Goal: Task Accomplishment & Management: Use online tool/utility

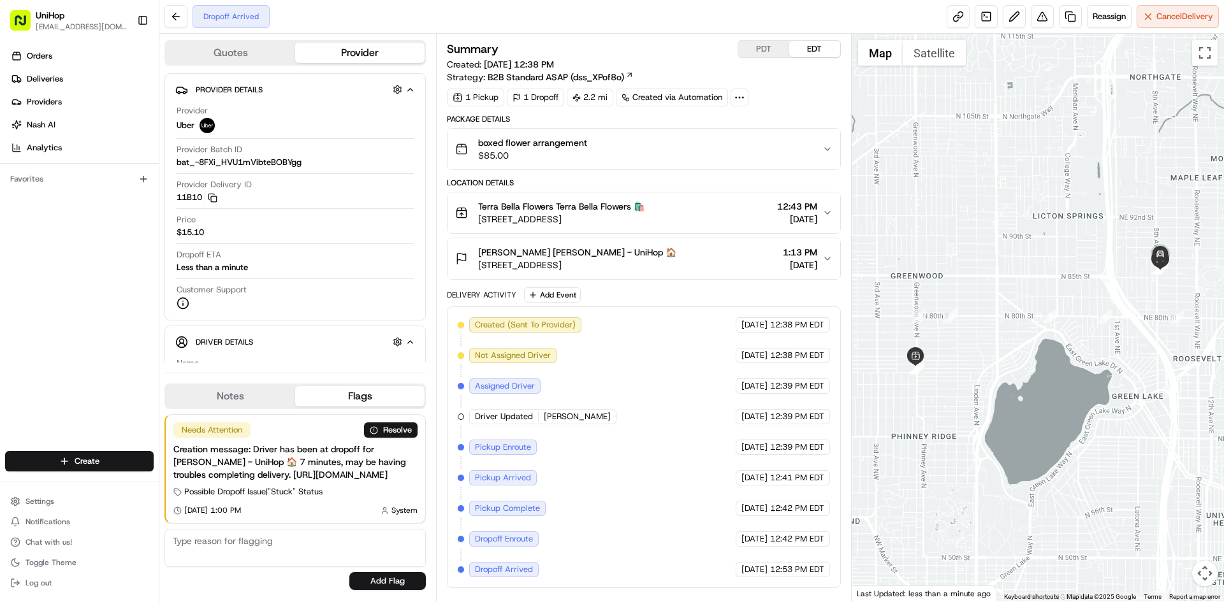
click at [643, 145] on div "boxed flower arrangement $85.00" at bounding box center [638, 148] width 366 height 25
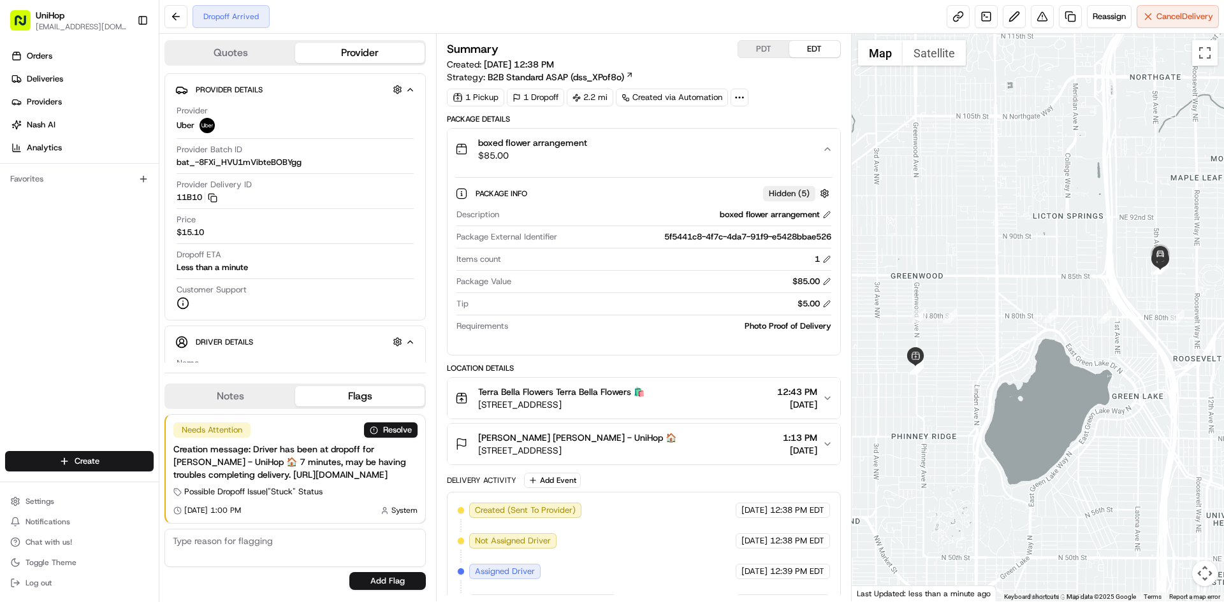
click at [644, 145] on div "boxed flower arrangement $85.00" at bounding box center [638, 148] width 366 height 25
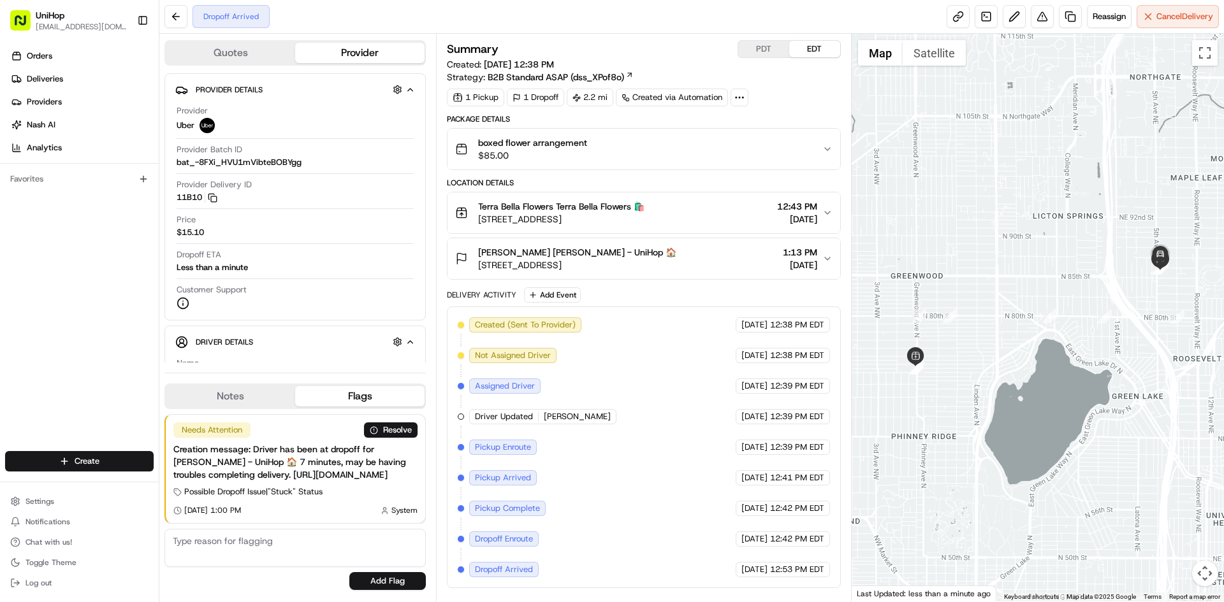
click at [672, 261] on div "[PERSON_NAME] [PERSON_NAME] - UniHop 🏠 [STREET_ADDRESS] 1:13 PM [DATE]" at bounding box center [638, 258] width 366 height 25
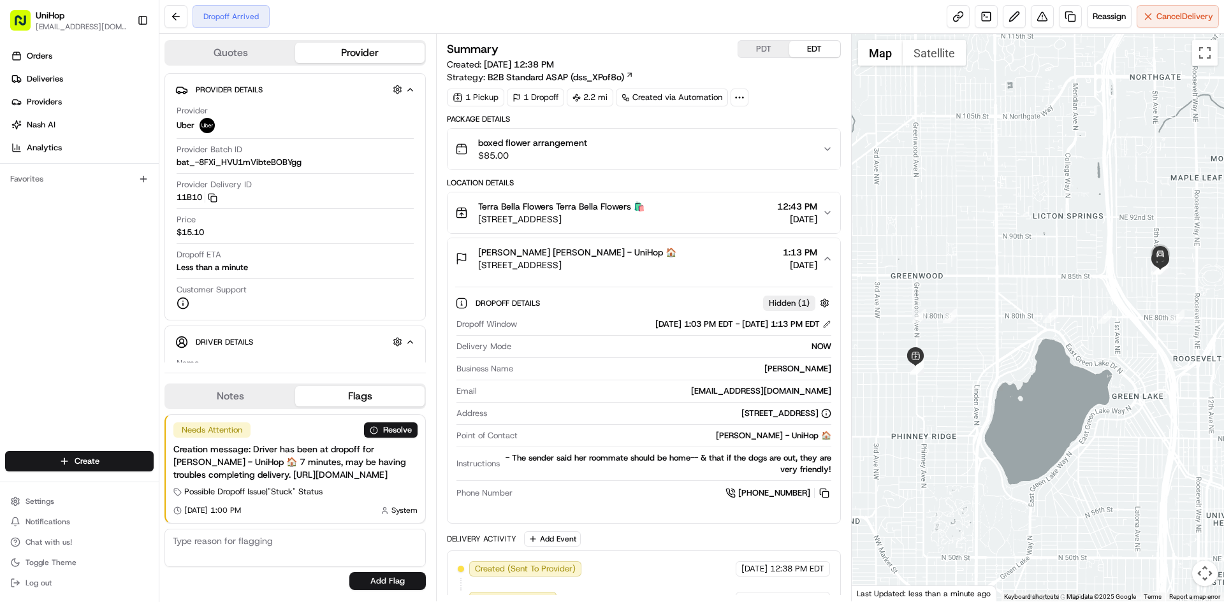
click at [689, 260] on div "[PERSON_NAME] [PERSON_NAME] - UniHop 🏠 [STREET_ADDRESS] 1:13 PM [DATE]" at bounding box center [638, 258] width 366 height 25
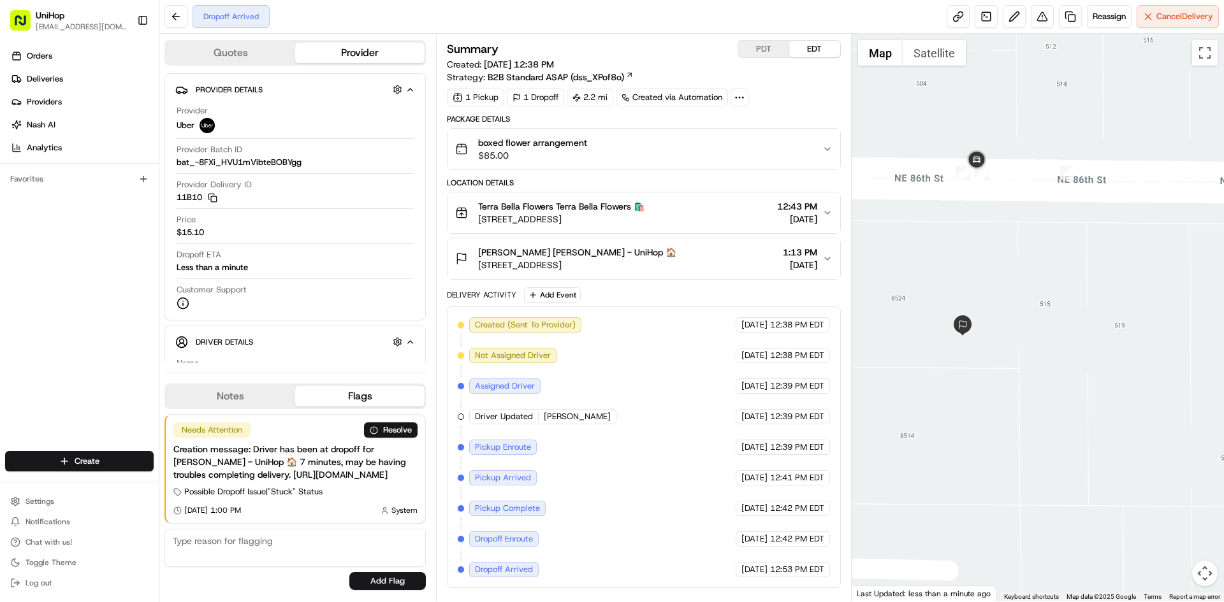
drag, startPoint x: 983, startPoint y: 250, endPoint x: 962, endPoint y: 247, distance: 21.3
click at [992, 240] on div at bounding box center [1037, 318] width 373 height 568
click at [755, 261] on div "Hannah Myrick Hannah Myrick - UniHop 🏠 511 NE 86th St, Seattle, WA 98115, USA 1…" at bounding box center [638, 258] width 366 height 25
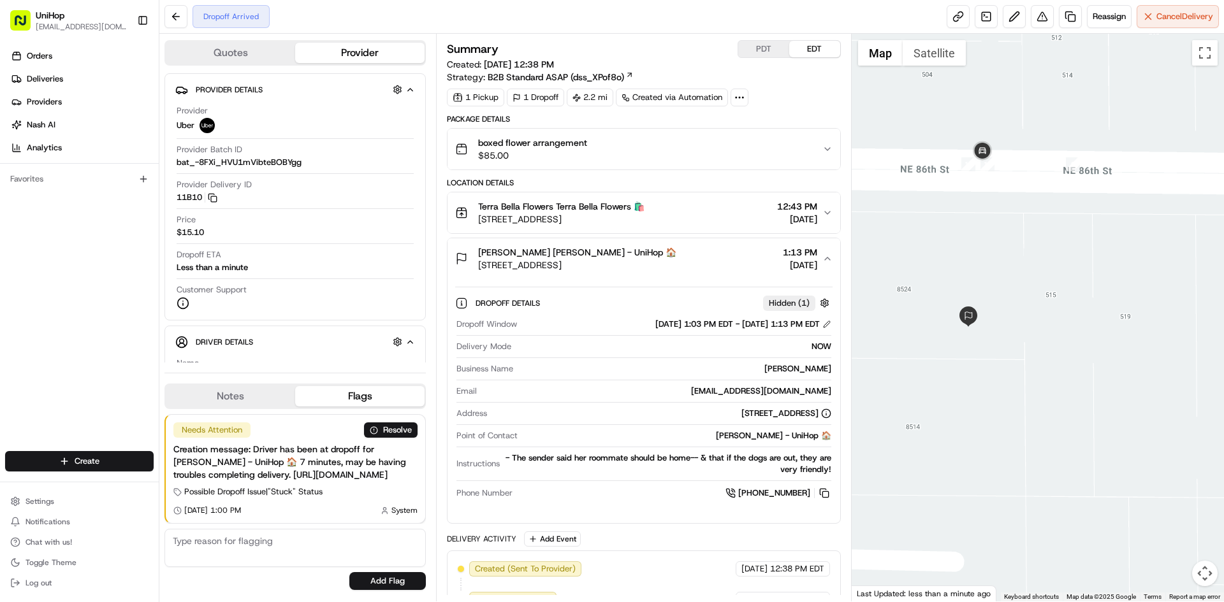
click at [752, 259] on div "Hannah Myrick Hannah Myrick - UniHop 🏠 511 NE 86th St, Seattle, WA 98115, USA 1…" at bounding box center [638, 258] width 366 height 25
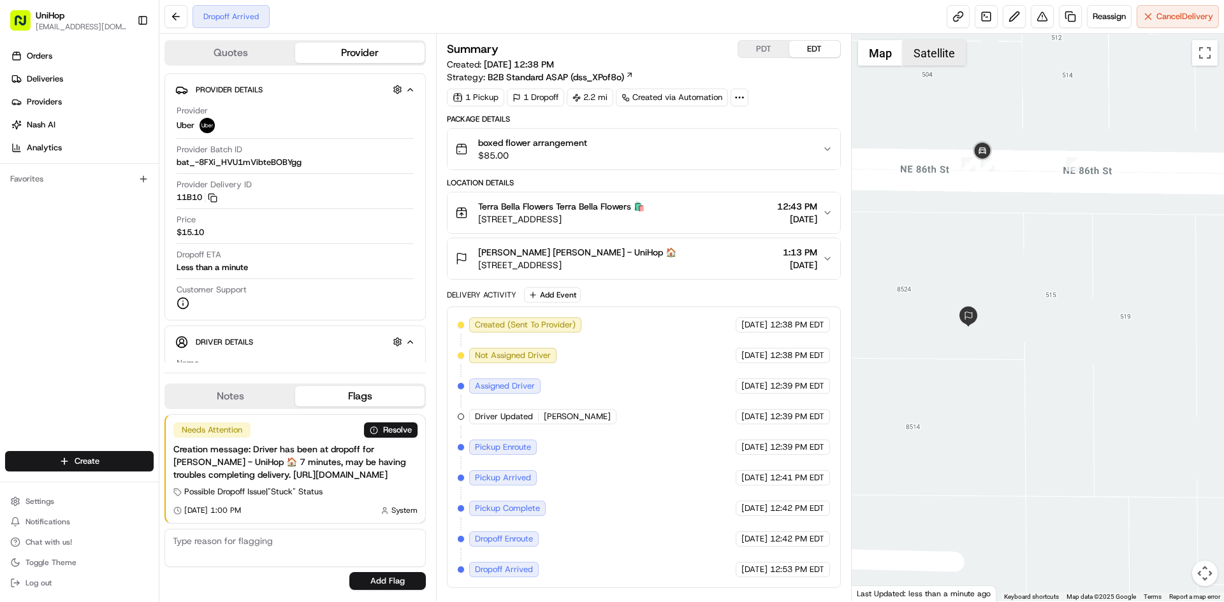
click at [924, 55] on button "Satellite" at bounding box center [933, 52] width 63 height 25
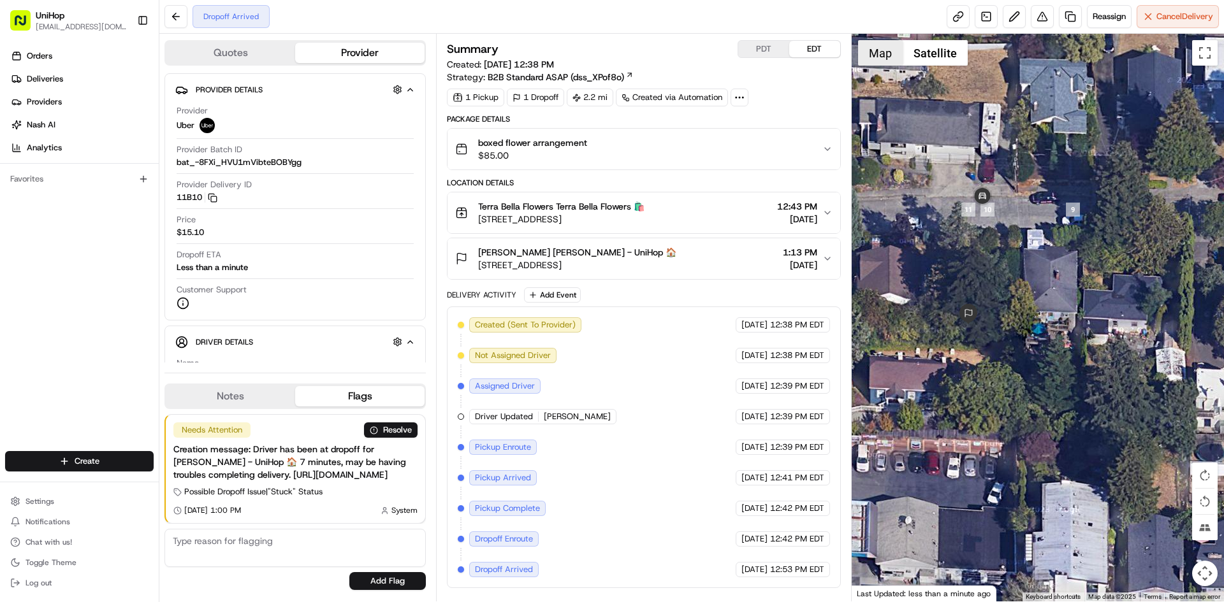
click at [889, 54] on button "Map" at bounding box center [880, 52] width 45 height 25
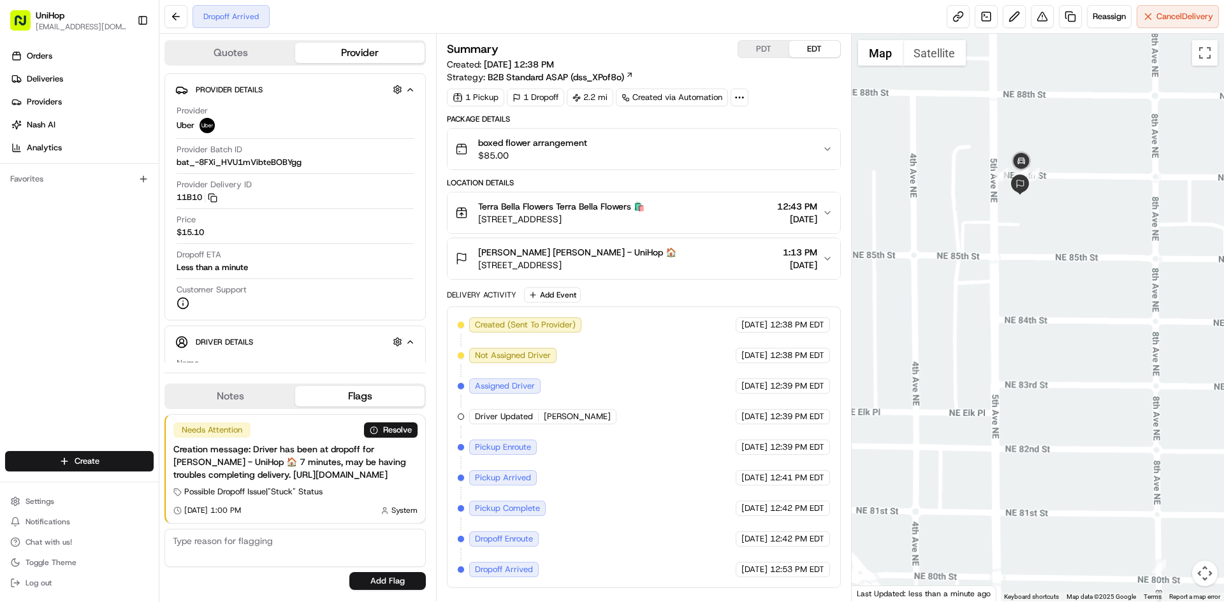
drag, startPoint x: 1086, startPoint y: 175, endPoint x: 1084, endPoint y: 208, distance: 33.2
click at [1094, 207] on div at bounding box center [1037, 318] width 373 height 568
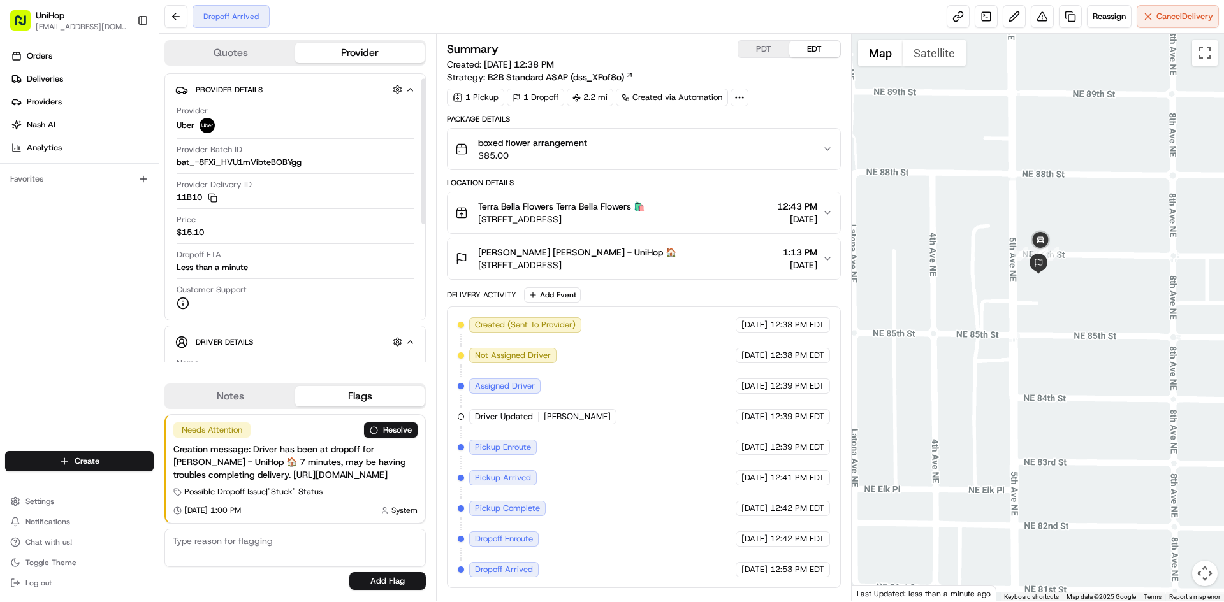
scroll to position [249, 0]
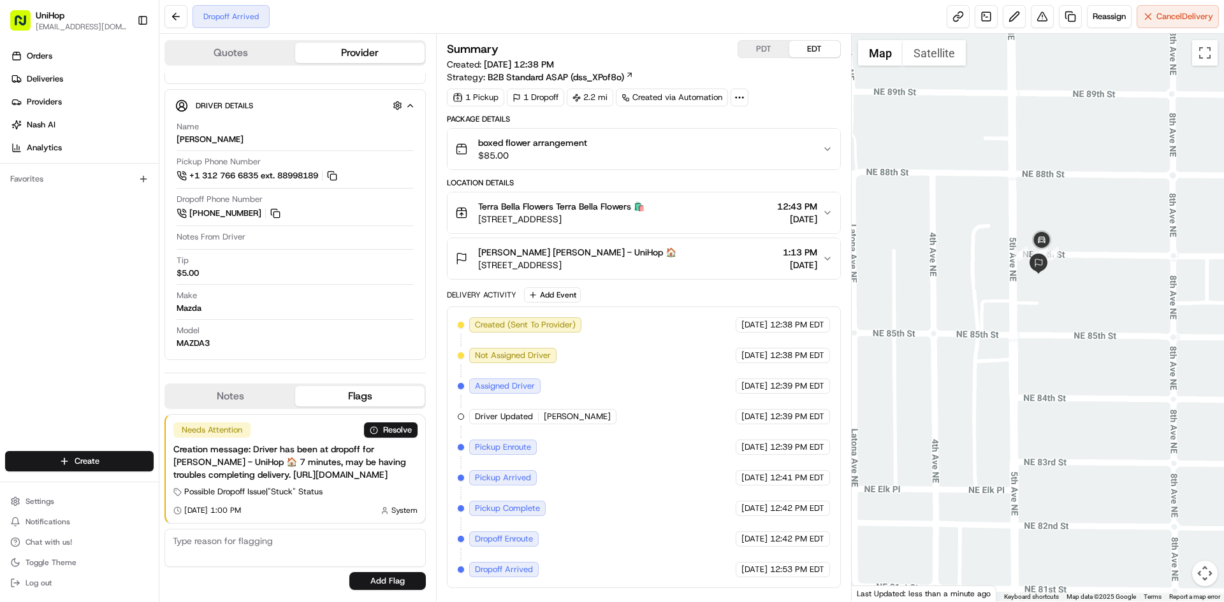
click at [726, 243] on button "Hannah Myrick Hannah Myrick - UniHop 🏠 511 NE 86th St, Seattle, WA 98115, USA 1…" at bounding box center [643, 258] width 392 height 41
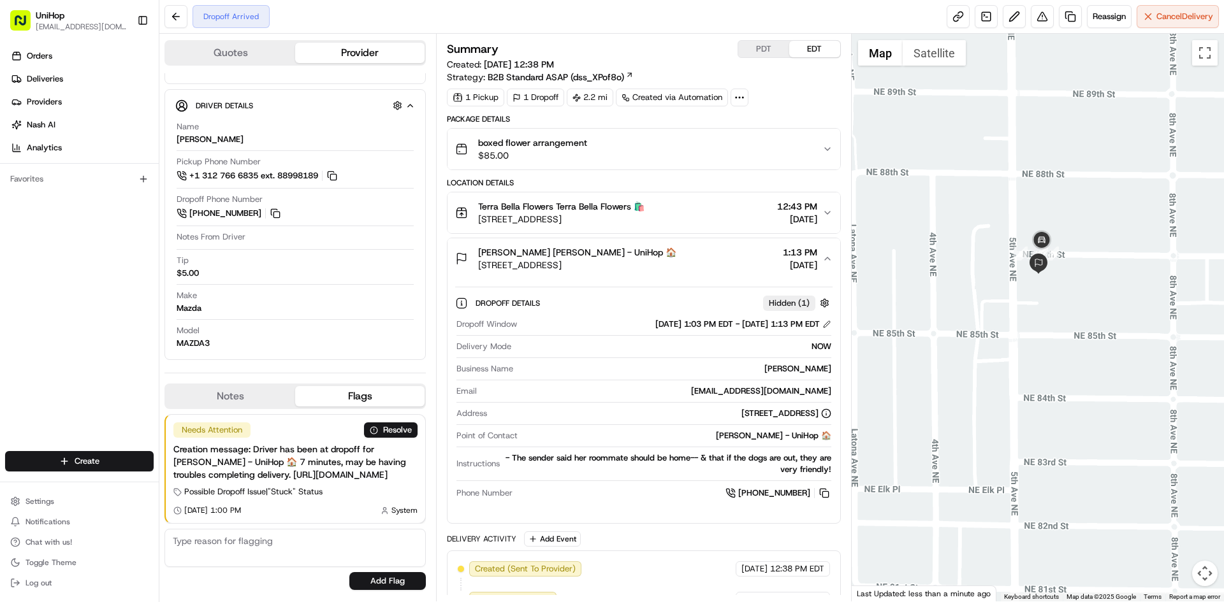
click at [725, 249] on div "Hannah Myrick Hannah Myrick - UniHop 🏠 511 NE 86th St, Seattle, WA 98115, USA 1…" at bounding box center [638, 258] width 366 height 25
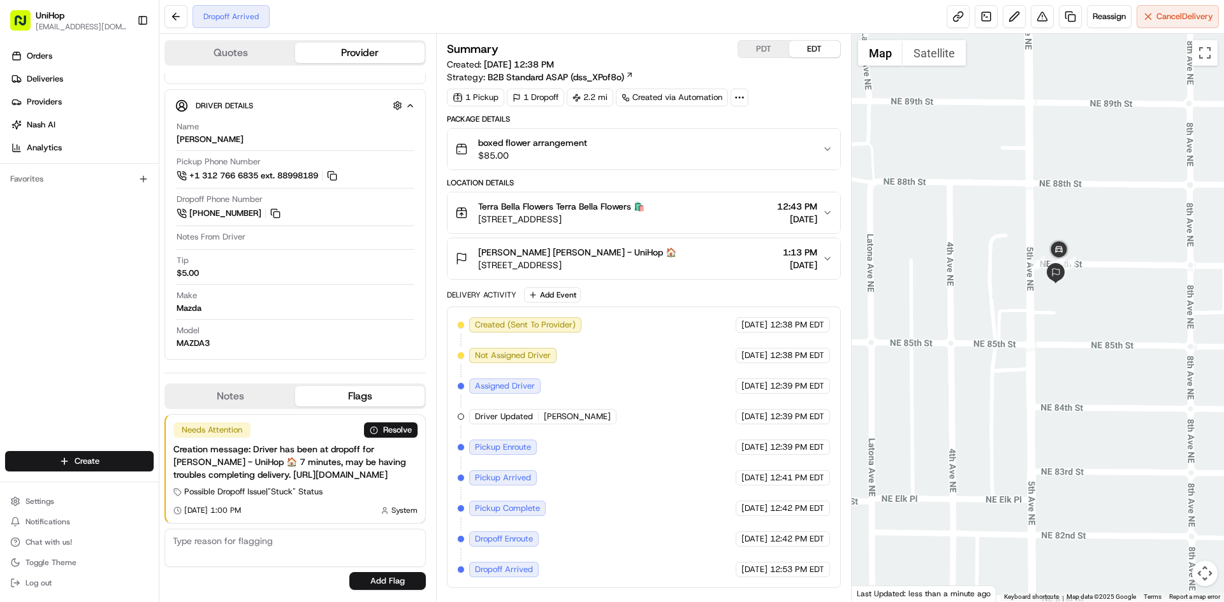
drag, startPoint x: 981, startPoint y: 173, endPoint x: 1001, endPoint y: 184, distance: 21.7
click at [1001, 184] on div at bounding box center [1037, 318] width 373 height 568
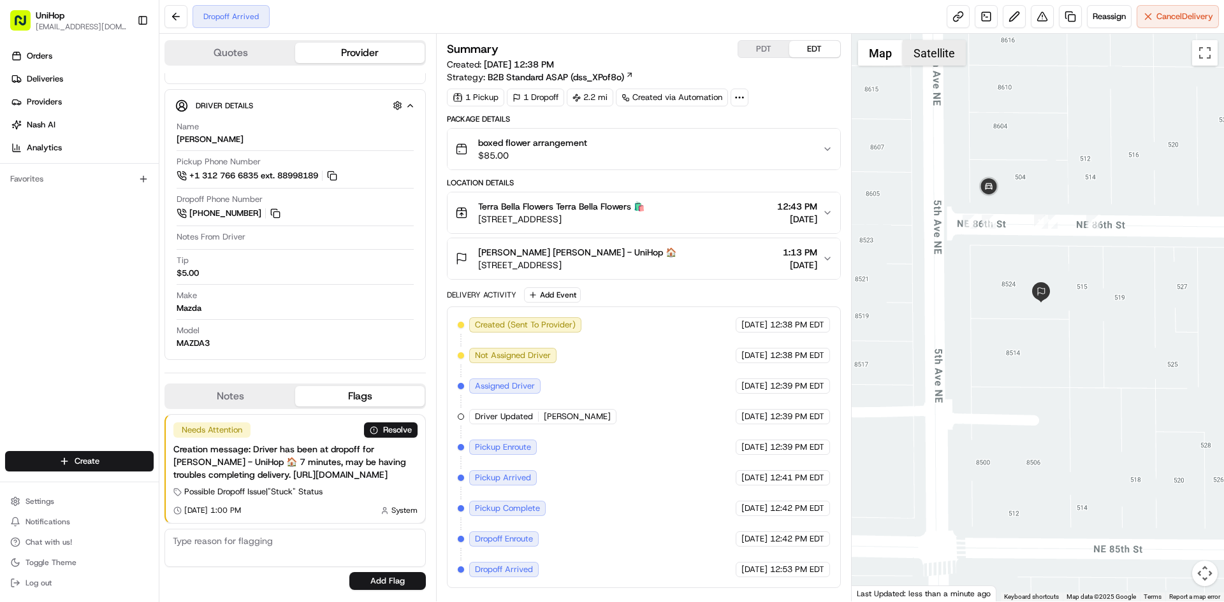
click at [921, 59] on button "Satellite" at bounding box center [933, 52] width 63 height 25
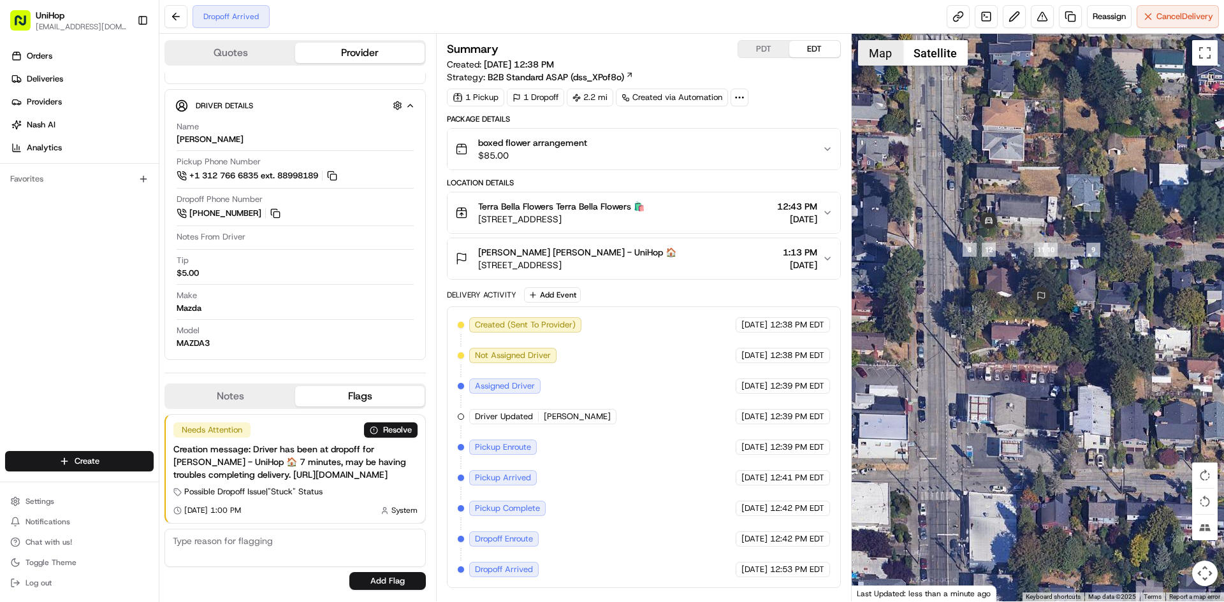
click at [860, 55] on button "Map" at bounding box center [880, 52] width 45 height 25
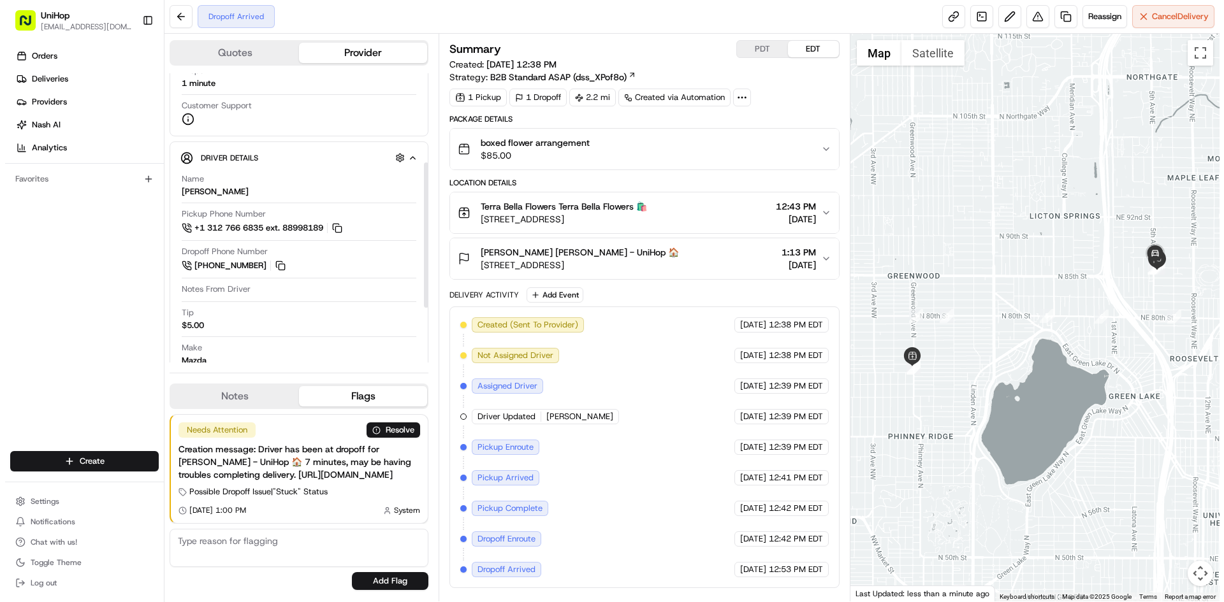
scroll to position [191, 0]
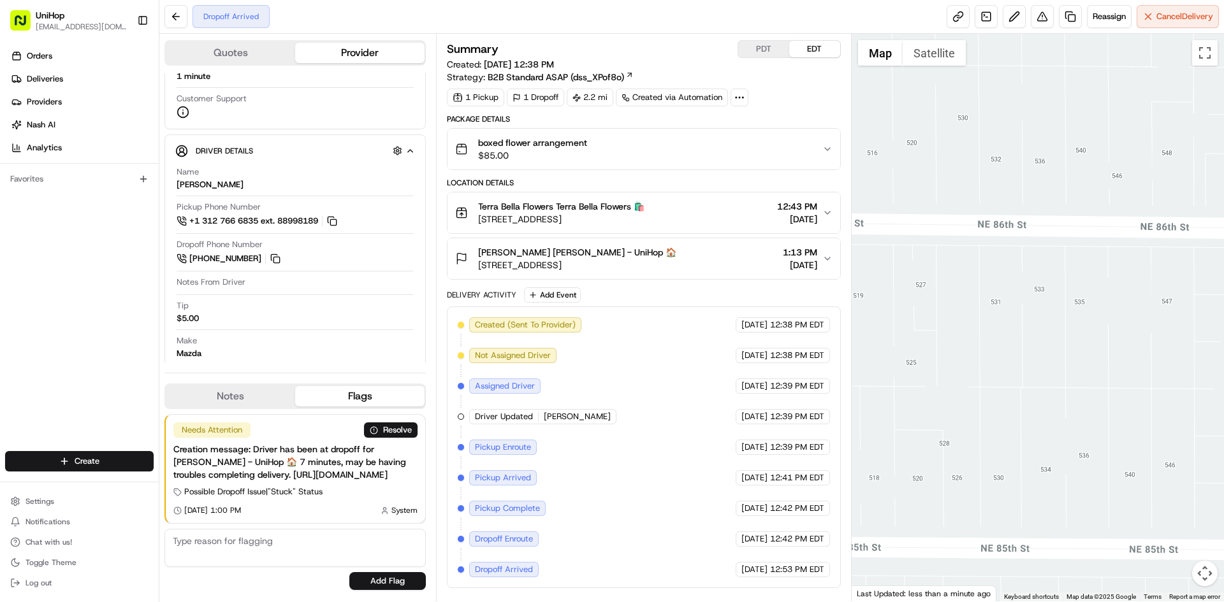
drag, startPoint x: 1052, startPoint y: 294, endPoint x: 932, endPoint y: 254, distance: 126.4
click at [932, 257] on div at bounding box center [1037, 318] width 373 height 568
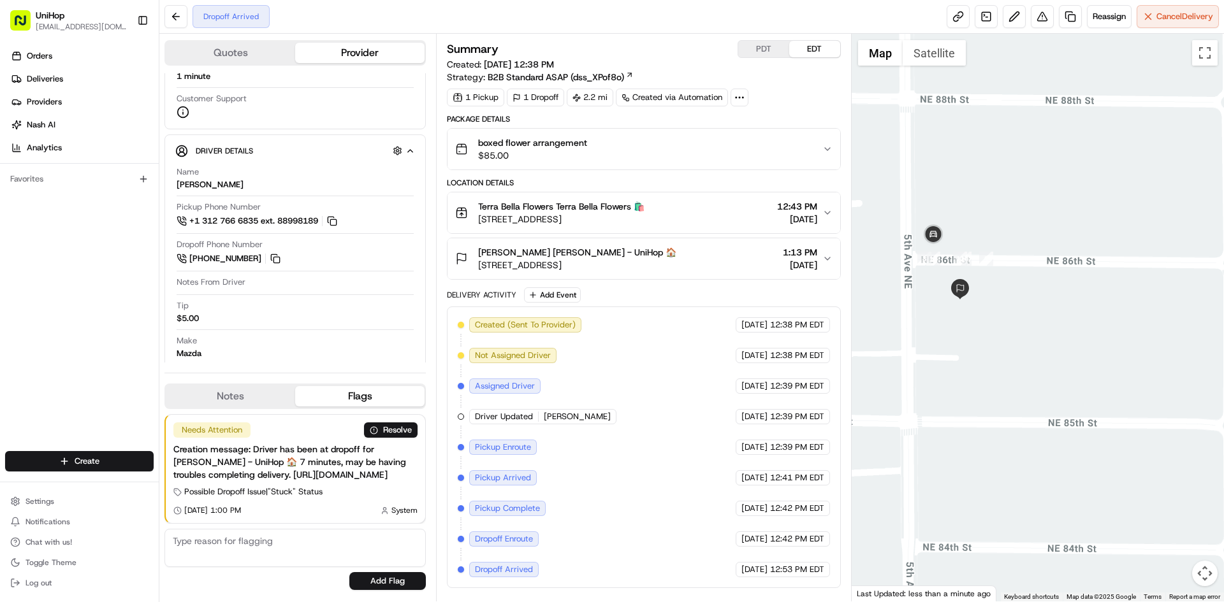
drag, startPoint x: 932, startPoint y: 254, endPoint x: 1040, endPoint y: 277, distance: 110.6
click at [1040, 277] on div at bounding box center [1037, 318] width 373 height 568
click at [926, 42] on button "Satellite" at bounding box center [933, 52] width 63 height 25
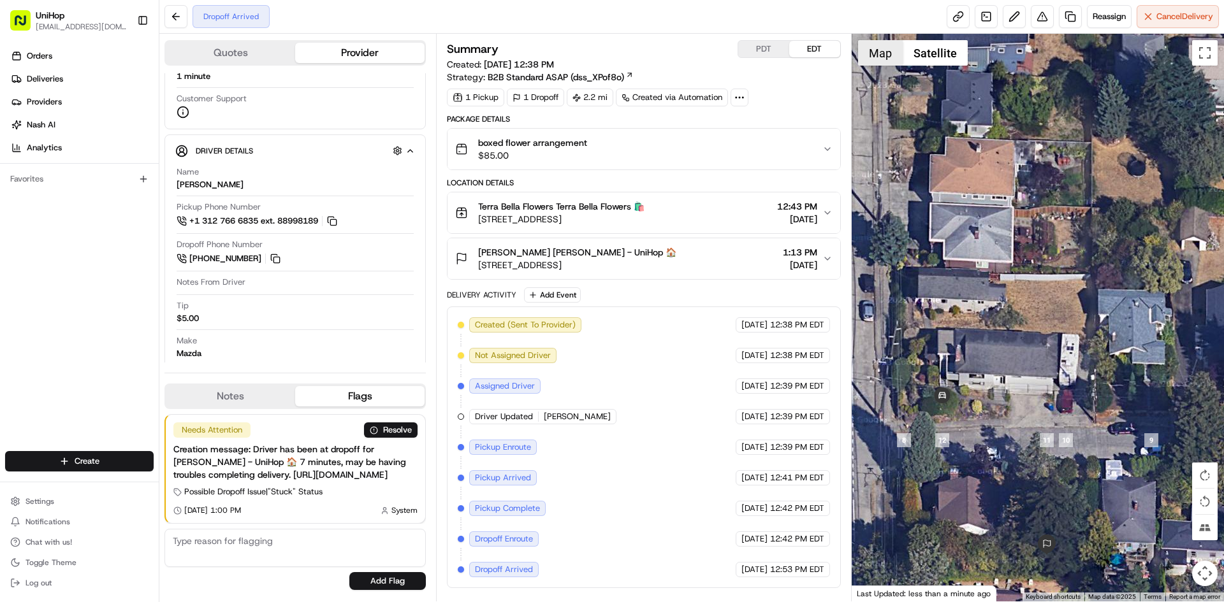
drag, startPoint x: 877, startPoint y: 50, endPoint x: 811, endPoint y: 92, distance: 78.0
click at [876, 50] on button "Map" at bounding box center [880, 52] width 45 height 25
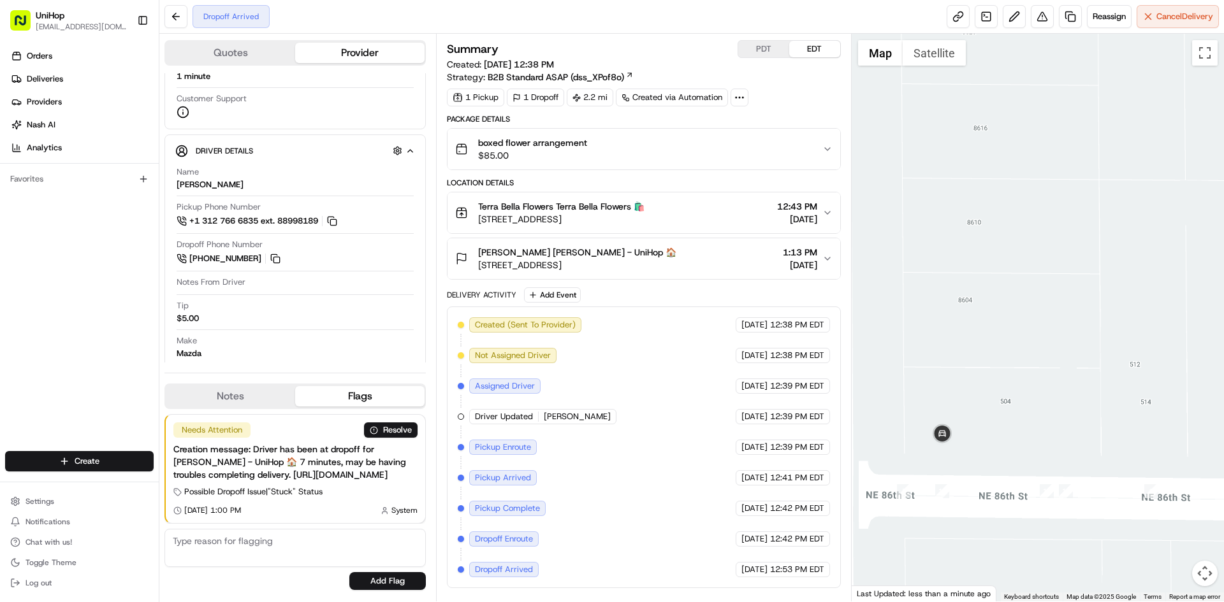
click at [707, 250] on div "[PERSON_NAME] [PERSON_NAME] - UniHop 🏠 [STREET_ADDRESS] 1:13 PM [DATE]" at bounding box center [638, 258] width 366 height 25
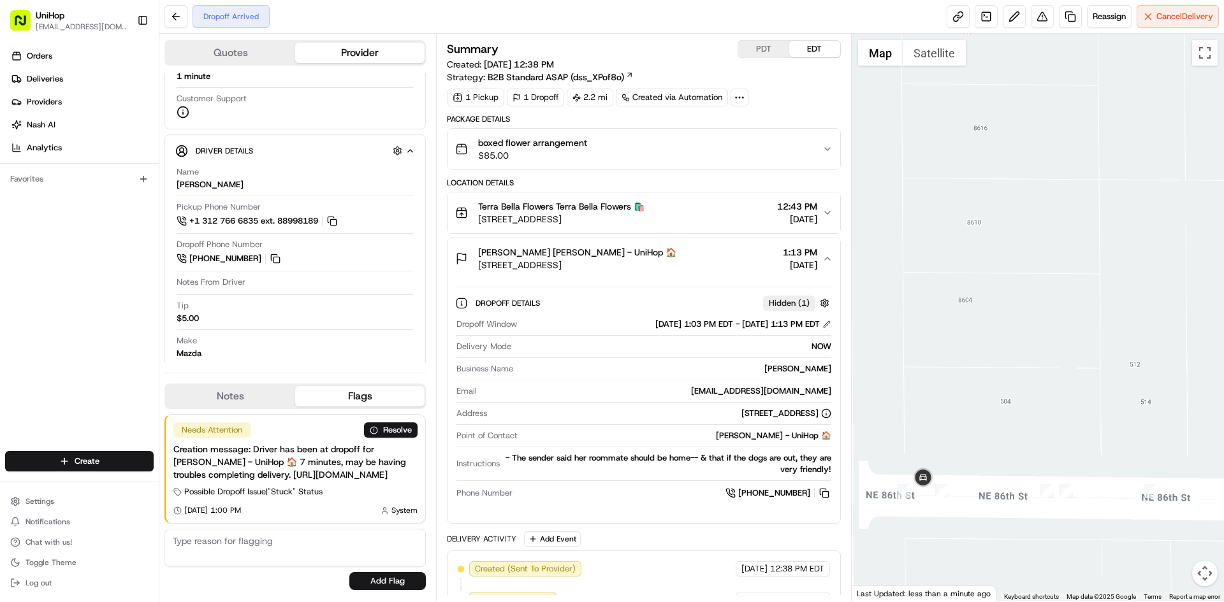
click at [707, 249] on div "[PERSON_NAME] [PERSON_NAME] - UniHop 🏠 [STREET_ADDRESS] 1:13 PM [DATE]" at bounding box center [638, 258] width 366 height 25
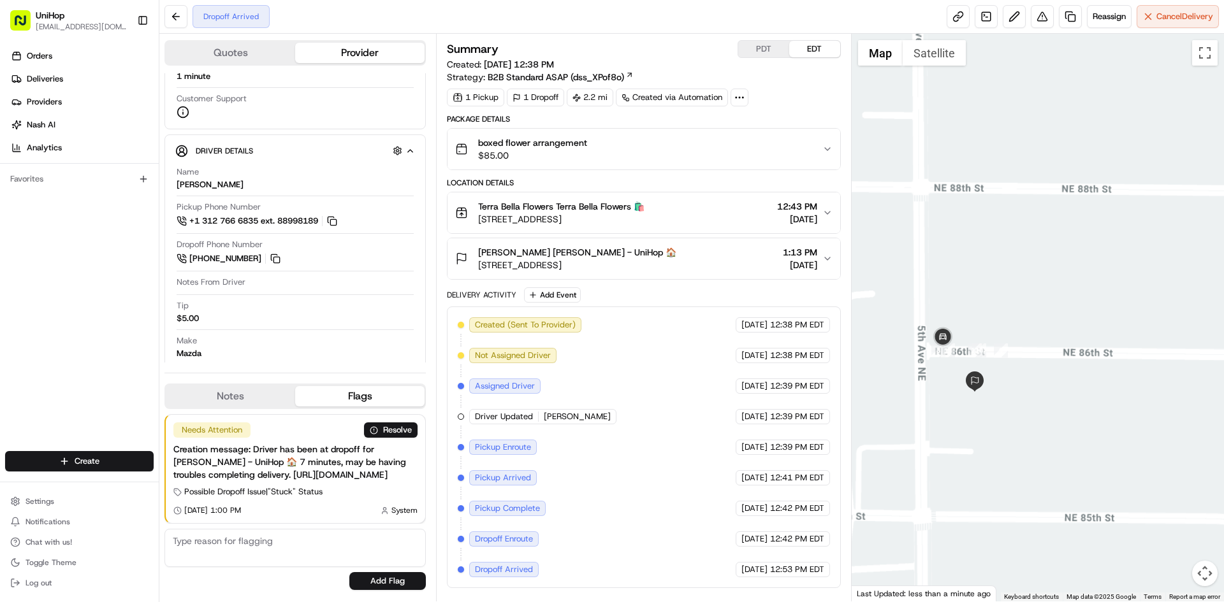
drag, startPoint x: 962, startPoint y: 286, endPoint x: 960, endPoint y: 255, distance: 30.7
click at [968, 265] on div at bounding box center [1037, 318] width 373 height 568
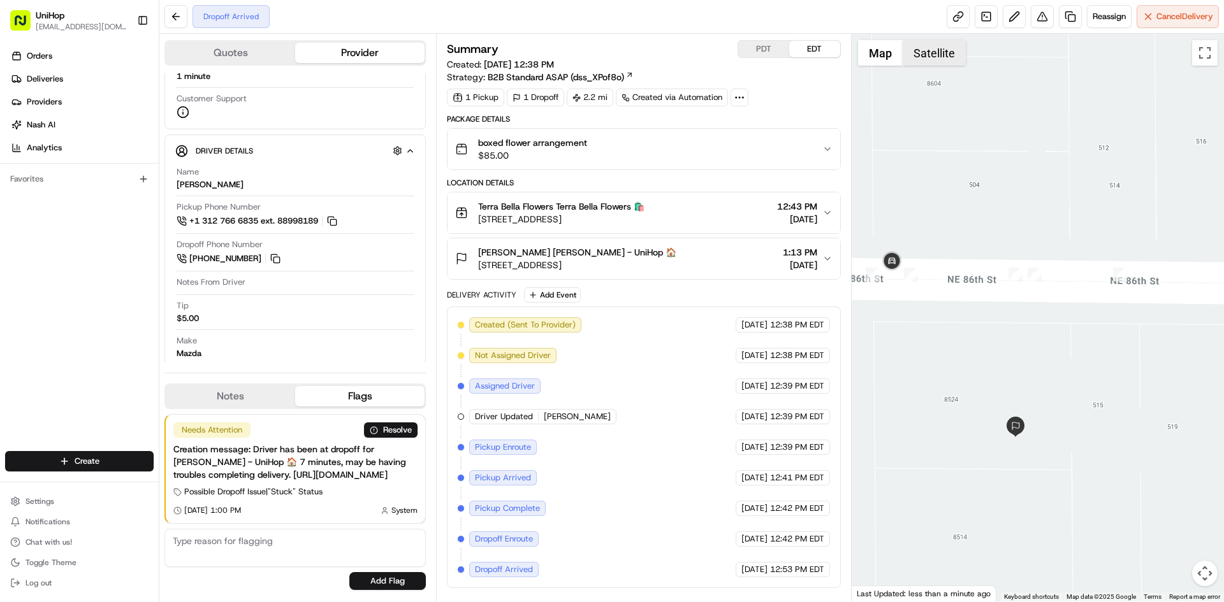
drag, startPoint x: 924, startPoint y: 52, endPoint x: 918, endPoint y: 50, distance: 6.5
click at [923, 51] on button "Satellite" at bounding box center [933, 52] width 63 height 25
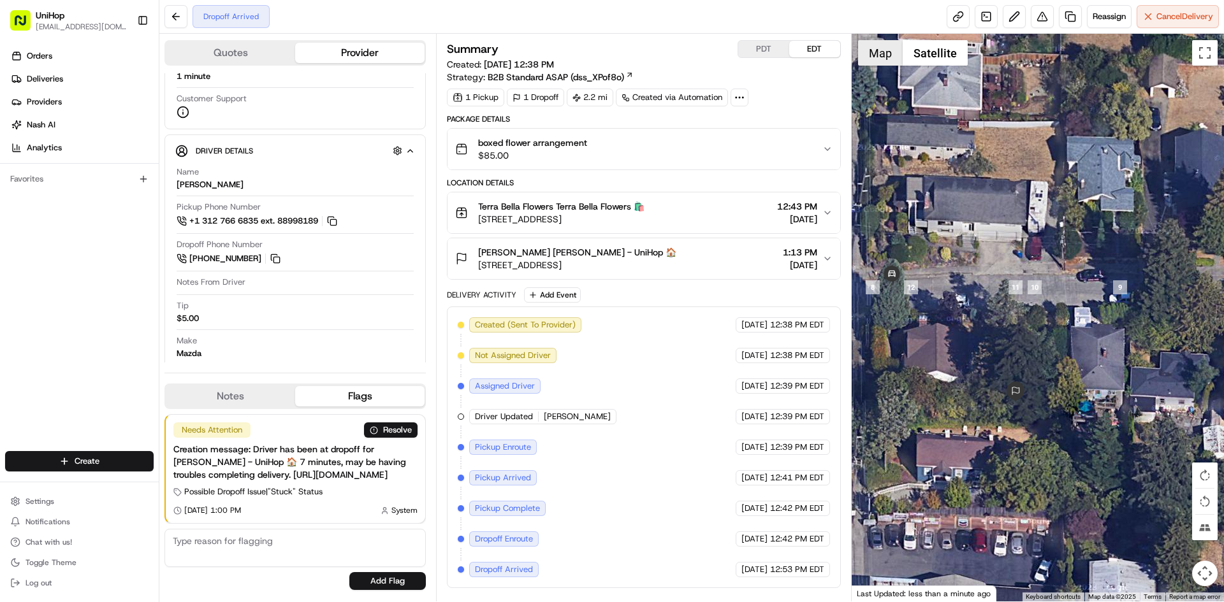
click at [880, 51] on button "Map" at bounding box center [880, 52] width 45 height 25
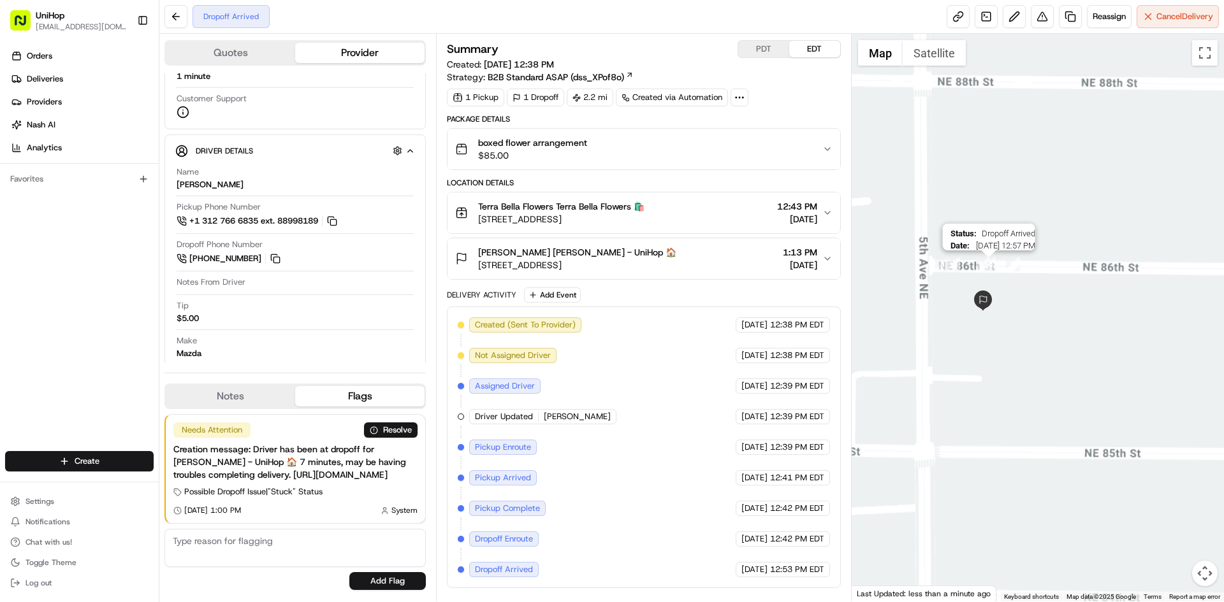
drag, startPoint x: 983, startPoint y: 268, endPoint x: 1056, endPoint y: 259, distance: 73.2
click at [990, 261] on img "11" at bounding box center [983, 264] width 14 height 14
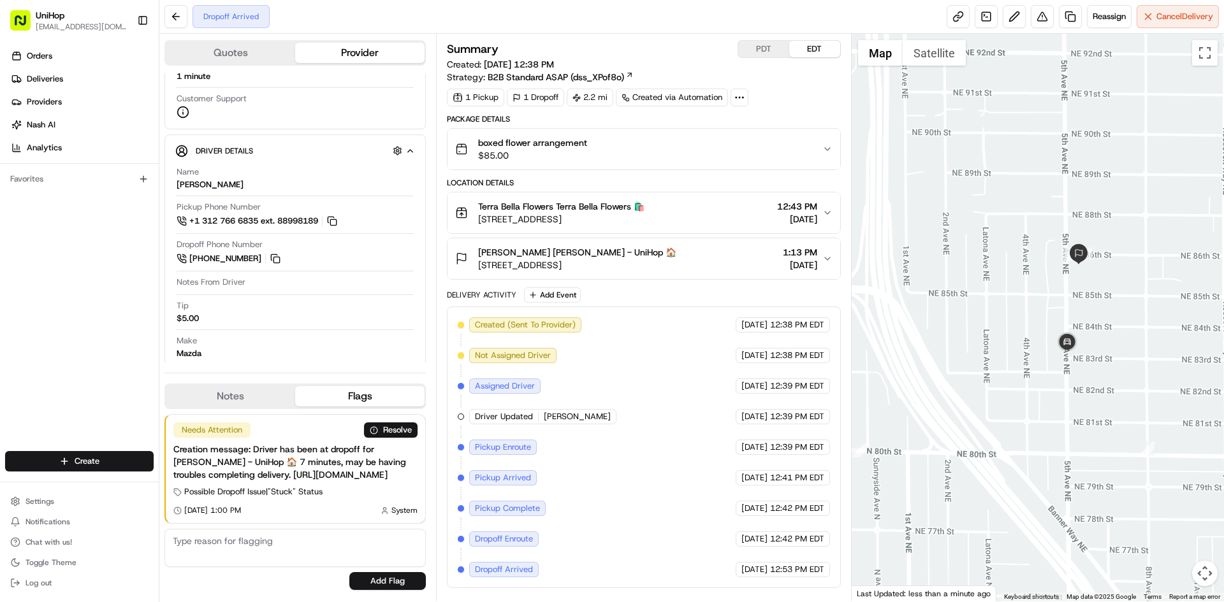
drag, startPoint x: 1053, startPoint y: 318, endPoint x: 995, endPoint y: 300, distance: 60.7
click at [1027, 305] on div at bounding box center [1037, 318] width 373 height 568
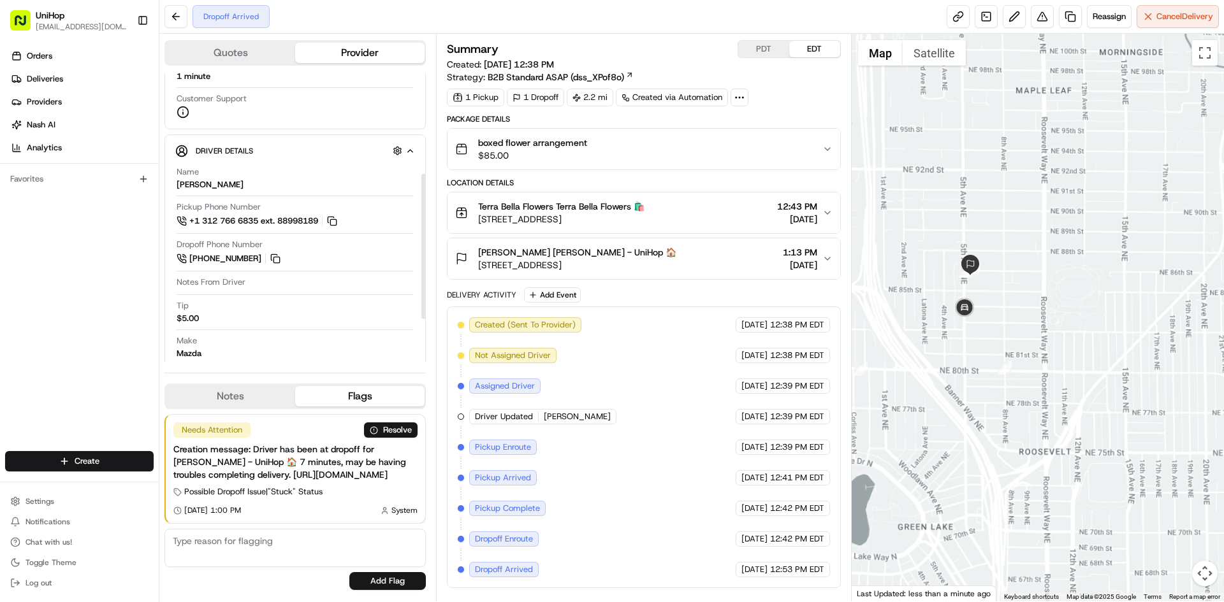
click at [249, 386] on button "Notes" at bounding box center [230, 396] width 129 height 20
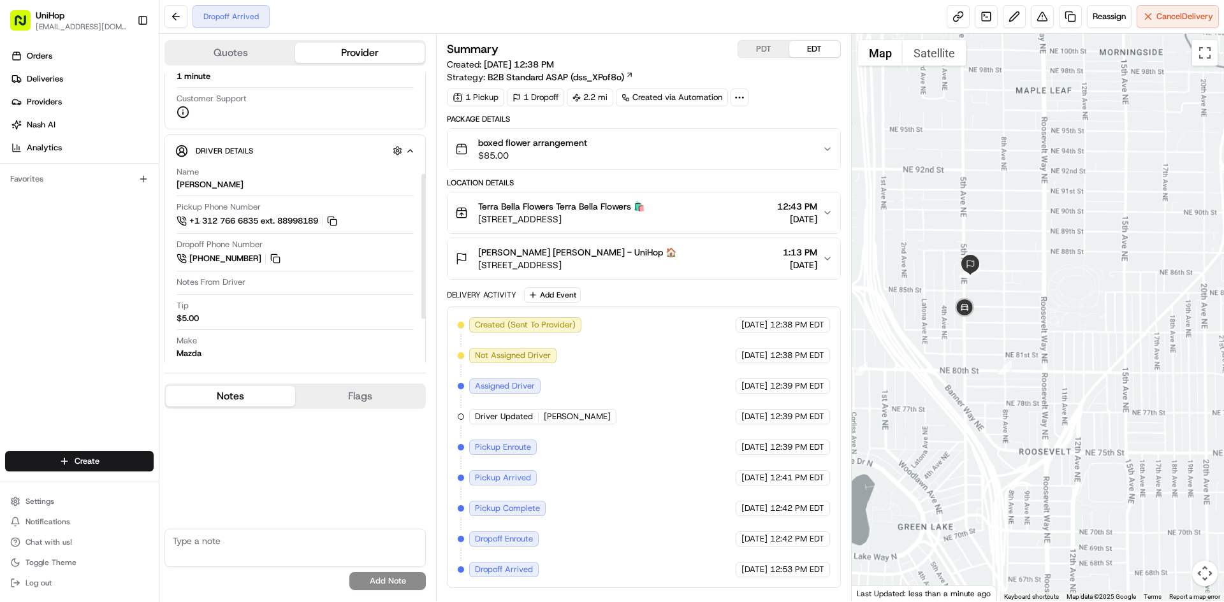
click at [249, 386] on button "Notes" at bounding box center [230, 396] width 129 height 20
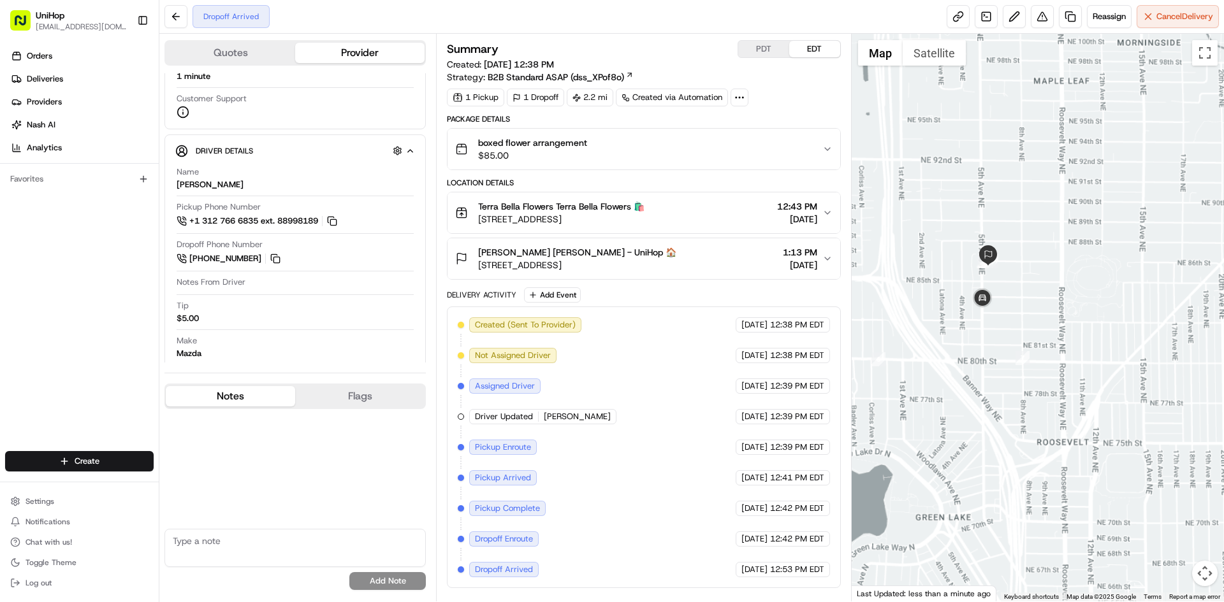
drag, startPoint x: 971, startPoint y: 226, endPoint x: 990, endPoint y: 215, distance: 21.7
click at [990, 215] on div at bounding box center [1037, 318] width 373 height 568
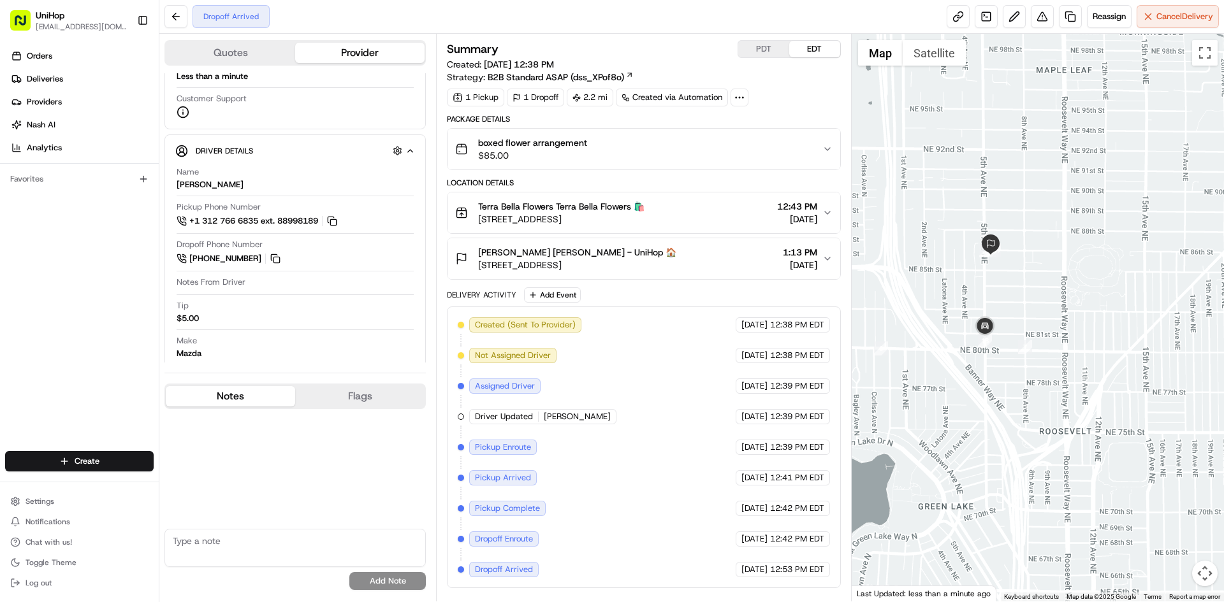
drag, startPoint x: 1009, startPoint y: 293, endPoint x: 1009, endPoint y: 286, distance: 7.0
click at [1009, 286] on div at bounding box center [1037, 318] width 373 height 568
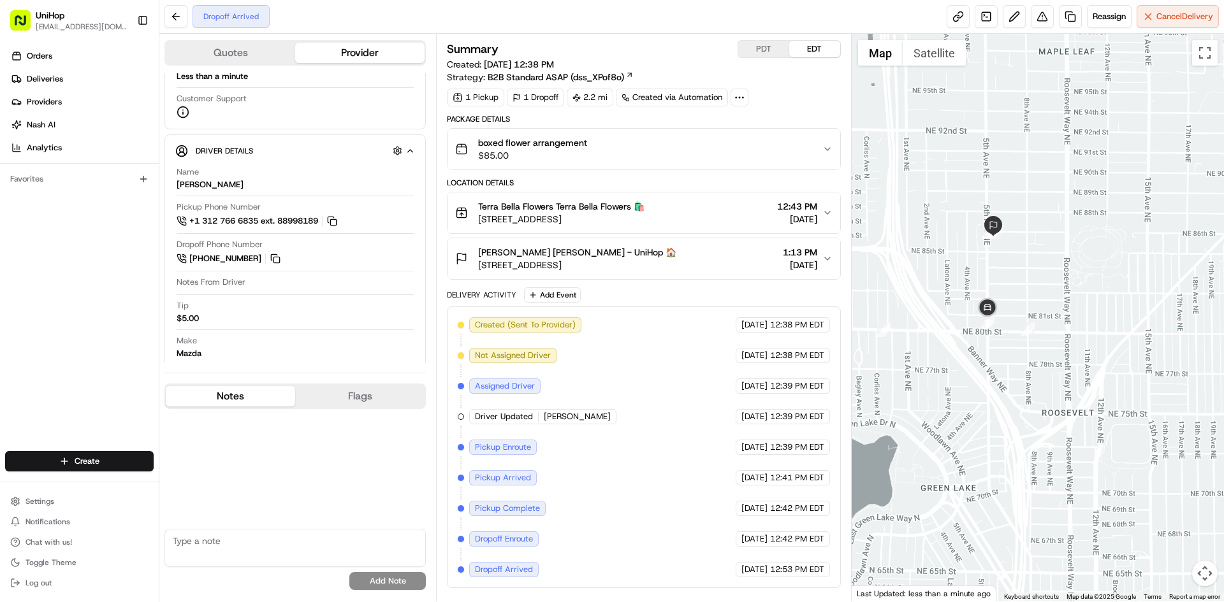
drag, startPoint x: 1007, startPoint y: 291, endPoint x: 1011, endPoint y: 272, distance: 19.5
click at [1011, 272] on div at bounding box center [1037, 318] width 373 height 568
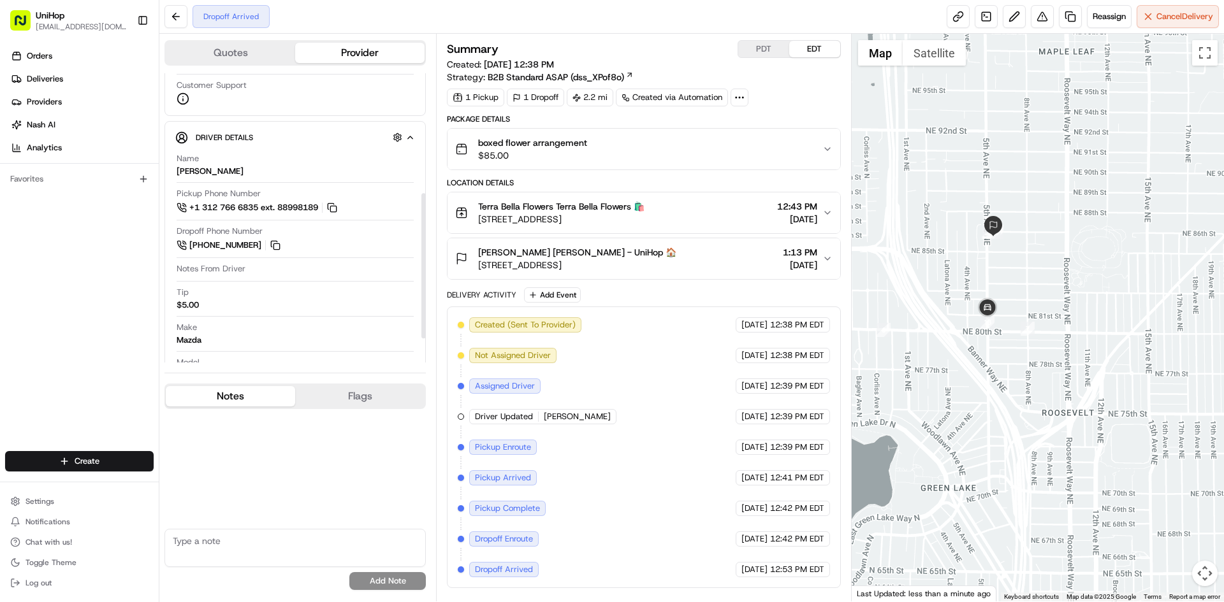
scroll to position [249, 0]
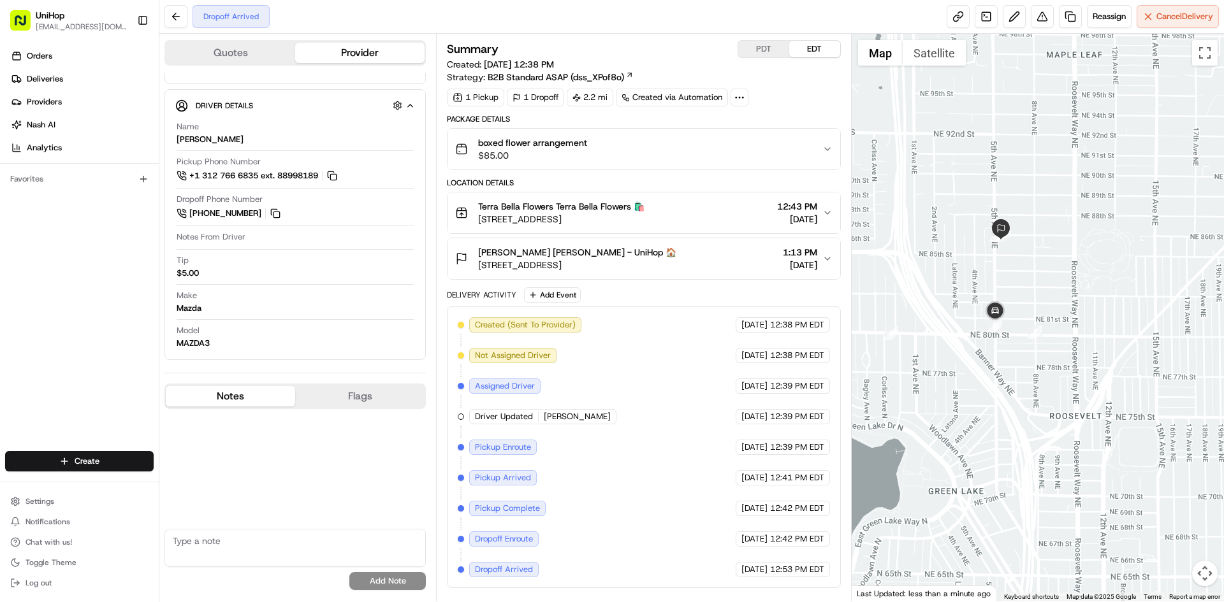
drag, startPoint x: 1006, startPoint y: 229, endPoint x: 1020, endPoint y: 235, distance: 15.7
click at [1020, 235] on div at bounding box center [1037, 318] width 373 height 568
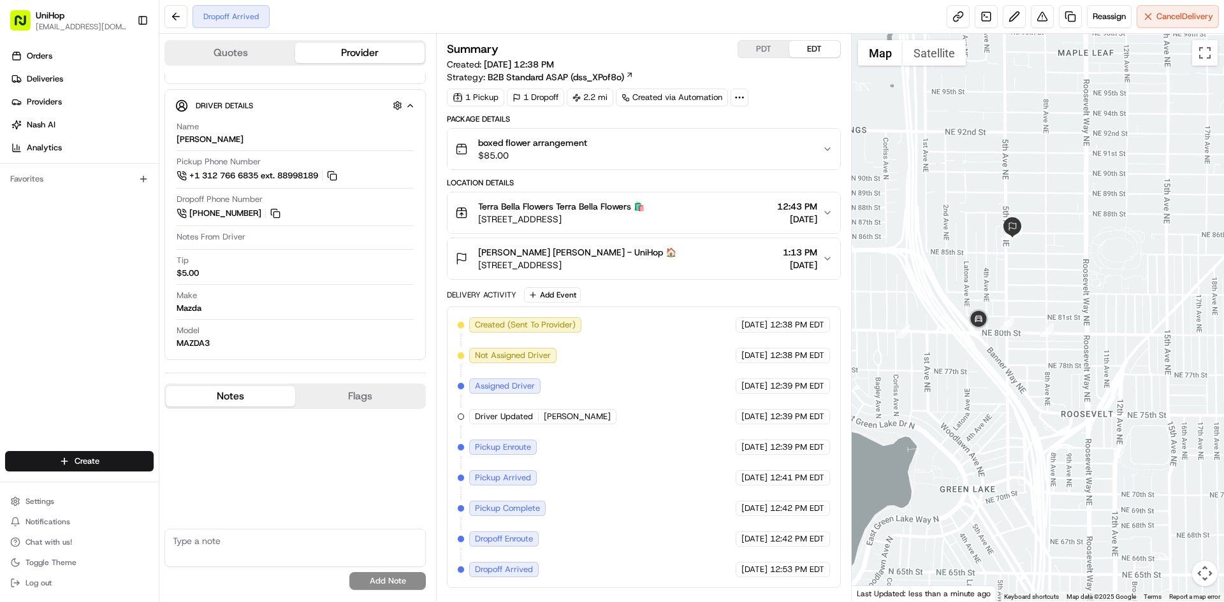
drag, startPoint x: 955, startPoint y: 224, endPoint x: 962, endPoint y: 220, distance: 8.3
click at [962, 220] on div at bounding box center [1037, 318] width 373 height 568
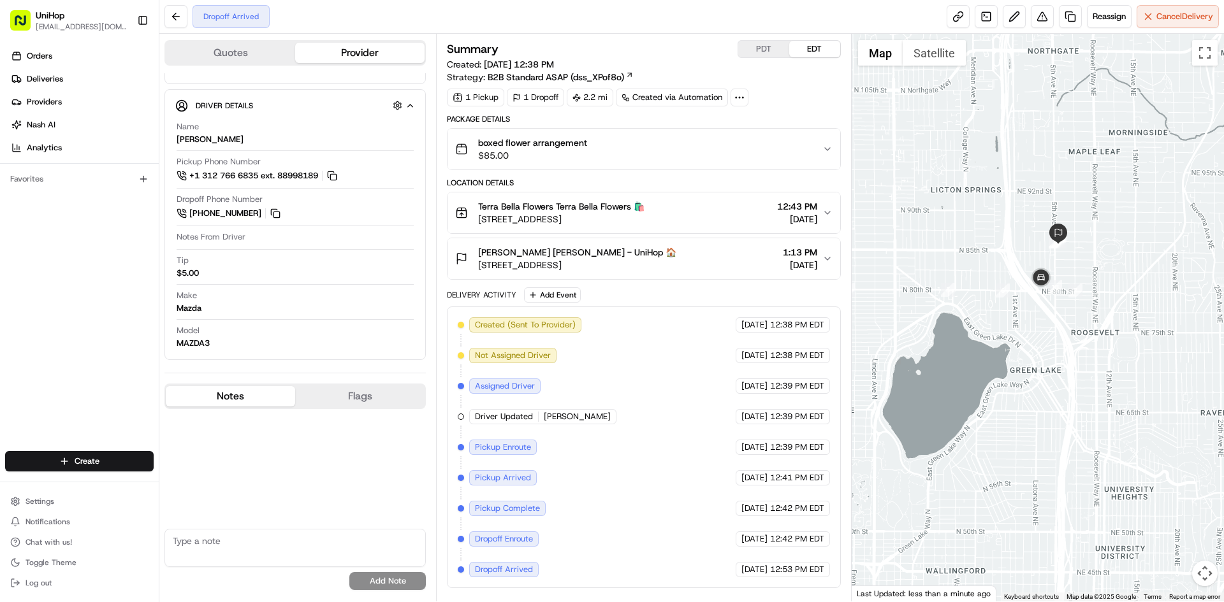
click at [1099, 259] on div at bounding box center [1037, 318] width 373 height 568
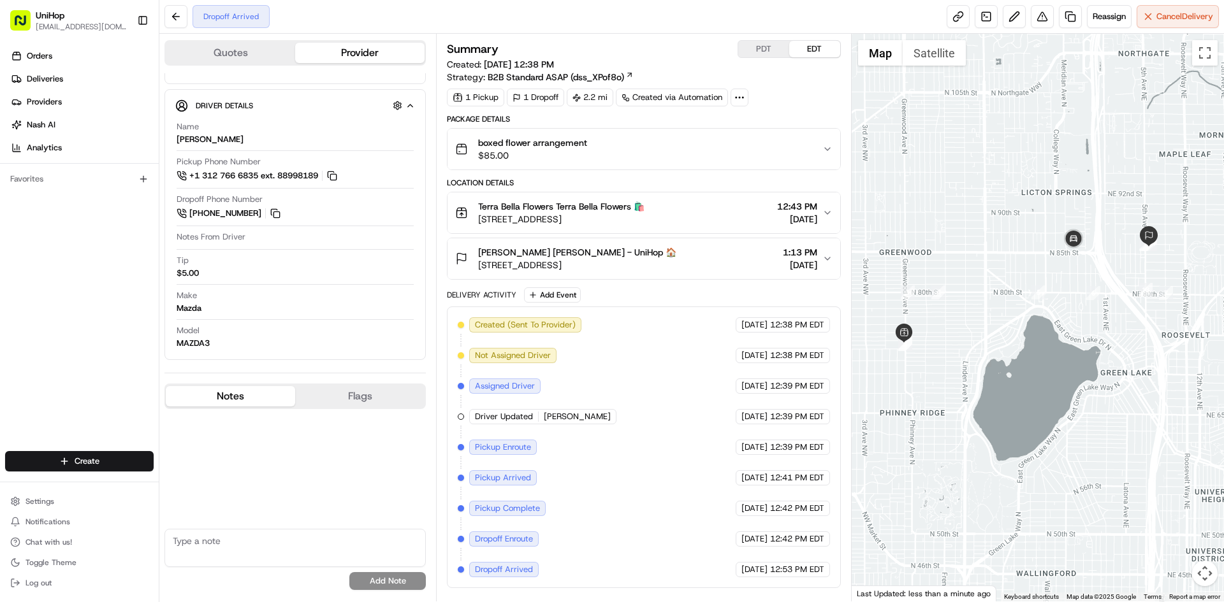
drag, startPoint x: 925, startPoint y: 200, endPoint x: 1015, endPoint y: 203, distance: 90.5
click at [1015, 203] on div at bounding box center [1037, 318] width 373 height 568
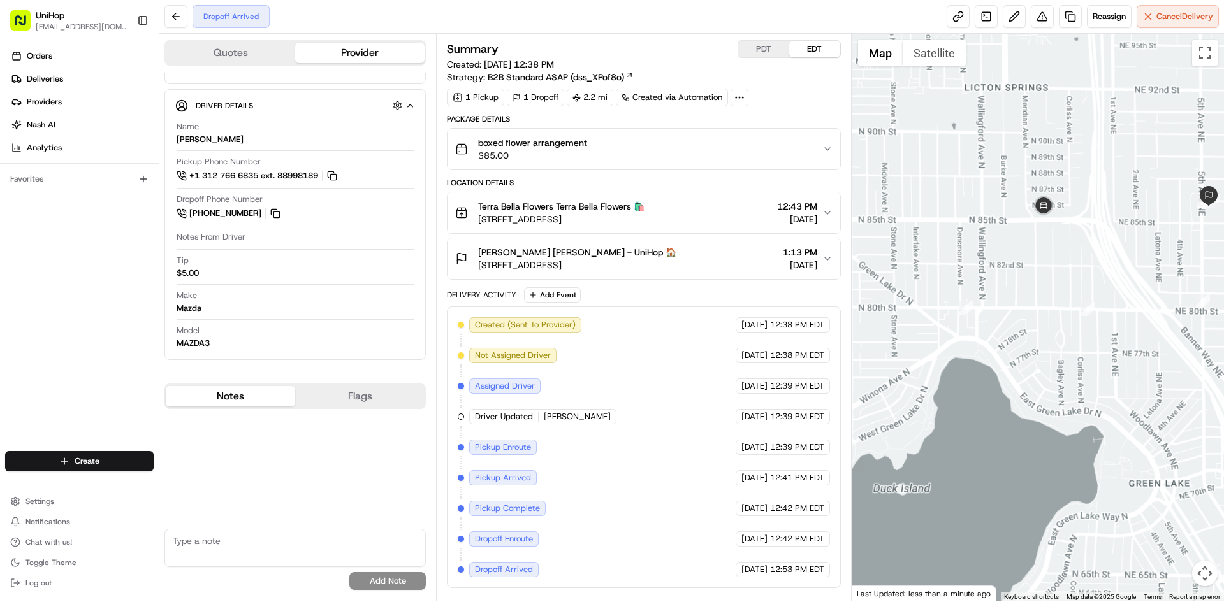
drag, startPoint x: 1083, startPoint y: 234, endPoint x: 1073, endPoint y: 238, distance: 10.5
click at [1077, 236] on div at bounding box center [1037, 318] width 373 height 568
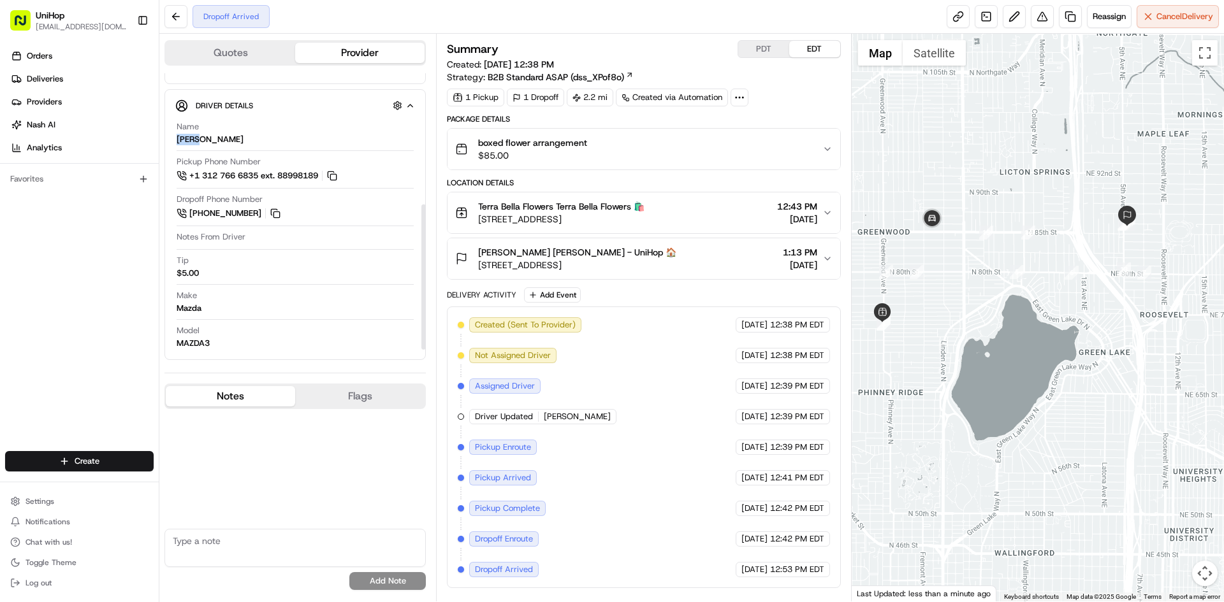
drag, startPoint x: 203, startPoint y: 122, endPoint x: 95, endPoint y: 2, distance: 161.6
click at [173, 122] on div "Driver Details Hidden ( 7 ) Name EMRAH G. Pickup Phone Number +1 312 766 6835 e…" at bounding box center [294, 224] width 261 height 271
copy div "EMRAH"
drag, startPoint x: 476, startPoint y: 247, endPoint x: 540, endPoint y: 254, distance: 64.0
click at [540, 254] on div "Hannah Myrick Hannah Myrick - UniHop 🏠 511 NE 86th St, Seattle, WA 98115, USA" at bounding box center [565, 258] width 221 height 25
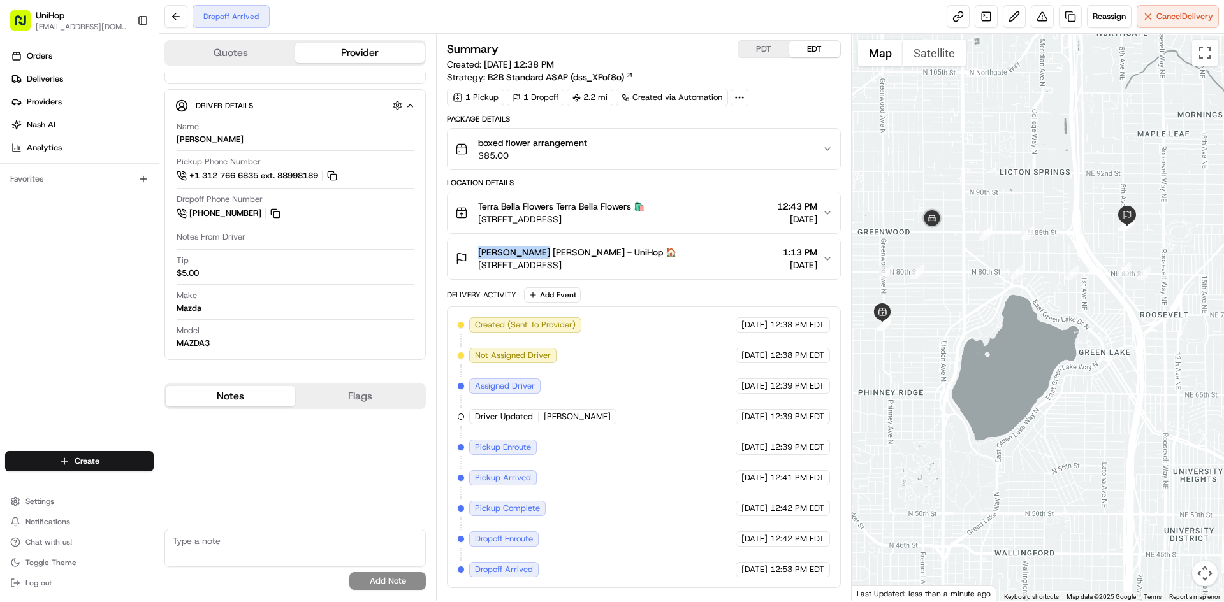
copy span "Hannah Myrick"
drag, startPoint x: 477, startPoint y: 201, endPoint x: 555, endPoint y: 210, distance: 78.2
click at [555, 210] on div "Terra Bella Flowers Terra Bella Flowers 🛍️ 7319 Greenwood Ave N, Seattle, WA 98…" at bounding box center [549, 212] width 189 height 25
copy span "Terra Bella Flowers"
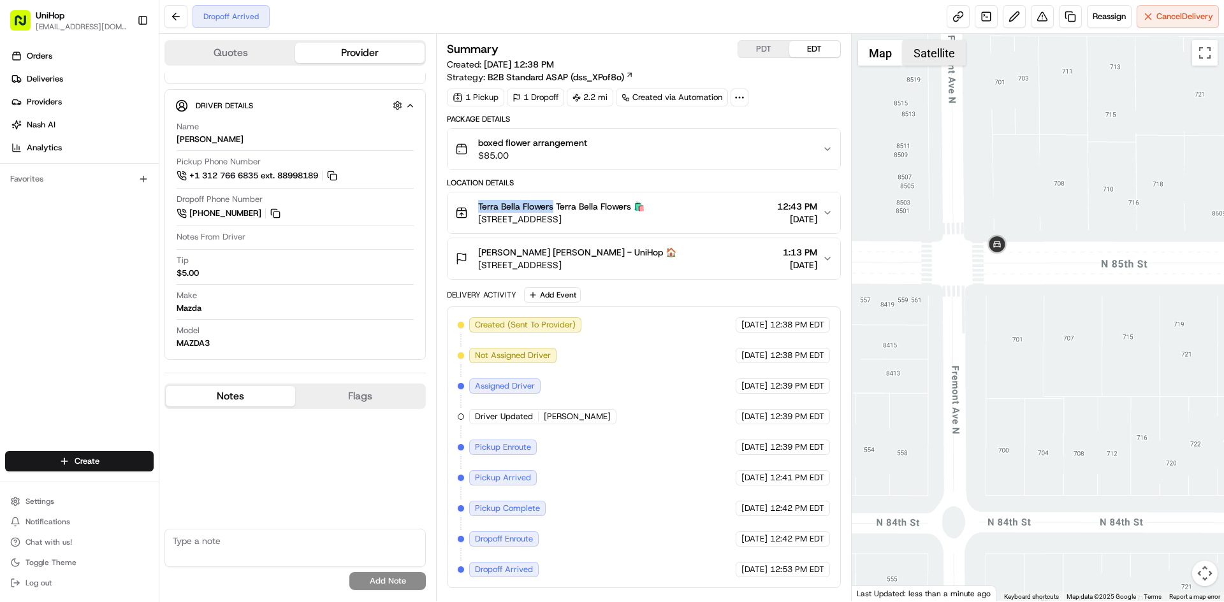
click at [927, 46] on button "Satellite" at bounding box center [933, 52] width 63 height 25
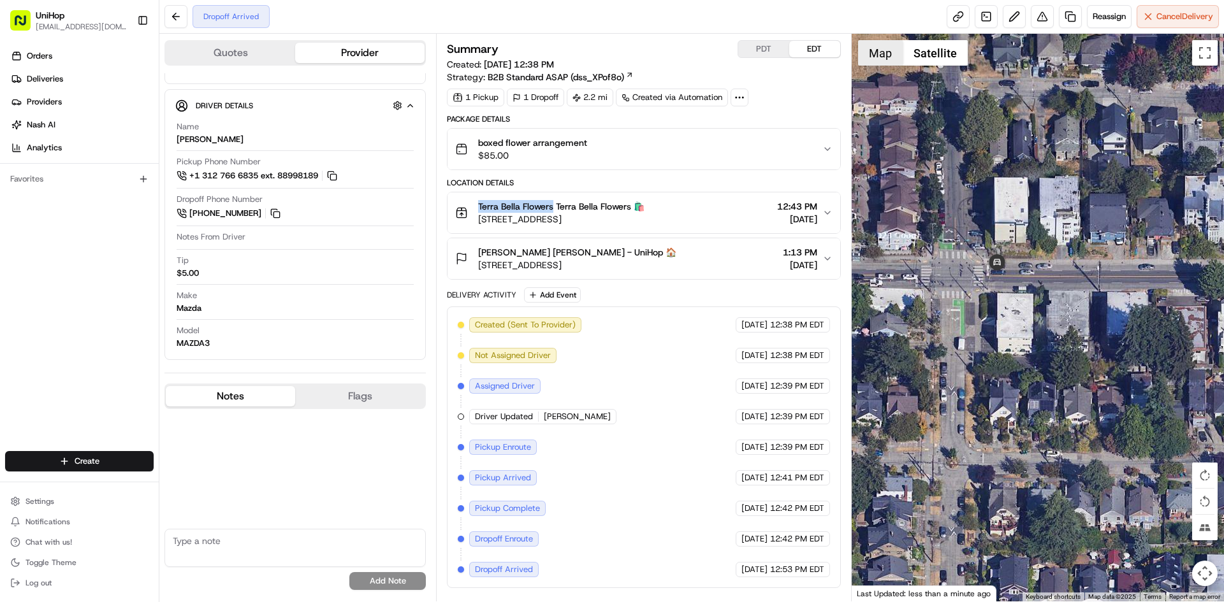
click at [874, 60] on button "Map" at bounding box center [880, 52] width 45 height 25
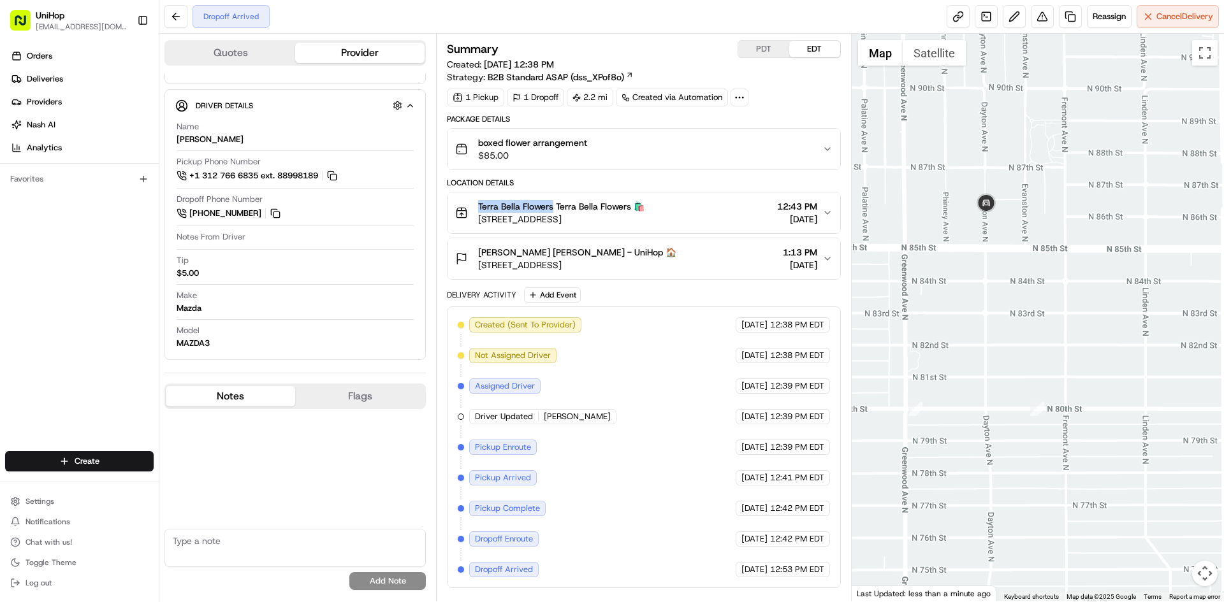
drag, startPoint x: 943, startPoint y: 161, endPoint x: 1009, endPoint y: 235, distance: 99.3
click at [1009, 235] on div at bounding box center [1037, 318] width 373 height 568
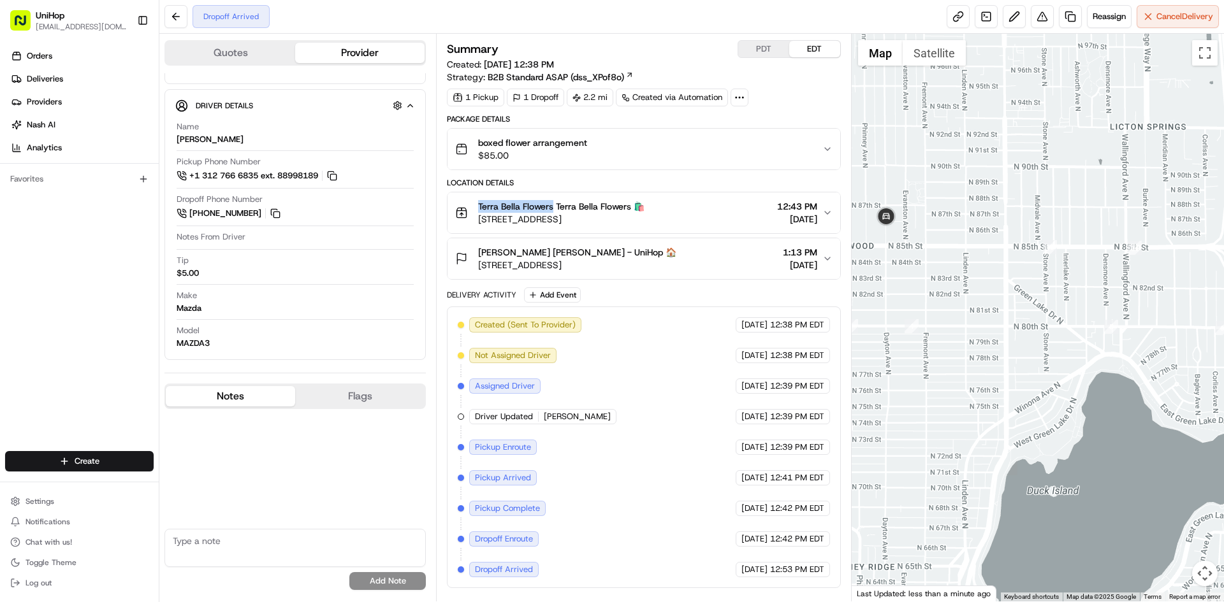
drag, startPoint x: 1015, startPoint y: 286, endPoint x: 937, endPoint y: 264, distance: 80.7
click at [925, 285] on div at bounding box center [1037, 318] width 373 height 568
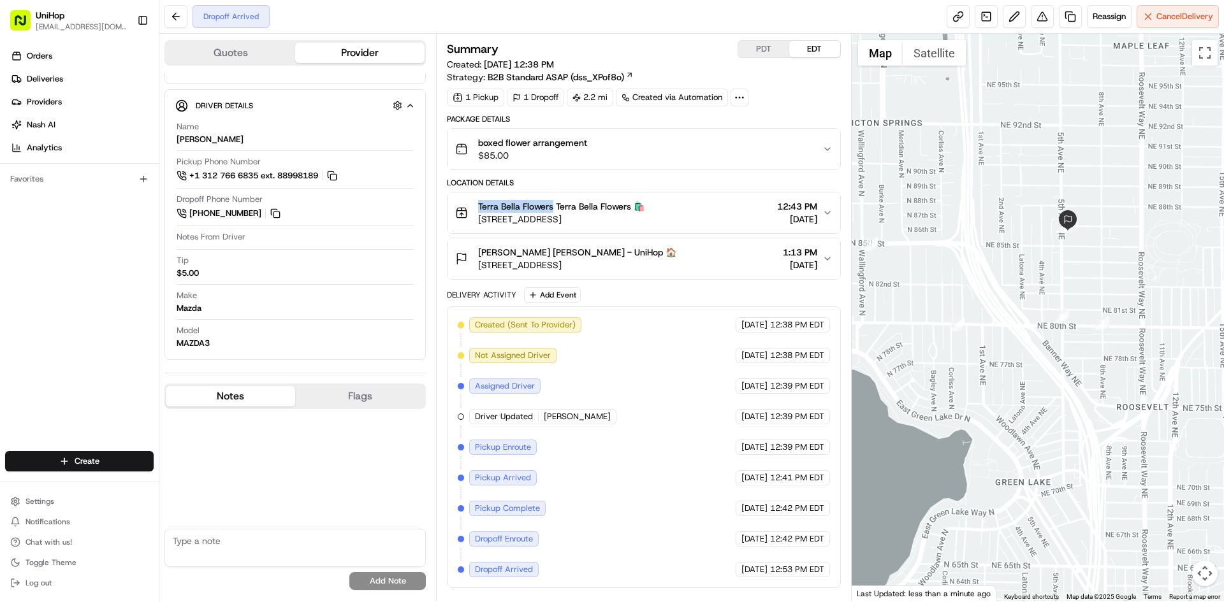
drag, startPoint x: 1087, startPoint y: 275, endPoint x: 826, endPoint y: 271, distance: 260.7
click at [826, 271] on div "Quotes Provider Provider Details Hidden ( 2 ) Provider Uber Provider Batch ID b…" at bounding box center [691, 318] width 1064 height 568
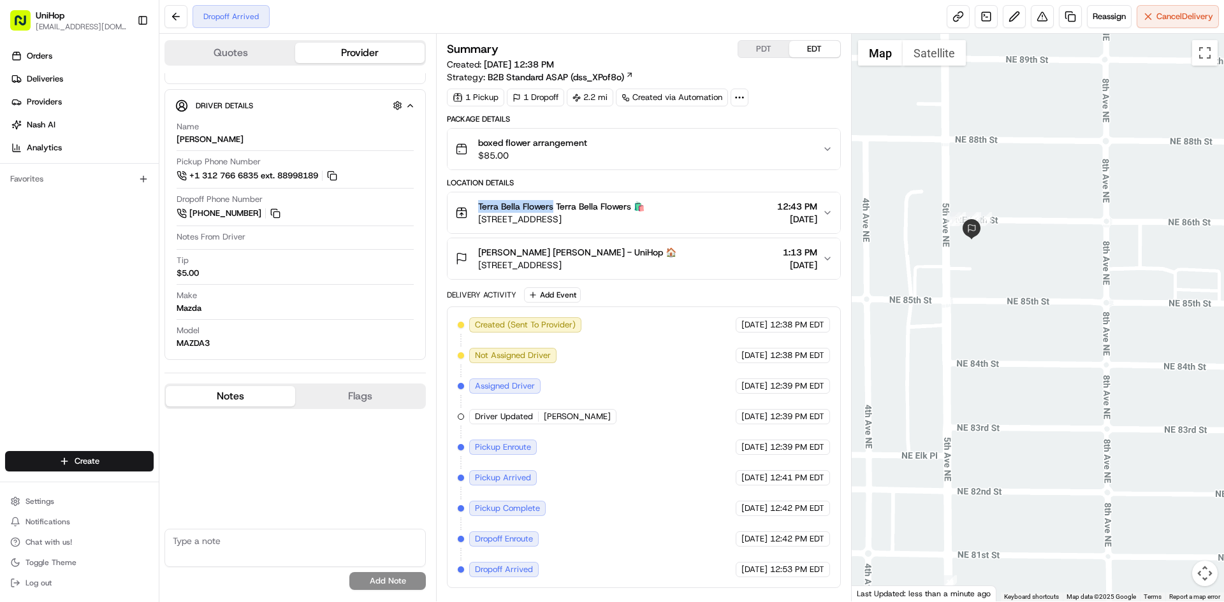
drag, startPoint x: 1025, startPoint y: 247, endPoint x: 1043, endPoint y: 256, distance: 20.0
click at [1043, 256] on div at bounding box center [1037, 318] width 373 height 568
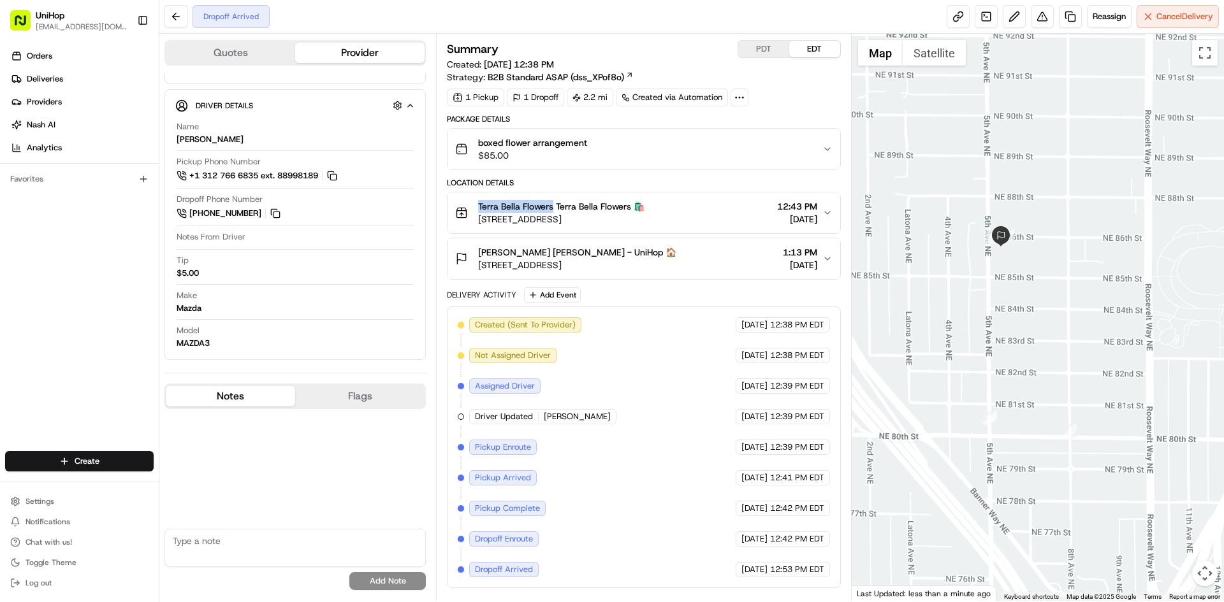
click at [1095, 253] on div at bounding box center [1037, 318] width 373 height 568
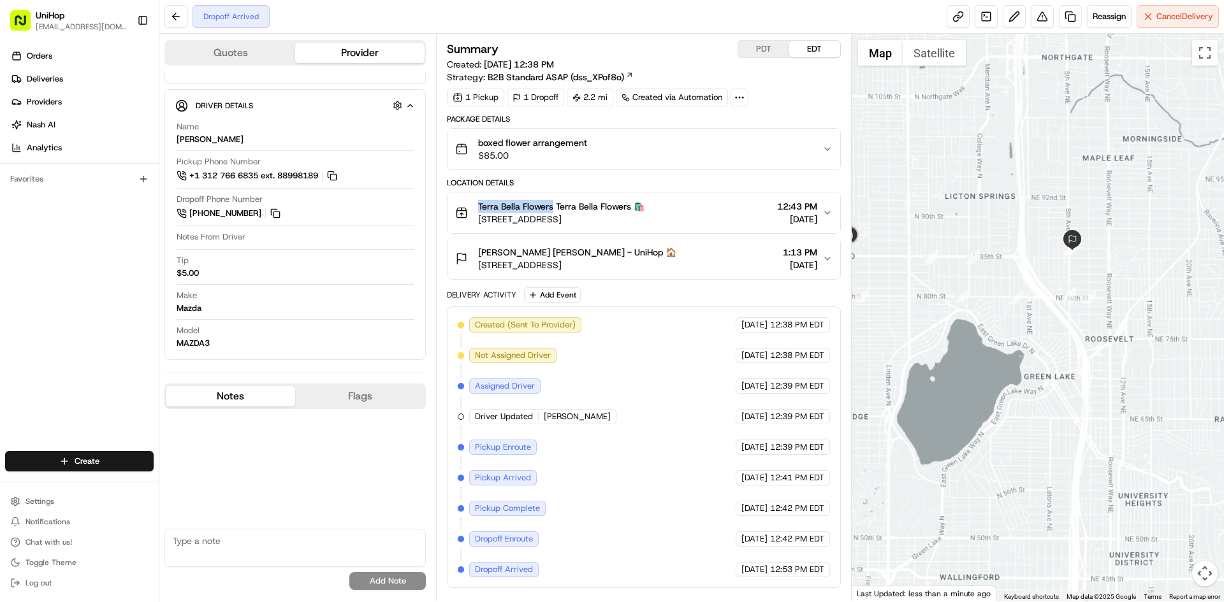
drag, startPoint x: 949, startPoint y: 236, endPoint x: 1059, endPoint y: 253, distance: 110.9
click at [1056, 254] on div at bounding box center [1037, 318] width 373 height 568
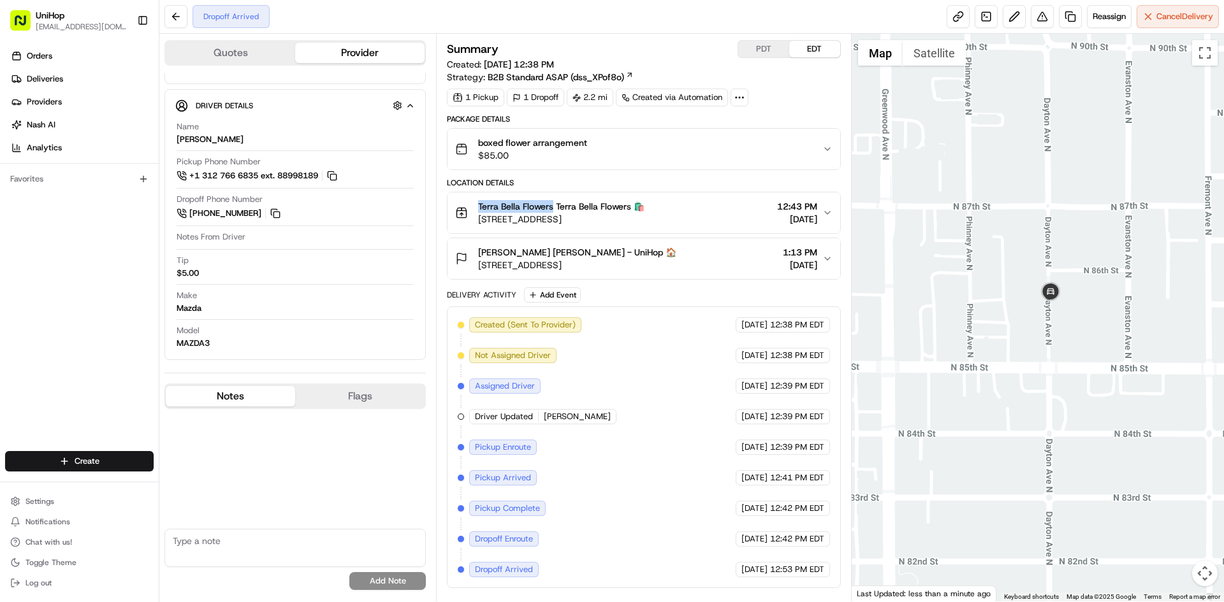
drag, startPoint x: 969, startPoint y: 280, endPoint x: 1041, endPoint y: 301, distance: 75.2
click at [1040, 301] on div at bounding box center [1037, 318] width 373 height 568
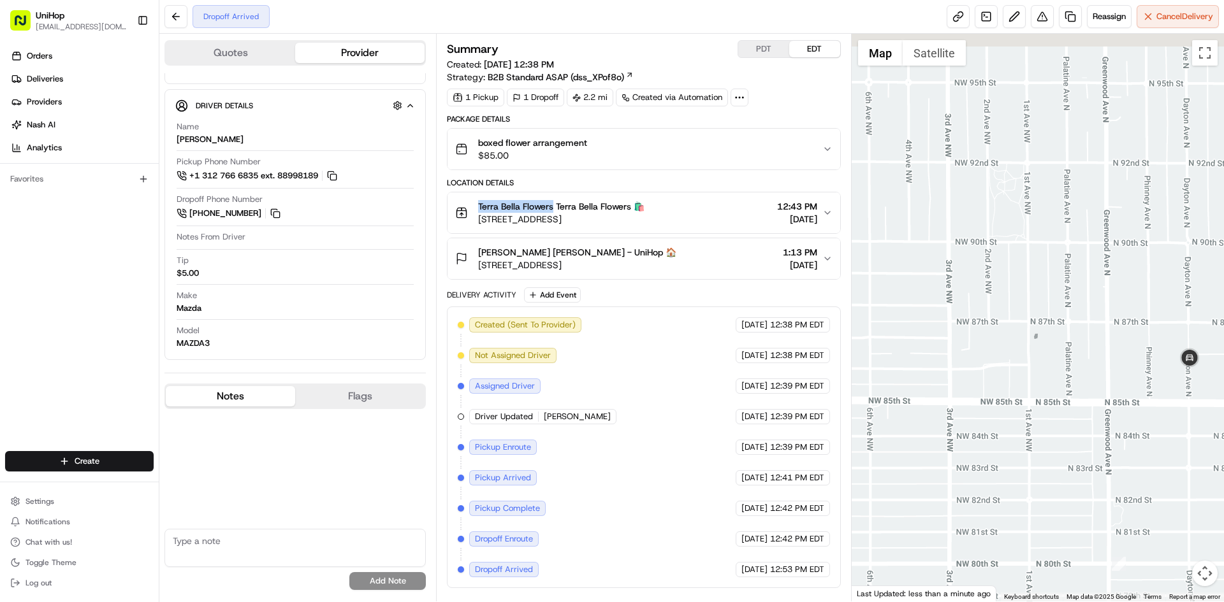
drag, startPoint x: 1007, startPoint y: 233, endPoint x: 1050, endPoint y: 294, distance: 75.5
click at [1050, 294] on div at bounding box center [1037, 318] width 373 height 568
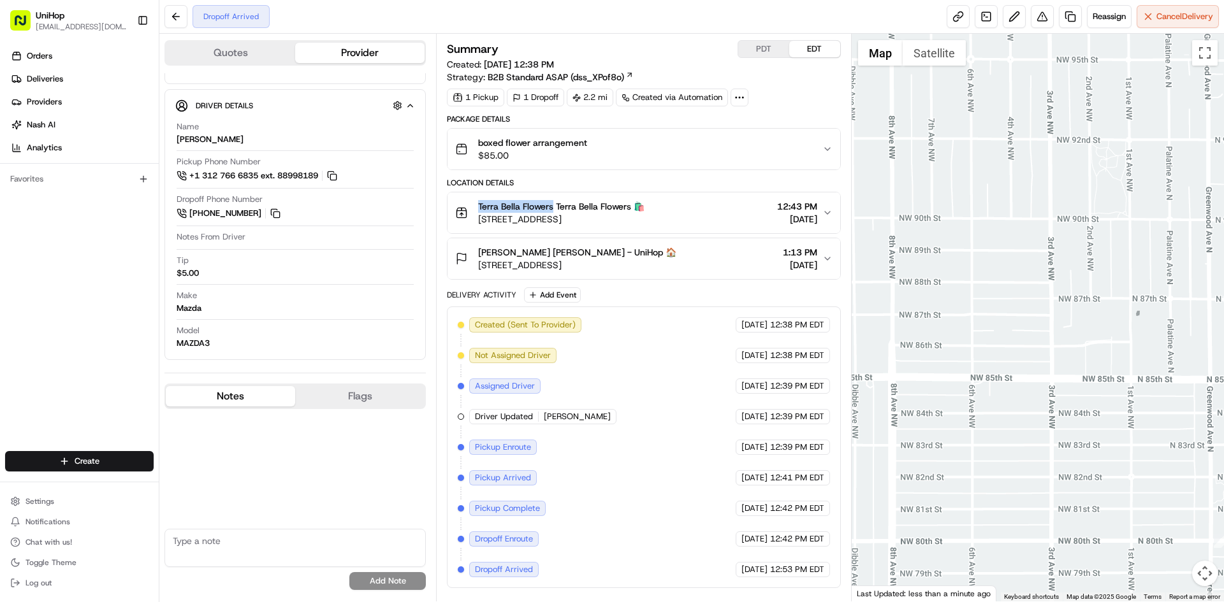
click at [1011, 343] on div at bounding box center [1037, 318] width 373 height 568
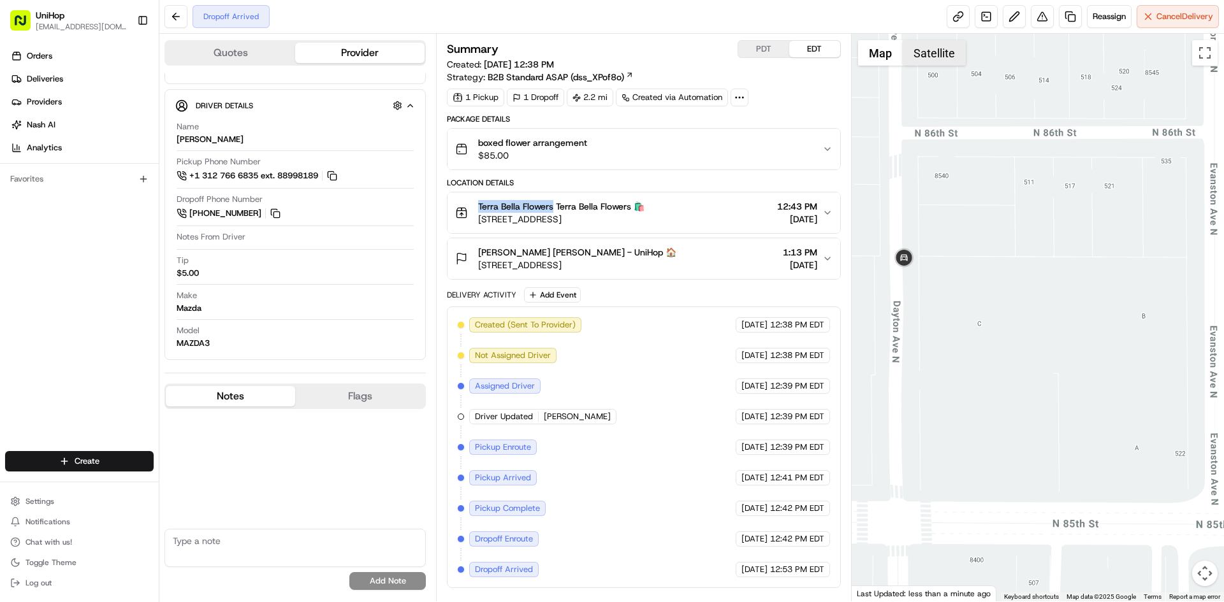
click at [920, 51] on button "Satellite" at bounding box center [933, 52] width 63 height 25
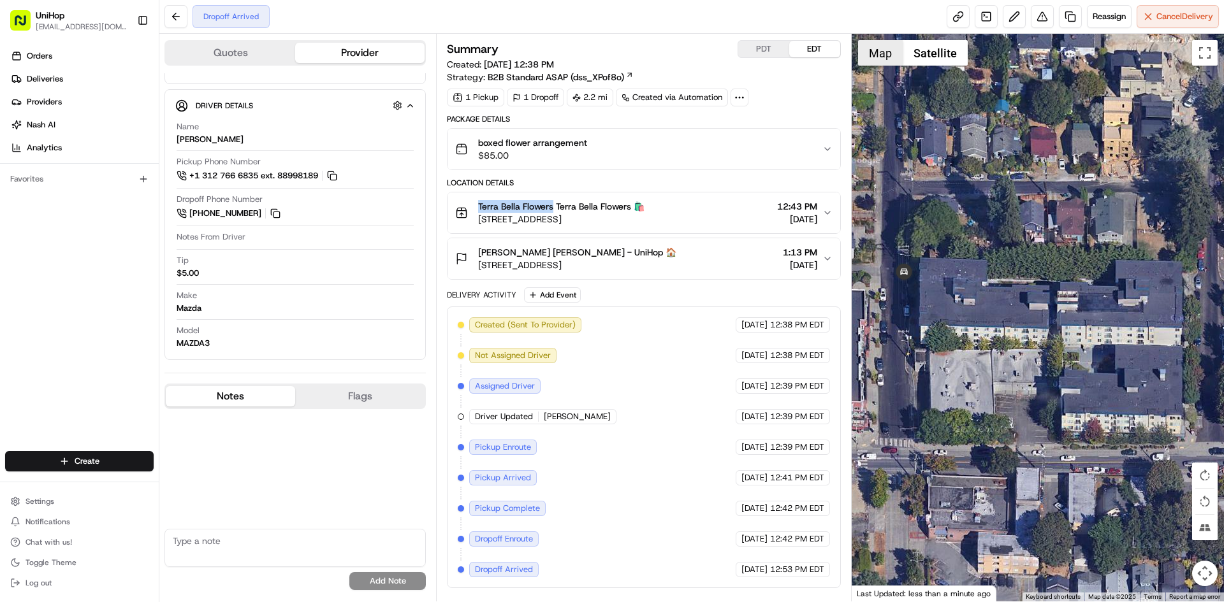
click at [886, 54] on button "Map" at bounding box center [880, 52] width 45 height 25
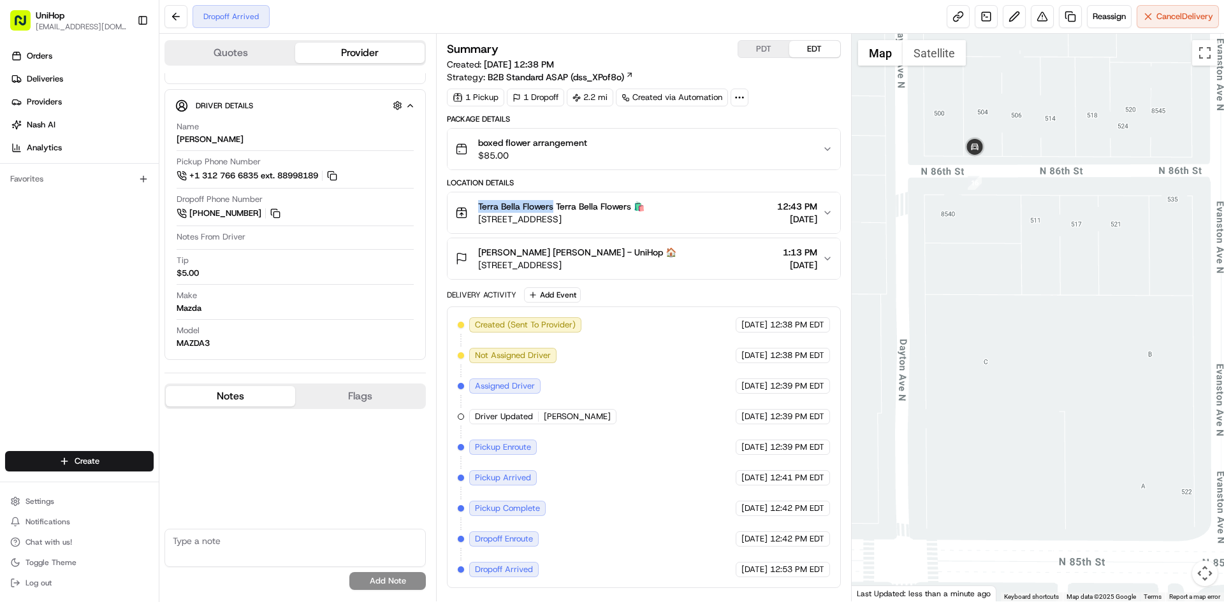
drag, startPoint x: 987, startPoint y: 116, endPoint x: 993, endPoint y: 153, distance: 37.5
click at [993, 153] on div at bounding box center [1037, 318] width 373 height 568
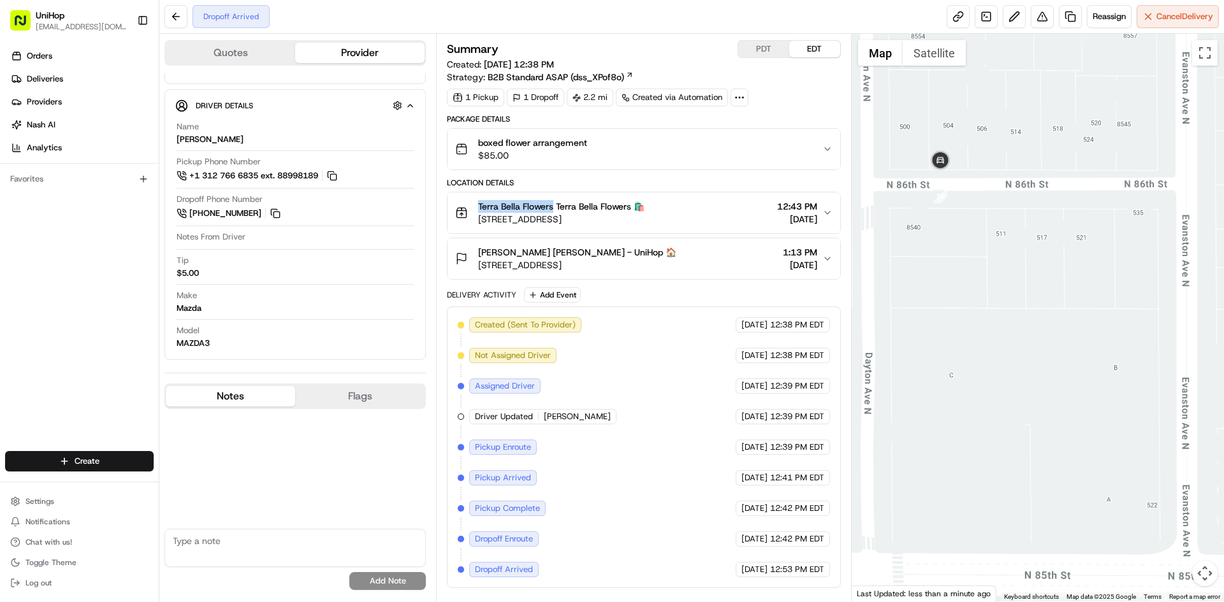
drag, startPoint x: 1047, startPoint y: 190, endPoint x: 1002, endPoint y: 192, distance: 44.7
click at [1004, 192] on div at bounding box center [1037, 318] width 373 height 568
drag, startPoint x: 980, startPoint y: 215, endPoint x: 990, endPoint y: 216, distance: 9.6
click at [990, 216] on div at bounding box center [1037, 318] width 373 height 568
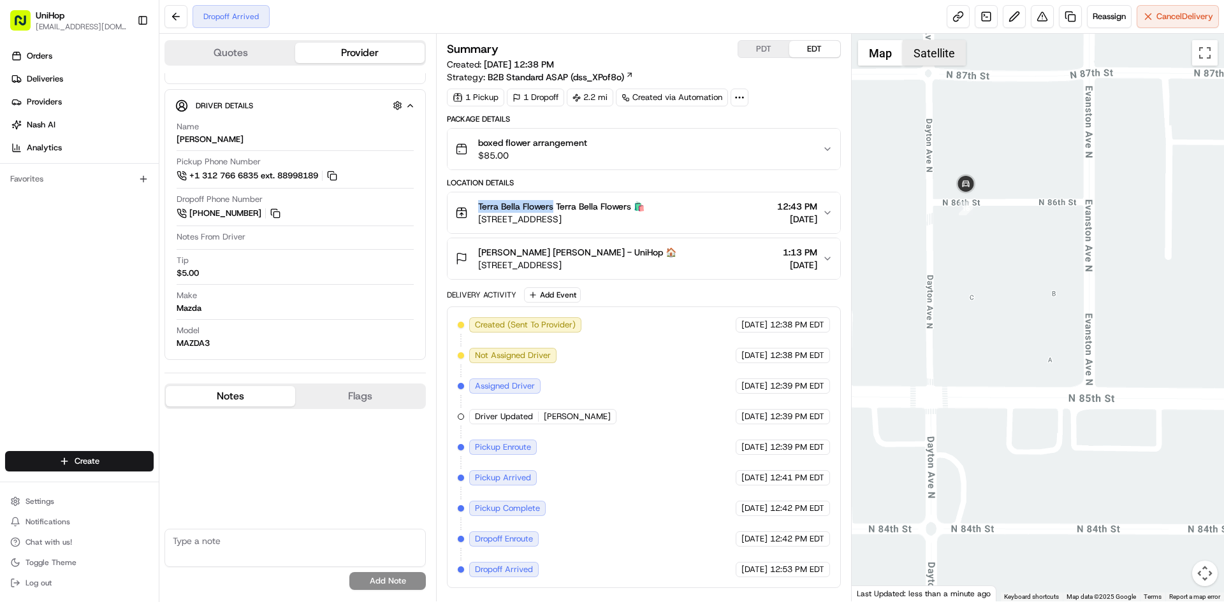
click at [940, 46] on button "Satellite" at bounding box center [933, 52] width 63 height 25
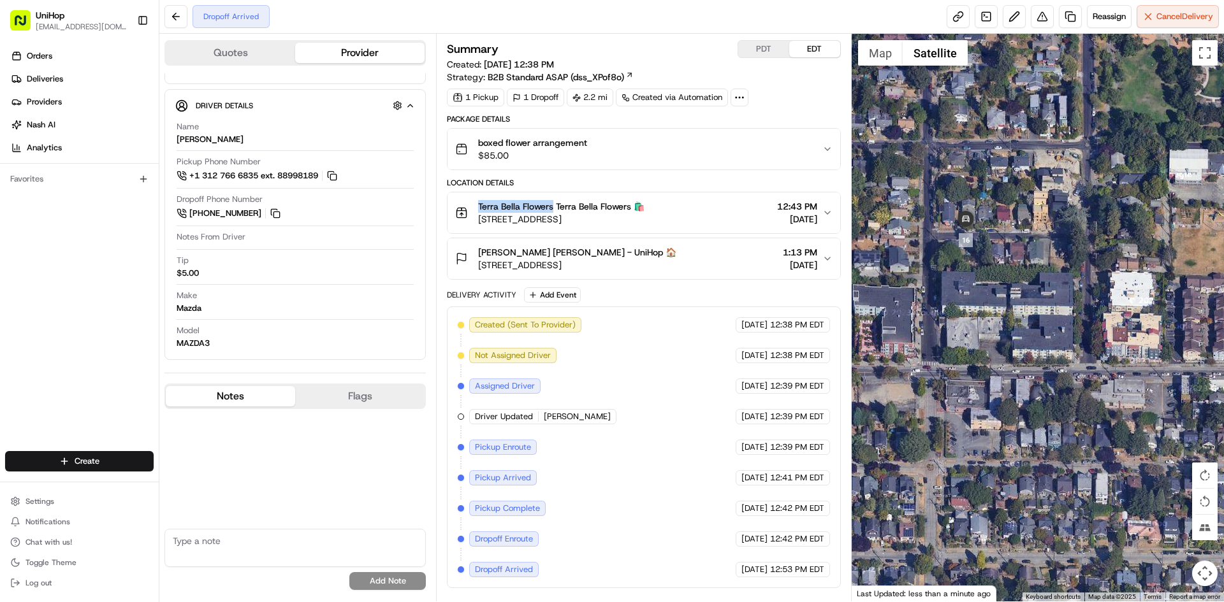
click at [855, 72] on div at bounding box center [1037, 318] width 373 height 568
click at [871, 50] on button "Map" at bounding box center [880, 52] width 45 height 25
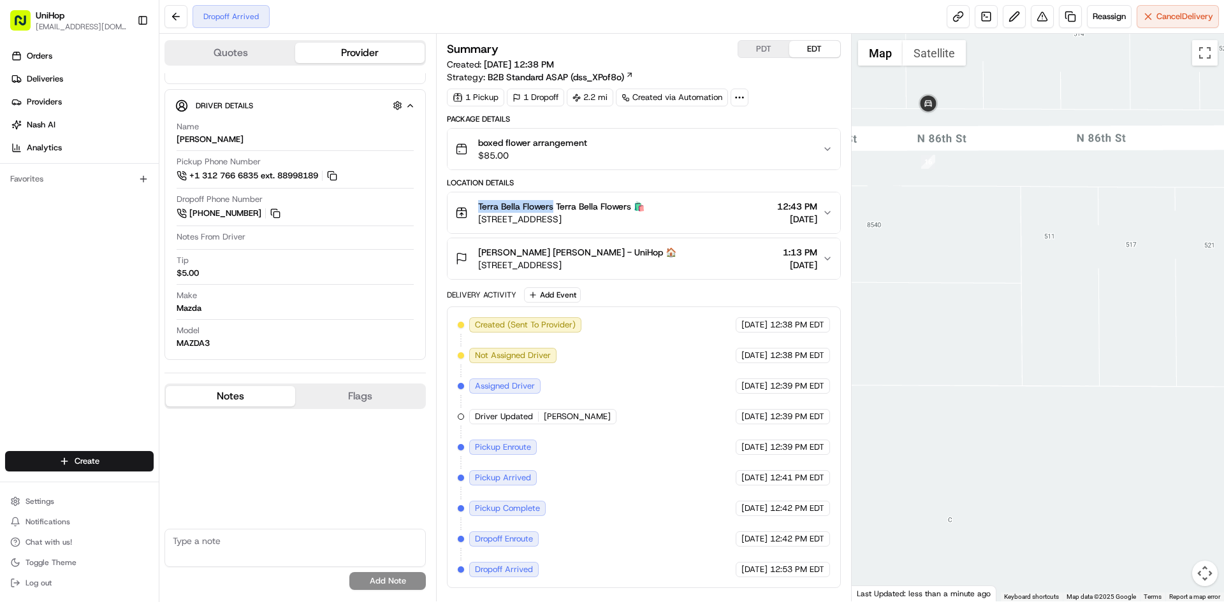
drag, startPoint x: 947, startPoint y: 247, endPoint x: 959, endPoint y: 257, distance: 15.8
click at [959, 257] on div at bounding box center [1037, 318] width 373 height 568
click at [104, 314] on div "Orders Deliveries Providers Nash AI Analytics Favorites" at bounding box center [79, 250] width 159 height 418
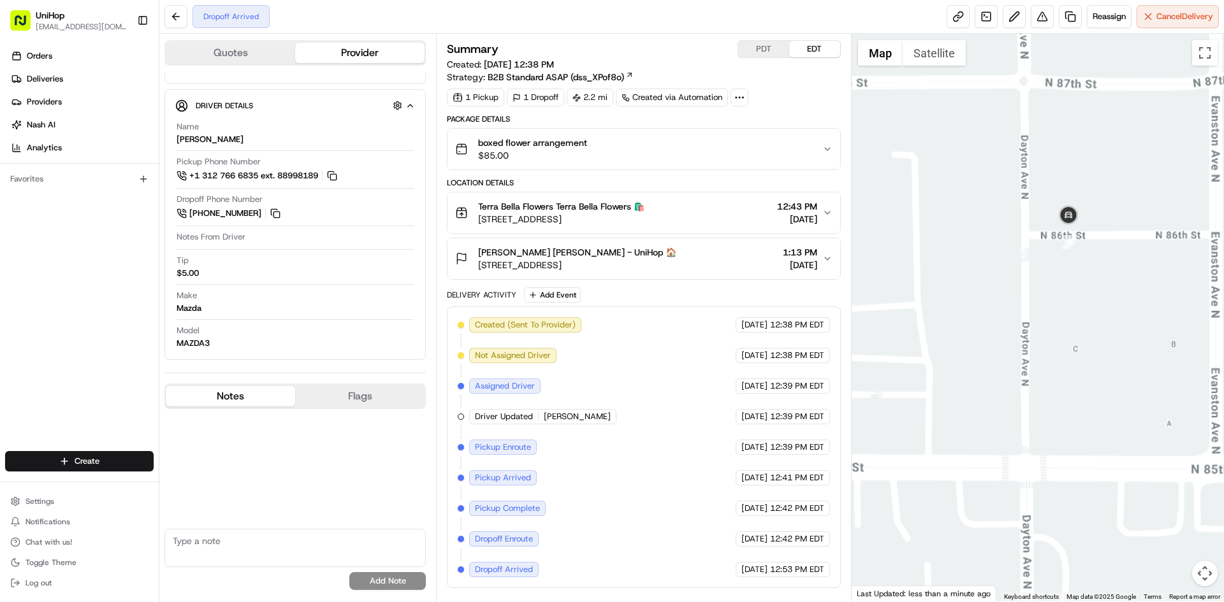
drag, startPoint x: 1171, startPoint y: 316, endPoint x: 1058, endPoint y: 310, distance: 112.9
click at [1085, 321] on div at bounding box center [1037, 318] width 373 height 568
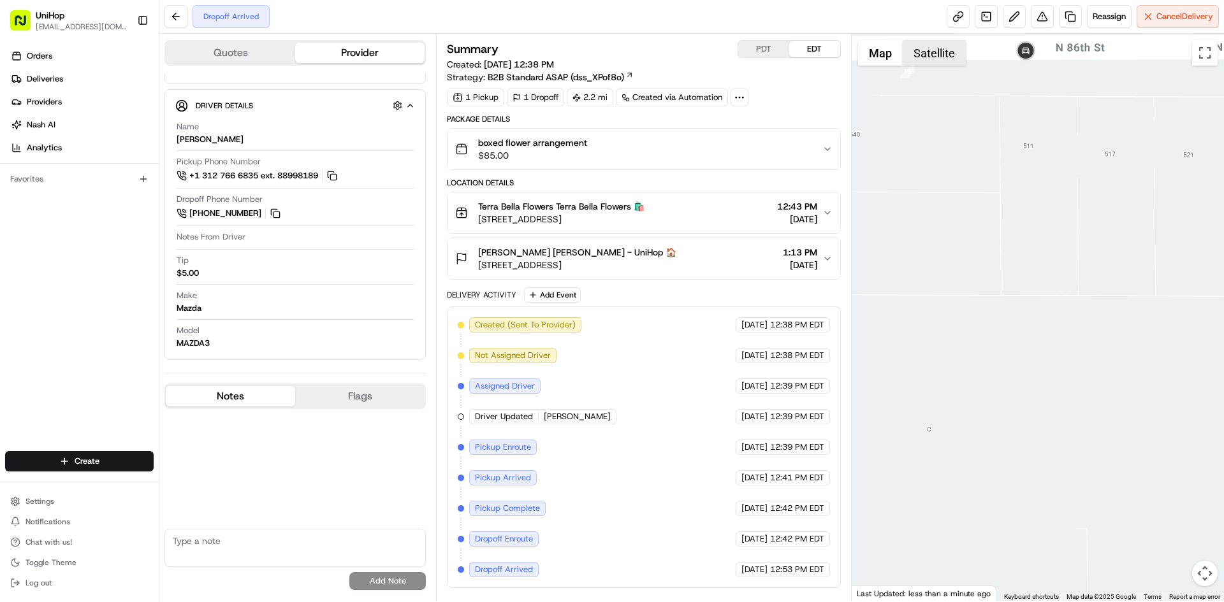
click at [957, 54] on button "Satellite" at bounding box center [933, 52] width 63 height 25
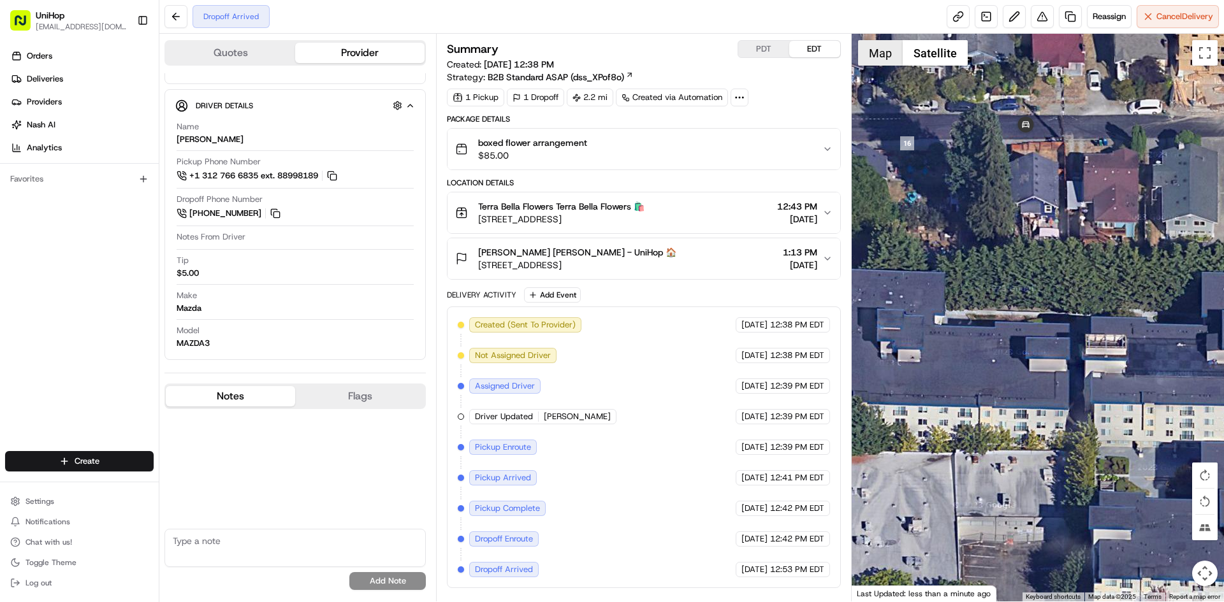
click at [864, 60] on button "Map" at bounding box center [880, 52] width 45 height 25
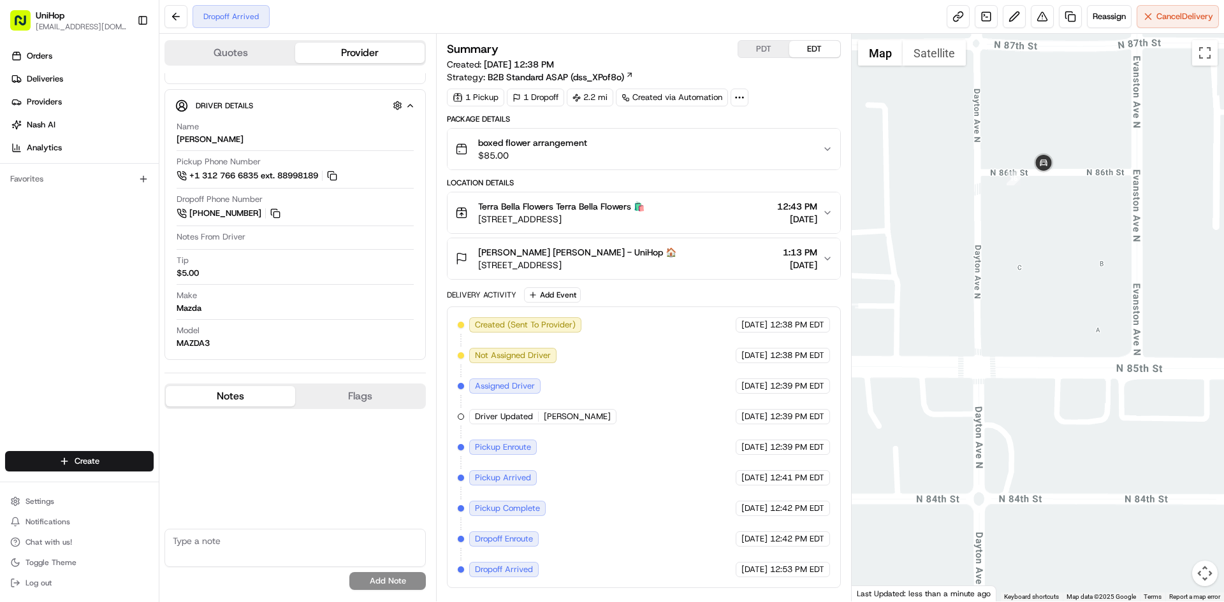
drag, startPoint x: 1062, startPoint y: 237, endPoint x: 1050, endPoint y: 239, distance: 12.9
click at [1052, 238] on div at bounding box center [1037, 318] width 373 height 568
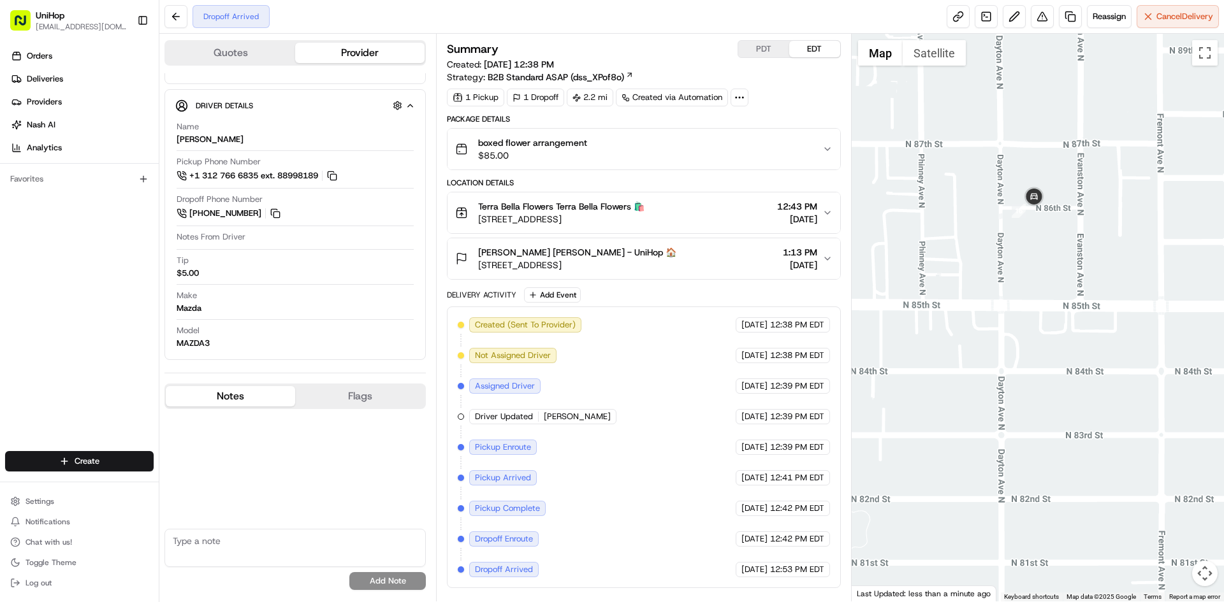
click at [1059, 278] on div at bounding box center [1037, 318] width 373 height 568
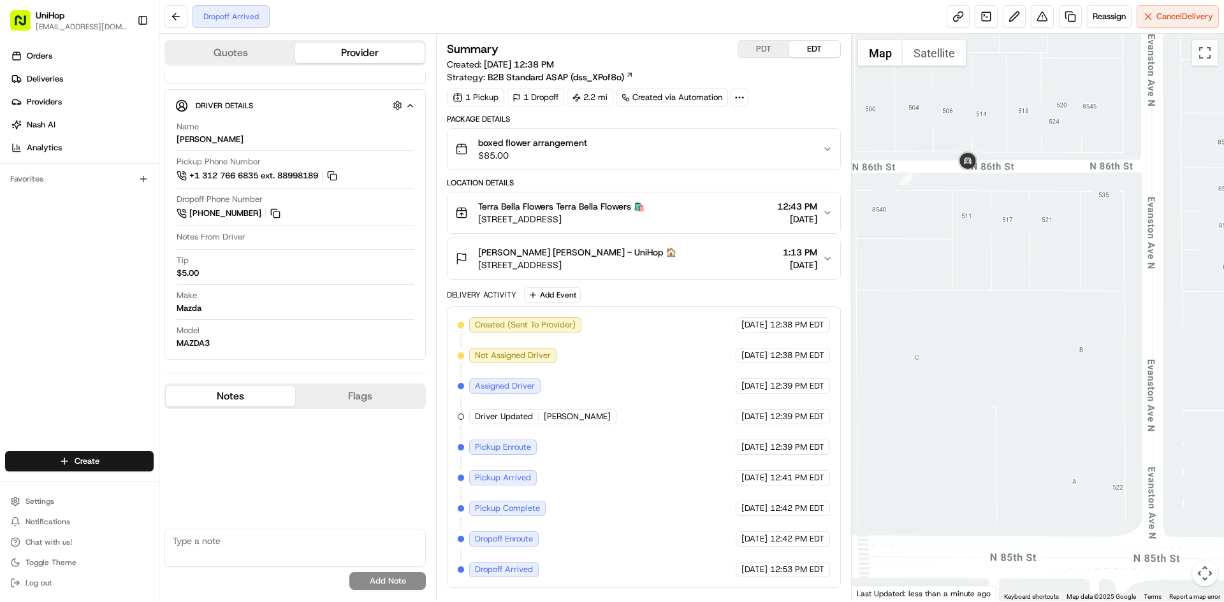
click at [956, 249] on div at bounding box center [1037, 318] width 373 height 568
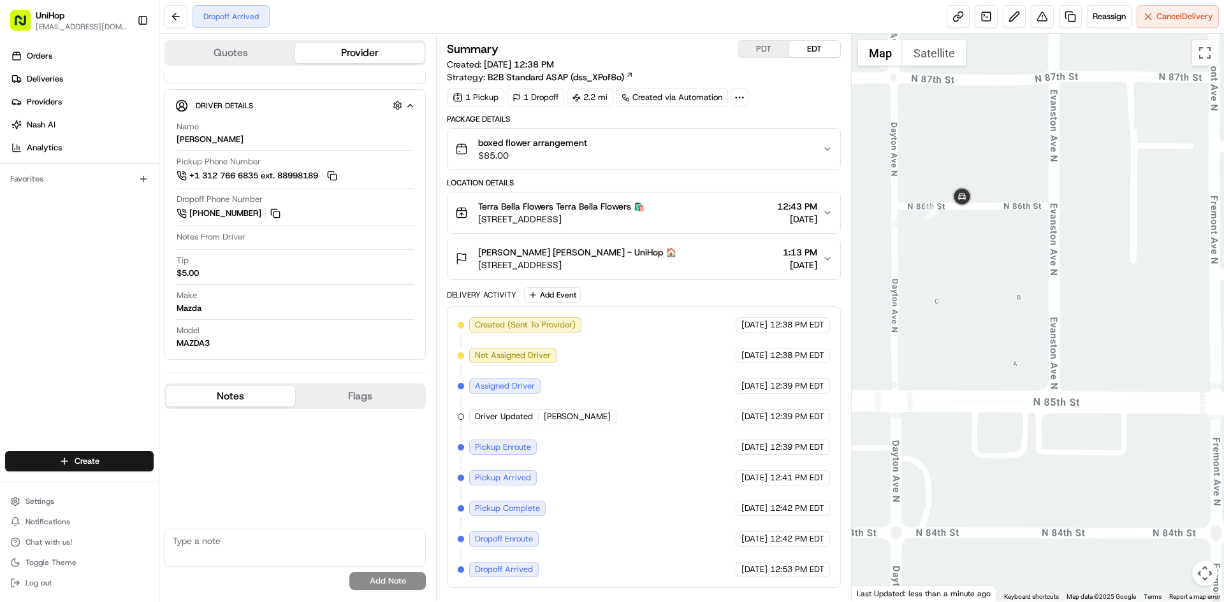
click at [955, 290] on div at bounding box center [1037, 318] width 373 height 568
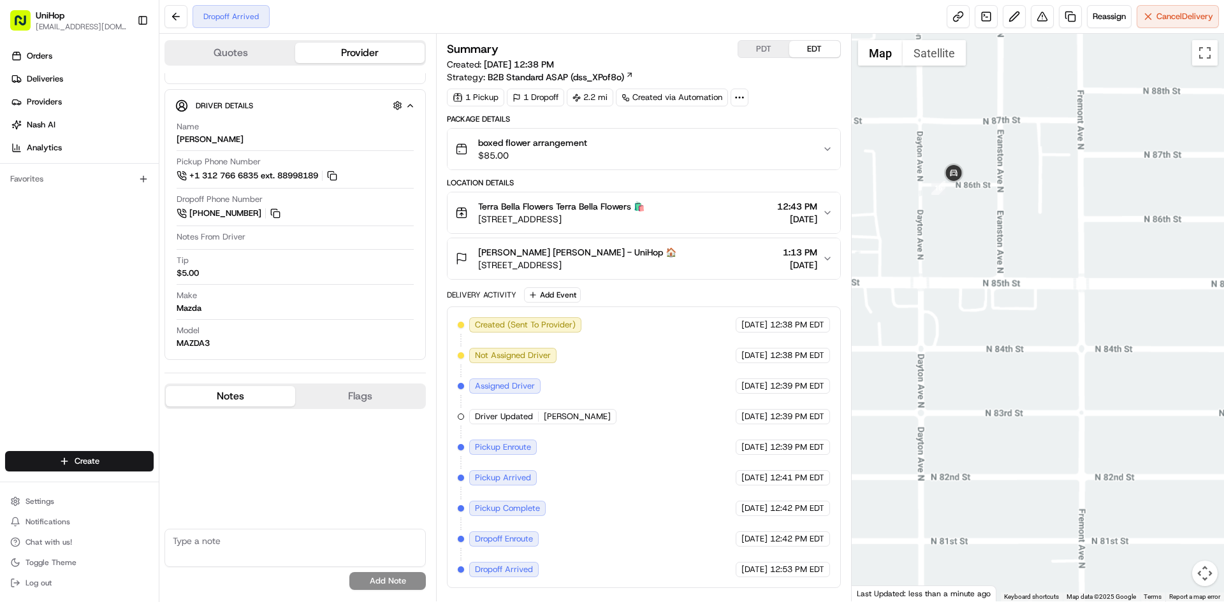
drag, startPoint x: 950, startPoint y: 256, endPoint x: 956, endPoint y: 263, distance: 8.6
click at [956, 262] on div at bounding box center [1037, 318] width 373 height 568
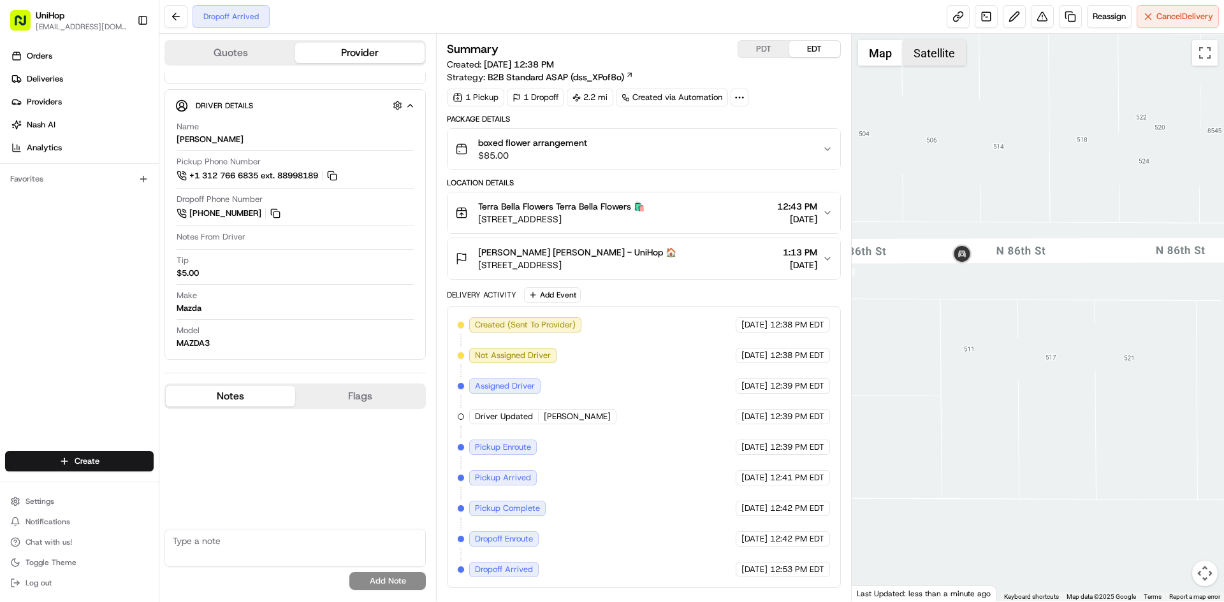
click at [932, 52] on button "Satellite" at bounding box center [933, 52] width 63 height 25
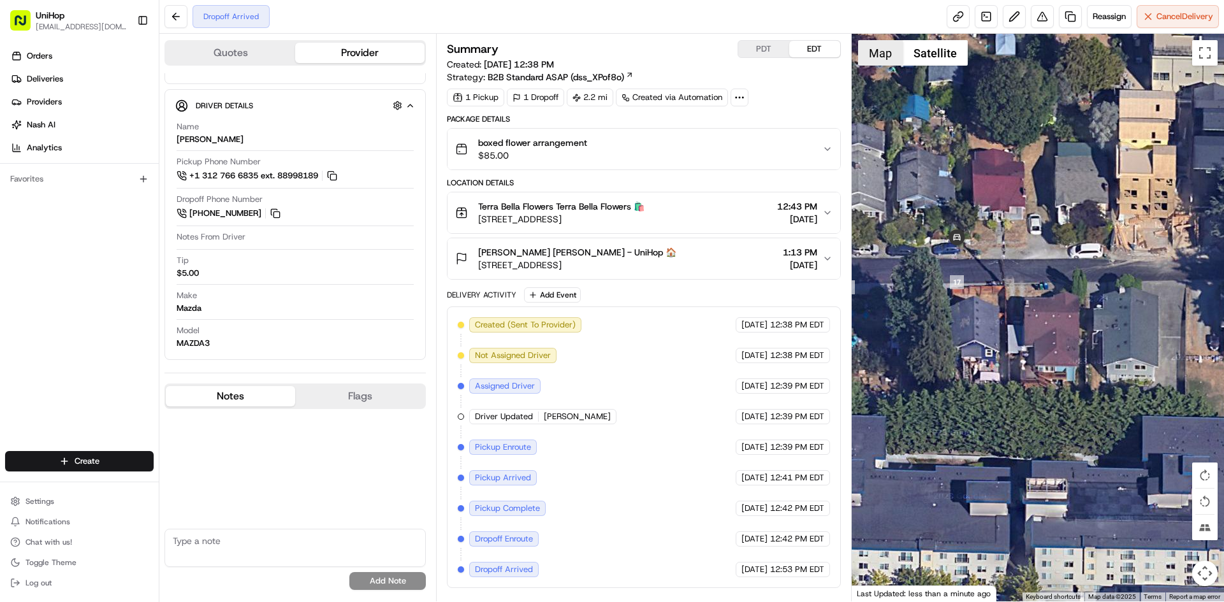
click at [872, 52] on button "Map" at bounding box center [880, 52] width 45 height 25
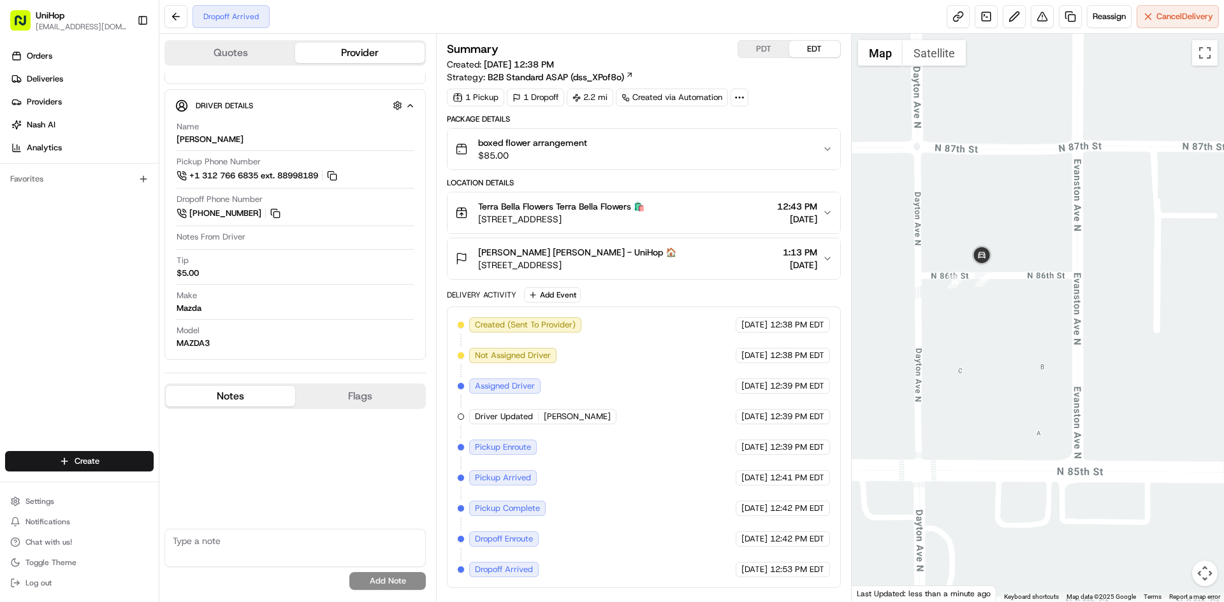
click at [681, 151] on div "boxed flower arrangement $85.00" at bounding box center [638, 148] width 366 height 25
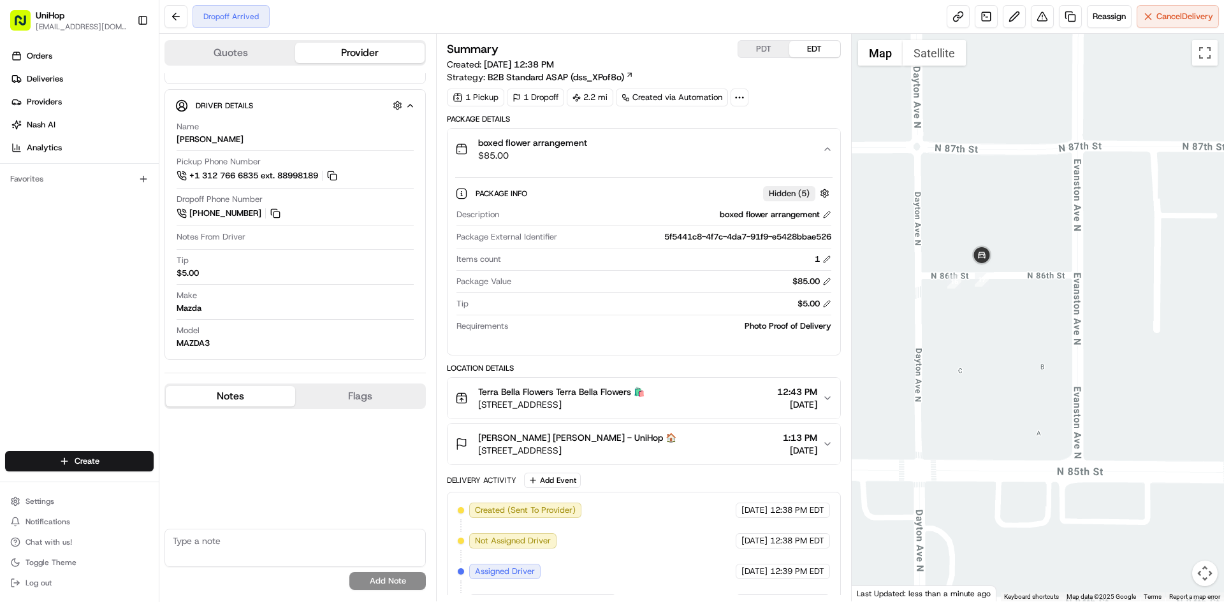
click at [681, 150] on div "boxed flower arrangement $85.00" at bounding box center [638, 148] width 366 height 25
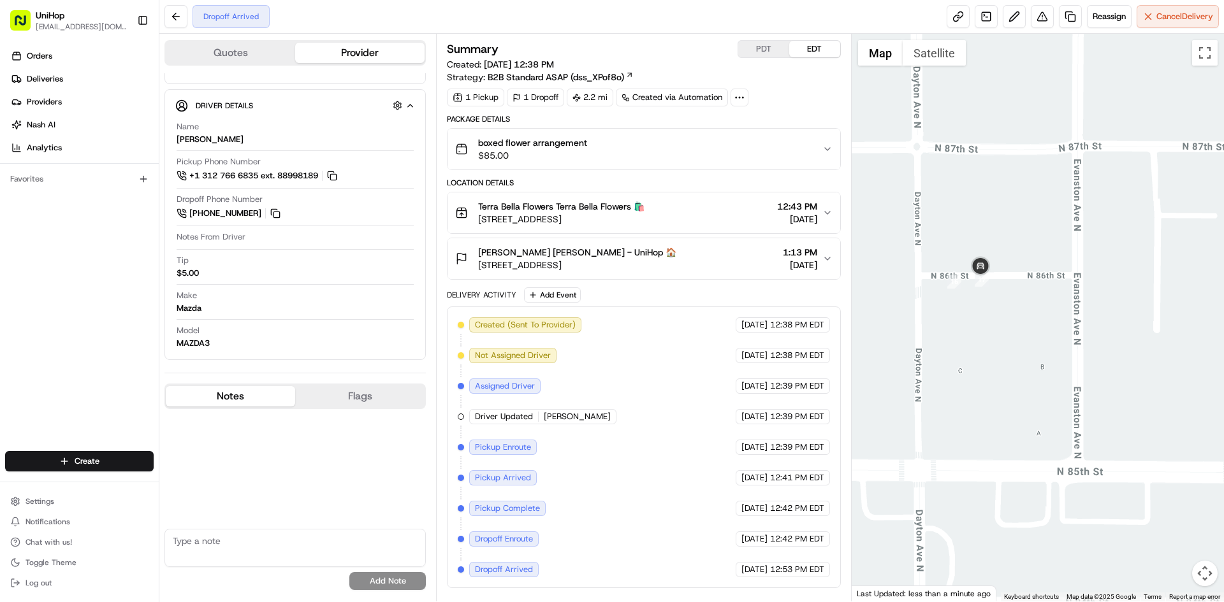
drag, startPoint x: 1073, startPoint y: 306, endPoint x: 1015, endPoint y: 299, distance: 58.4
click at [1016, 300] on div at bounding box center [1037, 318] width 373 height 568
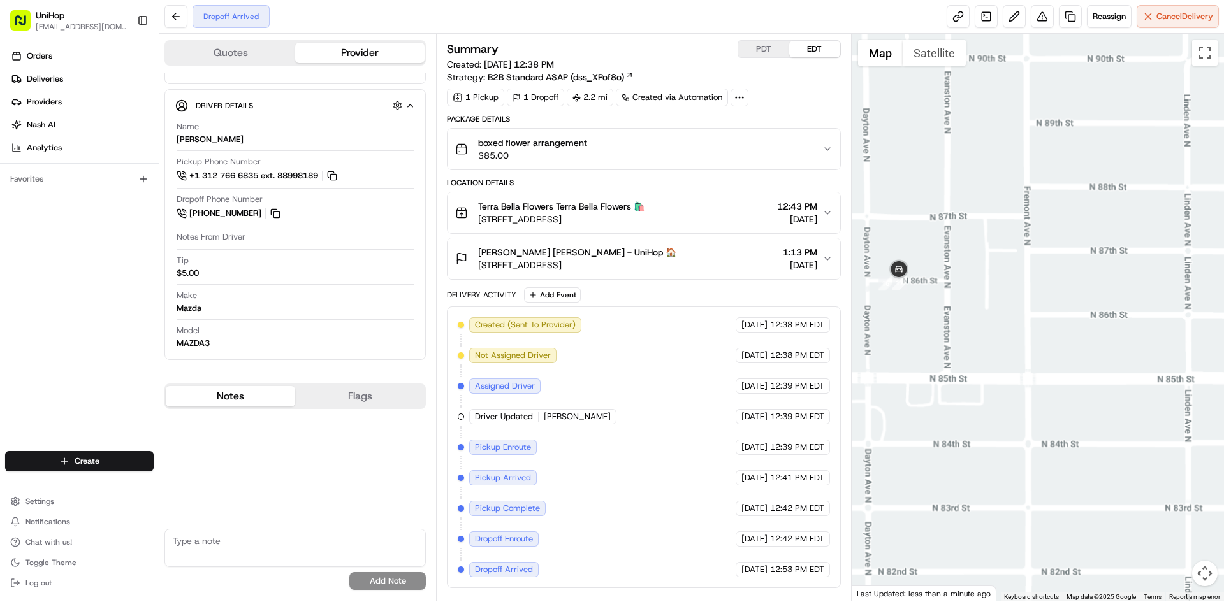
drag, startPoint x: 1115, startPoint y: 278, endPoint x: 1053, endPoint y: 280, distance: 61.8
click at [1055, 281] on div at bounding box center [1037, 318] width 373 height 568
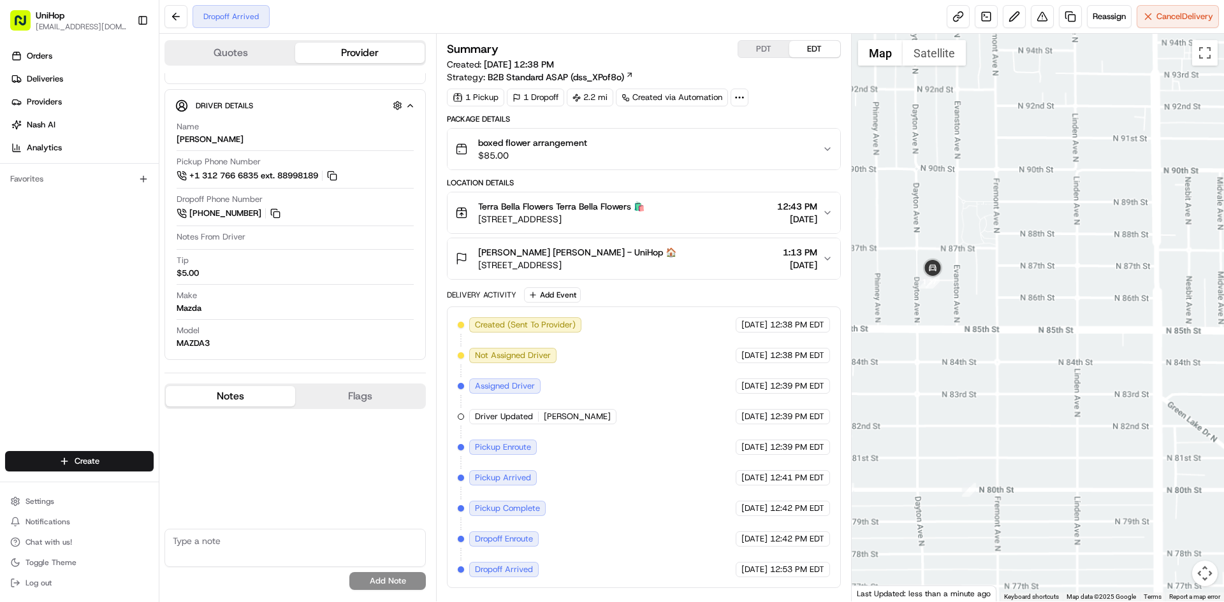
click at [1054, 273] on div at bounding box center [1037, 318] width 373 height 568
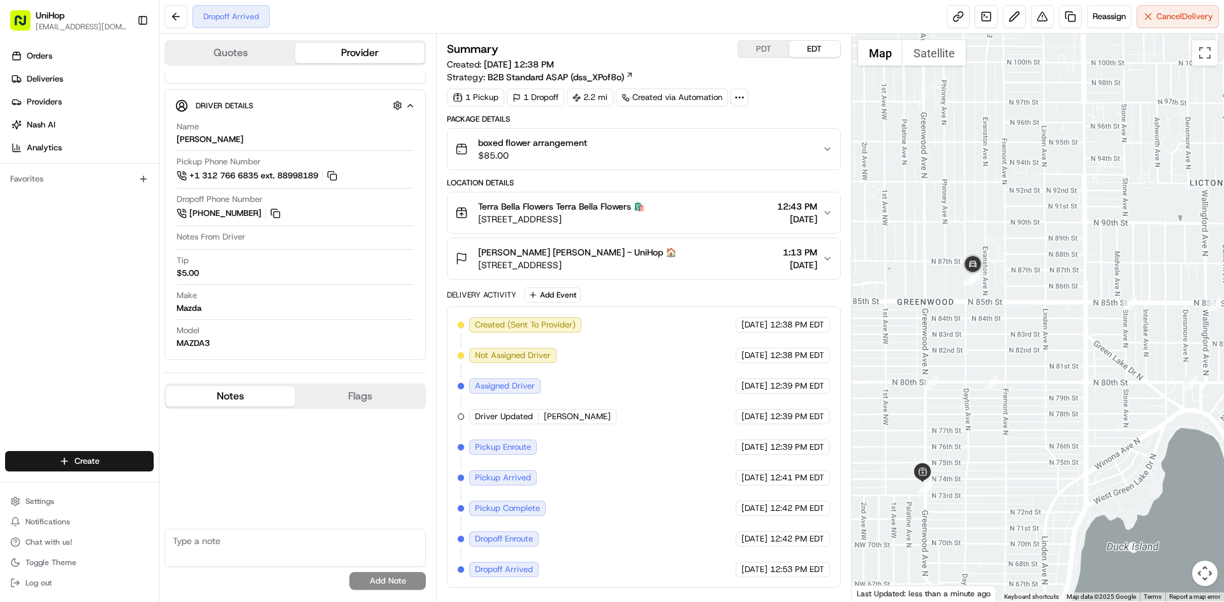
drag, startPoint x: 1051, startPoint y: 268, endPoint x: 1035, endPoint y: 270, distance: 16.0
click at [1035, 270] on div at bounding box center [1037, 318] width 373 height 568
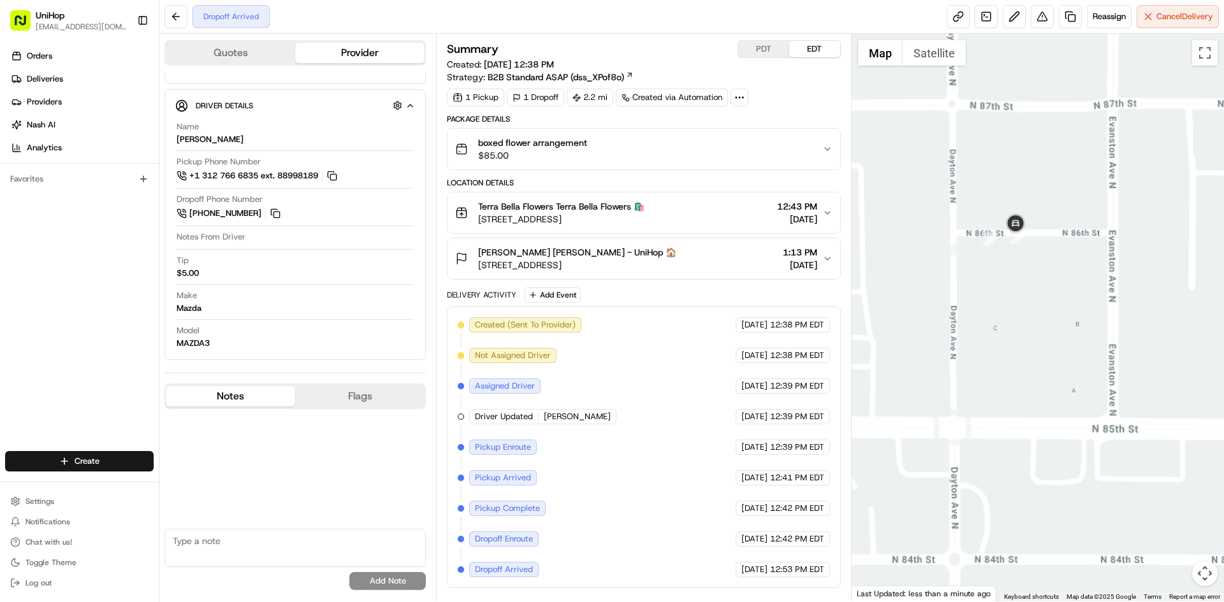
click at [702, 263] on div "Hannah Myrick Hannah Myrick - UniHop 🏠 511 NE 86th St, Seattle, WA 98115, USA 1…" at bounding box center [638, 258] width 366 height 25
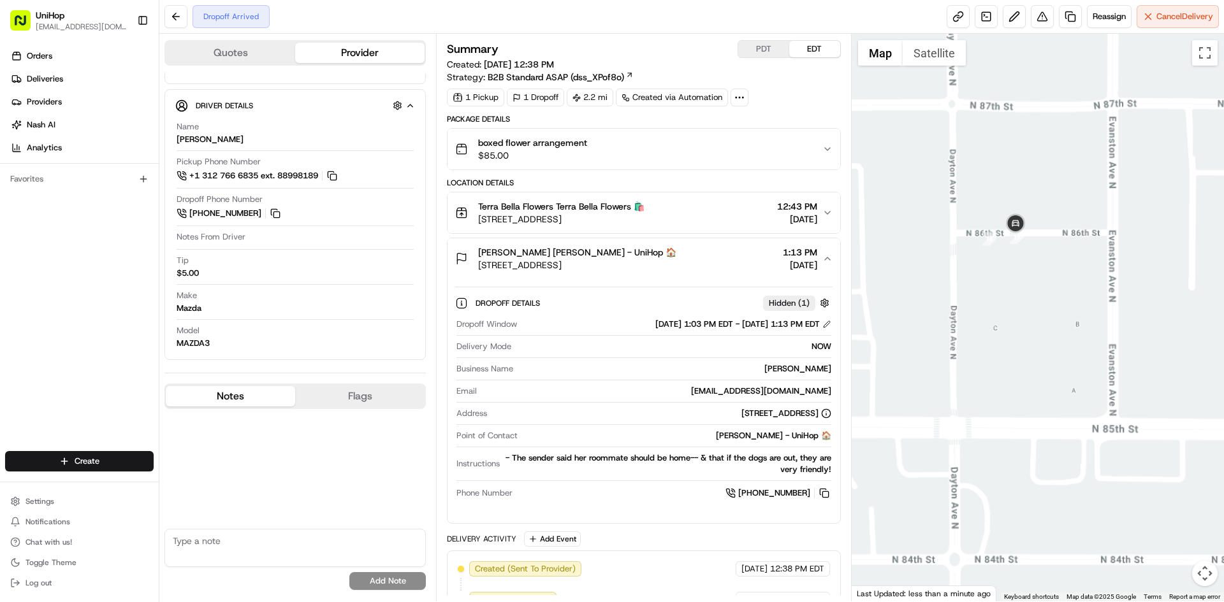
click at [701, 263] on div "Hannah Myrick Hannah Myrick - UniHop 🏠 511 NE 86th St, Seattle, WA 98115, USA 1…" at bounding box center [638, 258] width 366 height 25
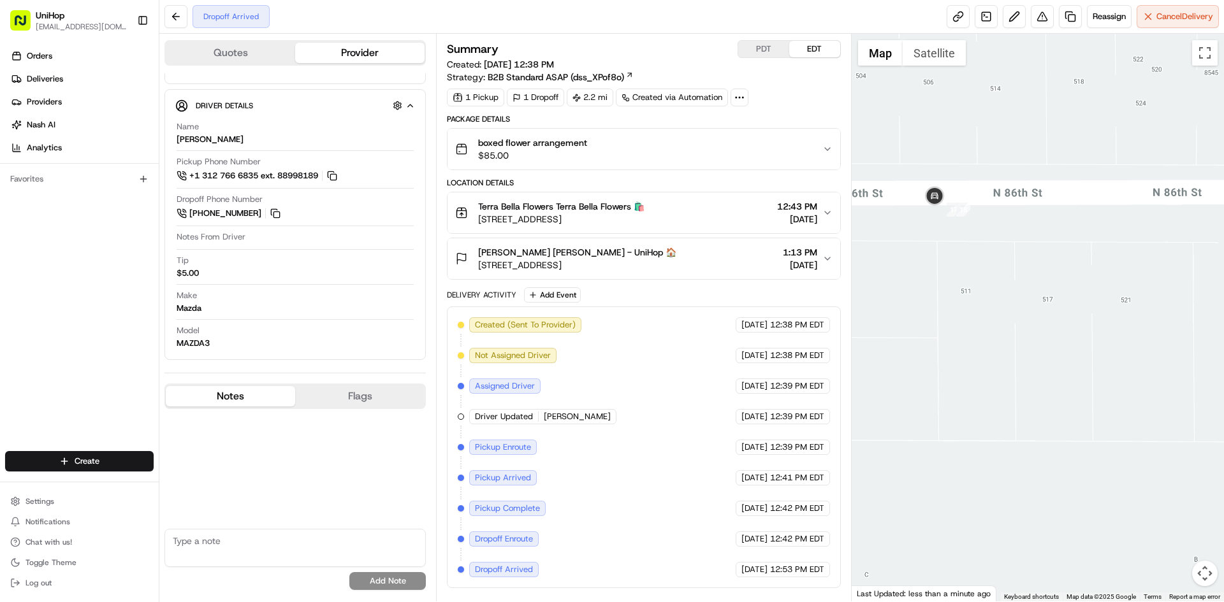
drag, startPoint x: 0, startPoint y: 360, endPoint x: 181, endPoint y: 301, distance: 190.4
click at [1, 360] on div "Orders Deliveries Providers Nash AI Analytics Favorites" at bounding box center [79, 250] width 159 height 418
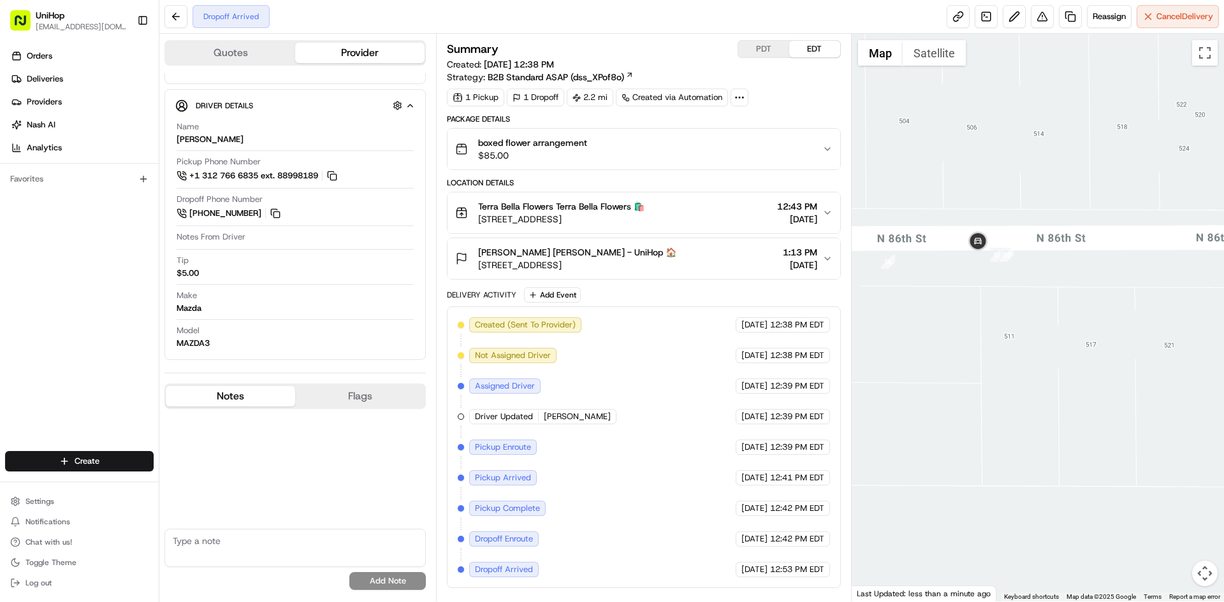
drag, startPoint x: 2, startPoint y: 322, endPoint x: 0, endPoint y: 315, distance: 6.7
click at [1, 322] on div "Orders Deliveries Providers Nash AI Analytics Favorites" at bounding box center [79, 250] width 159 height 418
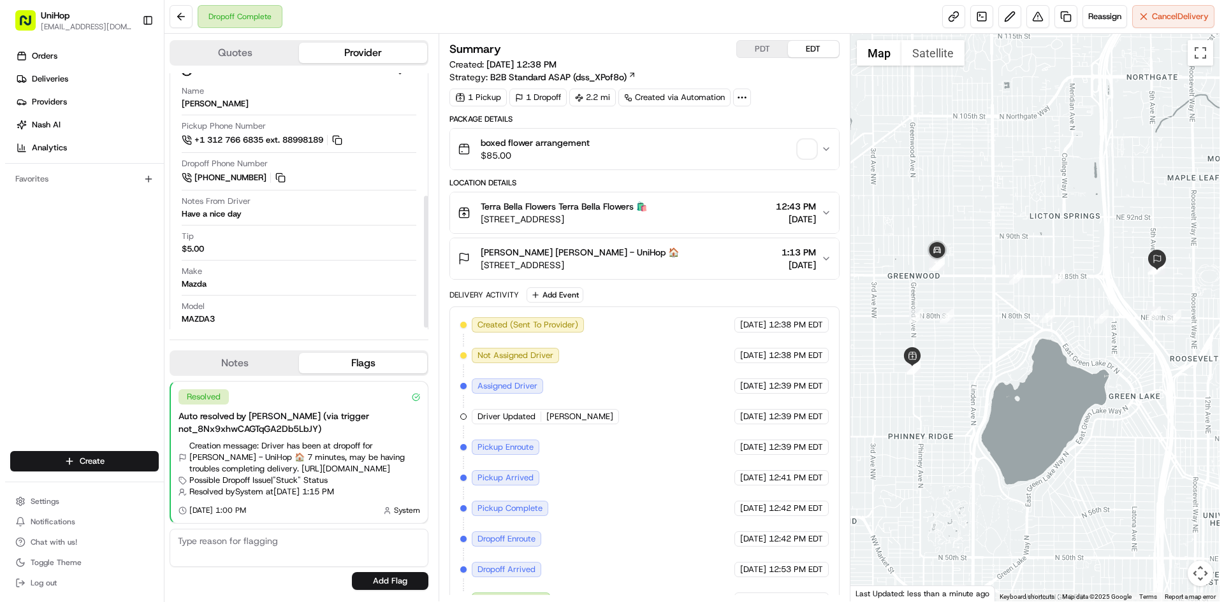
scroll to position [245, 0]
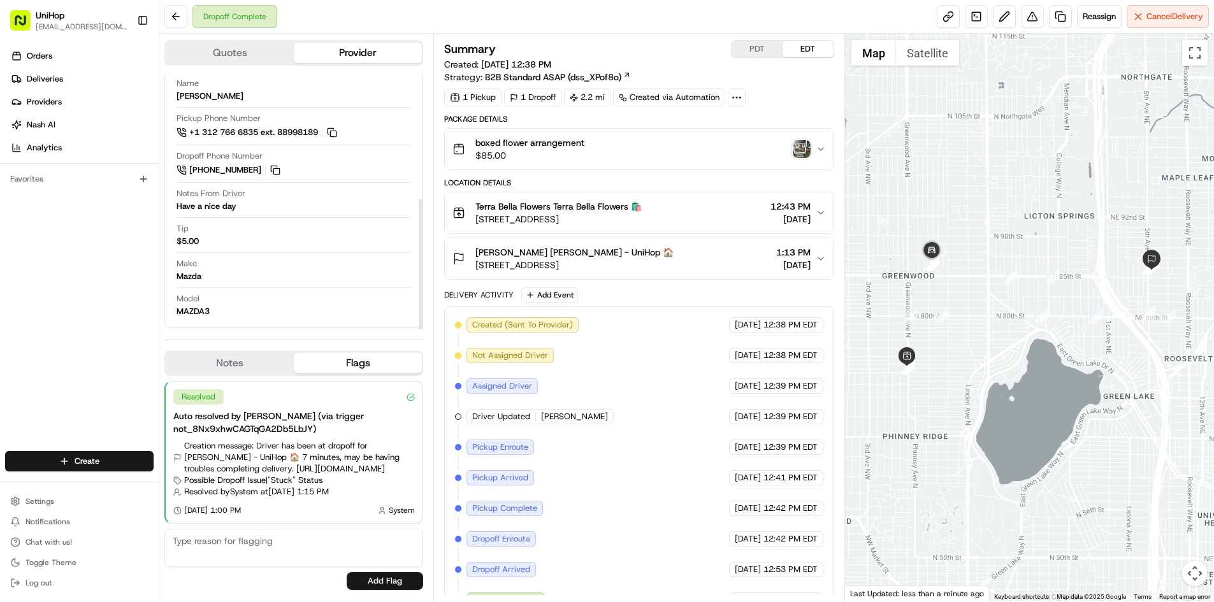
click at [248, 367] on button "Notes" at bounding box center [230, 363] width 128 height 20
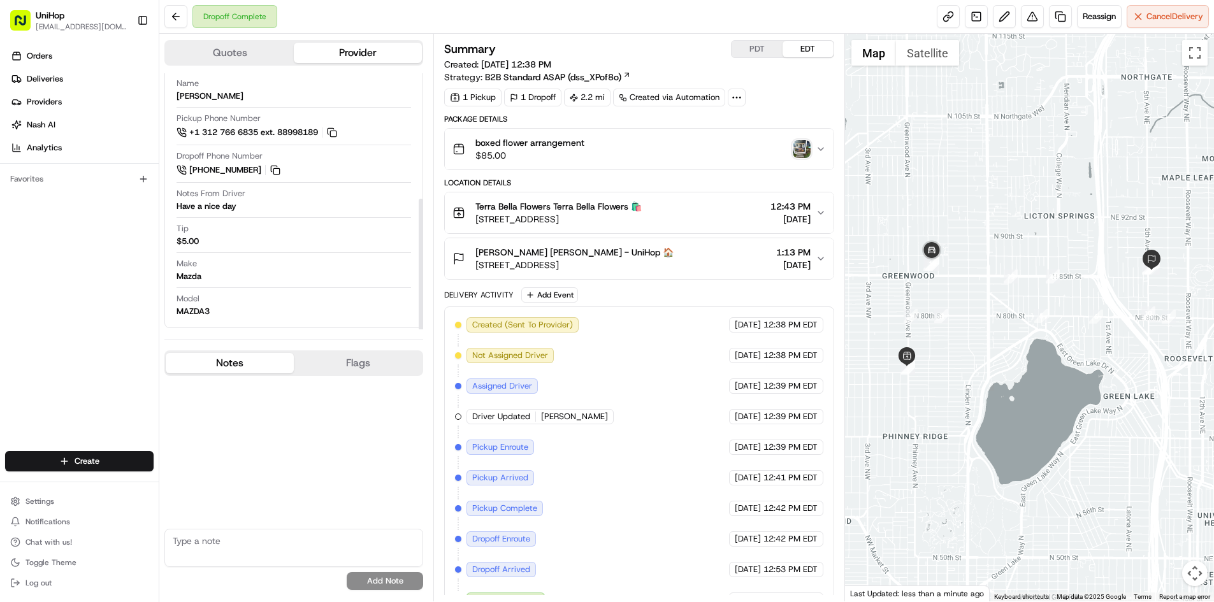
click at [248, 367] on button "Notes" at bounding box center [230, 363] width 128 height 20
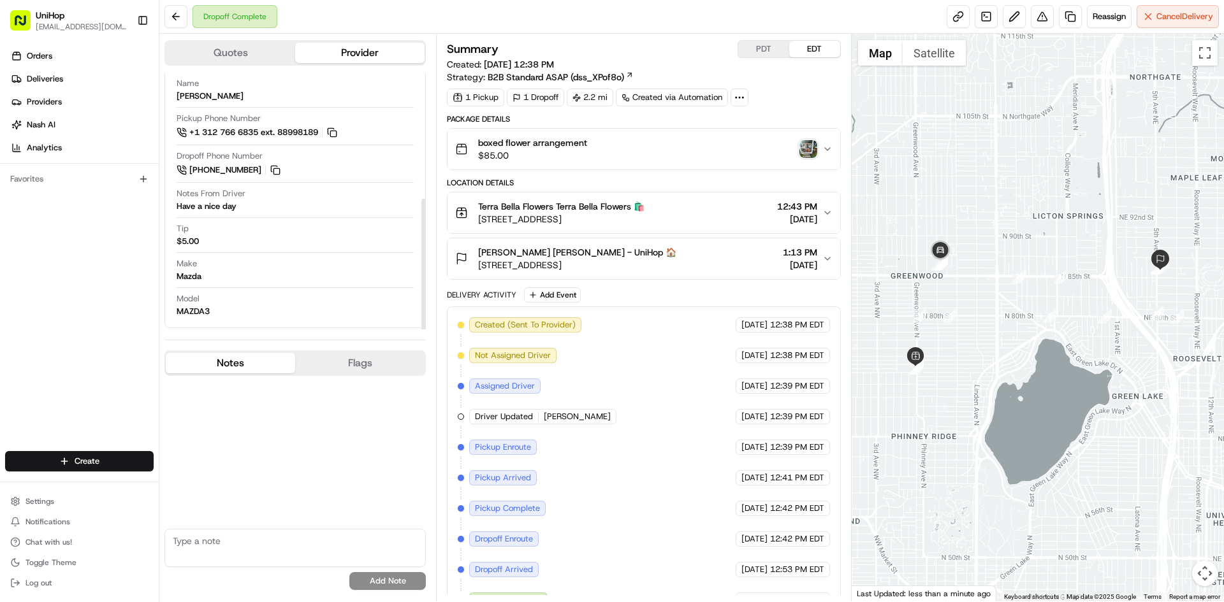
click at [809, 143] on img "button" at bounding box center [808, 149] width 18 height 18
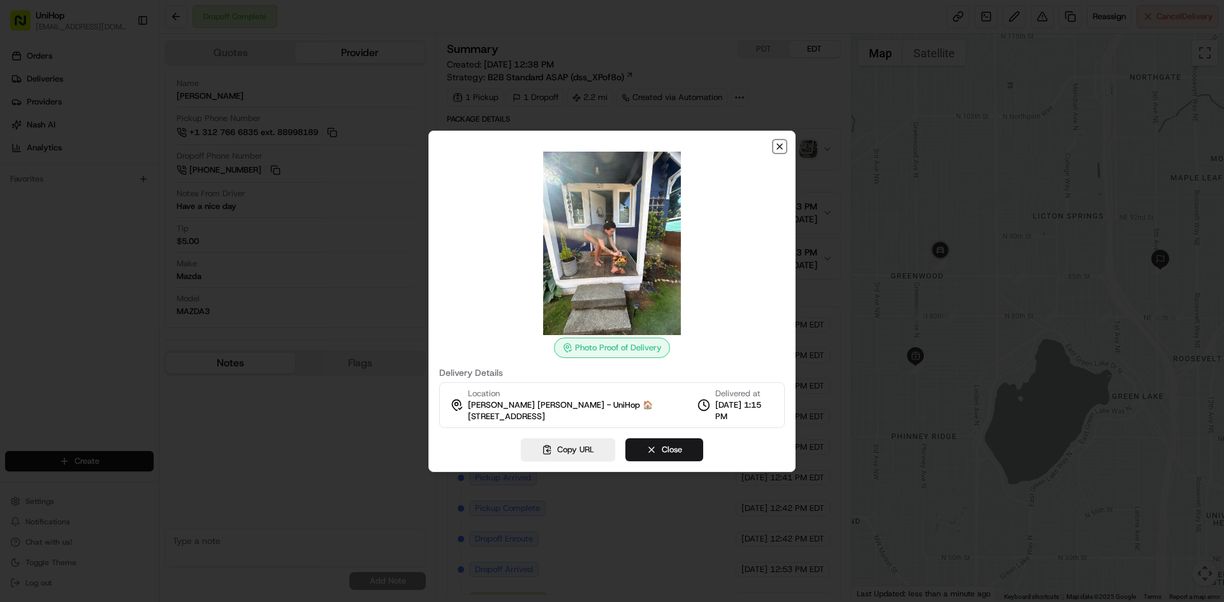
click at [783, 147] on icon "button" at bounding box center [779, 146] width 10 height 10
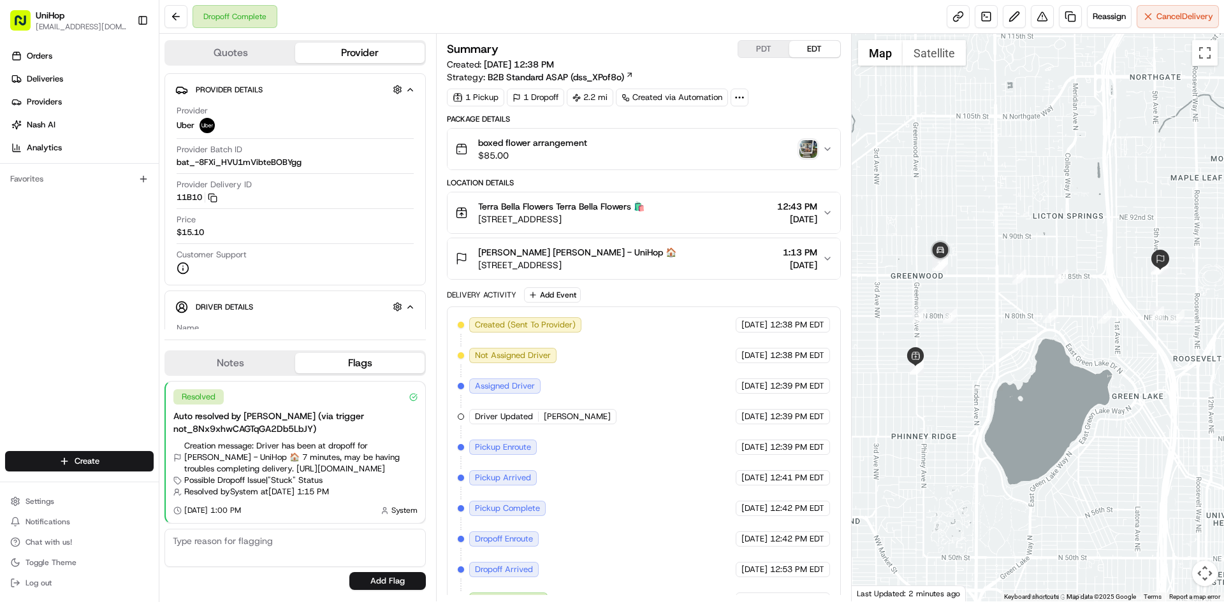
drag, startPoint x: 9, startPoint y: 315, endPoint x: 57, endPoint y: 345, distance: 56.6
click at [19, 322] on div "Orders Deliveries Providers Nash AI Analytics Favorites" at bounding box center [79, 250] width 159 height 418
click at [249, 369] on button "Notes" at bounding box center [230, 363] width 129 height 20
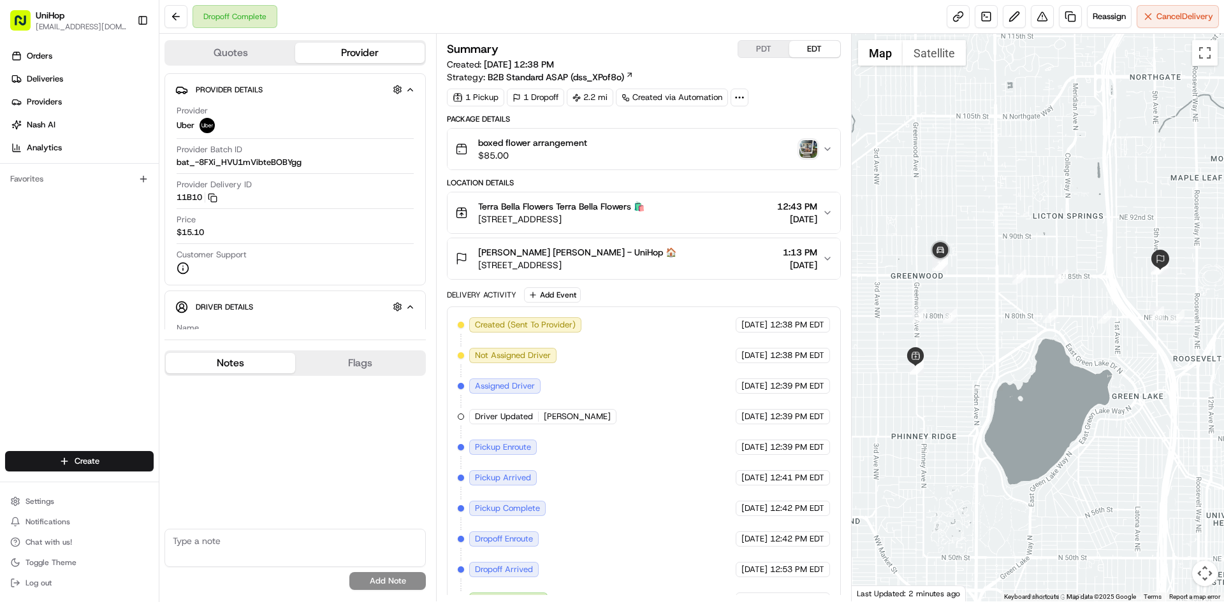
click at [234, 543] on textarea at bounding box center [294, 548] width 261 height 38
paste textarea "correct address is 511 N 86th St"
type textarea "correct address is 511 N 86th St"
click at [398, 578] on button "Add Note" at bounding box center [387, 581] width 76 height 18
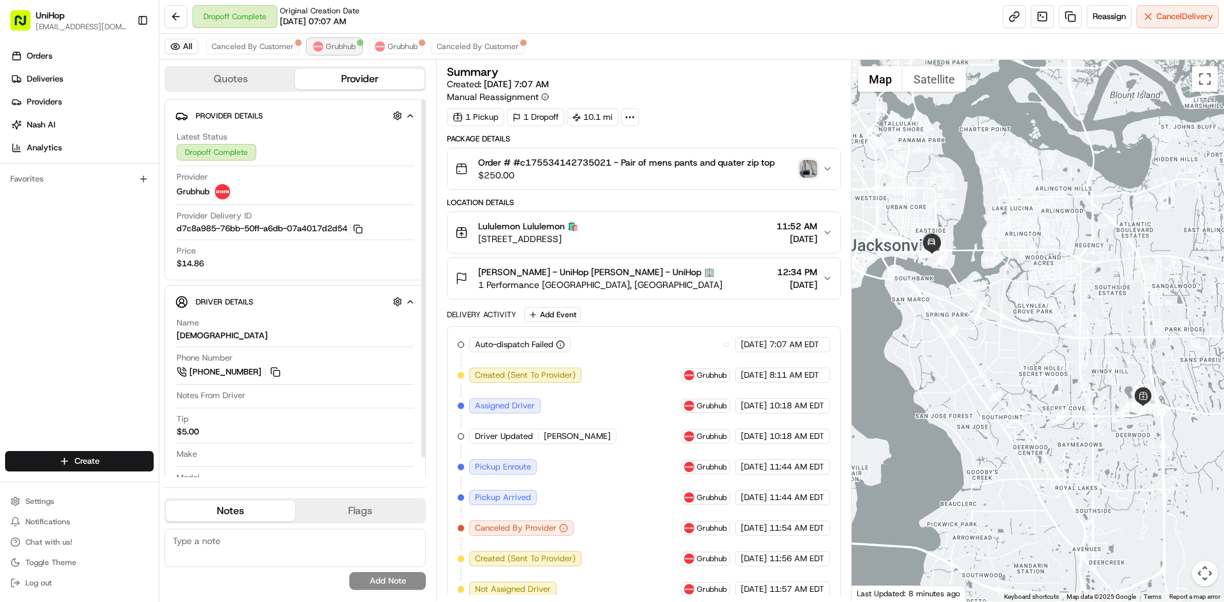
click at [330, 48] on span "Grubhub" at bounding box center [341, 46] width 30 height 10
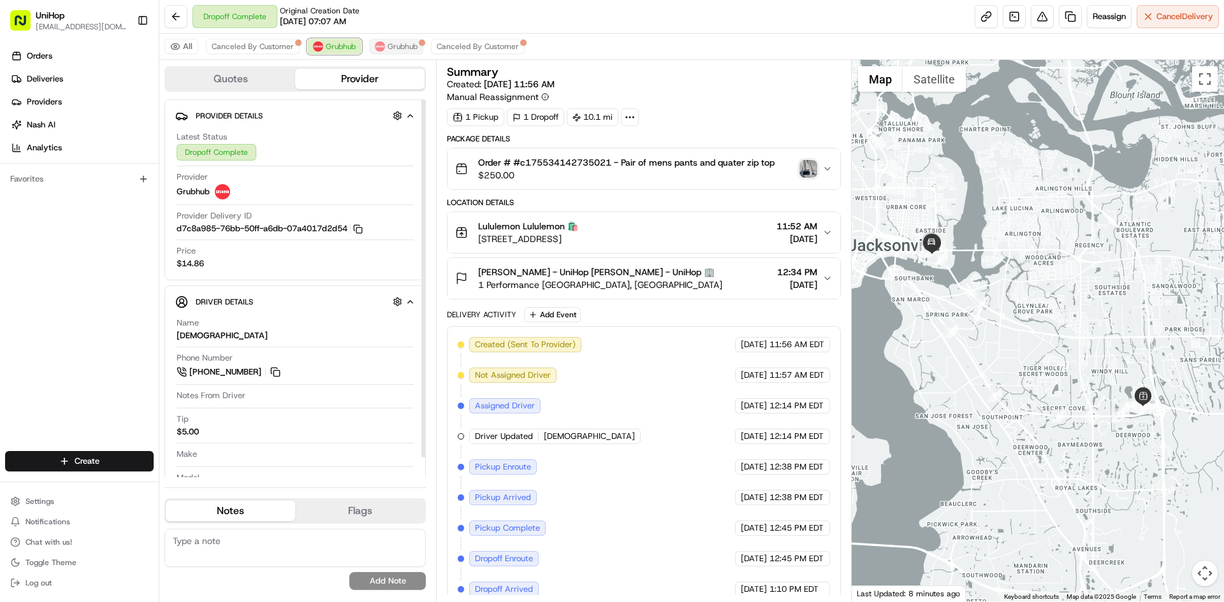
drag, startPoint x: 330, startPoint y: 48, endPoint x: 420, endPoint y: 48, distance: 89.9
click at [331, 48] on span "Grubhub" at bounding box center [341, 46] width 30 height 10
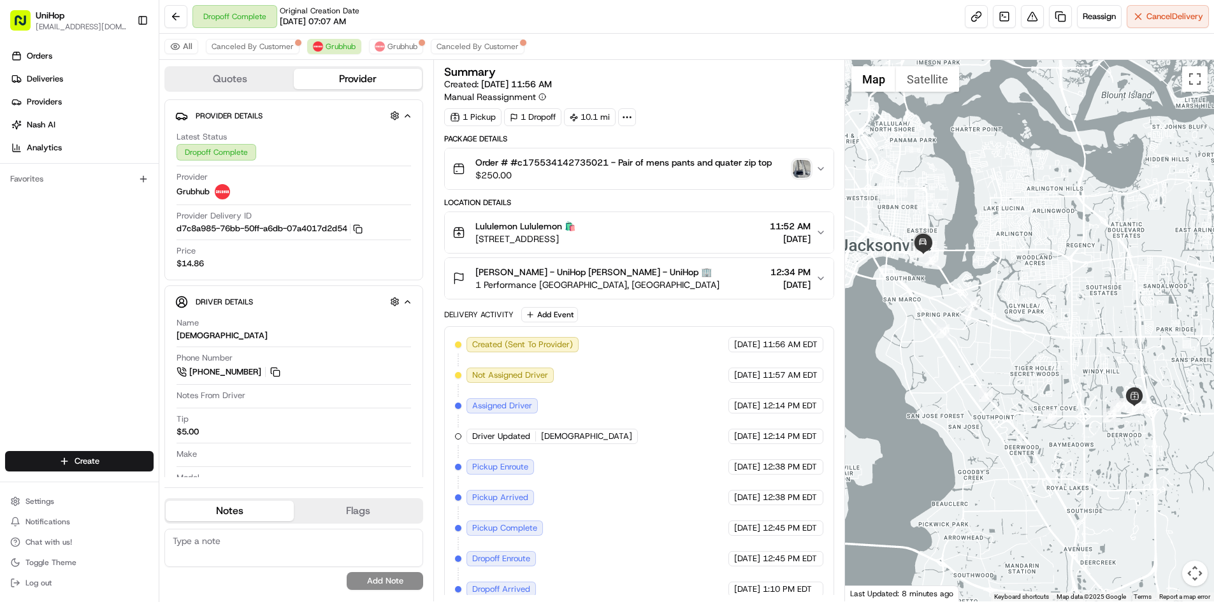
click at [806, 169] on img "button" at bounding box center [802, 169] width 18 height 18
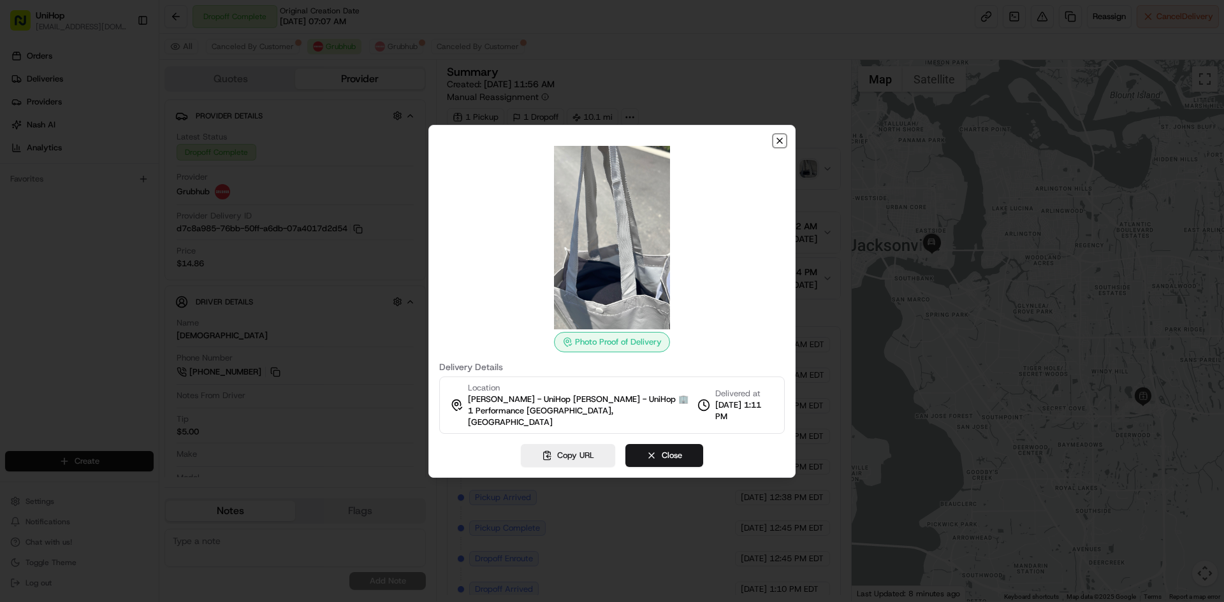
click at [782, 139] on icon "button" at bounding box center [779, 141] width 10 height 10
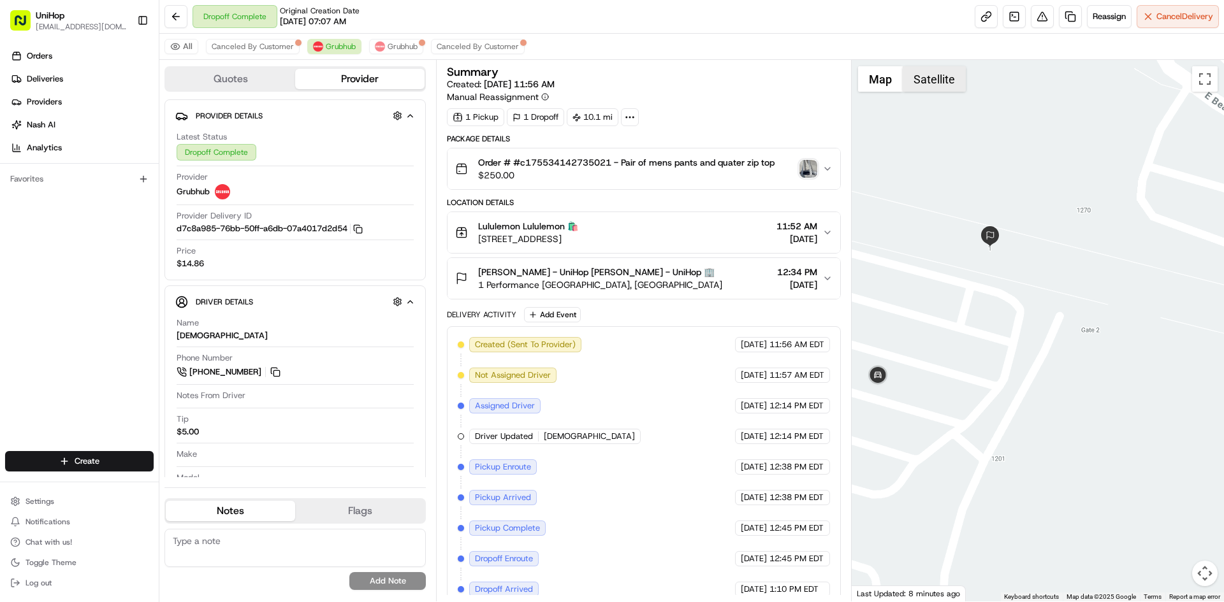
click at [923, 76] on button "Satellite" at bounding box center [933, 78] width 63 height 25
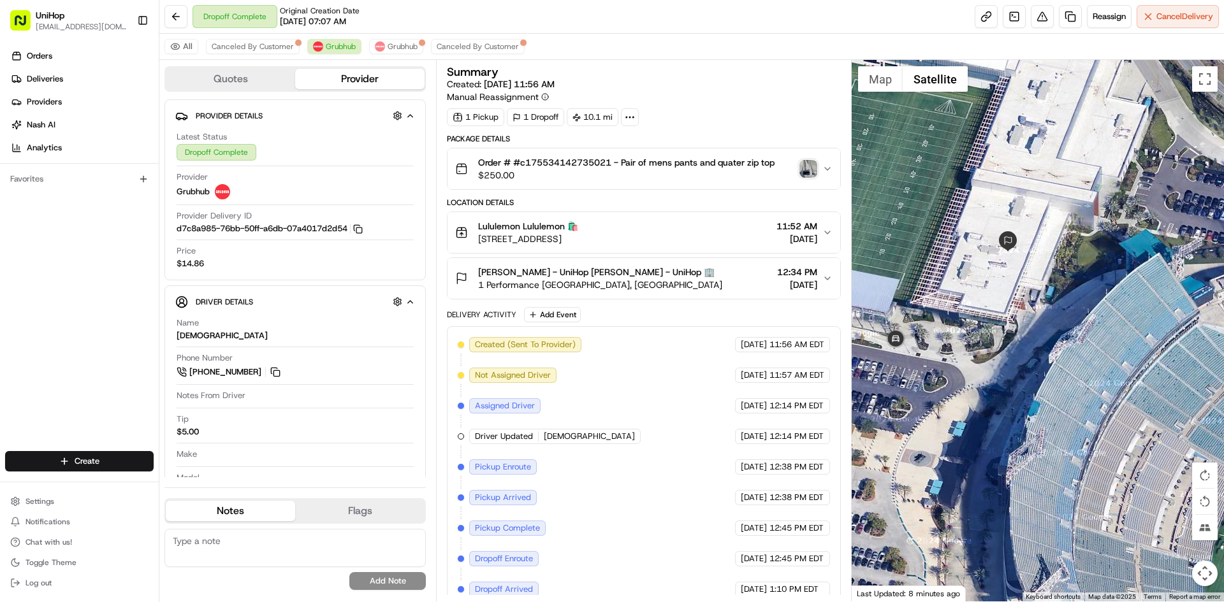
drag, startPoint x: 932, startPoint y: 212, endPoint x: 911, endPoint y: 257, distance: 49.3
click at [937, 206] on div at bounding box center [1037, 331] width 373 height 542
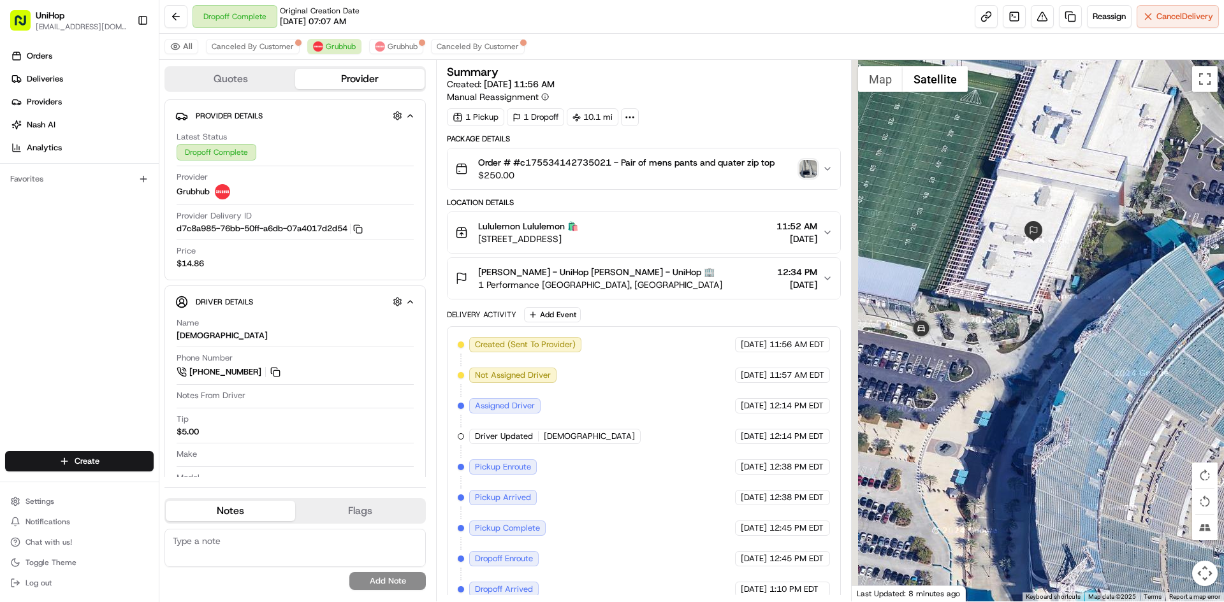
drag, startPoint x: 903, startPoint y: 348, endPoint x: 921, endPoint y: 323, distance: 30.6
click at [915, 336] on div at bounding box center [1037, 331] width 373 height 542
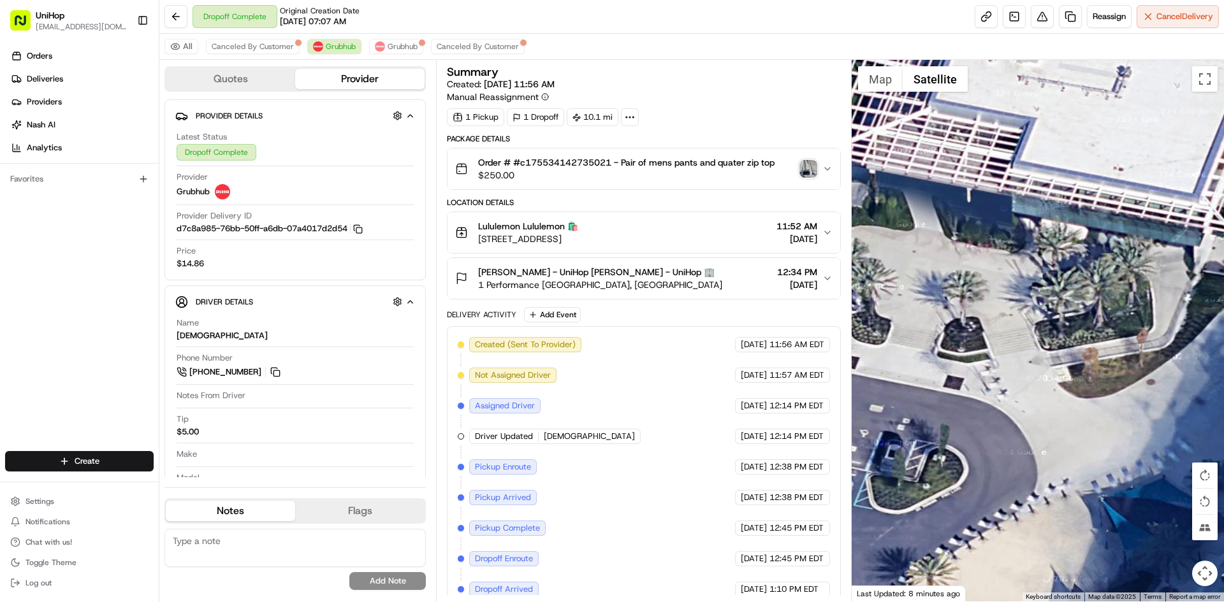
drag, startPoint x: 936, startPoint y: 320, endPoint x: 1047, endPoint y: 284, distance: 117.1
click at [1044, 287] on div at bounding box center [1037, 331] width 373 height 542
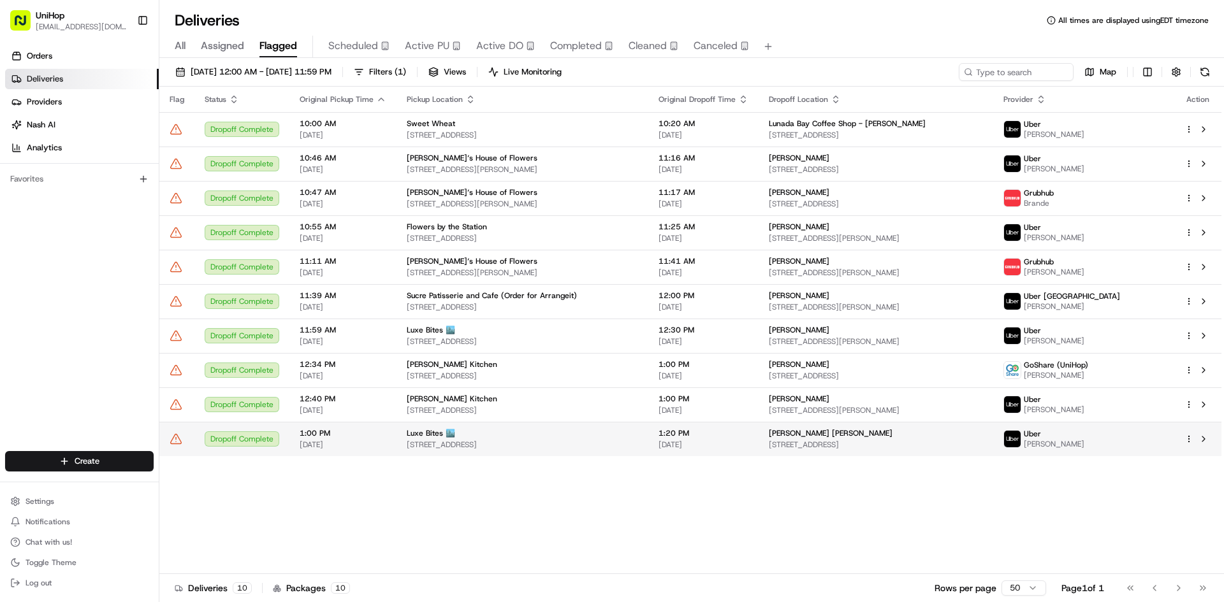
click at [1201, 442] on button at bounding box center [1203, 438] width 15 height 15
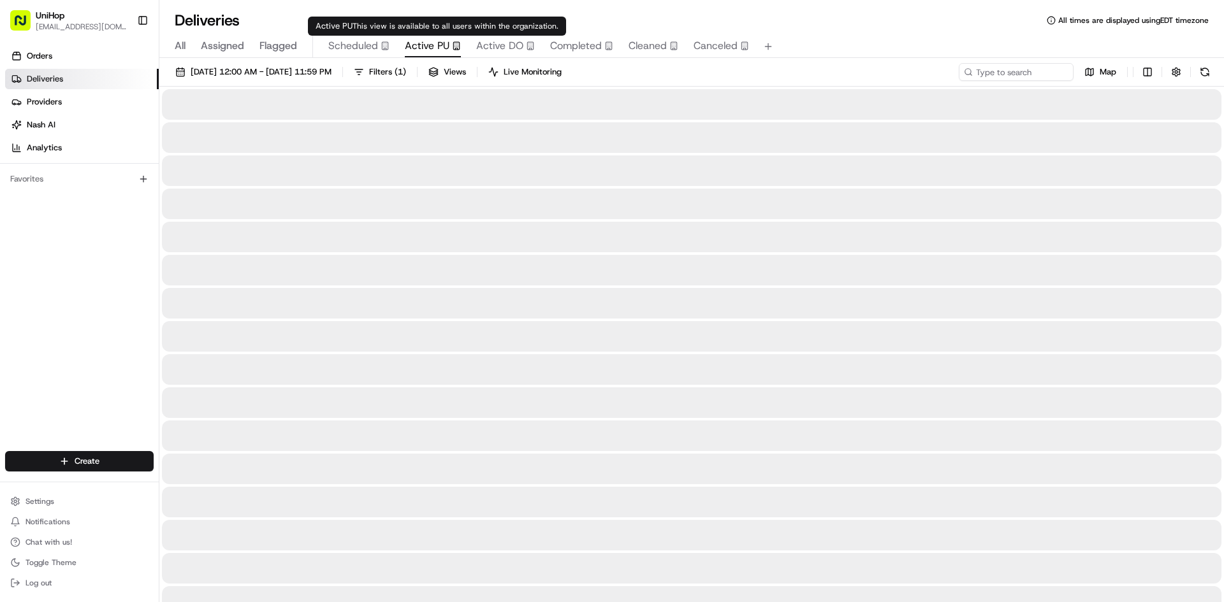
drag, startPoint x: 435, startPoint y: 43, endPoint x: 333, endPoint y: 11, distance: 106.8
click at [434, 43] on span "Active PU" at bounding box center [427, 45] width 45 height 15
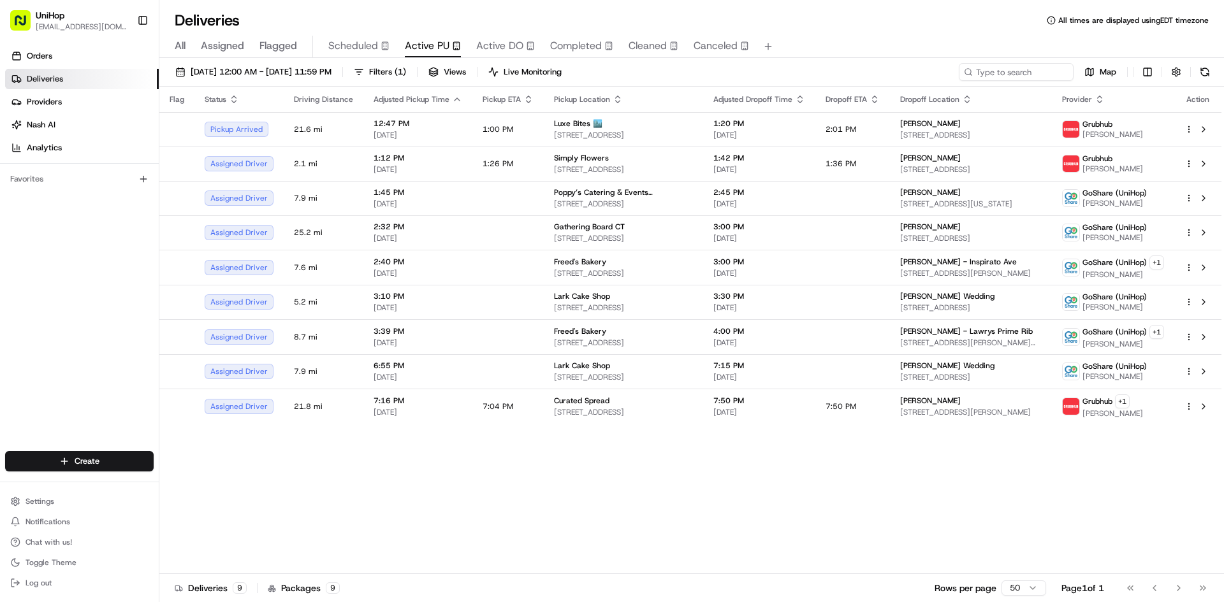
click at [506, 51] on span "Active DO" at bounding box center [499, 45] width 47 height 15
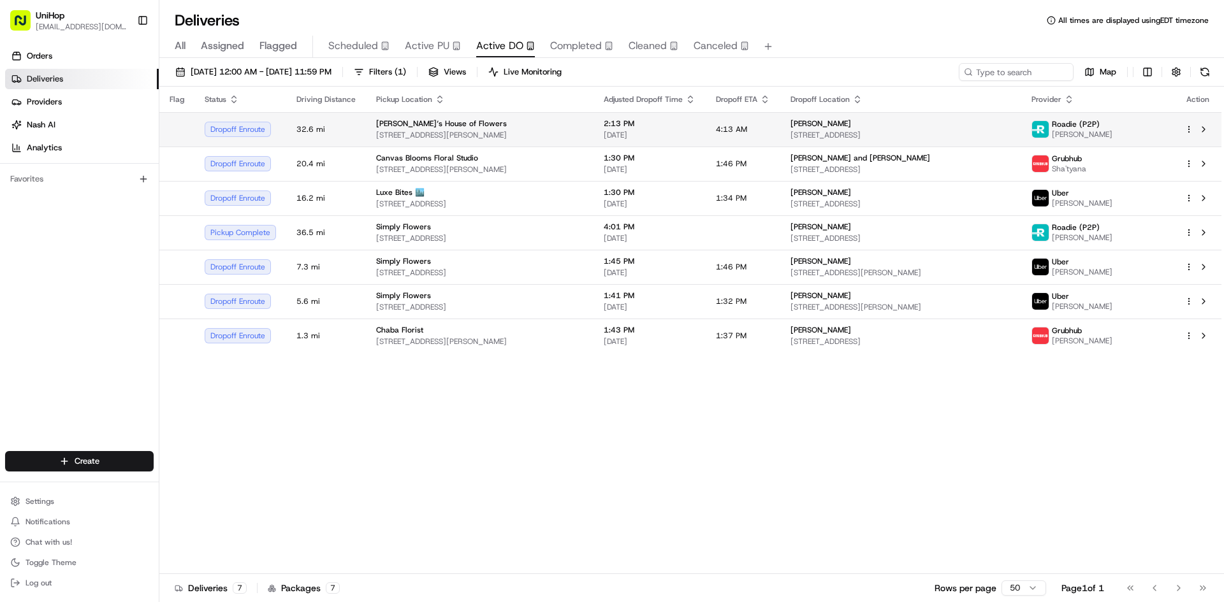
click at [552, 134] on span "200 Chambers St, Woodstock, GA 30188, USA" at bounding box center [479, 135] width 207 height 10
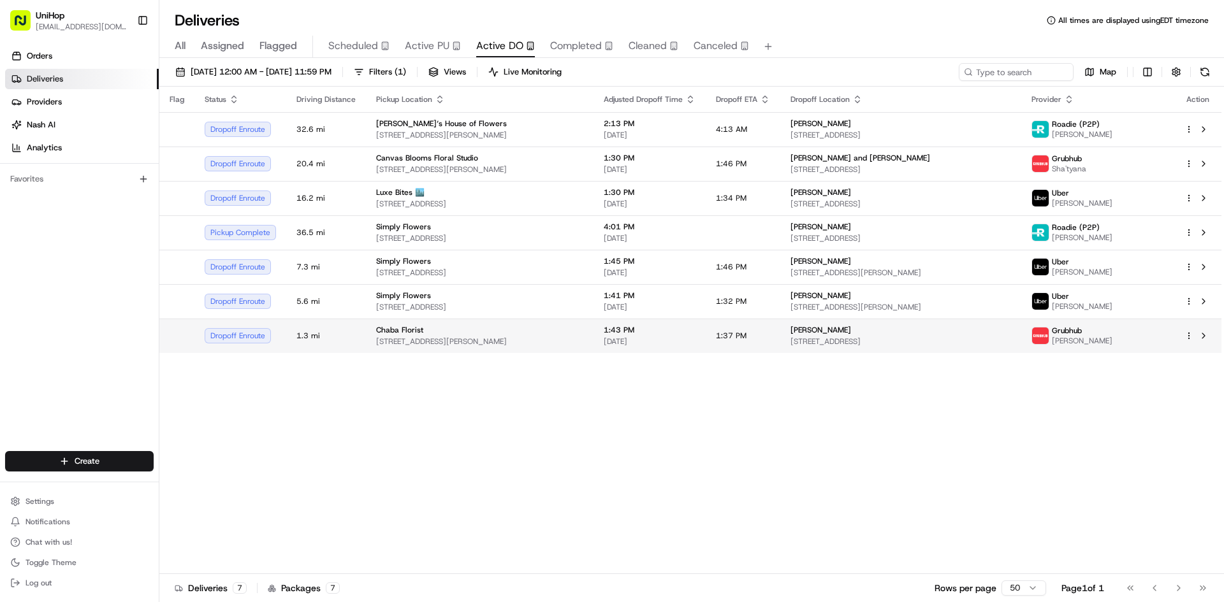
click at [593, 352] on td "Chaba Florist 71 Stuart St, Boston, MA 02116, USA" at bounding box center [480, 336] width 228 height 34
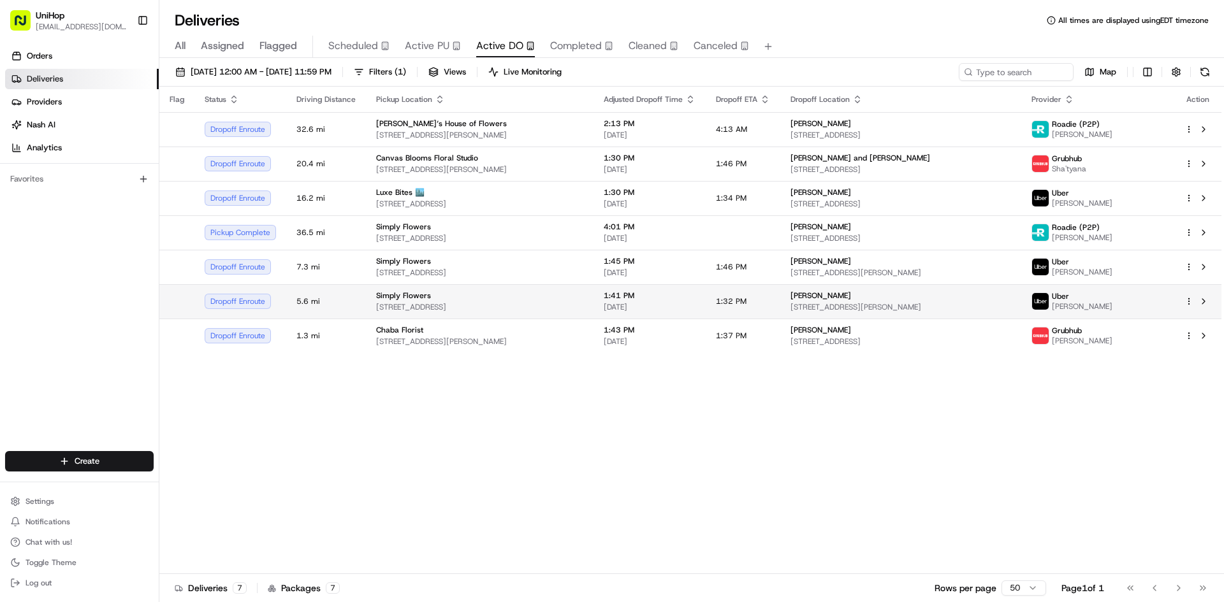
click at [574, 303] on span "1100 W 7800 S #9, West Jordan, UT 84088, United States" at bounding box center [479, 307] width 207 height 10
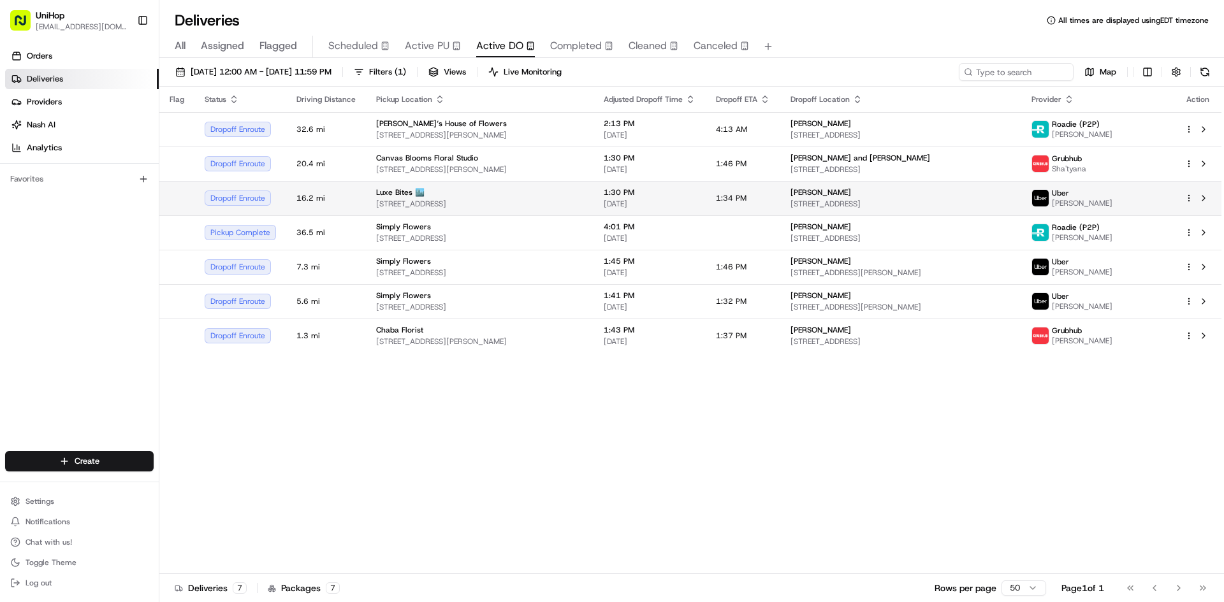
click at [516, 197] on div "Luxe Bites 🏙️" at bounding box center [479, 192] width 207 height 10
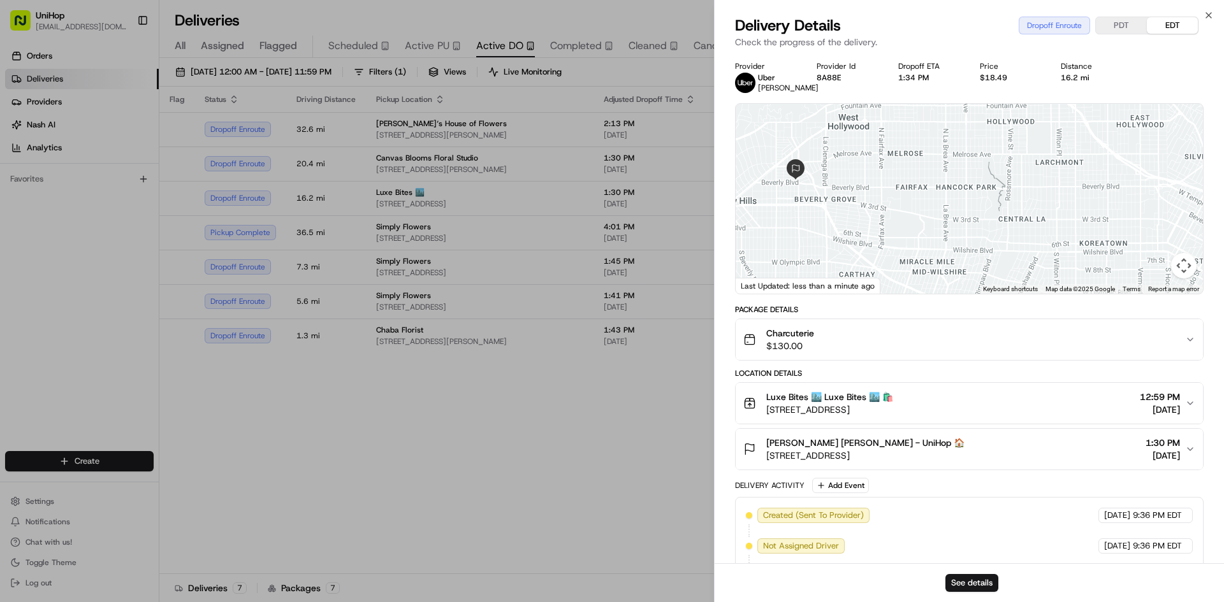
click at [835, 445] on span "MAYA KOWALSKI MAYA KOWALSKI - UniHop 🏠" at bounding box center [865, 443] width 198 height 13
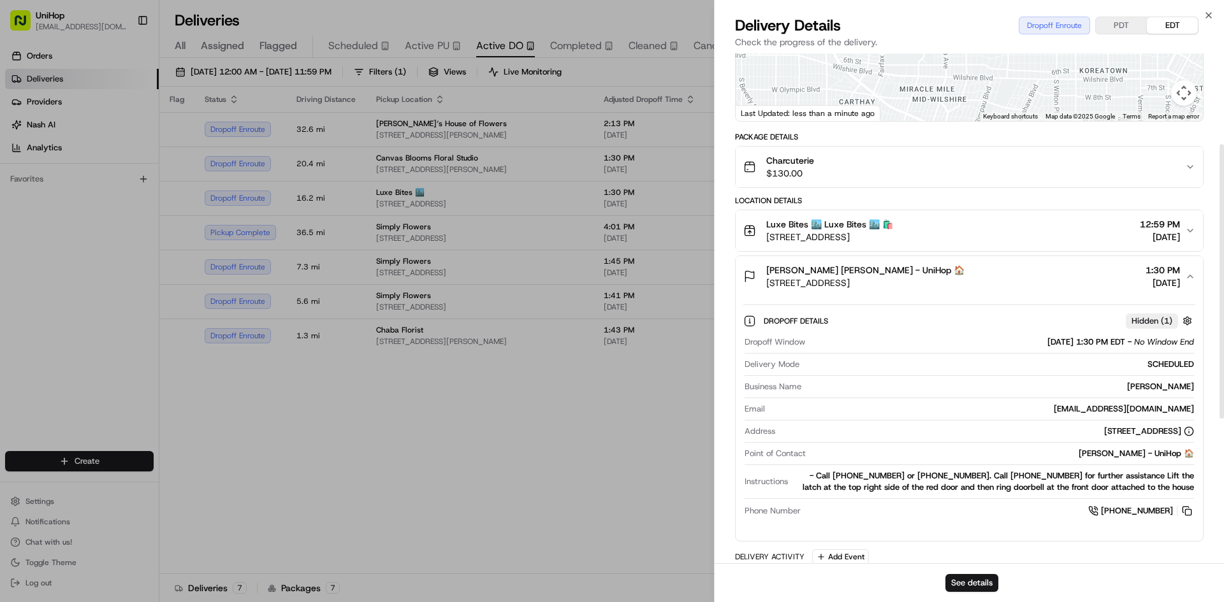
scroll to position [191, 0]
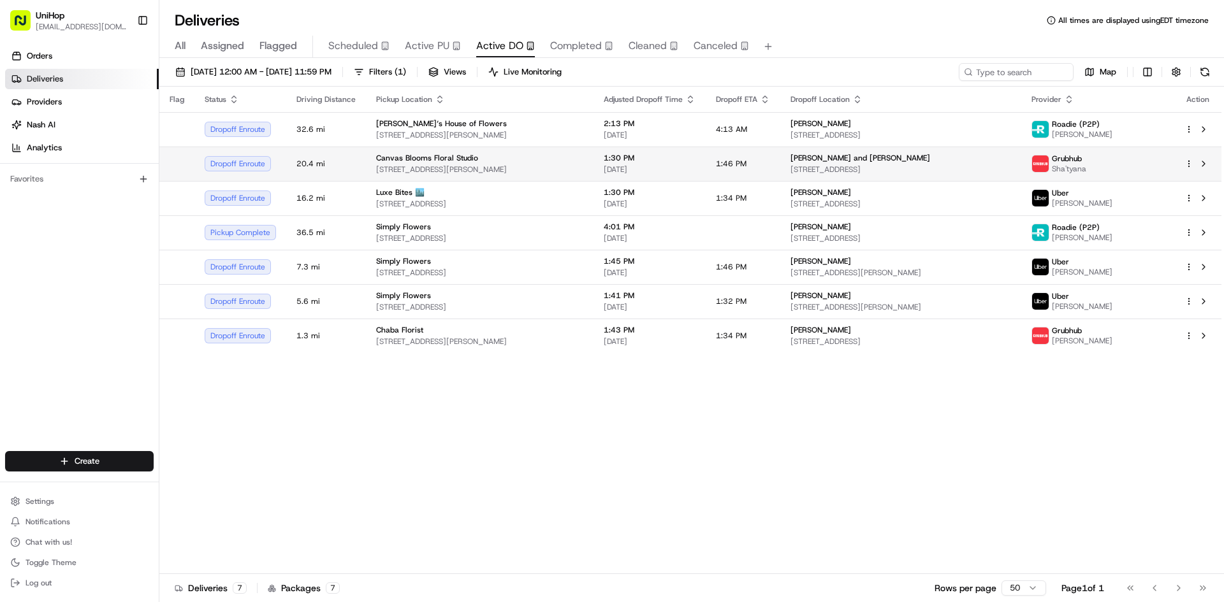
click at [551, 164] on div "Canvas Blooms Floral Studio 7730 Marsh Blue Ct, Westerville, OH 43082, USA" at bounding box center [479, 164] width 207 height 22
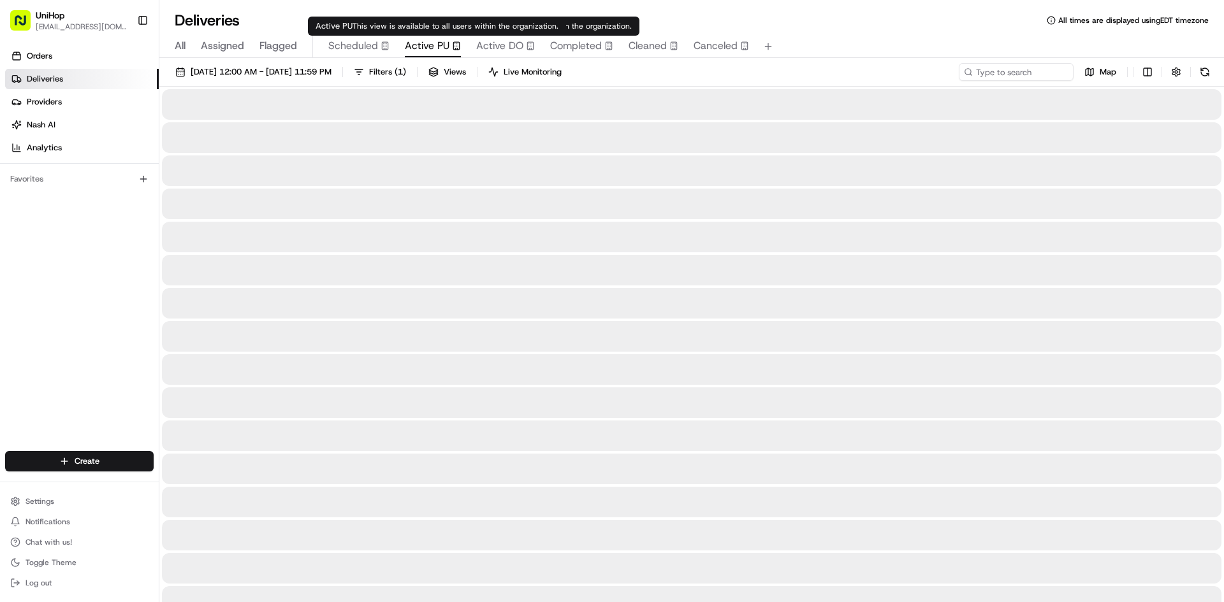
click at [436, 45] on span "Active PU" at bounding box center [427, 45] width 45 height 15
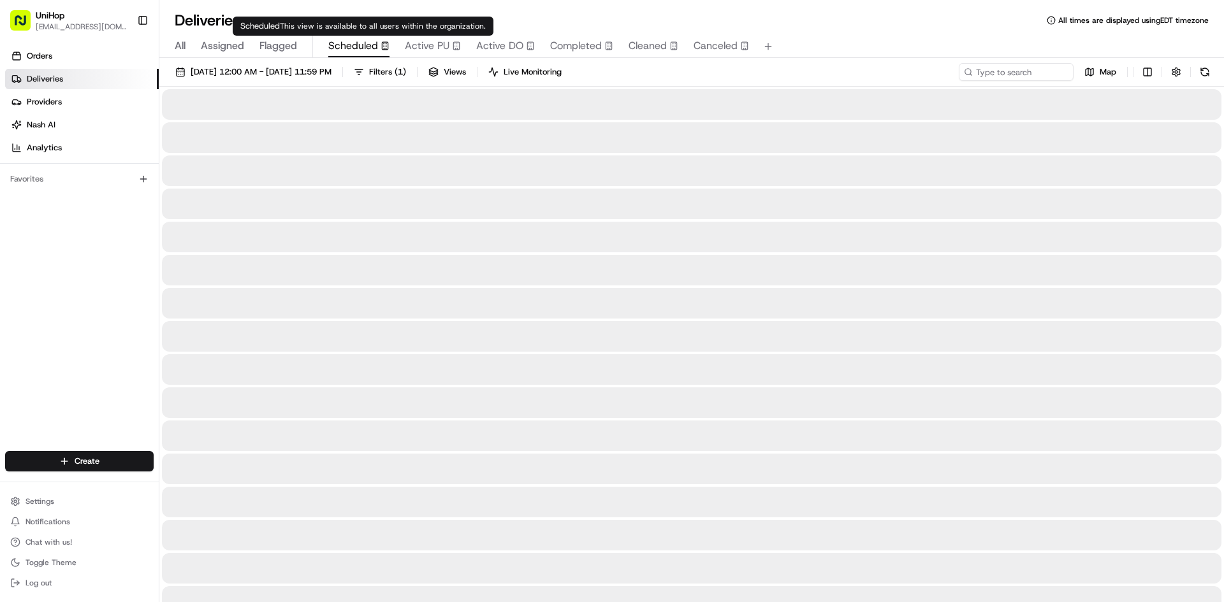
click at [386, 44] on rect "button" at bounding box center [385, 46] width 6 height 8
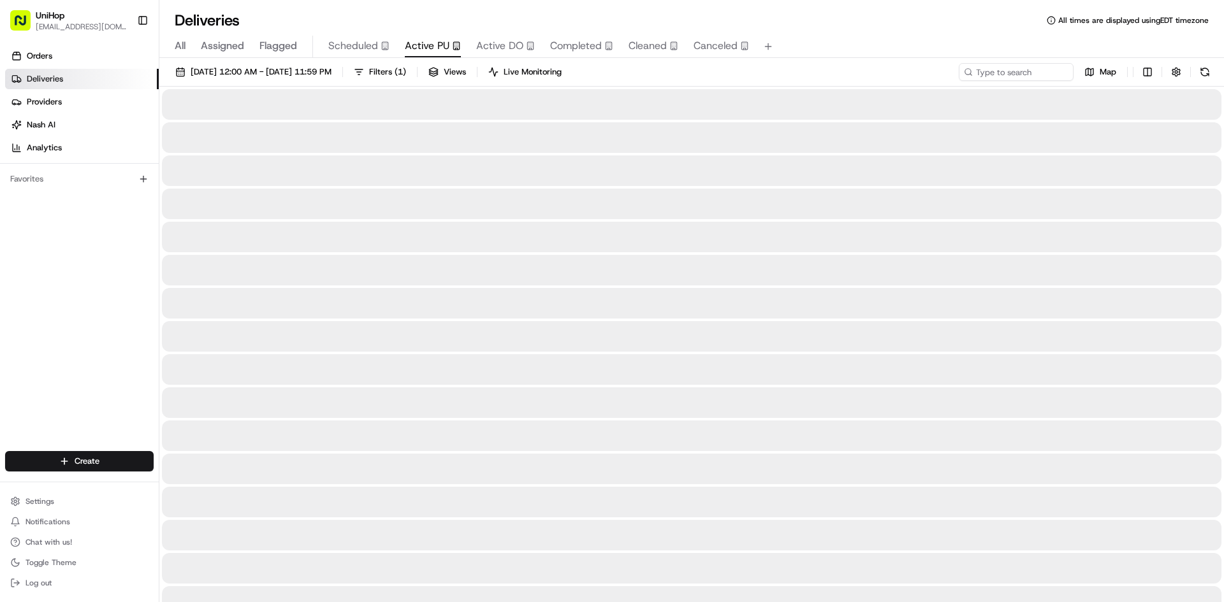
click at [421, 50] on span "Active PU" at bounding box center [427, 45] width 45 height 15
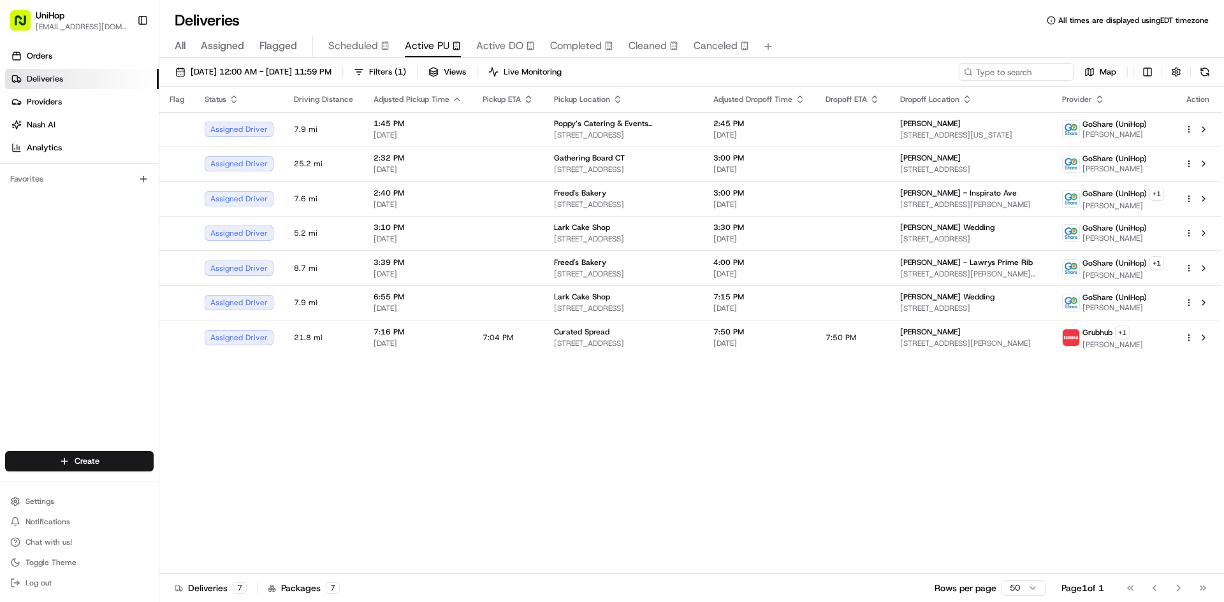
click at [529, 472] on div "Flag Status Driving Distance Adjusted Pickup Time Pickup ETA Pickup Location Ad…" at bounding box center [690, 331] width 1062 height 488
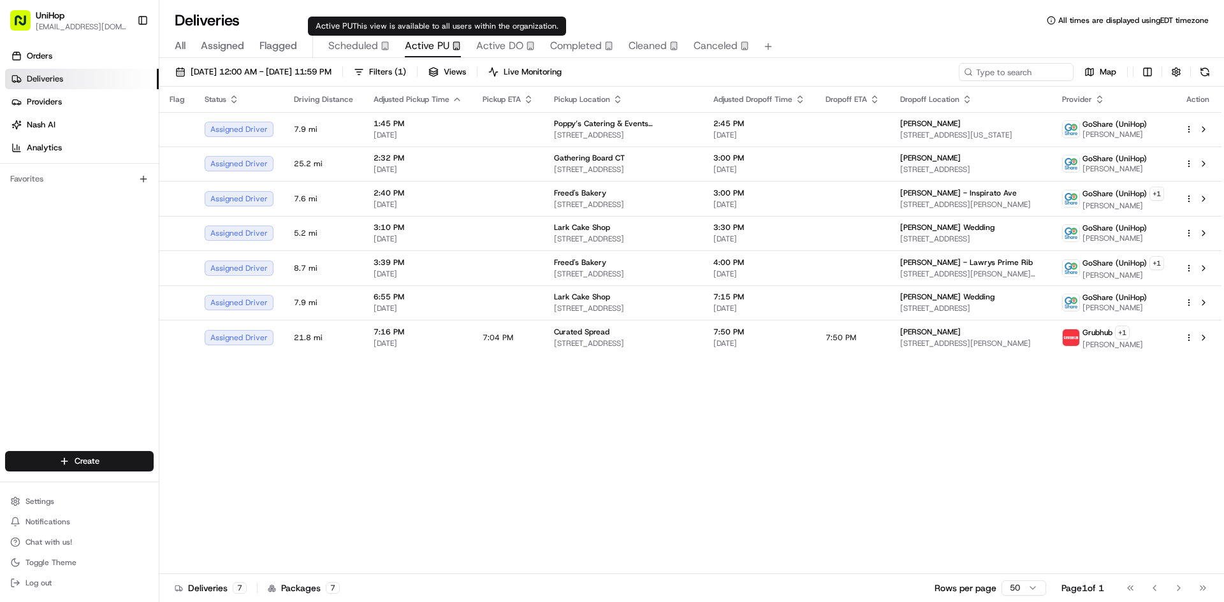
click at [360, 52] on span "Scheduled" at bounding box center [353, 45] width 50 height 15
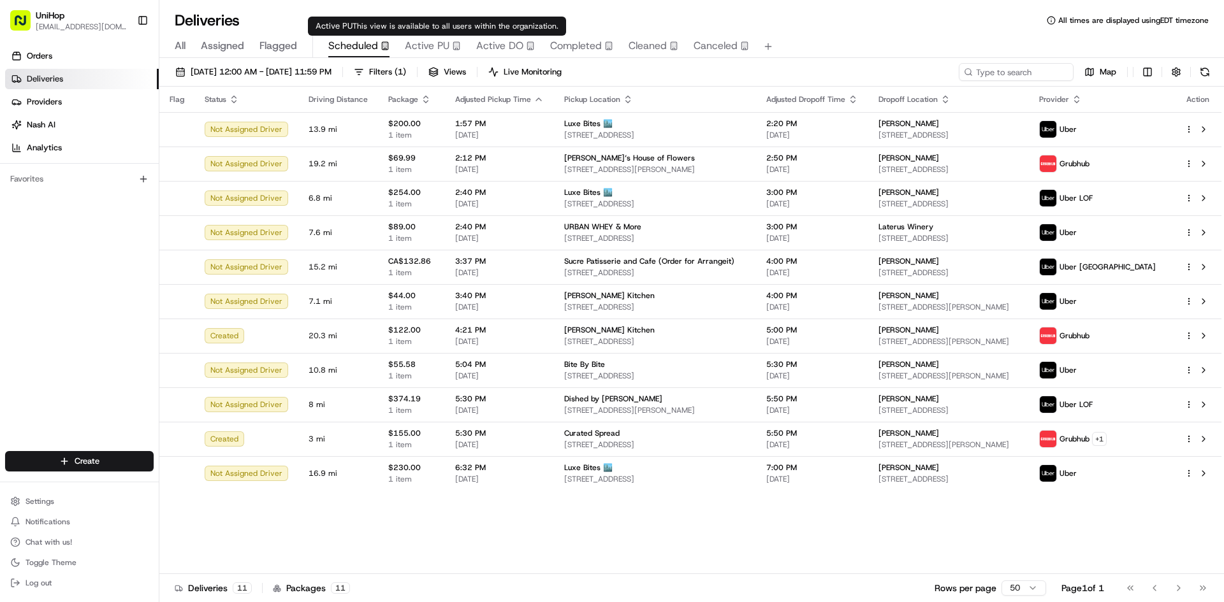
click at [426, 44] on span "Active PU" at bounding box center [427, 45] width 45 height 15
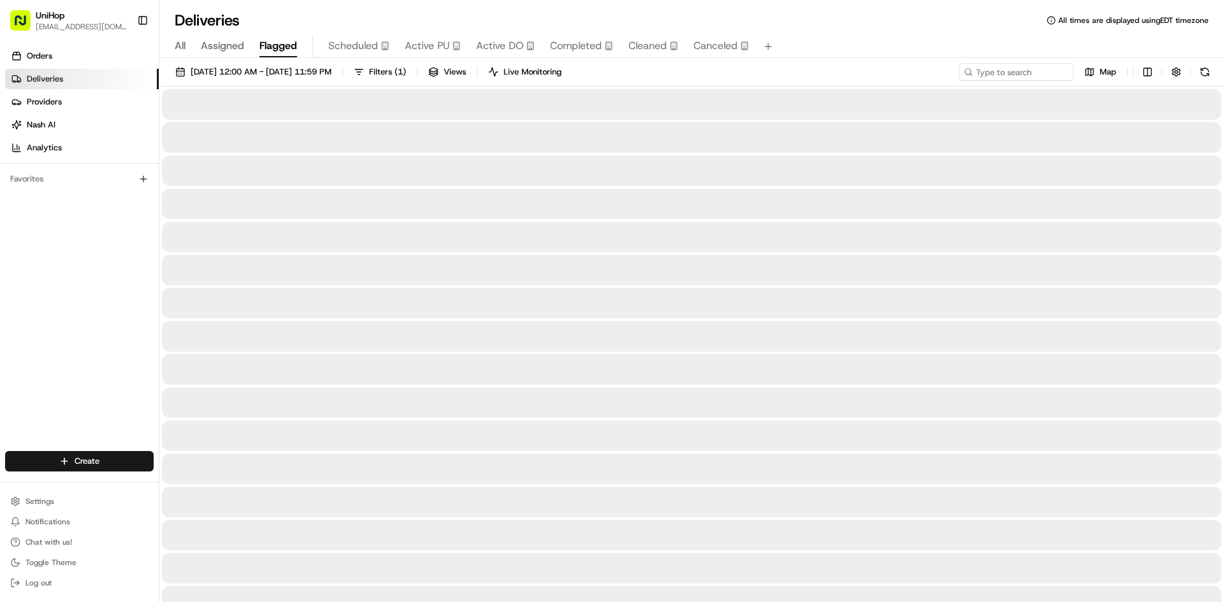
click at [286, 48] on span "Flagged" at bounding box center [278, 45] width 38 height 15
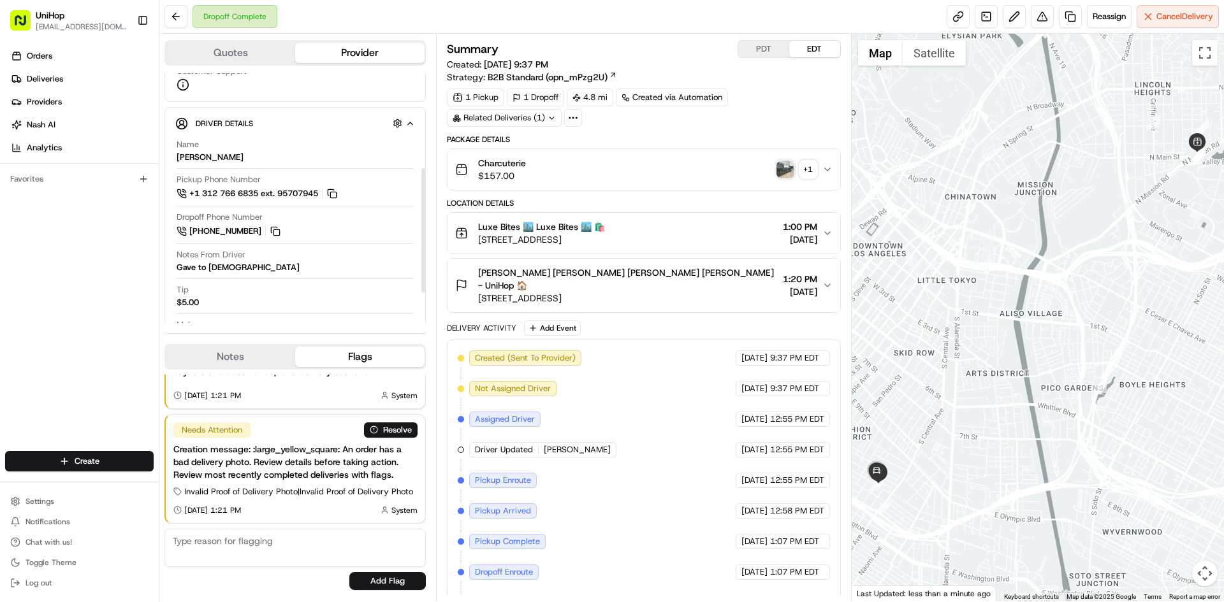
scroll to position [191, 0]
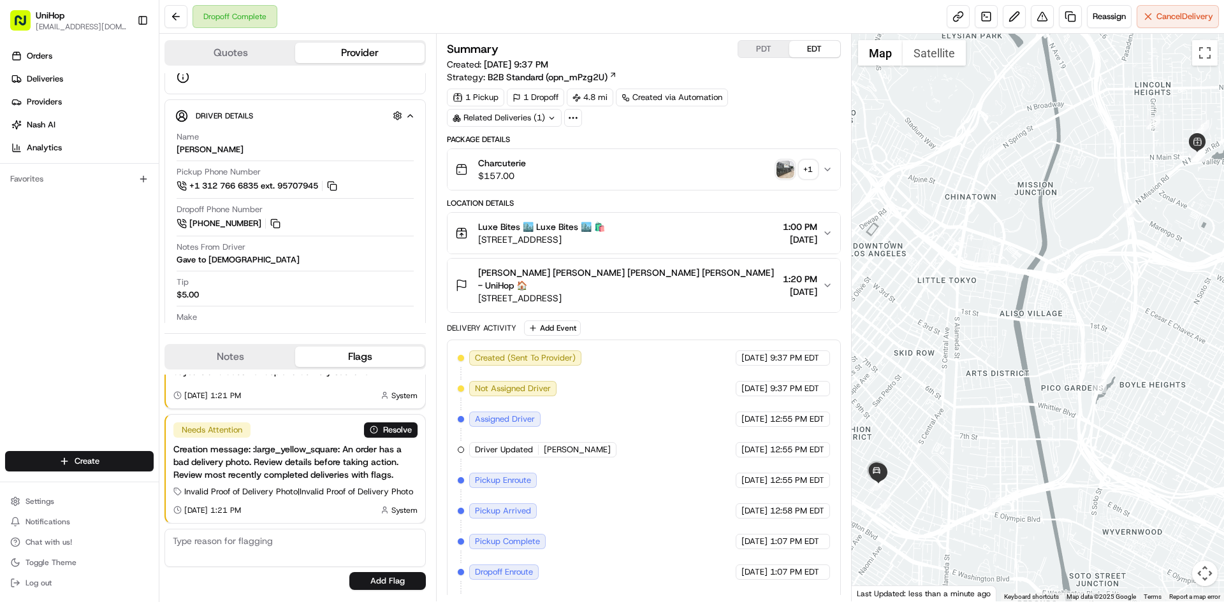
click at [791, 164] on img "button" at bounding box center [785, 170] width 18 height 18
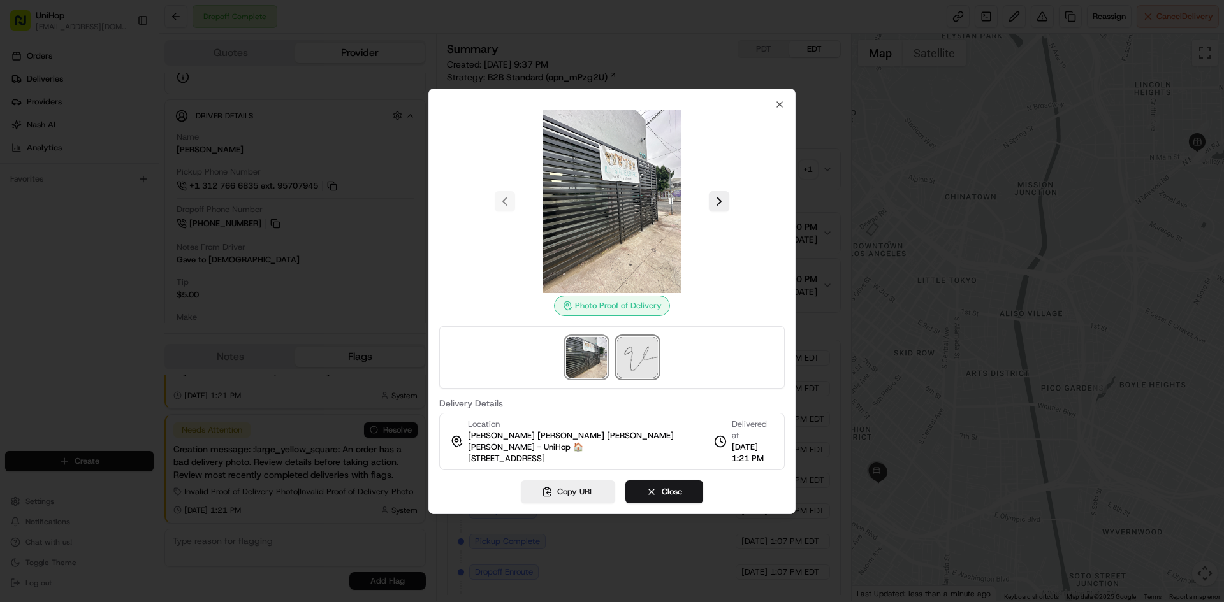
click at [632, 354] on img at bounding box center [637, 357] width 41 height 41
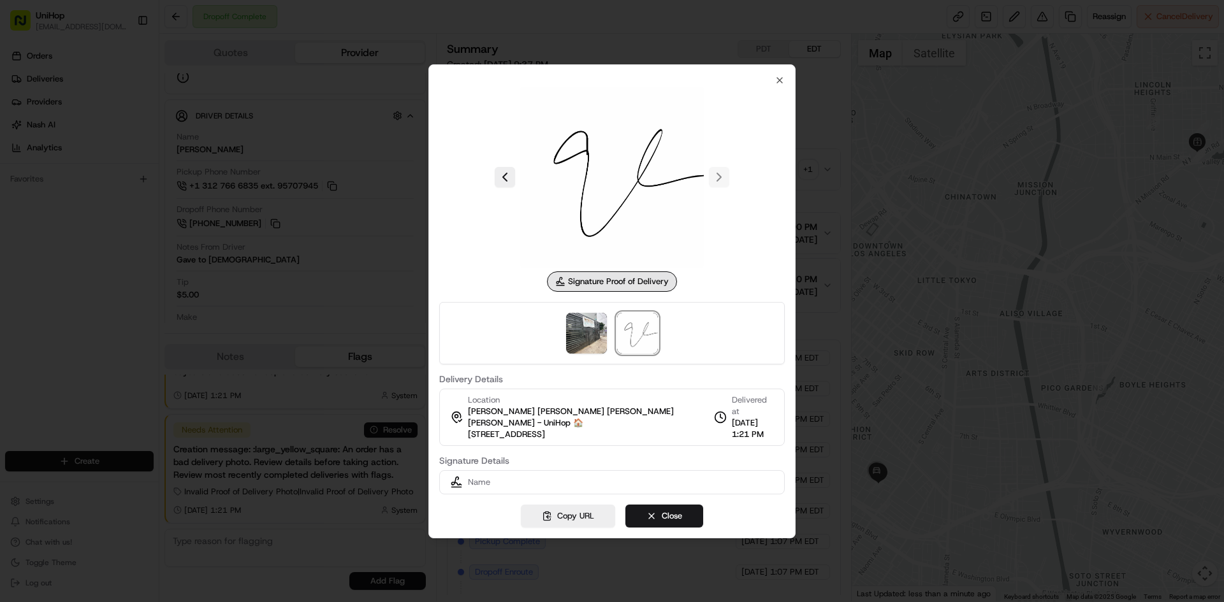
click at [572, 354] on div at bounding box center [611, 333] width 345 height 62
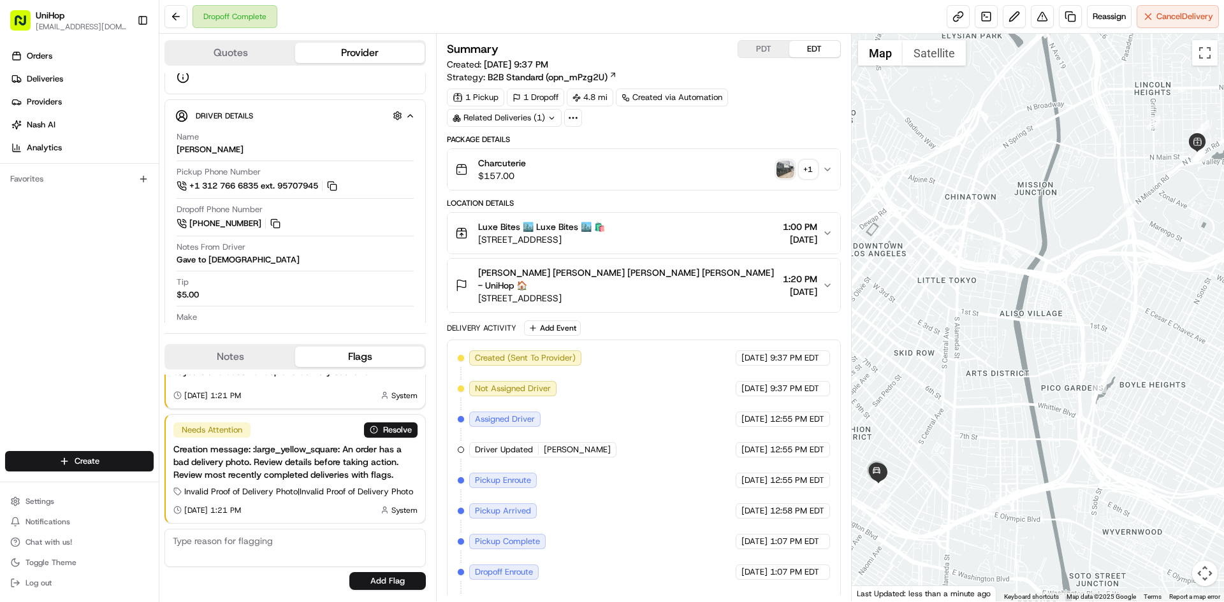
click at [0, 282] on div "Orders Deliveries Providers [PERSON_NAME] Analytics Favorites" at bounding box center [79, 250] width 159 height 418
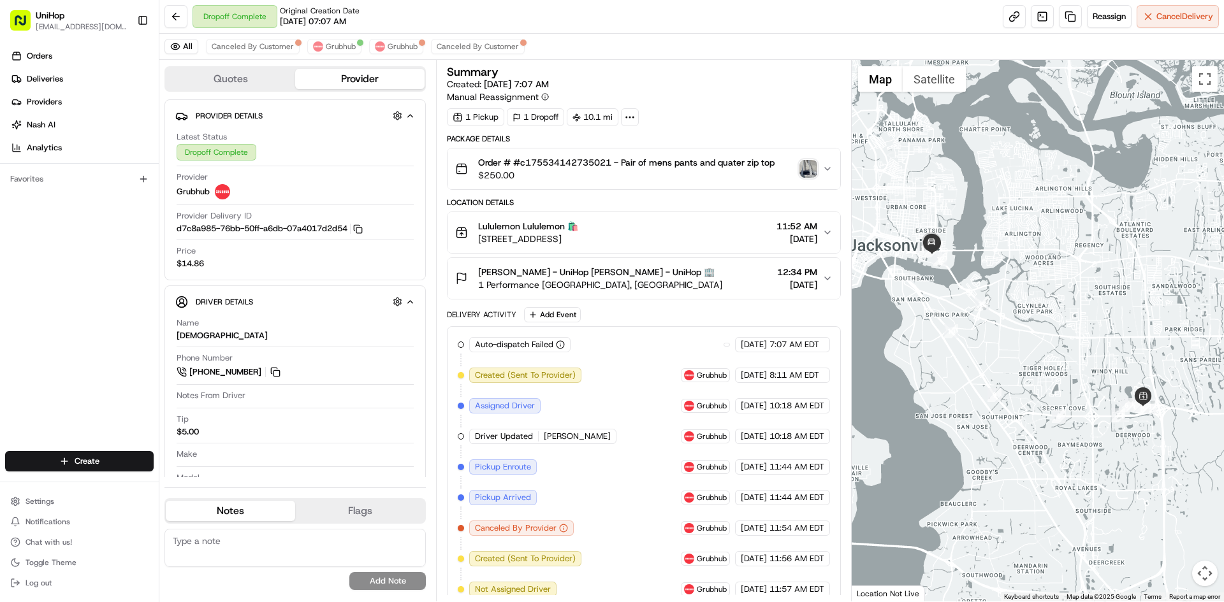
click at [343, 54] on div "All Canceled By Customer Grubhub Grubhub Canceled By Customer" at bounding box center [691, 47] width 1064 height 26
click at [343, 53] on button "Grubhub" at bounding box center [334, 46] width 54 height 15
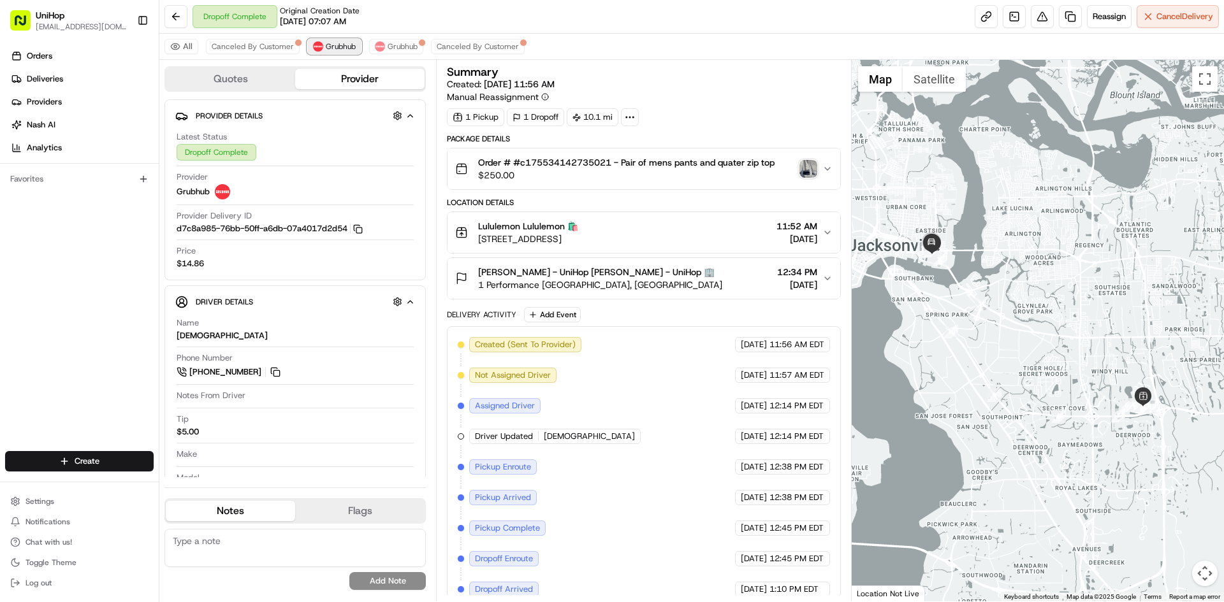
click at [343, 52] on button "Grubhub" at bounding box center [334, 46] width 54 height 15
click at [278, 375] on button at bounding box center [275, 372] width 14 height 14
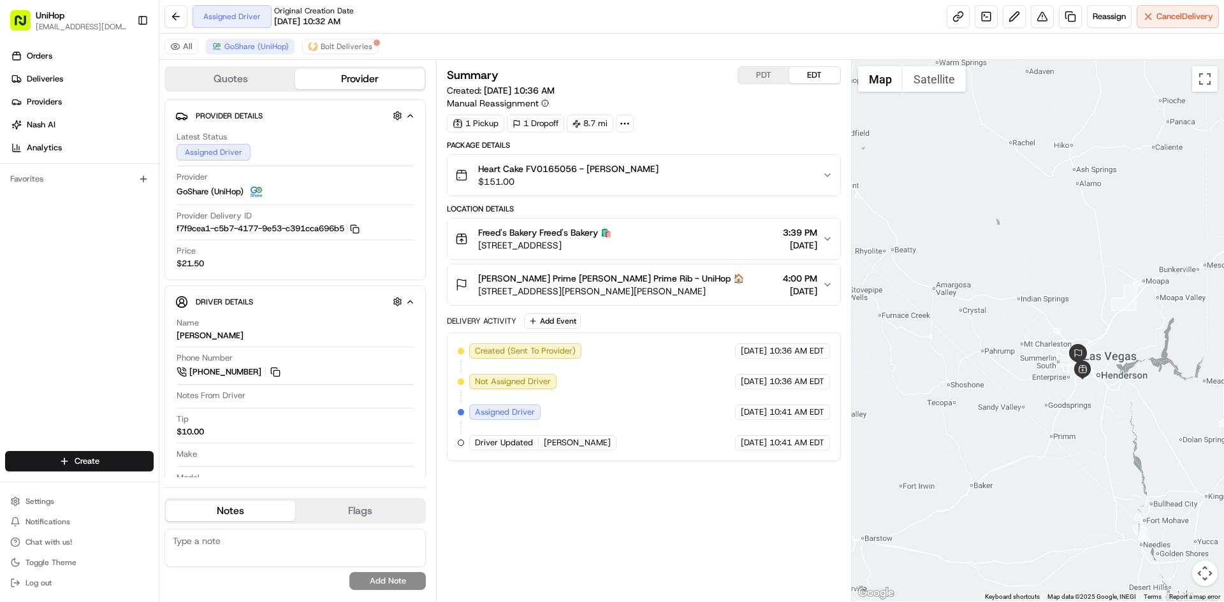
scroll to position [21, 0]
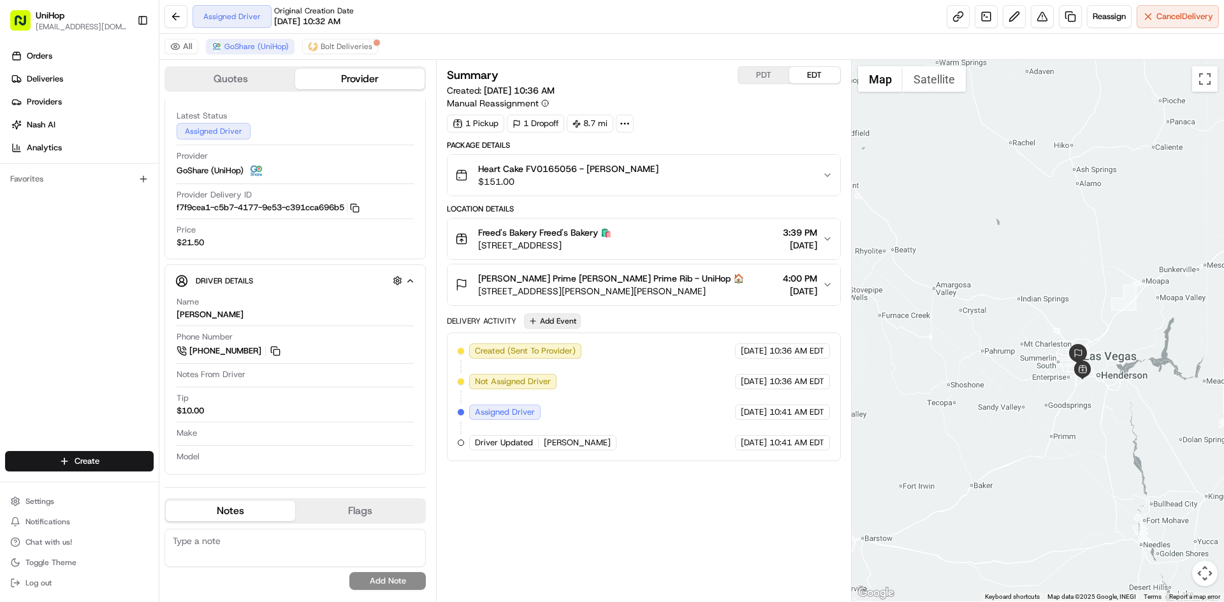
click at [542, 329] on button "Add Event" at bounding box center [552, 321] width 57 height 15
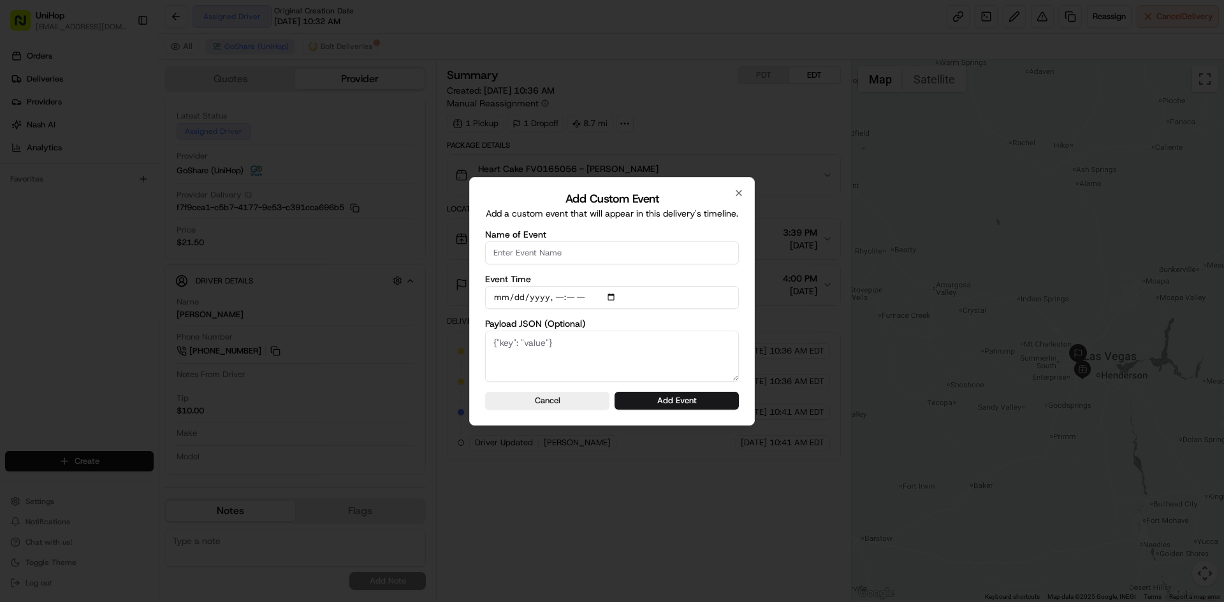
click at [585, 254] on input "Name of Event" at bounding box center [612, 253] width 254 height 23
type input "Driver Confirmed"
click at [621, 297] on input "Event Time" at bounding box center [612, 297] width 254 height 23
click at [615, 301] on input "Event Time" at bounding box center [612, 297] width 254 height 23
type input "[DATE]T13:44"
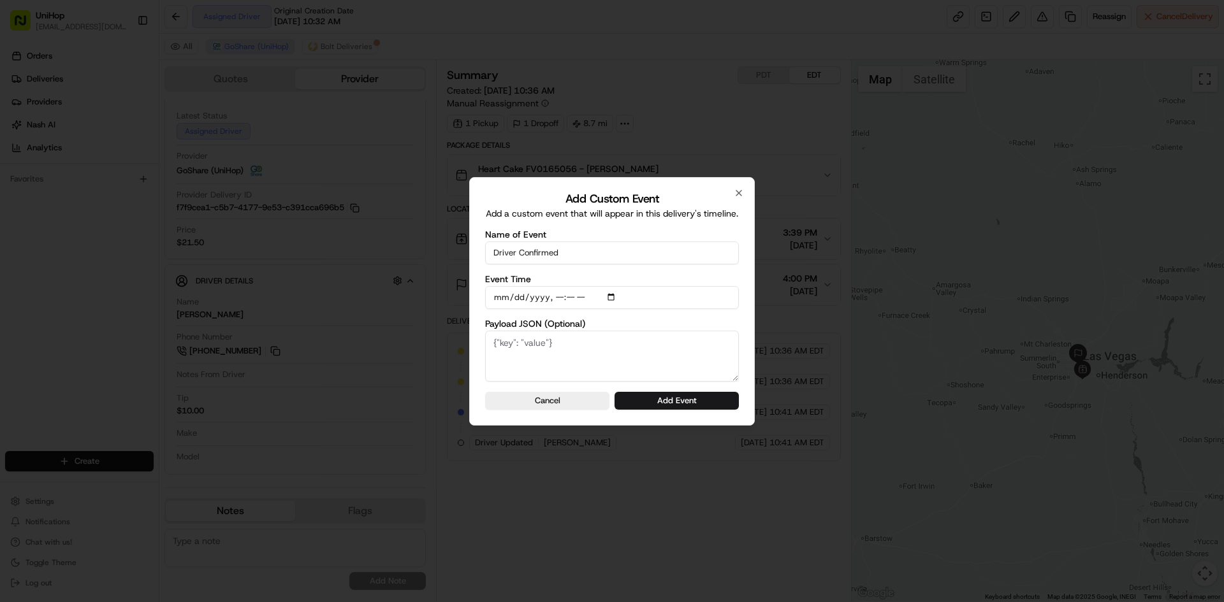
click at [749, 317] on div "Add Custom Event Add a custom event that will appear in this delivery's timelin…" at bounding box center [612, 301] width 286 height 249
click at [713, 394] on button "Add Event" at bounding box center [676, 401] width 124 height 18
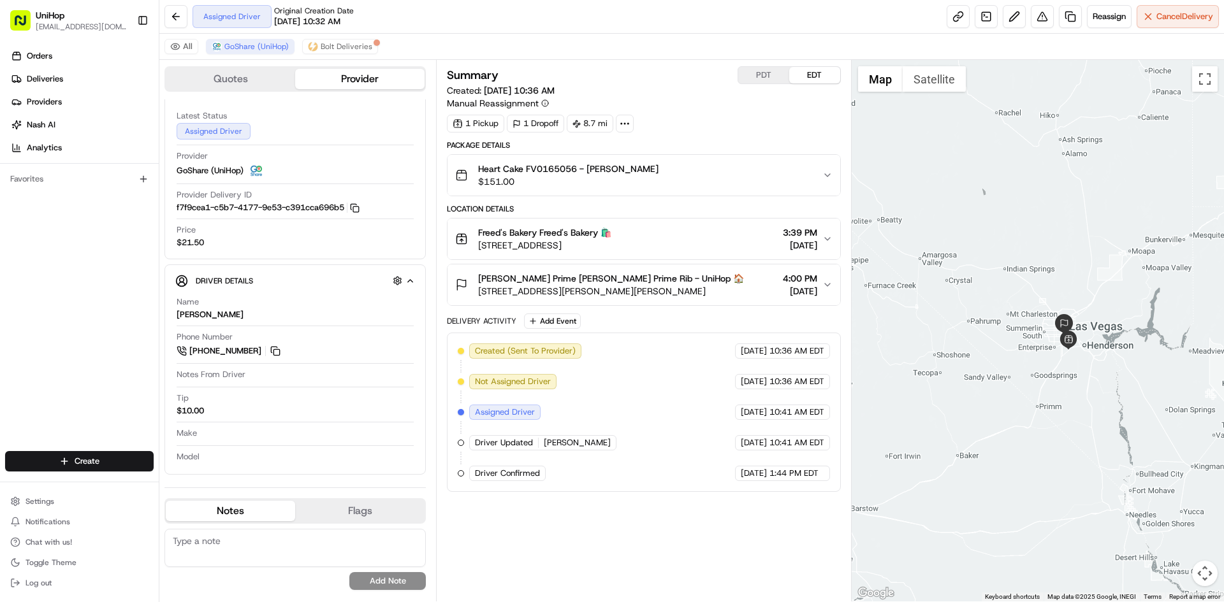
drag, startPoint x: 1043, startPoint y: 142, endPoint x: 1028, endPoint y: 110, distance: 35.1
click at [1028, 110] on div at bounding box center [1037, 331] width 373 height 542
drag, startPoint x: 1023, startPoint y: 215, endPoint x: 1011, endPoint y: 215, distance: 12.1
click at [1011, 215] on div at bounding box center [1037, 331] width 373 height 542
click at [1007, 250] on div at bounding box center [1037, 331] width 373 height 542
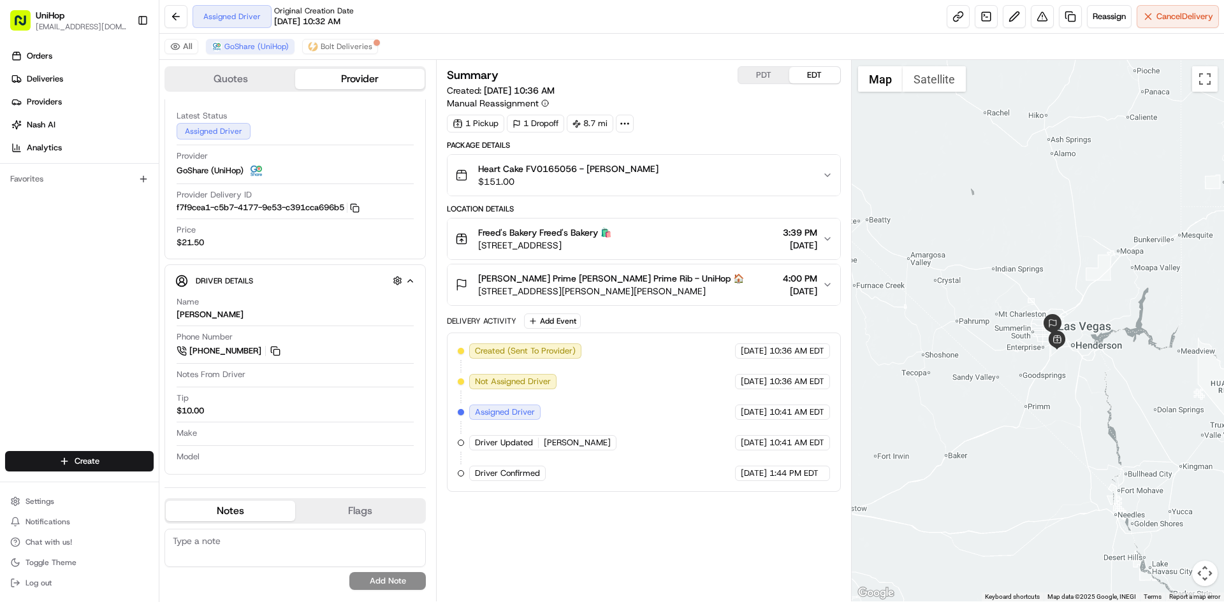
drag, startPoint x: 1005, startPoint y: 250, endPoint x: 983, endPoint y: 250, distance: 21.7
click at [983, 250] on div at bounding box center [1037, 331] width 373 height 542
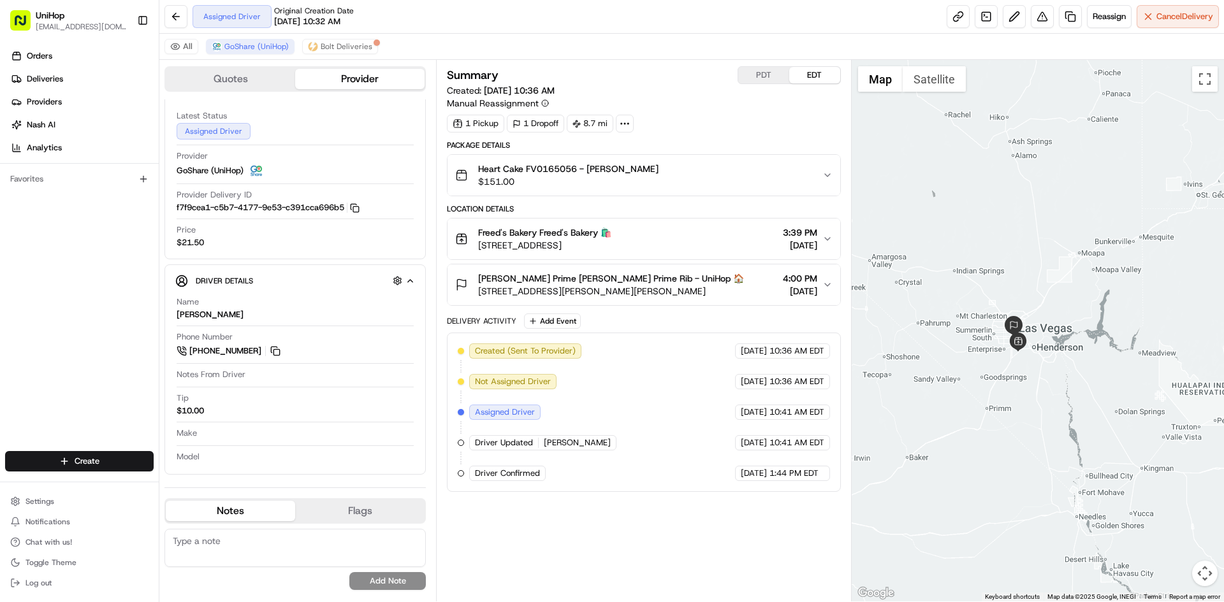
drag, startPoint x: 1034, startPoint y: 240, endPoint x: 1002, endPoint y: 242, distance: 31.9
click at [1002, 242] on div at bounding box center [1037, 331] width 373 height 542
click at [711, 226] on button "Freed's Bakery Freed's Bakery 🛍️ [STREET_ADDRESS] 3:39 PM [DATE]" at bounding box center [643, 239] width 392 height 41
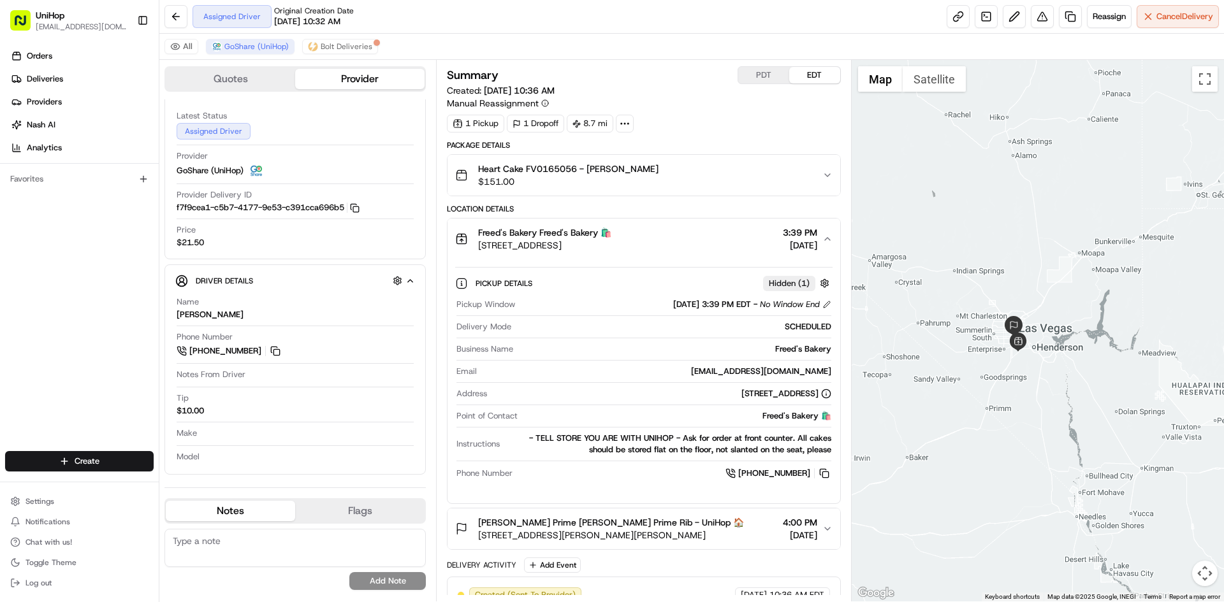
click at [711, 226] on button "Freed's Bakery Freed's Bakery 🛍️ [STREET_ADDRESS] 3:39 PM [DATE]" at bounding box center [643, 239] width 392 height 41
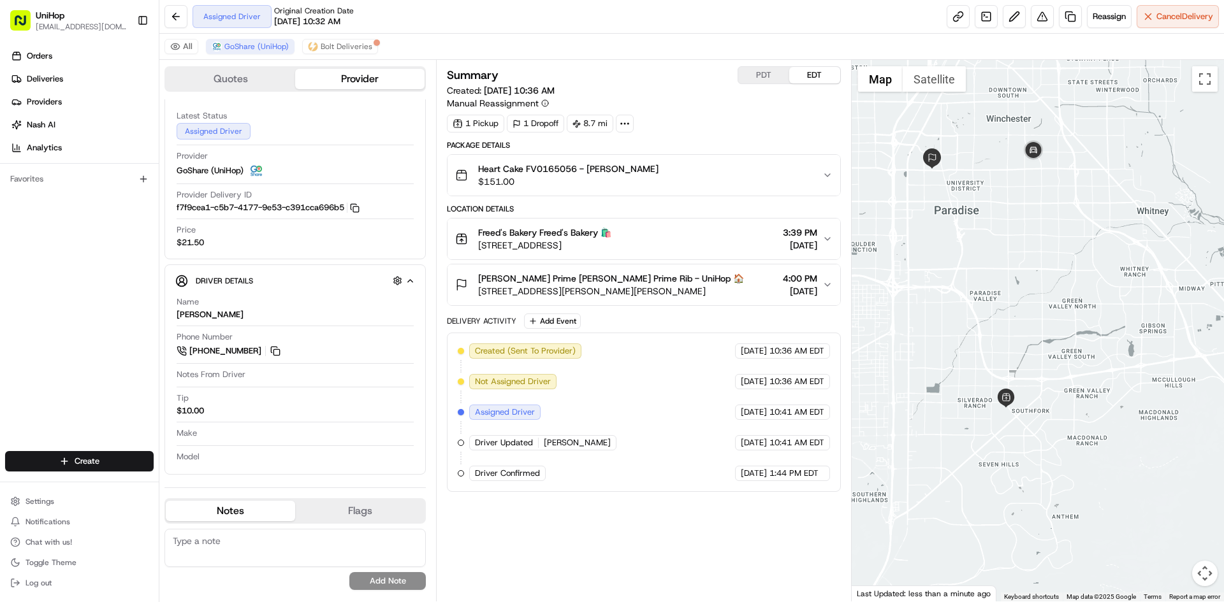
drag, startPoint x: 961, startPoint y: 201, endPoint x: 1002, endPoint y: 300, distance: 107.1
click at [1002, 300] on div at bounding box center [1037, 331] width 373 height 542
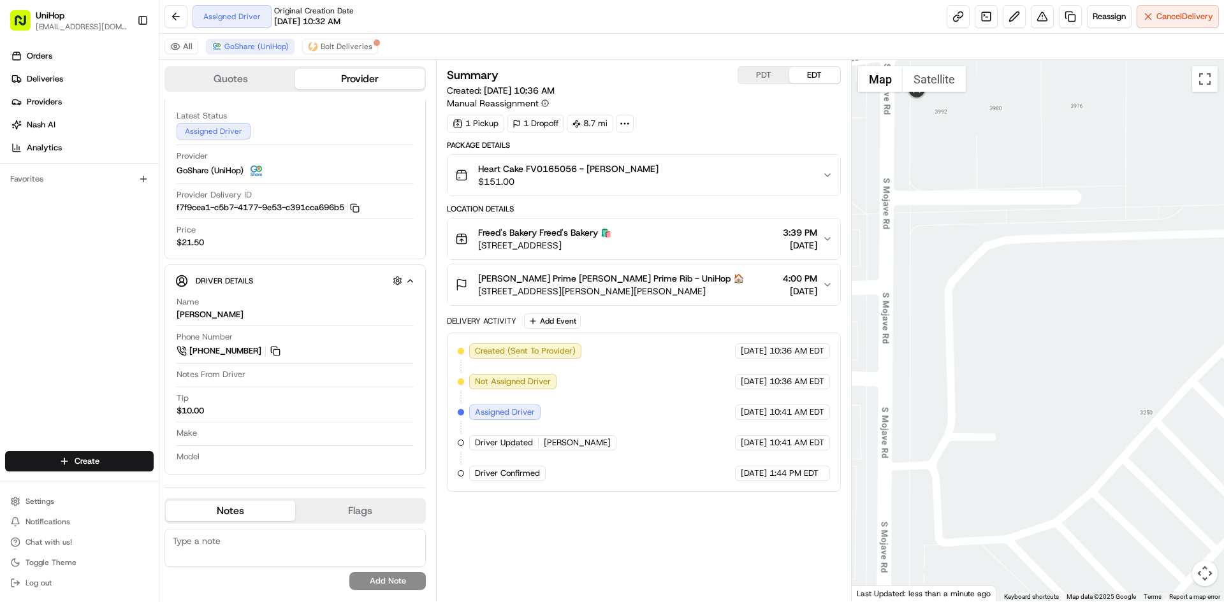
click at [878, 76] on button "Map" at bounding box center [880, 78] width 45 height 25
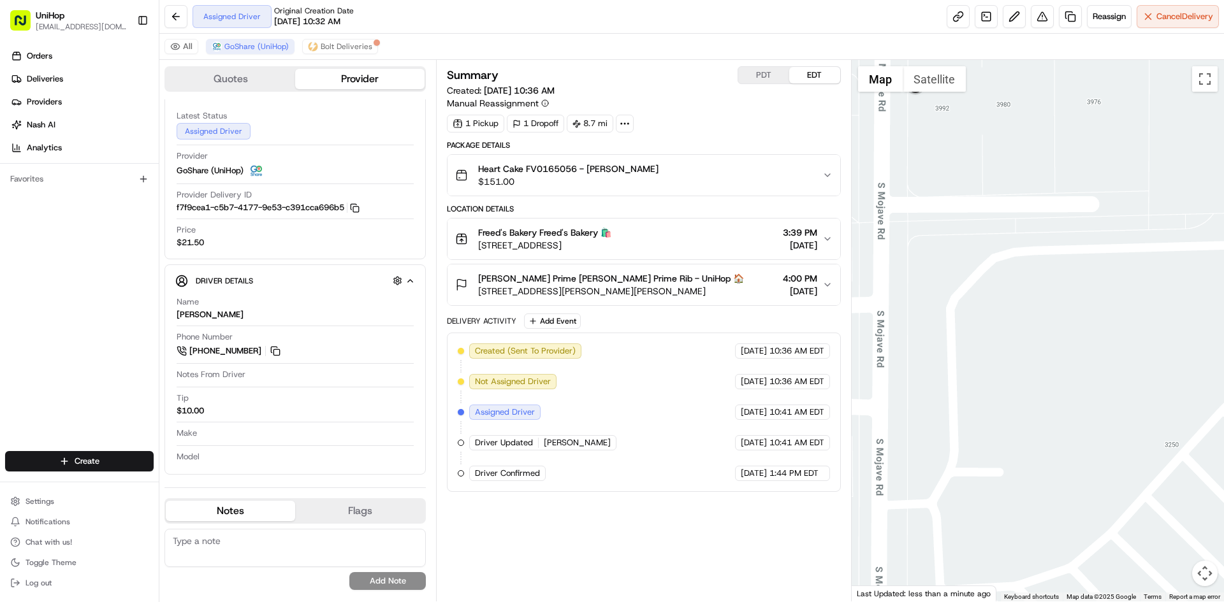
click at [928, 70] on button "Satellite" at bounding box center [933, 78] width 63 height 25
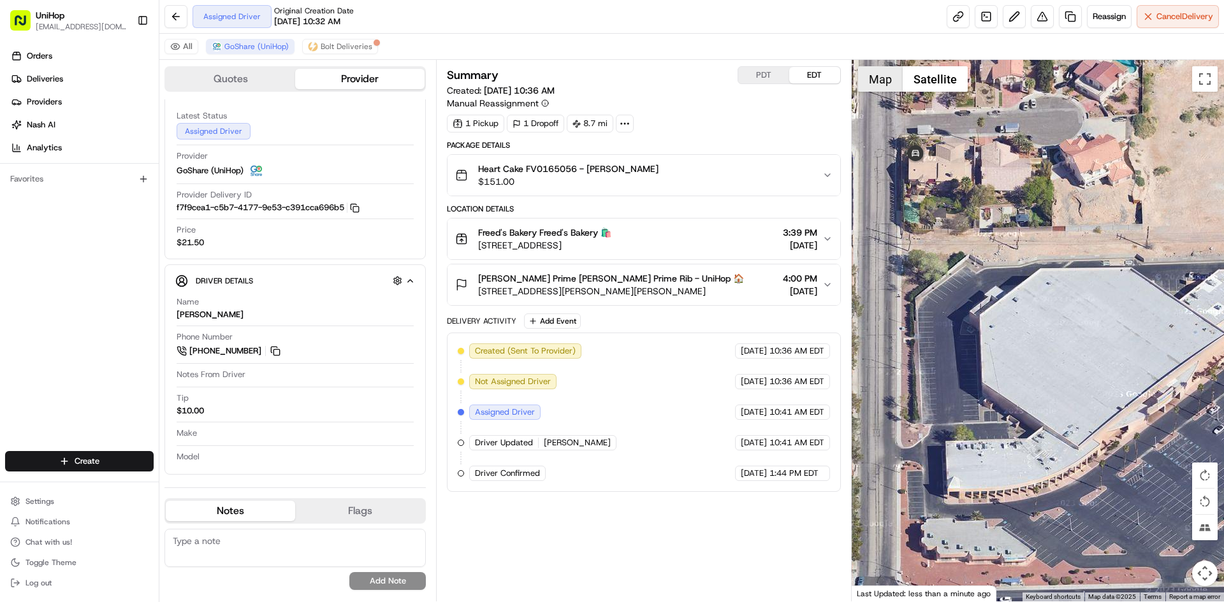
click at [893, 78] on button "Map" at bounding box center [880, 78] width 45 height 25
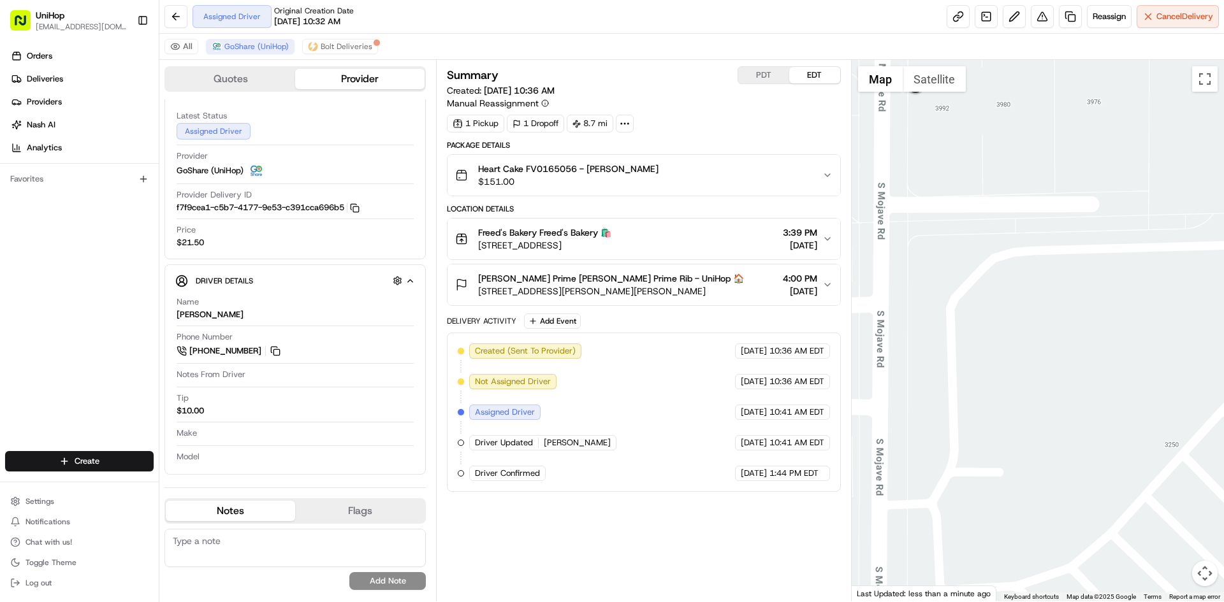
click at [938, 219] on div at bounding box center [1037, 331] width 373 height 542
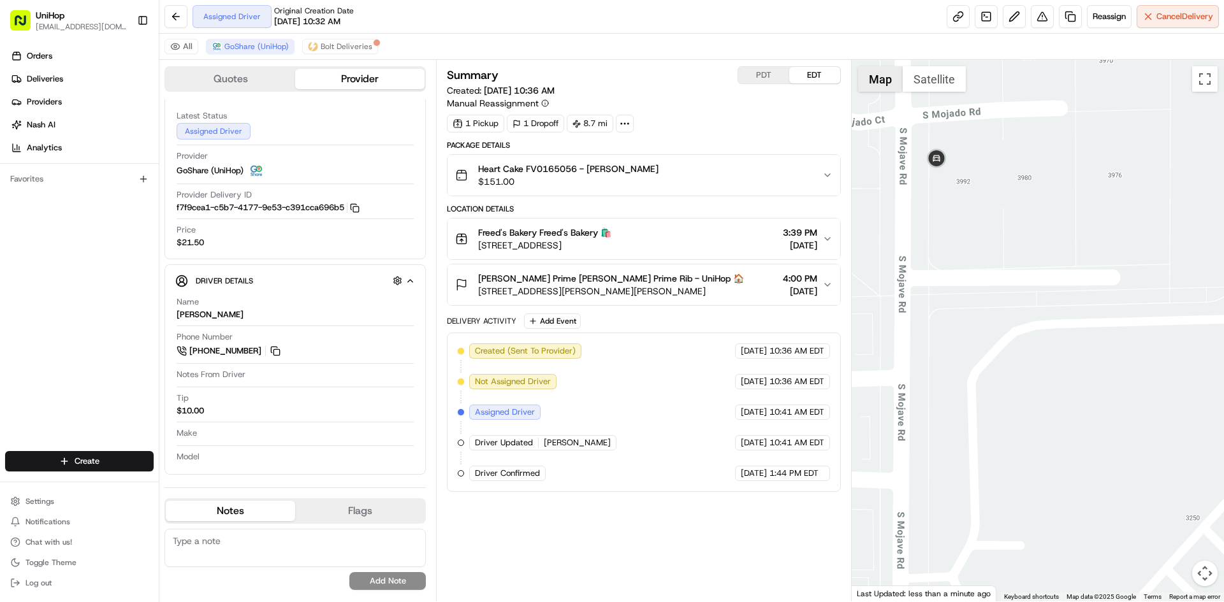
click at [887, 68] on button "Map" at bounding box center [880, 78] width 45 height 25
drag, startPoint x: 888, startPoint y: 75, endPoint x: 936, endPoint y: 145, distance: 84.7
click at [888, 76] on button "Map" at bounding box center [880, 78] width 45 height 25
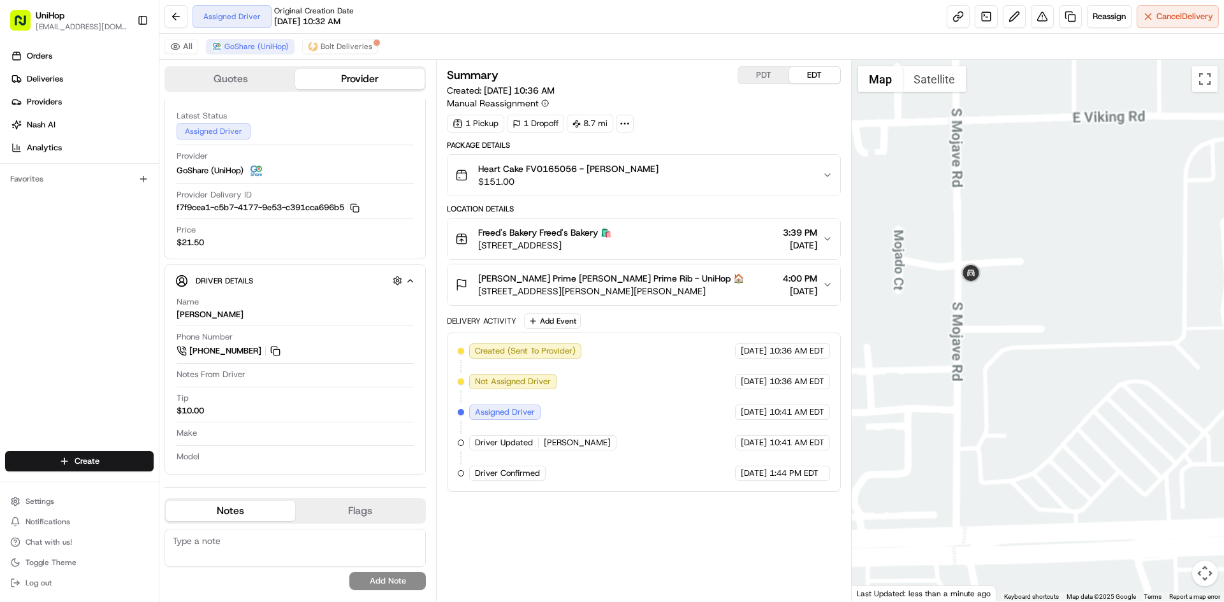
click at [1012, 393] on div at bounding box center [1037, 331] width 373 height 542
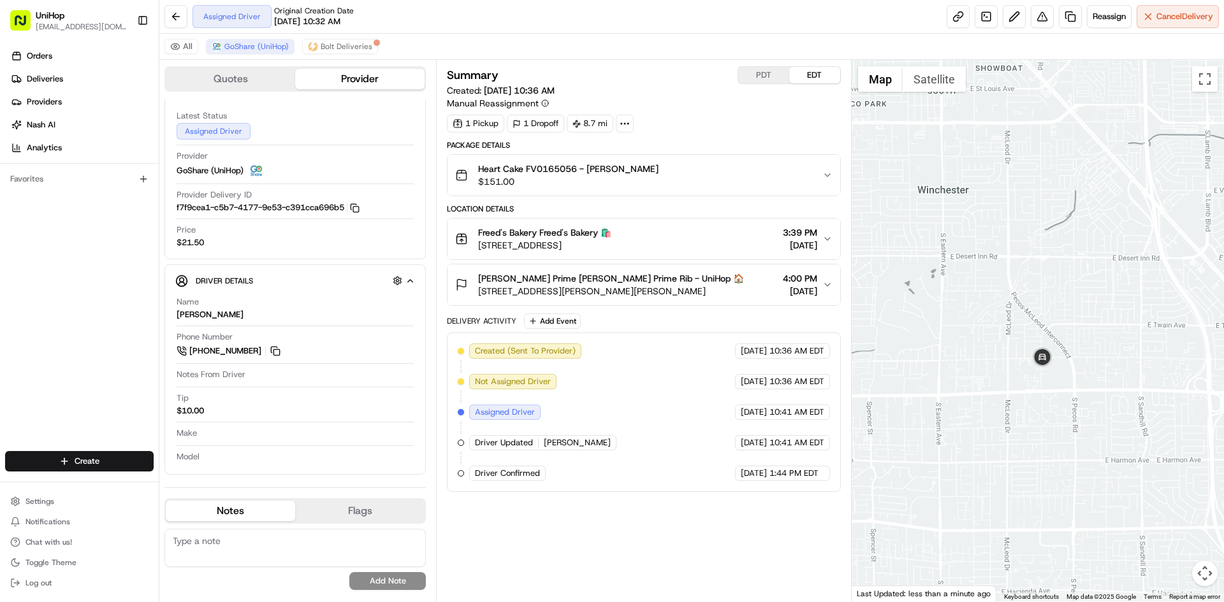
click at [1046, 342] on div at bounding box center [1037, 331] width 373 height 542
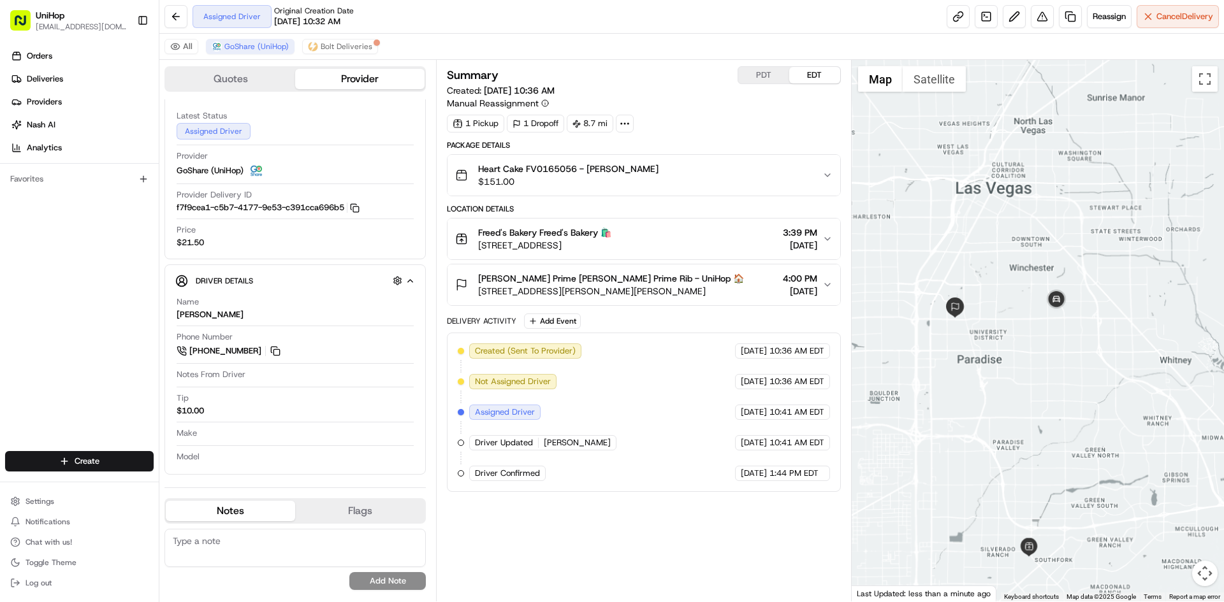
drag, startPoint x: 1050, startPoint y: 379, endPoint x: 965, endPoint y: 322, distance: 102.0
click at [1036, 359] on div at bounding box center [1037, 331] width 373 height 542
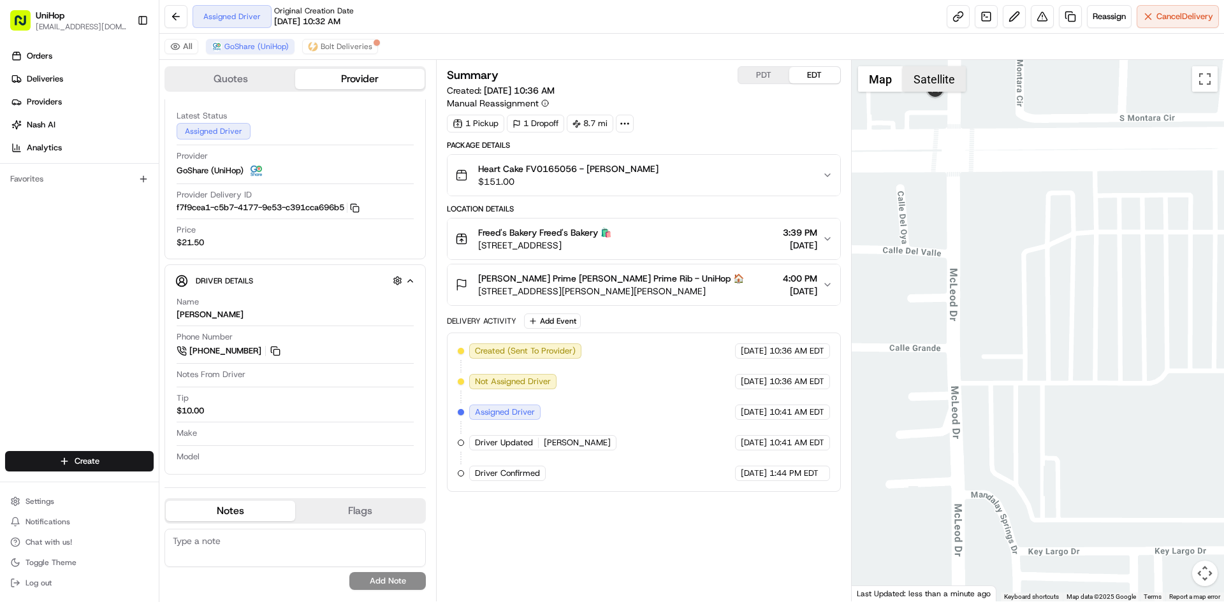
click at [931, 80] on button "Satellite" at bounding box center [933, 78] width 63 height 25
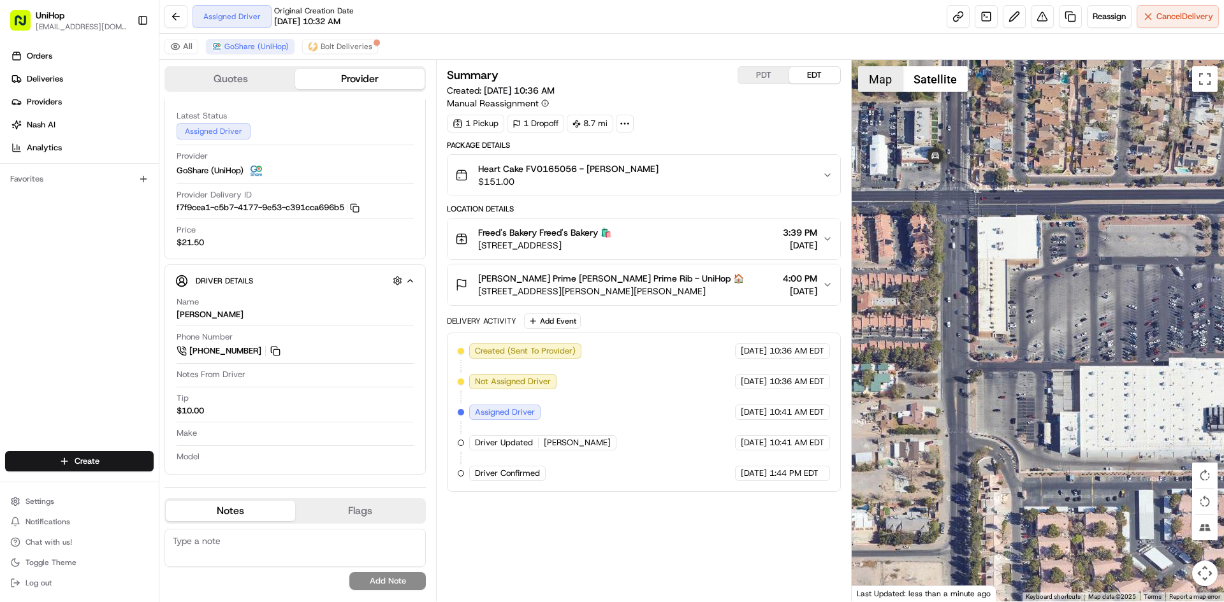
click at [878, 80] on button "Map" at bounding box center [880, 78] width 45 height 25
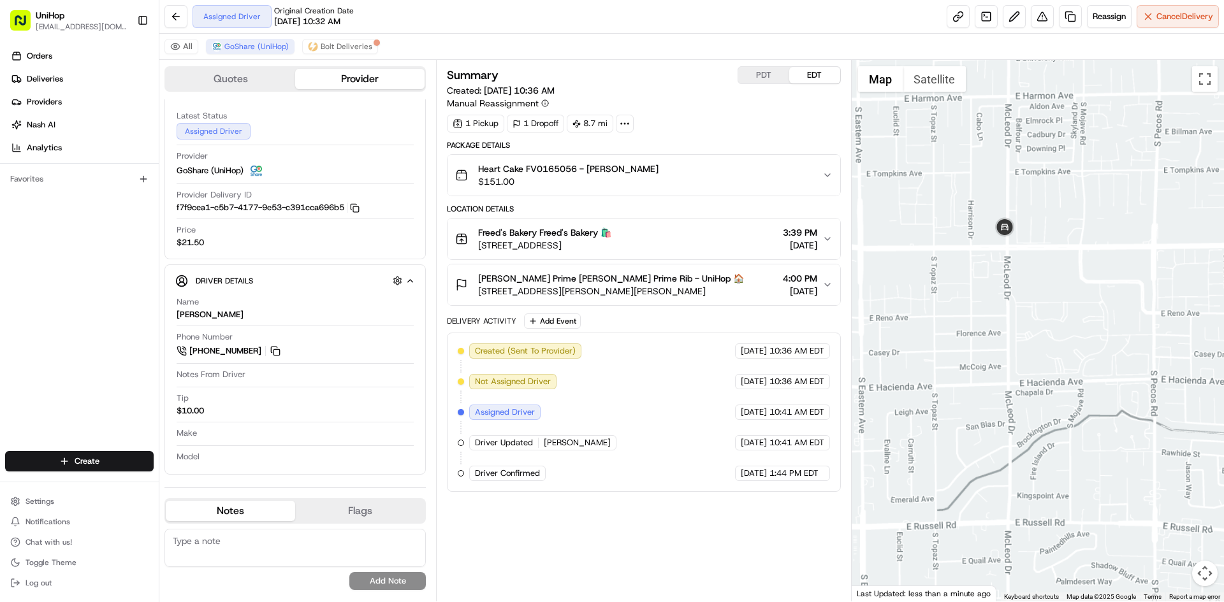
click at [1029, 298] on div at bounding box center [1037, 331] width 373 height 542
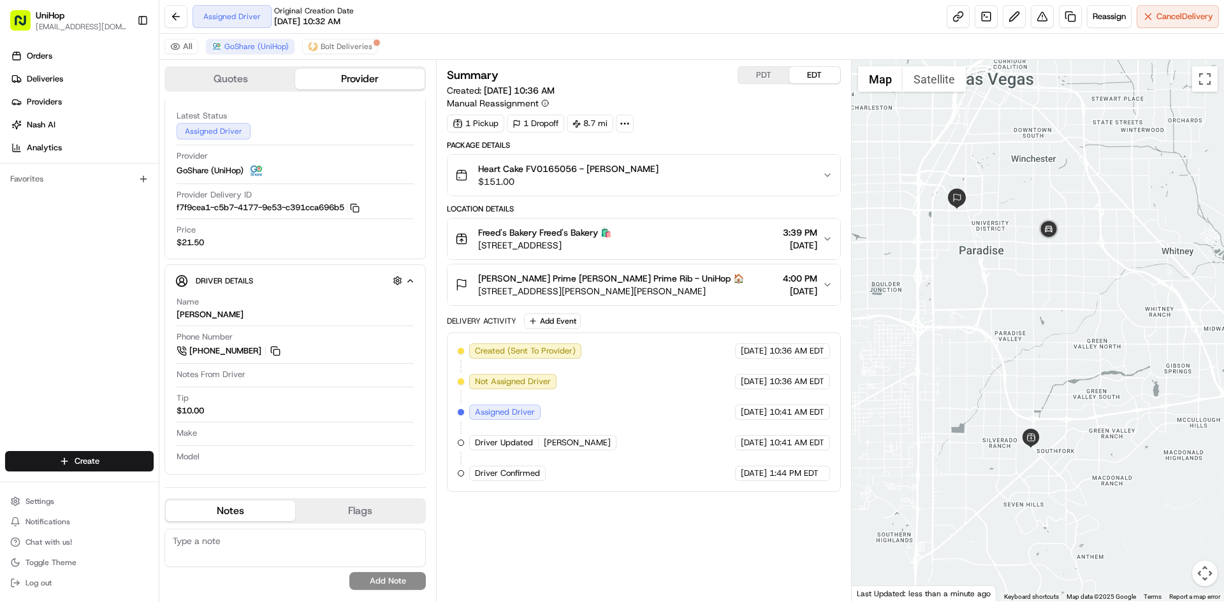
drag, startPoint x: 1053, startPoint y: 350, endPoint x: 1106, endPoint y: 359, distance: 54.4
click at [1106, 359] on div at bounding box center [1037, 331] width 373 height 542
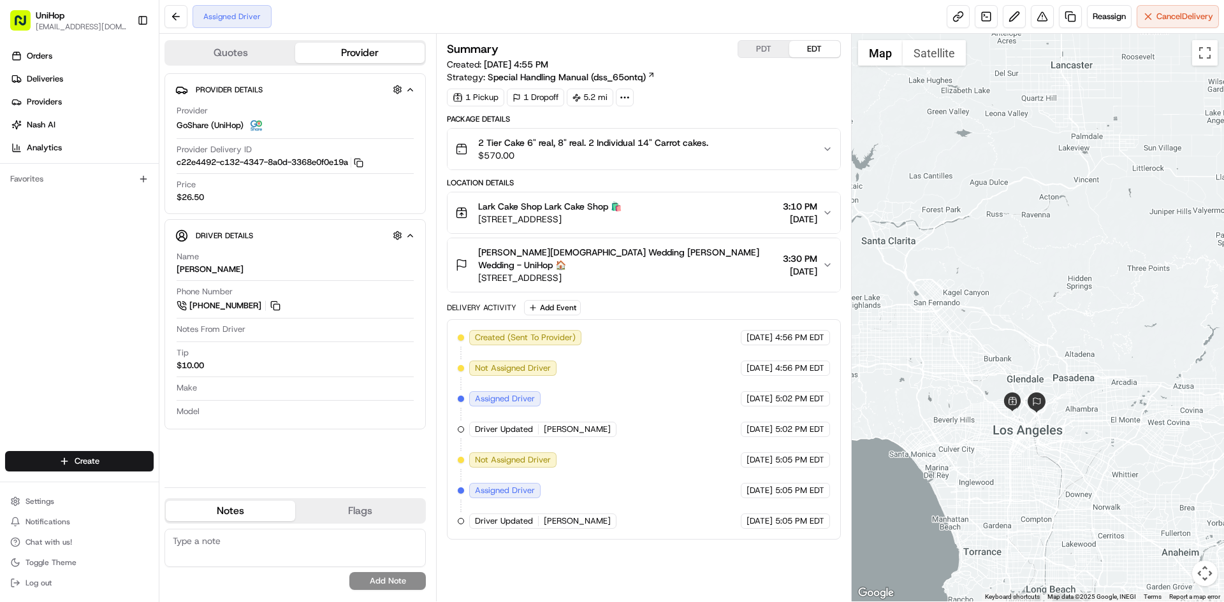
click at [987, 235] on div at bounding box center [1037, 318] width 373 height 568
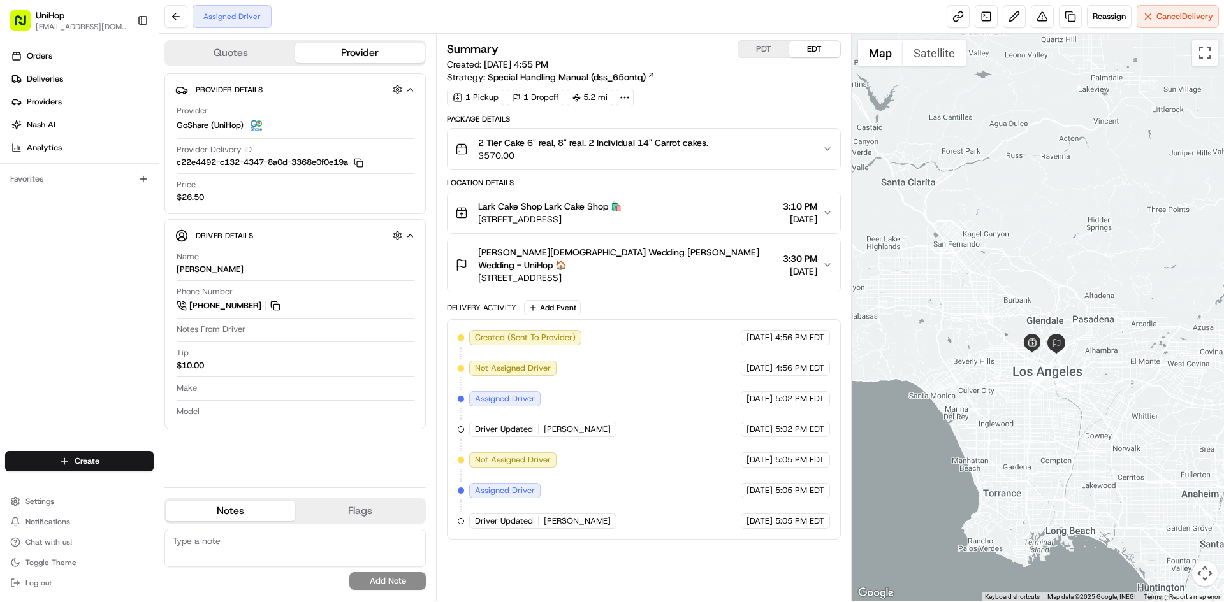
drag, startPoint x: 1198, startPoint y: 257, endPoint x: 1214, endPoint y: 248, distance: 18.6
click at [1214, 248] on div at bounding box center [1037, 318] width 373 height 568
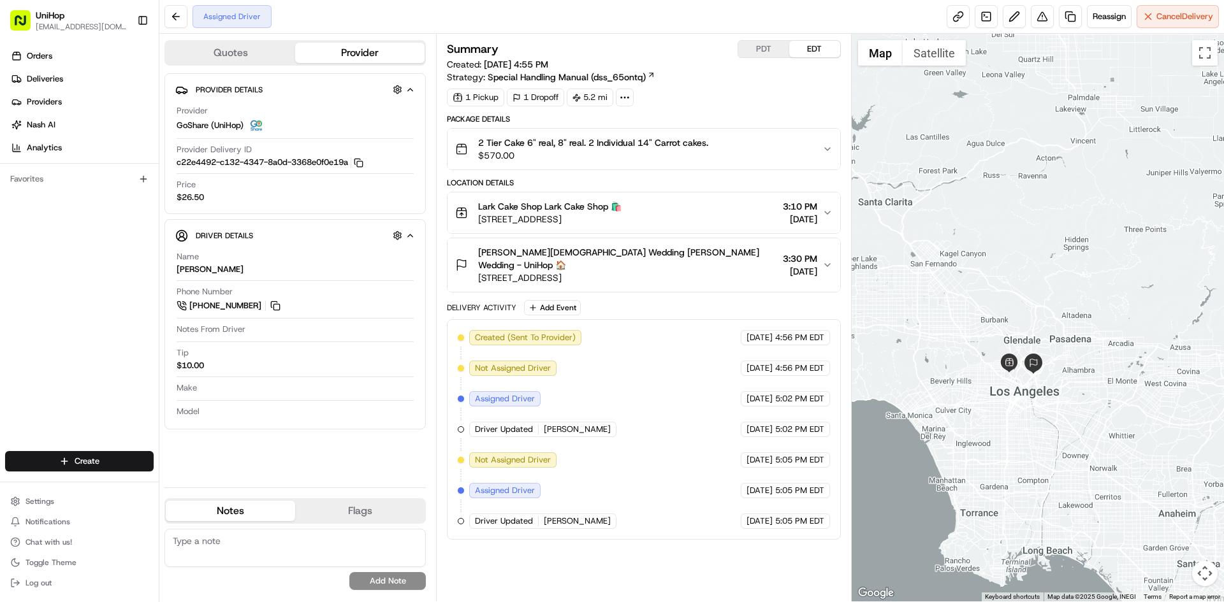
drag, startPoint x: 1143, startPoint y: 210, endPoint x: 1122, endPoint y: 215, distance: 21.5
click at [1122, 215] on div at bounding box center [1037, 318] width 373 height 568
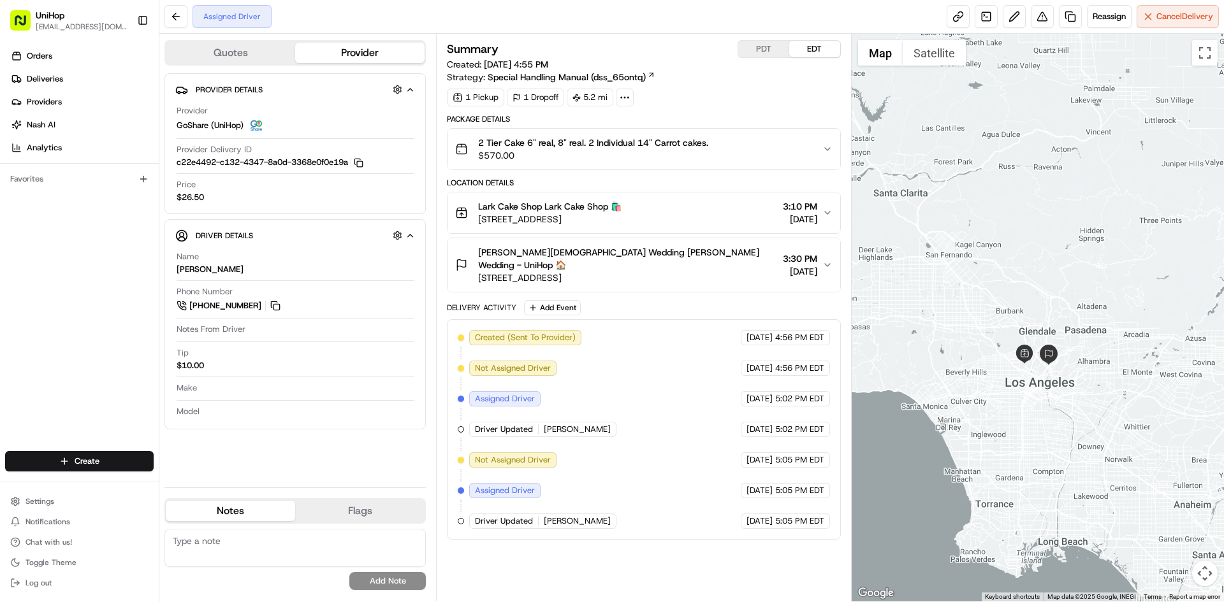
drag, startPoint x: 980, startPoint y: 183, endPoint x: 997, endPoint y: 175, distance: 19.1
click at [997, 175] on div at bounding box center [1037, 318] width 373 height 568
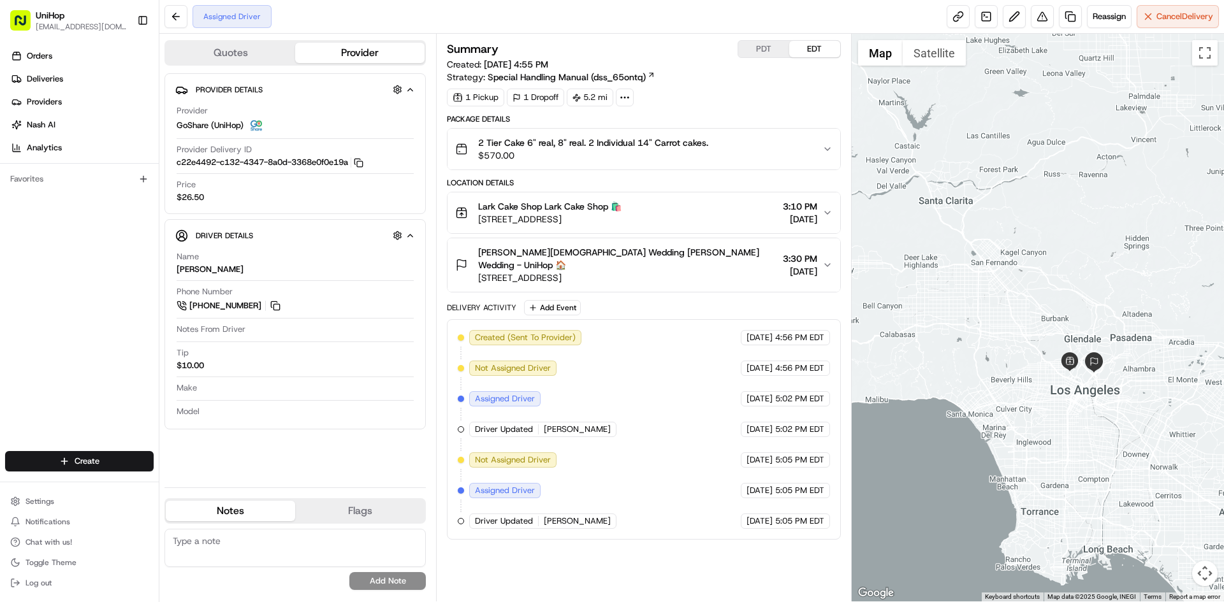
drag, startPoint x: 973, startPoint y: 205, endPoint x: 960, endPoint y: 208, distance: 13.1
click at [956, 210] on div at bounding box center [1037, 318] width 373 height 568
drag, startPoint x: 977, startPoint y: 215, endPoint x: 957, endPoint y: 204, distance: 22.8
click at [964, 208] on div at bounding box center [1037, 318] width 373 height 568
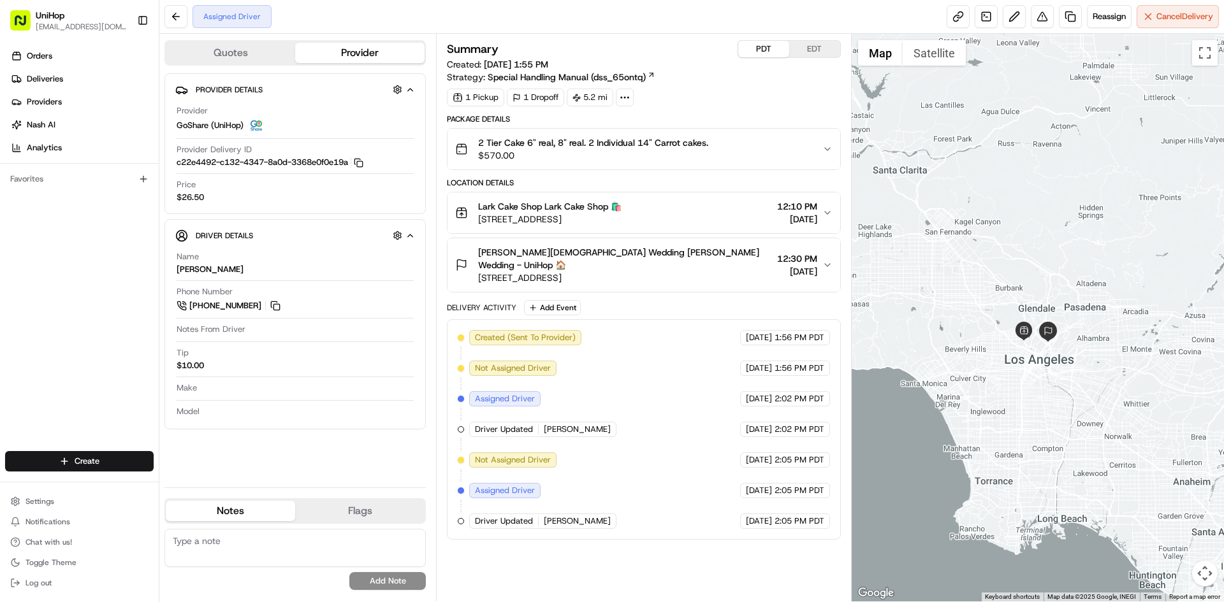
click at [766, 51] on button "PDT" at bounding box center [763, 49] width 51 height 17
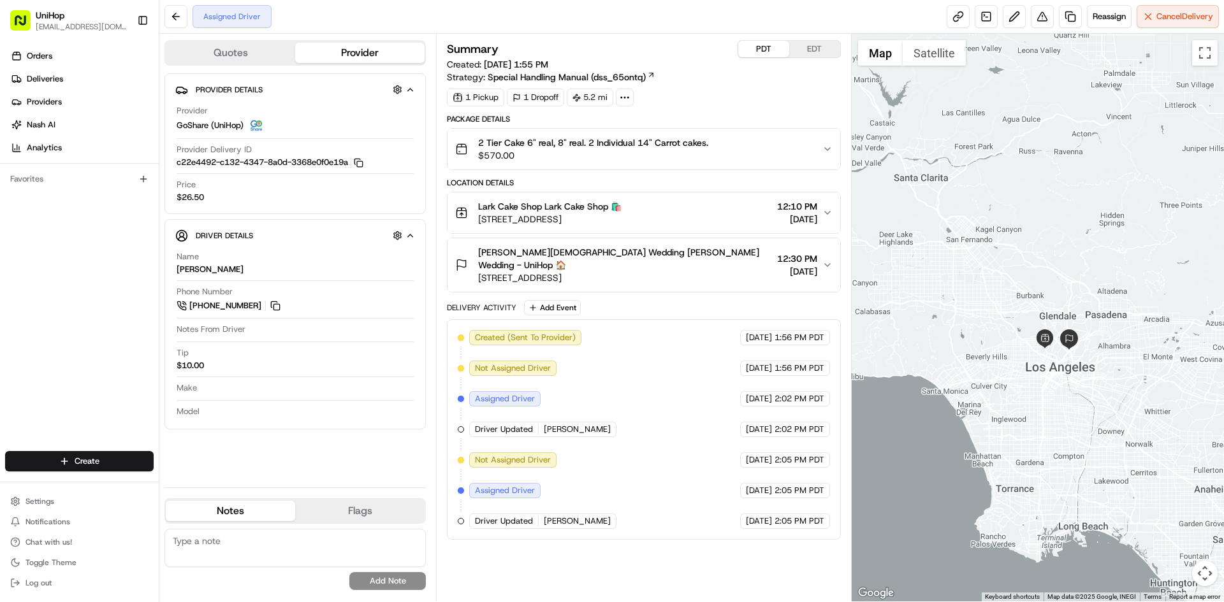
drag, startPoint x: 978, startPoint y: 185, endPoint x: 999, endPoint y: 193, distance: 23.2
click at [999, 193] on div at bounding box center [1037, 318] width 373 height 568
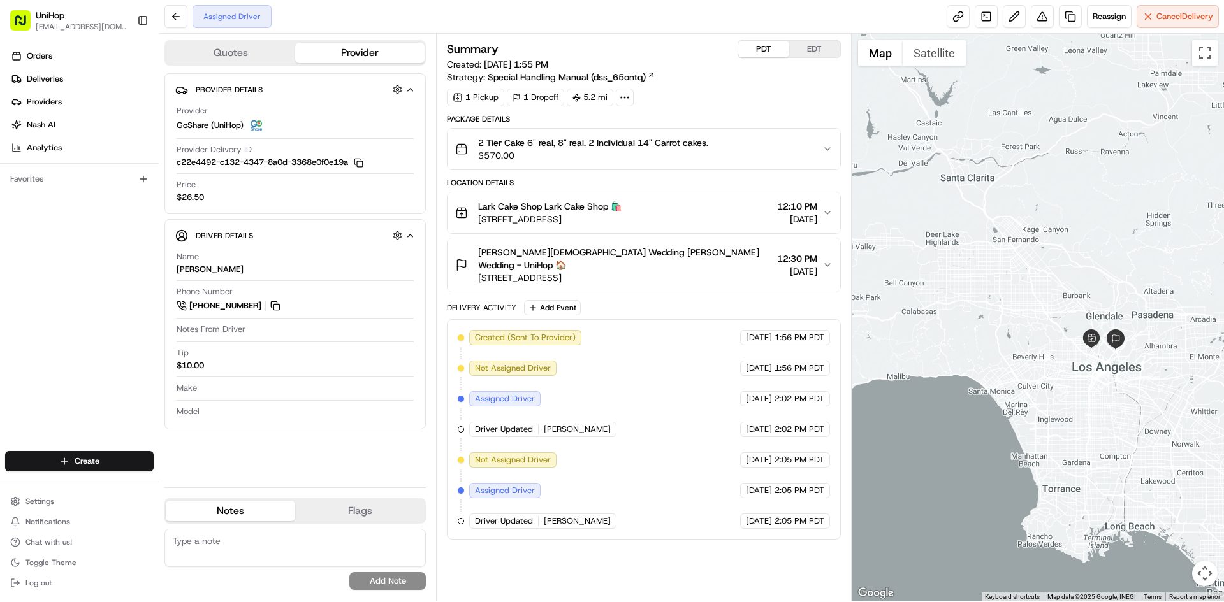
drag, startPoint x: 999, startPoint y: 191, endPoint x: 1048, endPoint y: 191, distance: 48.4
click at [1048, 191] on div at bounding box center [1037, 318] width 373 height 568
click at [1040, 191] on div at bounding box center [1037, 318] width 373 height 568
click at [1033, 186] on div at bounding box center [1037, 318] width 373 height 568
click at [946, 196] on div at bounding box center [1037, 318] width 373 height 568
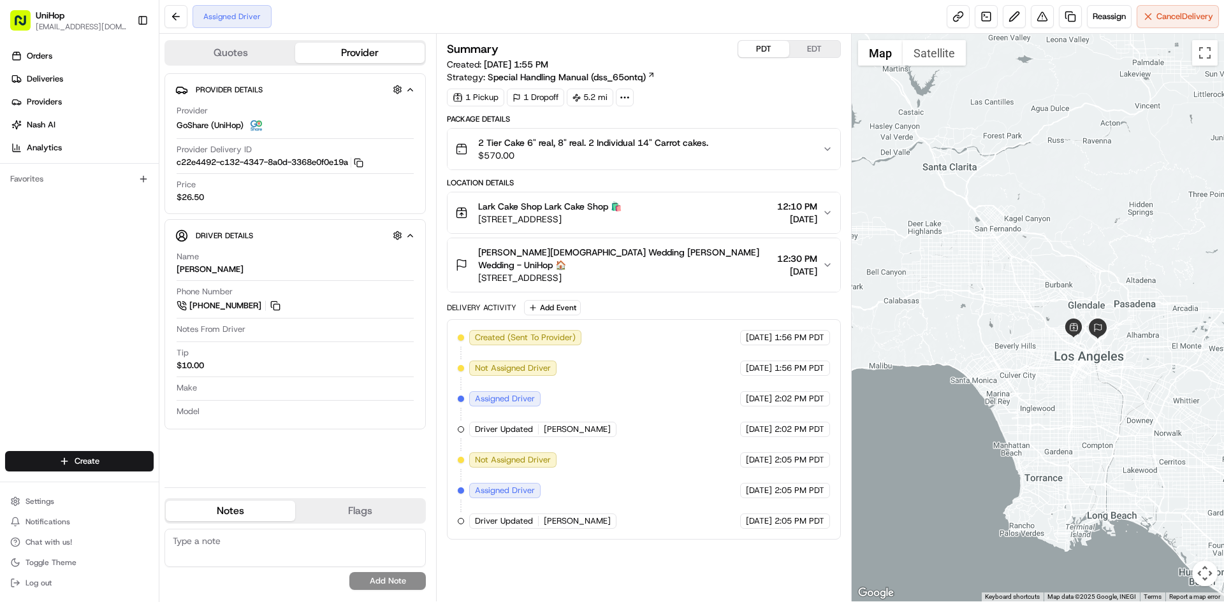
drag, startPoint x: 979, startPoint y: 200, endPoint x: 958, endPoint y: 192, distance: 22.6
click at [958, 192] on div at bounding box center [1037, 318] width 373 height 568
click at [562, 300] on button "Add Event" at bounding box center [552, 307] width 57 height 15
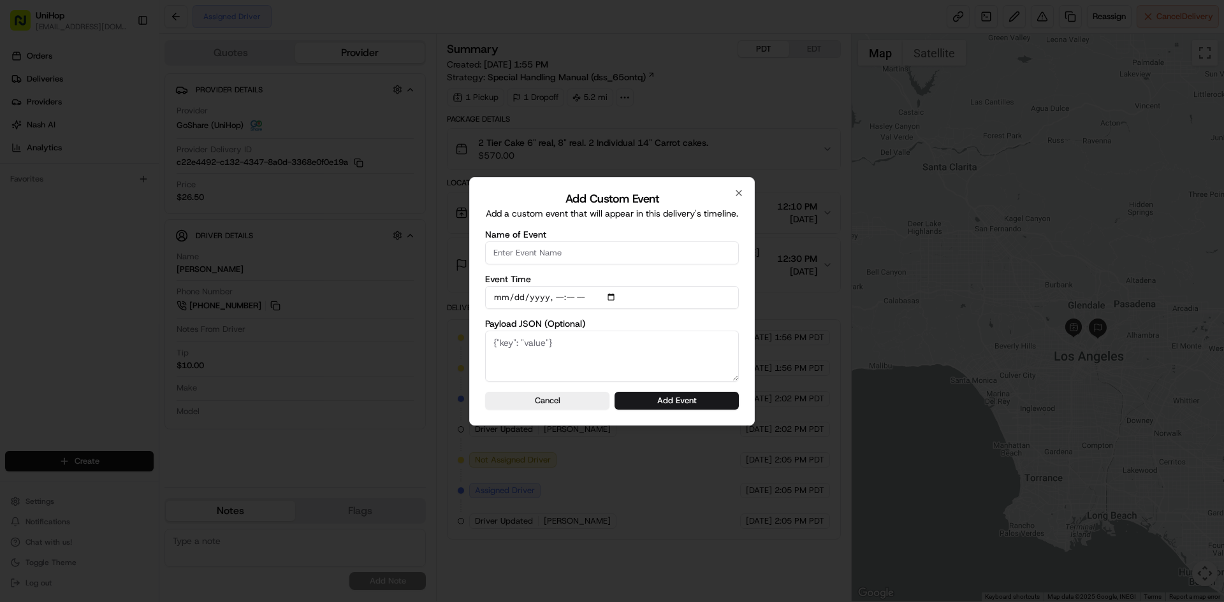
click at [564, 251] on input "Name of Event" at bounding box center [612, 253] width 254 height 23
type input "confirmed via call"
click at [616, 298] on input "Event Time" at bounding box center [612, 297] width 254 height 23
type input "2025-08-16T13:46"
drag, startPoint x: 741, startPoint y: 317, endPoint x: 722, endPoint y: 359, distance: 46.8
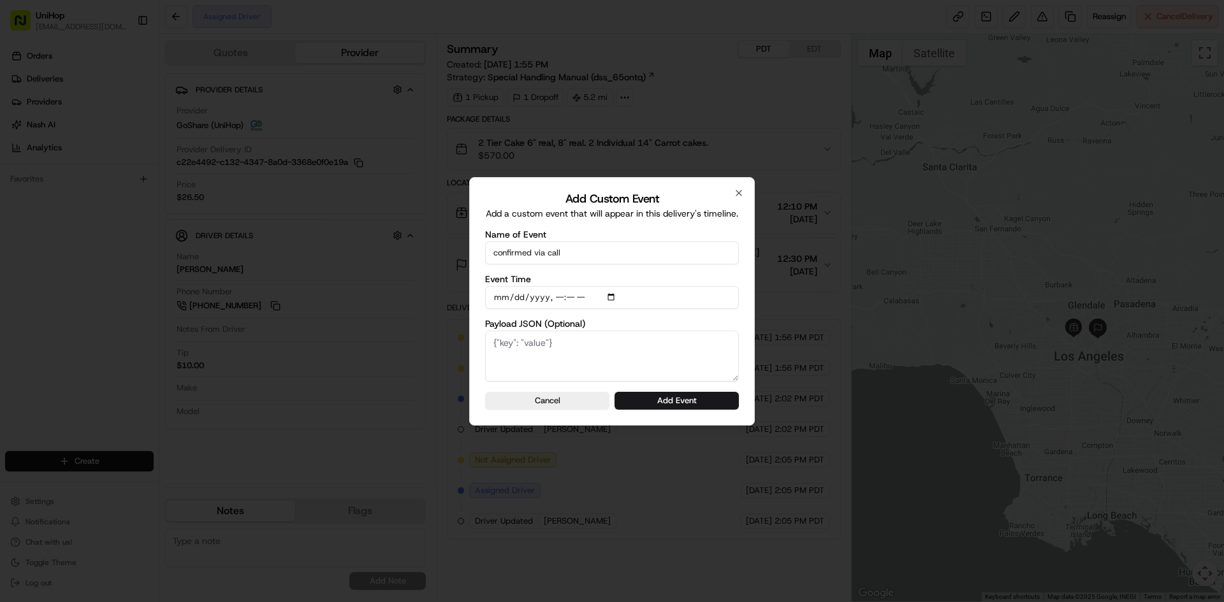
click at [741, 317] on div "Add Custom Event Add a custom event that will appear in this delivery's timelin…" at bounding box center [612, 301] width 286 height 249
click at [696, 398] on button "Add Event" at bounding box center [676, 401] width 124 height 18
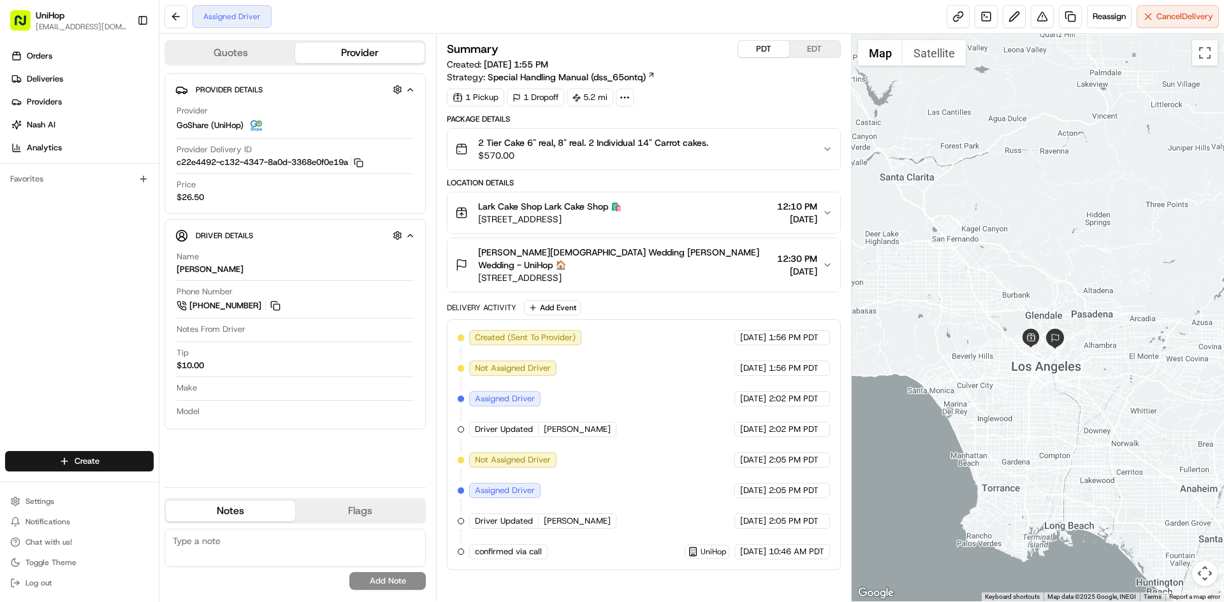
drag, startPoint x: 958, startPoint y: 160, endPoint x: 915, endPoint y: 170, distance: 44.5
click at [915, 170] on div at bounding box center [1037, 318] width 373 height 568
click at [813, 49] on button "EDT" at bounding box center [814, 49] width 51 height 17
click at [1005, 168] on div at bounding box center [1037, 318] width 373 height 568
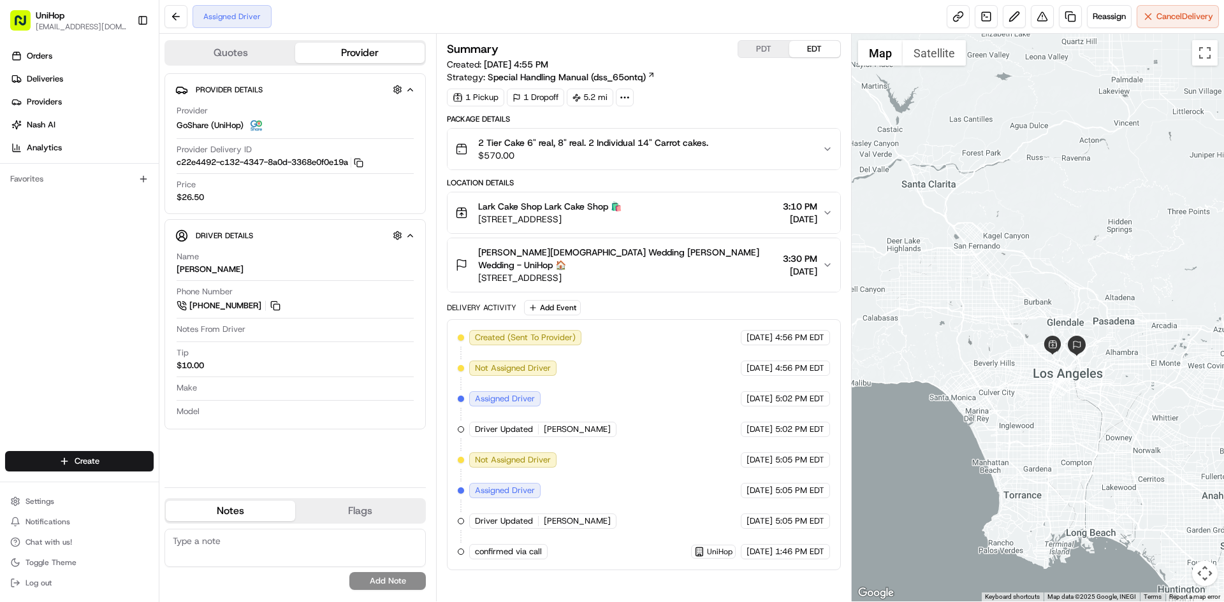
drag, startPoint x: 1011, startPoint y: 199, endPoint x: 986, endPoint y: 201, distance: 24.9
click at [986, 201] on div at bounding box center [1037, 318] width 373 height 568
click at [753, 49] on button "PDT" at bounding box center [763, 49] width 51 height 17
click at [807, 43] on button "EDT" at bounding box center [814, 49] width 51 height 17
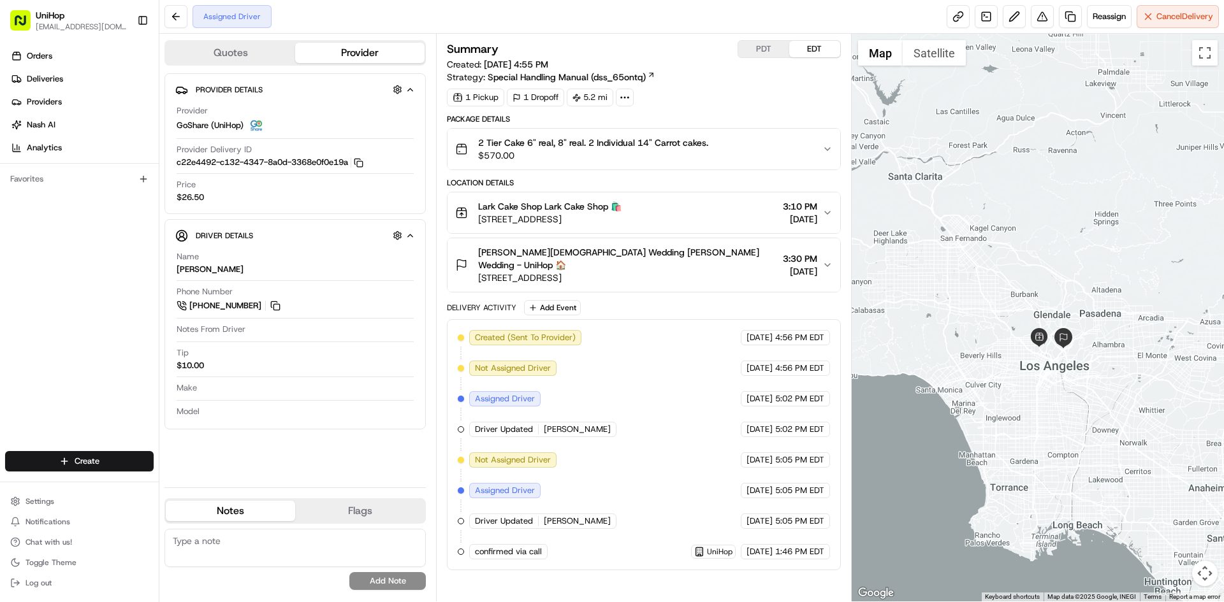
drag, startPoint x: 1020, startPoint y: 215, endPoint x: 1008, endPoint y: 206, distance: 14.5
click at [1008, 206] on div at bounding box center [1037, 318] width 373 height 568
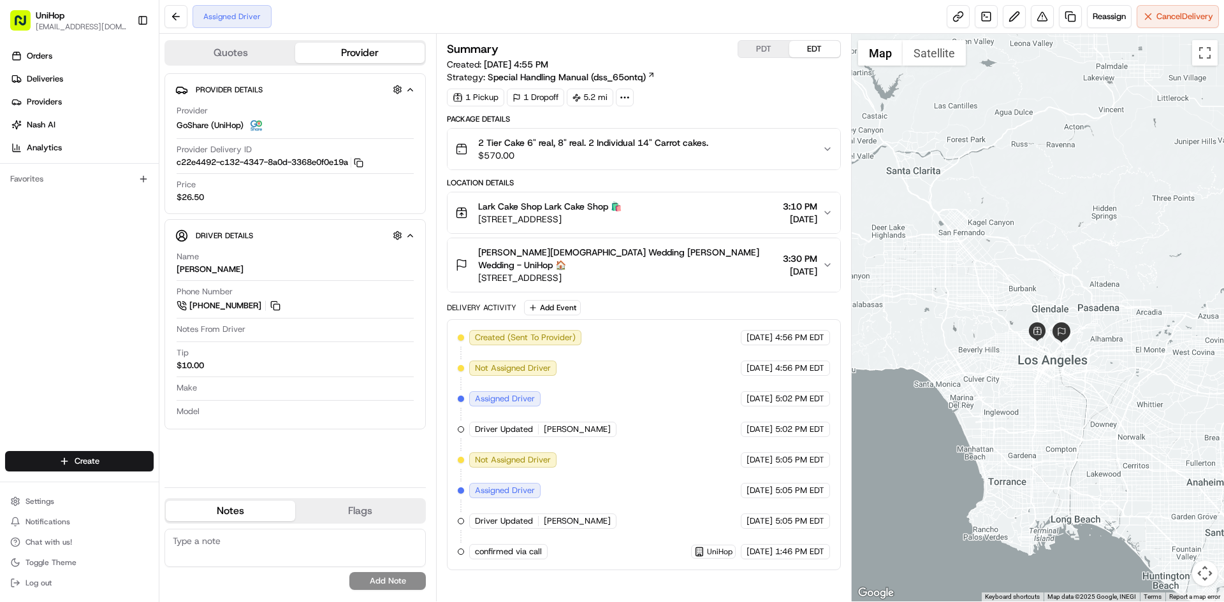
drag, startPoint x: 1012, startPoint y: 206, endPoint x: 1010, endPoint y: 199, distance: 7.3
click at [1010, 199] on div at bounding box center [1037, 318] width 373 height 568
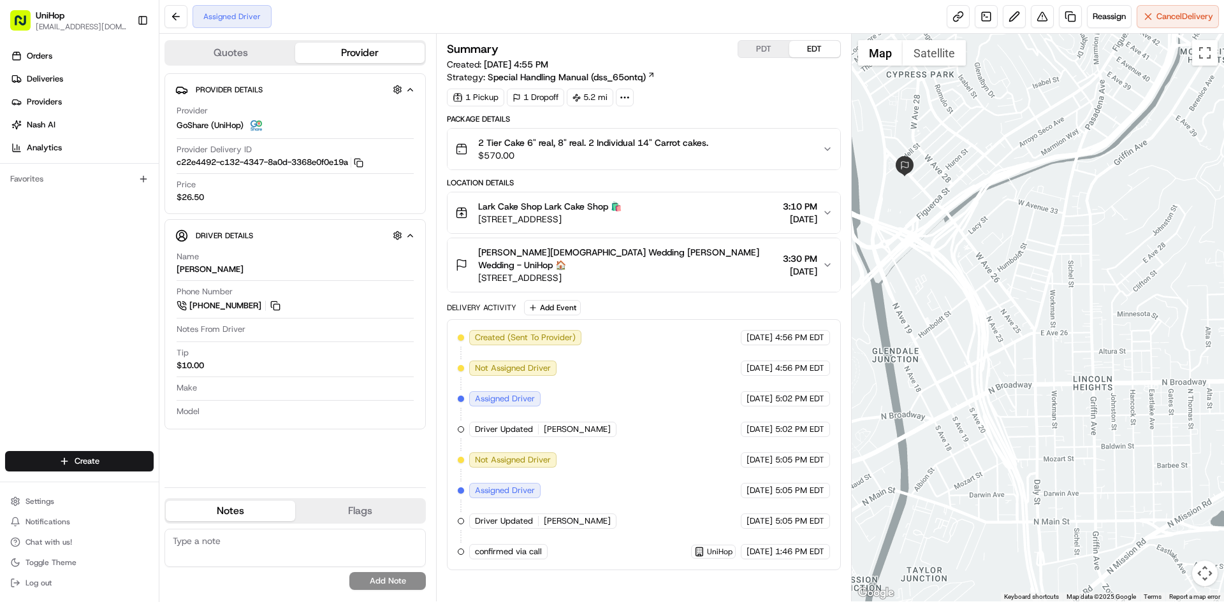
drag, startPoint x: 903, startPoint y: 142, endPoint x: 954, endPoint y: 182, distance: 64.9
click at [956, 171] on div at bounding box center [1037, 318] width 373 height 568
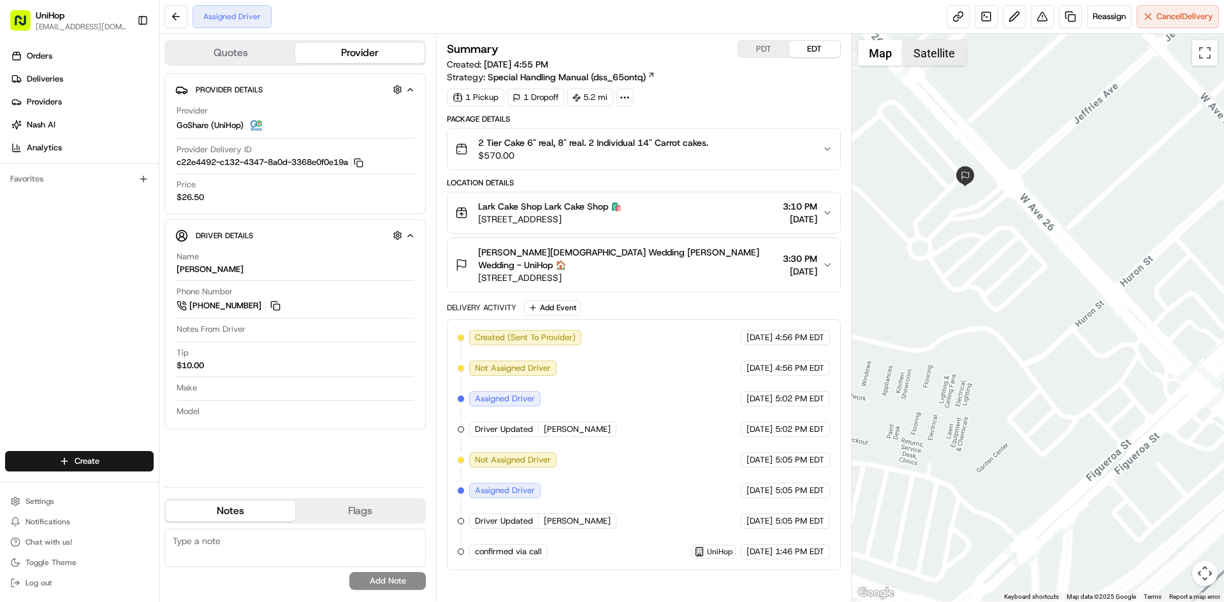
click at [920, 62] on button "Satellite" at bounding box center [933, 52] width 63 height 25
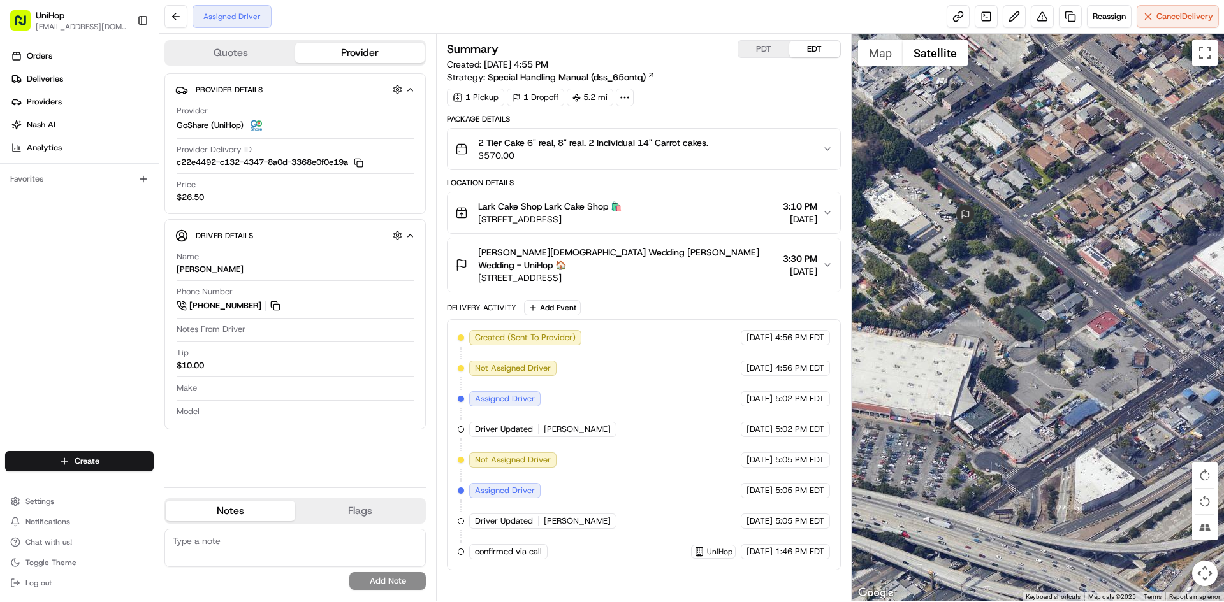
click at [995, 178] on div at bounding box center [1037, 318] width 373 height 568
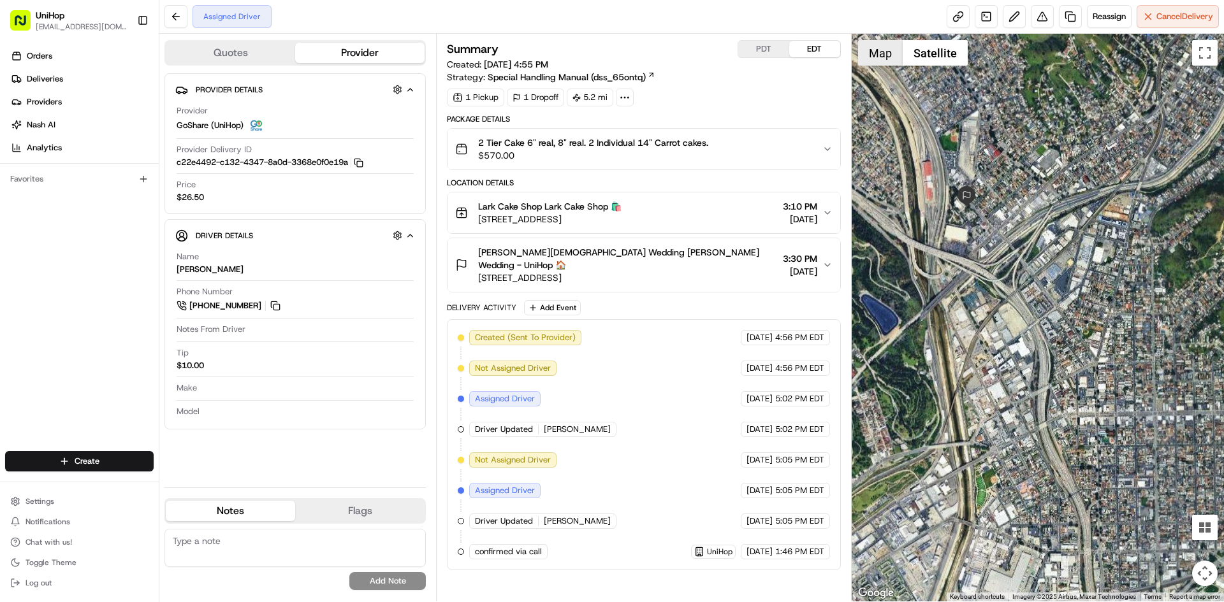
click at [879, 54] on button "Map" at bounding box center [880, 52] width 45 height 25
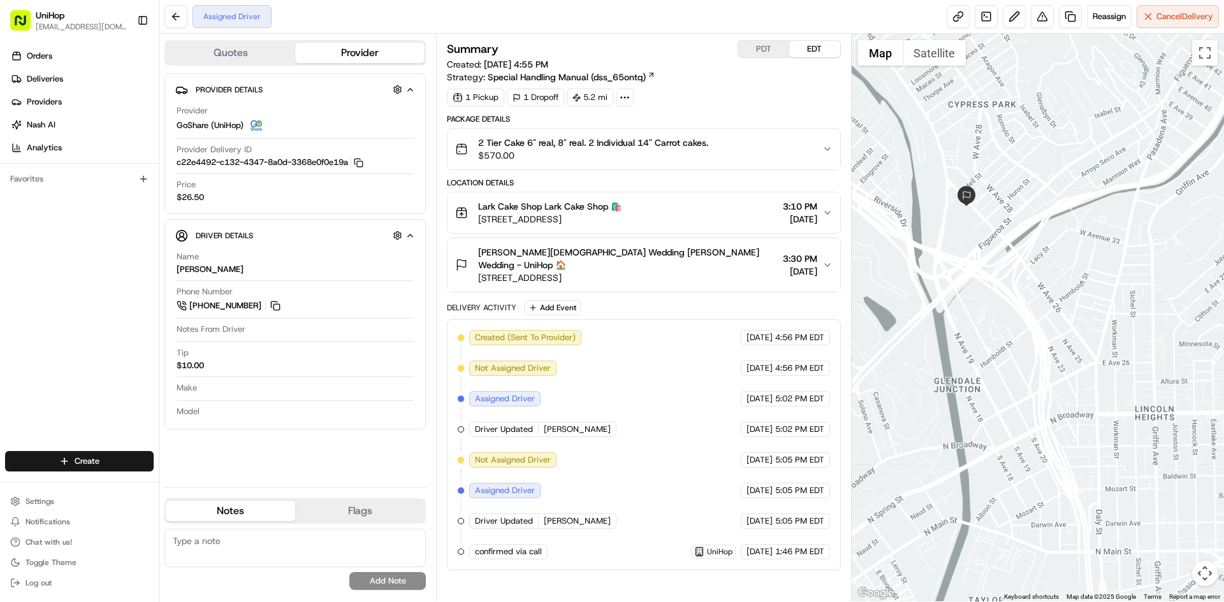
drag, startPoint x: 1029, startPoint y: 206, endPoint x: 1063, endPoint y: 234, distance: 44.0
click at [1059, 231] on div at bounding box center [1037, 318] width 373 height 568
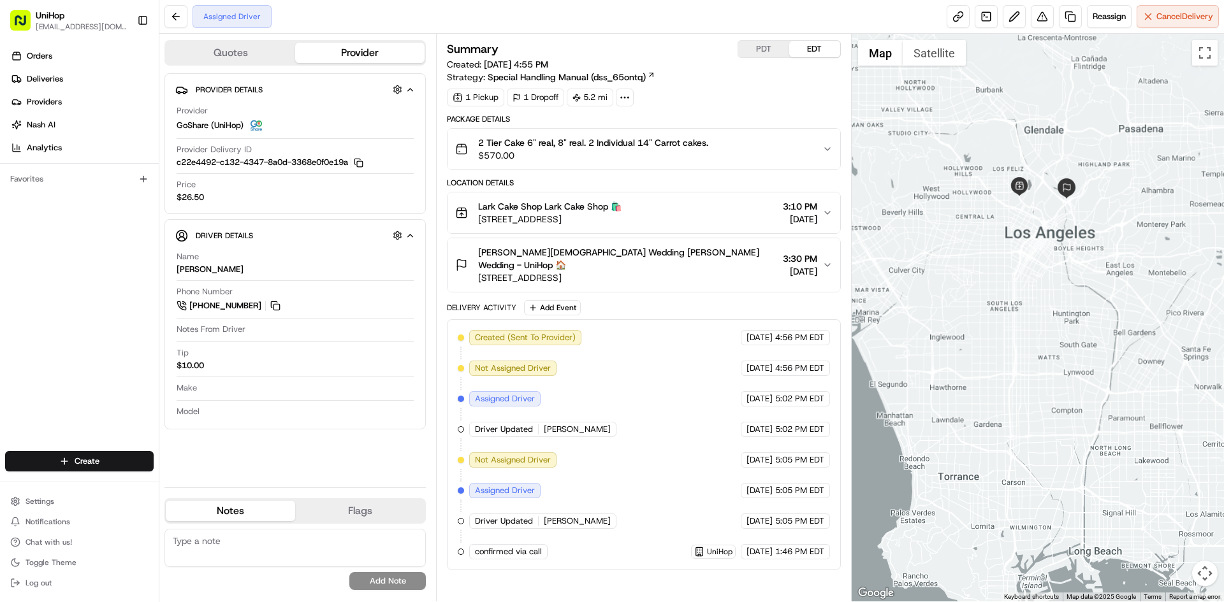
drag, startPoint x: 1071, startPoint y: 109, endPoint x: 1074, endPoint y: 175, distance: 65.7
click at [1073, 175] on div at bounding box center [1037, 318] width 373 height 568
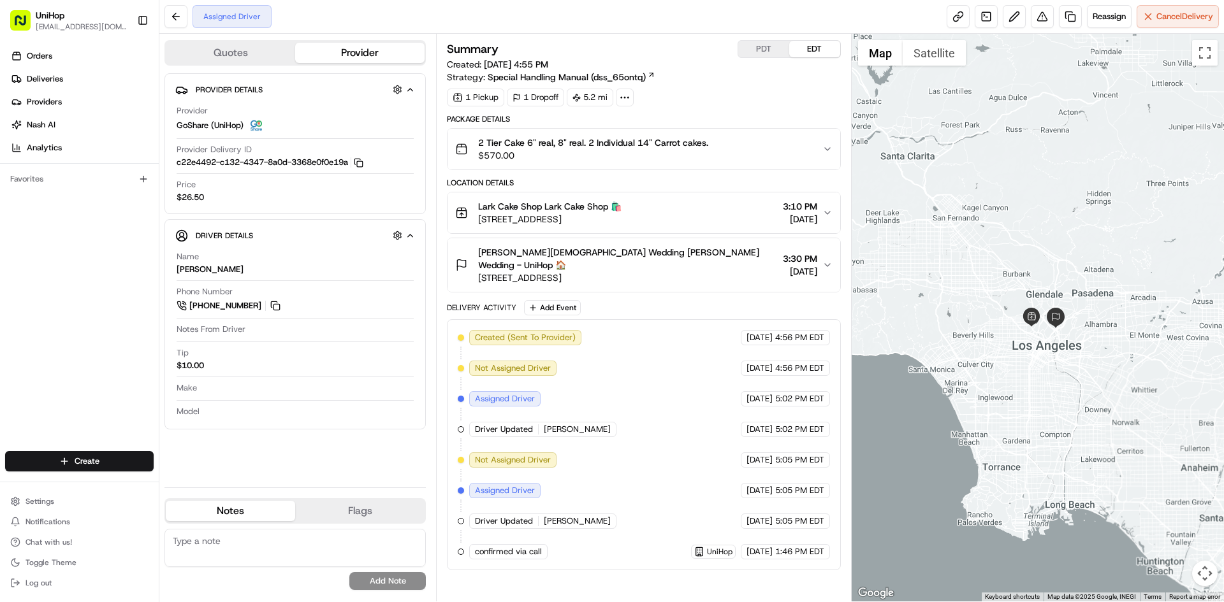
drag, startPoint x: 1062, startPoint y: 152, endPoint x: 1048, endPoint y: 191, distance: 41.5
click at [1048, 191] on div at bounding box center [1037, 318] width 373 height 568
click at [27, 297] on div "Orders Deliveries Providers Nash AI Analytics Favorites" at bounding box center [79, 250] width 159 height 418
click at [60, 373] on div "Orders Deliveries Providers Nash AI Analytics Favorites" at bounding box center [79, 250] width 159 height 418
click at [99, 408] on div "Orders Deliveries Providers Nash AI Analytics Favorites" at bounding box center [79, 250] width 159 height 418
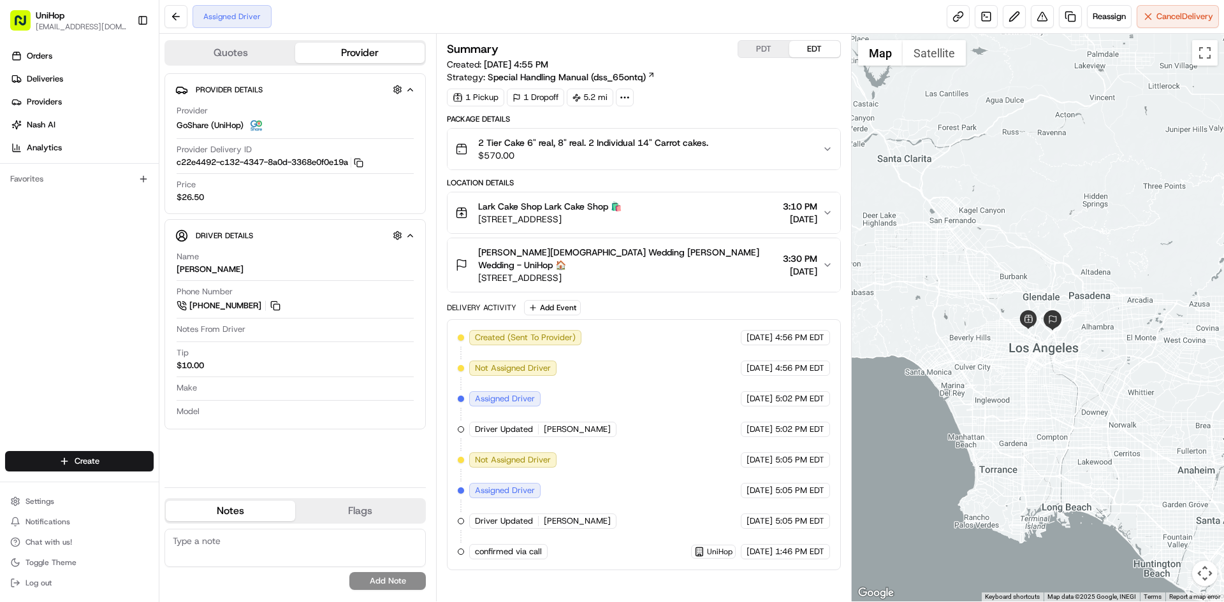
click at [0, 380] on div "Orders Deliveries Providers Nash AI Analytics Favorites" at bounding box center [79, 250] width 159 height 418
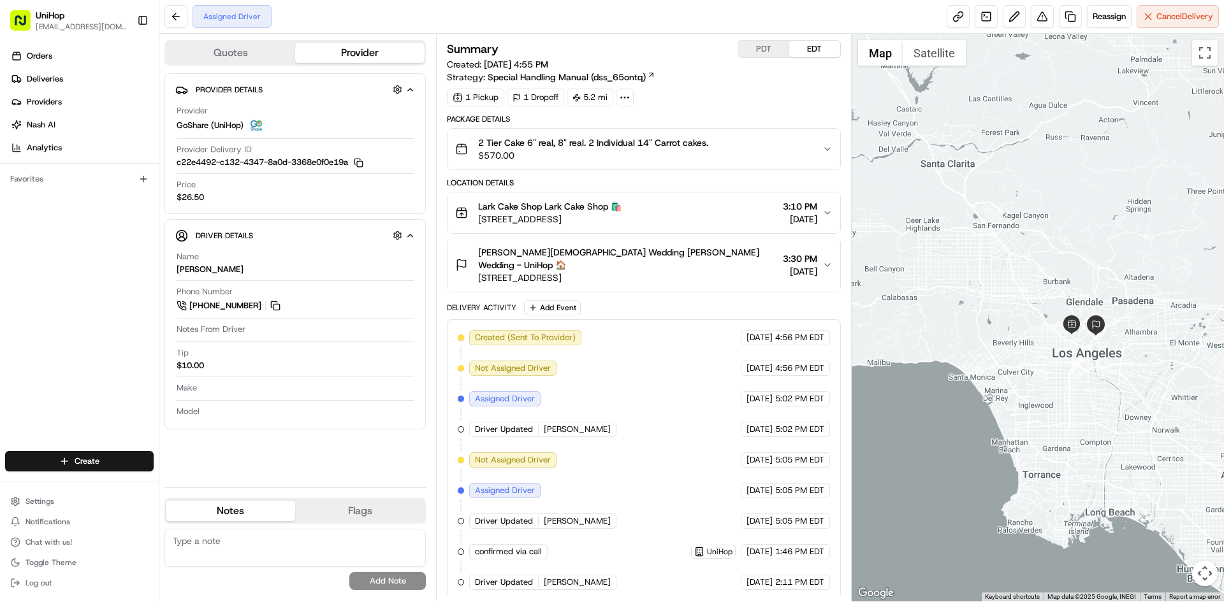
drag, startPoint x: 948, startPoint y: 146, endPoint x: 990, endPoint y: 151, distance: 41.7
click at [990, 151] on div at bounding box center [1037, 318] width 373 height 568
click at [276, 305] on button at bounding box center [275, 306] width 14 height 14
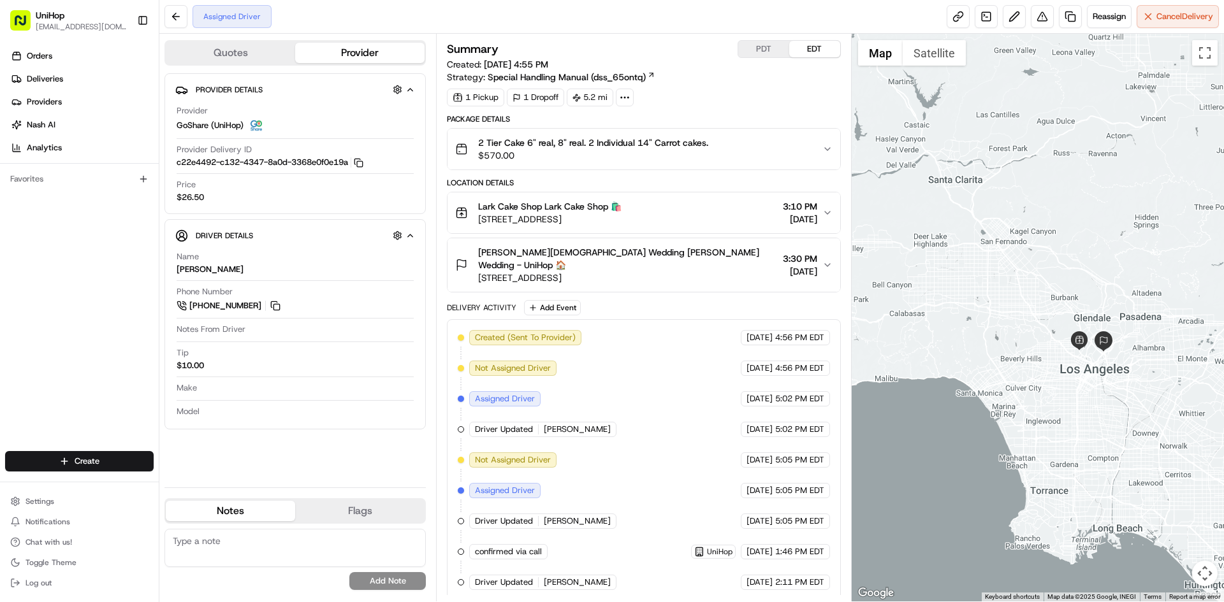
drag, startPoint x: 951, startPoint y: 208, endPoint x: 873, endPoint y: 163, distance: 90.5
click at [958, 224] on div at bounding box center [1037, 318] width 373 height 568
click at [757, 47] on button "PDT" at bounding box center [763, 49] width 51 height 17
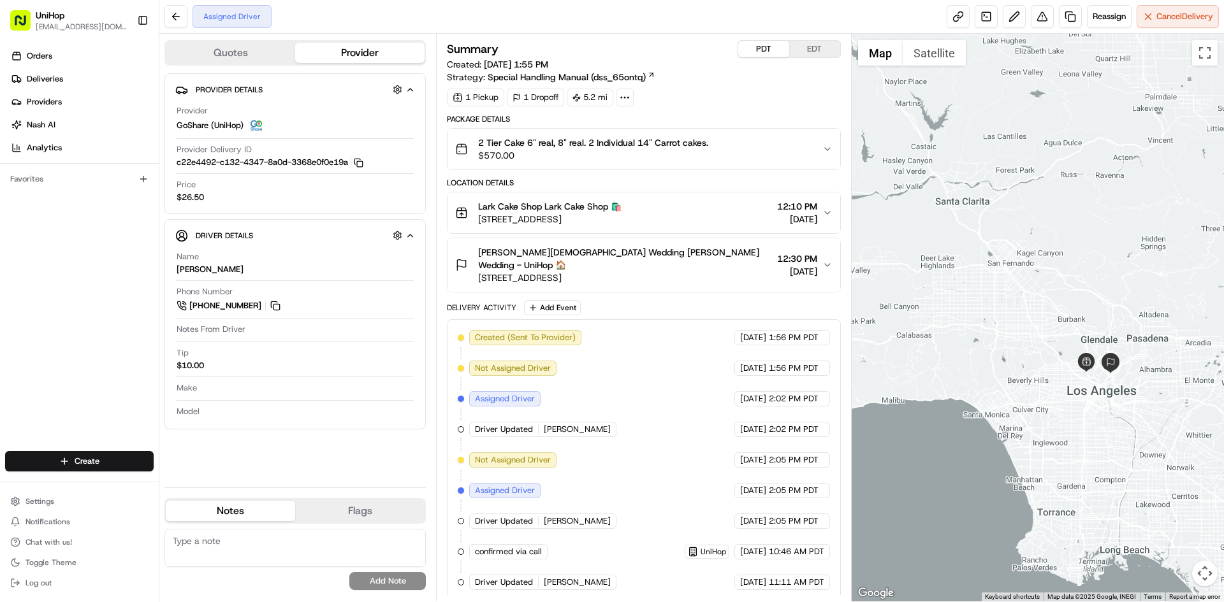
drag, startPoint x: 1020, startPoint y: 189, endPoint x: 1028, endPoint y: 210, distance: 23.2
click at [1028, 210] on div at bounding box center [1037, 318] width 373 height 568
drag, startPoint x: 1032, startPoint y: 209, endPoint x: 1024, endPoint y: 208, distance: 7.7
click at [1024, 208] on div at bounding box center [1037, 318] width 373 height 568
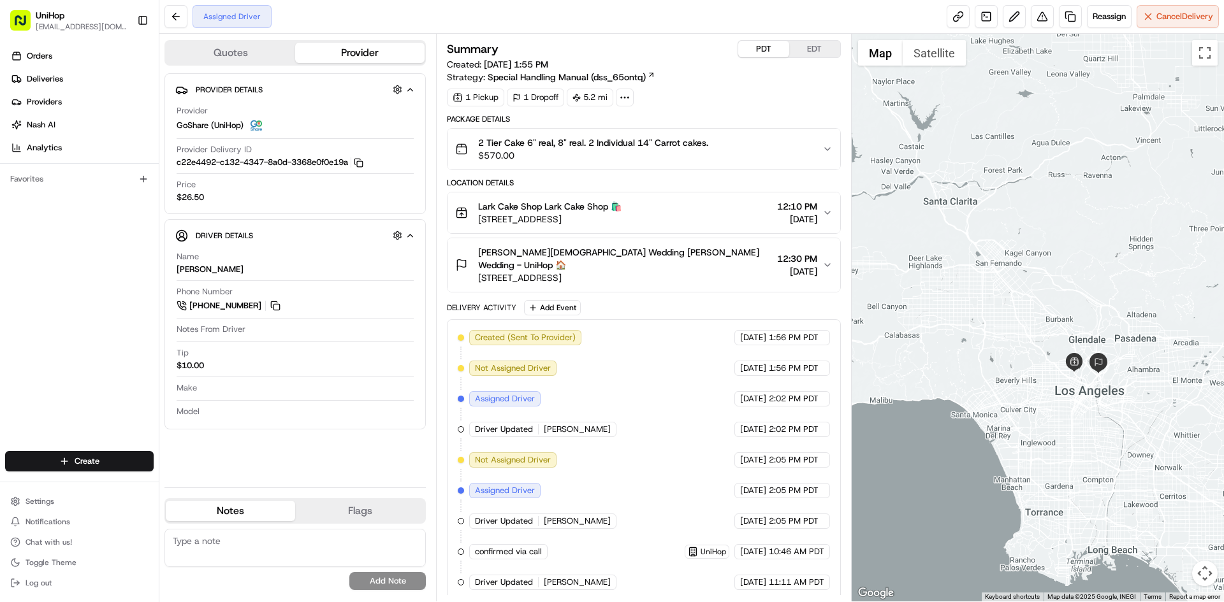
drag, startPoint x: 1013, startPoint y: 193, endPoint x: 1006, endPoint y: 193, distance: 7.0
click at [1006, 193] on div at bounding box center [1037, 318] width 373 height 568
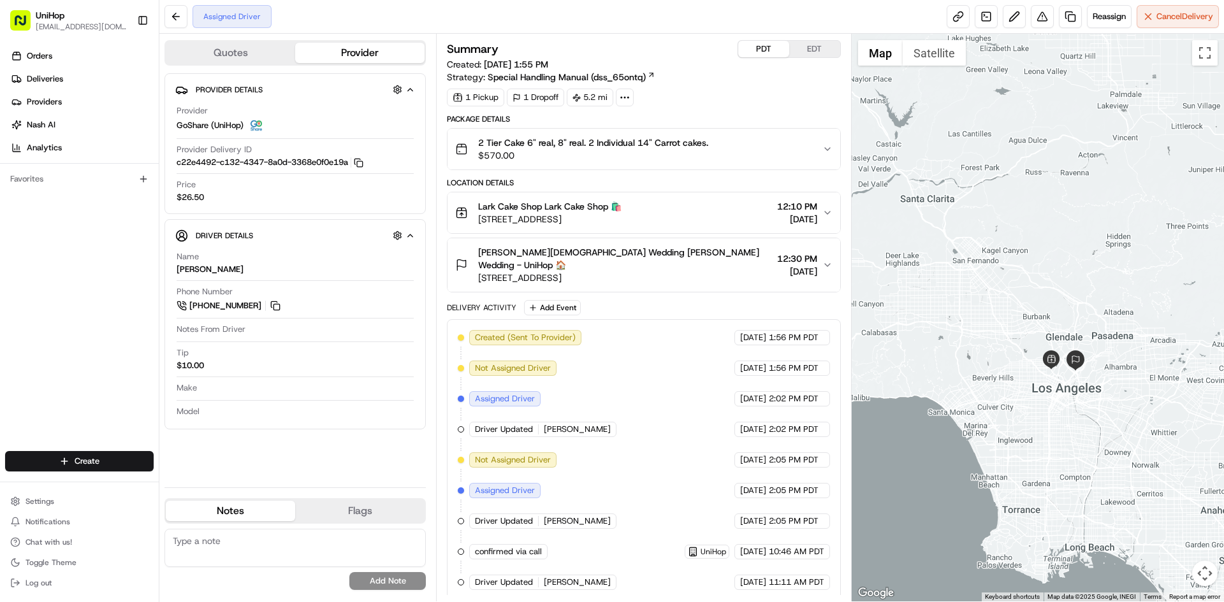
drag, startPoint x: 999, startPoint y: 195, endPoint x: 980, endPoint y: 193, distance: 19.8
click at [980, 193] on div at bounding box center [1037, 318] width 373 height 568
click at [983, 192] on div at bounding box center [1037, 318] width 373 height 568
click at [568, 300] on button "Add Event" at bounding box center [552, 307] width 57 height 15
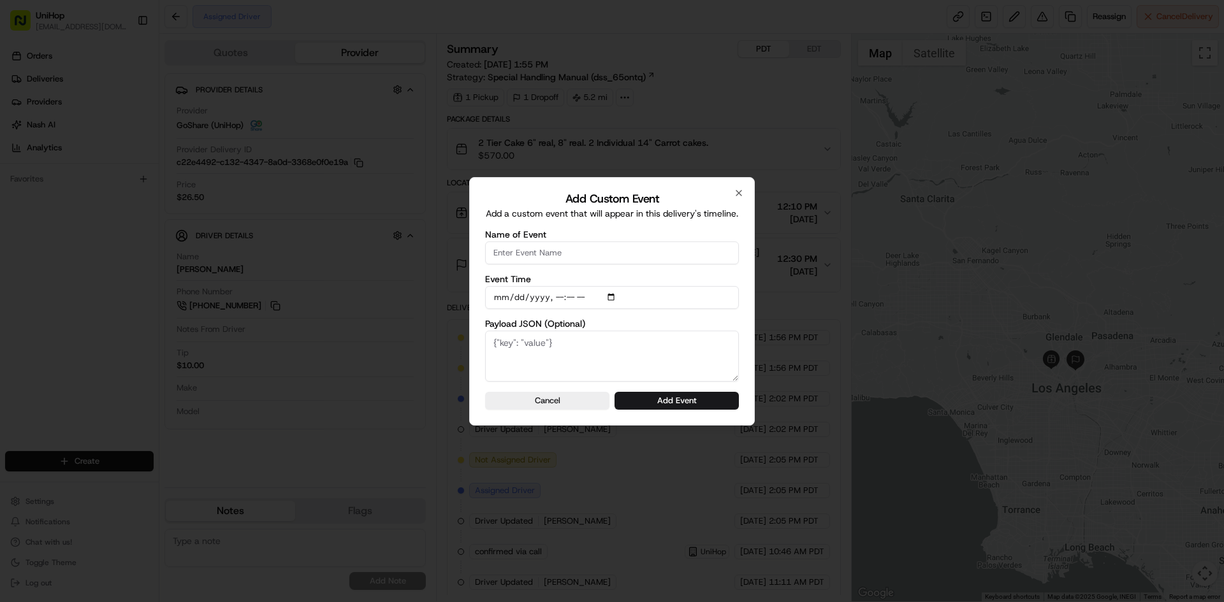
click at [591, 253] on input "Name of Event" at bounding box center [612, 253] width 254 height 23
type input "Driver Confirmed"
click at [614, 299] on input "Event Time" at bounding box center [612, 297] width 254 height 23
type input "2025-08-16T14:13"
click at [745, 310] on div "Add Custom Event Add a custom event that will appear in this delivery's timelin…" at bounding box center [612, 301] width 286 height 249
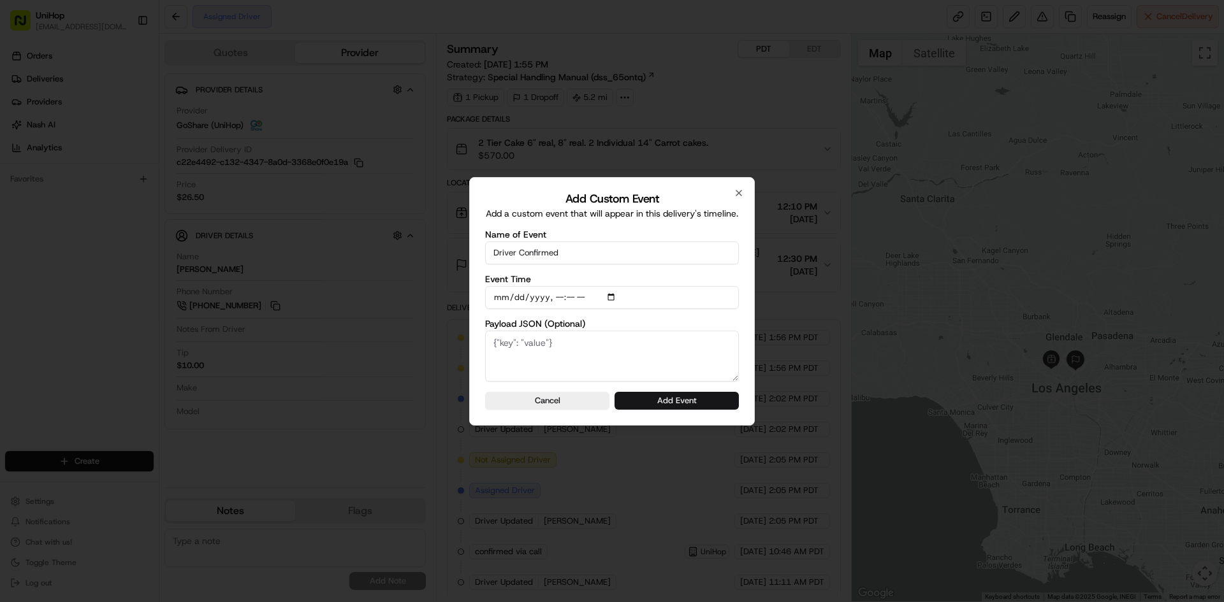
click at [700, 403] on button "Add Event" at bounding box center [676, 401] width 124 height 18
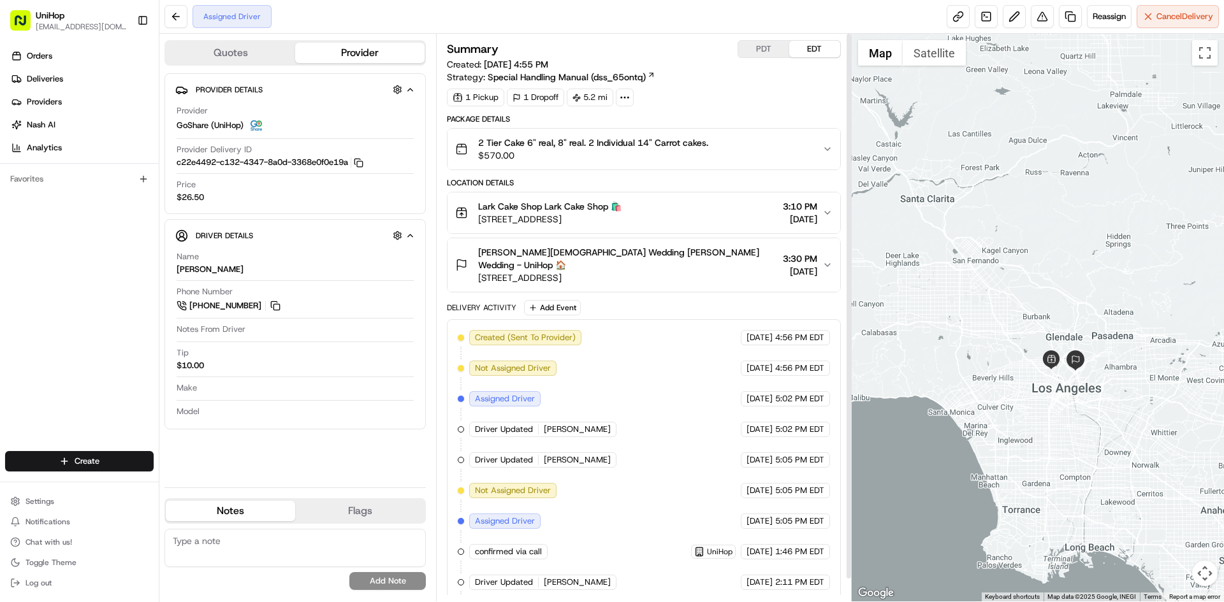
drag, startPoint x: 820, startPoint y: 50, endPoint x: 447, endPoint y: 27, distance: 373.6
click at [820, 50] on button "EDT" at bounding box center [814, 49] width 51 height 17
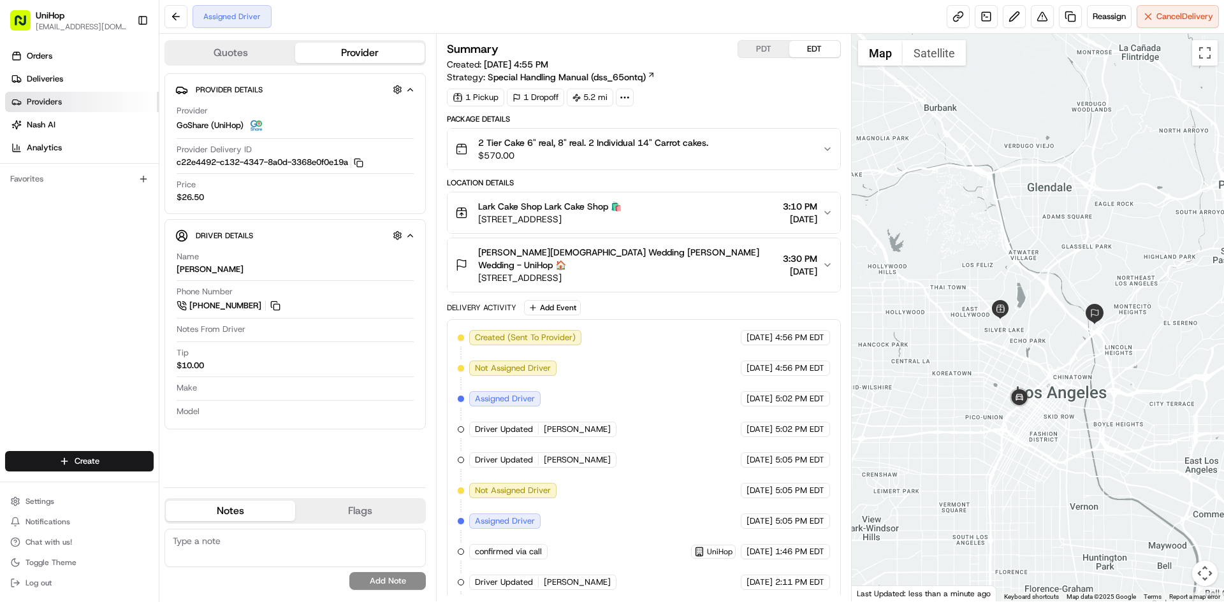
drag, startPoint x: 66, startPoint y: 361, endPoint x: 129, endPoint y: 112, distance: 257.5
click at [68, 353] on div "Orders Deliveries Providers Nash AI Analytics Favorites" at bounding box center [79, 250] width 159 height 418
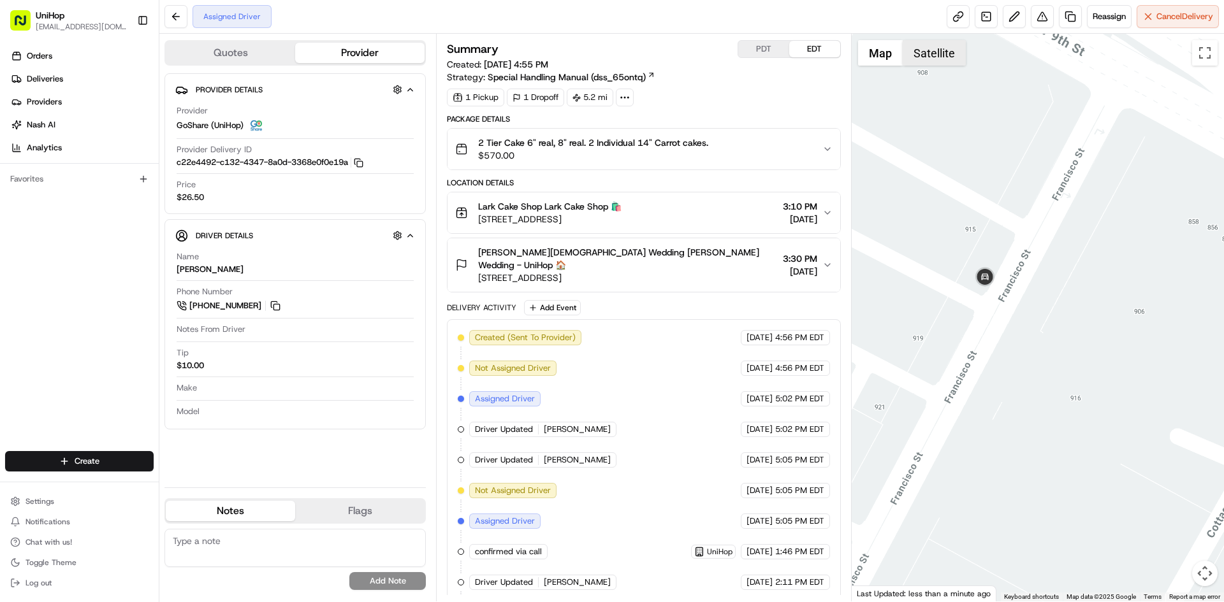
click at [928, 42] on button "Satellite" at bounding box center [933, 52] width 63 height 25
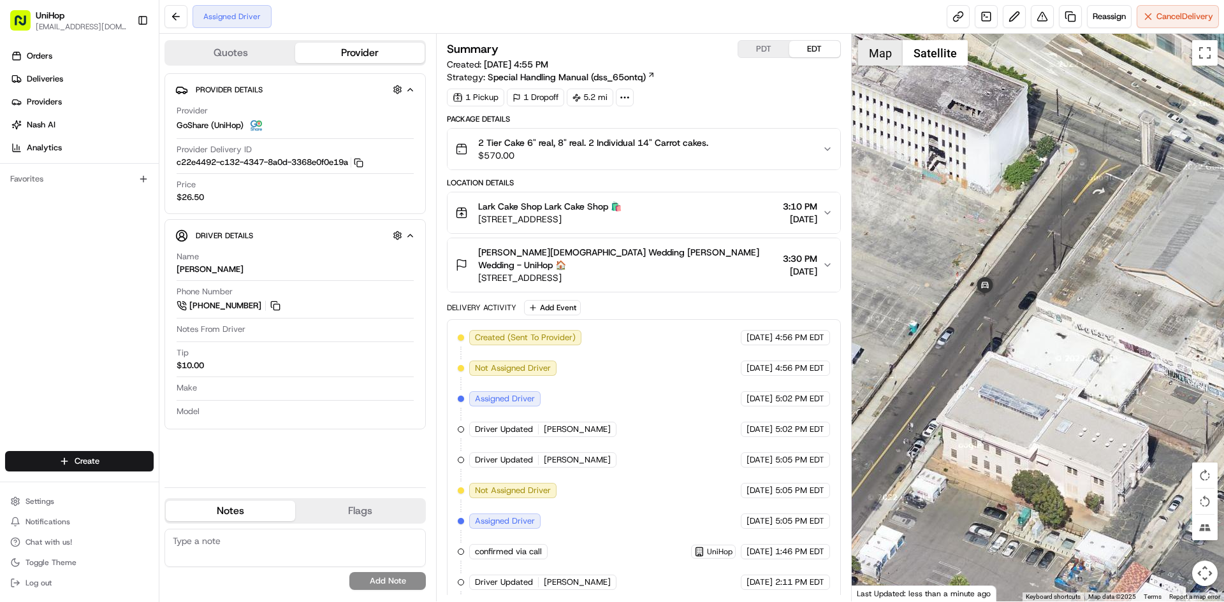
click at [891, 68] on div at bounding box center [1037, 318] width 373 height 568
click at [881, 58] on button "Map" at bounding box center [880, 52] width 45 height 25
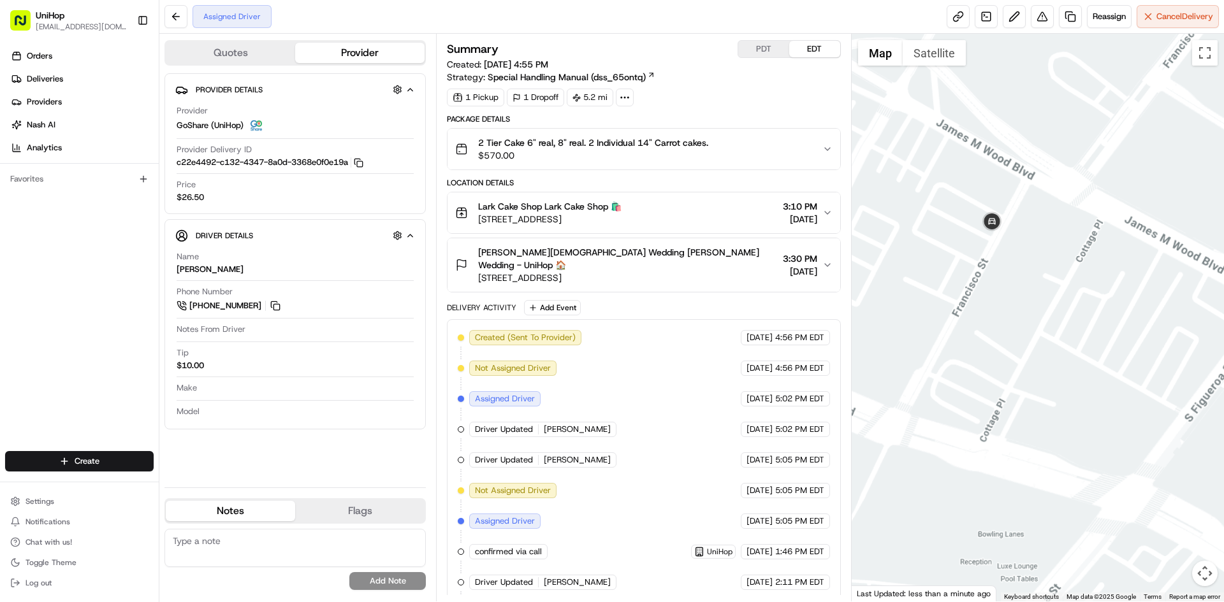
drag, startPoint x: 1076, startPoint y: 187, endPoint x: 1083, endPoint y: 401, distance: 213.6
click at [1071, 277] on div at bounding box center [1037, 318] width 373 height 568
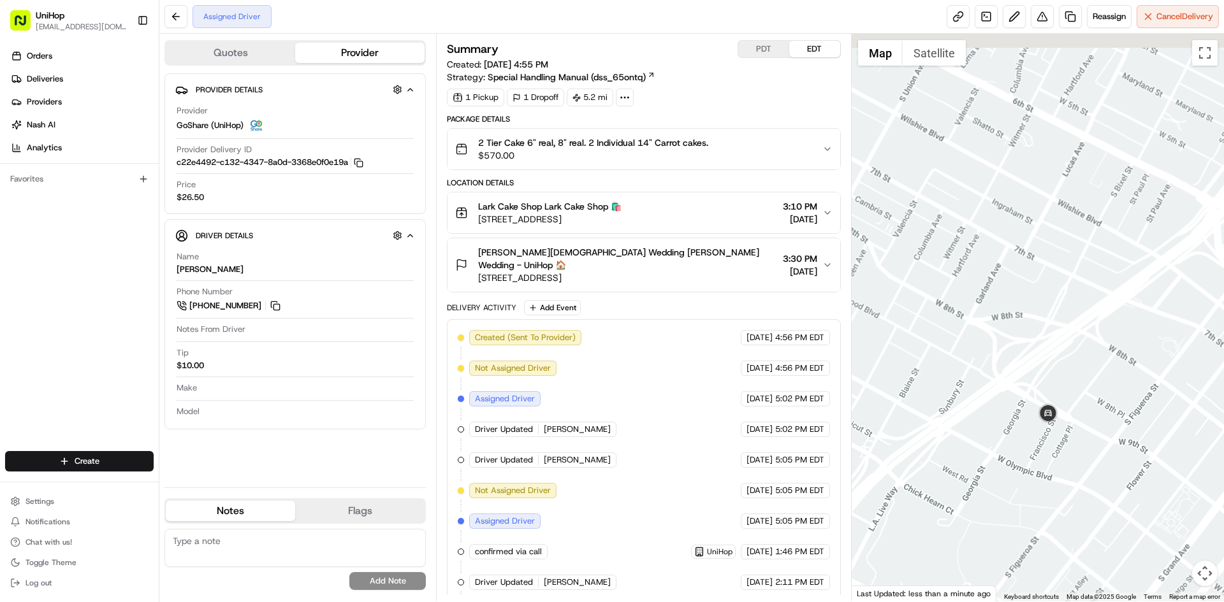
drag, startPoint x: 1080, startPoint y: 301, endPoint x: 1075, endPoint y: 317, distance: 17.3
click at [1081, 315] on div at bounding box center [1037, 318] width 373 height 568
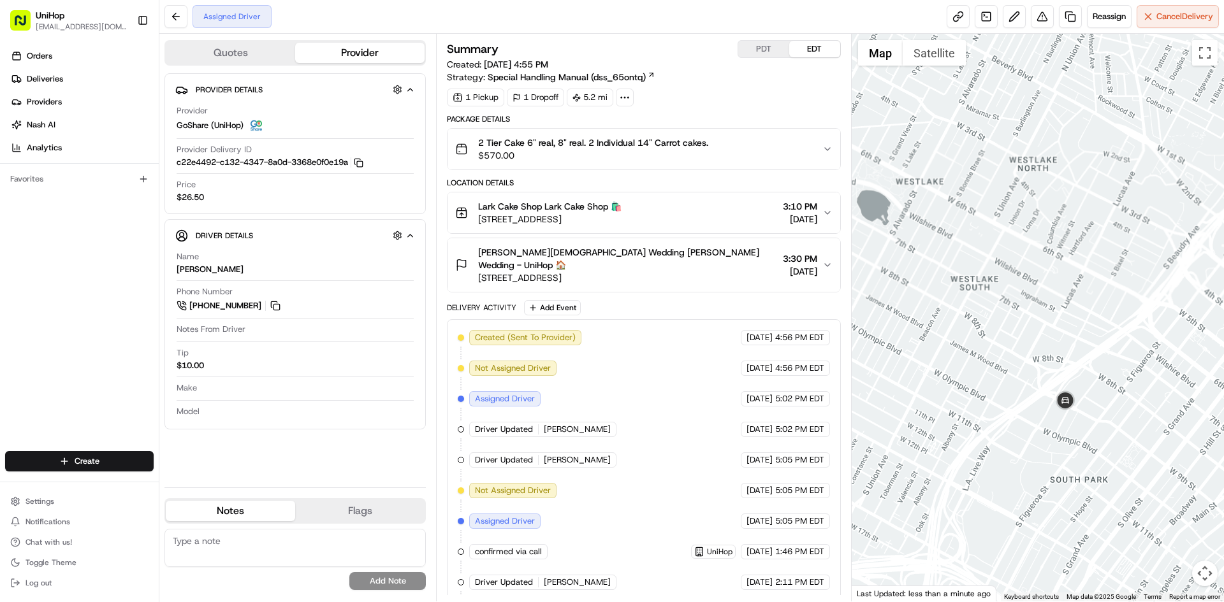
drag, startPoint x: 1069, startPoint y: 304, endPoint x: 1070, endPoint y: 341, distance: 37.0
click at [1074, 341] on div at bounding box center [1037, 318] width 373 height 568
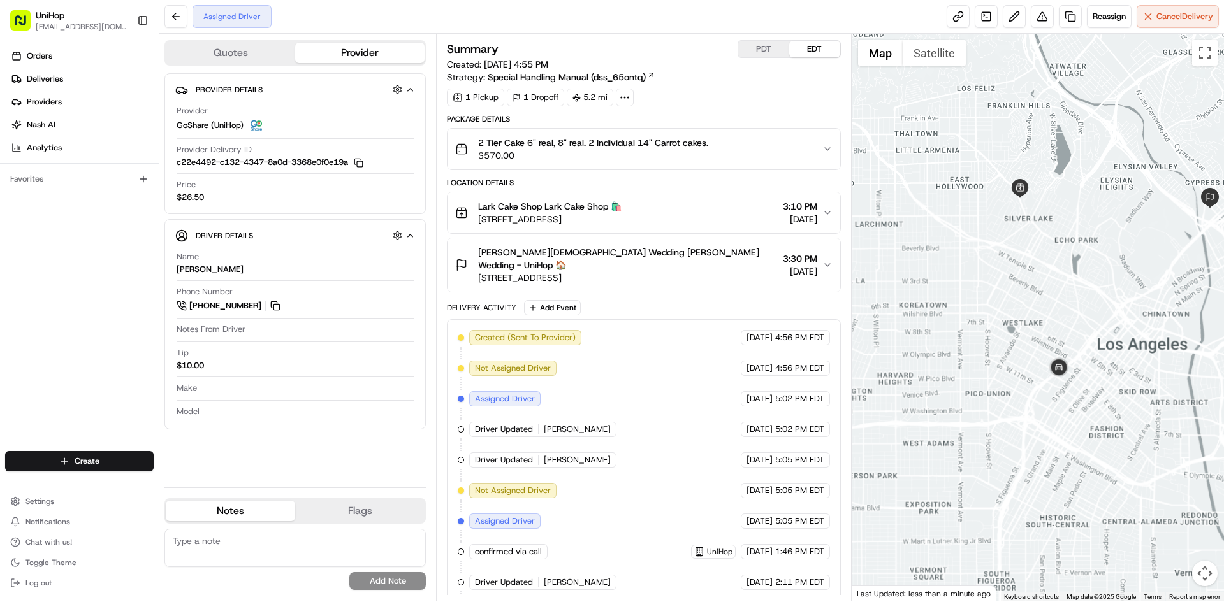
drag, startPoint x: 1066, startPoint y: 303, endPoint x: 1060, endPoint y: 312, distance: 11.1
click at [1060, 312] on div at bounding box center [1037, 318] width 373 height 568
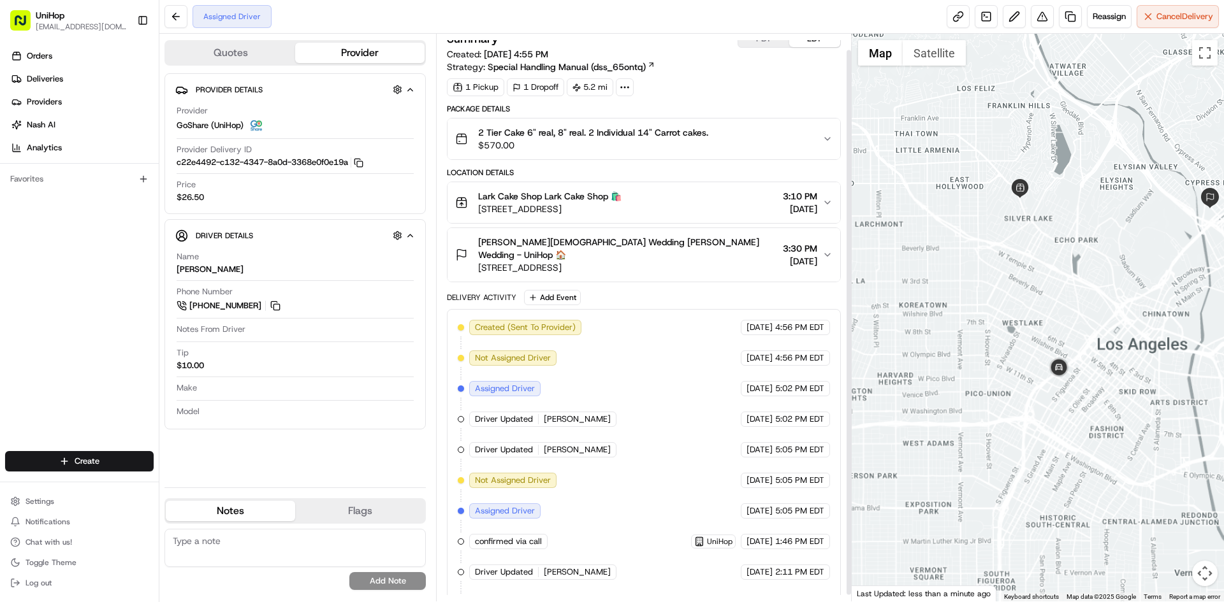
scroll to position [24, 0]
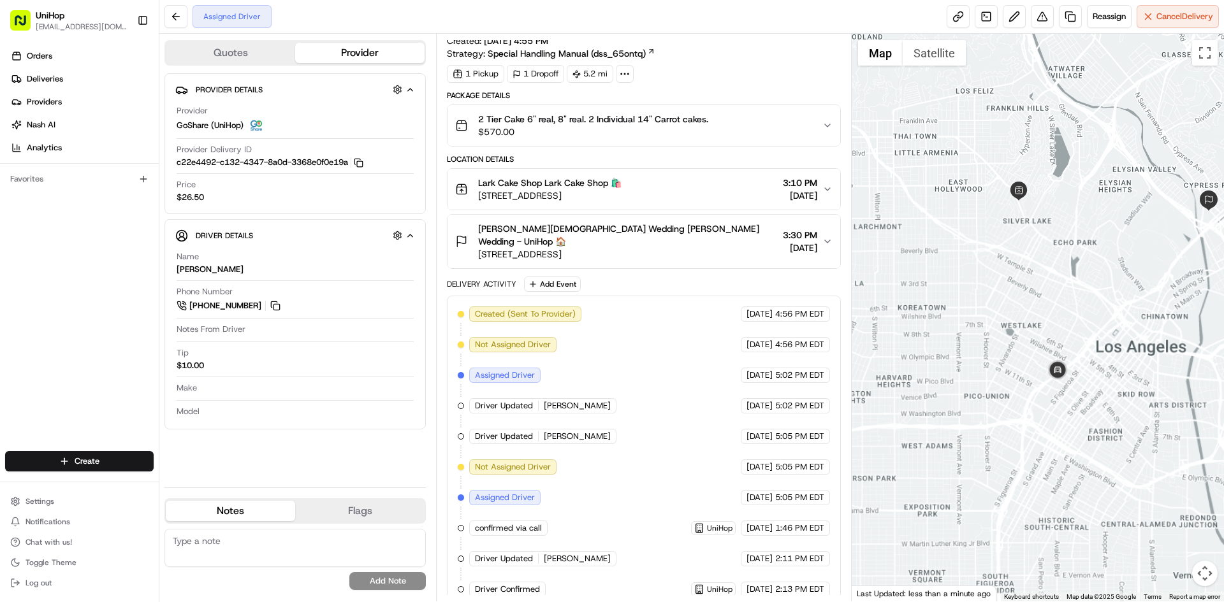
click at [1130, 312] on div at bounding box center [1037, 318] width 373 height 568
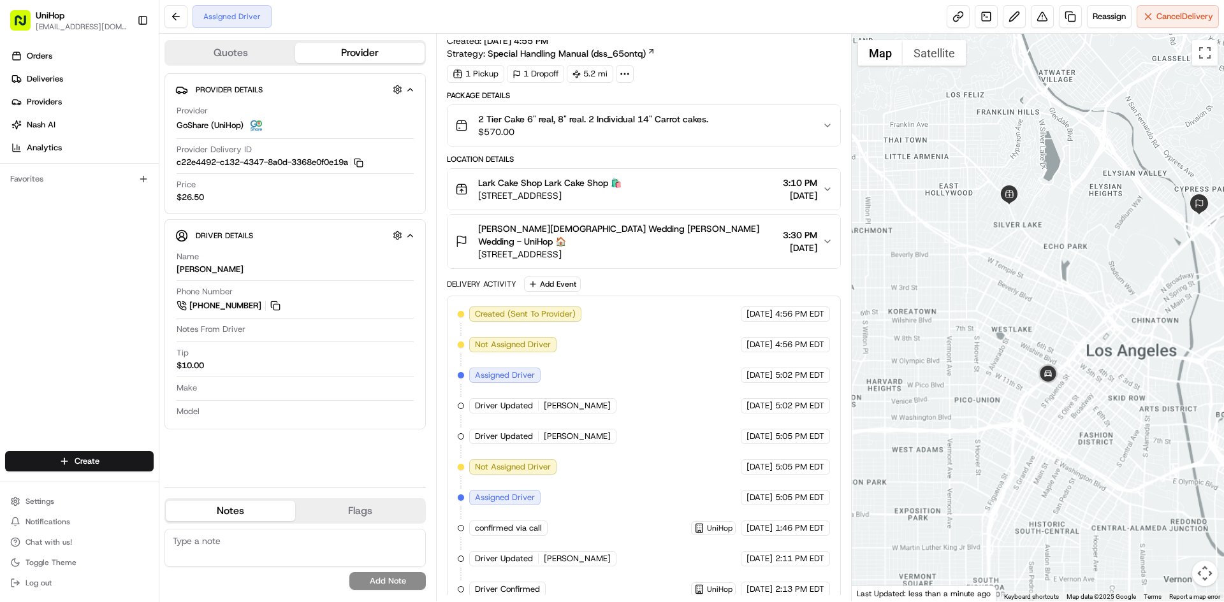
click at [1108, 282] on div at bounding box center [1037, 318] width 373 height 568
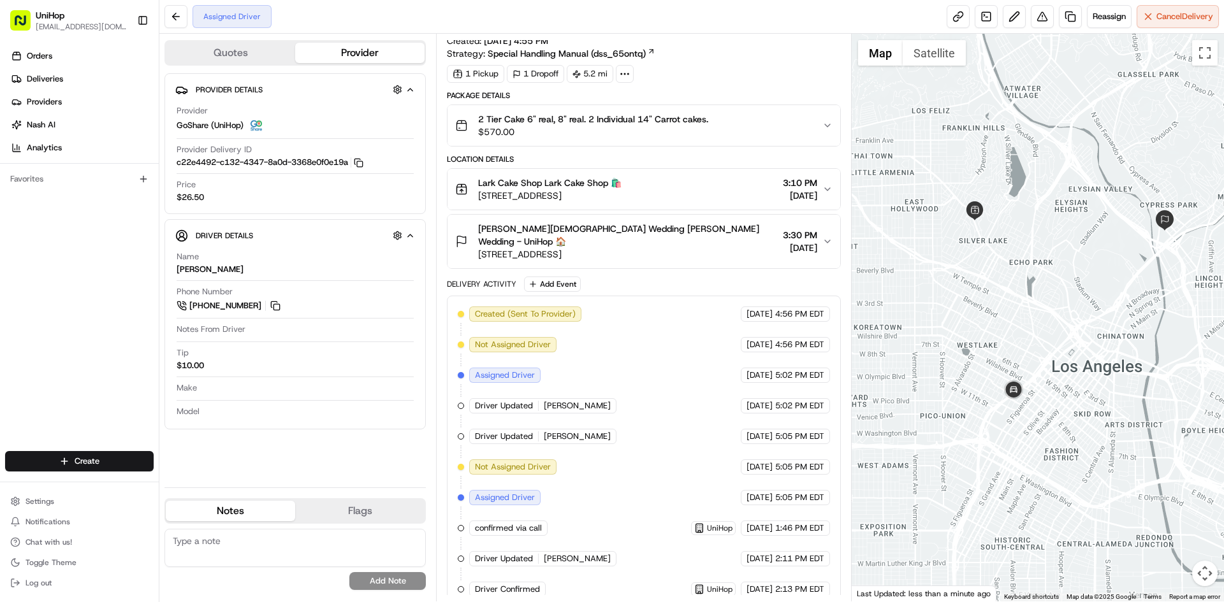
drag, startPoint x: 1141, startPoint y: 252, endPoint x: 1099, endPoint y: 271, distance: 47.0
click at [1104, 268] on div at bounding box center [1037, 318] width 373 height 568
click at [621, 199] on span "3337 W Sunset Blvd, Los Angeles, CA 90026, USA" at bounding box center [549, 195] width 143 height 13
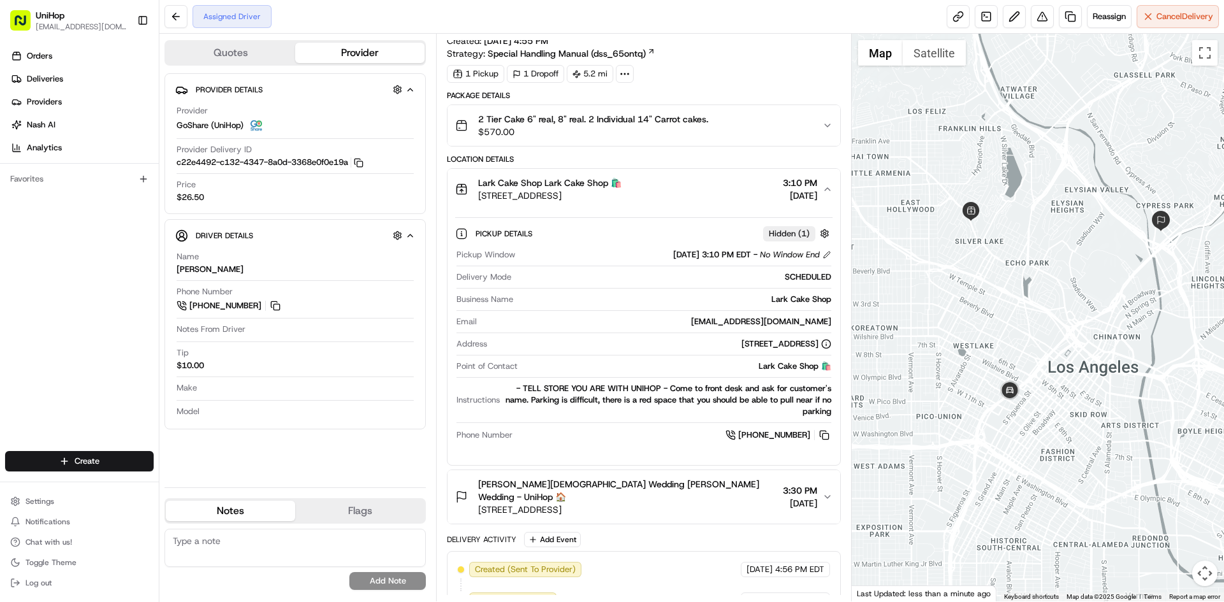
click at [621, 193] on span "3337 W Sunset Blvd, Los Angeles, CA 90026, USA" at bounding box center [549, 195] width 143 height 13
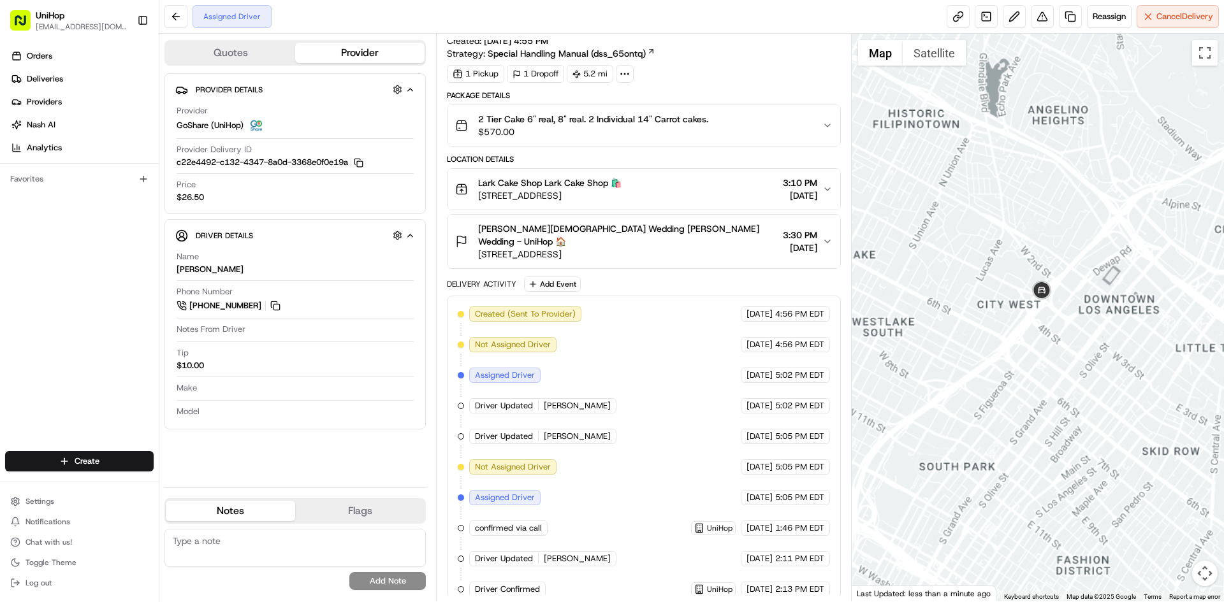
drag, startPoint x: 1064, startPoint y: 207, endPoint x: 1037, endPoint y: 264, distance: 62.7
click at [1047, 247] on div at bounding box center [1037, 318] width 373 height 568
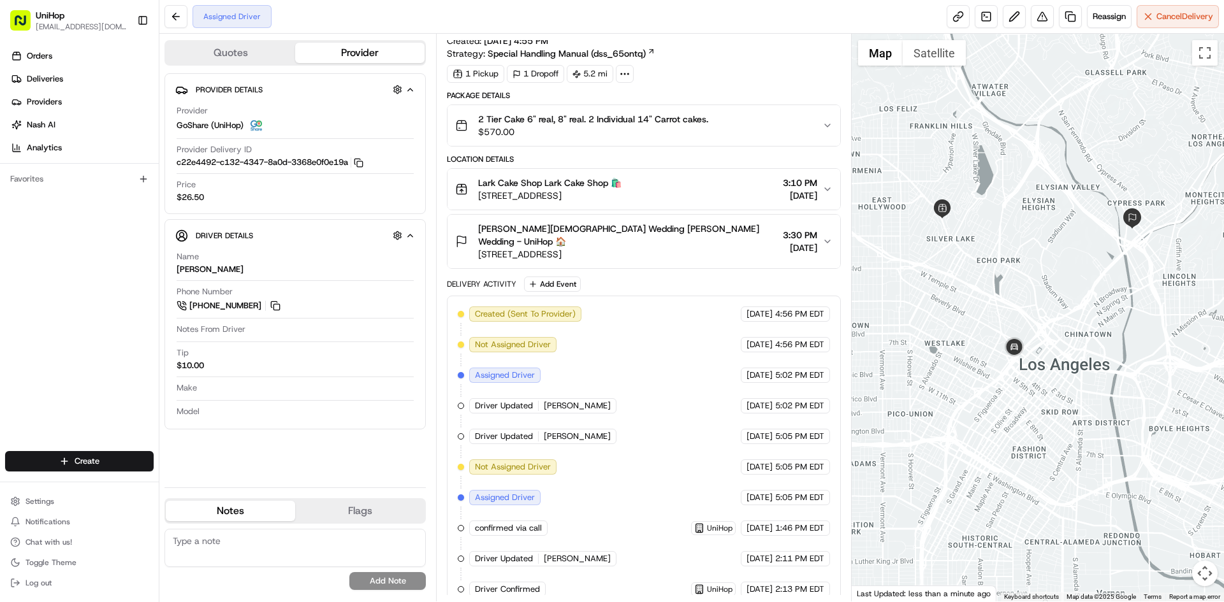
drag, startPoint x: 1012, startPoint y: 242, endPoint x: 1016, endPoint y: 254, distance: 12.1
click at [1016, 254] on div at bounding box center [1037, 318] width 373 height 568
click at [1007, 345] on img at bounding box center [1013, 347] width 25 height 25
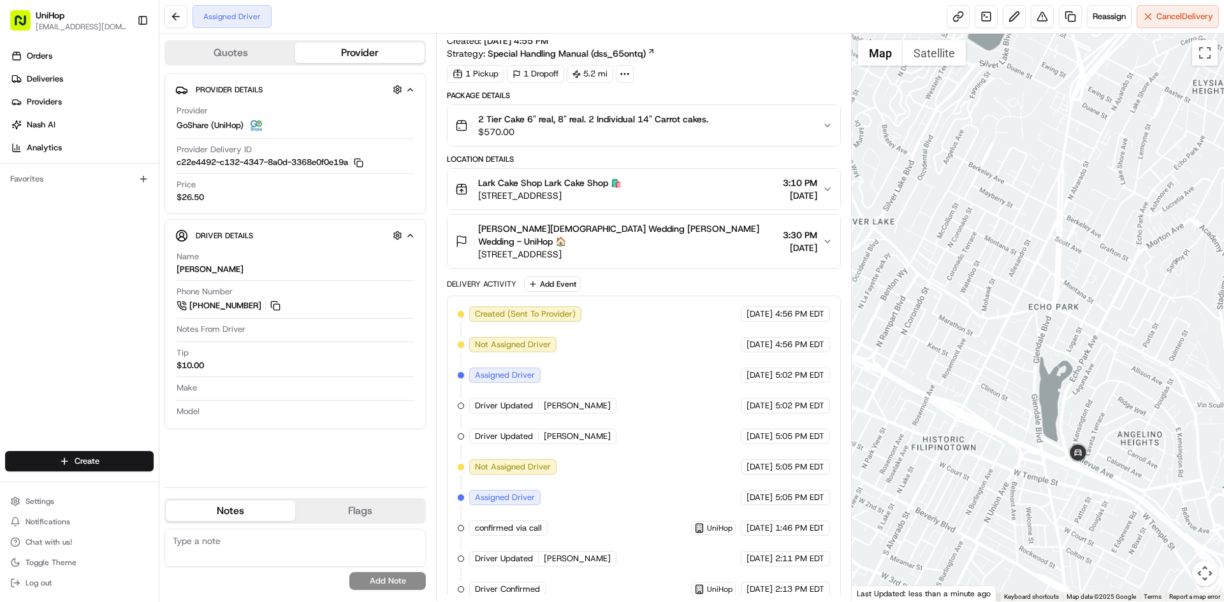
drag, startPoint x: 1059, startPoint y: 187, endPoint x: 1043, endPoint y: 195, distance: 18.0
click at [1043, 195] on div "To navigate, press the arrow keys." at bounding box center [1037, 318] width 373 height 568
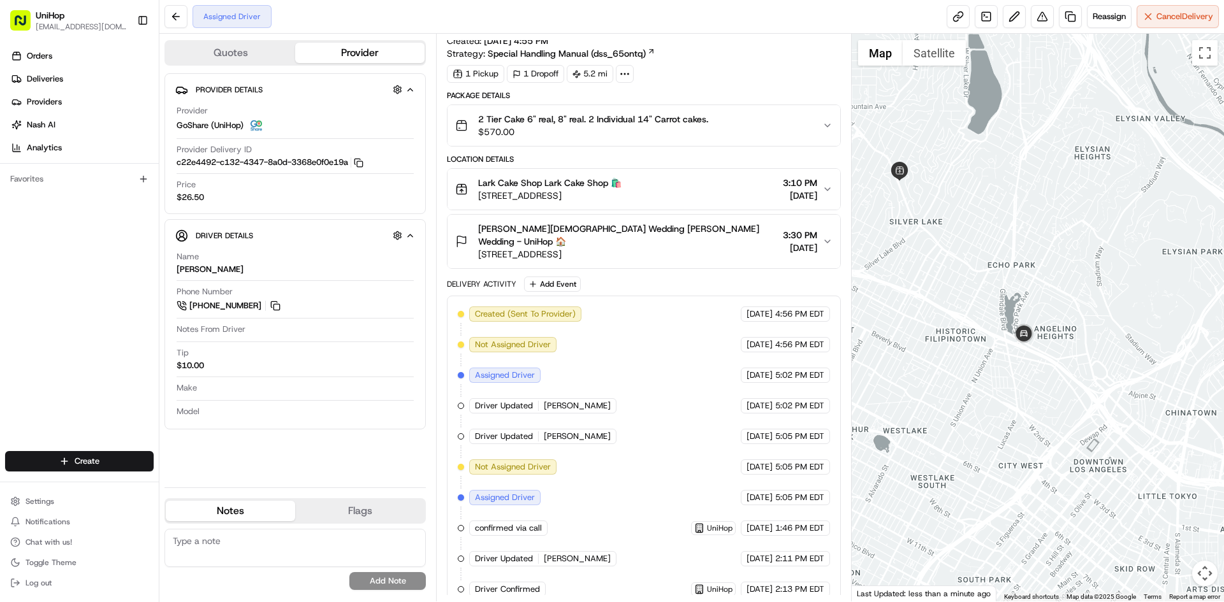
drag, startPoint x: 1005, startPoint y: 204, endPoint x: 997, endPoint y: 204, distance: 8.3
click at [1002, 205] on div at bounding box center [1037, 318] width 373 height 568
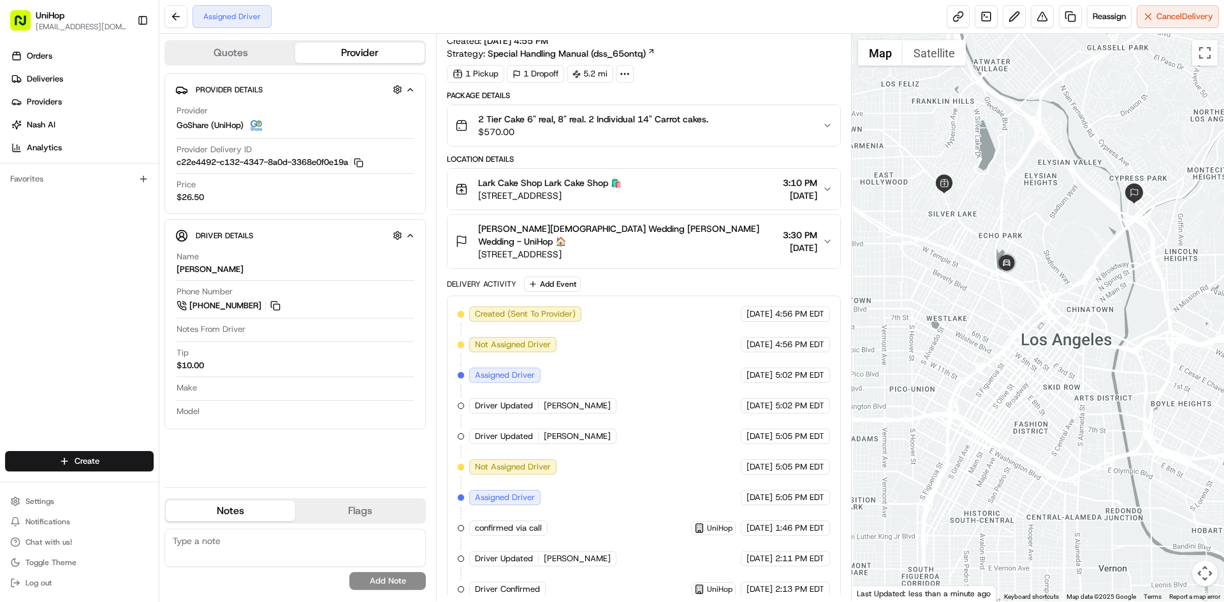
click at [991, 231] on div at bounding box center [1037, 318] width 373 height 568
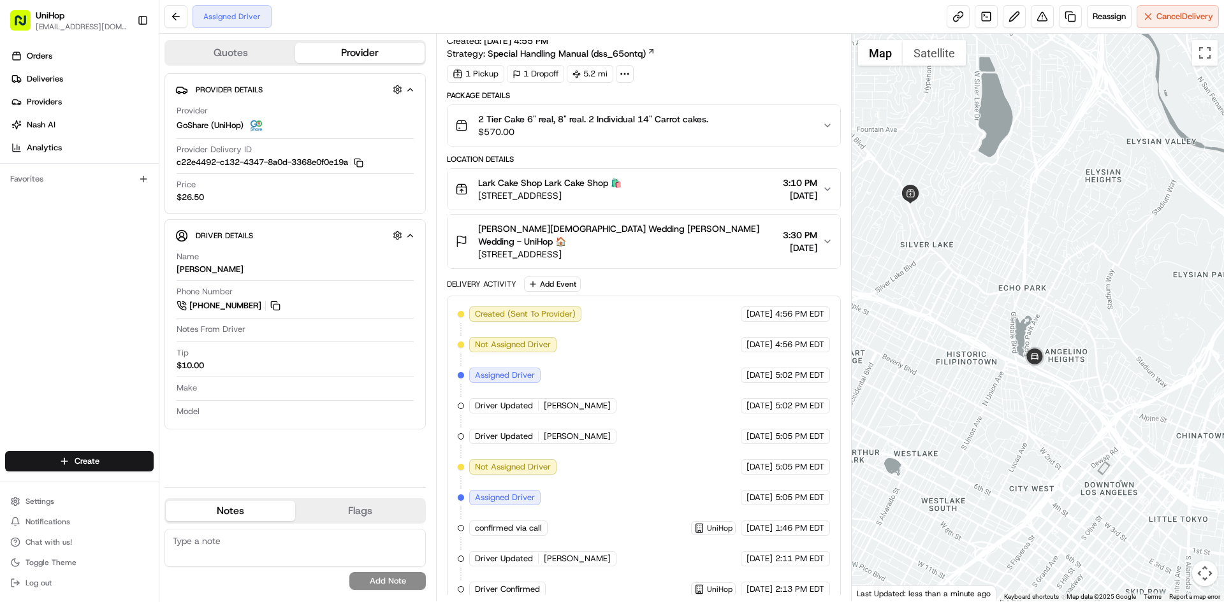
drag, startPoint x: 1062, startPoint y: 252, endPoint x: 1040, endPoint y: 259, distance: 23.6
click at [1040, 259] on div at bounding box center [1037, 318] width 373 height 568
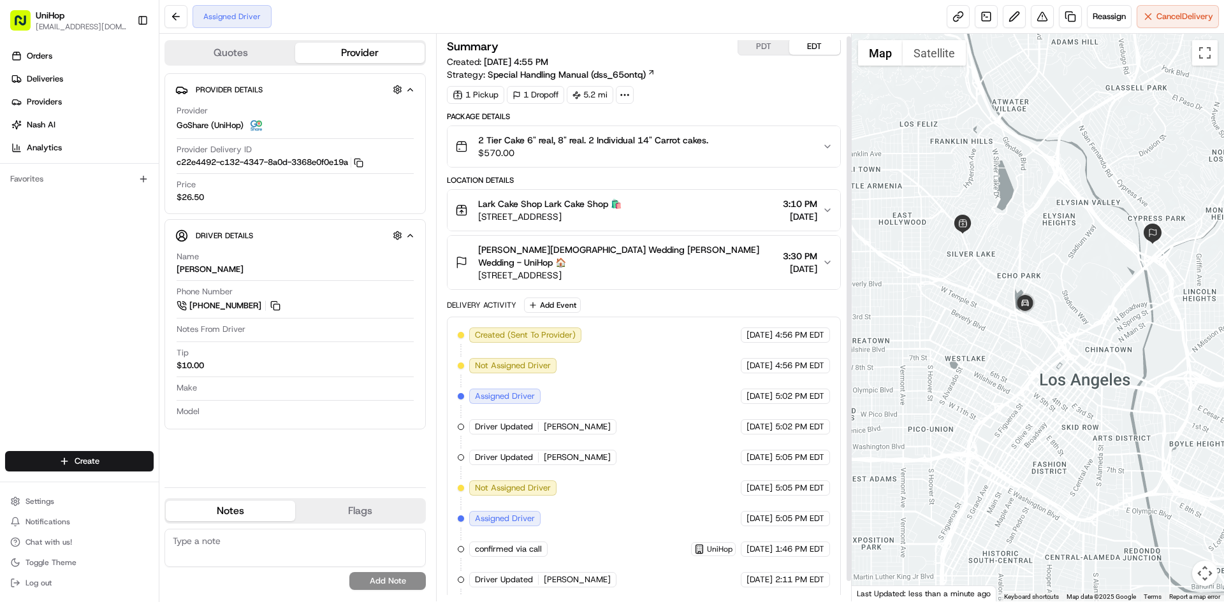
scroll to position [0, 0]
click at [762, 43] on button "PDT" at bounding box center [763, 49] width 51 height 17
click at [819, 48] on button "EDT" at bounding box center [814, 49] width 51 height 17
click at [994, 114] on div at bounding box center [1037, 318] width 373 height 568
click at [742, 164] on button "2 Tier Cake 6" real, 8" real. 2 Individual 14" Carrot cakes. $570.00" at bounding box center [643, 149] width 392 height 41
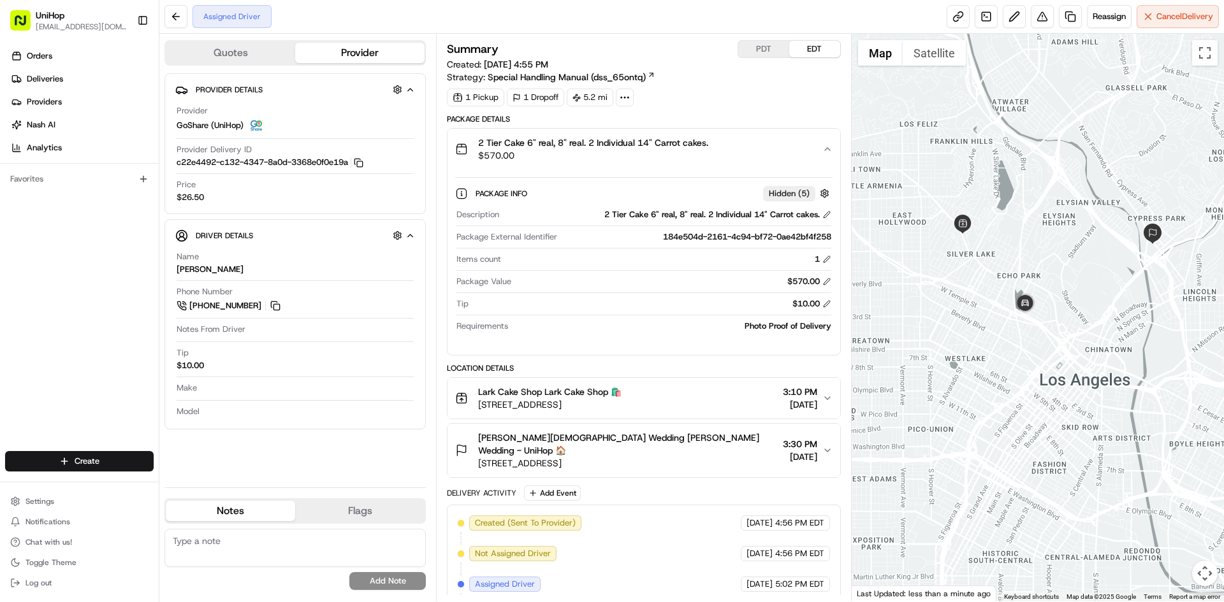
click at [742, 164] on button "2 Tier Cake 6" real, 8" real. 2 Individual 14" Carrot cakes. $570.00" at bounding box center [643, 149] width 392 height 41
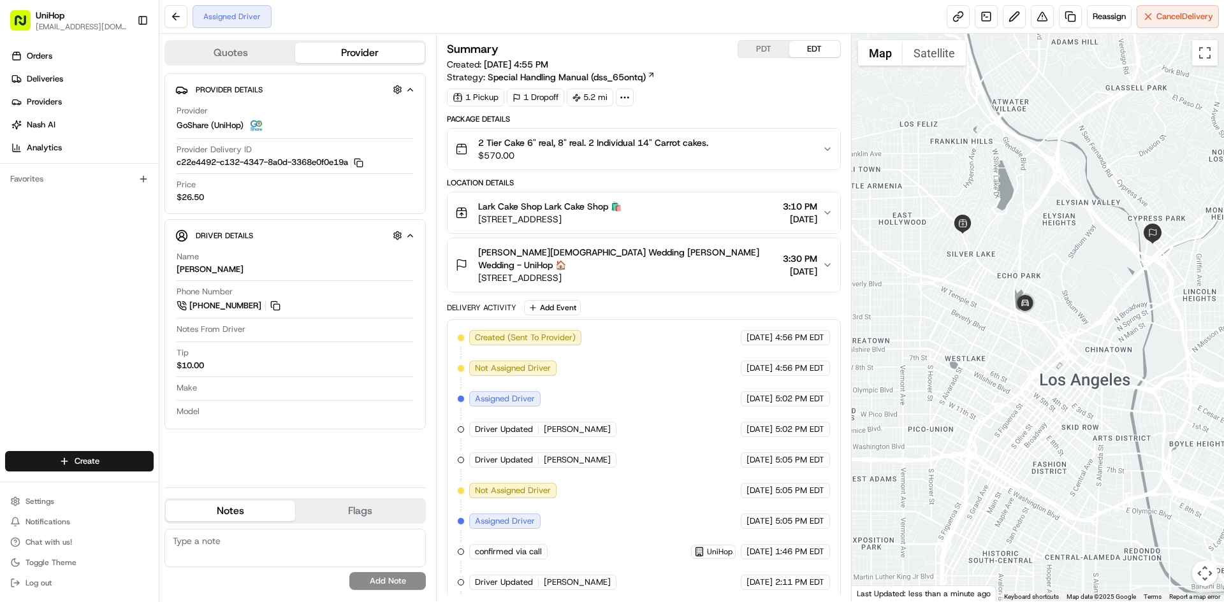
click at [714, 249] on span "Rafael Bautista Wedding Rafael Bautista Wedding - UniHop 🏠" at bounding box center [627, 258] width 299 height 25
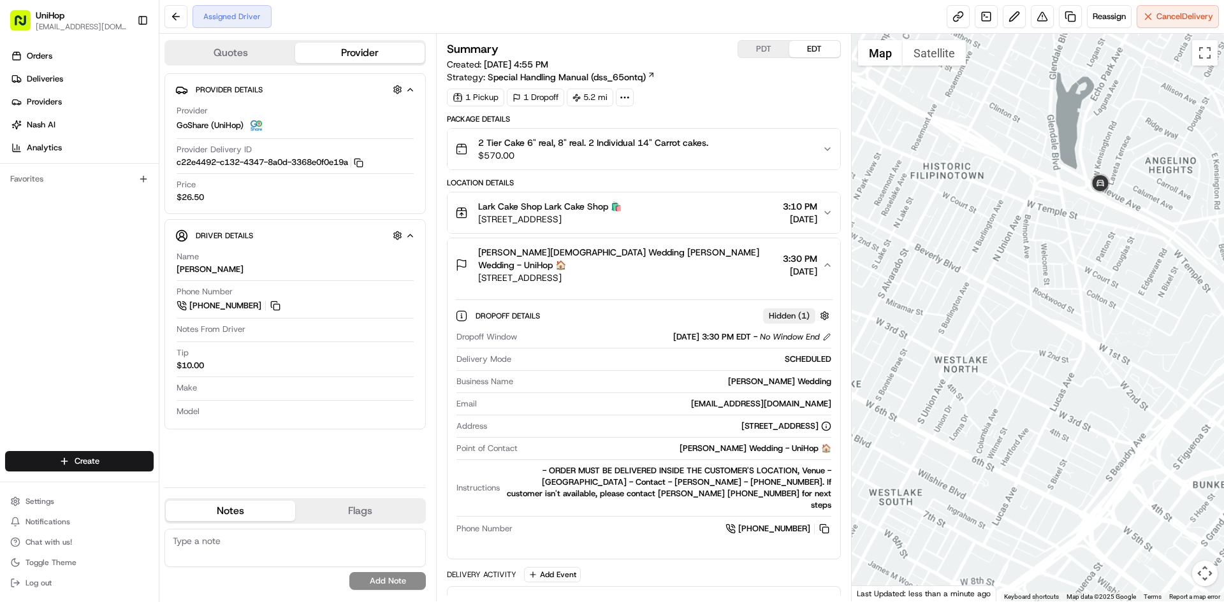
drag, startPoint x: 1142, startPoint y: 113, endPoint x: 1054, endPoint y: 222, distance: 140.0
click at [1087, 213] on div at bounding box center [1037, 318] width 373 height 568
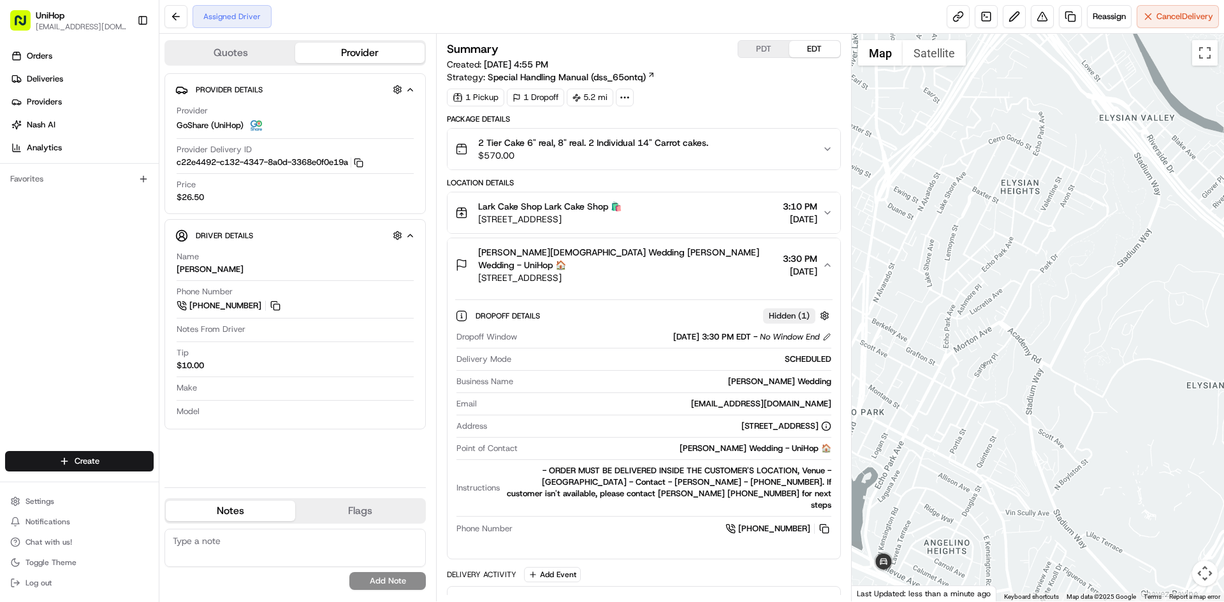
click at [759, 46] on button "PDT" at bounding box center [763, 49] width 51 height 17
drag, startPoint x: 800, startPoint y: 45, endPoint x: 934, endPoint y: 139, distance: 163.7
click at [801, 45] on button "EDT" at bounding box center [814, 49] width 51 height 17
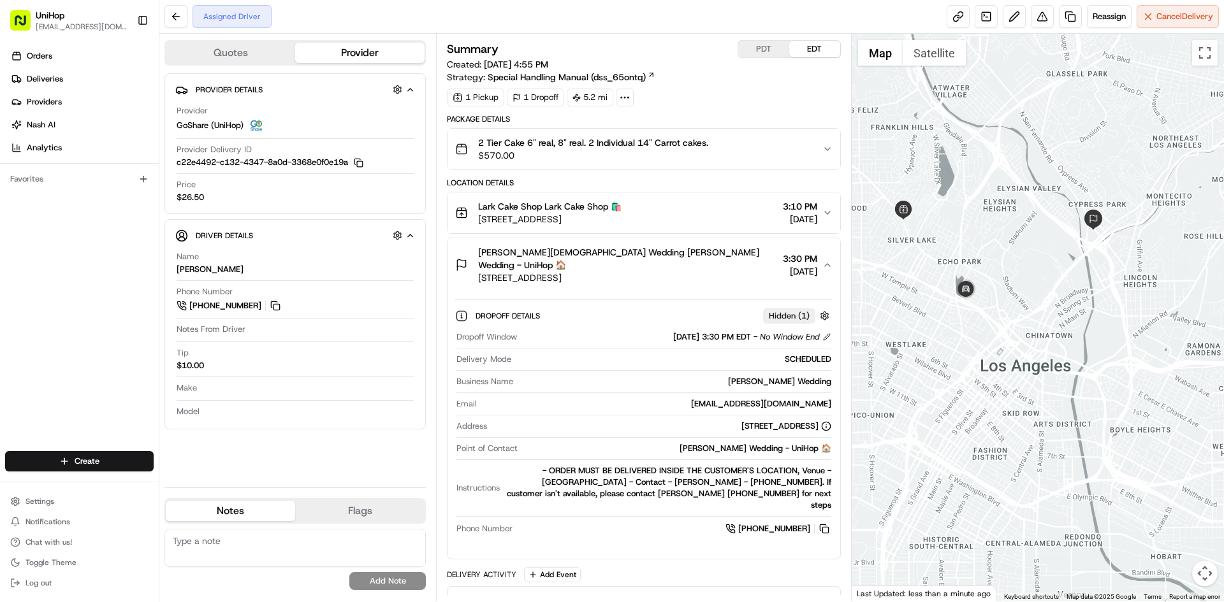
click at [679, 278] on button "Rafael Bautista Wedding Rafael Bautista Wedding - UniHop 🏠 570 W Ave 26, Los An…" at bounding box center [643, 265] width 392 height 54
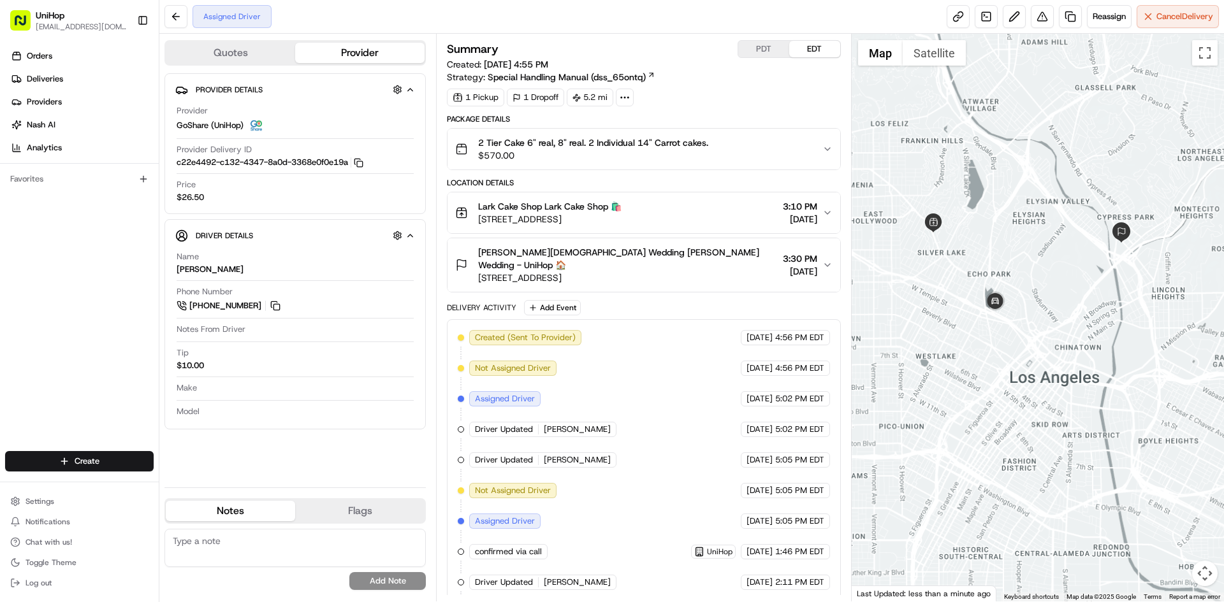
drag, startPoint x: 906, startPoint y: 219, endPoint x: 1007, endPoint y: 220, distance: 100.7
click at [1007, 220] on div at bounding box center [1037, 318] width 373 height 568
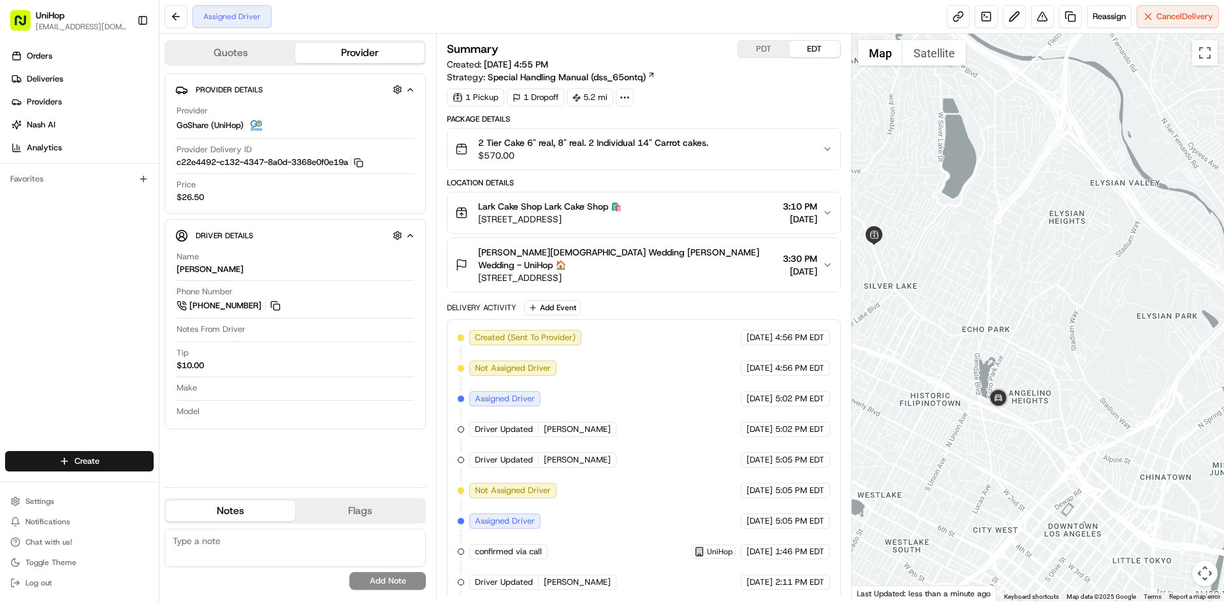
drag, startPoint x: 955, startPoint y: 147, endPoint x: 958, endPoint y: 153, distance: 7.1
click at [958, 153] on div at bounding box center [1037, 318] width 373 height 568
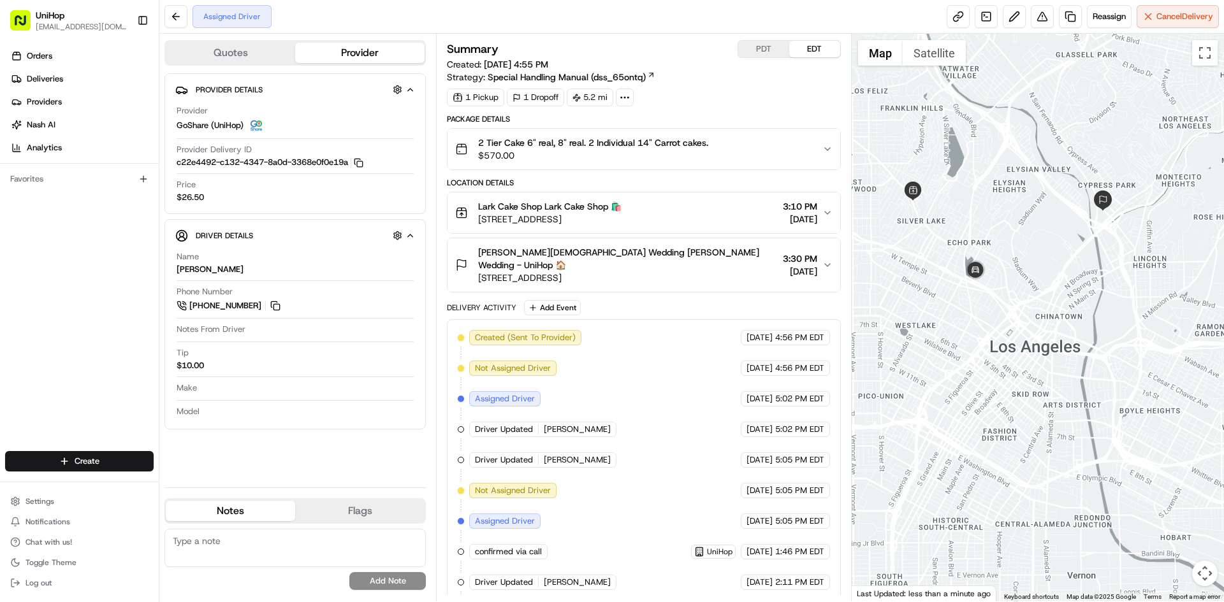
click at [753, 44] on button "PDT" at bounding box center [763, 49] width 51 height 17
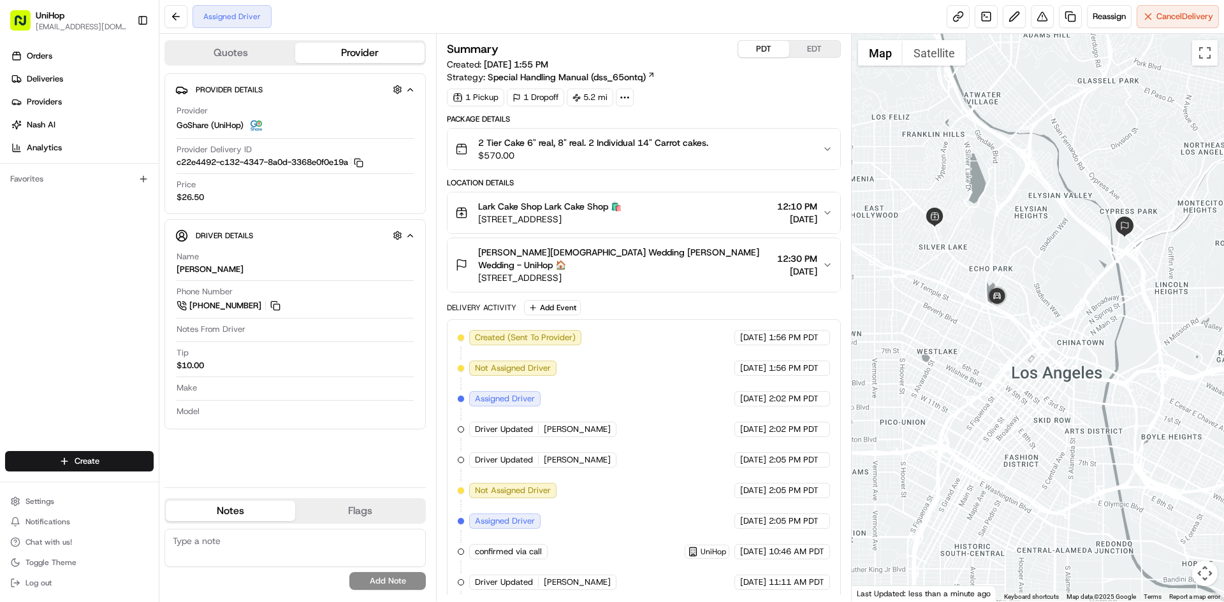
click at [967, 165] on div at bounding box center [1037, 318] width 373 height 568
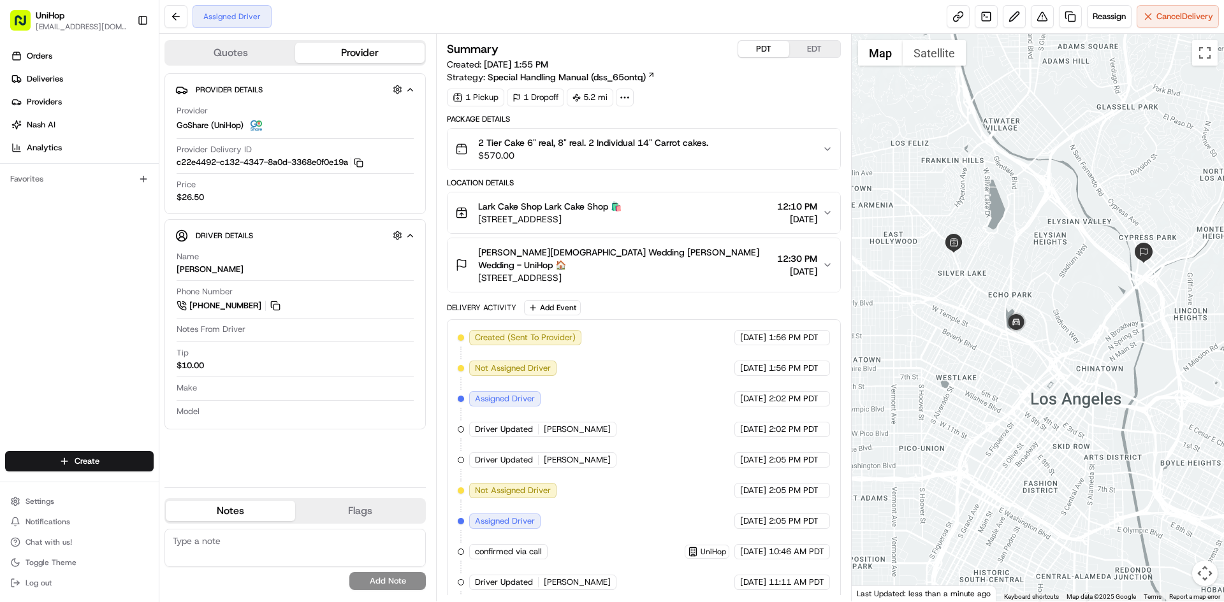
drag, startPoint x: 978, startPoint y: 177, endPoint x: 990, endPoint y: 198, distance: 24.0
click at [990, 198] on div at bounding box center [1037, 318] width 373 height 568
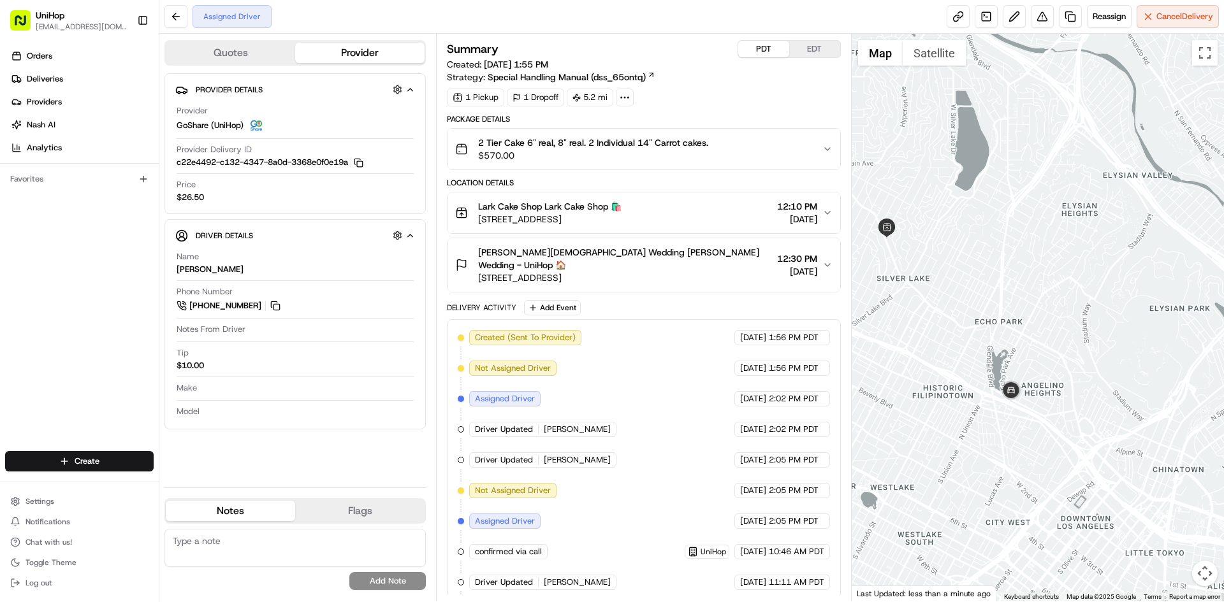
click at [1030, 258] on div at bounding box center [1037, 318] width 373 height 568
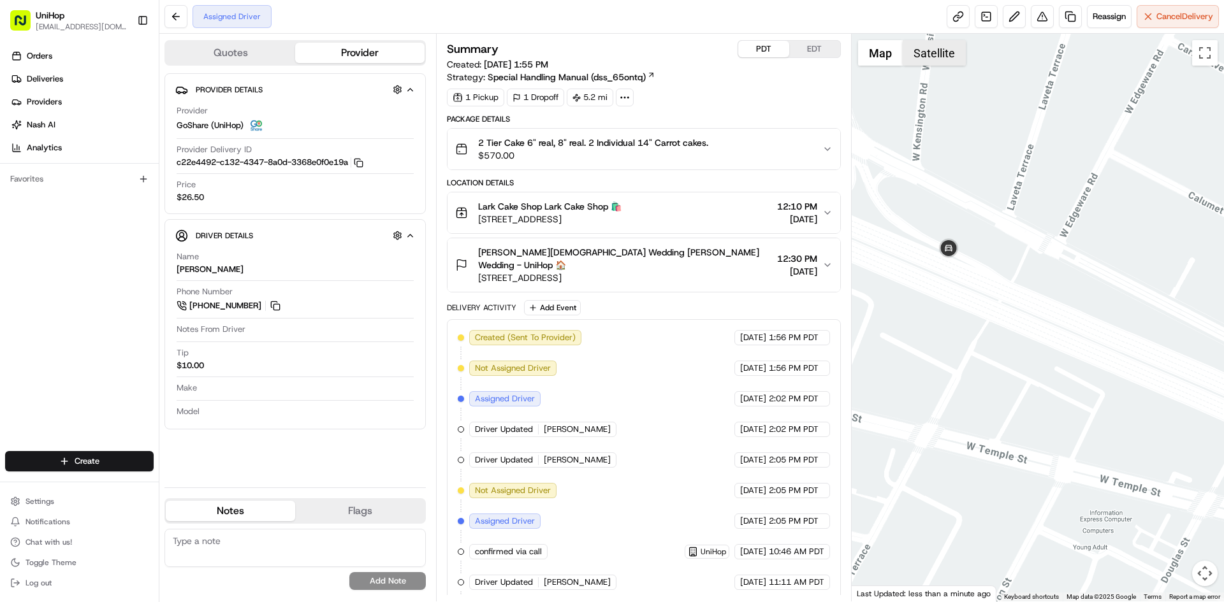
click at [918, 55] on button "Satellite" at bounding box center [933, 52] width 63 height 25
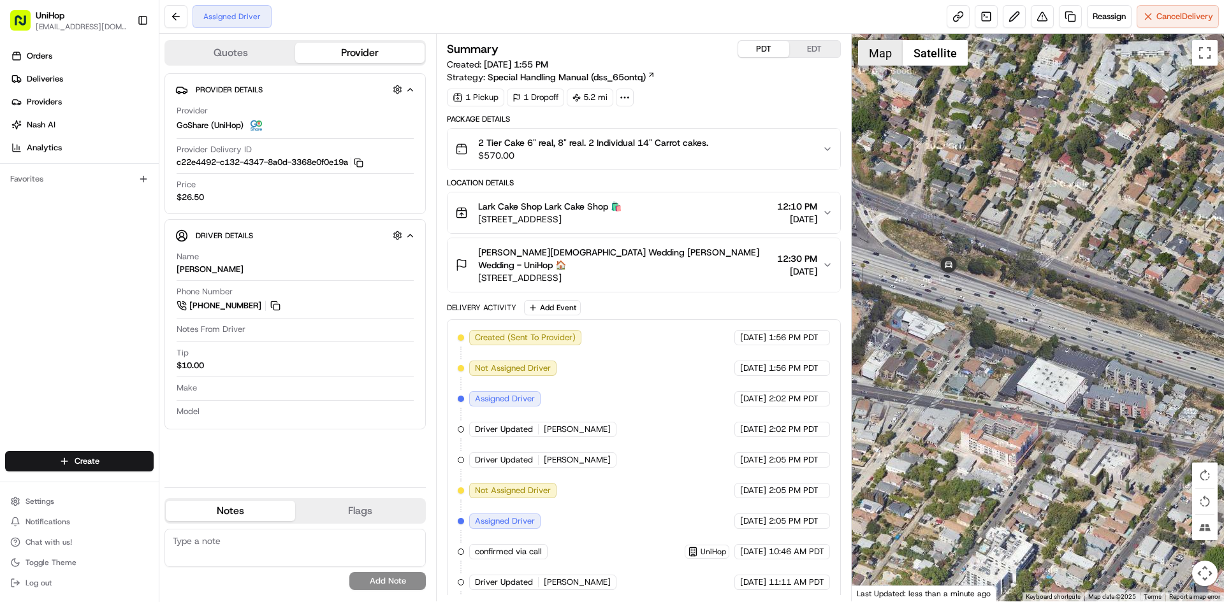
click at [860, 53] on button "Map" at bounding box center [880, 52] width 45 height 25
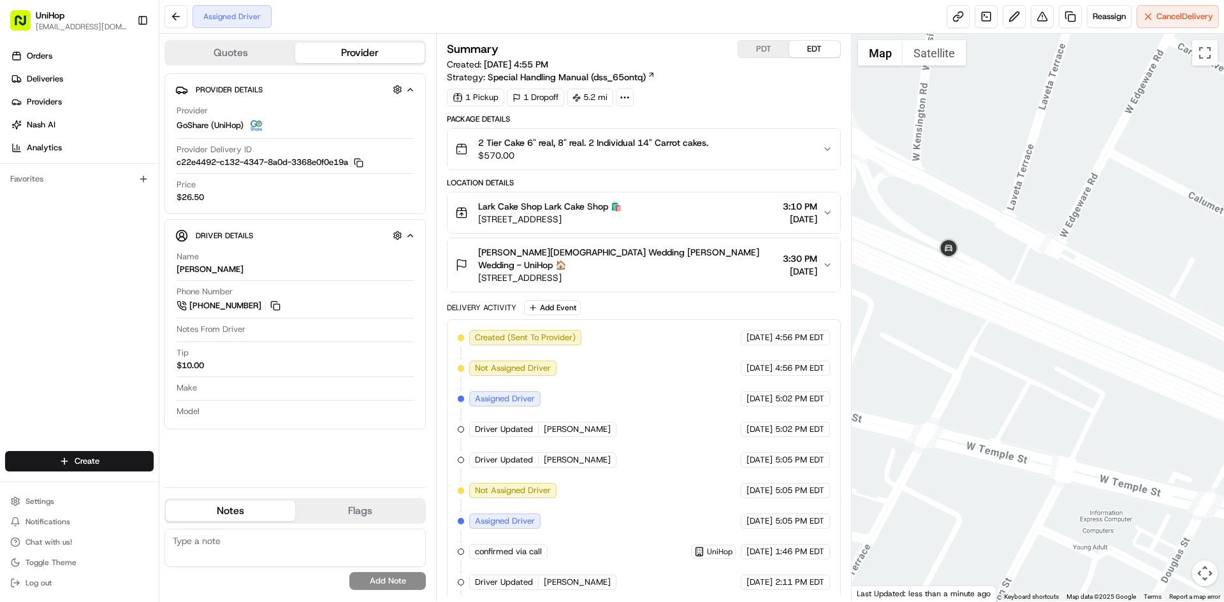
click at [812, 52] on button "EDT" at bounding box center [814, 49] width 51 height 17
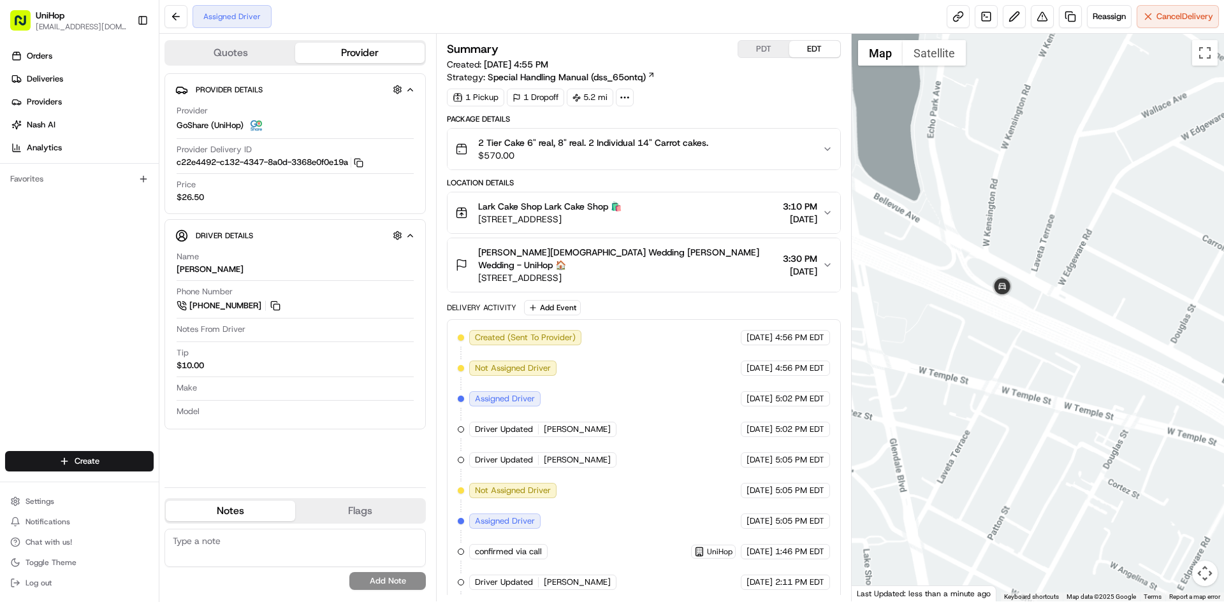
drag, startPoint x: 1067, startPoint y: 284, endPoint x: 1066, endPoint y: 306, distance: 21.7
click at [1066, 305] on div at bounding box center [1037, 318] width 373 height 568
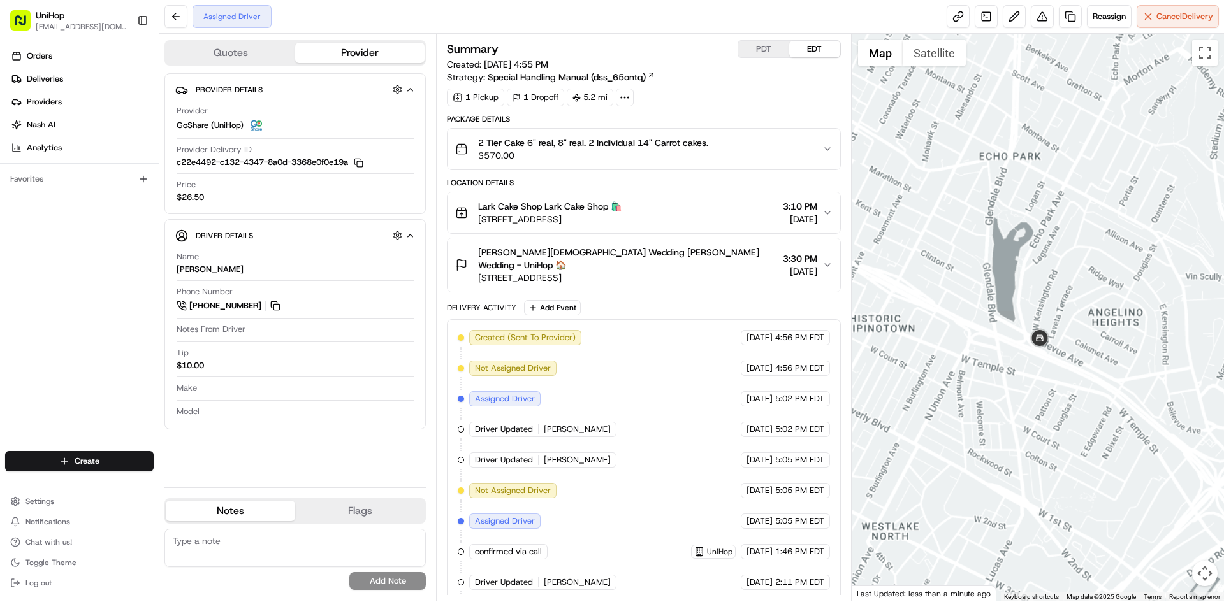
click at [1094, 314] on div at bounding box center [1037, 318] width 373 height 568
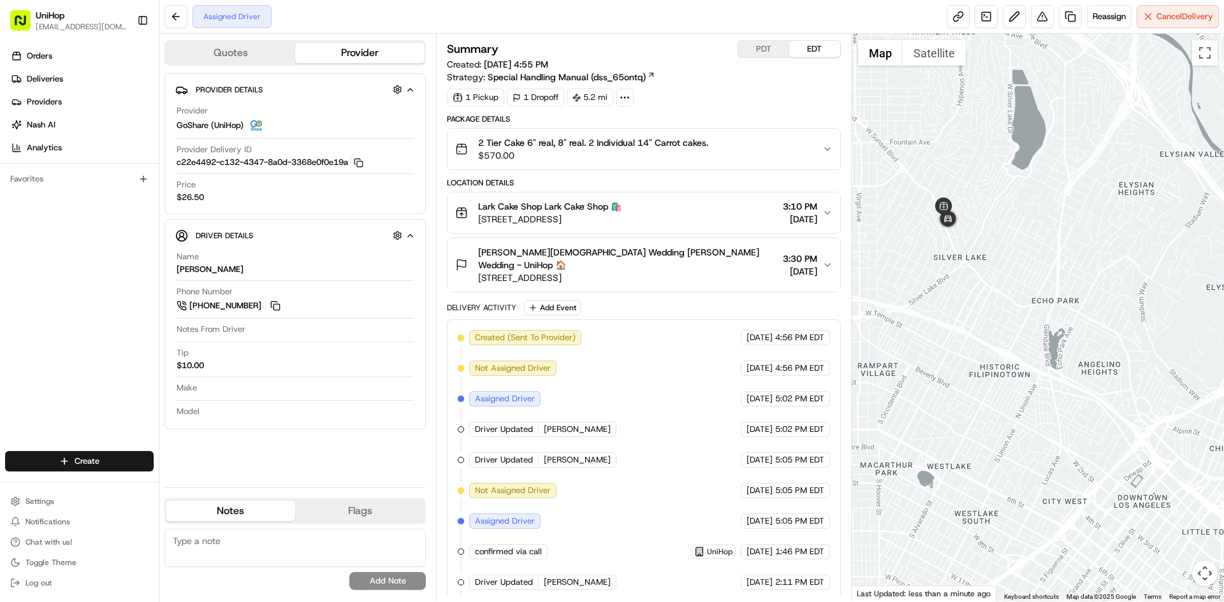
drag, startPoint x: 62, startPoint y: 256, endPoint x: 131, endPoint y: 244, distance: 70.5
click at [62, 256] on div "Orders Deliveries Providers Nash AI Analytics Favorites" at bounding box center [79, 250] width 159 height 418
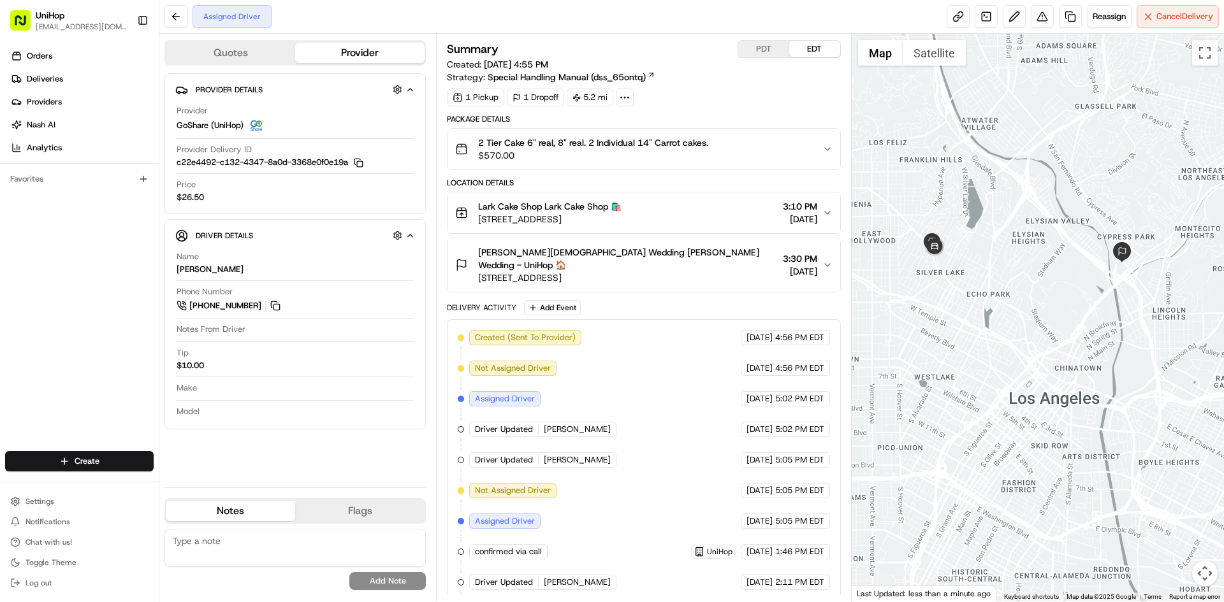
drag, startPoint x: 927, startPoint y: 308, endPoint x: 954, endPoint y: 305, distance: 27.6
click at [951, 307] on div at bounding box center [1037, 318] width 373 height 568
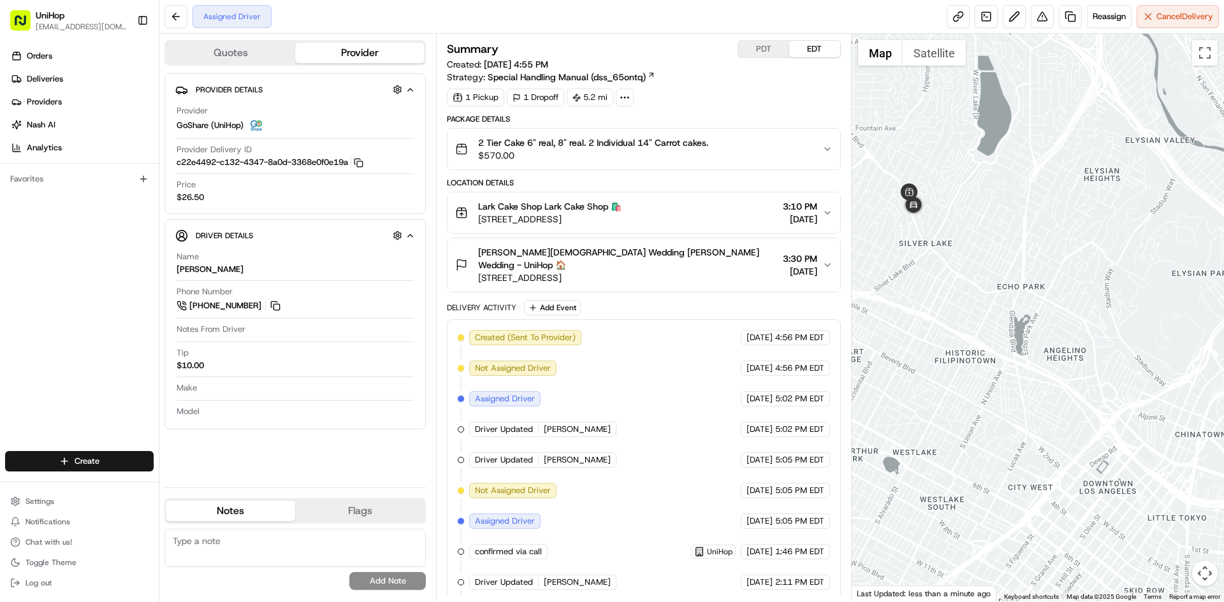
drag, startPoint x: 970, startPoint y: 243, endPoint x: 964, endPoint y: 261, distance: 18.9
click at [964, 260] on div at bounding box center [1037, 318] width 373 height 568
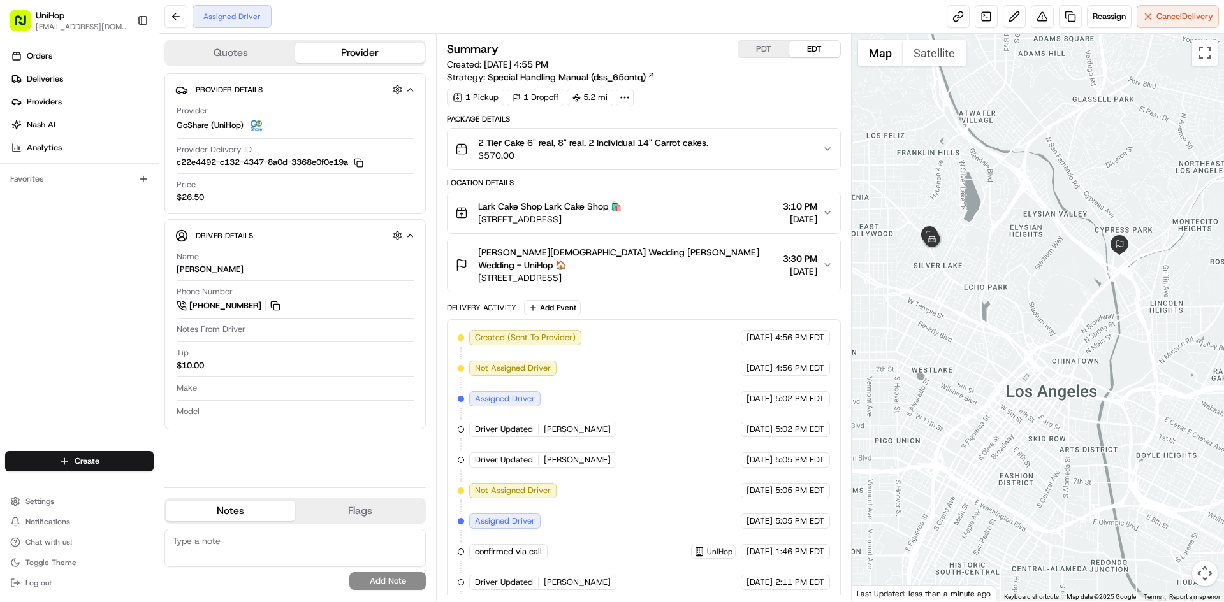
drag, startPoint x: 926, startPoint y: 168, endPoint x: 944, endPoint y: 205, distance: 41.9
click at [944, 205] on div at bounding box center [1037, 318] width 373 height 568
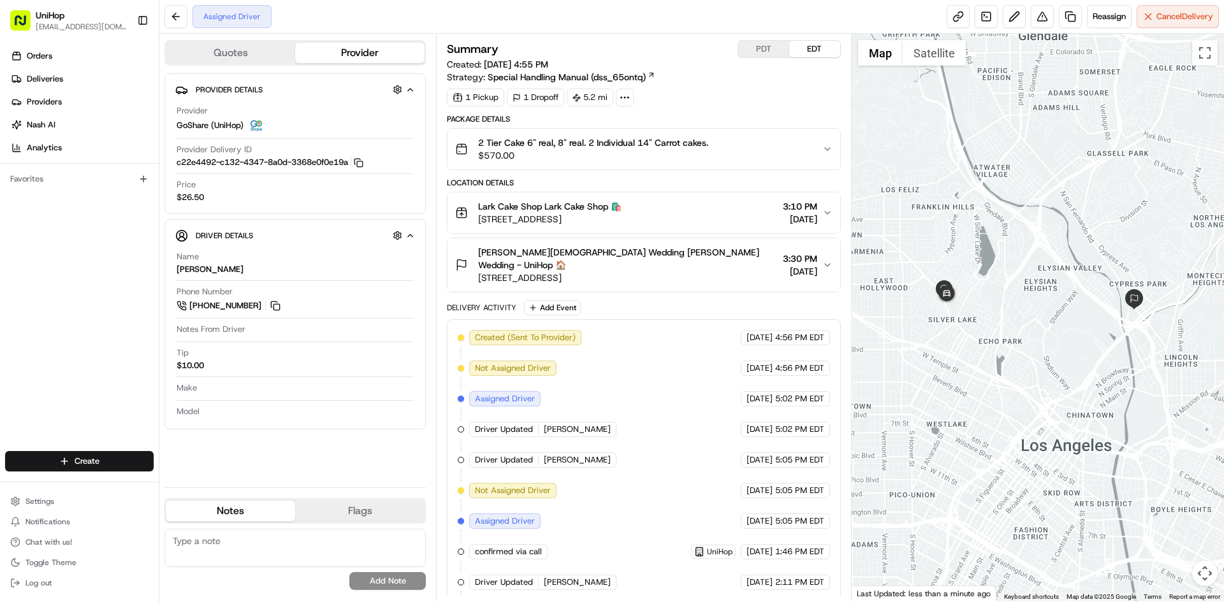
click at [948, 241] on div at bounding box center [1037, 318] width 373 height 568
drag, startPoint x: 951, startPoint y: 218, endPoint x: 940, endPoint y: 225, distance: 13.4
click at [952, 222] on div at bounding box center [1037, 318] width 373 height 568
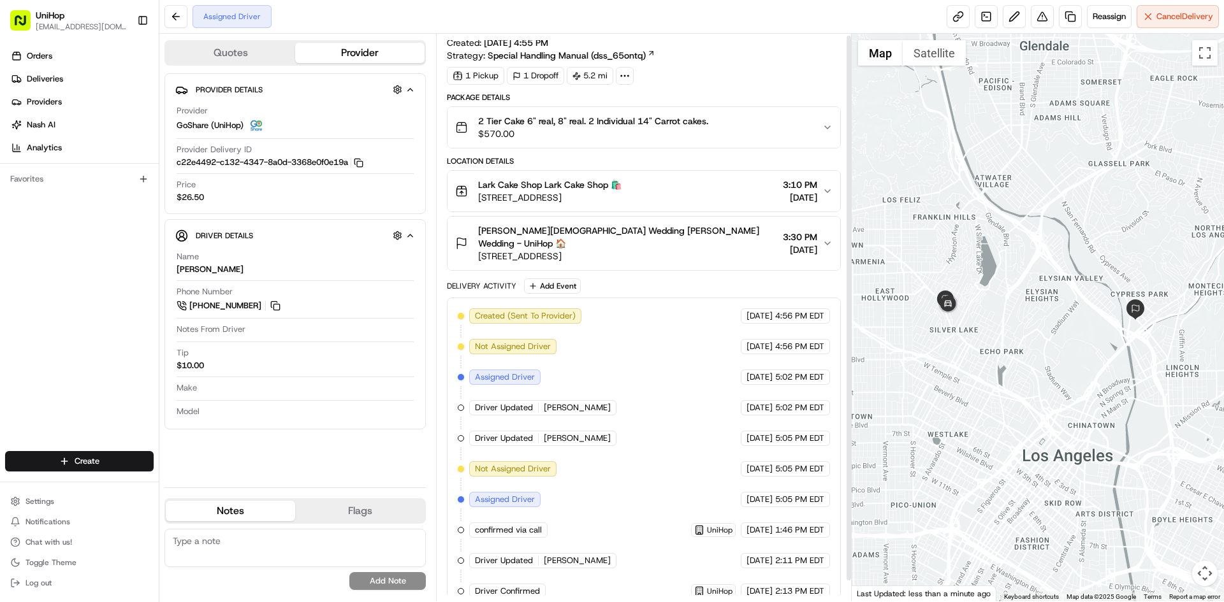
scroll to position [24, 0]
click at [541, 551] on div "Driver Updated Vitalii L." at bounding box center [542, 558] width 147 height 15
click at [523, 553] on span "Driver Updated" at bounding box center [504, 558] width 58 height 11
click at [548, 461] on span "Not Assigned Driver" at bounding box center [513, 466] width 76 height 11
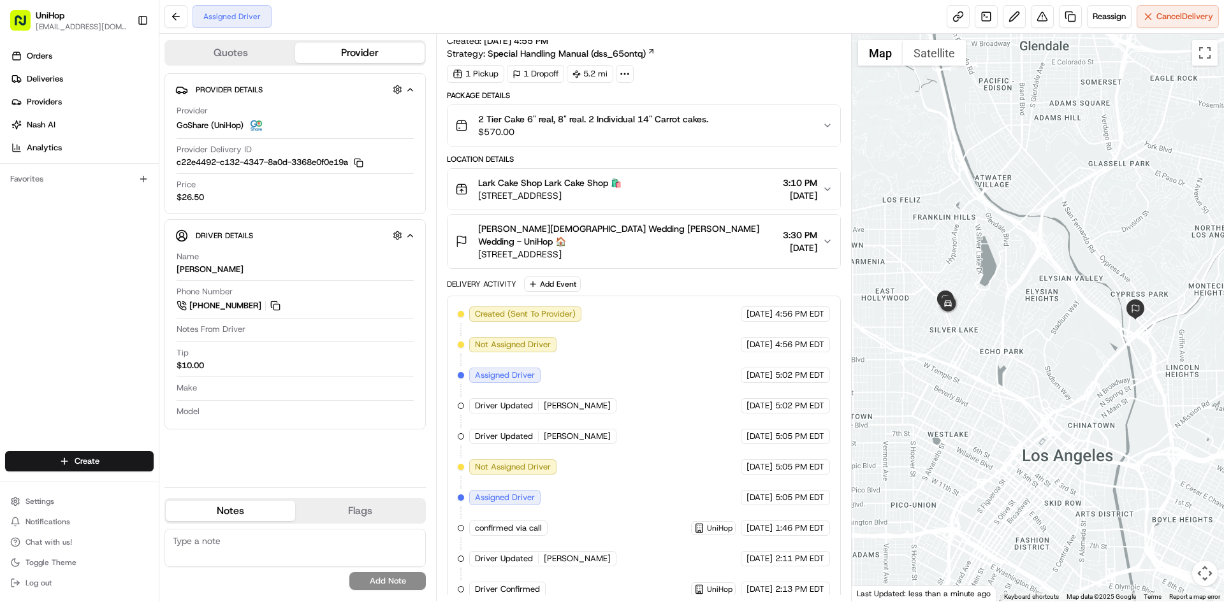
click at [746, 461] on span "Aug 13 2025" at bounding box center [759, 466] width 26 height 11
click at [804, 461] on span "5:05 PM EDT" at bounding box center [799, 466] width 49 height 11
click at [807, 338] on div "Aug 13 2025 4:56 PM EDT" at bounding box center [785, 344] width 89 height 15
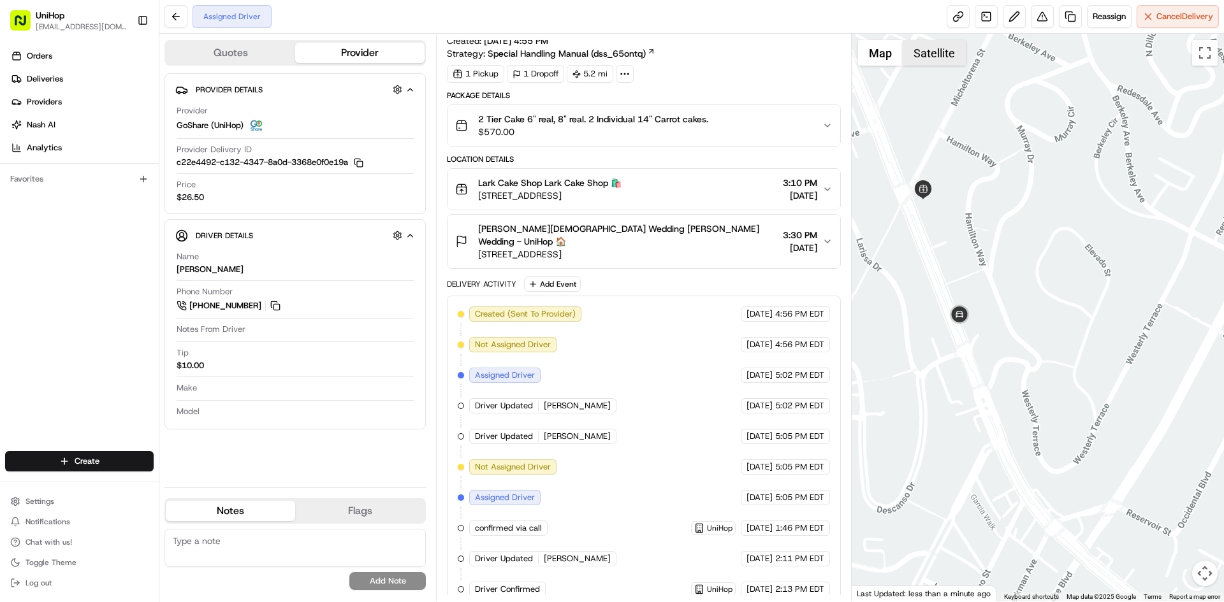
click at [920, 60] on button "Satellite" at bounding box center [933, 52] width 63 height 25
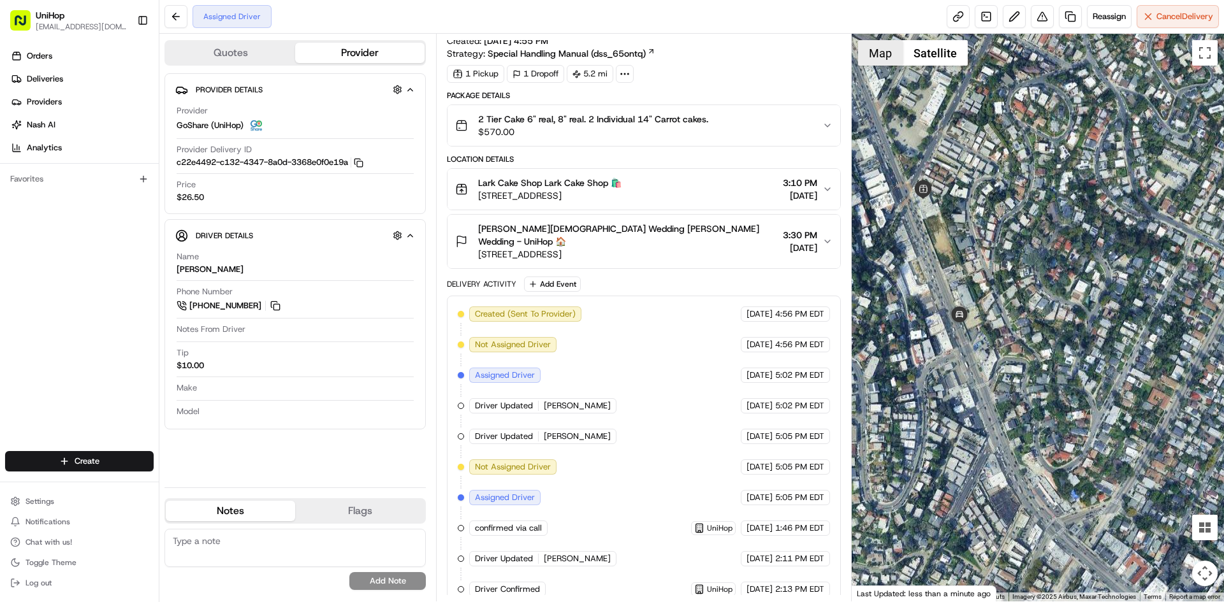
click at [877, 59] on button "Map" at bounding box center [880, 52] width 45 height 25
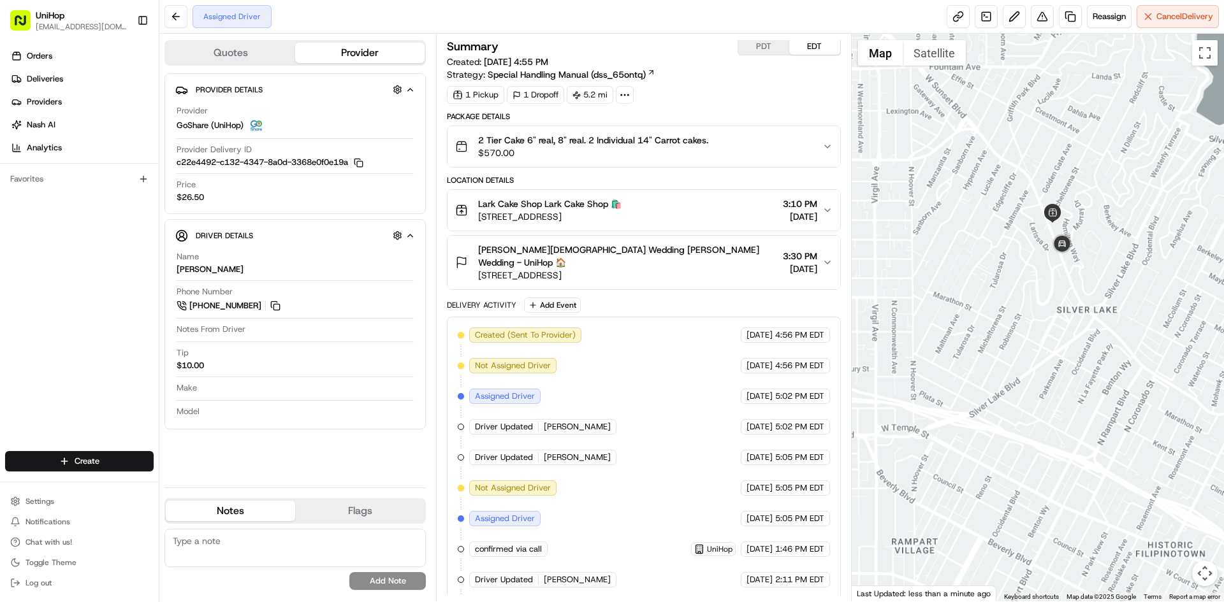
scroll to position [0, 0]
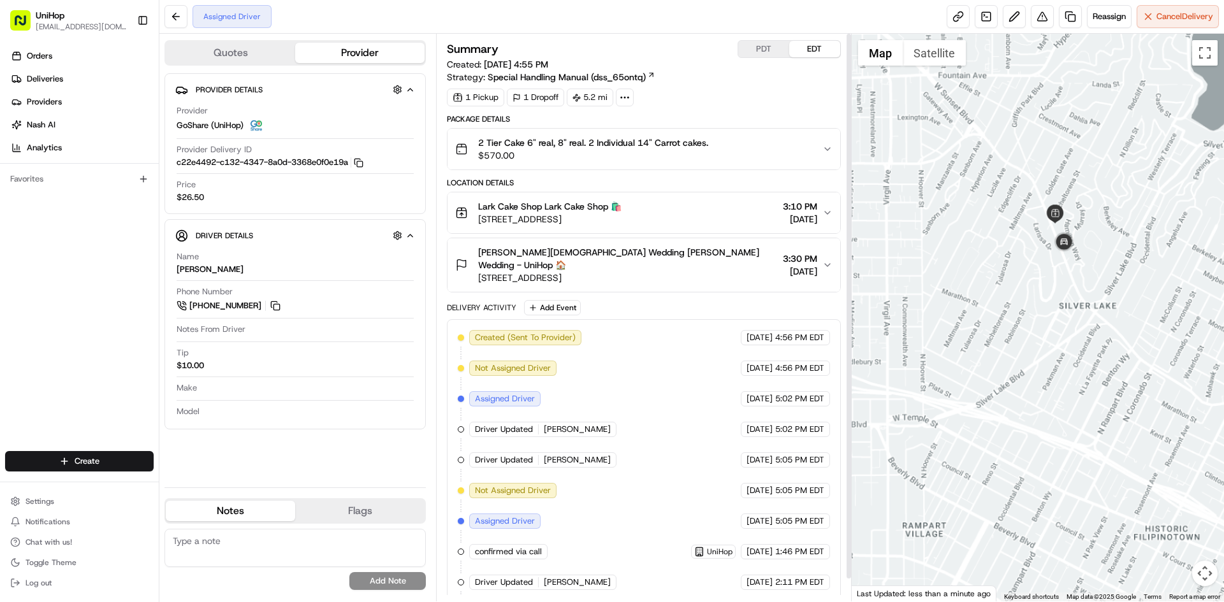
drag, startPoint x: 1065, startPoint y: 130, endPoint x: 1027, endPoint y: 143, distance: 40.5
click at [1027, 141] on div at bounding box center [1037, 318] width 373 height 568
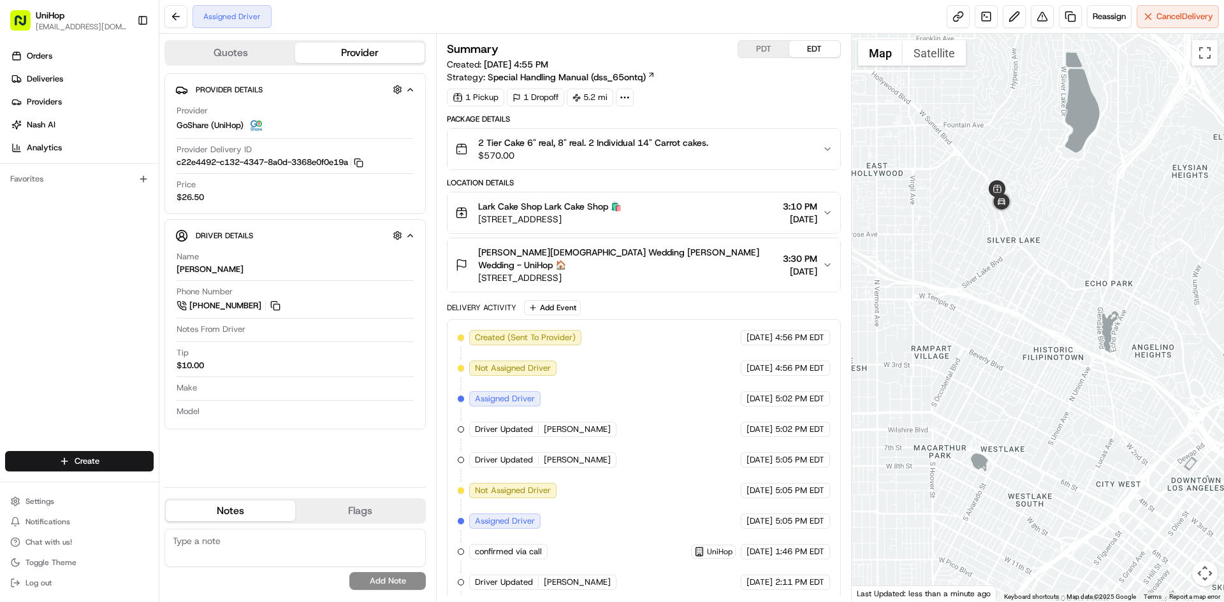
drag, startPoint x: 952, startPoint y: 205, endPoint x: 932, endPoint y: 208, distance: 19.9
click at [944, 207] on div at bounding box center [1037, 318] width 373 height 568
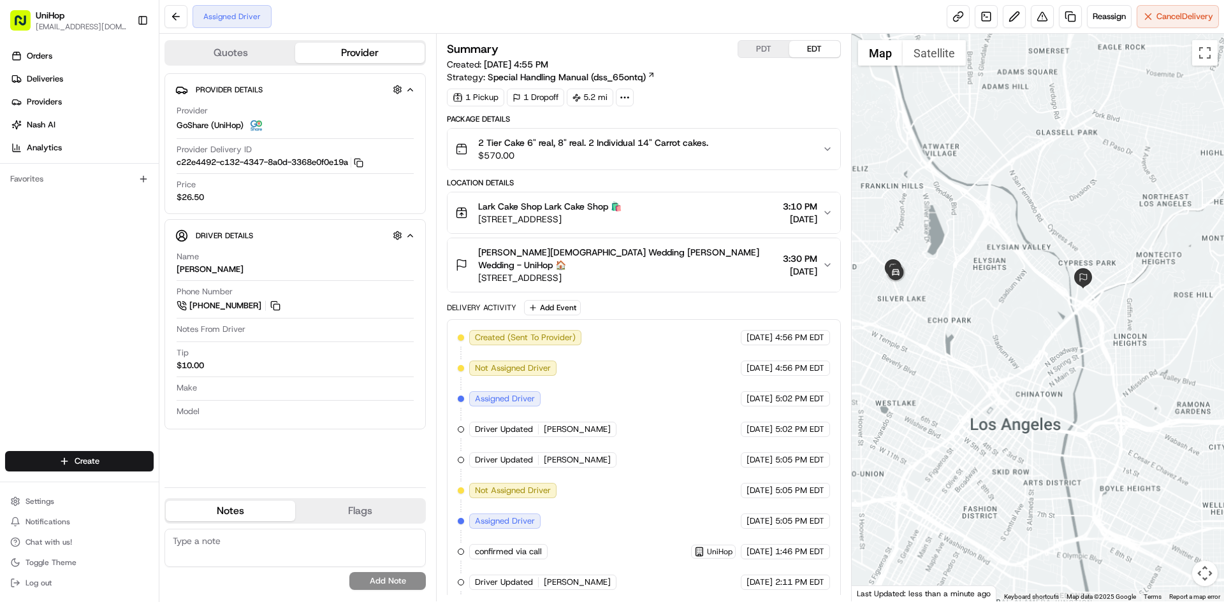
click at [974, 231] on div at bounding box center [1037, 318] width 373 height 568
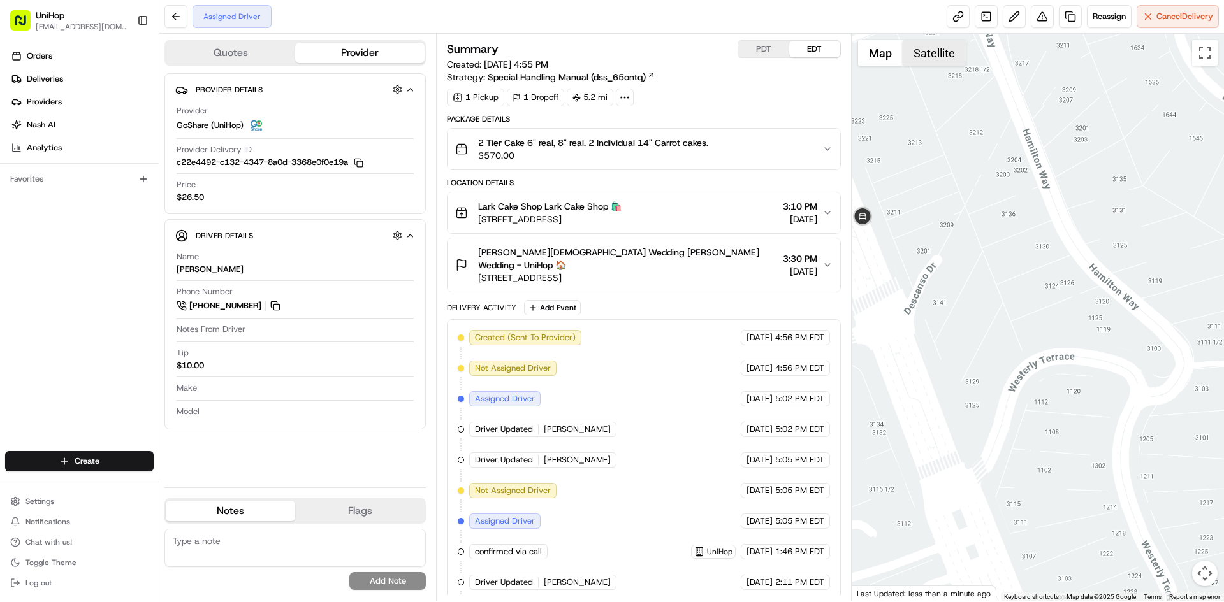
click at [912, 52] on button "Satellite" at bounding box center [933, 52] width 63 height 25
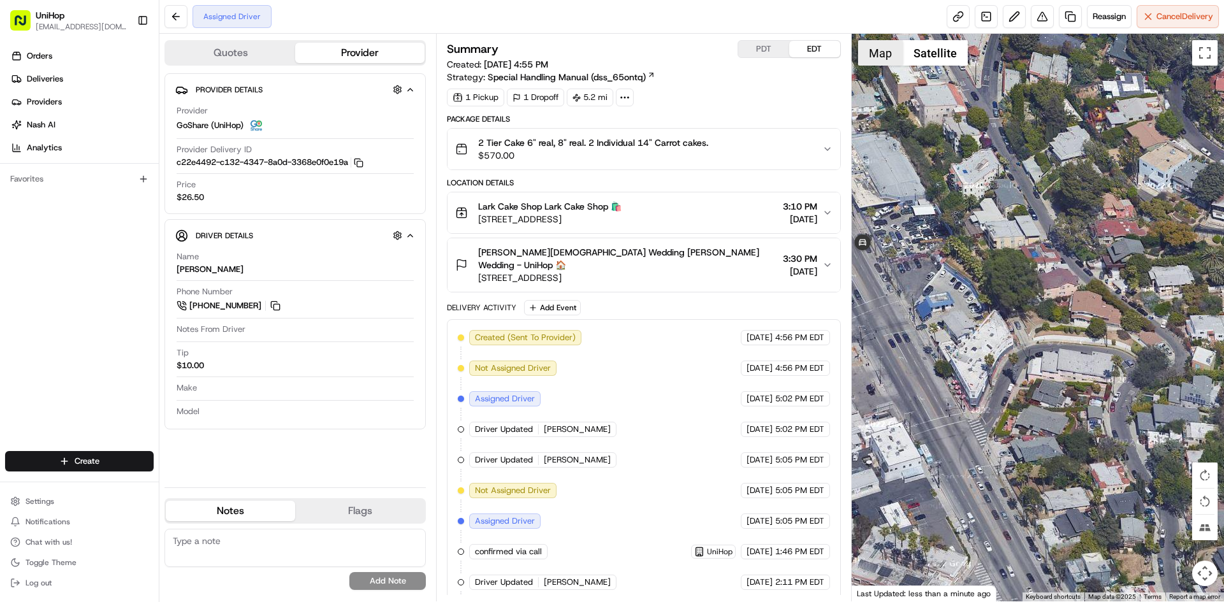
click at [883, 54] on button "Map" at bounding box center [880, 52] width 45 height 25
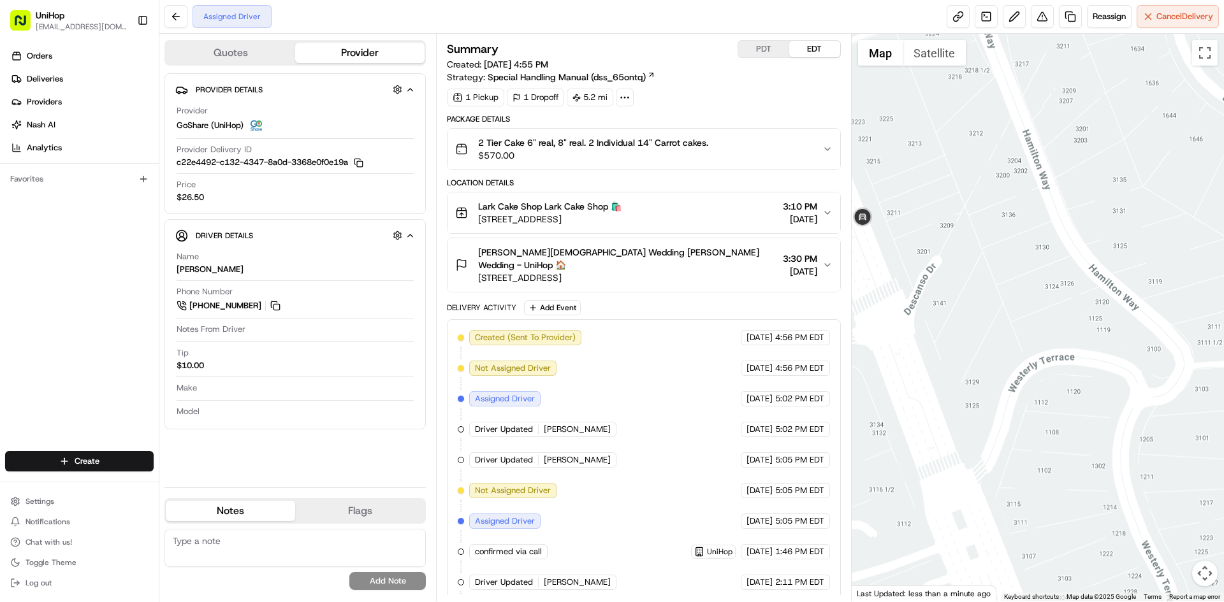
drag, startPoint x: 1047, startPoint y: 177, endPoint x: 1038, endPoint y: 185, distance: 12.6
click at [1046, 177] on div at bounding box center [1037, 318] width 373 height 568
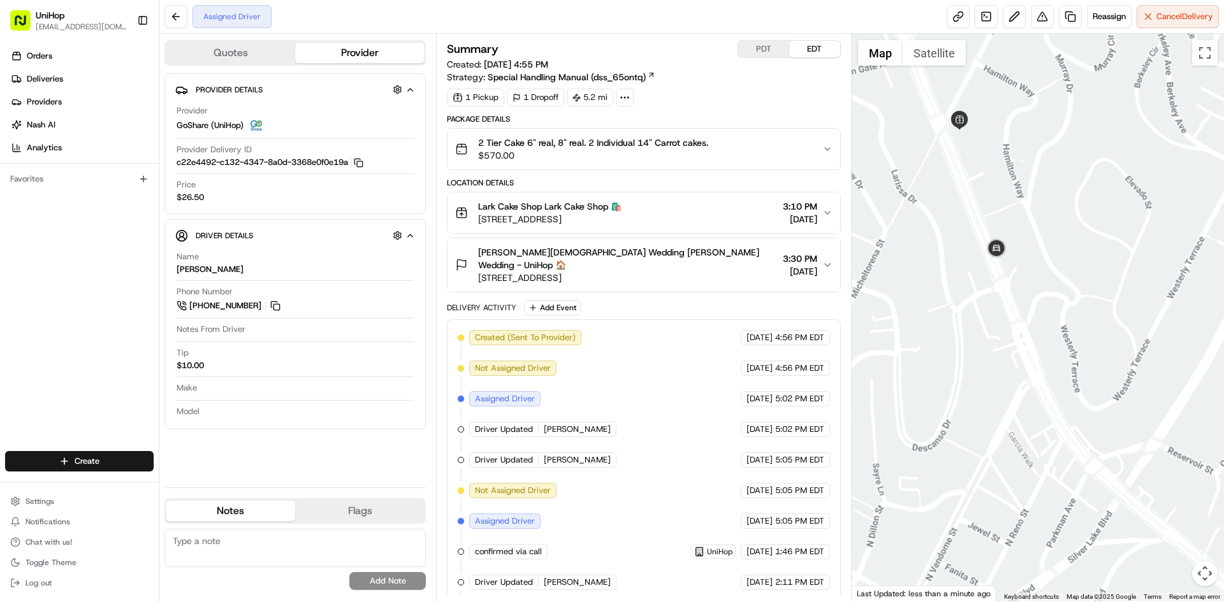
drag, startPoint x: 1100, startPoint y: 222, endPoint x: 1041, endPoint y: 277, distance: 80.7
click at [1072, 272] on div at bounding box center [1037, 318] width 373 height 568
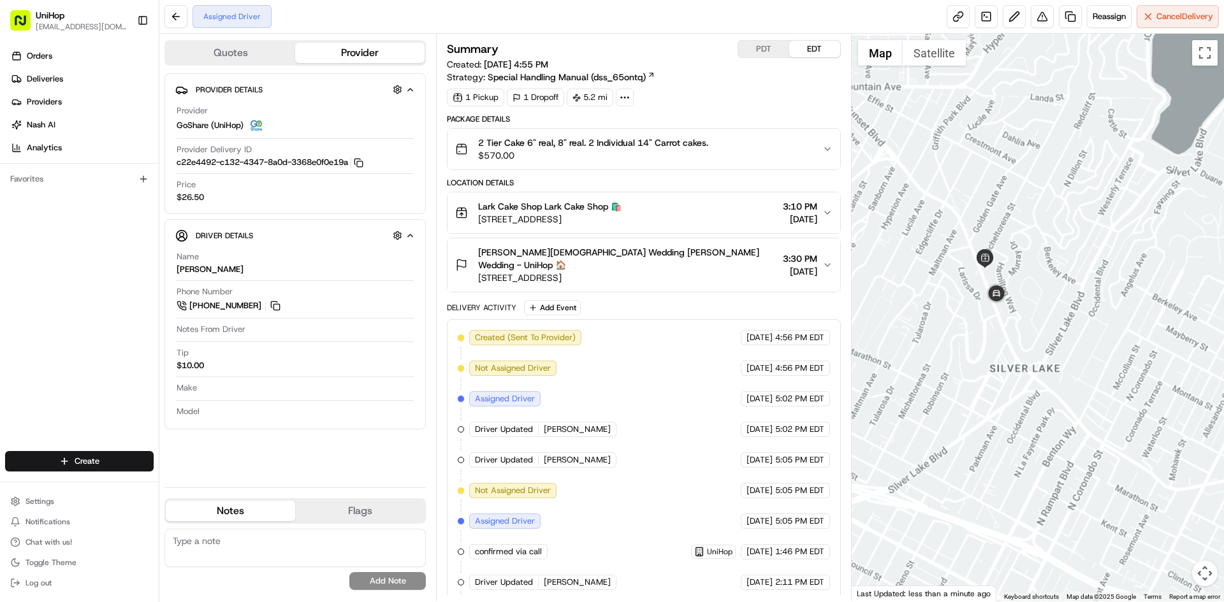
drag, startPoint x: 1002, startPoint y: 257, endPoint x: 990, endPoint y: 257, distance: 12.8
click at [990, 257] on div at bounding box center [1037, 318] width 373 height 568
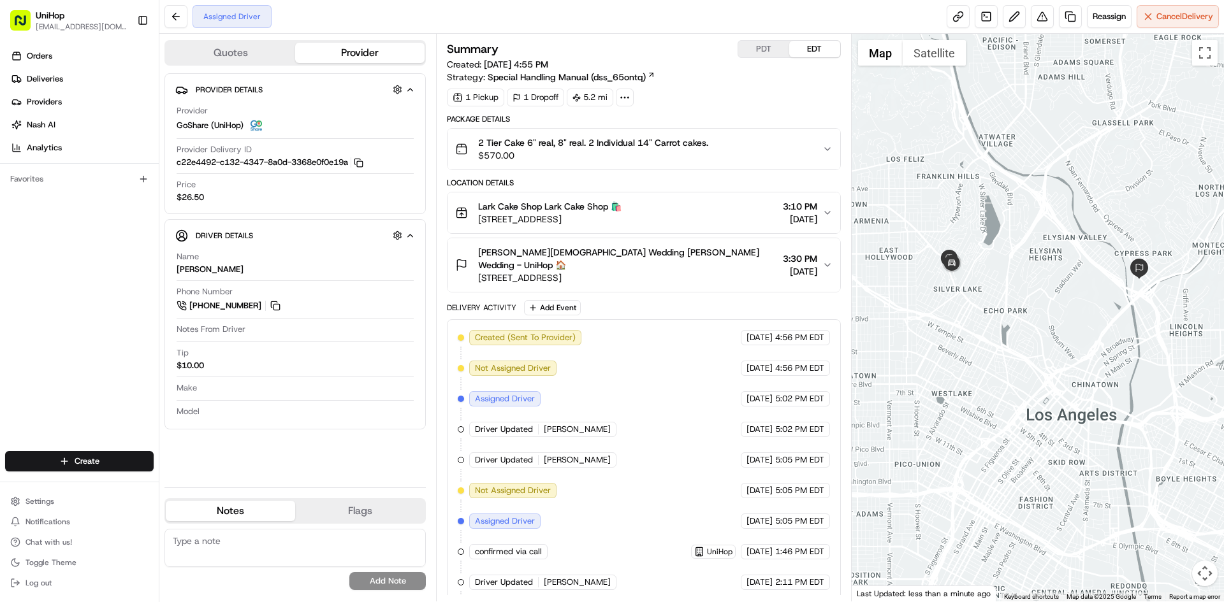
click at [6, 324] on div "Orders Deliveries Providers Nash AI Analytics Favorites" at bounding box center [79, 250] width 159 height 418
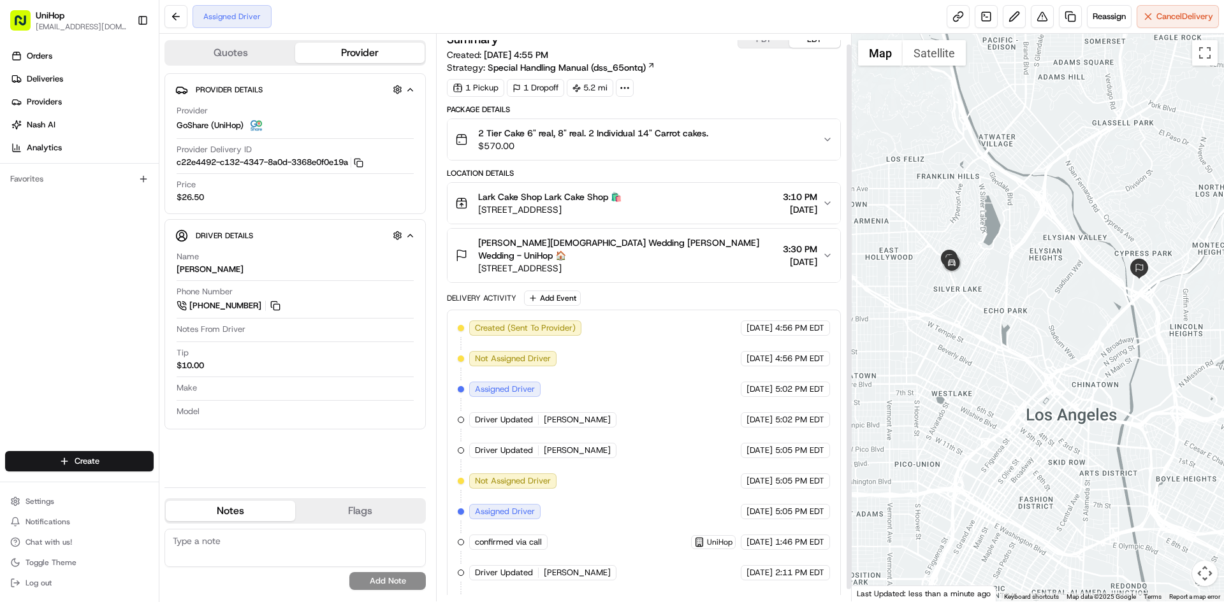
scroll to position [24, 0]
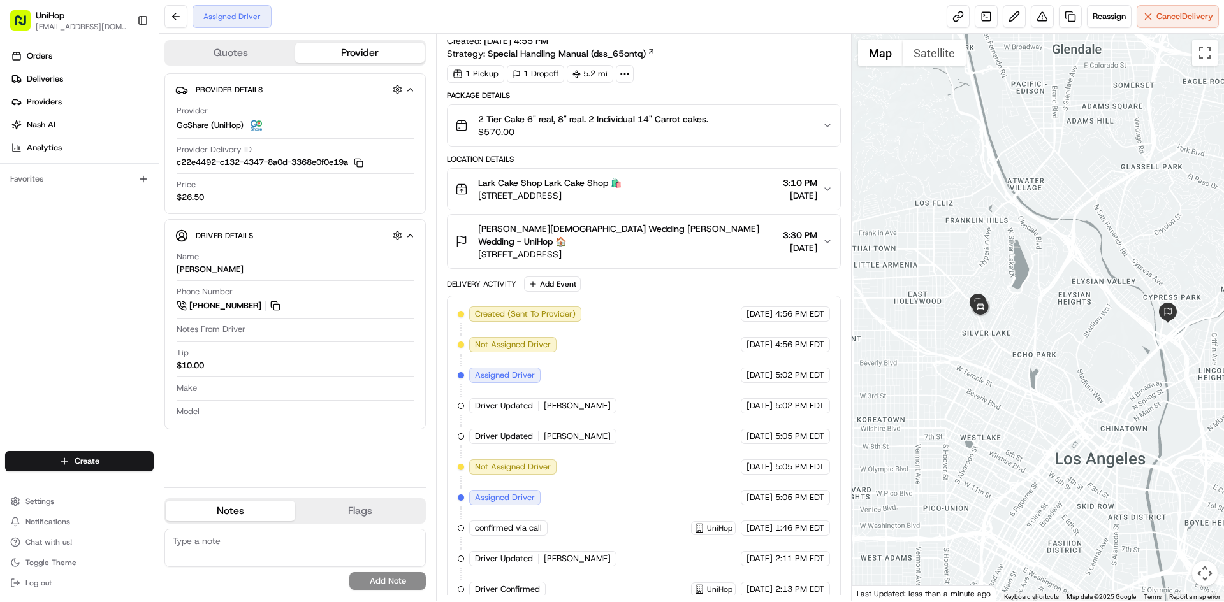
drag, startPoint x: 994, startPoint y: 228, endPoint x: 1018, endPoint y: 265, distance: 44.4
click at [1018, 265] on div at bounding box center [1037, 318] width 373 height 568
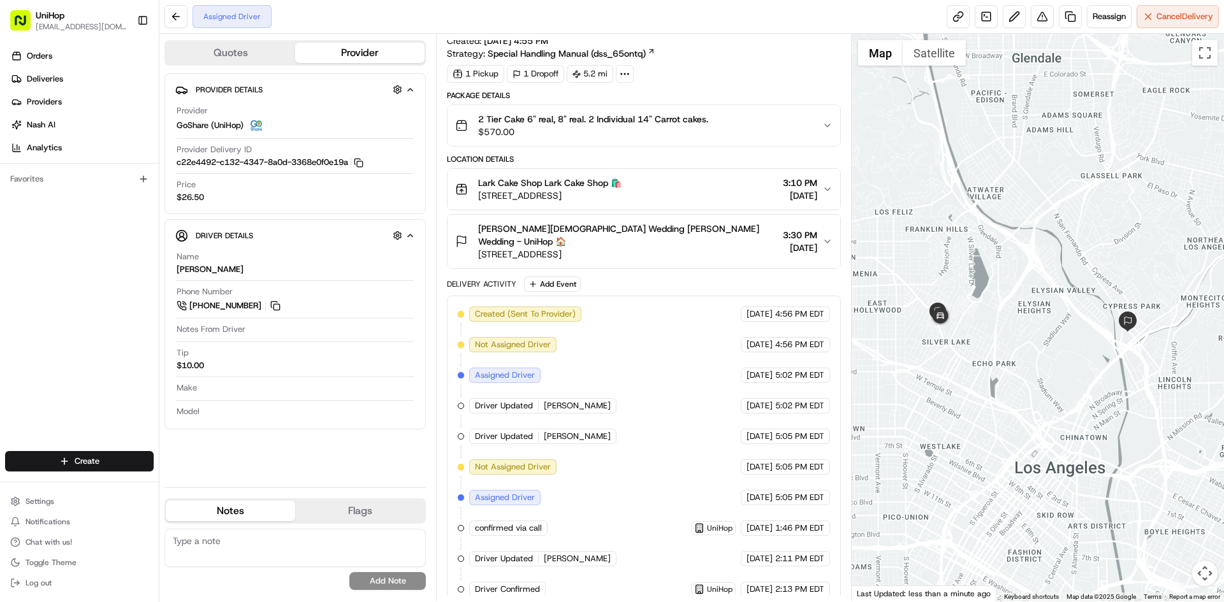
scroll to position [0, 0]
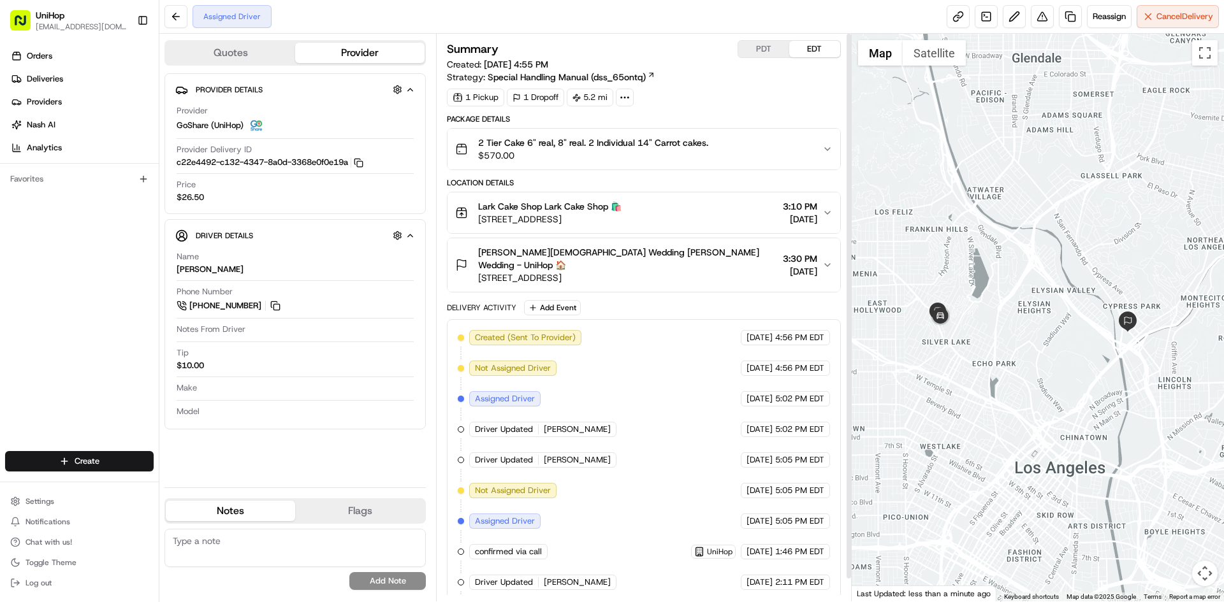
click at [765, 45] on button "PDT" at bounding box center [763, 49] width 51 height 17
click at [808, 57] on div "PDT EDT" at bounding box center [788, 49] width 103 height 18
click at [820, 57] on div "PDT EDT" at bounding box center [788, 49] width 103 height 18
click at [818, 52] on button "EDT" at bounding box center [814, 49] width 51 height 17
drag, startPoint x: 950, startPoint y: 155, endPoint x: 982, endPoint y: 171, distance: 35.6
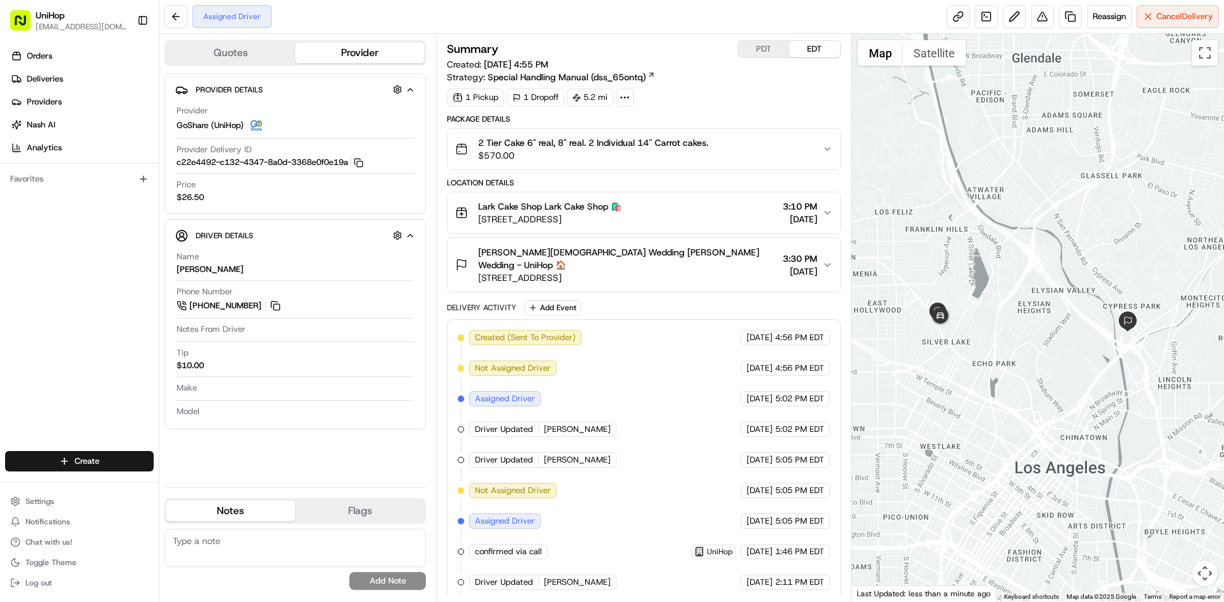
click at [986, 171] on div at bounding box center [1037, 318] width 373 height 568
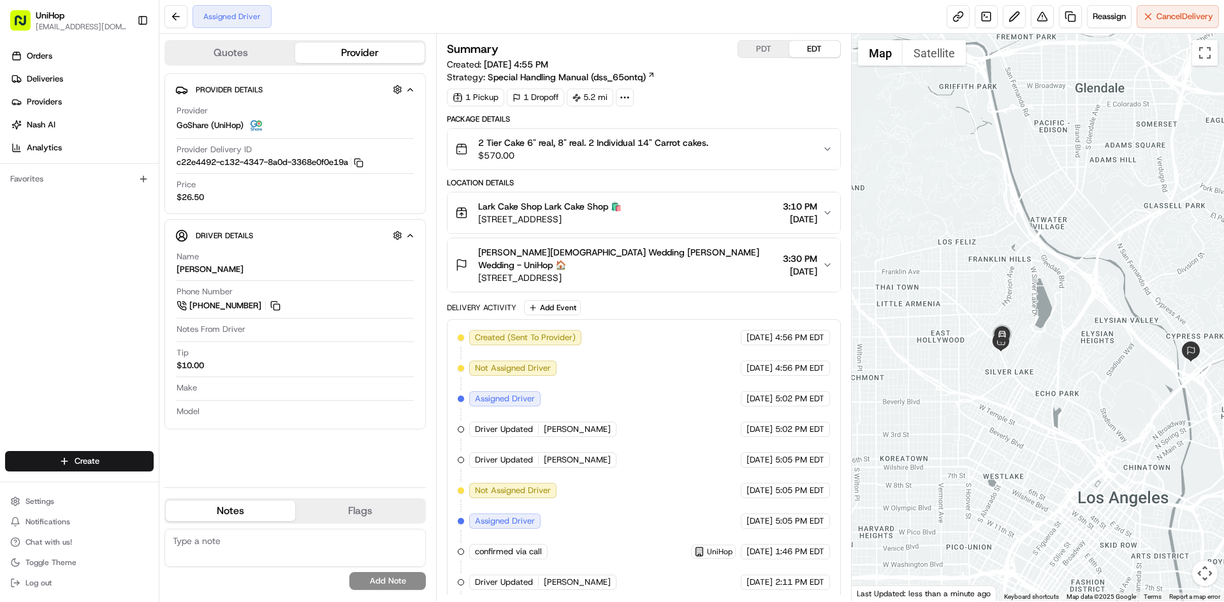
drag, startPoint x: 1032, startPoint y: 210, endPoint x: 1001, endPoint y: 192, distance: 35.7
click at [1004, 195] on div at bounding box center [1037, 318] width 373 height 568
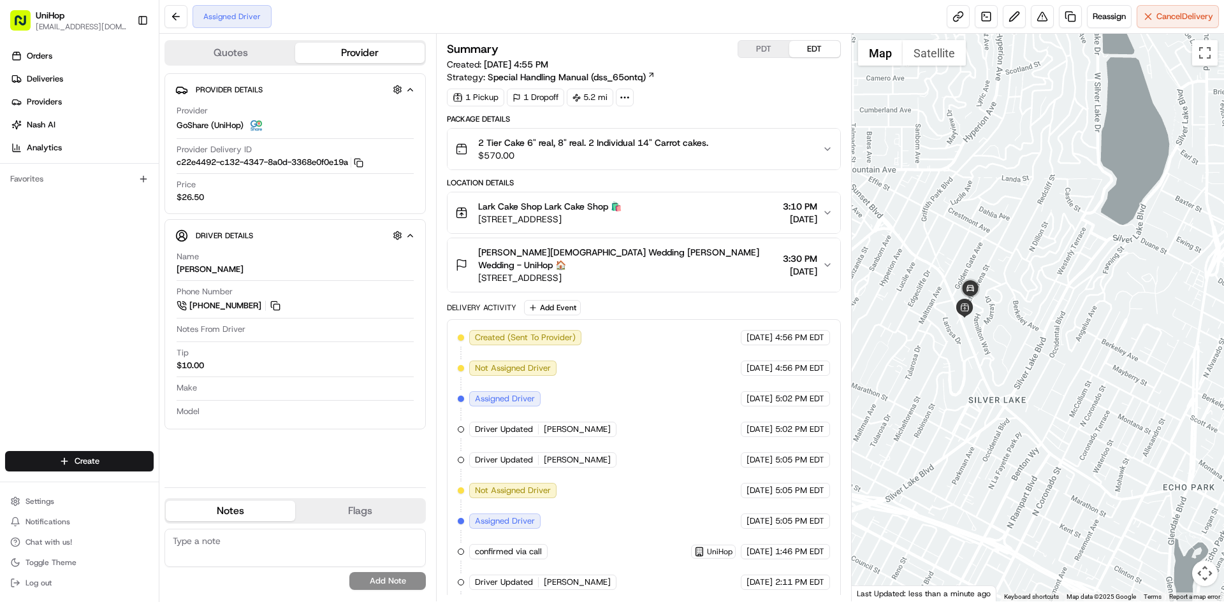
drag, startPoint x: 1027, startPoint y: 329, endPoint x: 1001, endPoint y: 333, distance: 26.4
click at [1001, 333] on div at bounding box center [1037, 318] width 373 height 568
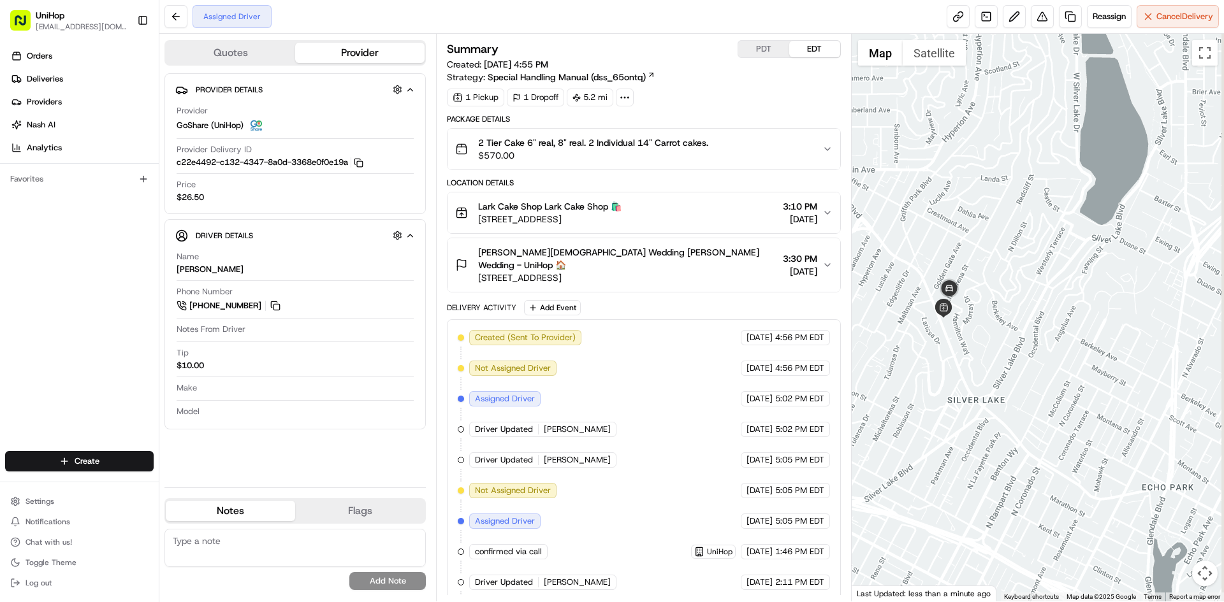
drag, startPoint x: 982, startPoint y: 330, endPoint x: 954, endPoint y: 331, distance: 28.0
click at [954, 331] on div at bounding box center [1037, 318] width 373 height 568
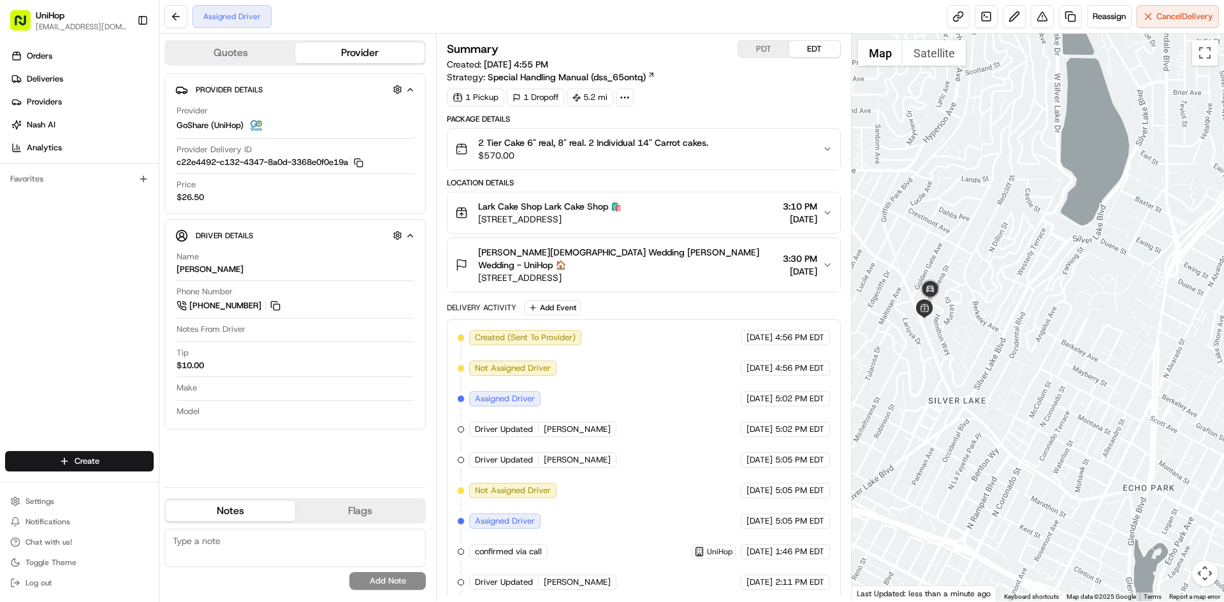
click at [32, 326] on div "Orders Deliveries Providers Nash AI Analytics Favorites" at bounding box center [79, 250] width 159 height 418
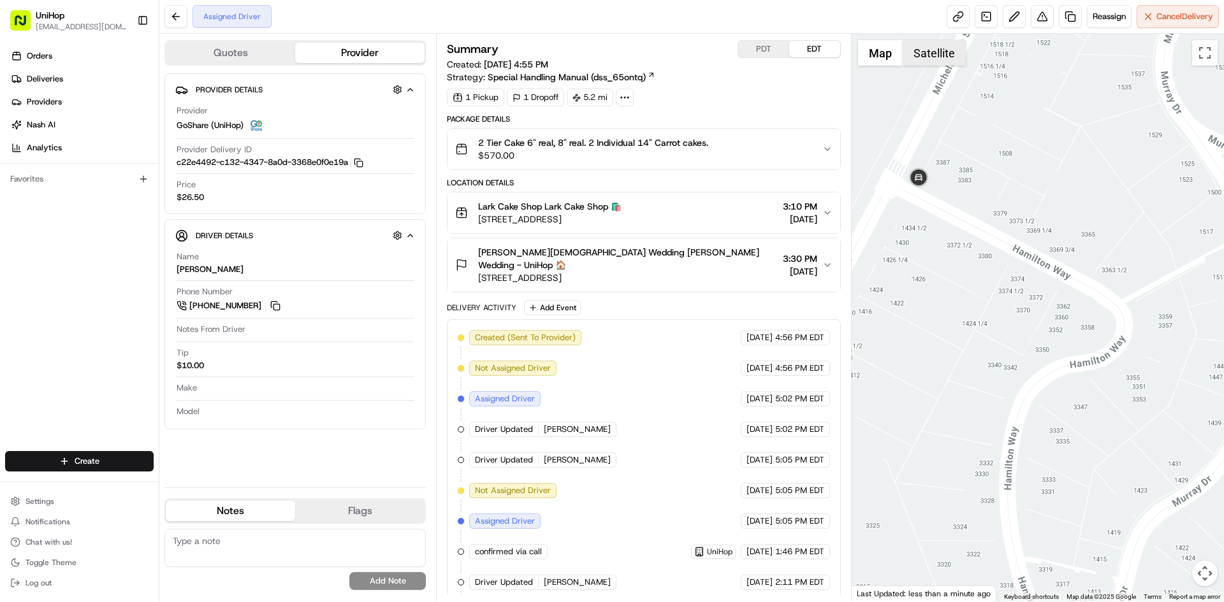
click at [916, 59] on button "Satellite" at bounding box center [933, 52] width 63 height 25
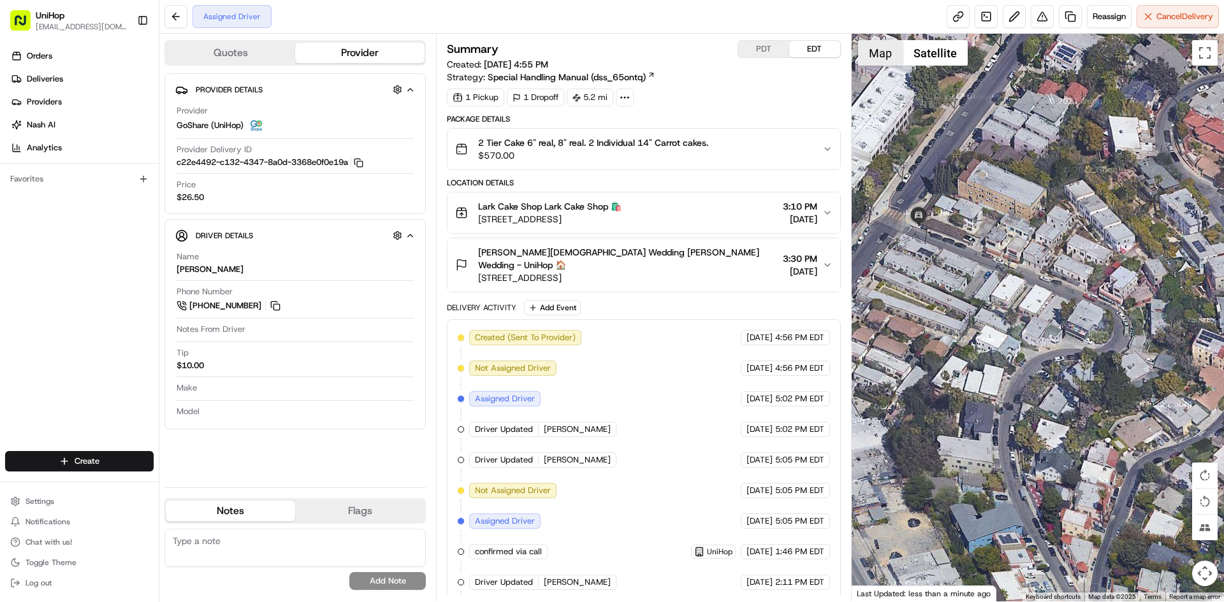
click at [879, 57] on button "Map" at bounding box center [880, 52] width 45 height 25
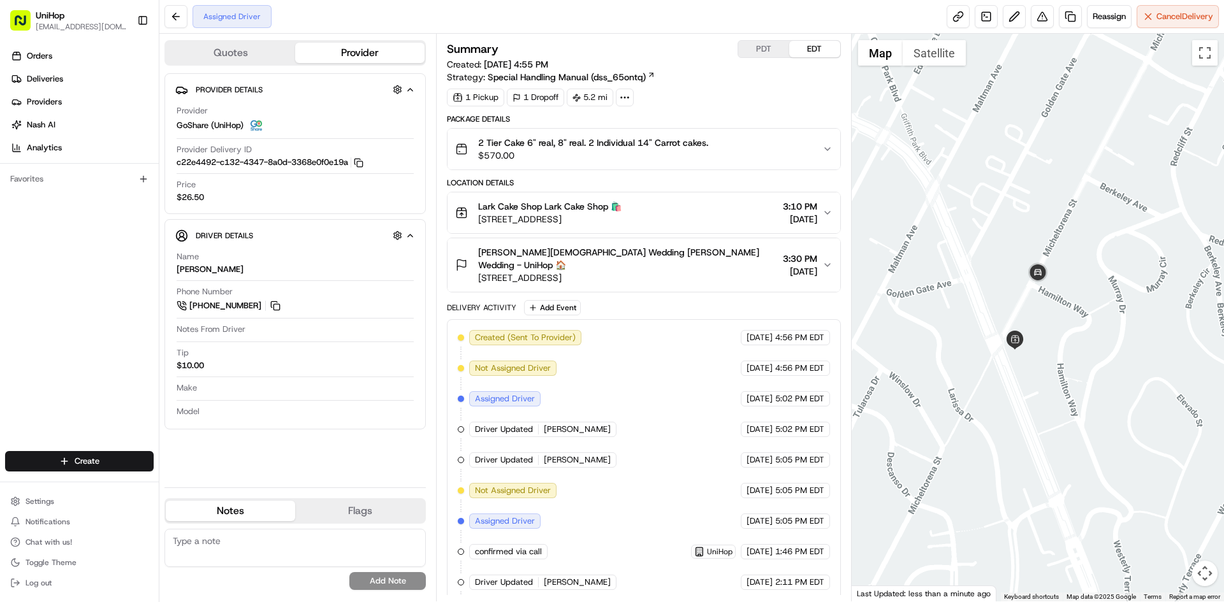
drag, startPoint x: 1054, startPoint y: 412, endPoint x: 1060, endPoint y: 394, distance: 19.4
click at [1062, 398] on div at bounding box center [1037, 318] width 373 height 568
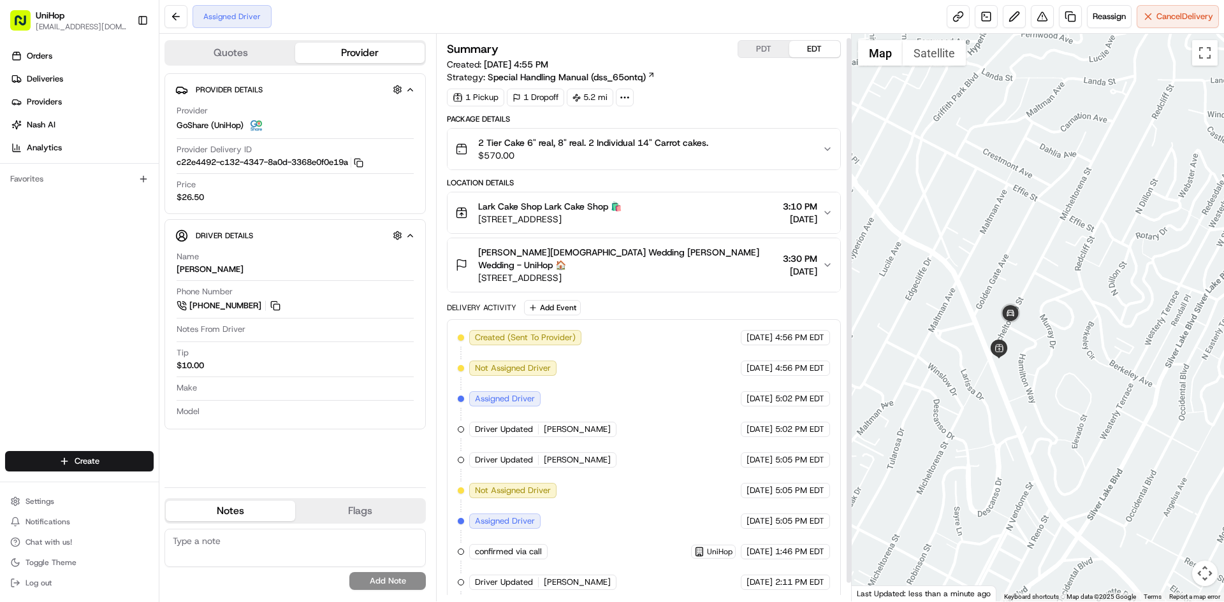
scroll to position [24, 0]
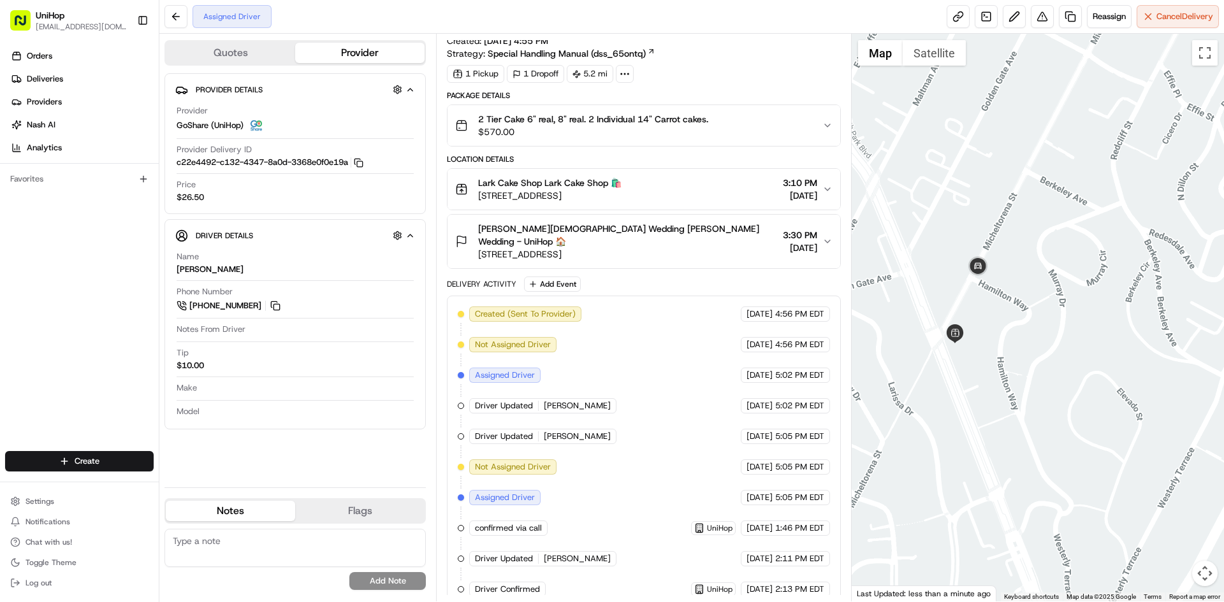
drag, startPoint x: 971, startPoint y: 345, endPoint x: 987, endPoint y: 316, distance: 33.1
click at [985, 319] on div at bounding box center [1037, 318] width 373 height 568
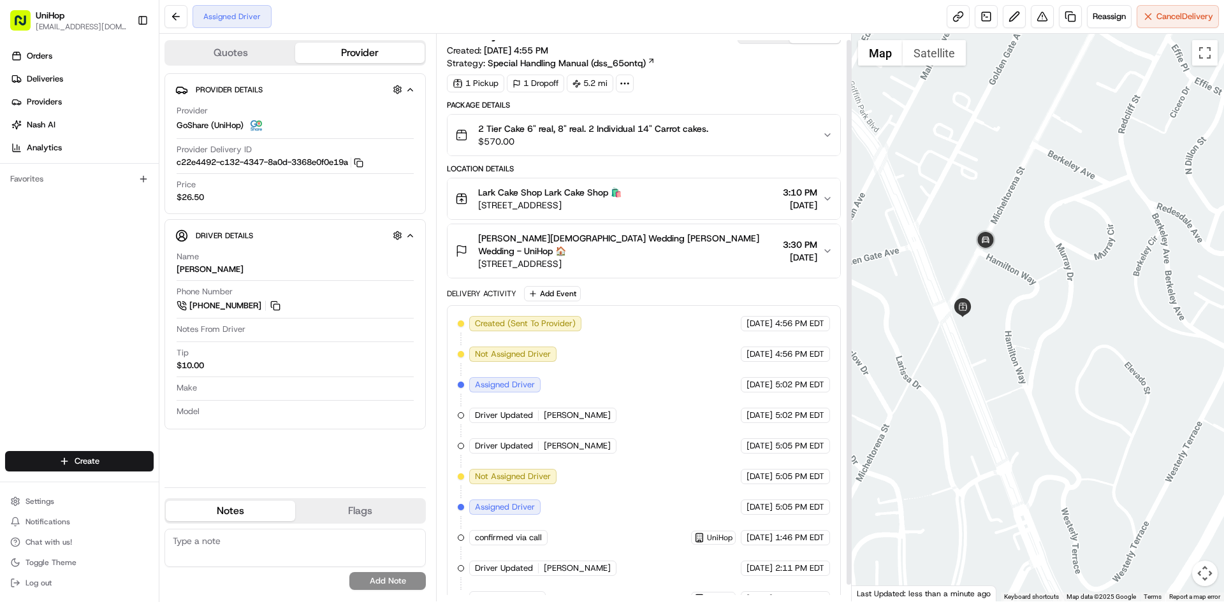
scroll to position [0, 0]
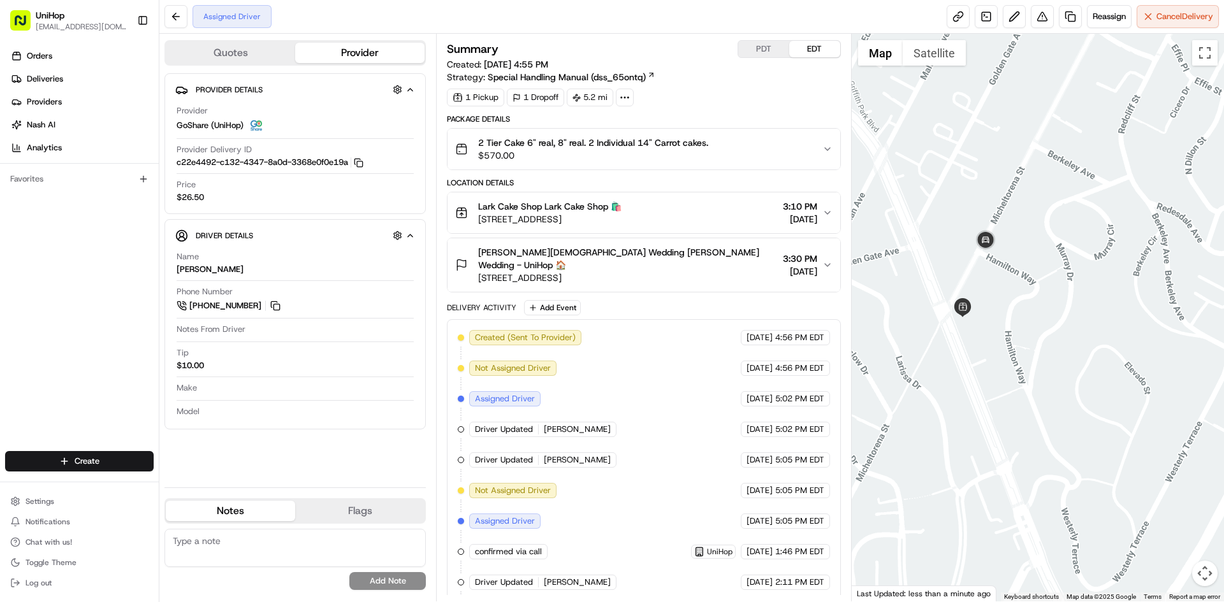
click at [764, 49] on button "PDT" at bounding box center [763, 49] width 51 height 17
click at [817, 46] on button "EDT" at bounding box center [814, 49] width 51 height 17
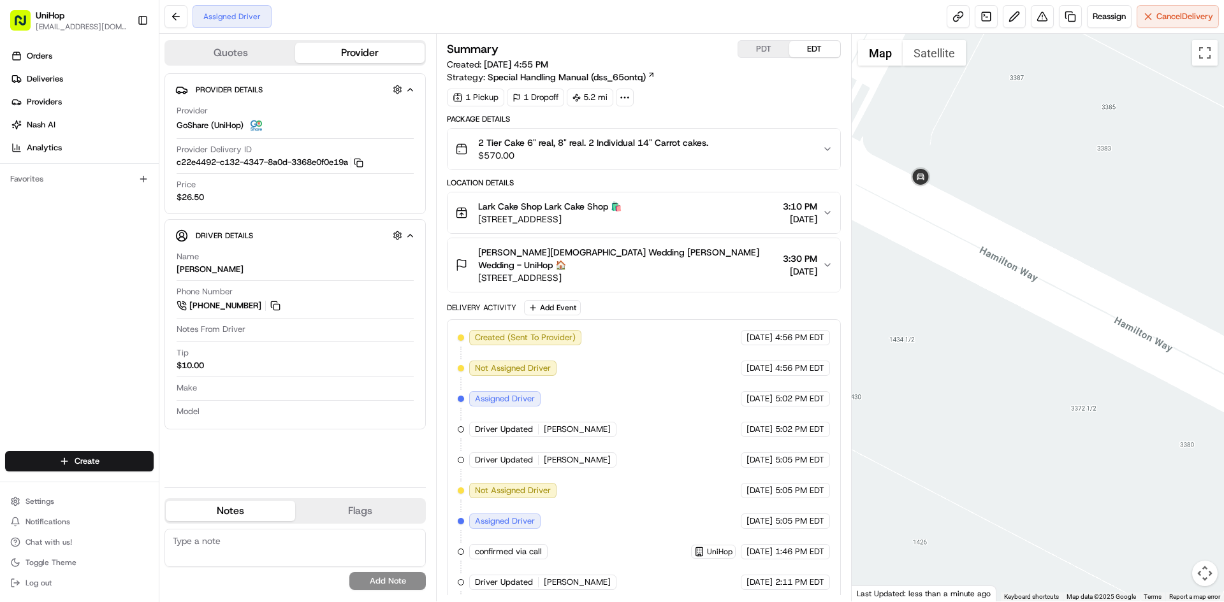
click at [926, 61] on button "Satellite" at bounding box center [933, 52] width 63 height 25
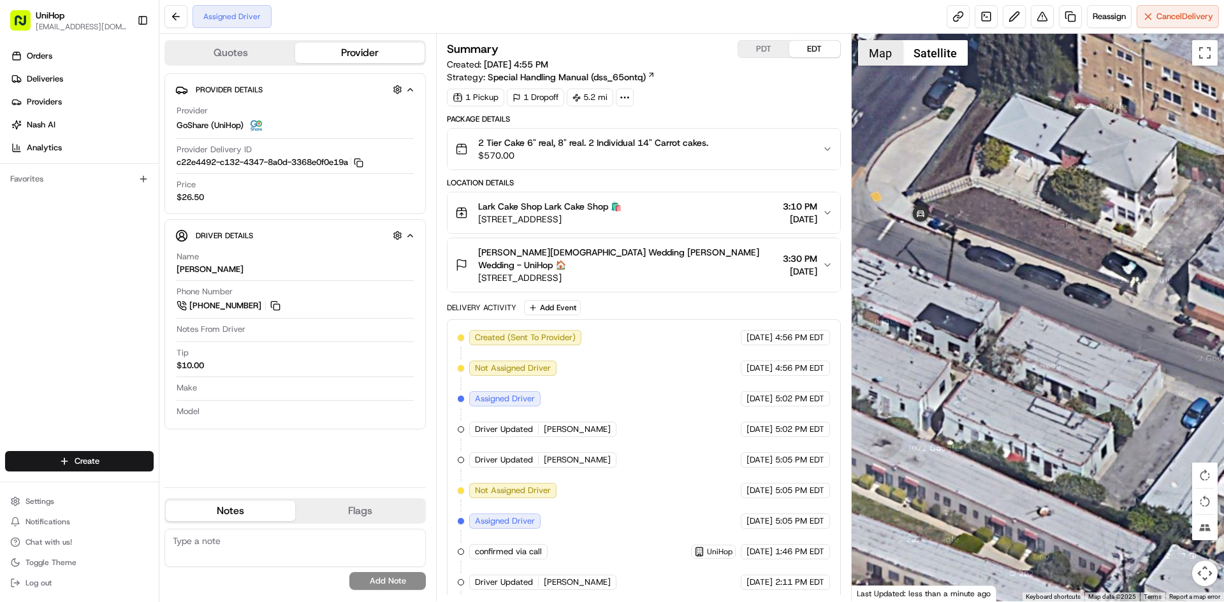
click at [887, 59] on button "Map" at bounding box center [880, 52] width 45 height 25
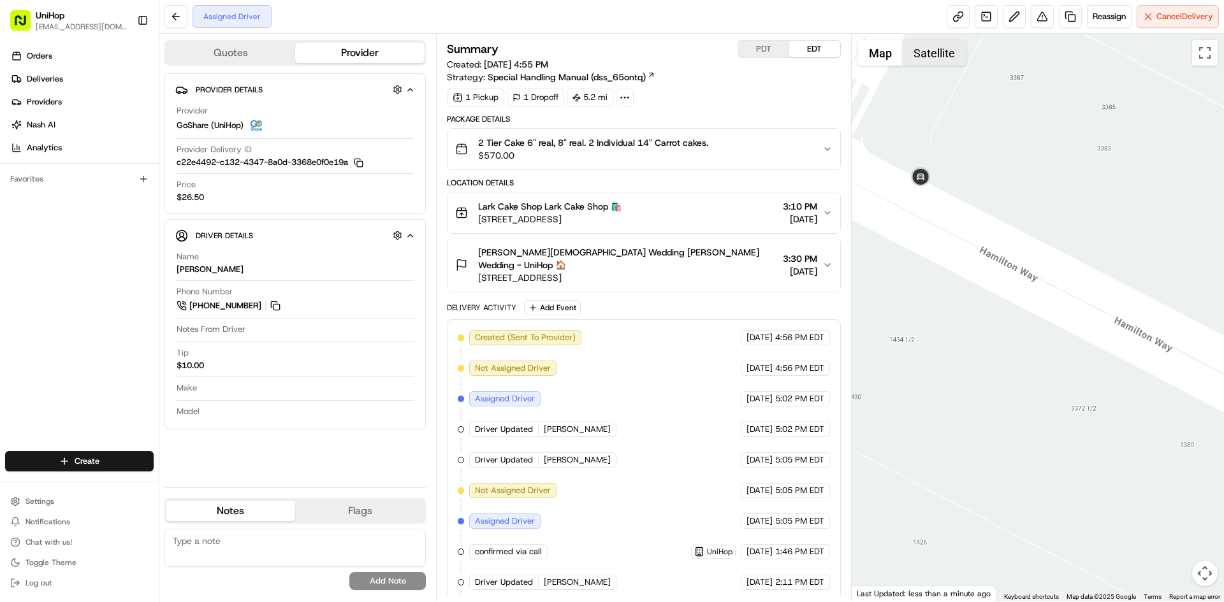
click at [922, 62] on button "Satellite" at bounding box center [933, 52] width 63 height 25
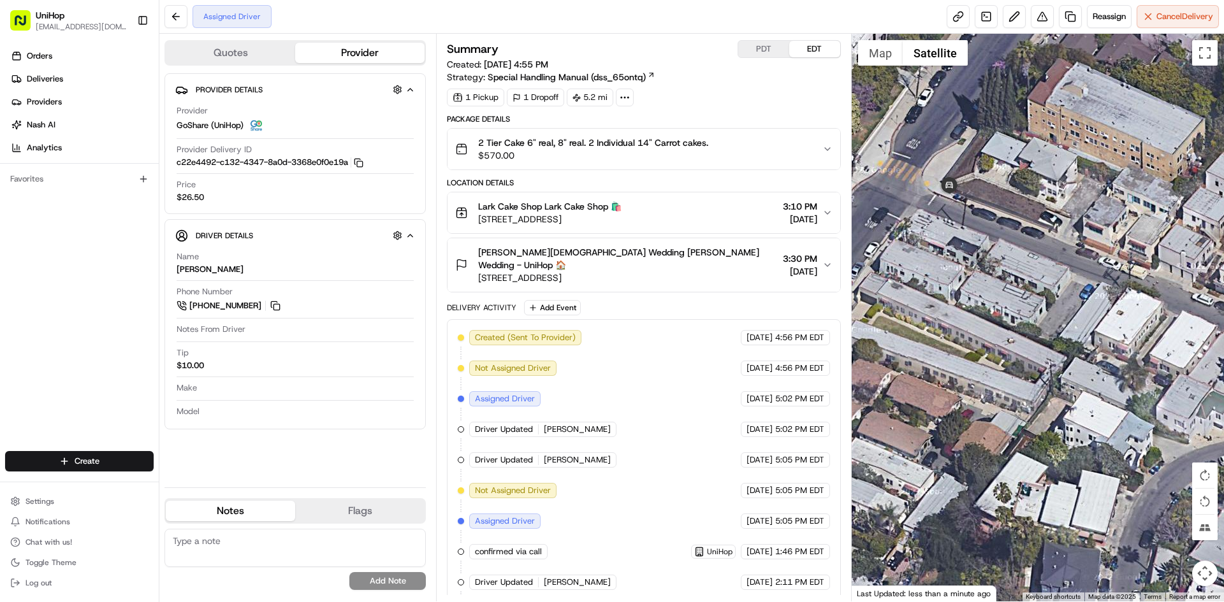
drag, startPoint x: 921, startPoint y: 214, endPoint x: 976, endPoint y: 206, distance: 56.0
click at [974, 208] on div at bounding box center [1037, 318] width 373 height 568
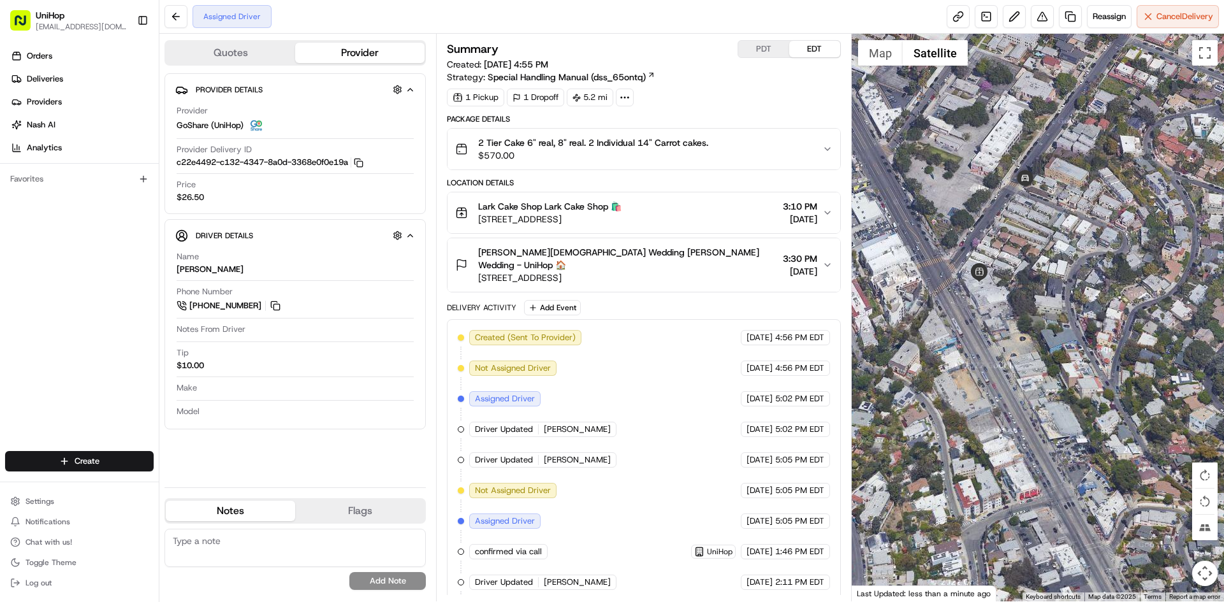
click at [621, 218] on span "3337 W Sunset Blvd, Los Angeles, CA 90026, USA" at bounding box center [549, 219] width 143 height 13
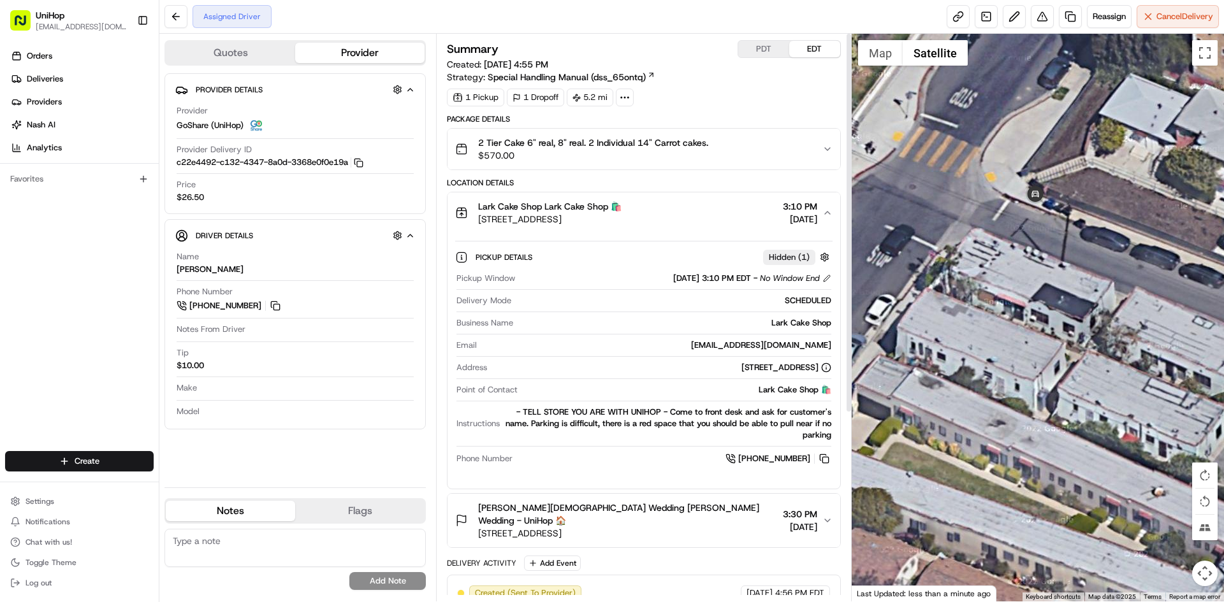
drag, startPoint x: 950, startPoint y: 377, endPoint x: 1025, endPoint y: 291, distance: 114.3
click at [1023, 299] on div at bounding box center [1037, 318] width 373 height 568
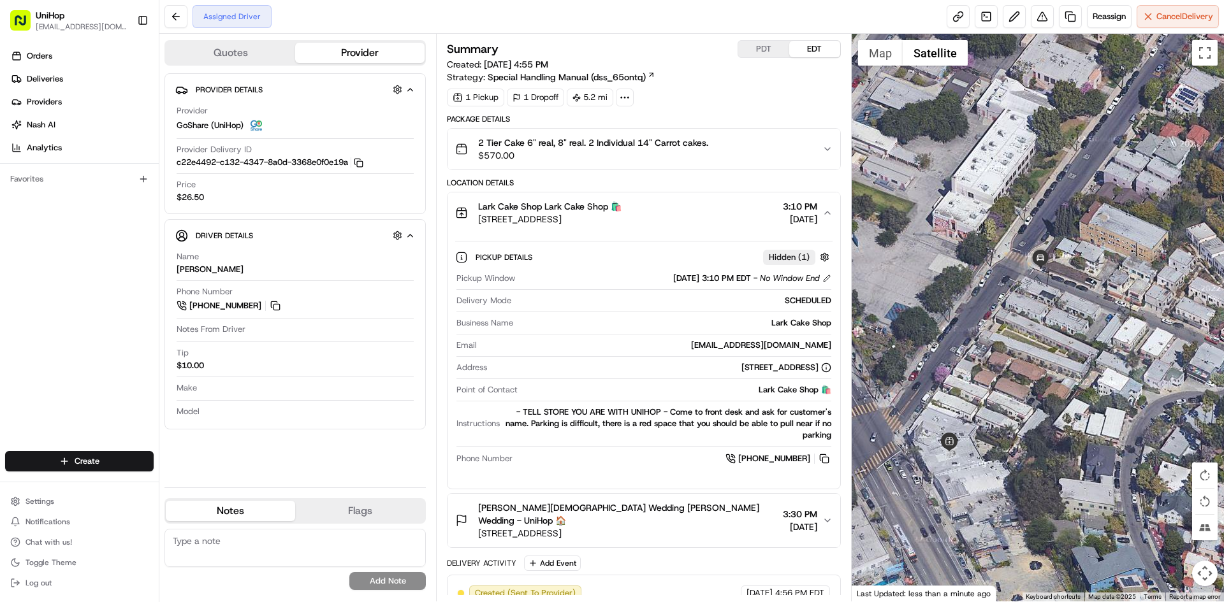
drag, startPoint x: 969, startPoint y: 449, endPoint x: 991, endPoint y: 364, distance: 87.5
click at [991, 365] on div at bounding box center [1037, 318] width 373 height 568
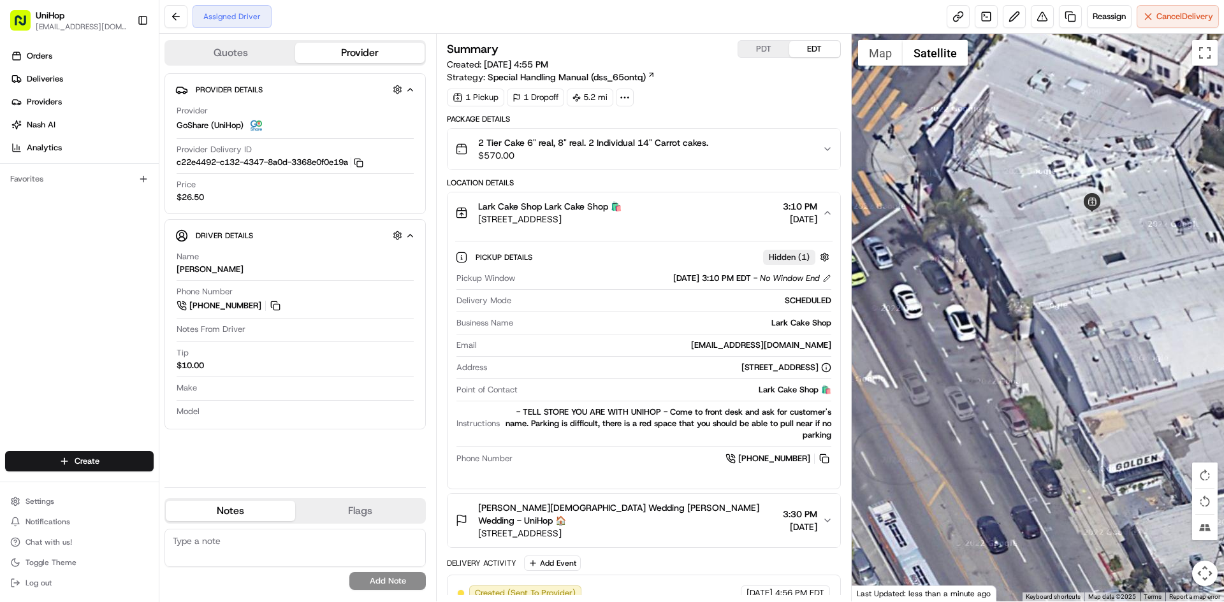
drag, startPoint x: 987, startPoint y: 296, endPoint x: 997, endPoint y: 300, distance: 10.1
click at [995, 300] on div at bounding box center [1037, 318] width 373 height 568
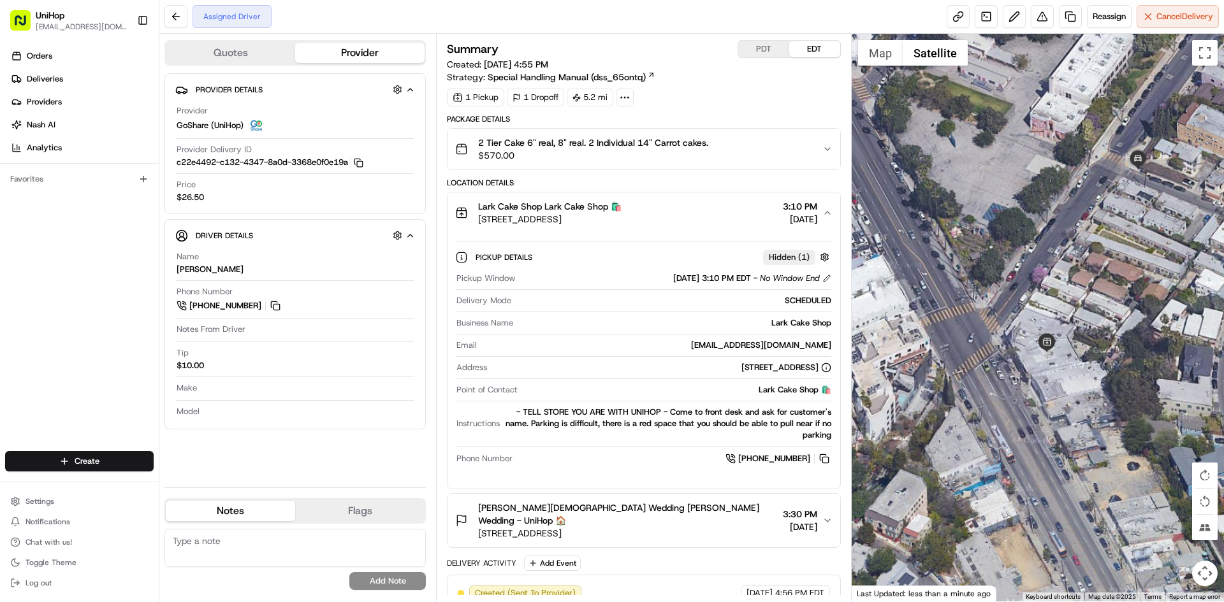
drag, startPoint x: 1152, startPoint y: 186, endPoint x: 1063, endPoint y: 208, distance: 91.2
click at [1064, 208] on div at bounding box center [1037, 318] width 373 height 568
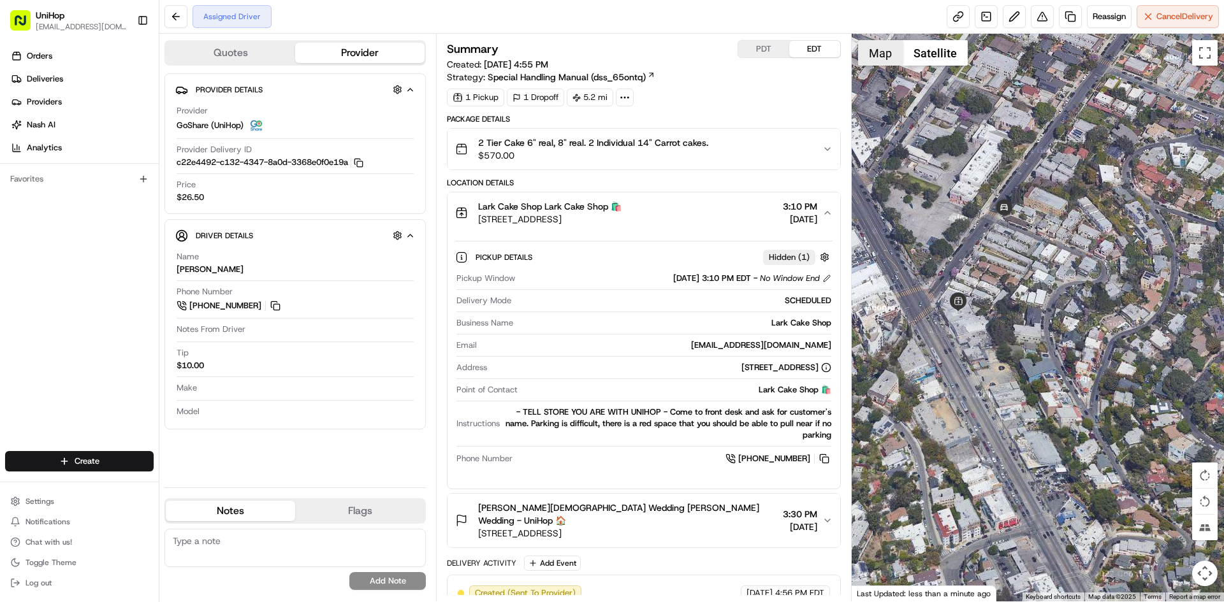
click at [892, 54] on button "Map" at bounding box center [880, 52] width 45 height 25
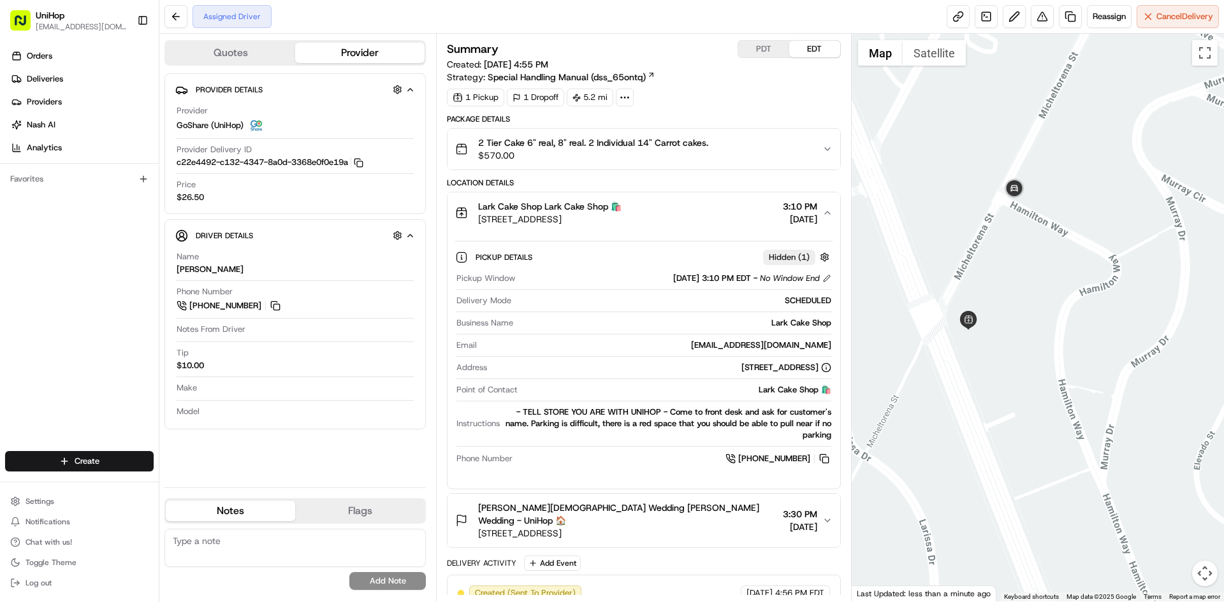
drag, startPoint x: 1001, startPoint y: 154, endPoint x: 1011, endPoint y: 175, distance: 22.5
click at [1011, 175] on div at bounding box center [1037, 318] width 373 height 568
click at [1017, 196] on img at bounding box center [1016, 198] width 25 height 25
click at [640, 198] on button "Lark Cake Shop Lark Cake Shop 🛍️ 3337 W Sunset Blvd, Los Angeles, CA 90026, USA…" at bounding box center [643, 212] width 392 height 41
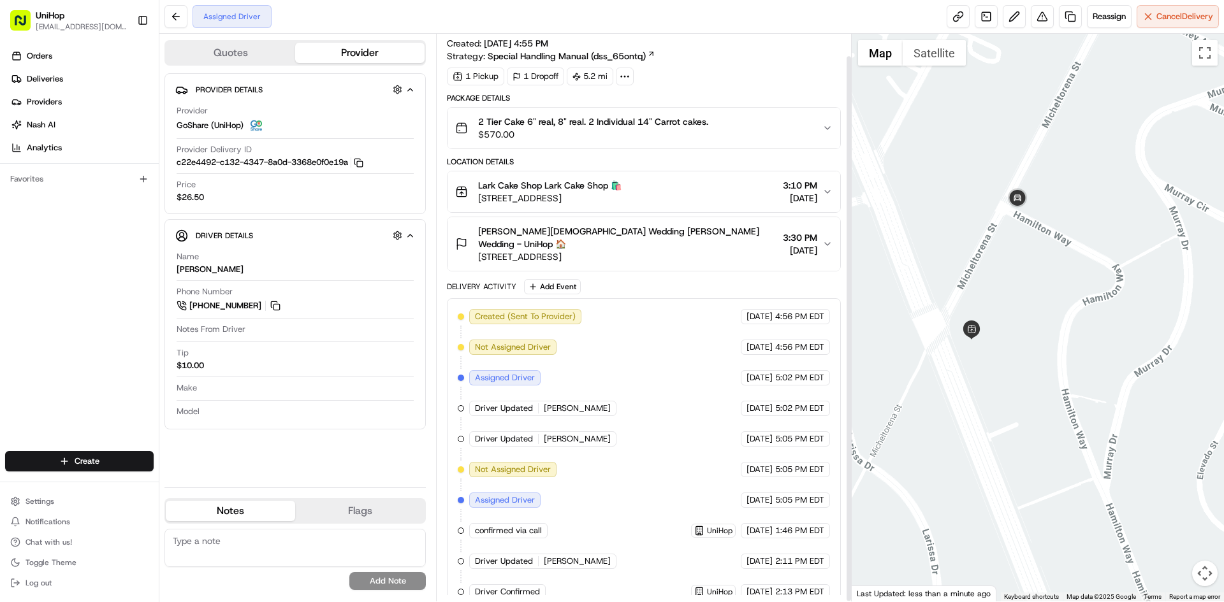
scroll to position [24, 0]
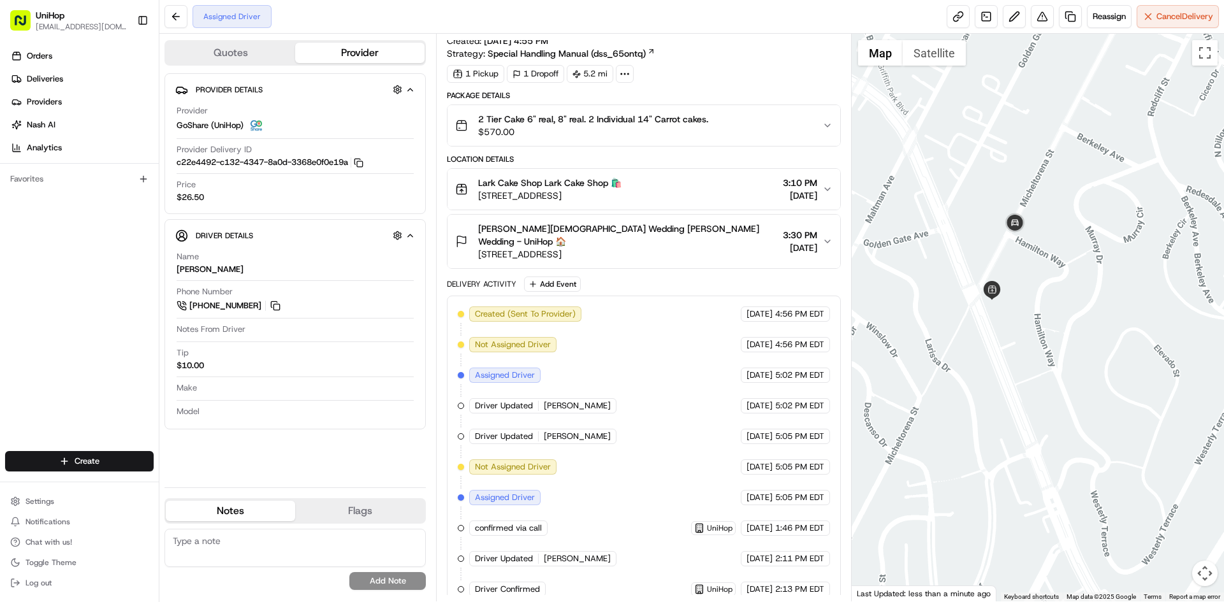
drag, startPoint x: 1041, startPoint y: 232, endPoint x: 1032, endPoint y: 245, distance: 15.6
click at [1032, 245] on div at bounding box center [1037, 318] width 373 height 568
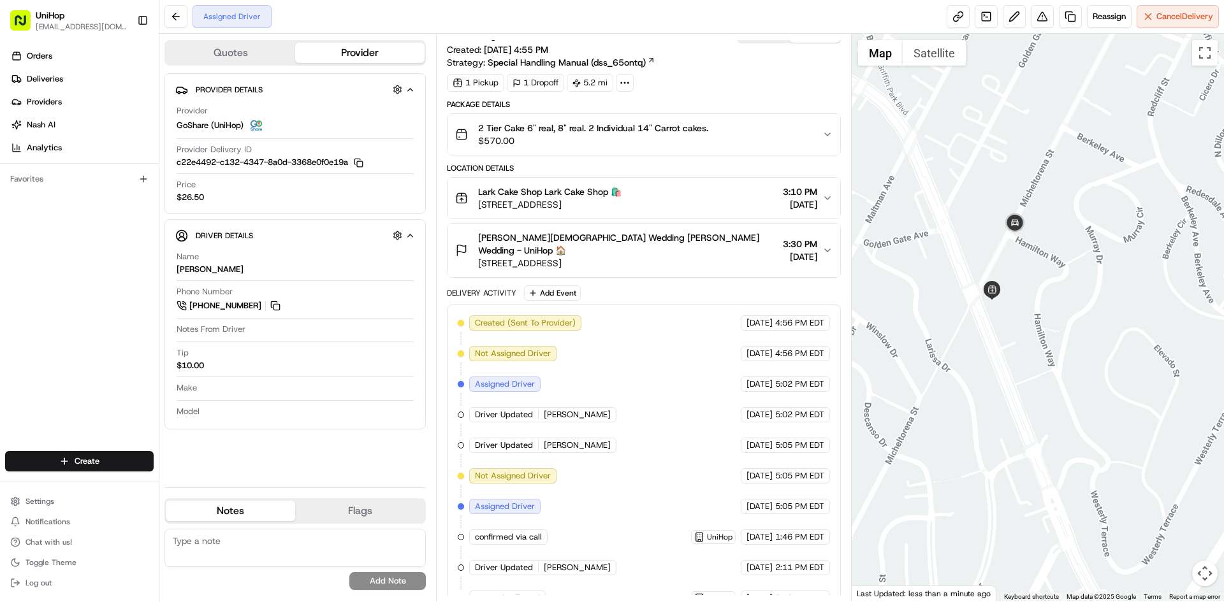
scroll to position [0, 0]
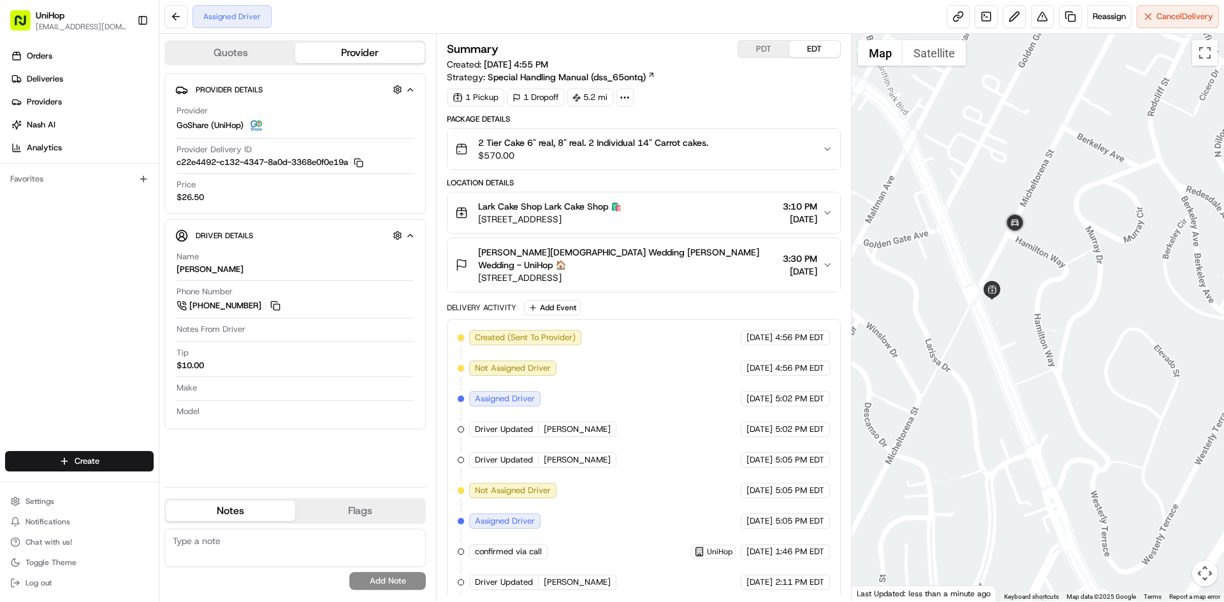
click at [704, 254] on span "Rafael Bautista Wedding Rafael Bautista Wedding - UniHop 🏠" at bounding box center [627, 258] width 299 height 25
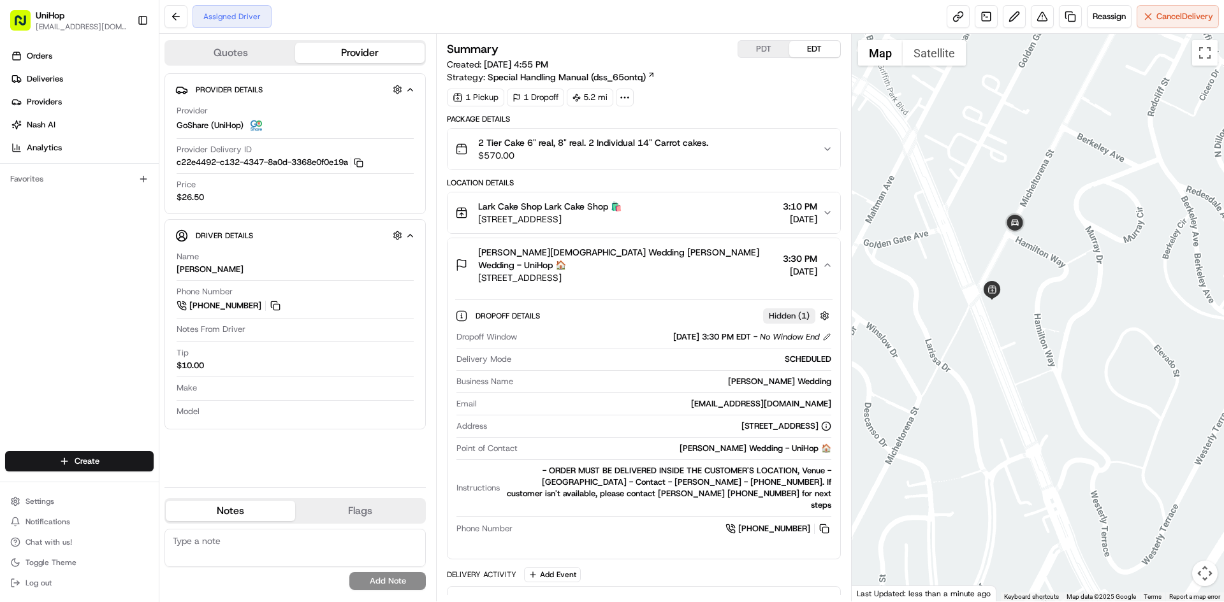
click at [704, 254] on span "Rafael Bautista Wedding Rafael Bautista Wedding - UniHop 🏠" at bounding box center [627, 258] width 299 height 25
click at [703, 224] on div "Lark Cake Shop Lark Cake Shop 🛍️ 3337 W Sunset Blvd, Los Angeles, CA 90026, USA…" at bounding box center [638, 212] width 366 height 25
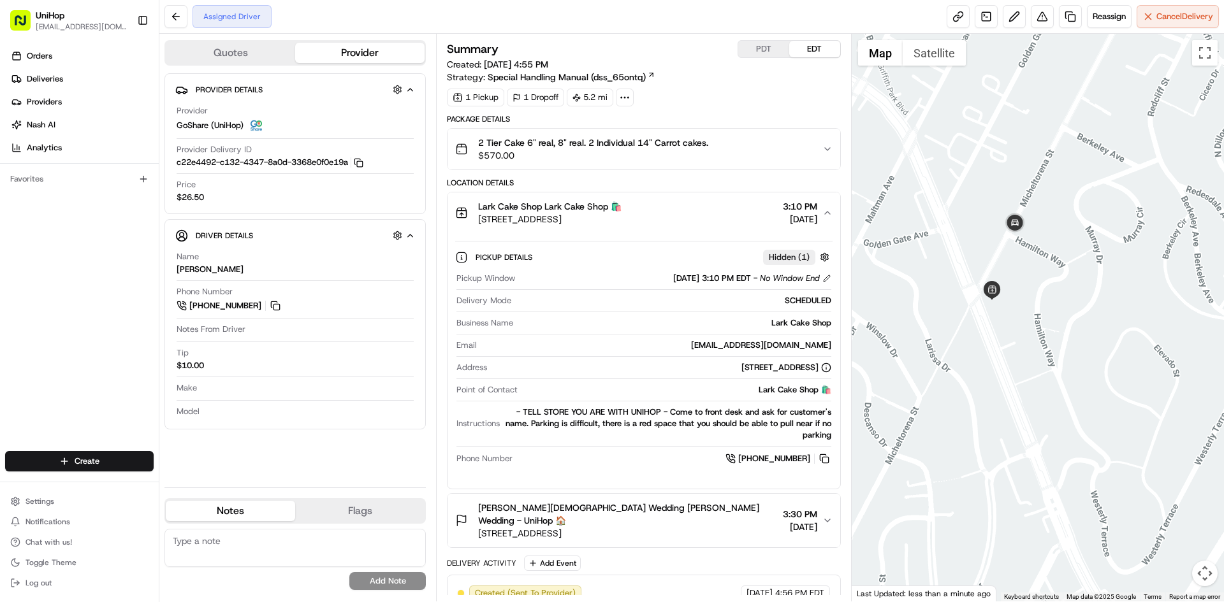
click at [703, 224] on div "Lark Cake Shop Lark Cake Shop 🛍️ 3337 W Sunset Blvd, Los Angeles, CA 90026, USA…" at bounding box center [638, 212] width 366 height 25
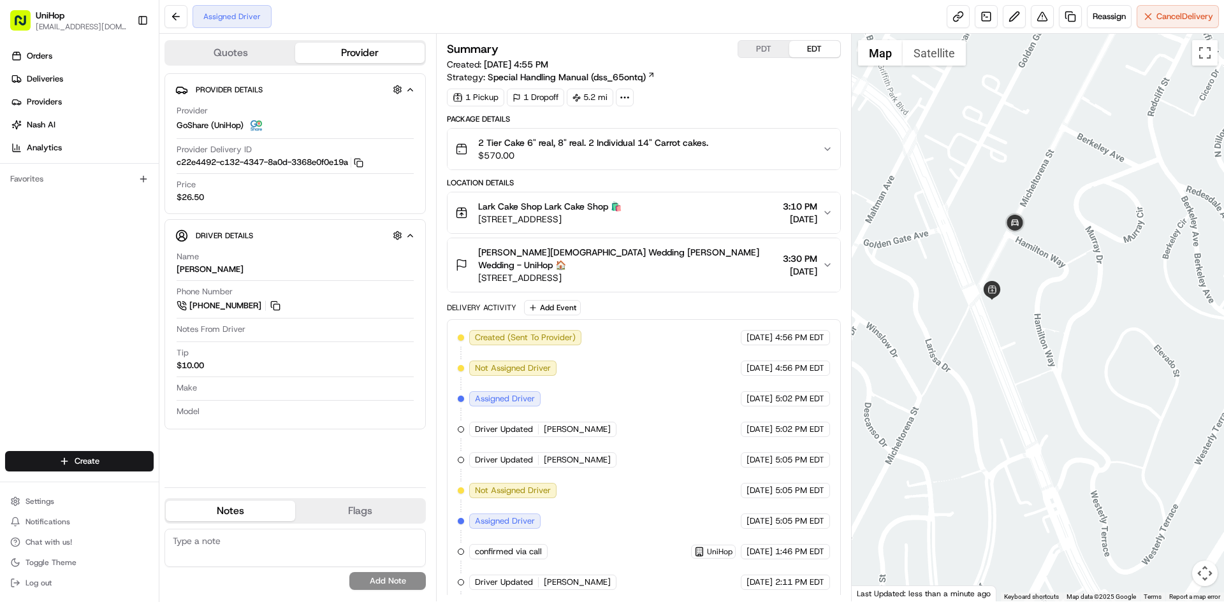
click at [703, 271] on span "570 W Ave 26, Los Angeles, CA 90065, USA" at bounding box center [627, 277] width 299 height 13
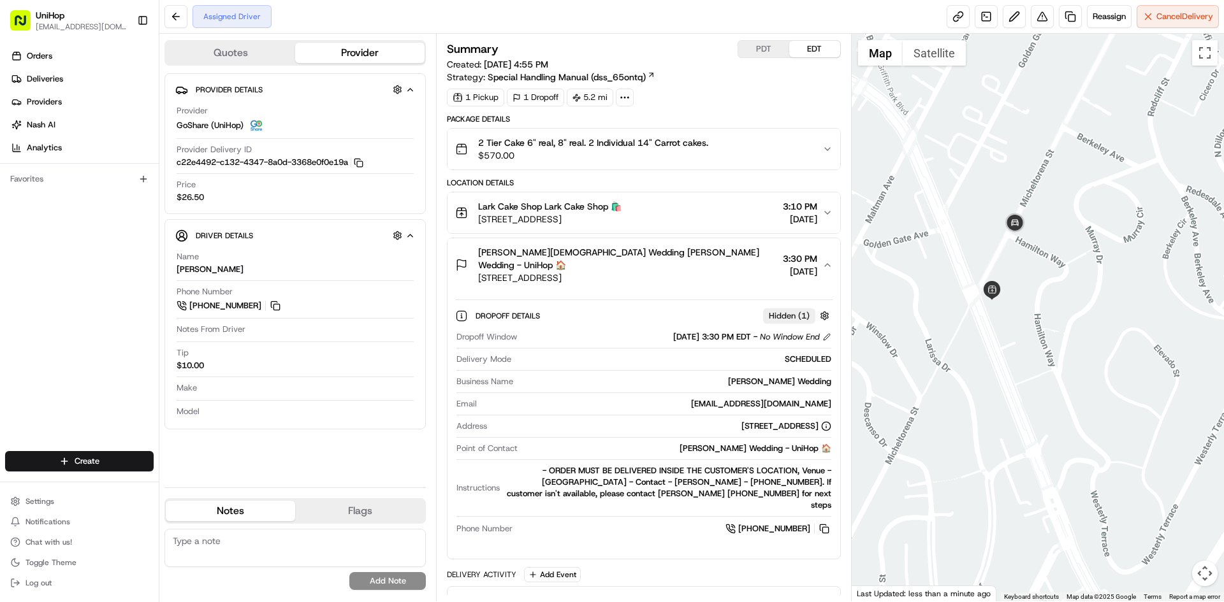
click at [703, 271] on span "570 W Ave 26, Los Angeles, CA 90065, USA" at bounding box center [627, 277] width 299 height 13
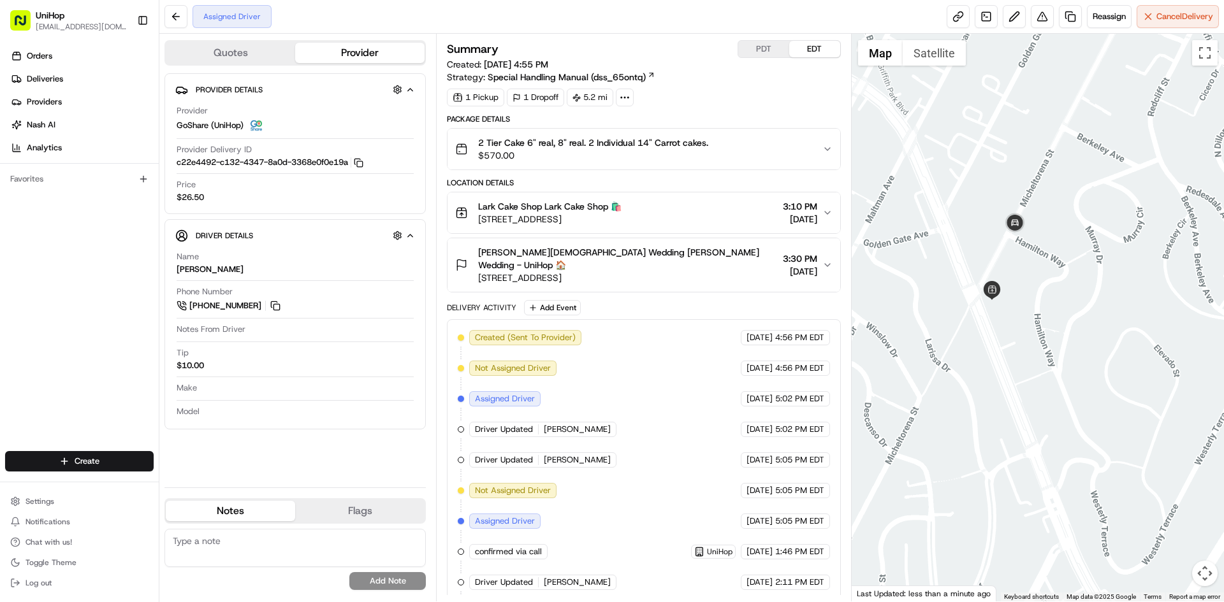
click at [681, 152] on span "$570.00" at bounding box center [593, 155] width 230 height 13
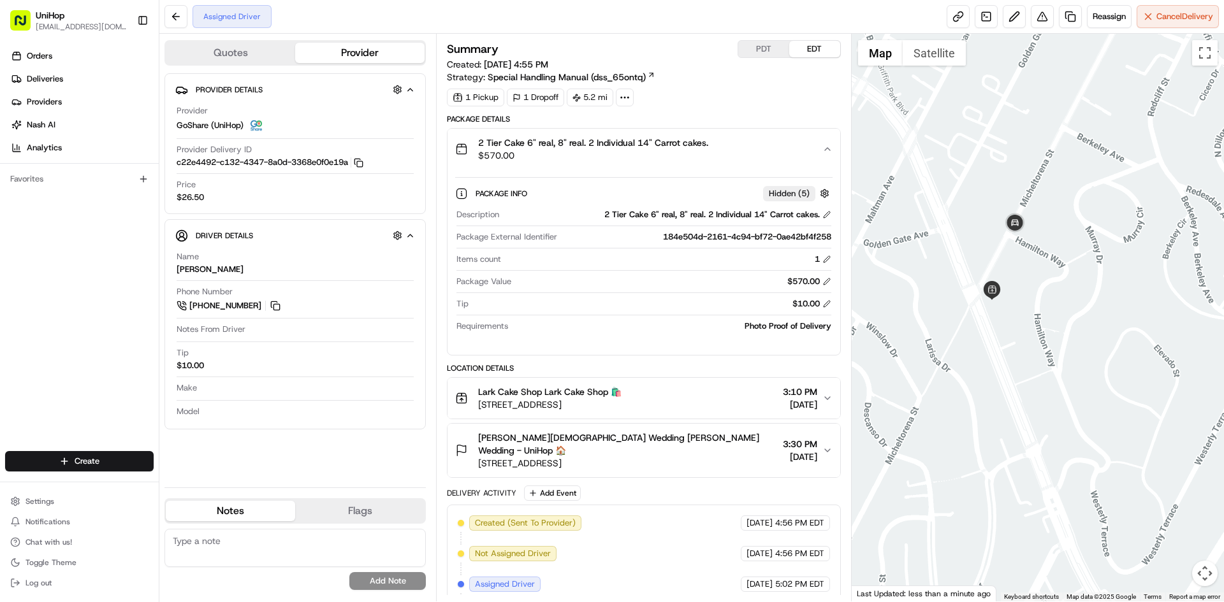
click at [681, 152] on span "$570.00" at bounding box center [593, 155] width 230 height 13
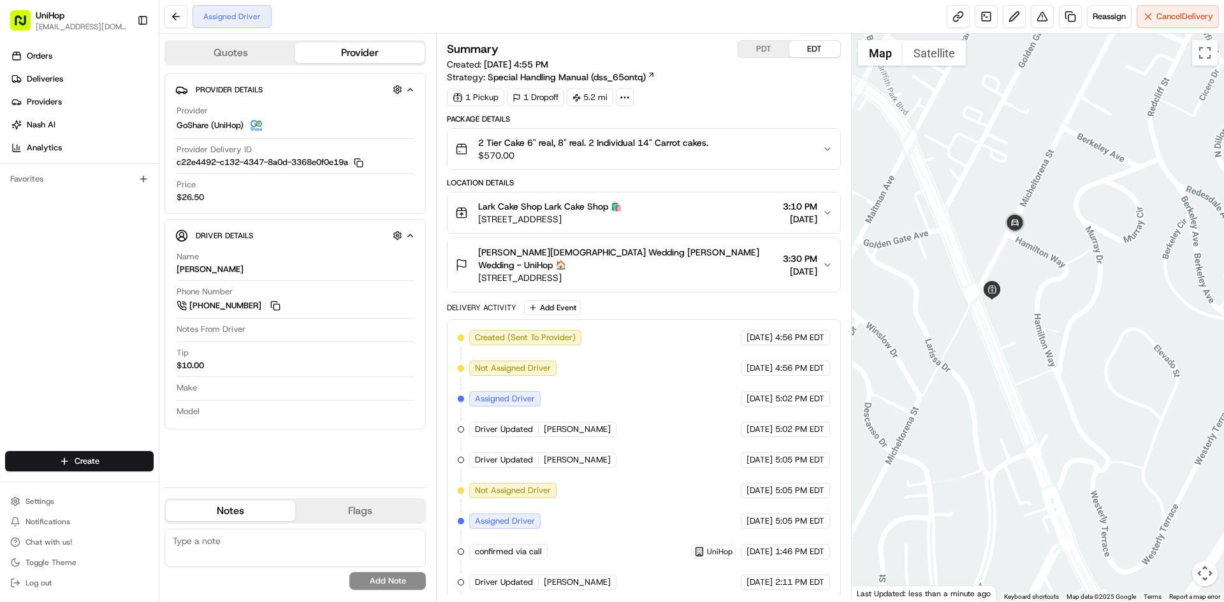
drag, startPoint x: 61, startPoint y: 340, endPoint x: 66, endPoint y: 349, distance: 10.1
click at [61, 340] on div "Orders Deliveries Providers Nash AI Analytics Favorites" at bounding box center [79, 250] width 159 height 418
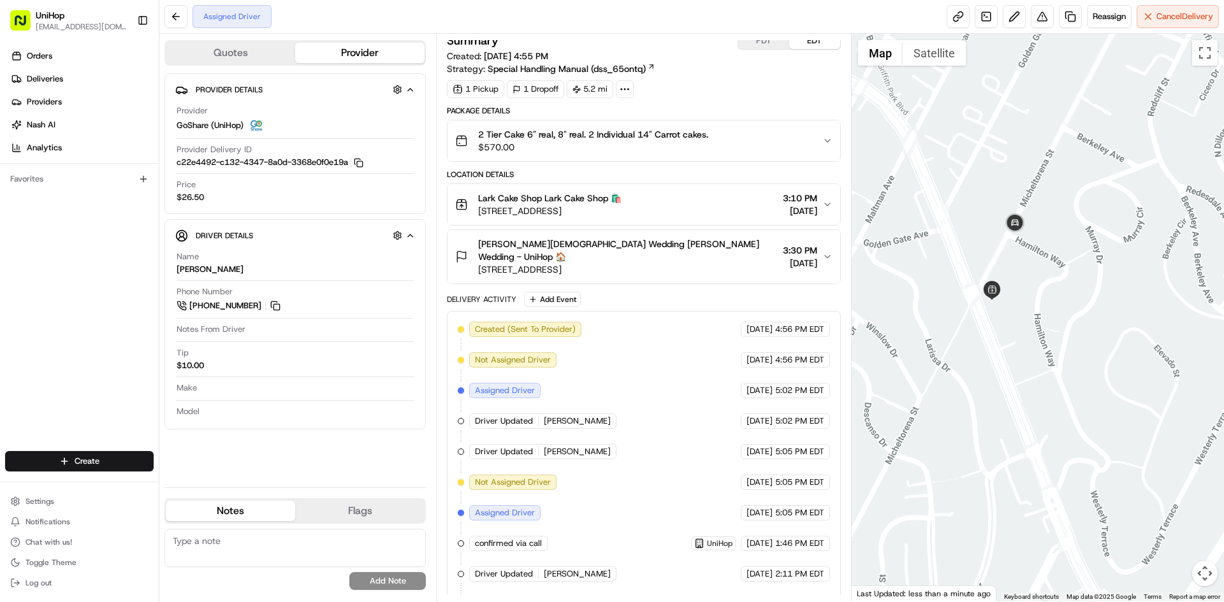
scroll to position [24, 0]
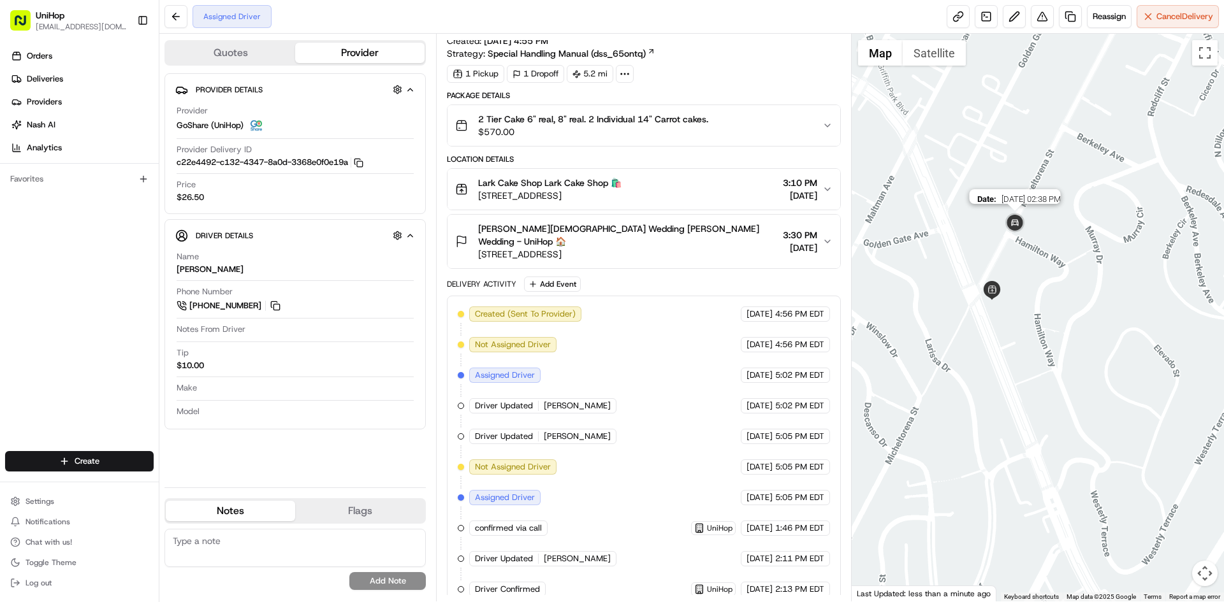
click at [1014, 220] on img at bounding box center [1014, 223] width 25 height 25
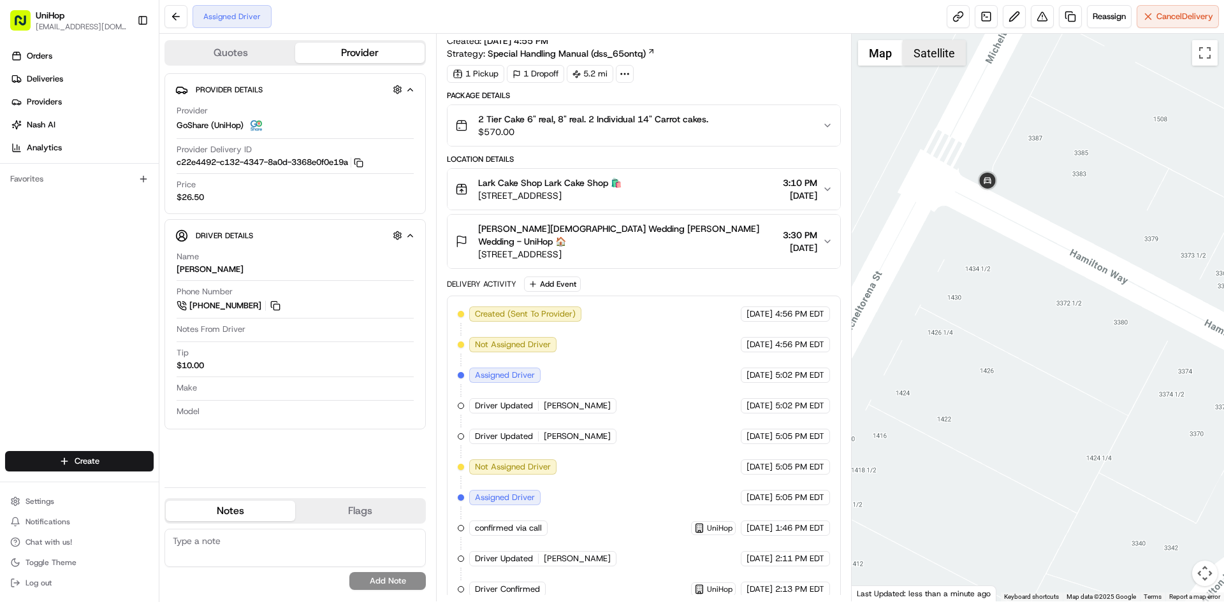
click at [940, 44] on button "Satellite" at bounding box center [933, 52] width 63 height 25
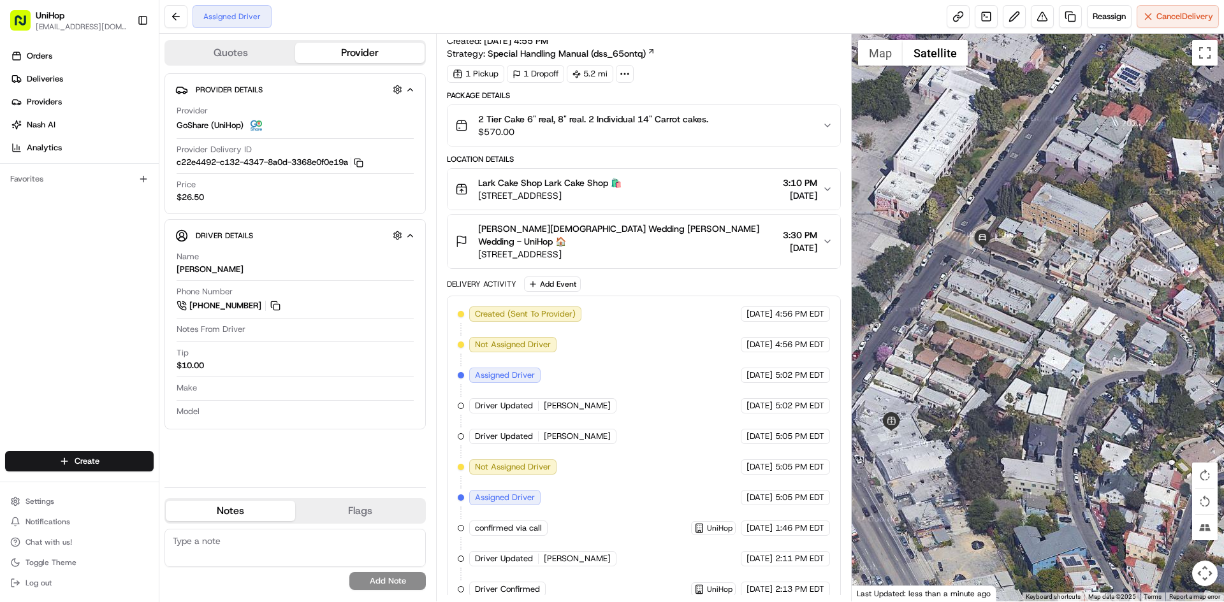
drag, startPoint x: 672, startPoint y: 242, endPoint x: 601, endPoint y: 210, distance: 77.6
click at [493, 250] on button "Rafael Bautista Wedding Rafael Bautista Wedding - UniHop 🏠 570 W Ave 26, Los An…" at bounding box center [643, 242] width 392 height 54
drag, startPoint x: 693, startPoint y: 194, endPoint x: 478, endPoint y: 203, distance: 215.6
click at [478, 203] on button "Lark Cake Shop Lark Cake Shop 🛍️ 3337 W Sunset Blvd, Los Angeles, CA 90026, USA…" at bounding box center [643, 189] width 392 height 41
click at [698, 192] on div "Lark Cake Shop Lark Cake Shop 🛍️ 3337 W Sunset Blvd, Los Angeles, CA 90026, USA…" at bounding box center [638, 189] width 366 height 25
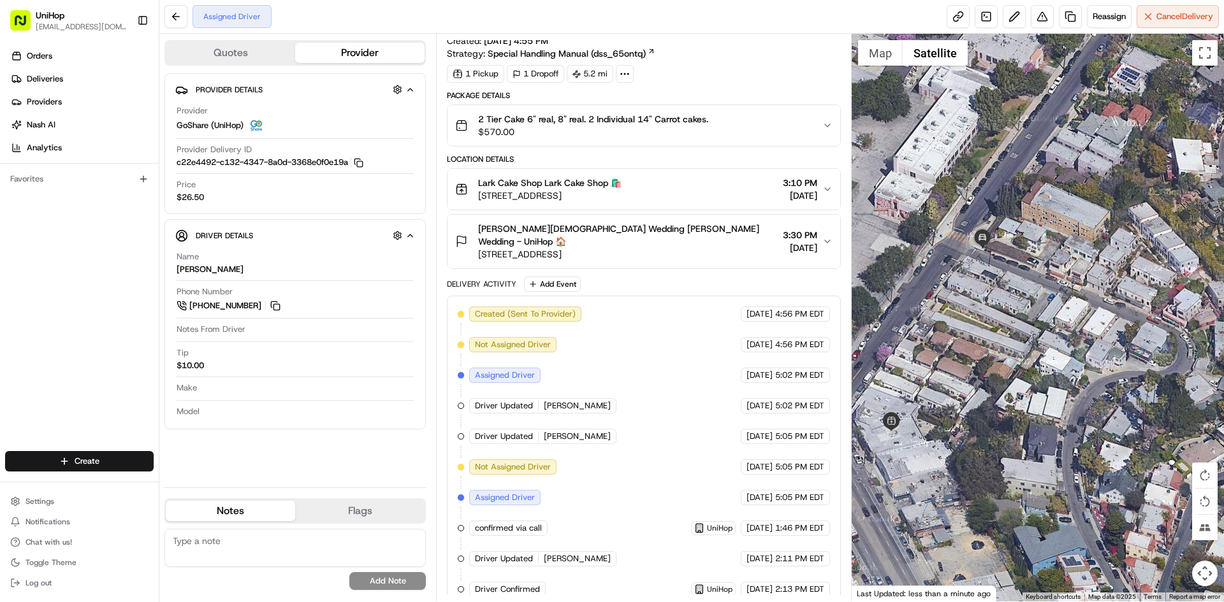
click at [711, 191] on div "Lark Cake Shop Lark Cake Shop 🛍️ 3337 W Sunset Blvd, Los Angeles, CA 90026, USA…" at bounding box center [638, 189] width 366 height 25
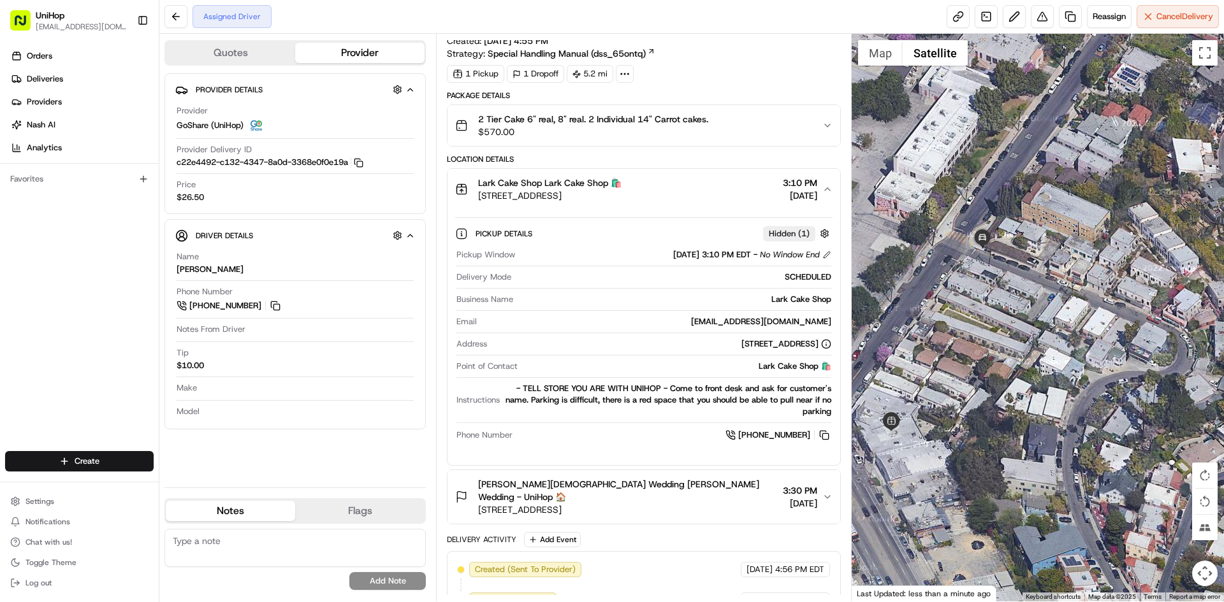
click at [711, 191] on div "Lark Cake Shop Lark Cake Shop 🛍️ 3337 W Sunset Blvd, Los Angeles, CA 90026, USA…" at bounding box center [638, 189] width 366 height 25
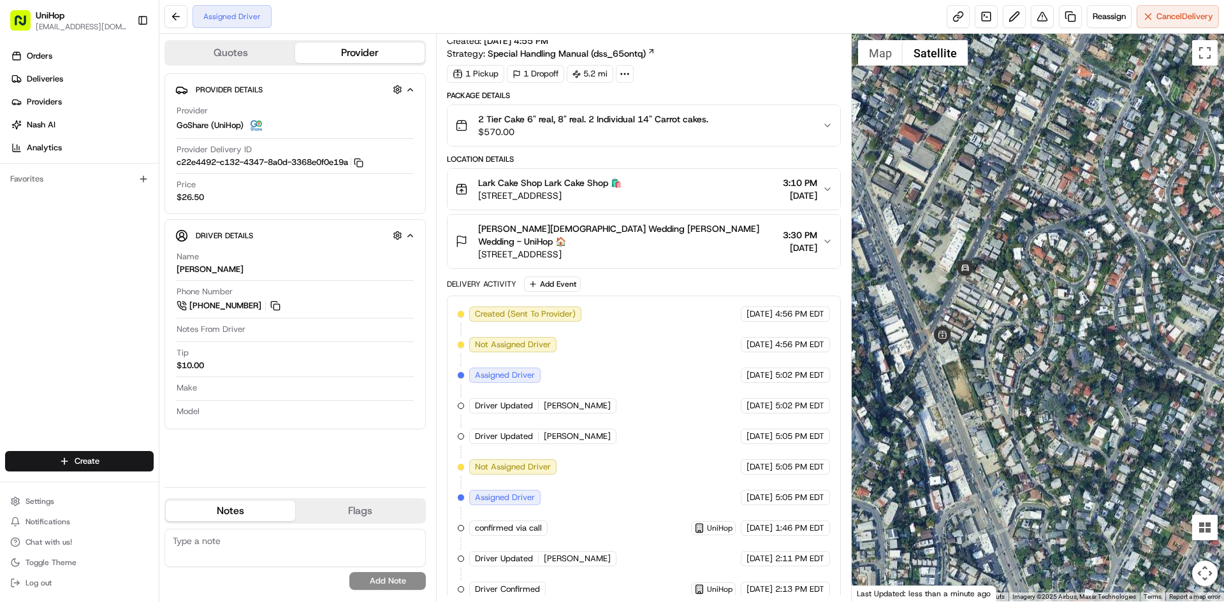
click at [3, 315] on div "Orders Deliveries Providers Nash AI Analytics Favorites" at bounding box center [79, 250] width 159 height 418
drag, startPoint x: 1012, startPoint y: 321, endPoint x: 1002, endPoint y: 309, distance: 15.3
click at [1016, 319] on div at bounding box center [1037, 318] width 373 height 568
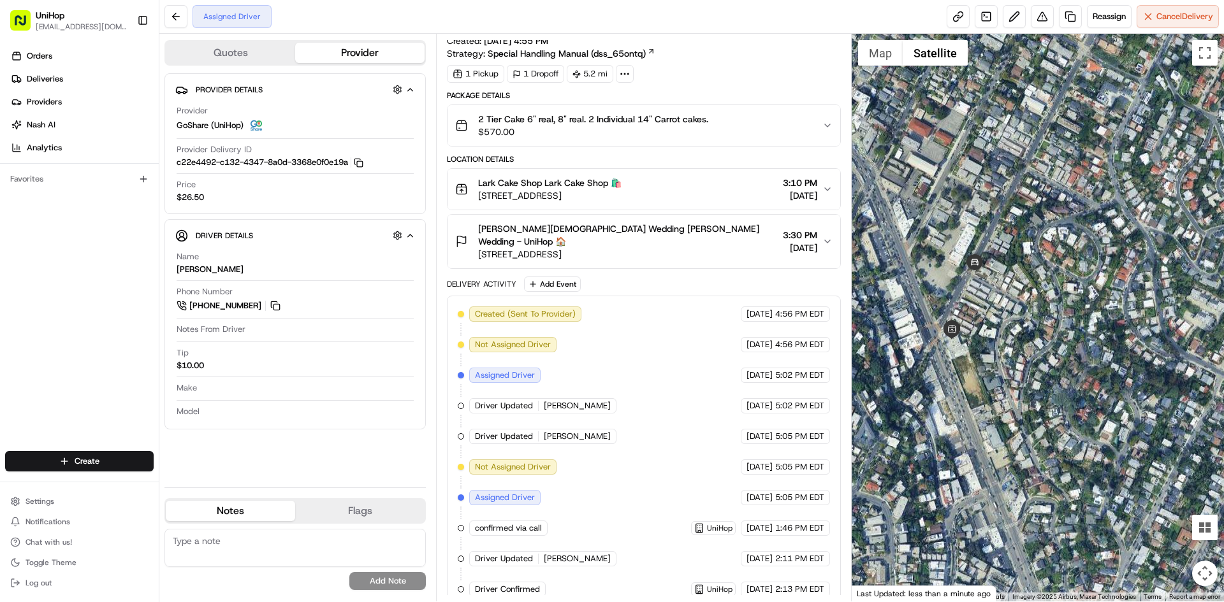
click at [892, 68] on div at bounding box center [1037, 318] width 373 height 568
click at [878, 55] on button "Map" at bounding box center [880, 52] width 45 height 25
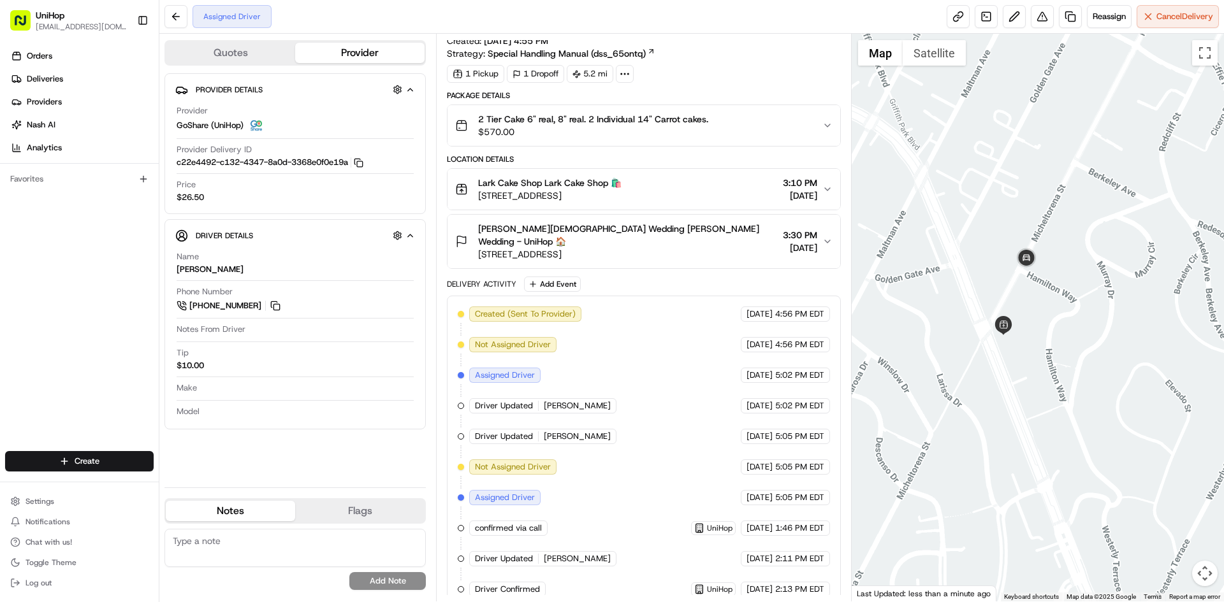
drag, startPoint x: 1092, startPoint y: 343, endPoint x: 1141, endPoint y: 336, distance: 49.5
click at [1141, 336] on div at bounding box center [1037, 318] width 373 height 568
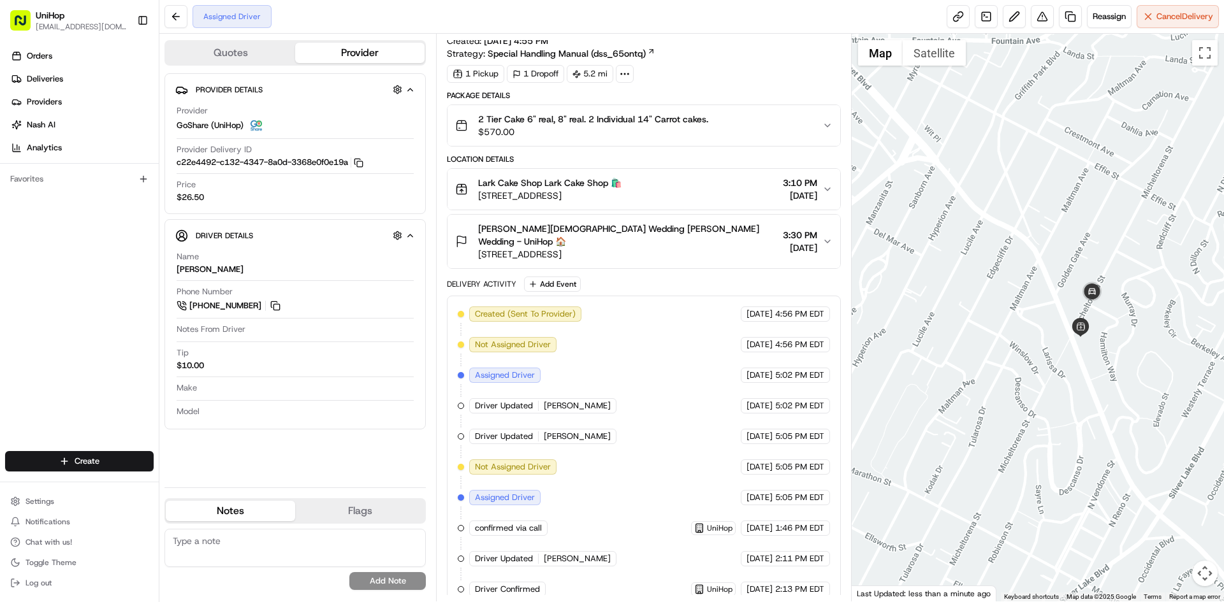
drag, startPoint x: 1132, startPoint y: 293, endPoint x: 1119, endPoint y: 307, distance: 19.8
click at [1119, 307] on div at bounding box center [1037, 318] width 373 height 568
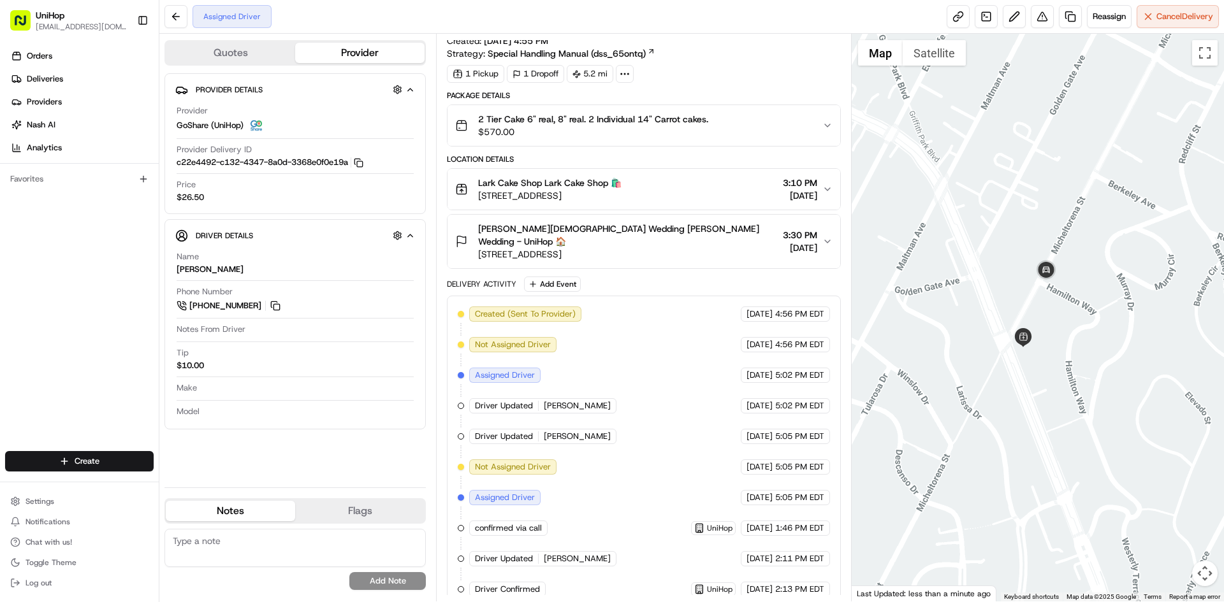
click at [709, 192] on div "Lark Cake Shop Lark Cake Shop 🛍️ 3337 W Sunset Blvd, Los Angeles, CA 90026, USA…" at bounding box center [638, 189] width 366 height 25
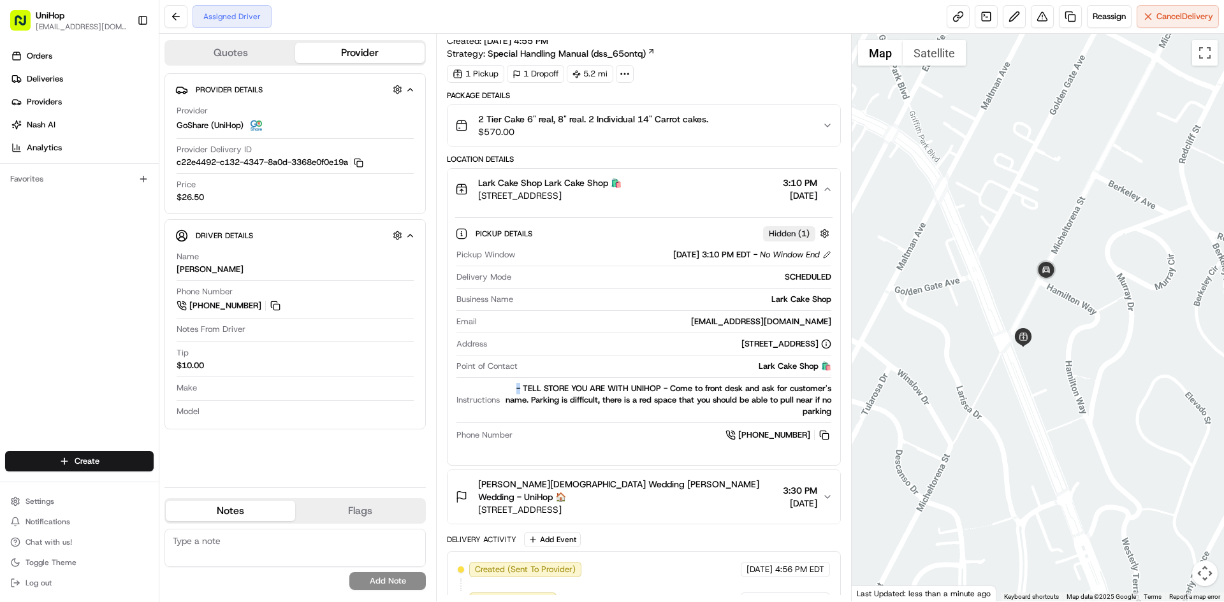
click at [519, 390] on div "- TELL STORE YOU ARE WITH UNIHOP - Come to front desk and ask for customer's na…" at bounding box center [668, 400] width 326 height 34
click at [516, 387] on div "- TELL STORE YOU ARE WITH UNIHOP - Come to front desk and ask for customer's na…" at bounding box center [668, 400] width 326 height 34
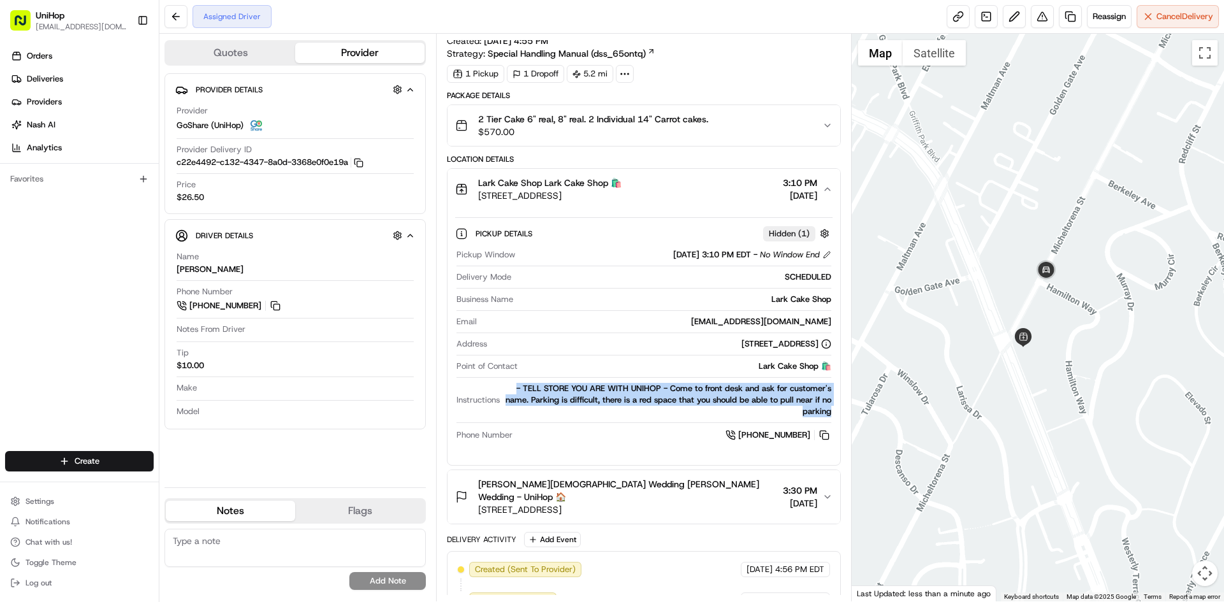
drag, startPoint x: 514, startPoint y: 387, endPoint x: 835, endPoint y: 414, distance: 322.4
click at [835, 414] on div "Pickup Details Hidden ( 1 ) Pickup Window Aug 16 2025 3:10 PM EDT - No Window E…" at bounding box center [643, 332] width 392 height 245
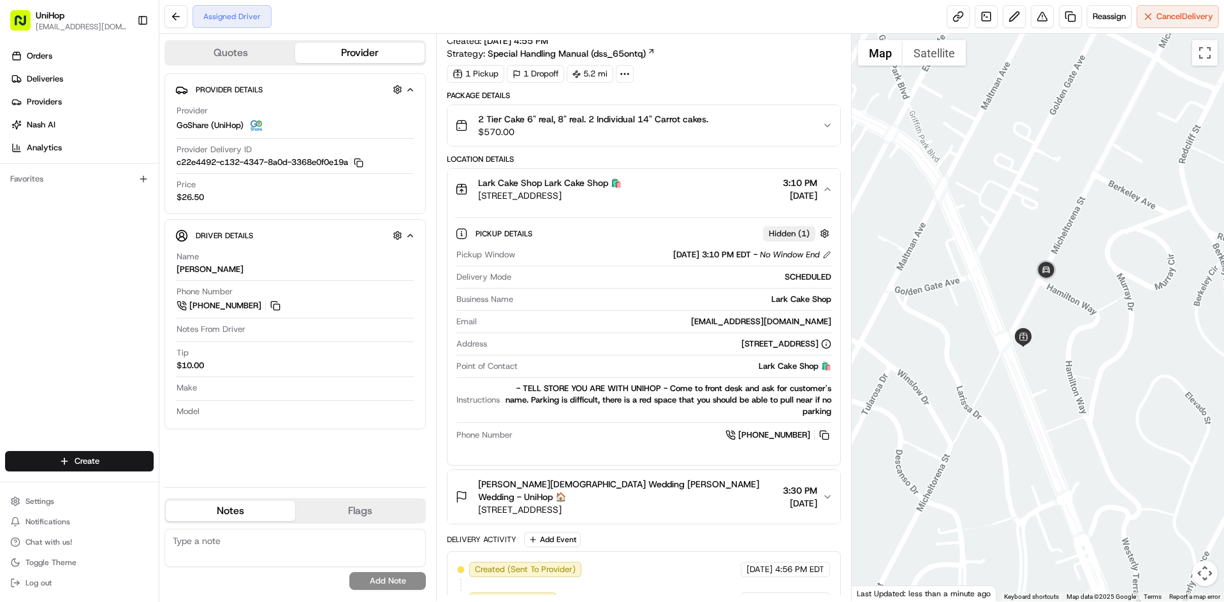
click at [117, 284] on div "Orders Deliveries Providers Nash AI Analytics Favorites" at bounding box center [79, 250] width 159 height 418
click at [621, 199] on span "3337 W Sunset Blvd, Los Angeles, CA 90026, USA" at bounding box center [549, 195] width 143 height 13
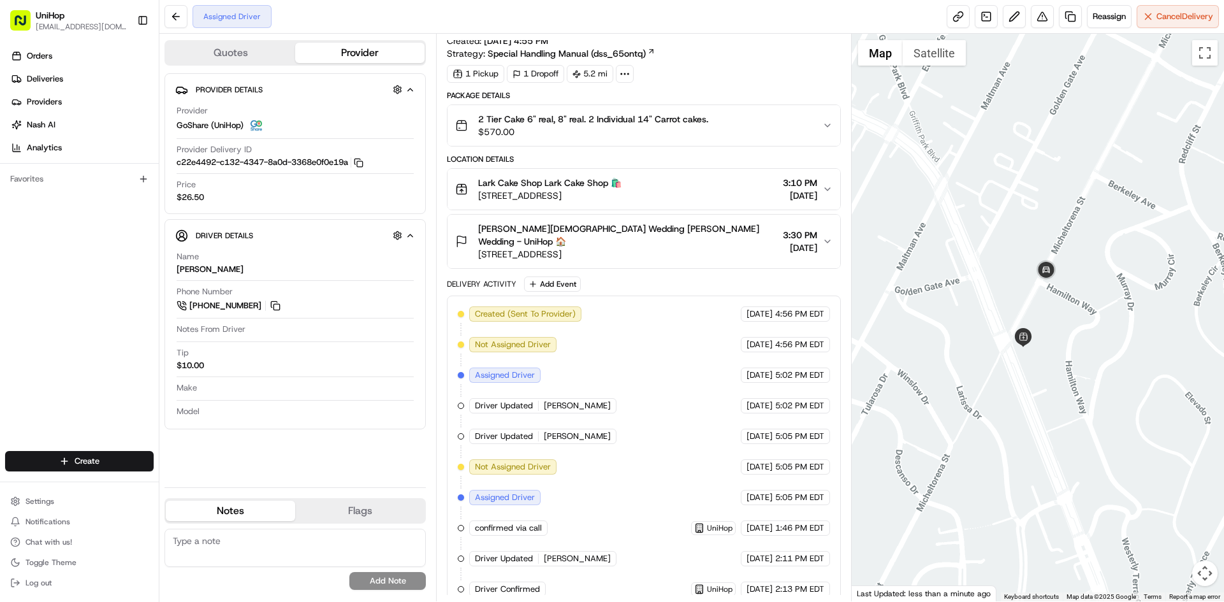
click at [462, 428] on div "Created (Sent To Provider) GoShare (UniHop) Aug 13 2025 4:56 PM EDT Not Assigne…" at bounding box center [644, 452] width 372 height 291
click at [462, 427] on div "Created (Sent To Provider) GoShare (UniHop) Aug 13 2025 4:56 PM EDT Not Assigne…" at bounding box center [644, 452] width 372 height 291
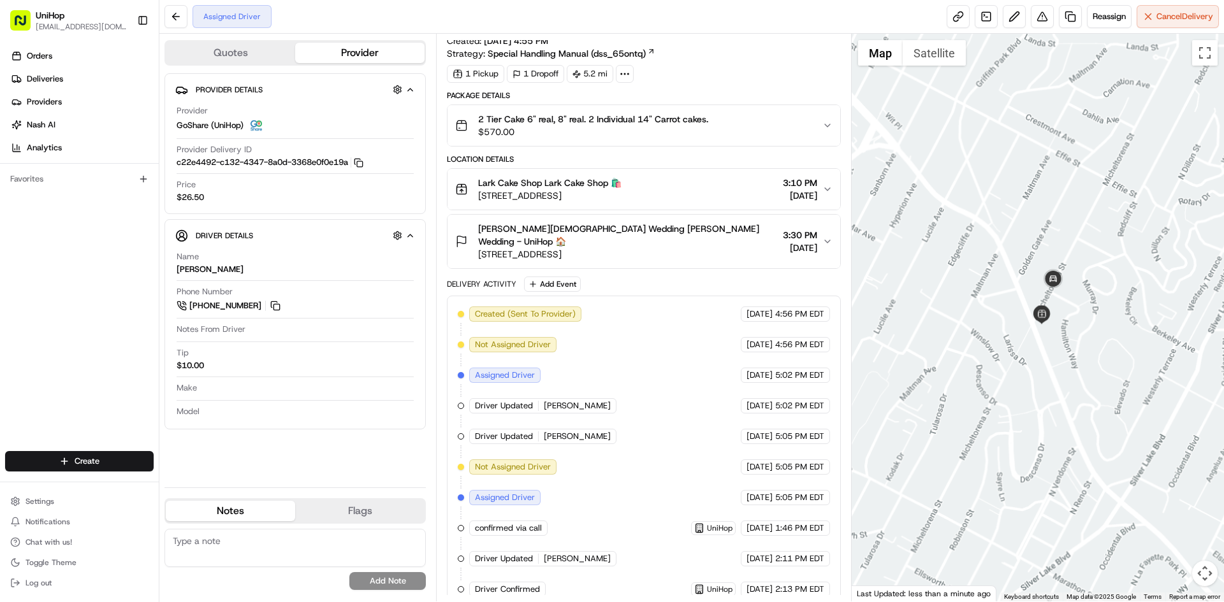
drag, startPoint x: 1075, startPoint y: 294, endPoint x: 1069, endPoint y: 298, distance: 6.6
click at [1069, 298] on div at bounding box center [1037, 318] width 373 height 568
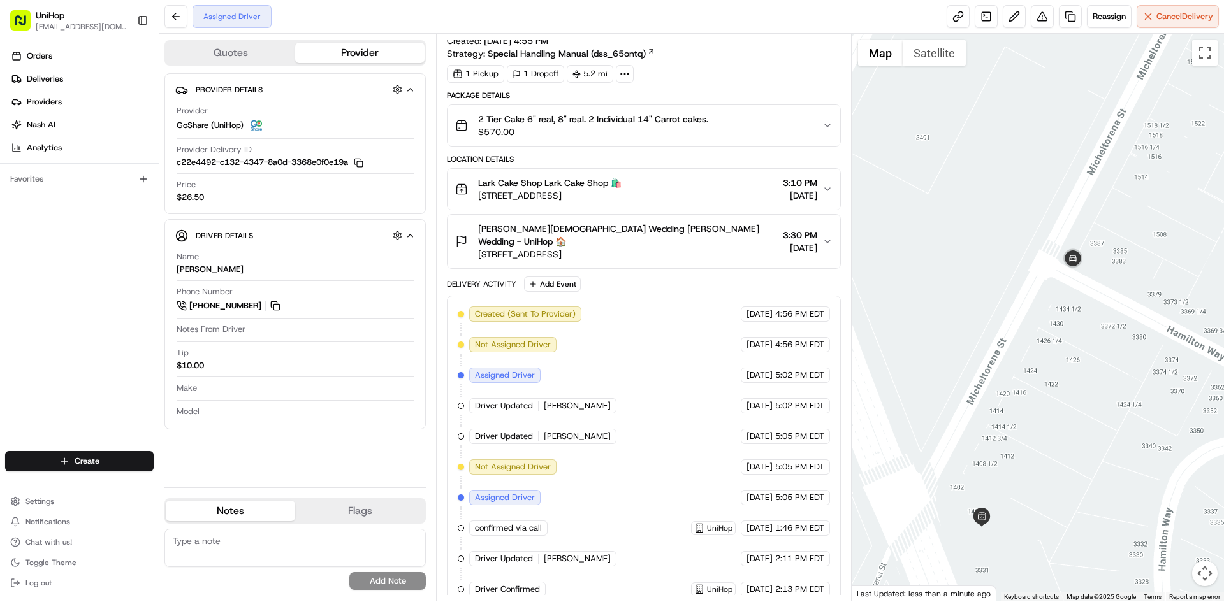
click at [928, 29] on div "Assigned Driver Reassign Cancel Delivery" at bounding box center [691, 17] width 1064 height 34
click at [926, 43] on button "Satellite" at bounding box center [933, 52] width 63 height 25
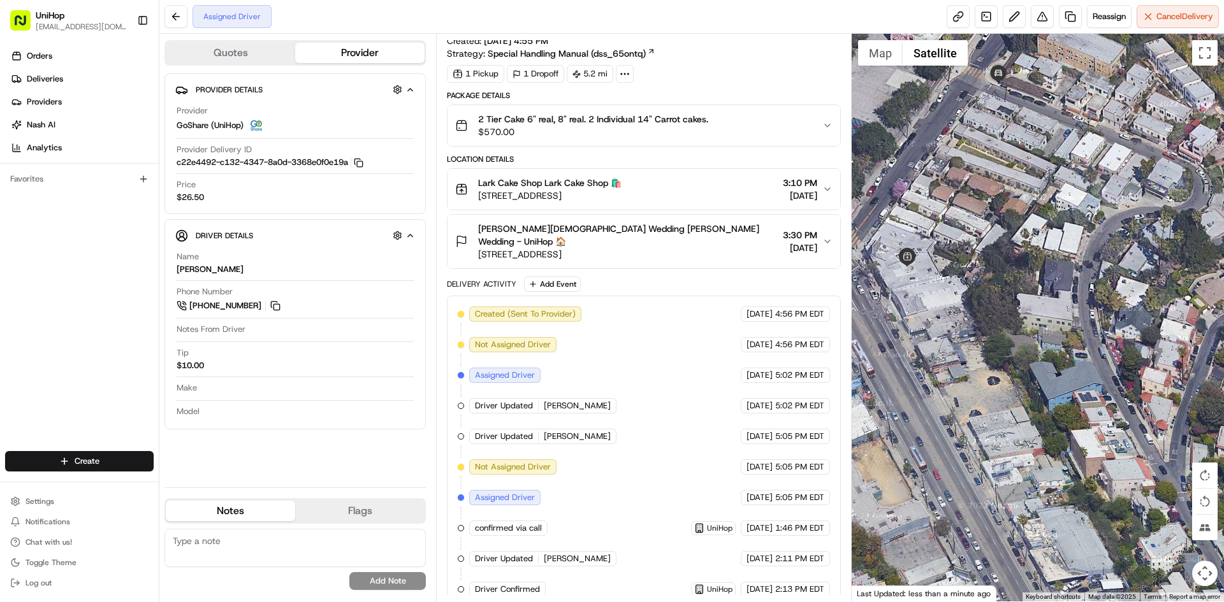
drag, startPoint x: 1019, startPoint y: 280, endPoint x: 1028, endPoint y: 89, distance: 191.4
click at [1028, 89] on div at bounding box center [1037, 318] width 373 height 568
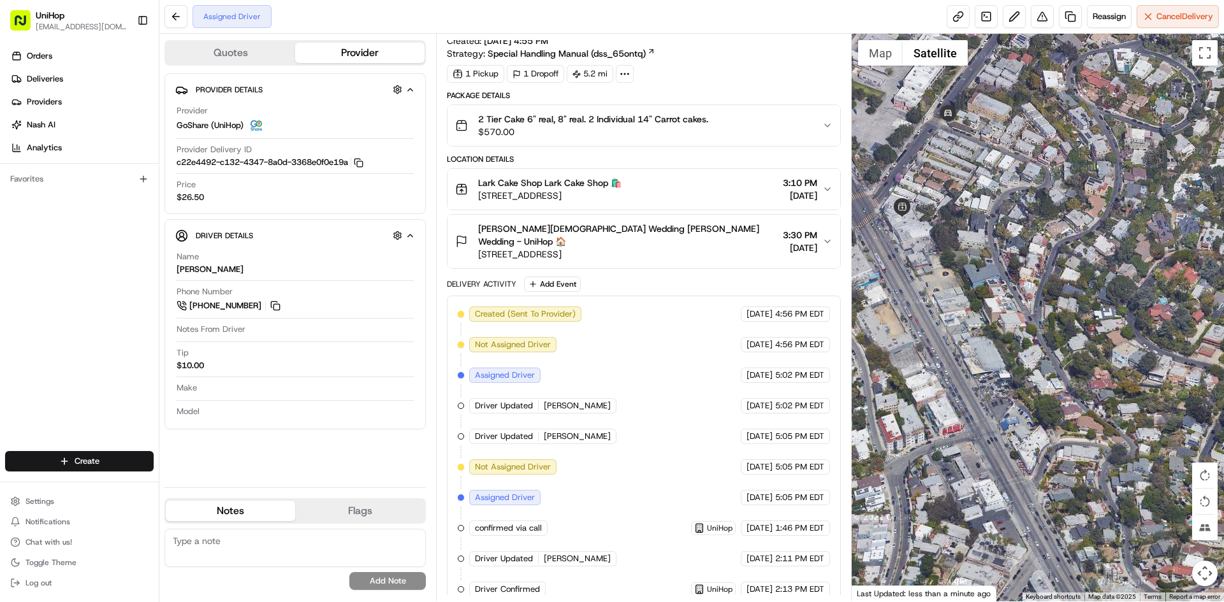
drag, startPoint x: 1089, startPoint y: 336, endPoint x: 995, endPoint y: 320, distance: 95.1
click at [991, 305] on div at bounding box center [1037, 318] width 373 height 568
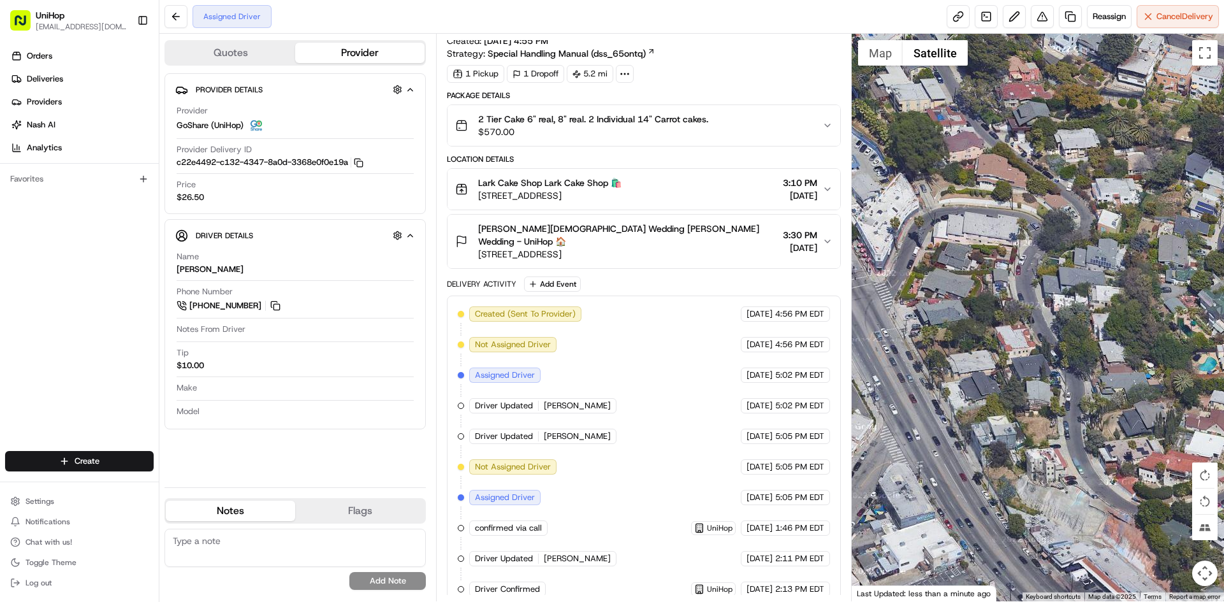
drag, startPoint x: 1127, startPoint y: 447, endPoint x: 1055, endPoint y: 231, distance: 227.5
click at [1055, 231] on div at bounding box center [1037, 318] width 373 height 568
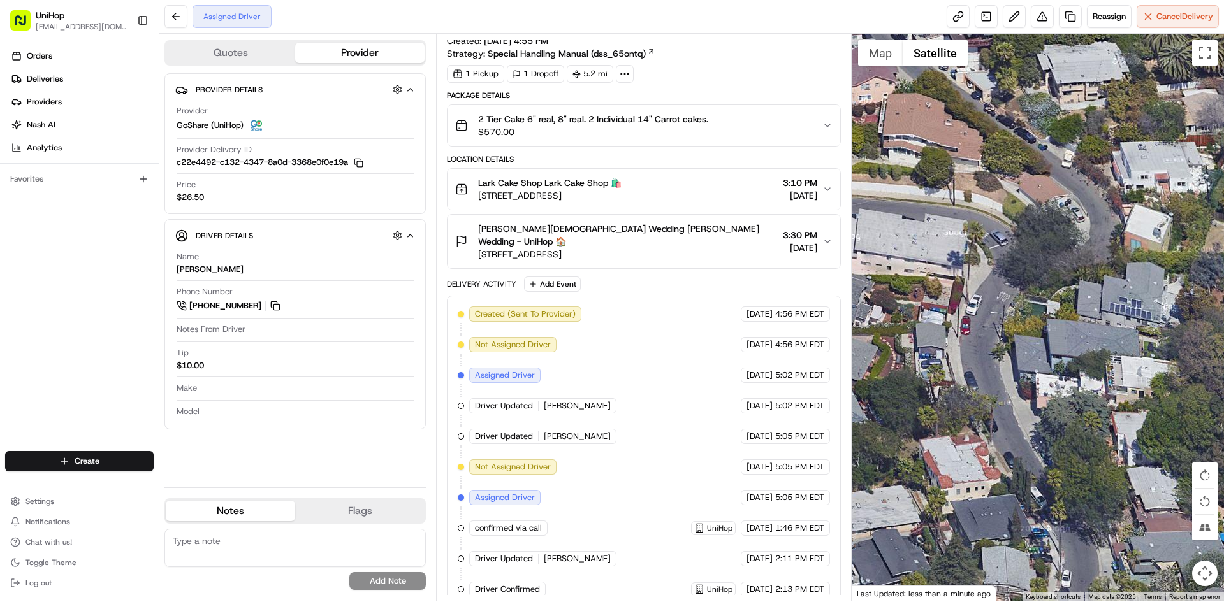
click at [924, 249] on div at bounding box center [1037, 318] width 373 height 568
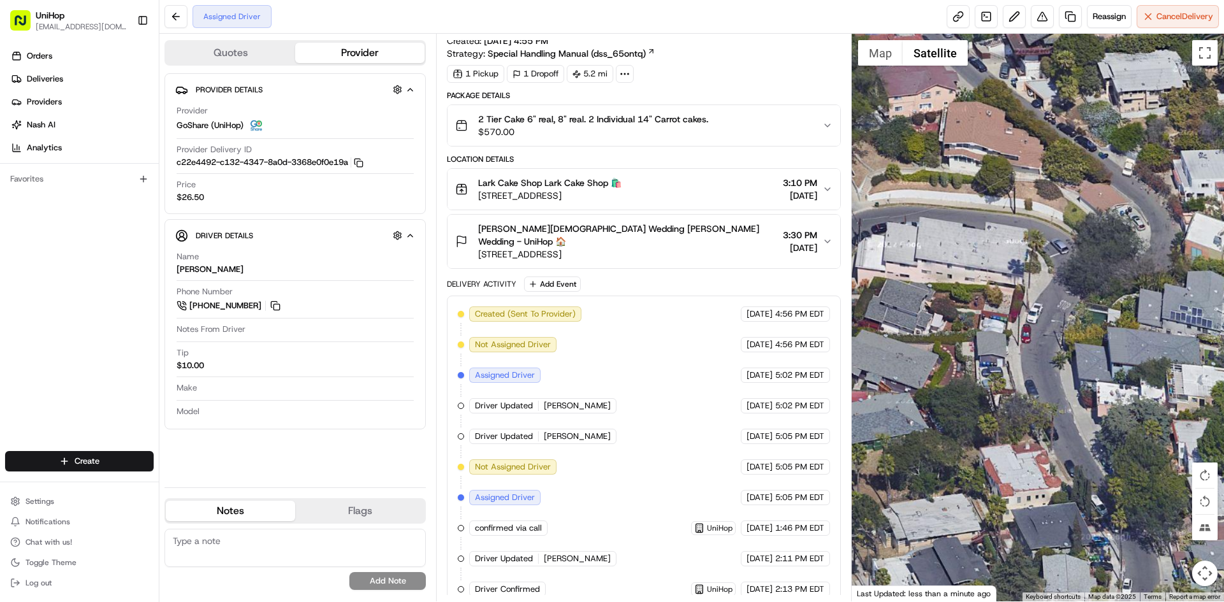
drag, startPoint x: 904, startPoint y: 303, endPoint x: 1001, endPoint y: 294, distance: 96.6
click at [981, 301] on div at bounding box center [1037, 318] width 373 height 568
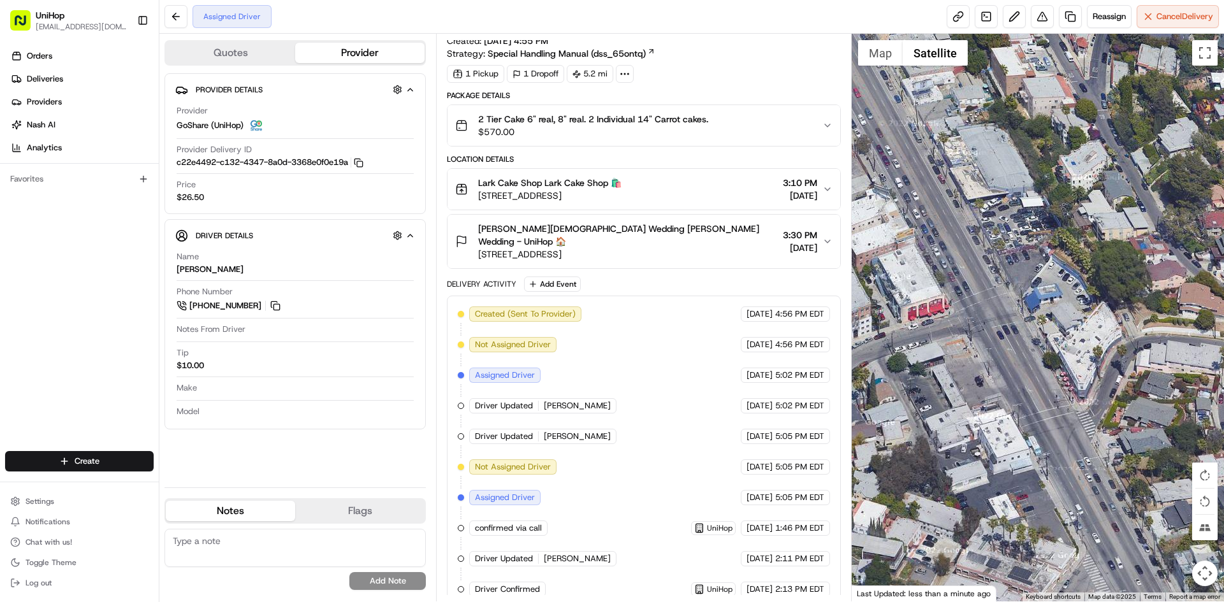
drag, startPoint x: 990, startPoint y: 300, endPoint x: 1088, endPoint y: 399, distance: 140.1
click at [1088, 398] on div at bounding box center [1037, 318] width 373 height 568
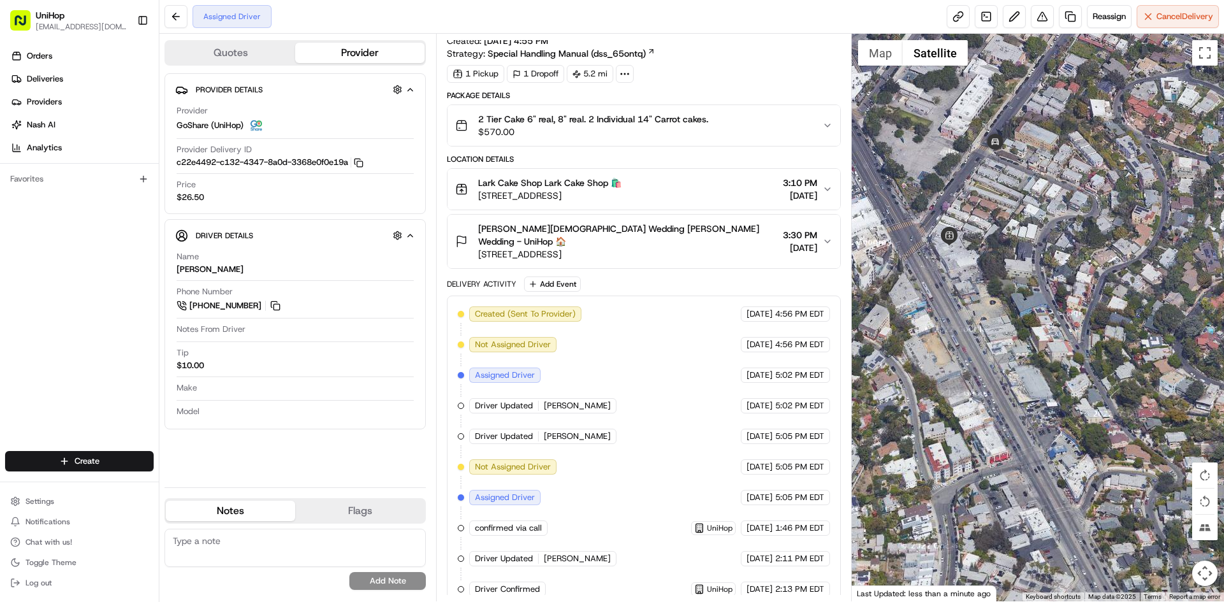
drag, startPoint x: 954, startPoint y: 256, endPoint x: 960, endPoint y: 270, distance: 15.1
click at [958, 278] on div at bounding box center [1037, 318] width 373 height 568
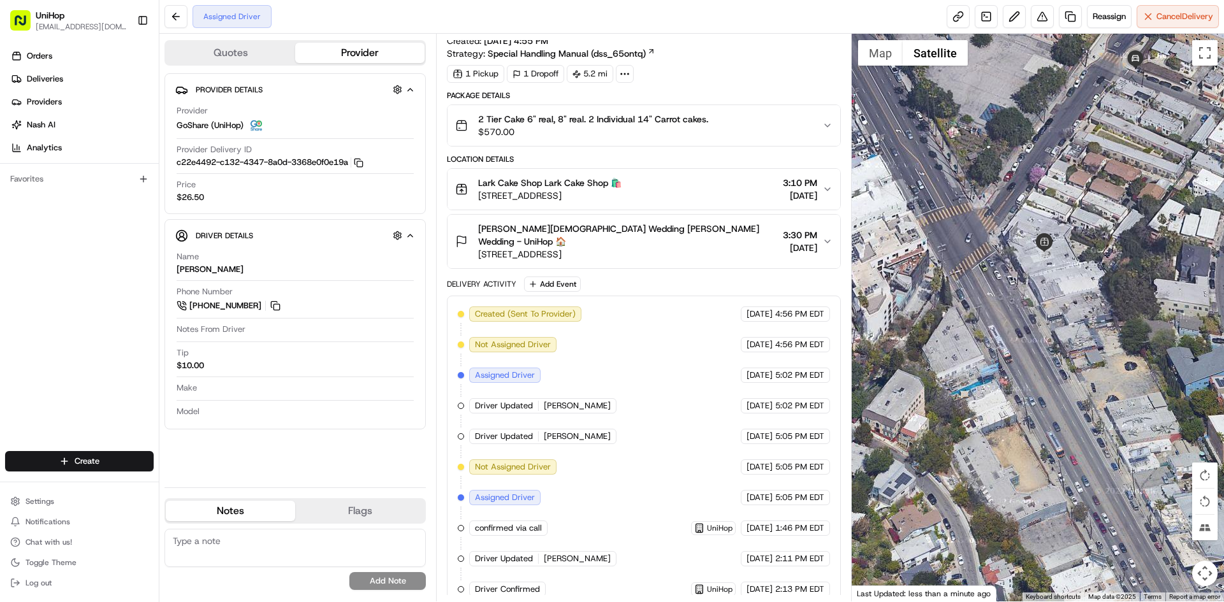
drag, startPoint x: 958, startPoint y: 228, endPoint x: 1070, endPoint y: 165, distance: 128.7
click at [1070, 165] on div at bounding box center [1037, 318] width 373 height 568
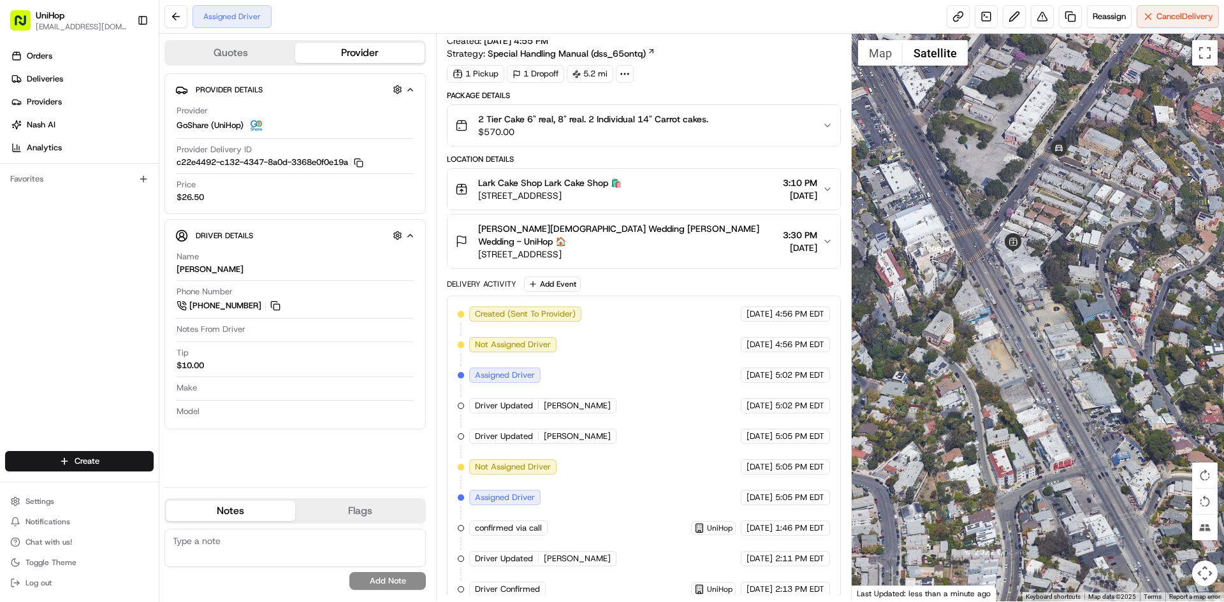
drag, startPoint x: 1057, startPoint y: 169, endPoint x: 1002, endPoint y: 219, distance: 74.0
click at [1002, 219] on div at bounding box center [1037, 318] width 373 height 568
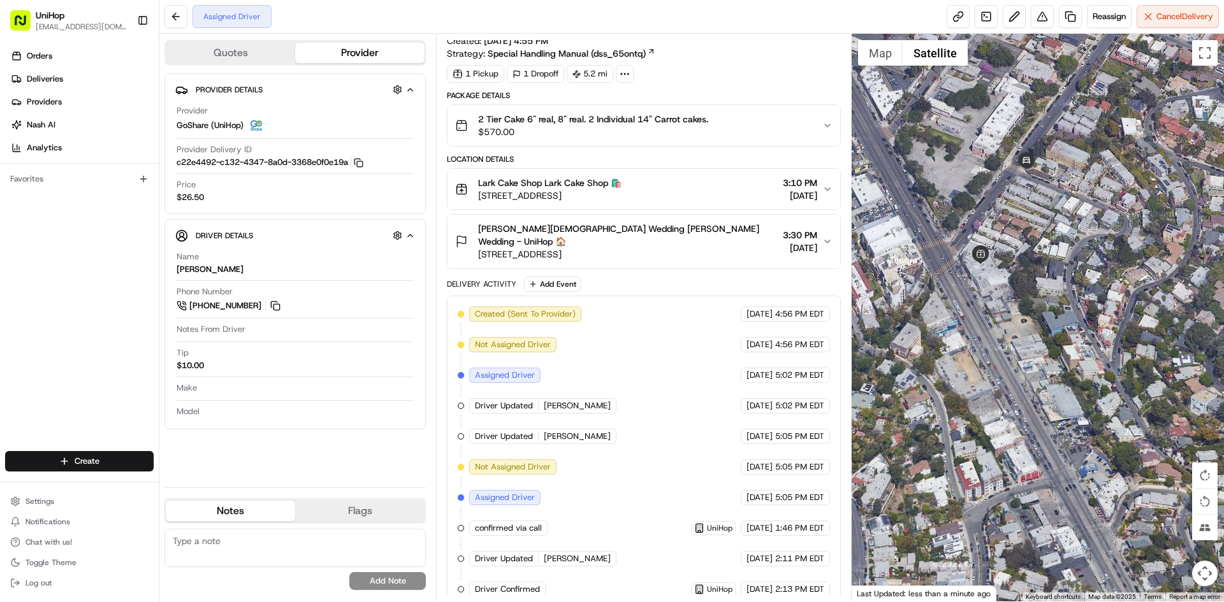
drag, startPoint x: 1045, startPoint y: 176, endPoint x: 1023, endPoint y: 180, distance: 21.4
click at [1023, 180] on div at bounding box center [1037, 318] width 373 height 568
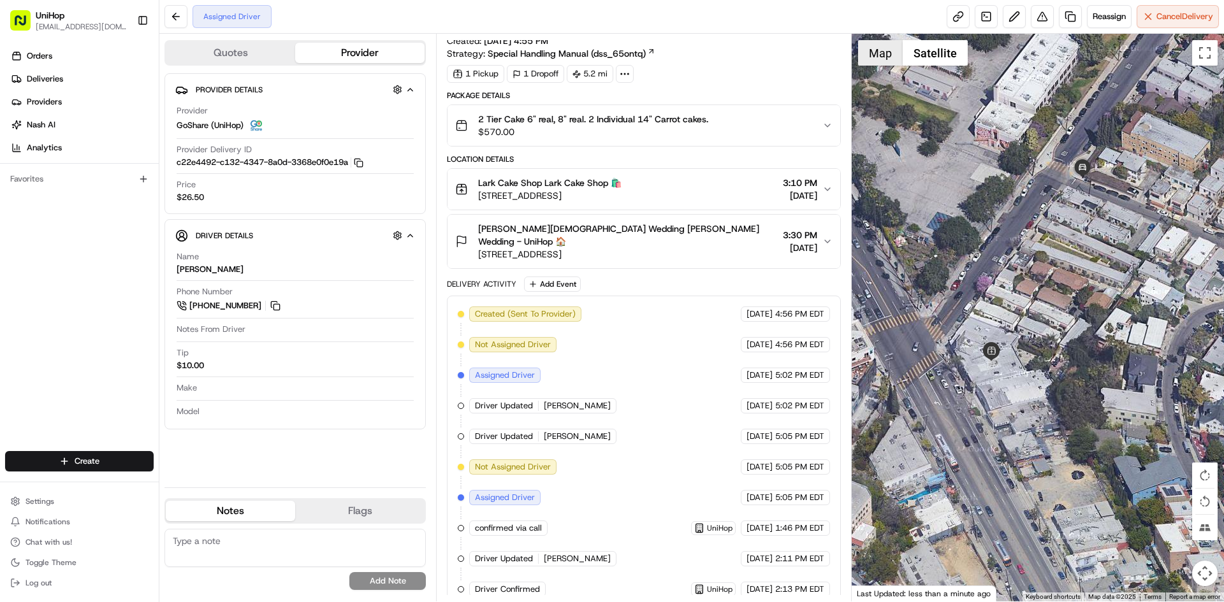
click at [883, 55] on button "Map" at bounding box center [880, 52] width 45 height 25
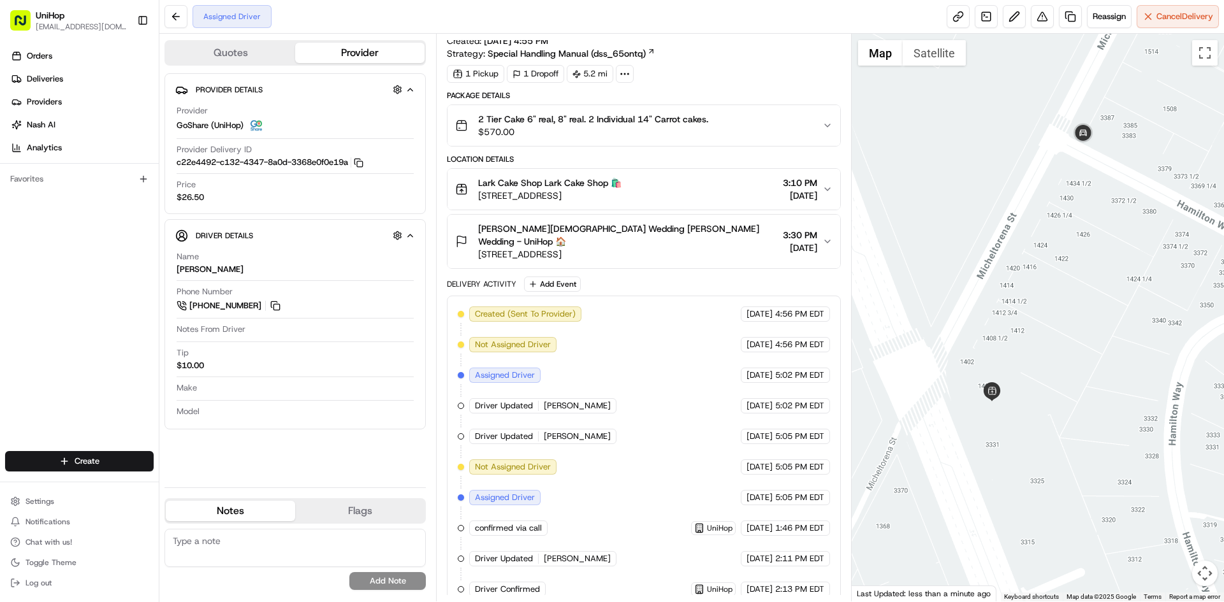
drag, startPoint x: 995, startPoint y: 176, endPoint x: 996, endPoint y: 191, distance: 15.3
click at [996, 191] on div at bounding box center [1037, 318] width 373 height 568
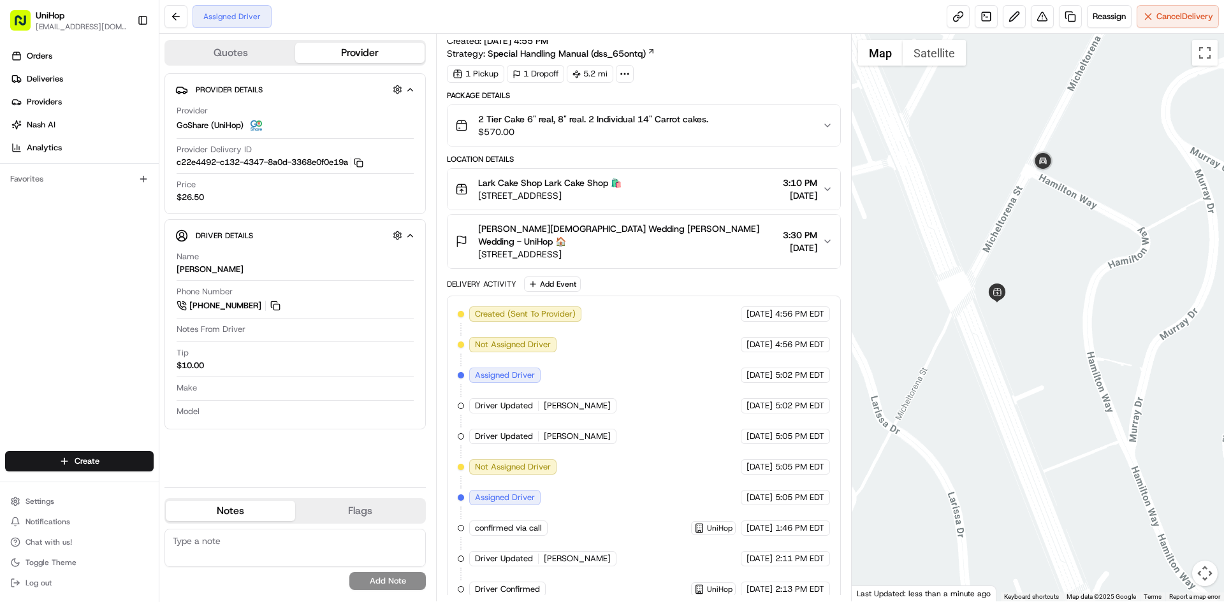
click at [706, 183] on div "Lark Cake Shop Lark Cake Shop 🛍️ 3337 W Sunset Blvd, Los Angeles, CA 90026, USA…" at bounding box center [638, 189] width 366 height 25
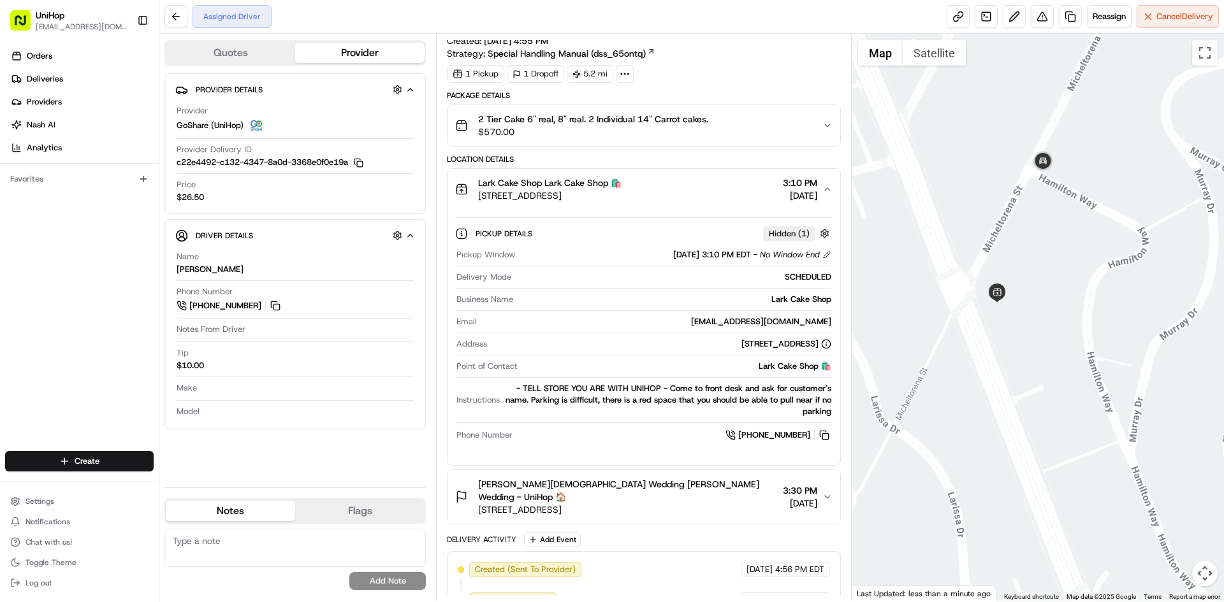
click at [709, 185] on div "Lark Cake Shop Lark Cake Shop 🛍️ 3337 W Sunset Blvd, Los Angeles, CA 90026, USA…" at bounding box center [638, 189] width 366 height 25
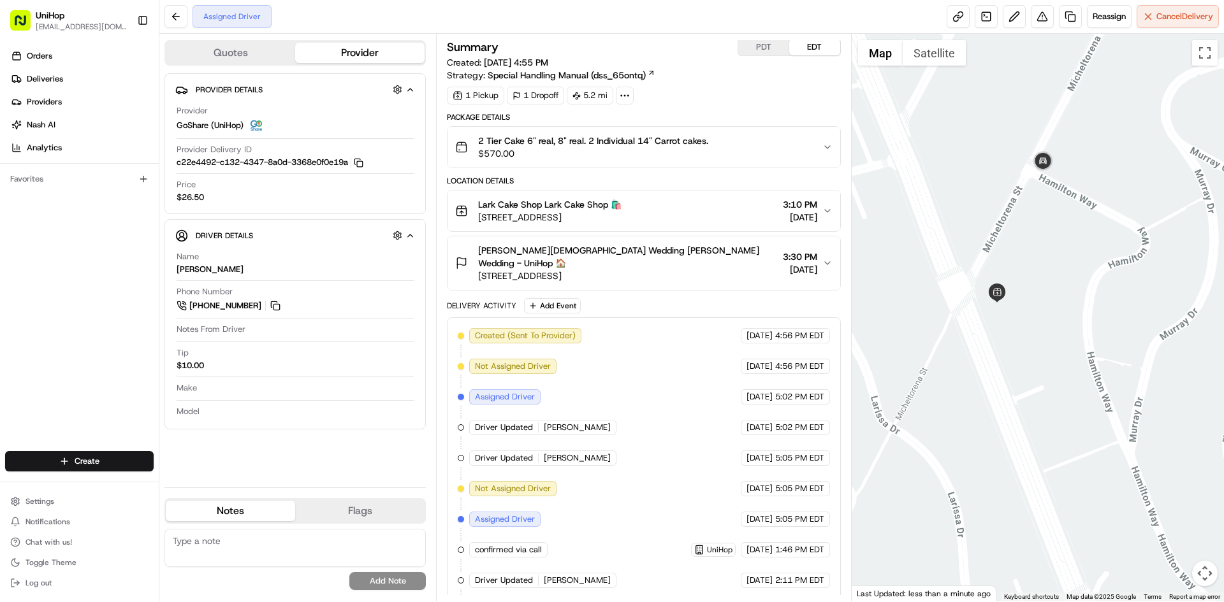
scroll to position [0, 0]
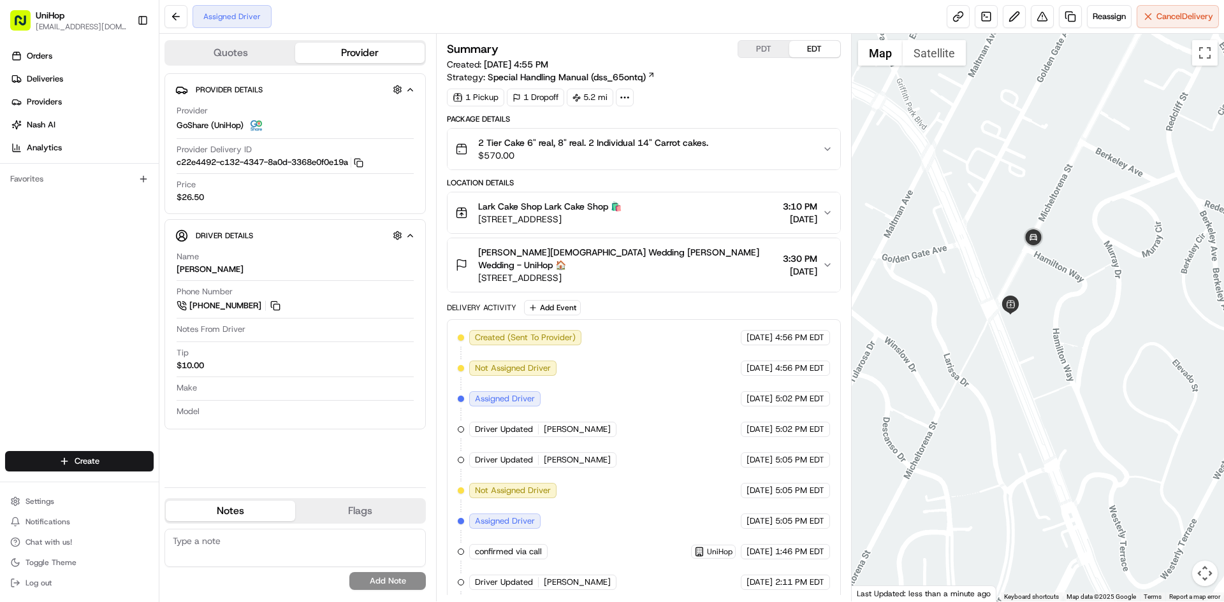
click at [1119, 215] on div at bounding box center [1037, 318] width 373 height 568
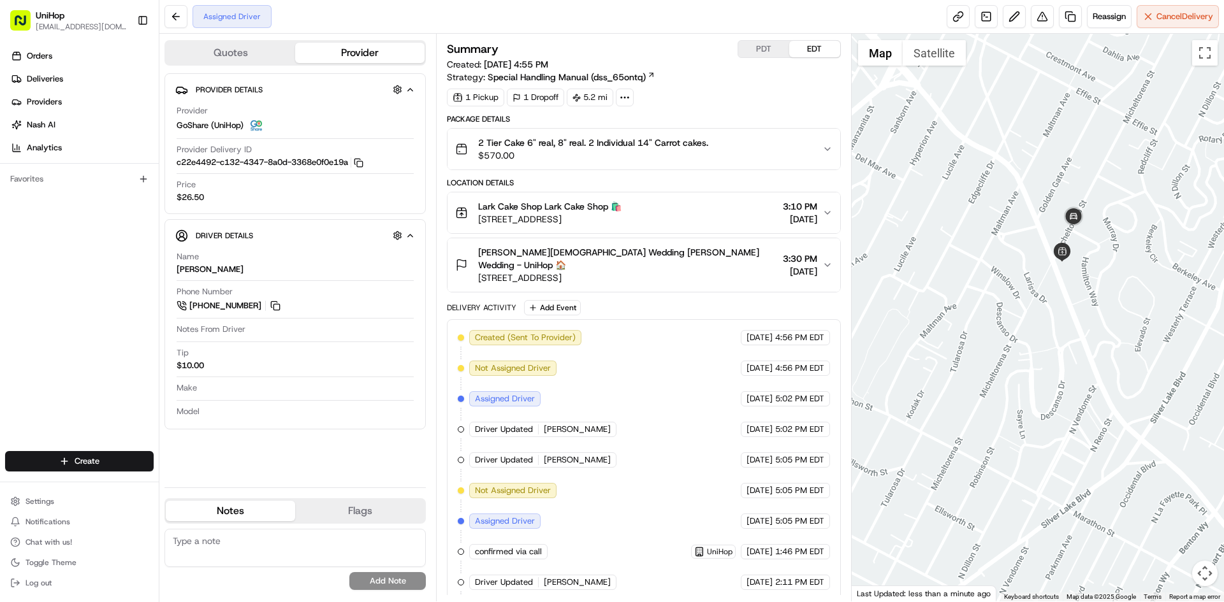
click at [698, 219] on div "Lark Cake Shop Lark Cake Shop 🛍️ 3337 W Sunset Blvd, Los Angeles, CA 90026, USA…" at bounding box center [638, 212] width 366 height 25
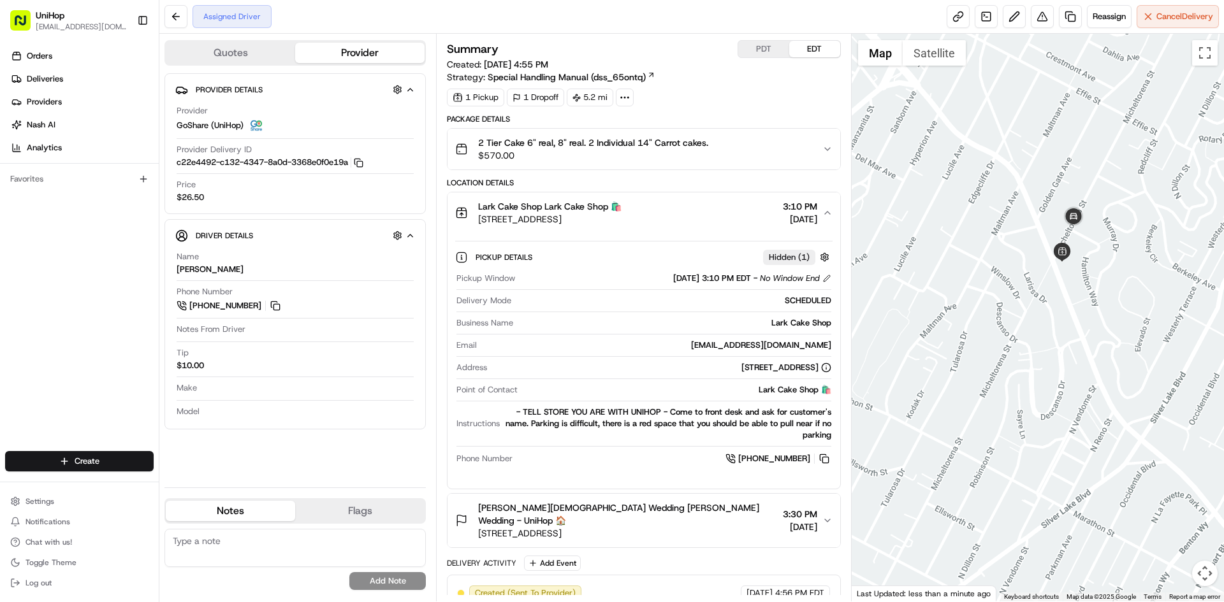
click at [695, 220] on div "Lark Cake Shop Lark Cake Shop 🛍️ 3337 W Sunset Blvd, Los Angeles, CA 90026, USA…" at bounding box center [638, 212] width 366 height 25
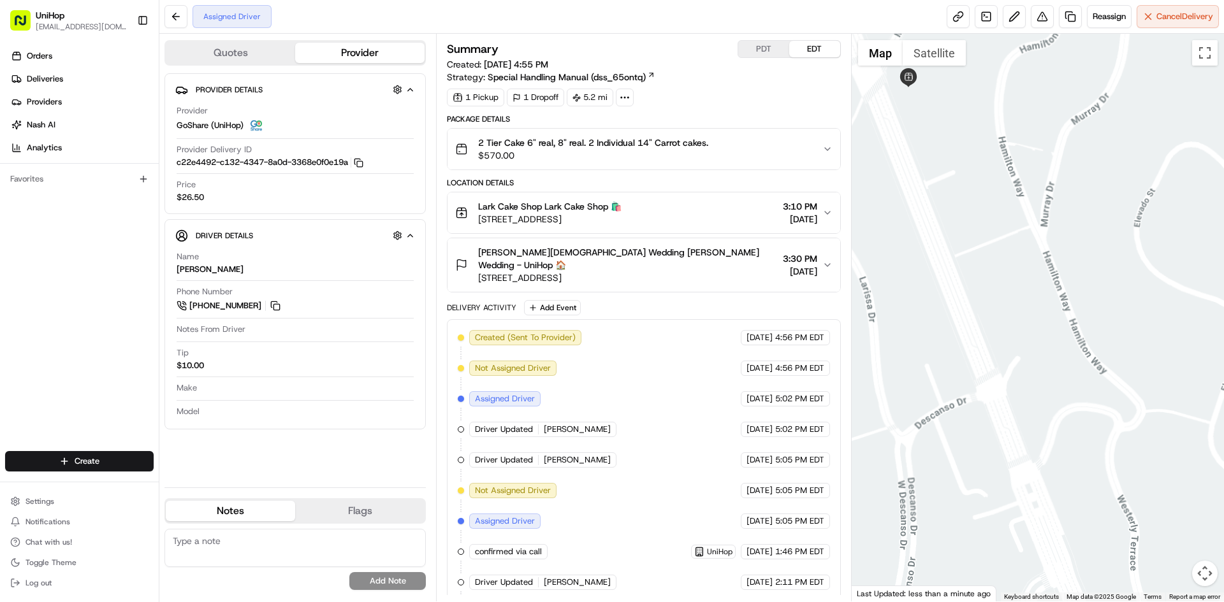
drag, startPoint x: 1096, startPoint y: 356, endPoint x: 1050, endPoint y: 178, distance: 183.5
click at [1051, 176] on div at bounding box center [1037, 318] width 373 height 568
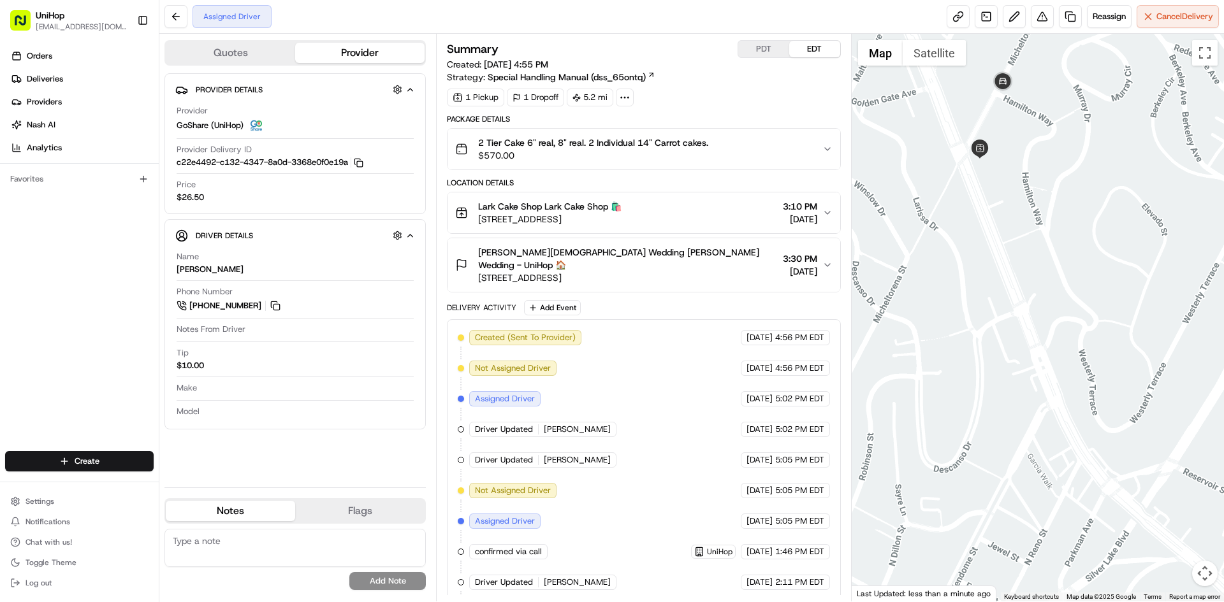
drag, startPoint x: 1080, startPoint y: 245, endPoint x: 1084, endPoint y: 257, distance: 13.5
click at [1084, 257] on div at bounding box center [1037, 318] width 373 height 568
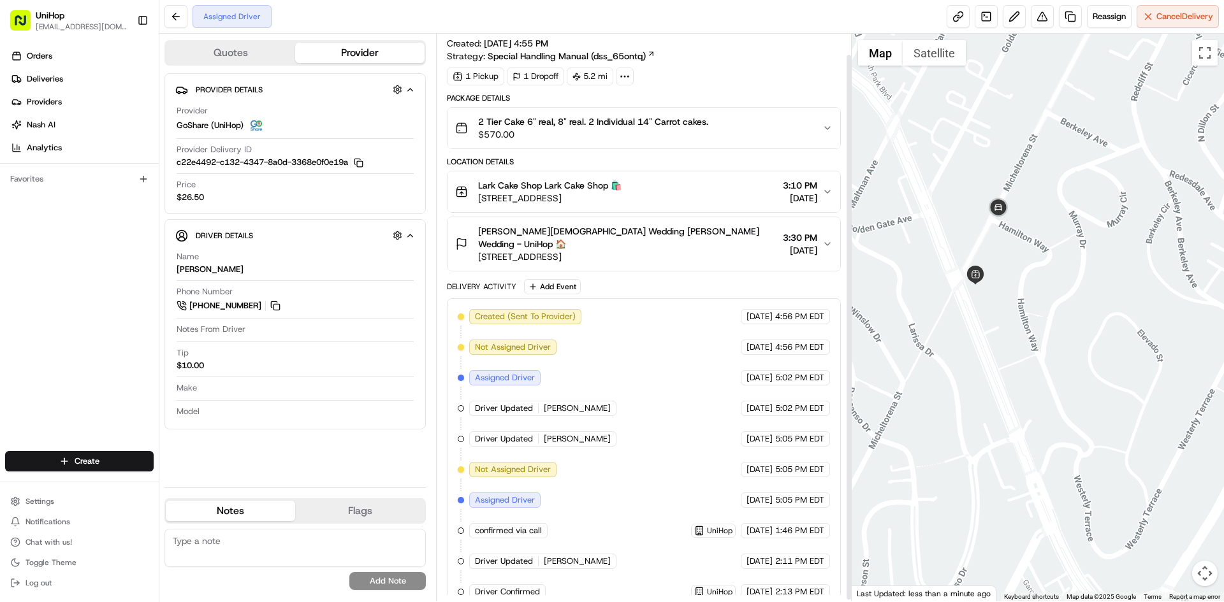
scroll to position [24, 0]
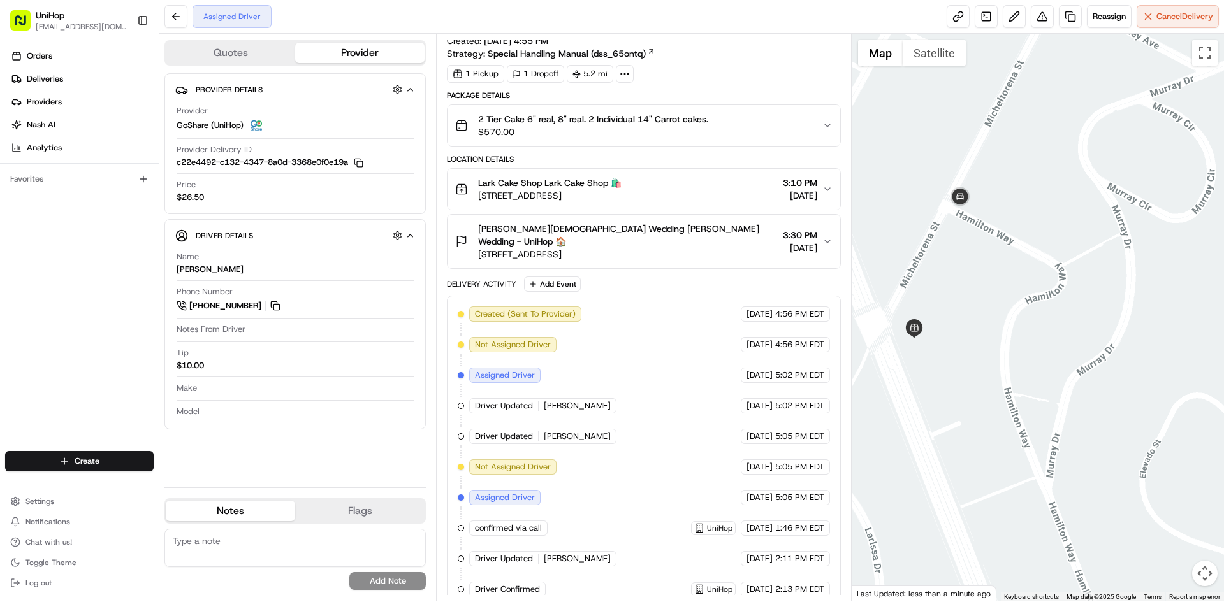
click at [621, 197] on span "3337 W Sunset Blvd, Los Angeles, CA 90026, USA" at bounding box center [549, 195] width 143 height 13
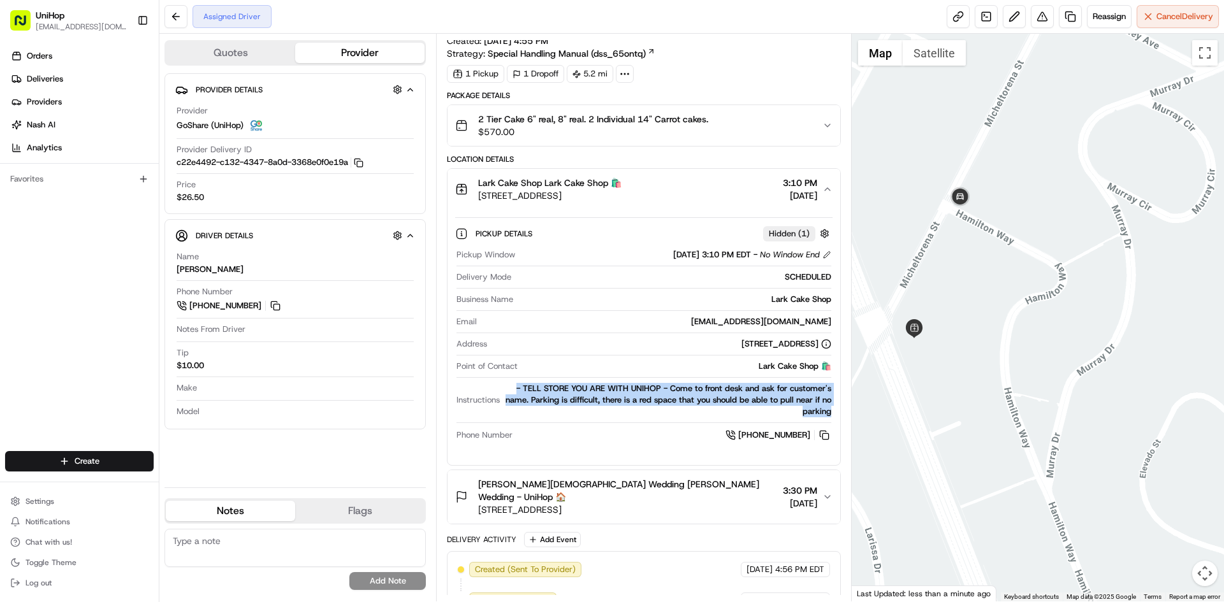
drag, startPoint x: 514, startPoint y: 390, endPoint x: 832, endPoint y: 412, distance: 318.8
click at [832, 412] on div "Pickup Window Aug 16 2025 3:10 PM EDT - No Window End Delivery Mode SCHEDULED B…" at bounding box center [643, 345] width 377 height 203
copy div "- TELL STORE YOU ARE WITH UNIHOP - Come to front desk and ask for customer's na…"
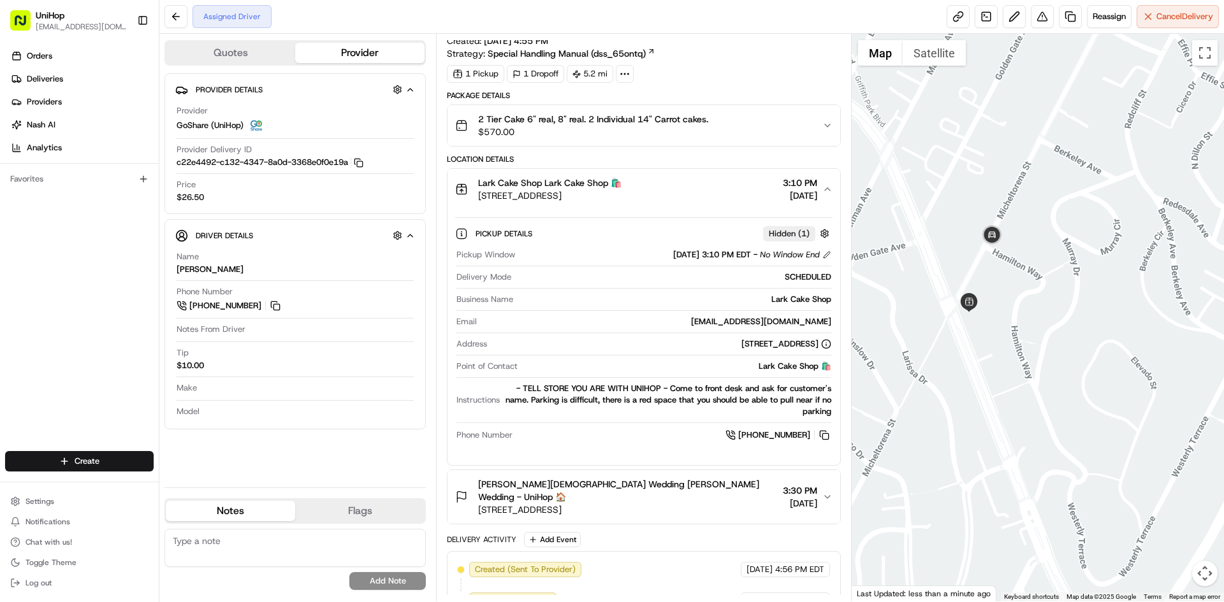
click at [39, 327] on div "Orders Deliveries Providers Nash AI Analytics Favorites" at bounding box center [79, 250] width 159 height 418
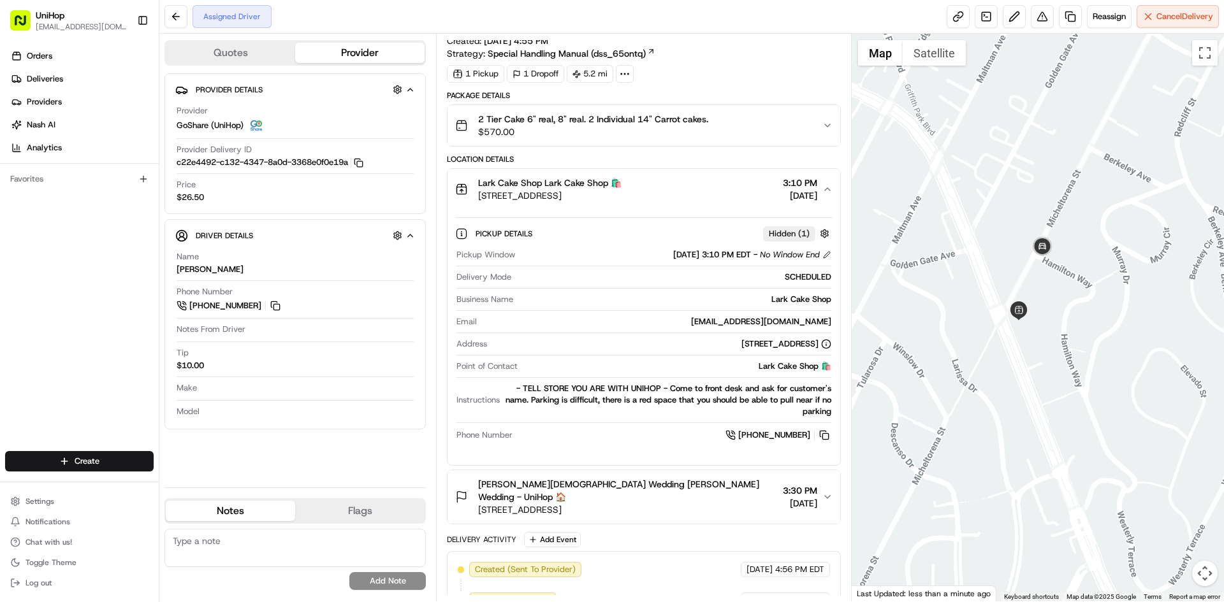
drag, startPoint x: 1056, startPoint y: 226, endPoint x: 1064, endPoint y: 228, distance: 8.5
click at [1063, 228] on div at bounding box center [1037, 318] width 373 height 568
click at [621, 192] on span "3337 W Sunset Blvd, Los Angeles, CA 90026, USA" at bounding box center [549, 195] width 143 height 13
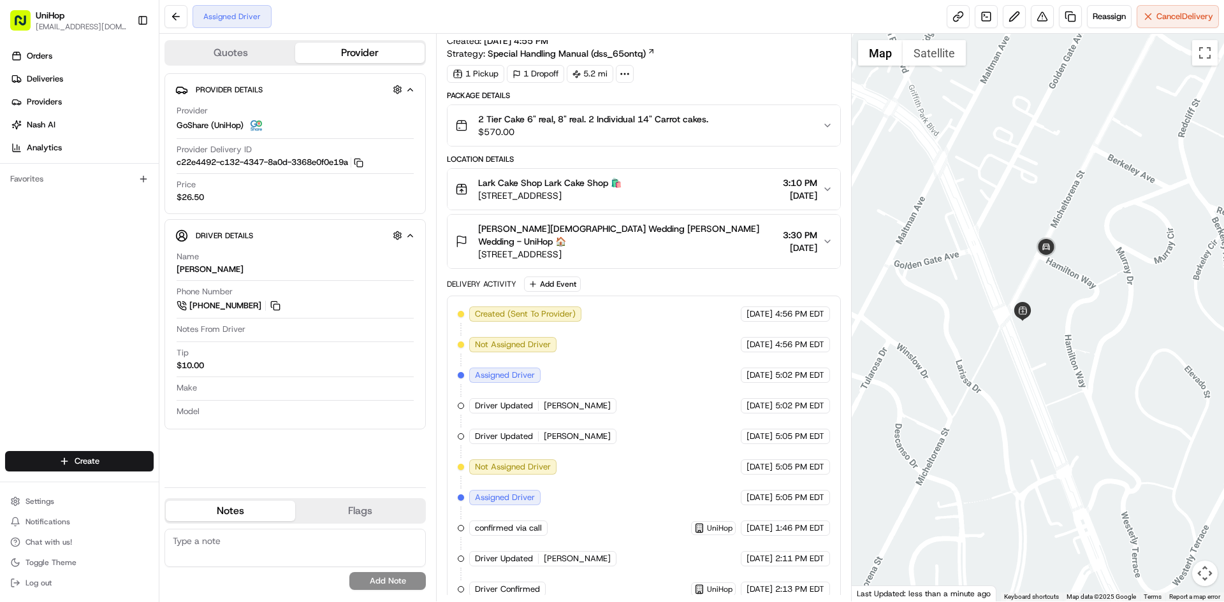
click at [732, 183] on div "Lark Cake Shop Lark Cake Shop 🛍️ 3337 W Sunset Blvd, Los Angeles, CA 90026, USA…" at bounding box center [638, 189] width 366 height 25
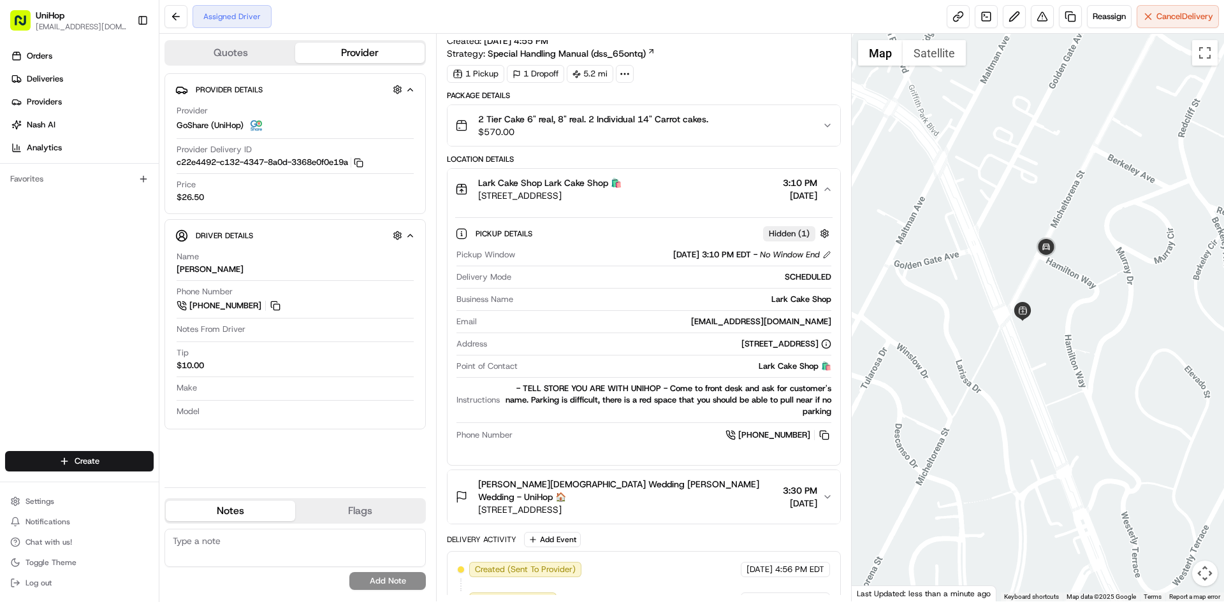
click at [732, 205] on button "Lark Cake Shop Lark Cake Shop 🛍️ 3337 W Sunset Blvd, Los Angeles, CA 90026, USA…" at bounding box center [643, 189] width 392 height 41
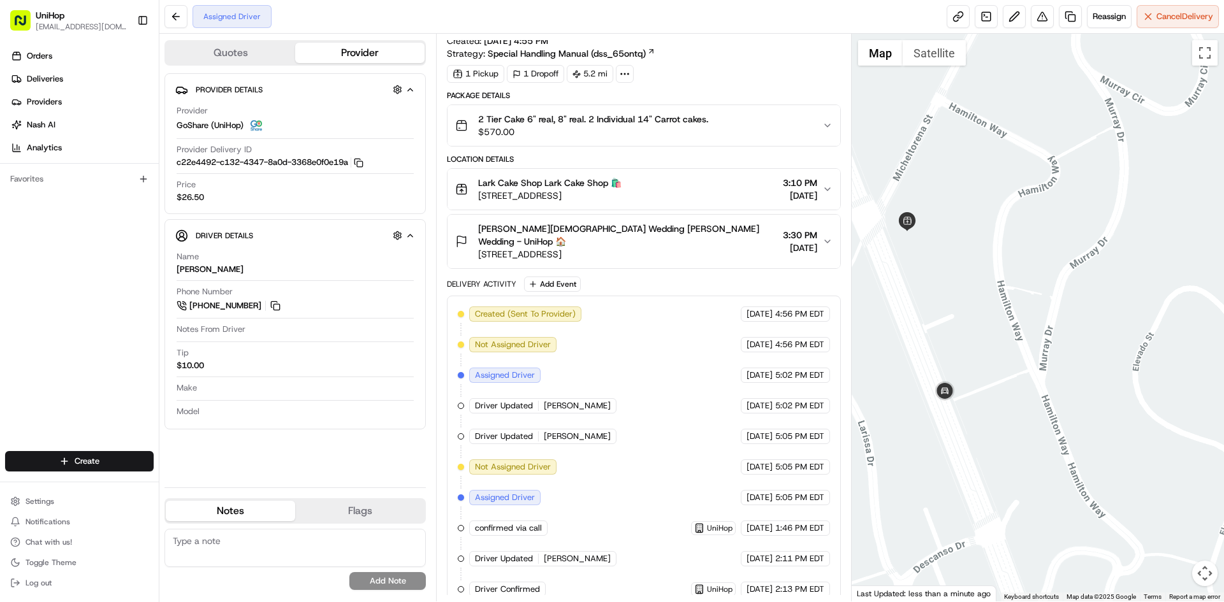
drag, startPoint x: 1141, startPoint y: 353, endPoint x: 1073, endPoint y: 347, distance: 67.9
click at [1073, 347] on div at bounding box center [1037, 318] width 373 height 568
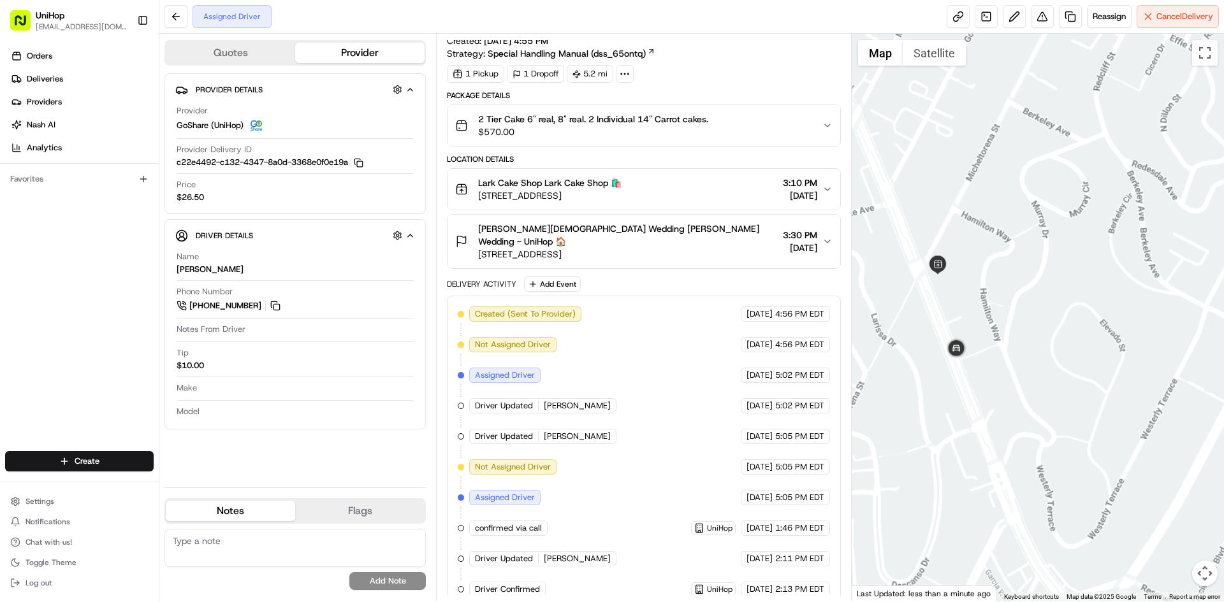
drag, startPoint x: 1104, startPoint y: 366, endPoint x: 984, endPoint y: 346, distance: 122.2
click at [1006, 349] on div at bounding box center [1037, 318] width 373 height 568
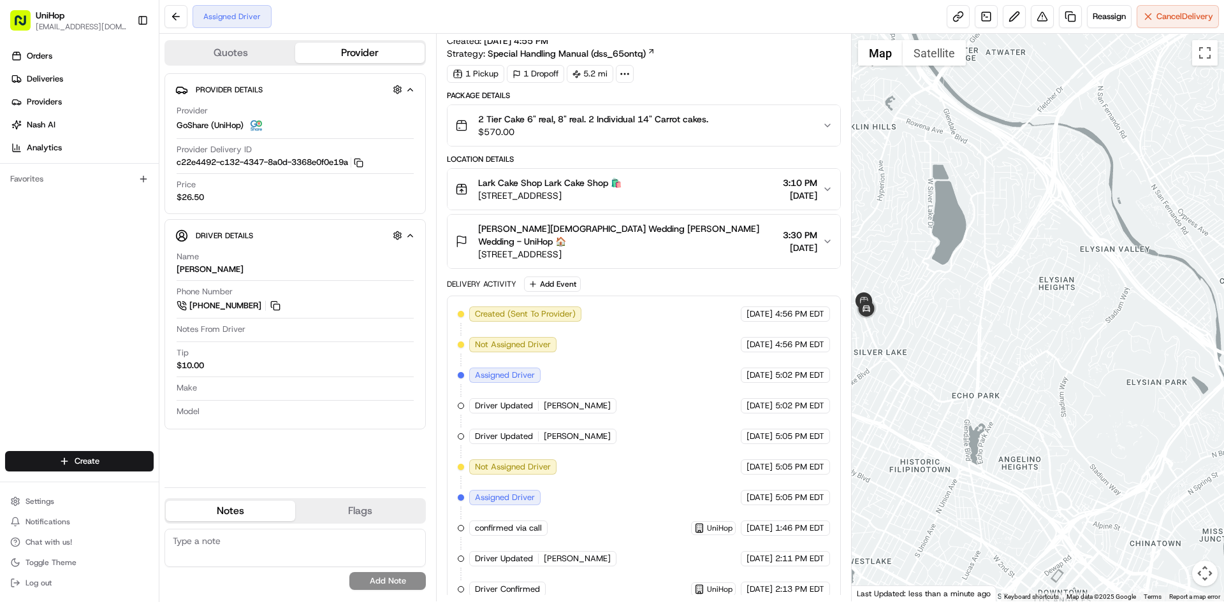
drag, startPoint x: 1018, startPoint y: 363, endPoint x: 975, endPoint y: 332, distance: 53.0
click at [978, 336] on div at bounding box center [1037, 318] width 373 height 568
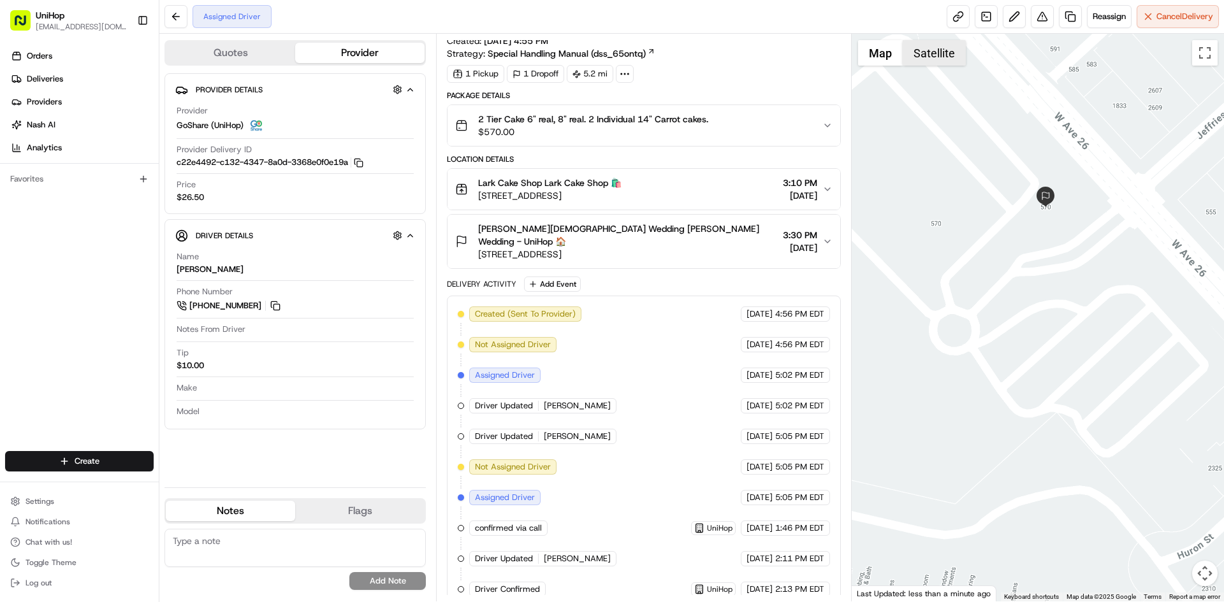
click at [949, 56] on button "Satellite" at bounding box center [933, 52] width 63 height 25
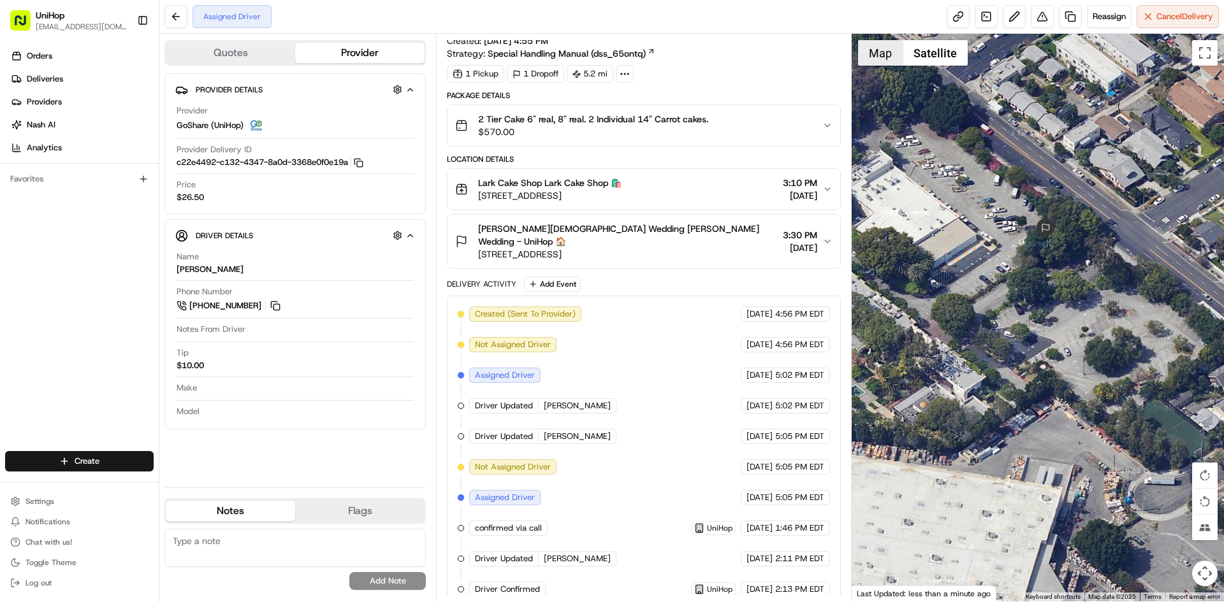
click at [877, 62] on button "Map" at bounding box center [880, 52] width 45 height 25
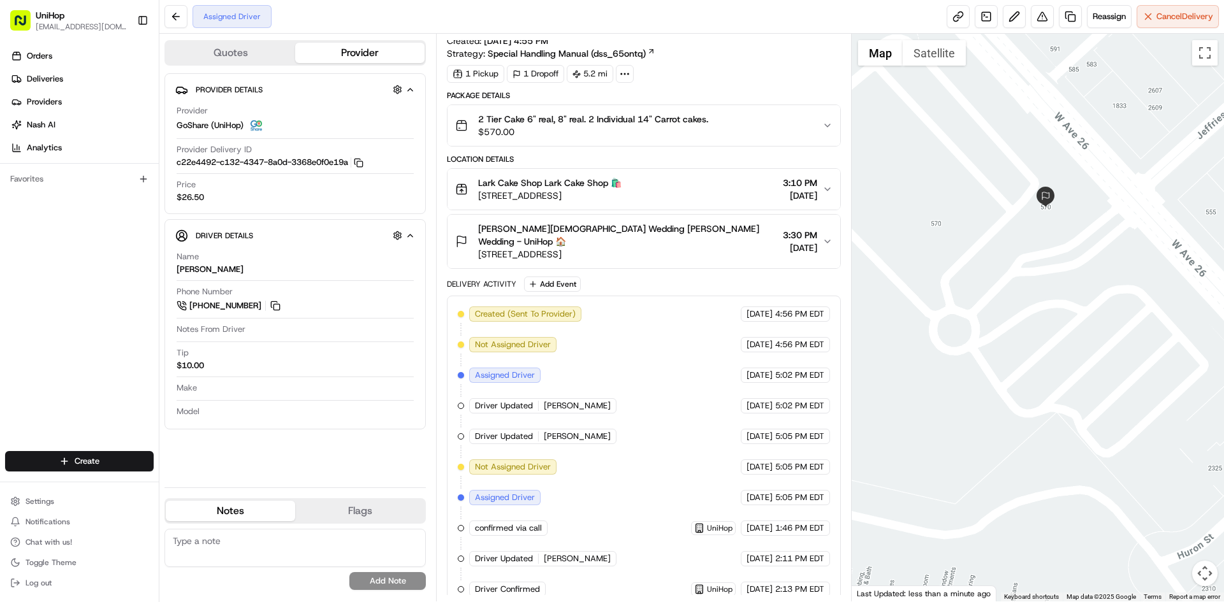
drag, startPoint x: 672, startPoint y: 239, endPoint x: 474, endPoint y: 248, distance: 198.4
click at [474, 248] on button "Rafael Bautista Wedding Rafael Bautista Wedding - UniHop 🏠 570 W Ave 26, Los An…" at bounding box center [643, 242] width 392 height 54
click at [719, 248] on span "570 W Ave 26, Los Angeles, CA 90065, USA" at bounding box center [627, 254] width 299 height 13
click at [717, 248] on span "570 W Ave 26, Los Angeles, CA 90065, USA" at bounding box center [627, 254] width 299 height 13
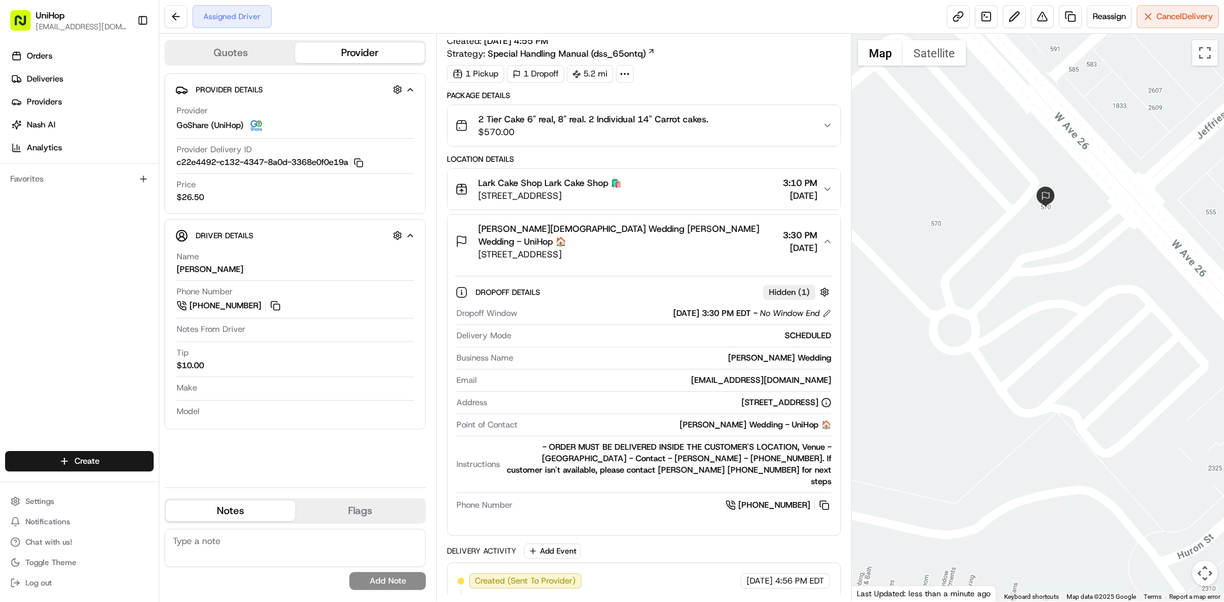
click at [716, 248] on span "570 W Ave 26, Los Angeles, CA 90065, USA" at bounding box center [627, 254] width 299 height 13
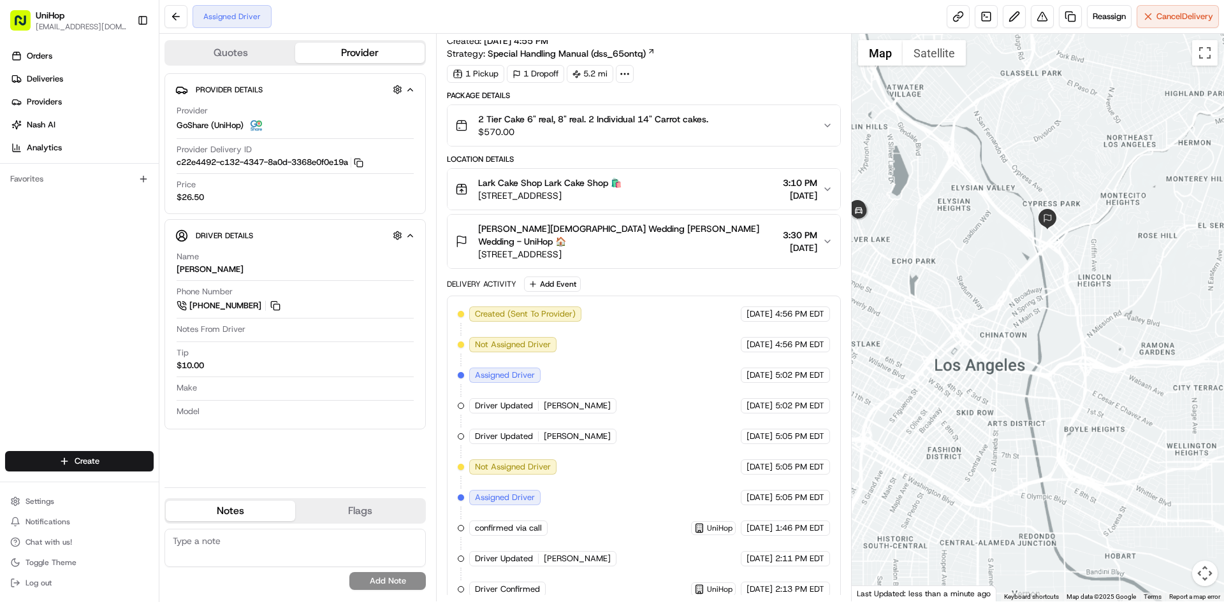
drag, startPoint x: 1106, startPoint y: 140, endPoint x: 1082, endPoint y: 203, distance: 67.4
click at [1084, 198] on div at bounding box center [1037, 318] width 373 height 568
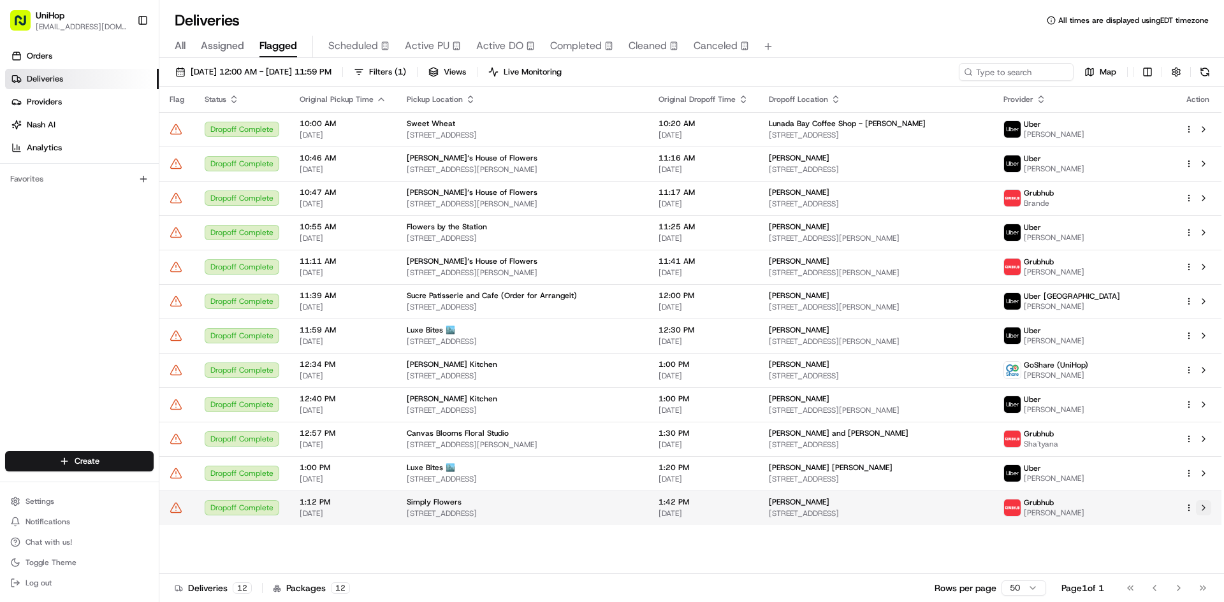
click at [1204, 509] on button at bounding box center [1203, 507] width 15 height 15
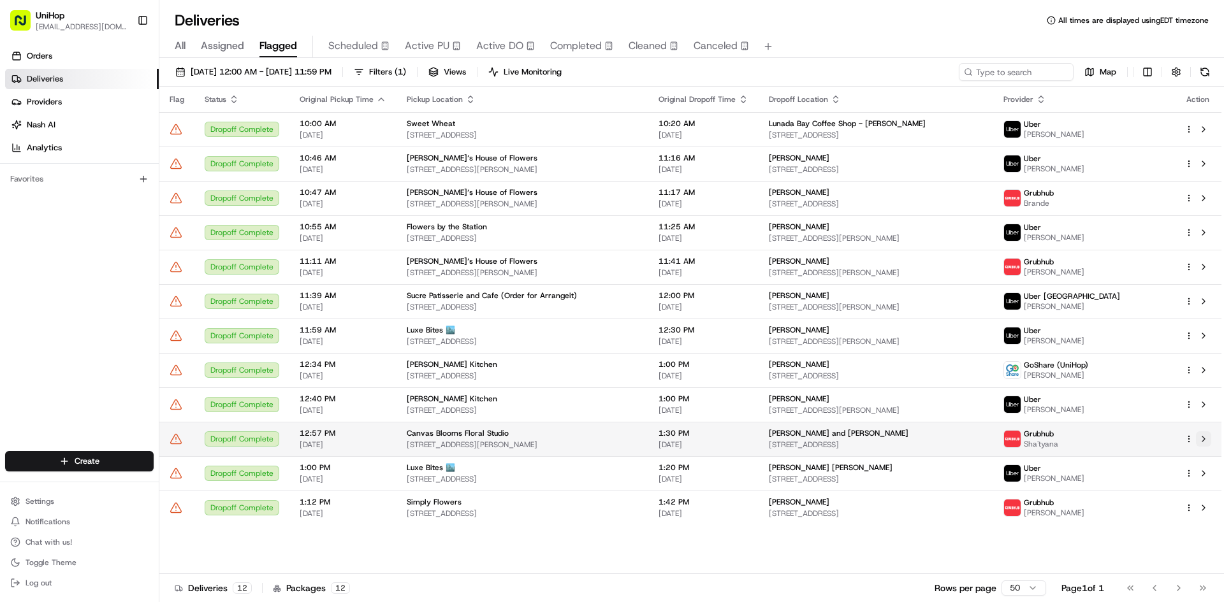
click at [1204, 441] on button at bounding box center [1203, 438] width 15 height 15
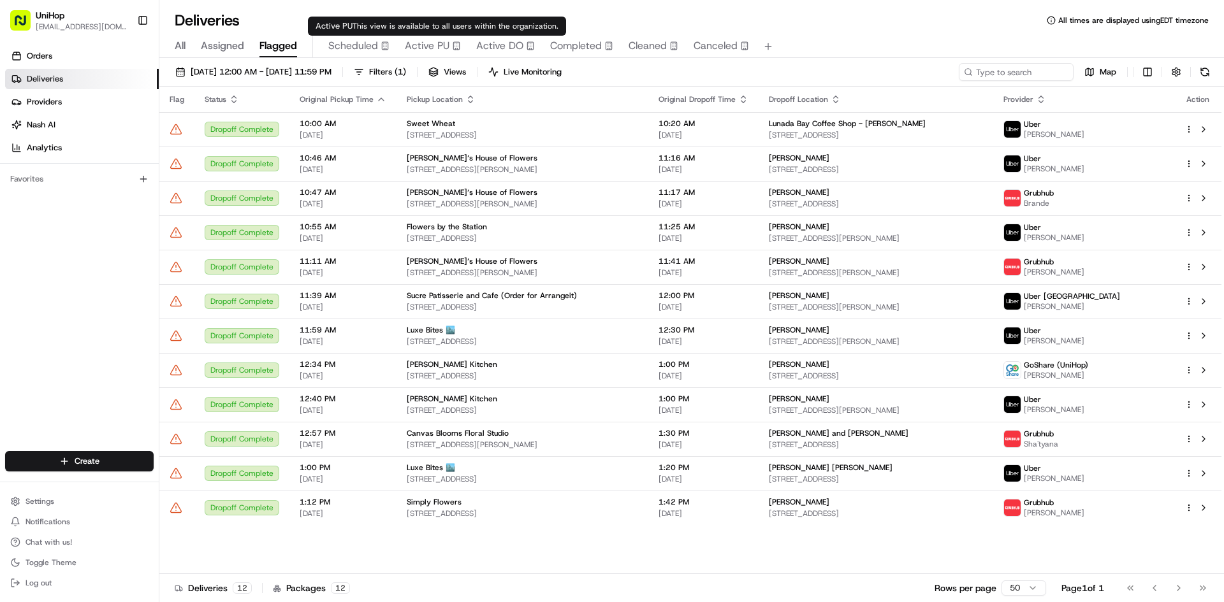
click at [438, 40] on span "Active PU" at bounding box center [427, 45] width 45 height 15
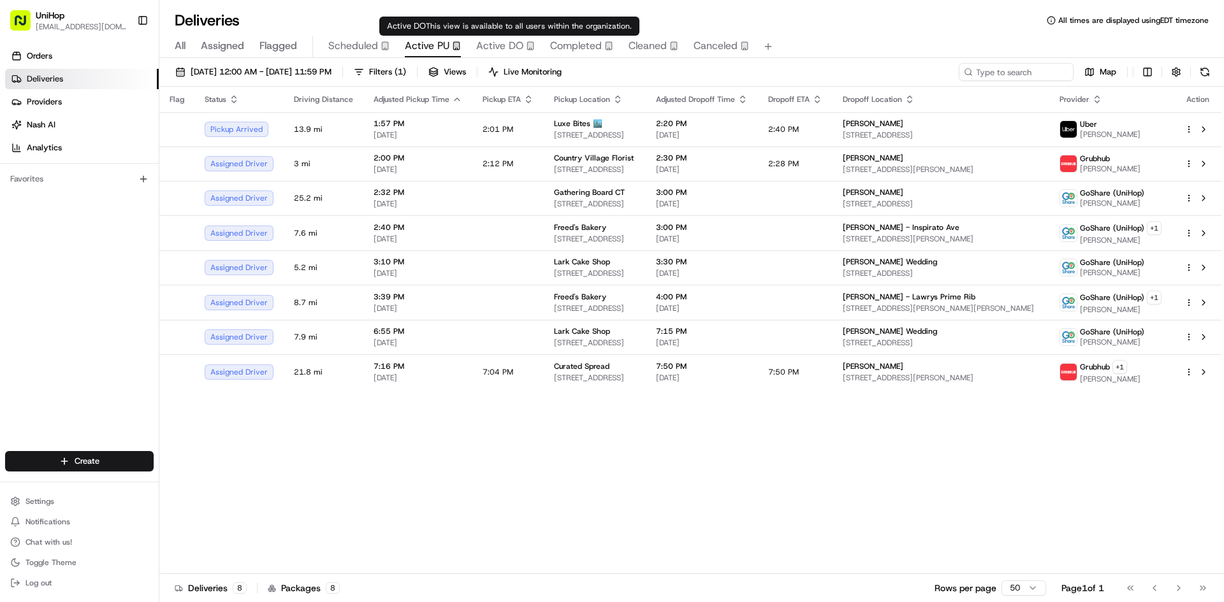
click at [519, 40] on span "Active DO" at bounding box center [499, 45] width 47 height 15
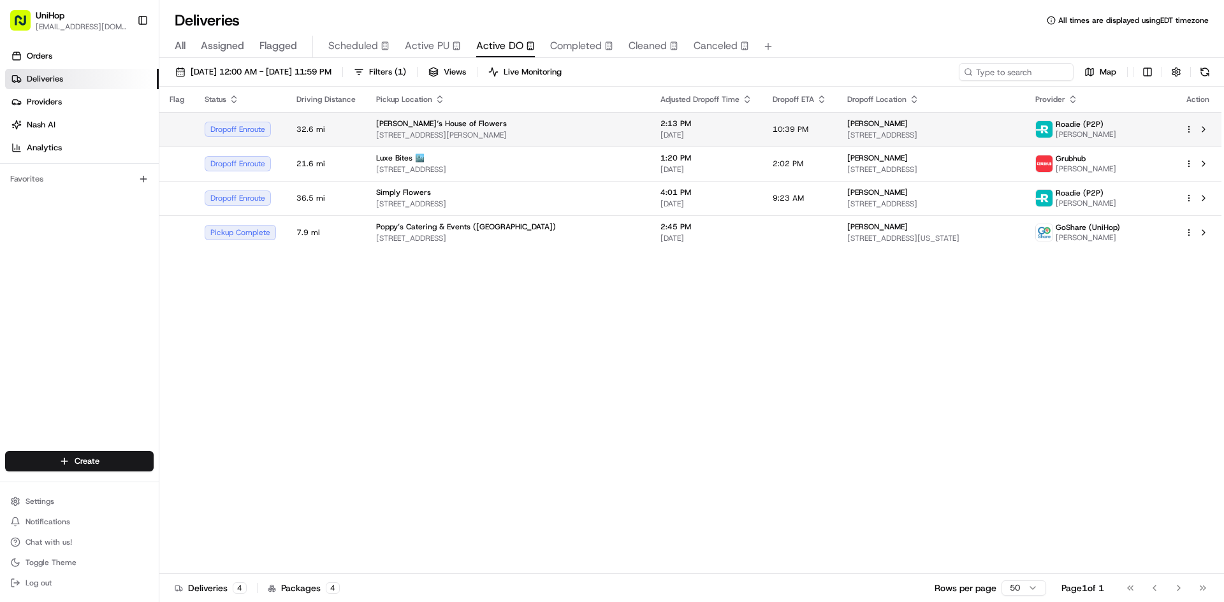
click at [471, 125] on div "[PERSON_NAME]‘s House of Flowers" at bounding box center [508, 124] width 264 height 10
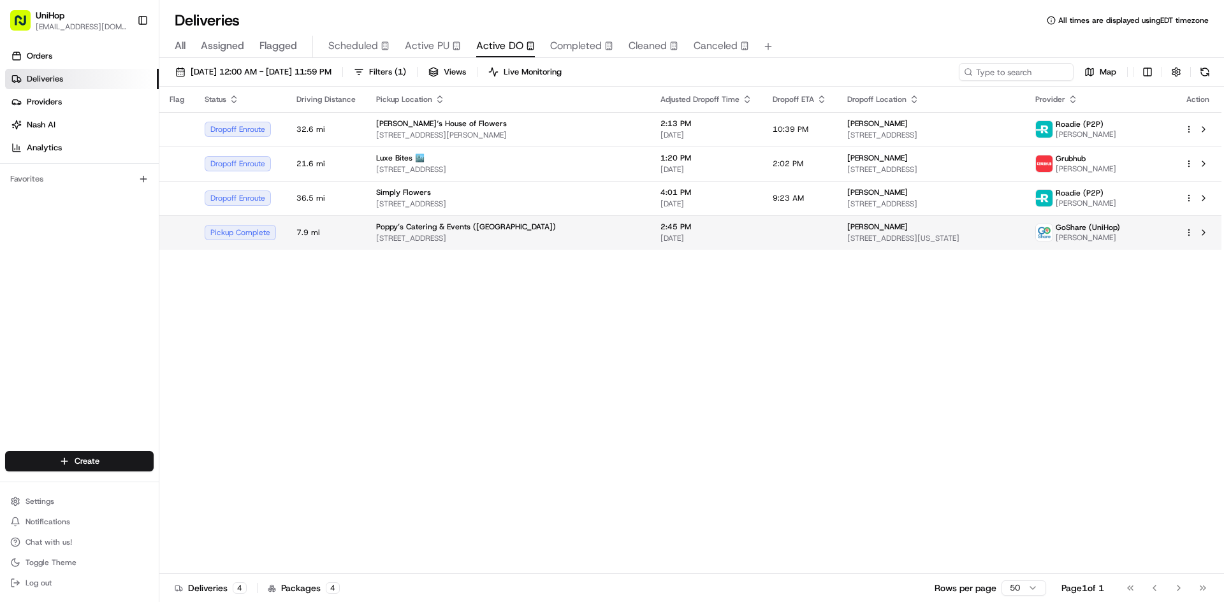
click at [495, 235] on span "[STREET_ADDRESS]" at bounding box center [508, 238] width 264 height 10
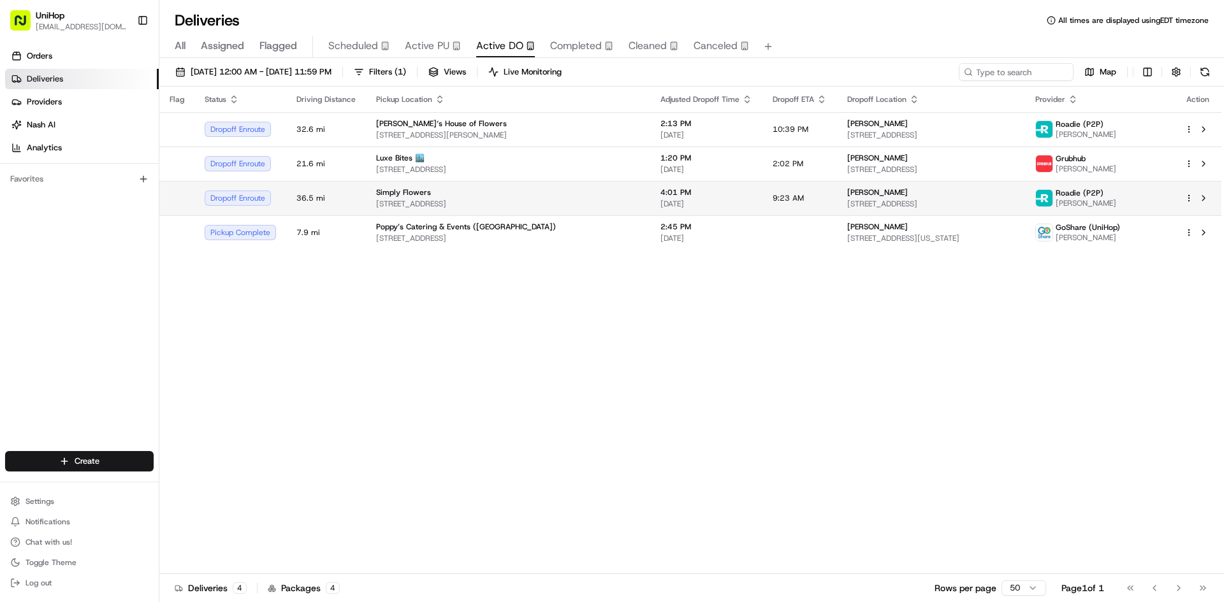
click at [513, 189] on div "Simply Flowers" at bounding box center [508, 192] width 264 height 10
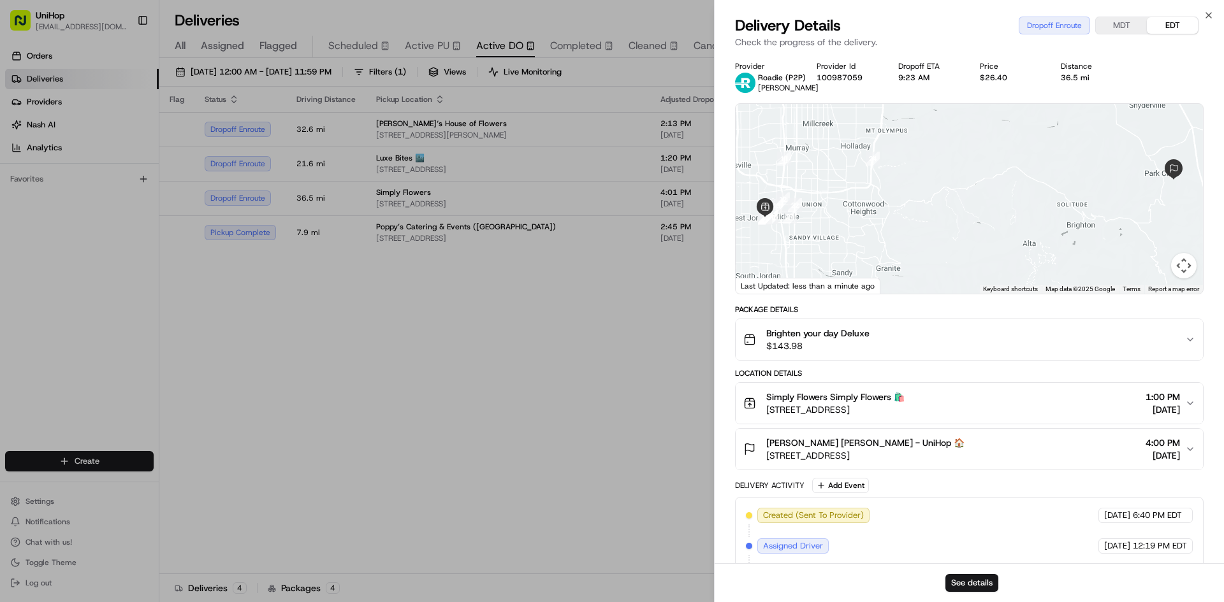
click at [953, 219] on div at bounding box center [968, 199] width 467 height 190
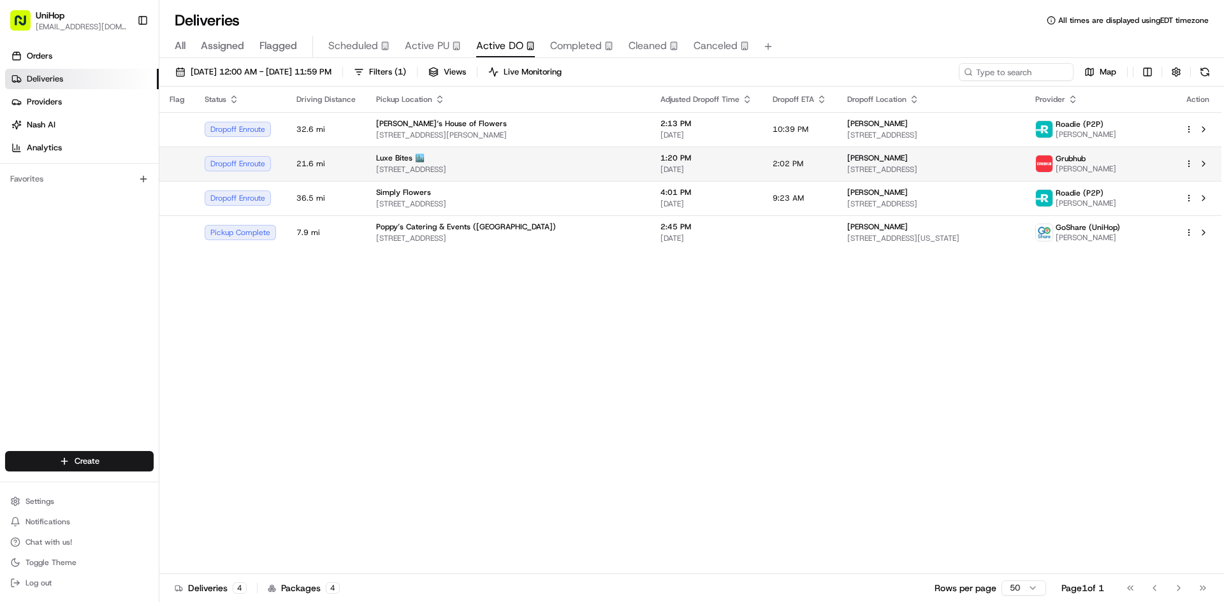
click at [723, 159] on td "1:20 PM [DATE]" at bounding box center [706, 164] width 112 height 34
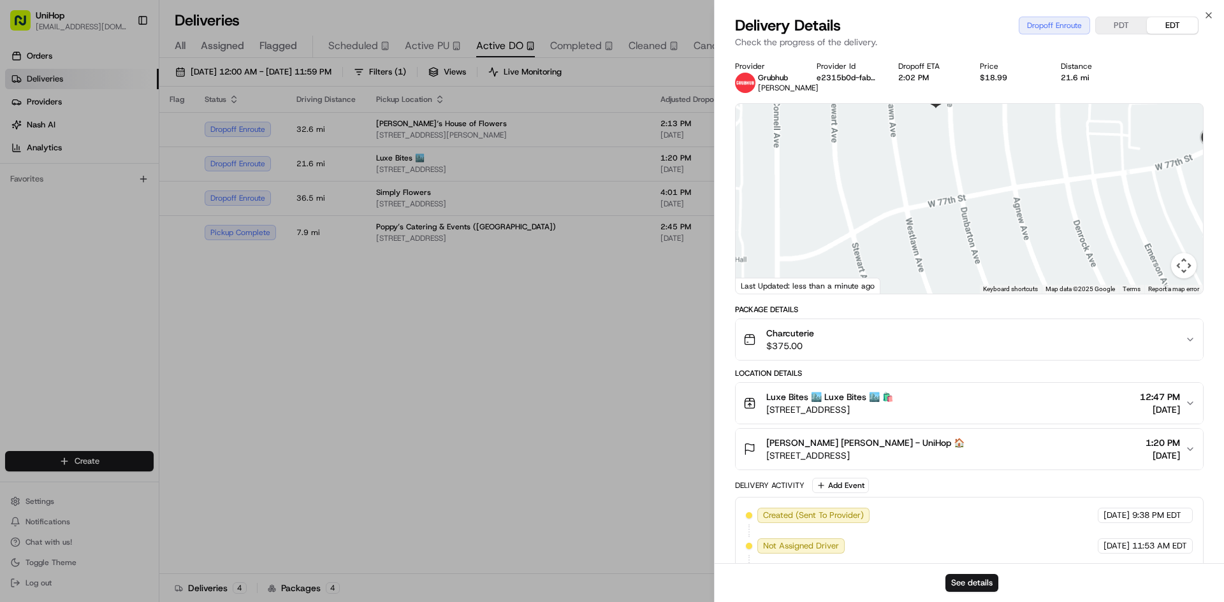
click at [921, 208] on div at bounding box center [968, 199] width 467 height 190
drag, startPoint x: 937, startPoint y: 155, endPoint x: 940, endPoint y: 201, distance: 45.3
click at [940, 201] on div at bounding box center [968, 199] width 467 height 190
click at [937, 444] on span "[PERSON_NAME] [PERSON_NAME] - UniHop 🏠" at bounding box center [865, 443] width 198 height 13
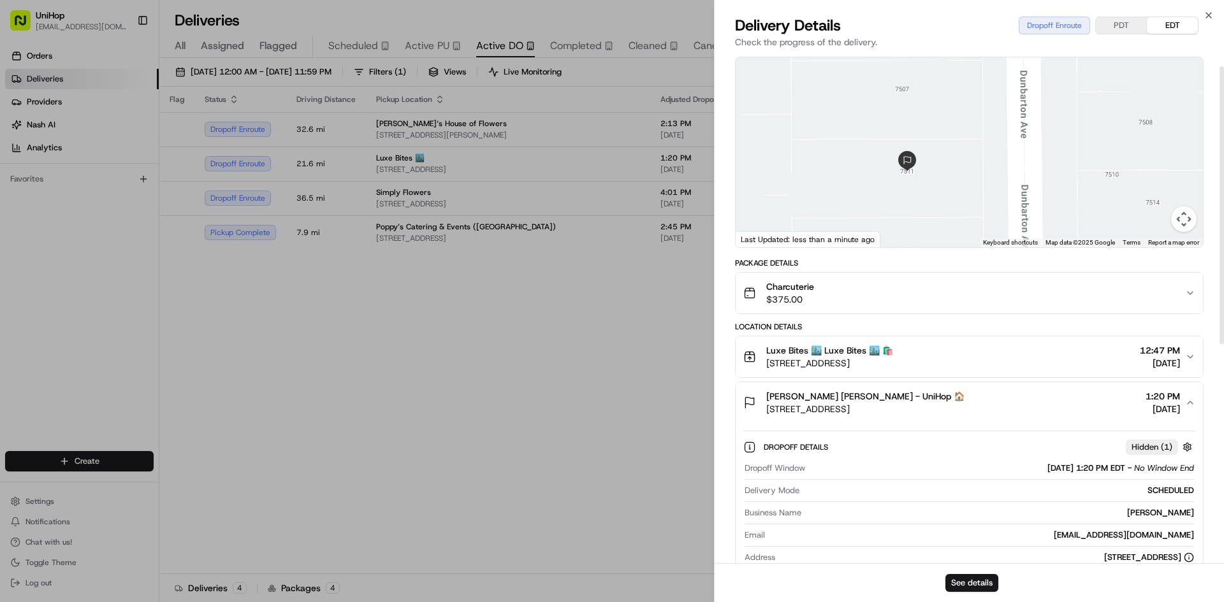
scroll to position [255, 0]
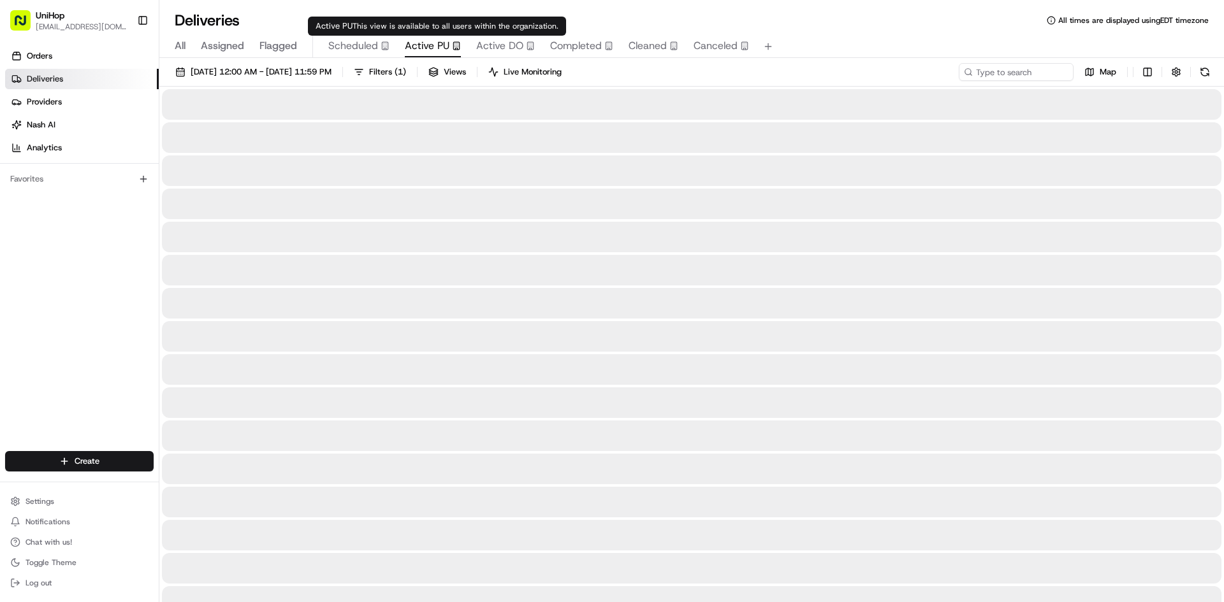
click at [435, 52] on span "Active PU" at bounding box center [427, 45] width 45 height 15
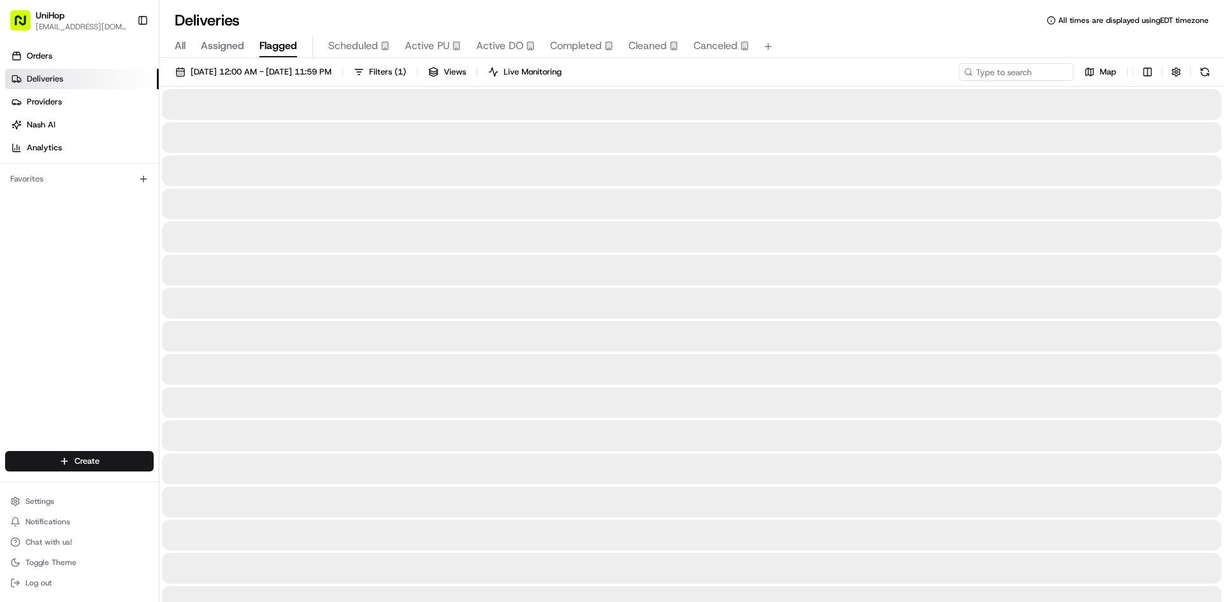
click at [273, 36] on button "Flagged" at bounding box center [278, 47] width 38 height 22
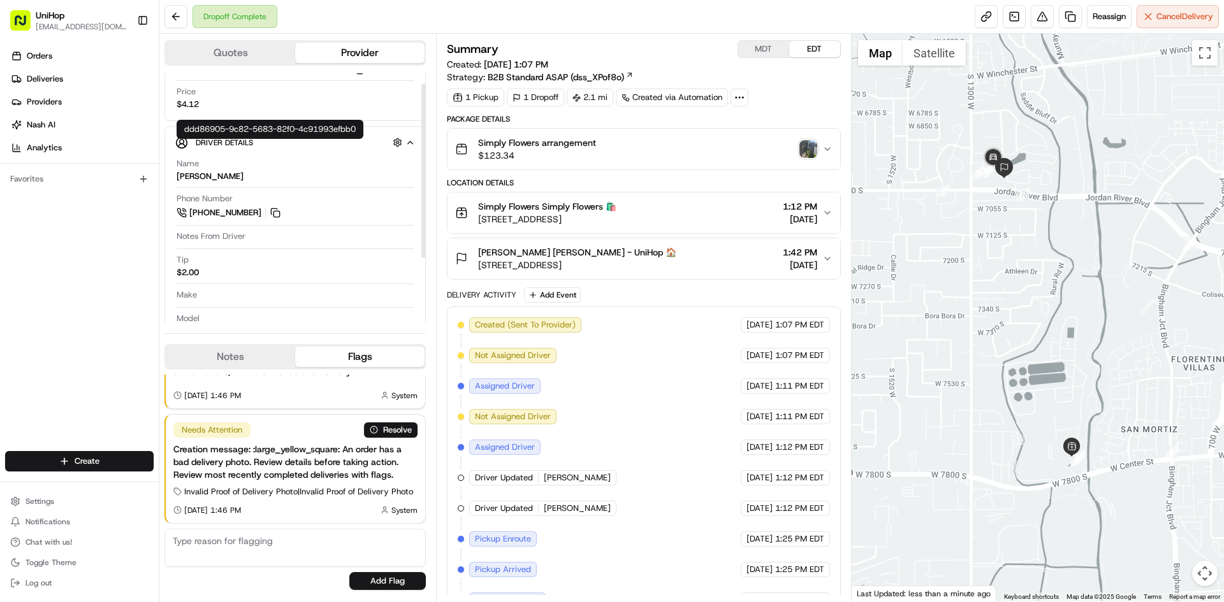
scroll to position [109, 0]
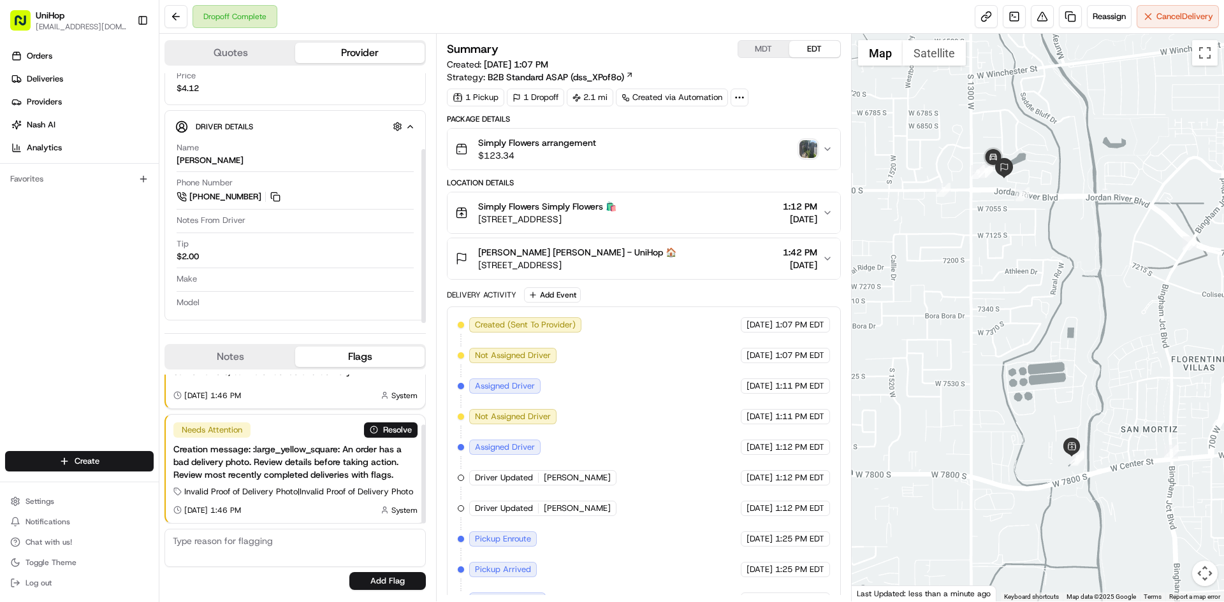
click at [252, 359] on button "Notes" at bounding box center [230, 357] width 129 height 20
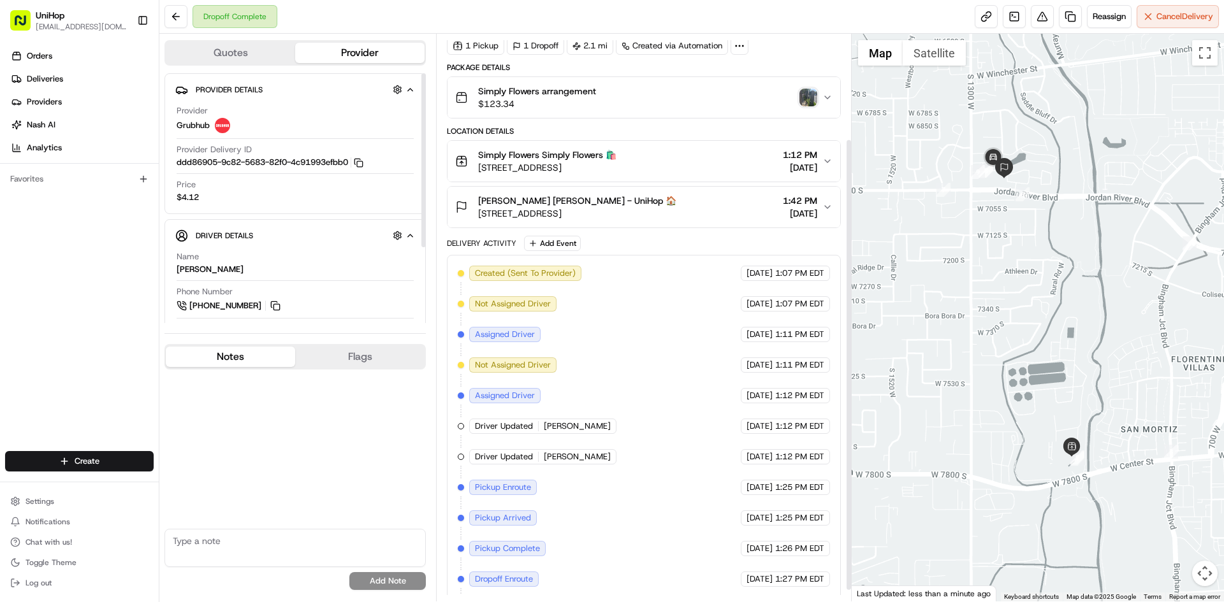
scroll to position [0, 0]
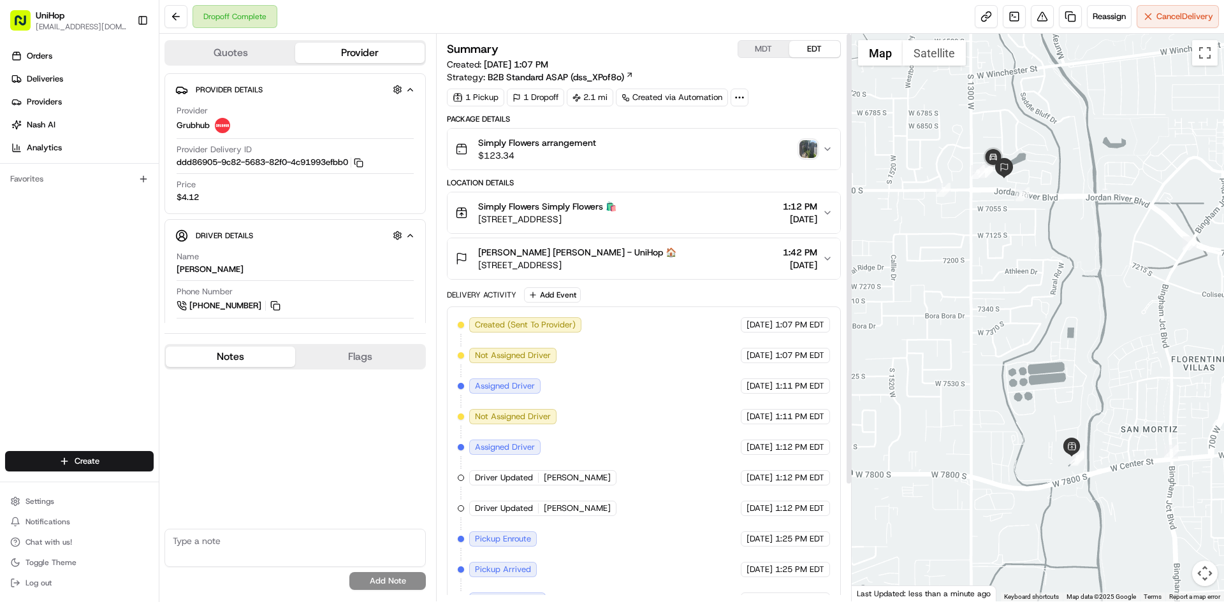
click at [806, 146] on img "button" at bounding box center [808, 149] width 18 height 18
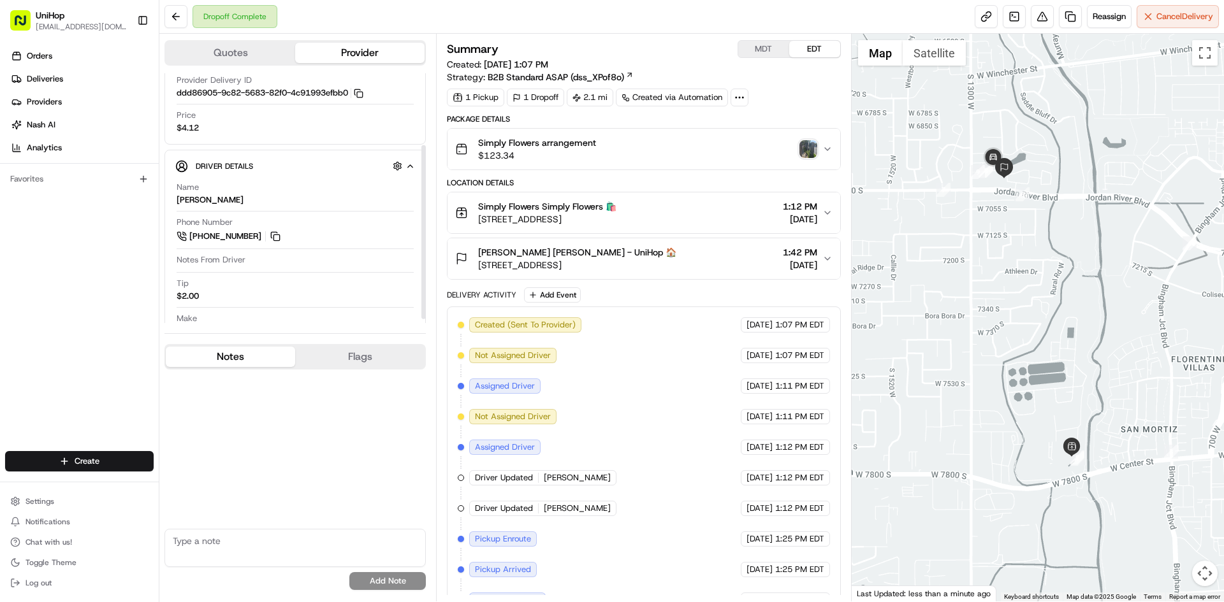
scroll to position [109, 0]
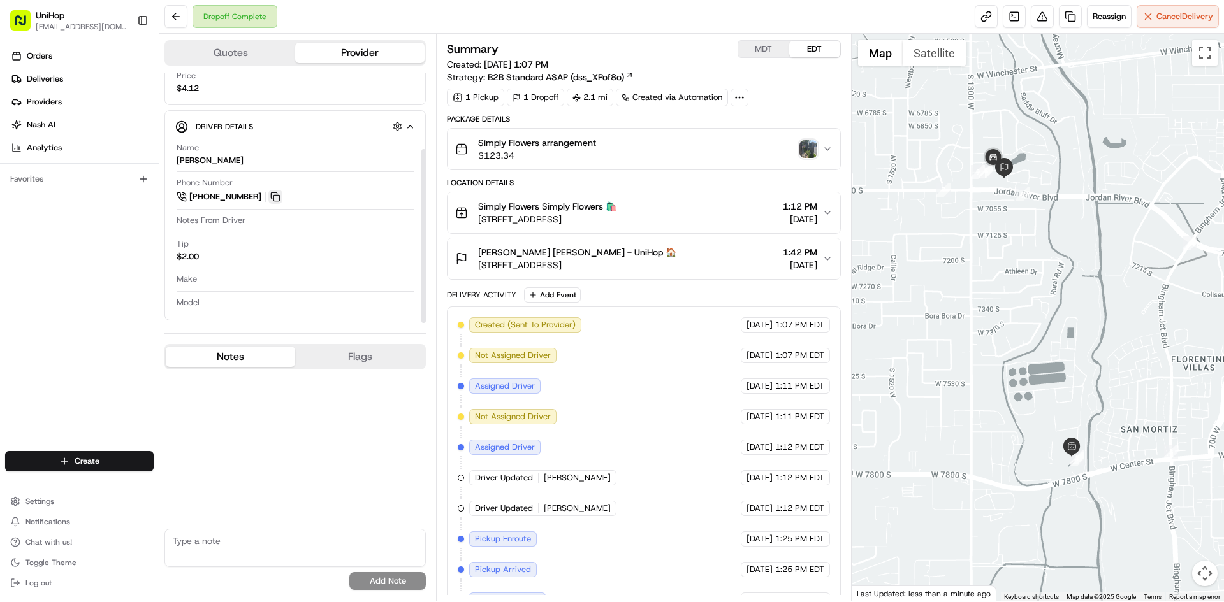
click at [275, 194] on button at bounding box center [275, 197] width 14 height 14
drag, startPoint x: 193, startPoint y: 159, endPoint x: 177, endPoint y: 159, distance: 15.9
click at [177, 159] on div "[PERSON_NAME]" at bounding box center [210, 160] width 67 height 11
copy div "[PERSON_NAME]"
drag, startPoint x: 477, startPoint y: 250, endPoint x: 528, endPoint y: 251, distance: 50.3
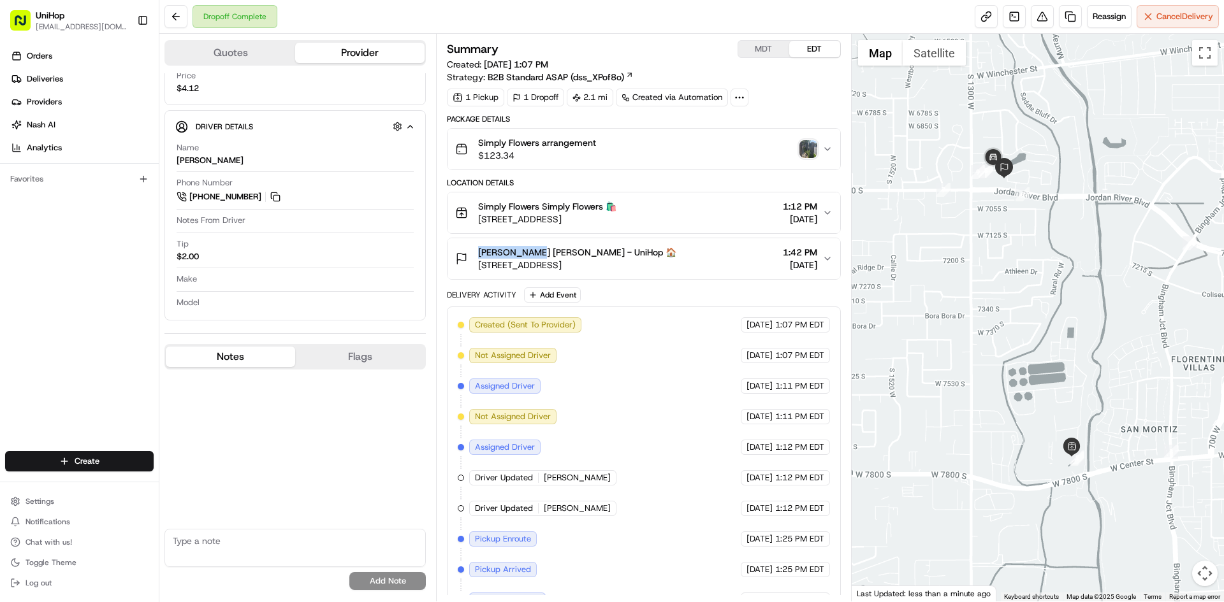
click at [528, 251] on div "[PERSON_NAME] [PERSON_NAME] - UniHop 🏠 [STREET_ADDRESS]" at bounding box center [565, 258] width 221 height 25
copy span "[PERSON_NAME]"
drag, startPoint x: 477, startPoint y: 206, endPoint x: 539, endPoint y: 206, distance: 62.5
click at [539, 206] on div "Simply Flowers Simply Flowers 🛍️ [STREET_ADDRESS]" at bounding box center [535, 212] width 161 height 25
copy span "Simply Flowers"
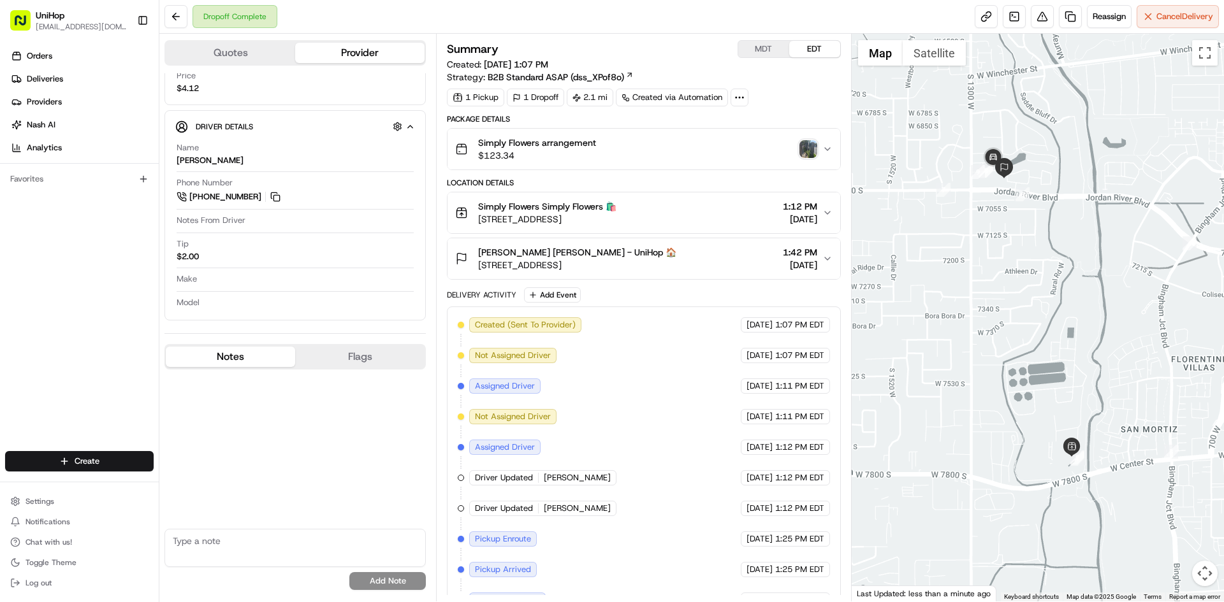
click at [818, 150] on div "Simply Flowers arrangement $123.34" at bounding box center [638, 148] width 366 height 25
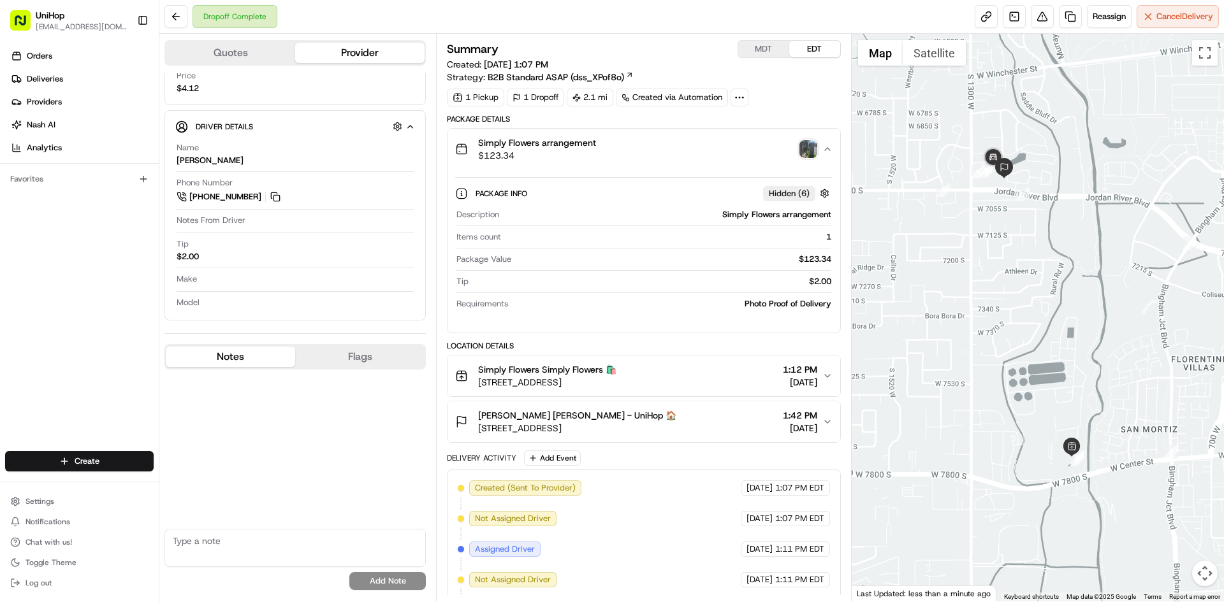
click at [815, 150] on img "button" at bounding box center [808, 149] width 18 height 18
click at [679, 414] on div "[PERSON_NAME] [PERSON_NAME] - UniHop 🏠 [STREET_ADDRESS] 1:42 PM [DATE]" at bounding box center [638, 421] width 366 height 25
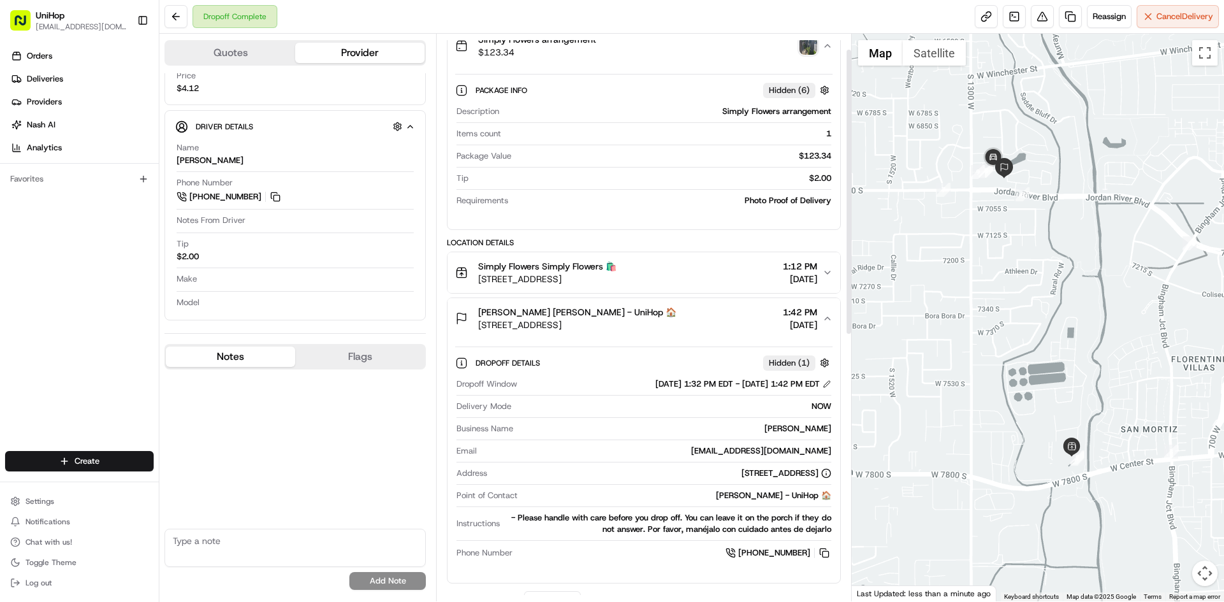
scroll to position [0, 0]
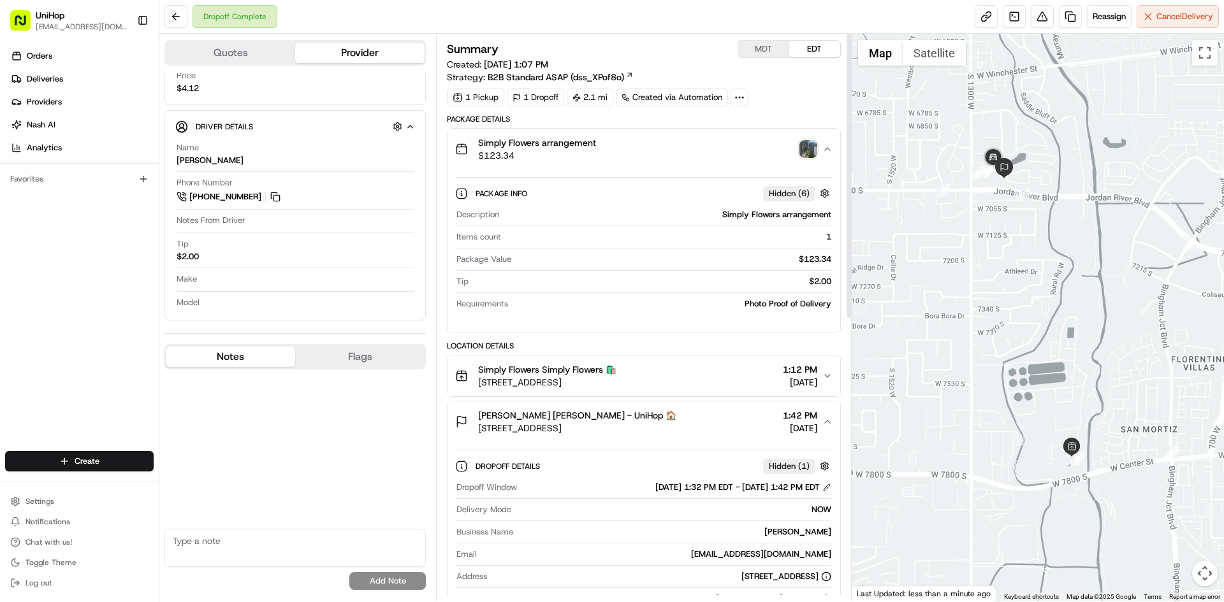
click at [674, 152] on div "Simply Flowers arrangement $123.34" at bounding box center [638, 148] width 366 height 25
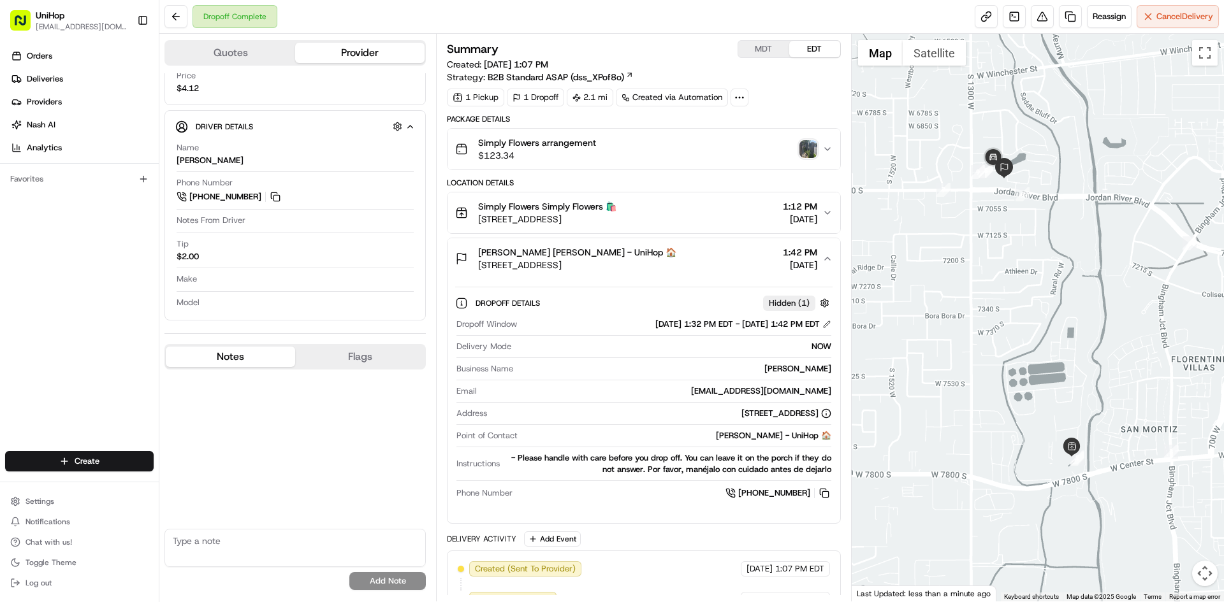
click at [805, 151] on img "button" at bounding box center [808, 149] width 18 height 18
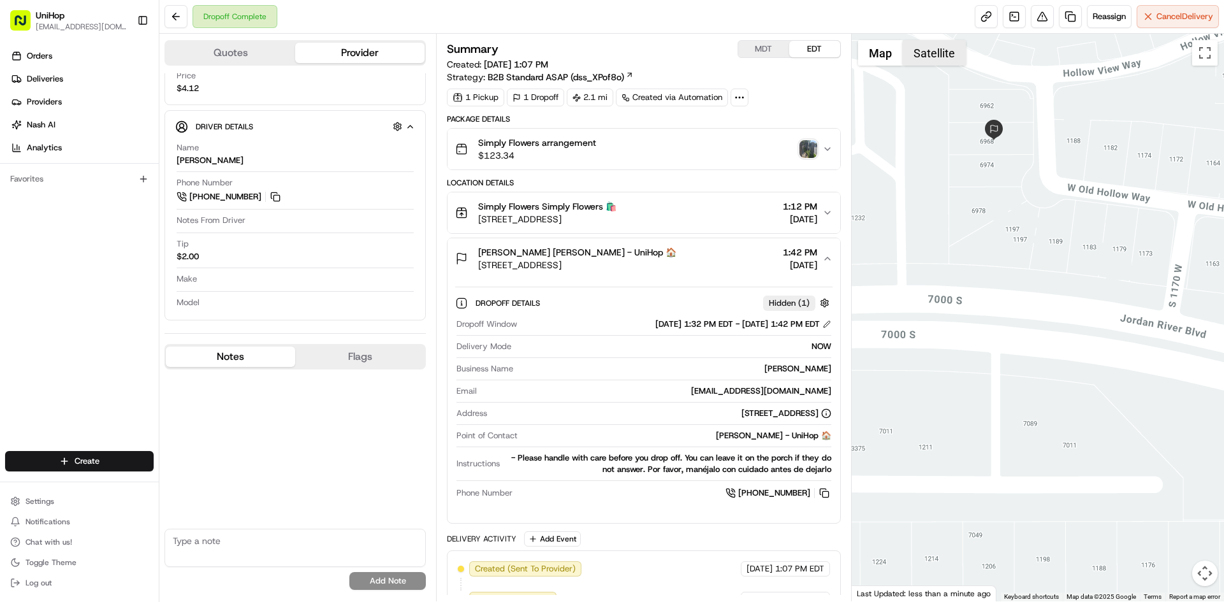
click at [929, 53] on button "Satellite" at bounding box center [933, 52] width 63 height 25
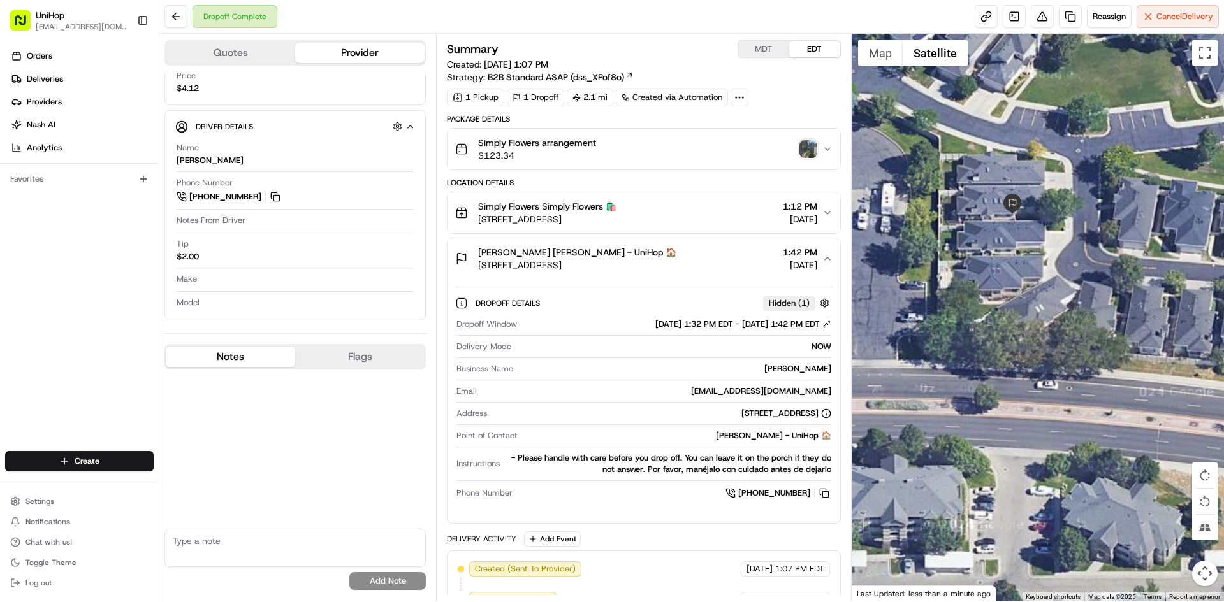
click at [1055, 236] on div at bounding box center [1037, 318] width 373 height 568
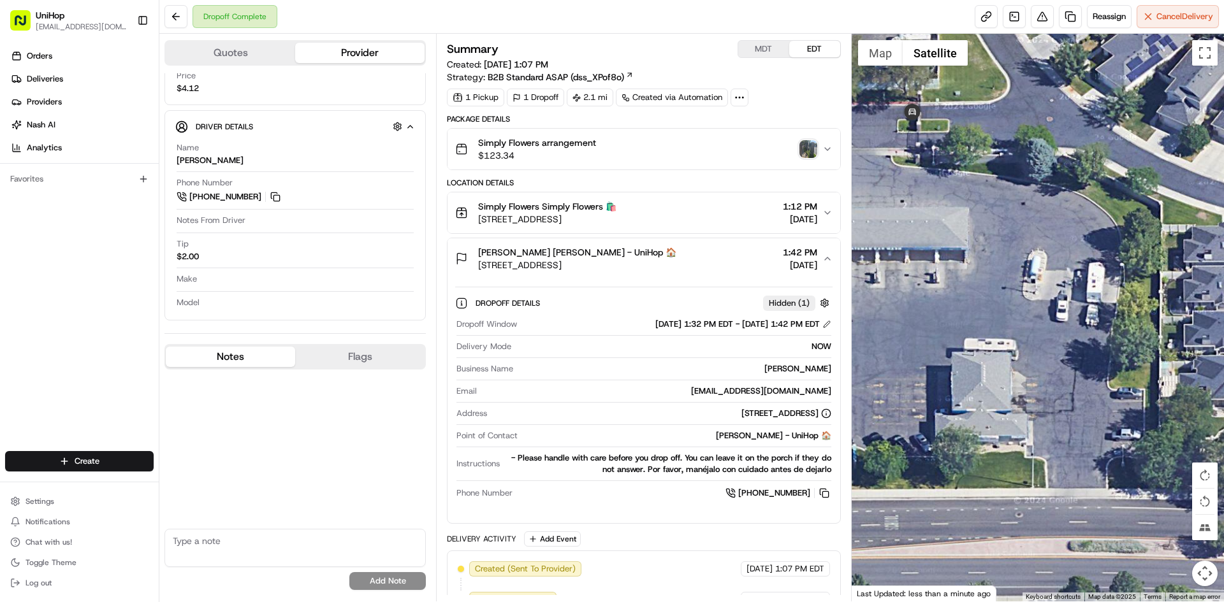
drag, startPoint x: 951, startPoint y: 180, endPoint x: 1006, endPoint y: 229, distance: 74.0
click at [1009, 235] on div at bounding box center [1037, 318] width 373 height 568
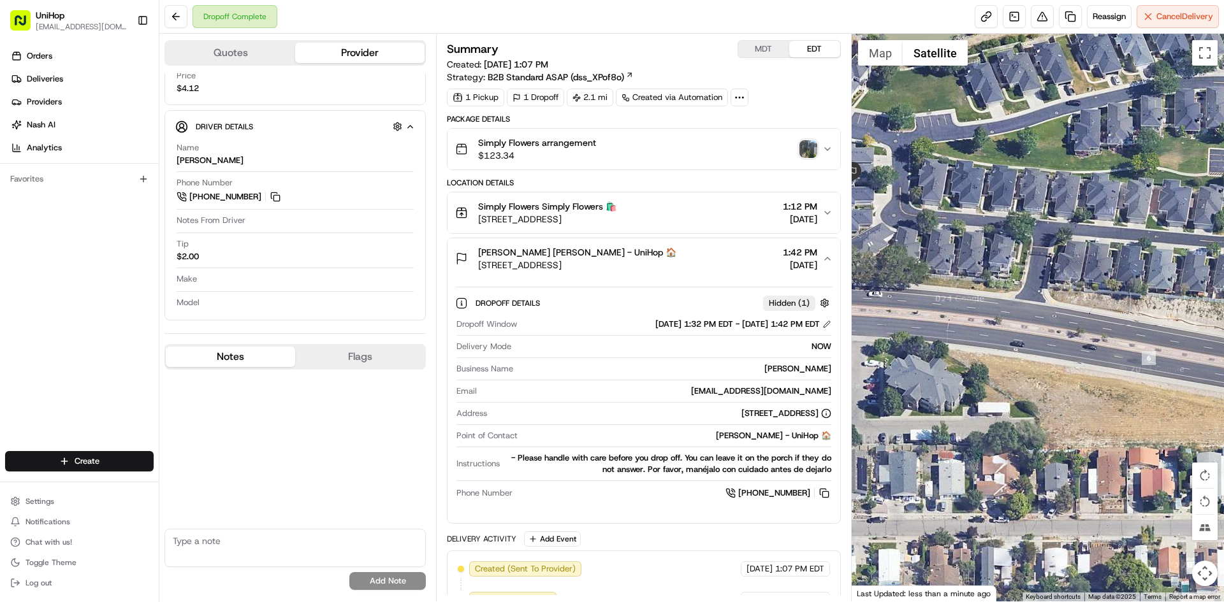
click at [802, 147] on img "button" at bounding box center [808, 149] width 18 height 18
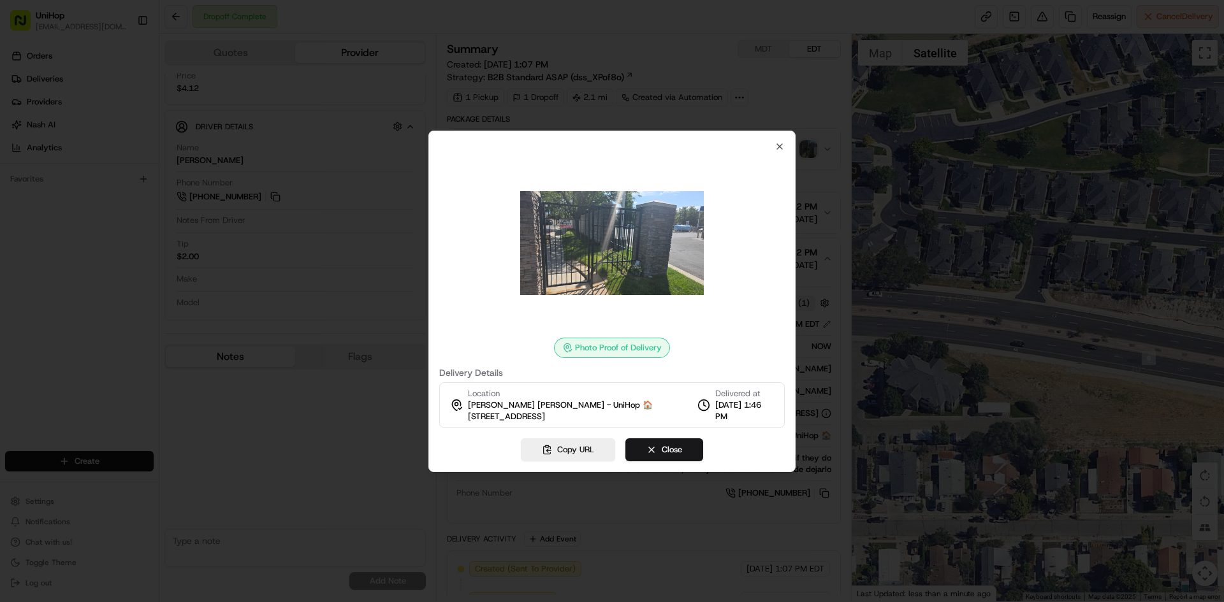
click at [616, 210] on img at bounding box center [612, 244] width 184 height 184
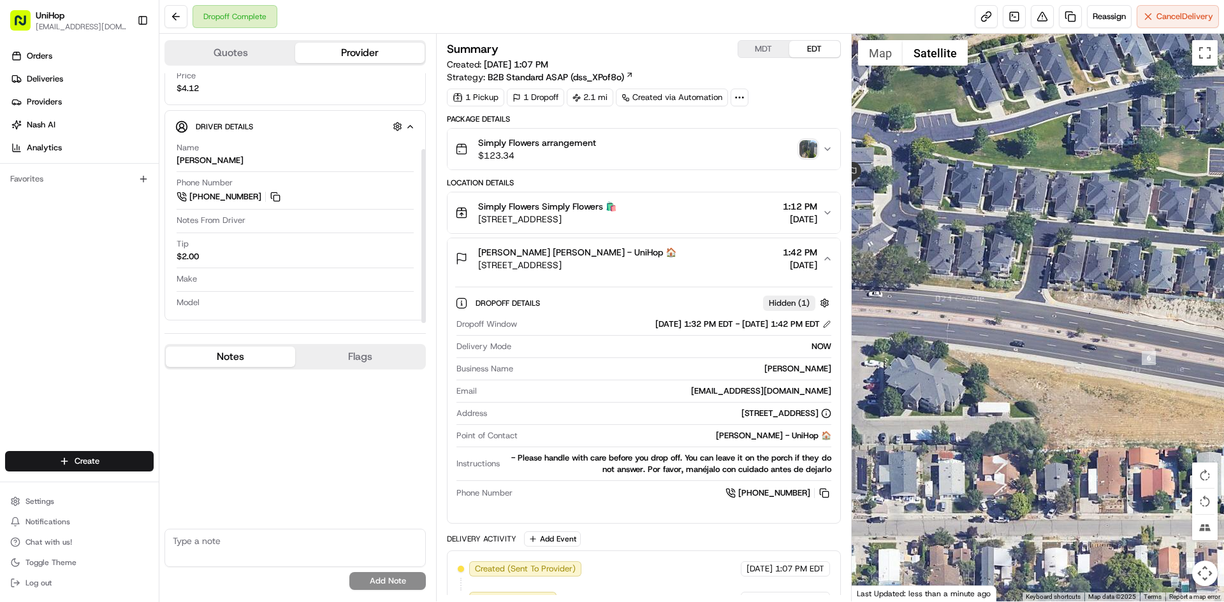
drag, startPoint x: 286, startPoint y: 94, endPoint x: 412, endPoint y: 118, distance: 128.5
click at [287, 94] on div "Price $4.12" at bounding box center [295, 82] width 237 height 24
click at [712, 161] on div "Simply Flowers arrangement $123.34" at bounding box center [638, 148] width 366 height 25
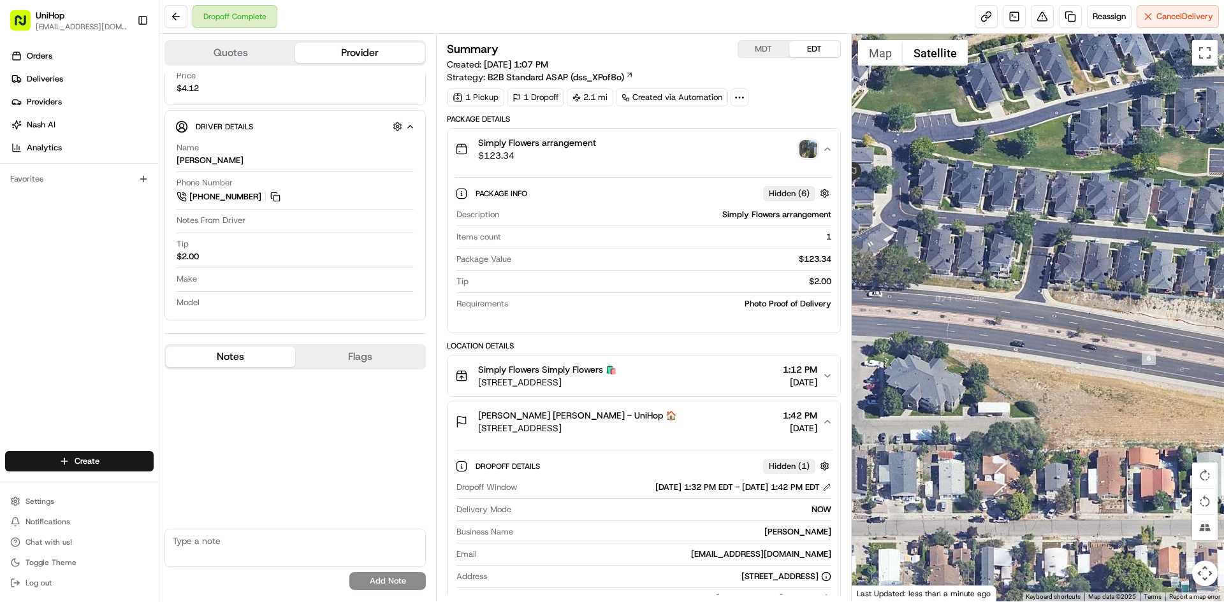
click at [708, 161] on div "Simply Flowers arrangement $123.34" at bounding box center [638, 148] width 366 height 25
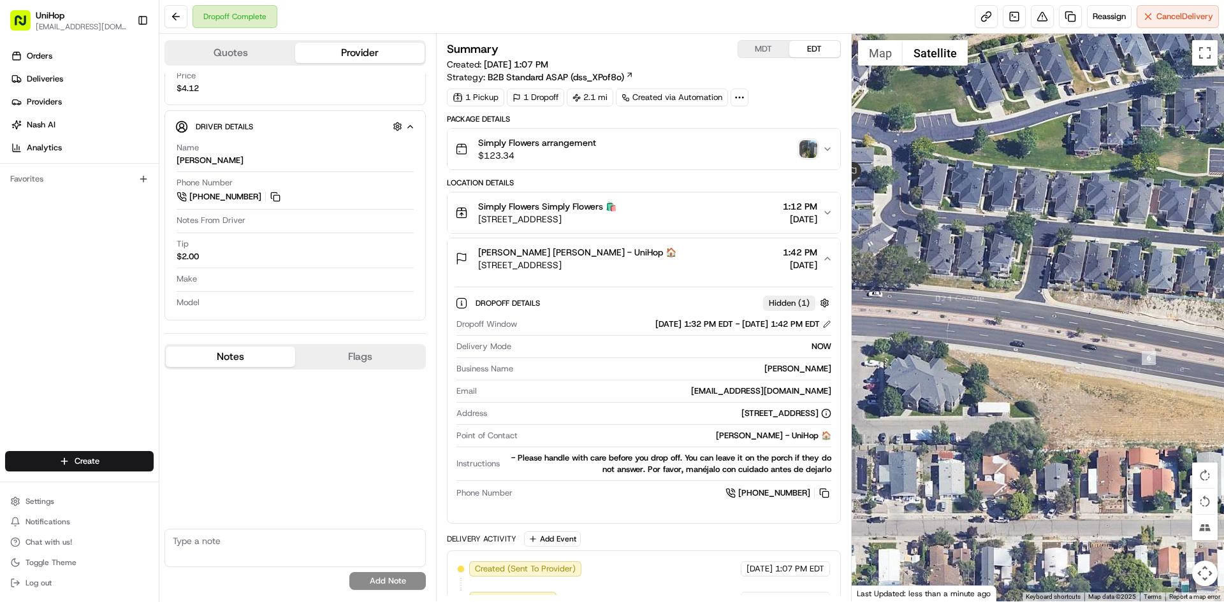
drag, startPoint x: 646, startPoint y: 266, endPoint x: 479, endPoint y: 267, distance: 166.3
click at [479, 267] on div "[PERSON_NAME] [PERSON_NAME] - UniHop 🏠 [STREET_ADDRESS] 1:42 PM [DATE]" at bounding box center [638, 258] width 366 height 25
click at [783, 270] on span "[DATE]" at bounding box center [800, 265] width 34 height 13
click at [736, 269] on div "[PERSON_NAME] [PERSON_NAME] - UniHop 🏠 [STREET_ADDRESS] 1:42 PM [DATE]" at bounding box center [638, 258] width 366 height 25
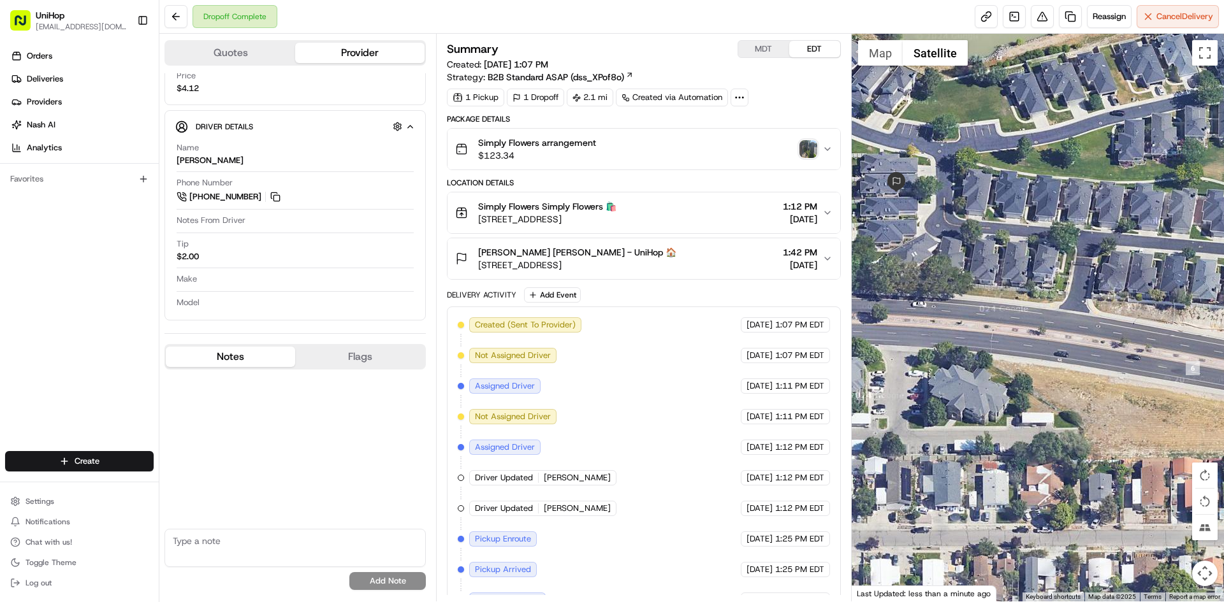
drag, startPoint x: 1067, startPoint y: 282, endPoint x: 1109, endPoint y: 280, distance: 41.5
click at [1092, 282] on div at bounding box center [1037, 318] width 373 height 568
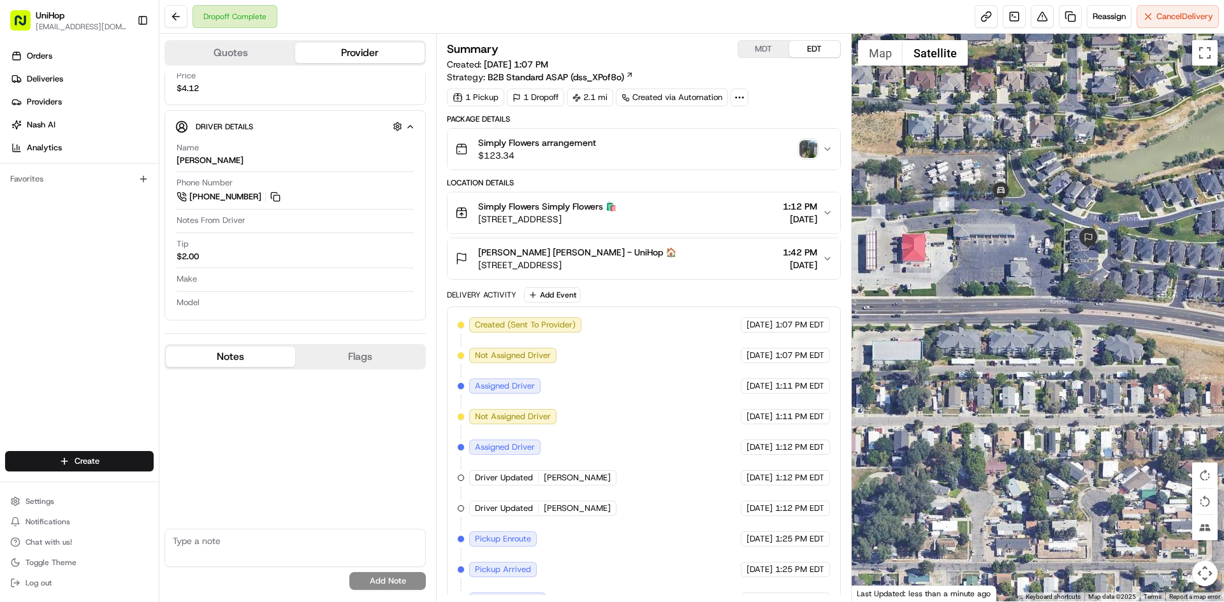
drag, startPoint x: 941, startPoint y: 288, endPoint x: 960, endPoint y: 291, distance: 19.3
click at [960, 291] on div at bounding box center [1037, 318] width 373 height 568
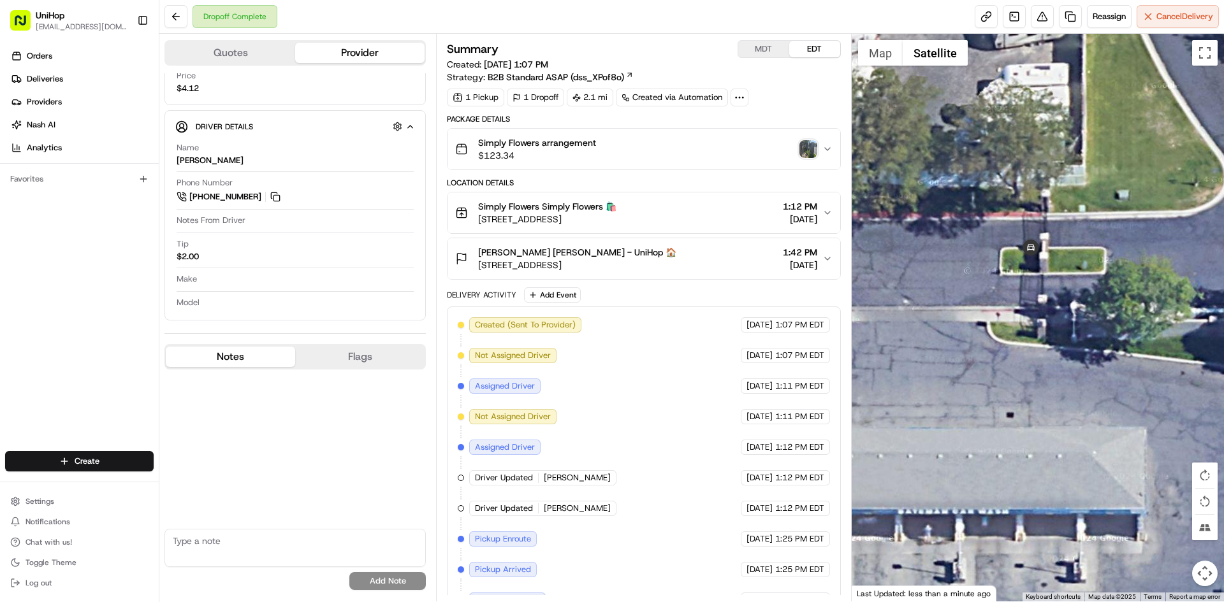
click at [806, 146] on img "button" at bounding box center [808, 149] width 18 height 18
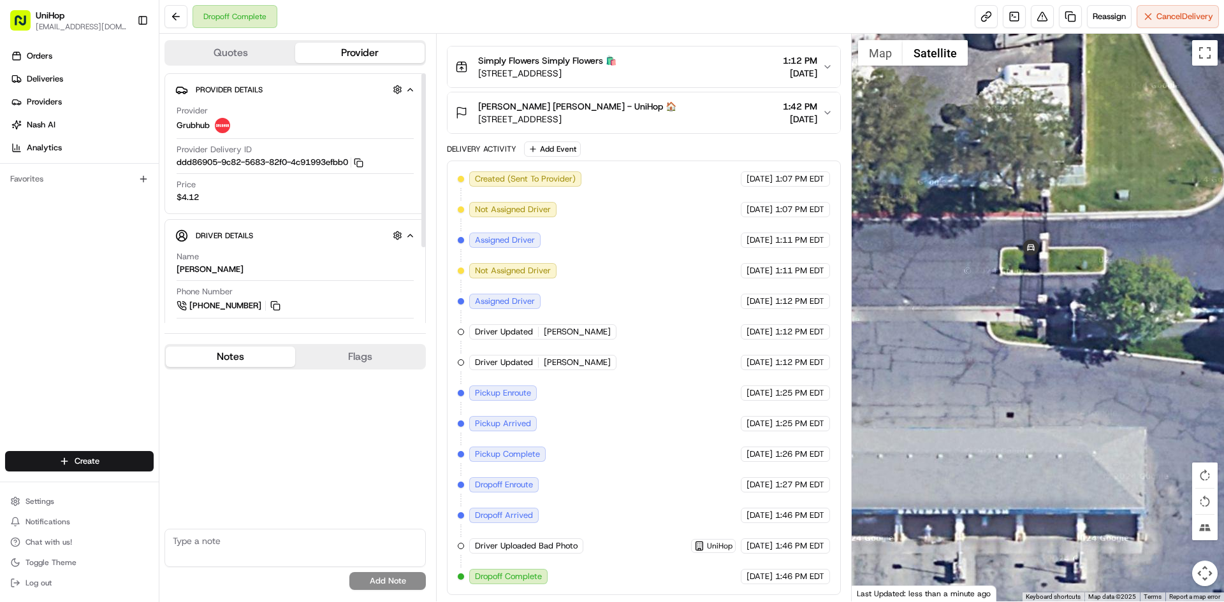
click at [705, 112] on div "[PERSON_NAME] [PERSON_NAME] - UniHop 🏠 [STREET_ADDRESS] 1:42 PM [DATE]" at bounding box center [638, 112] width 366 height 25
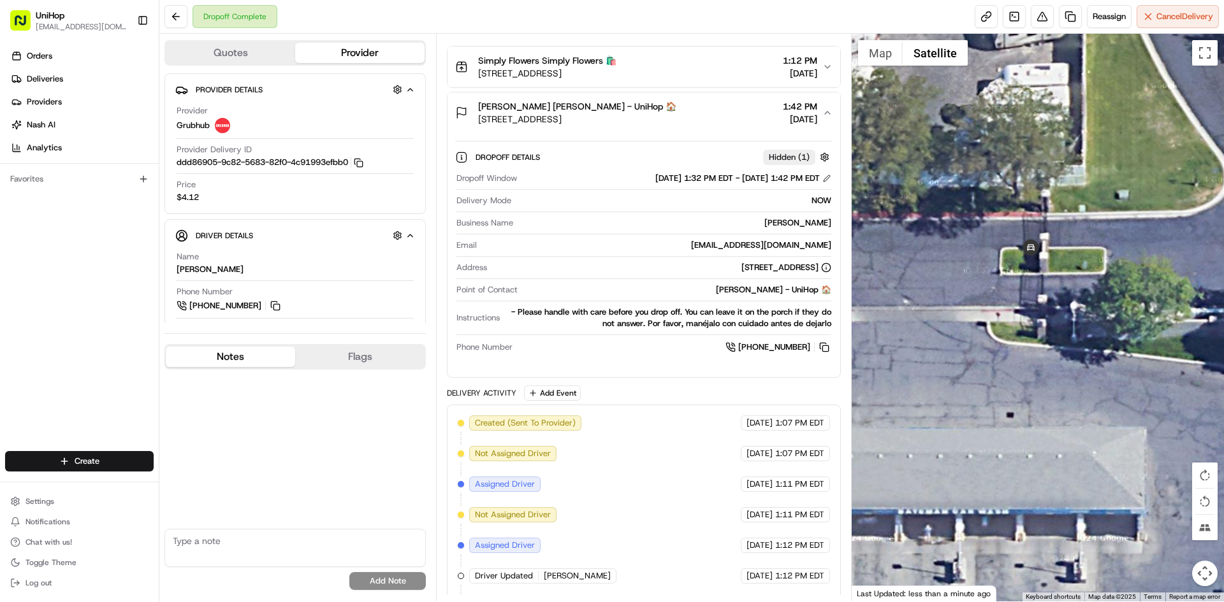
click at [694, 112] on div "[PERSON_NAME] [PERSON_NAME] - UniHop 🏠 [STREET_ADDRESS] 1:42 PM [DATE]" at bounding box center [638, 112] width 366 height 25
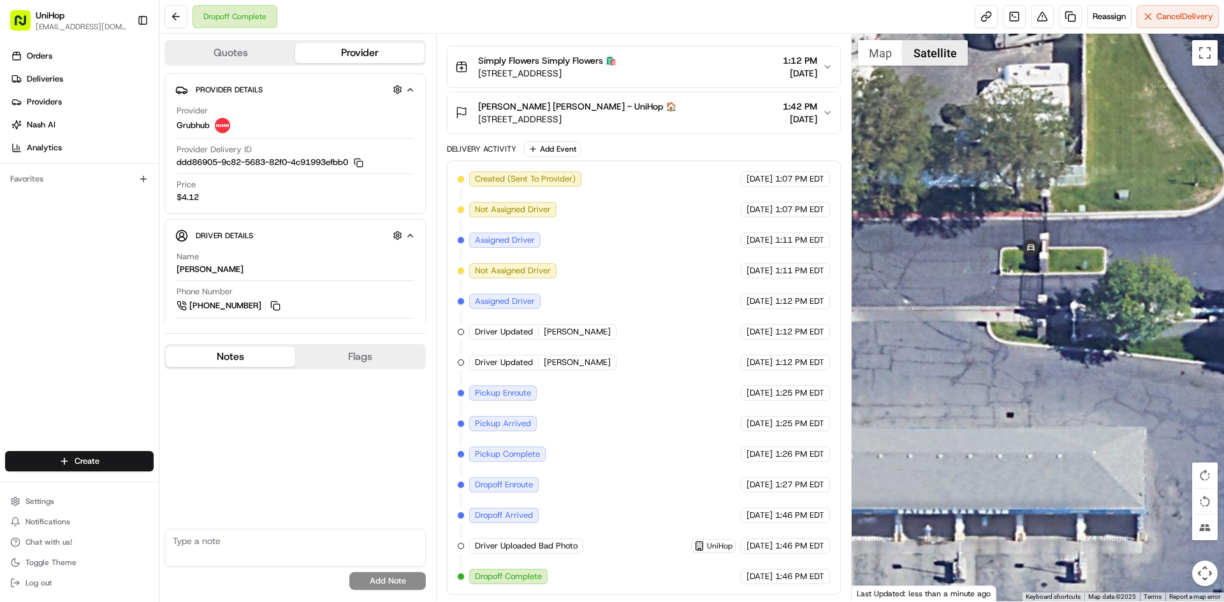
click at [918, 61] on button "Satellite" at bounding box center [934, 52] width 65 height 25
click at [853, 53] on div at bounding box center [1037, 318] width 373 height 568
click at [865, 54] on button "Map" at bounding box center [880, 52] width 45 height 25
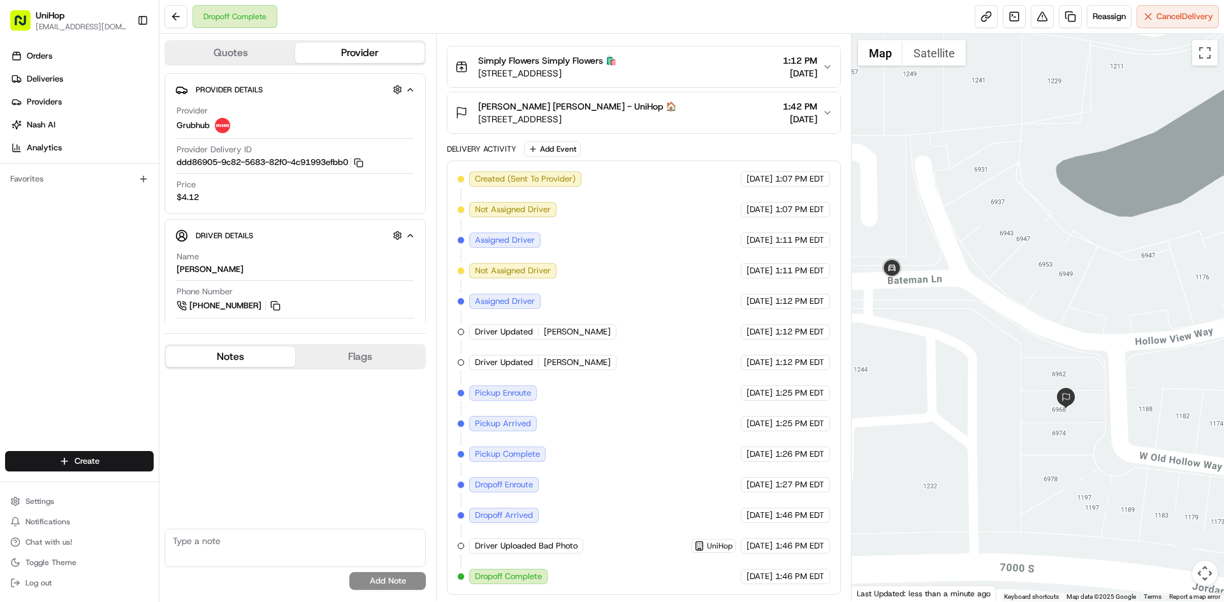
drag, startPoint x: 1107, startPoint y: 282, endPoint x: 859, endPoint y: 310, distance: 249.6
click at [856, 318] on div at bounding box center [1037, 318] width 373 height 568
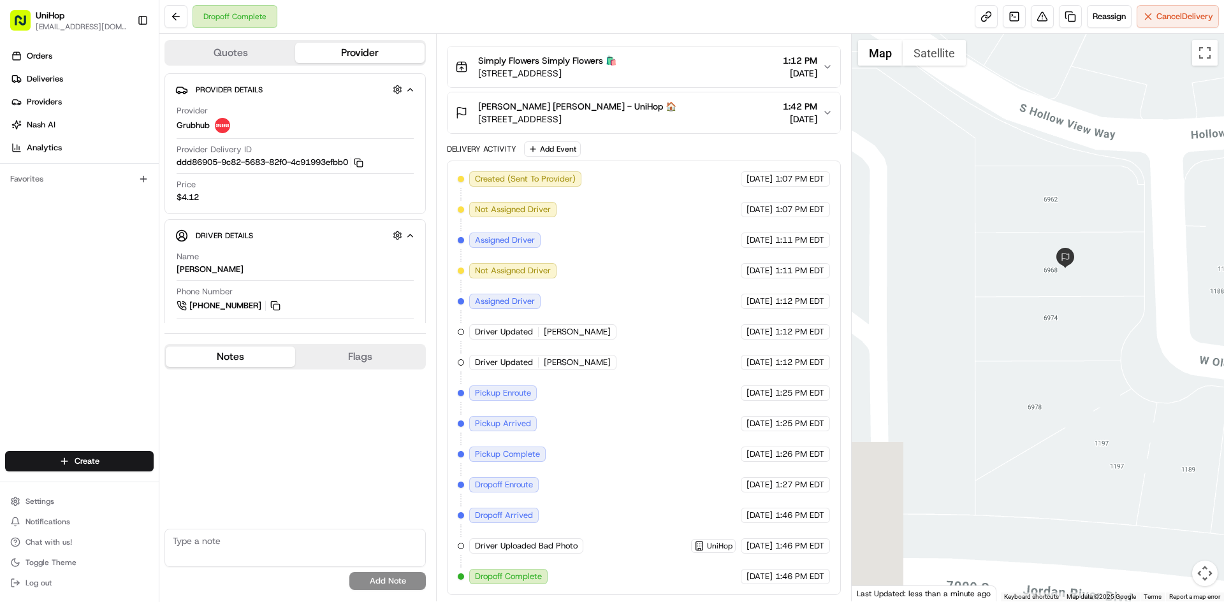
drag, startPoint x: 958, startPoint y: 312, endPoint x: 1050, endPoint y: 319, distance: 91.5
click at [1048, 319] on div at bounding box center [1037, 318] width 373 height 568
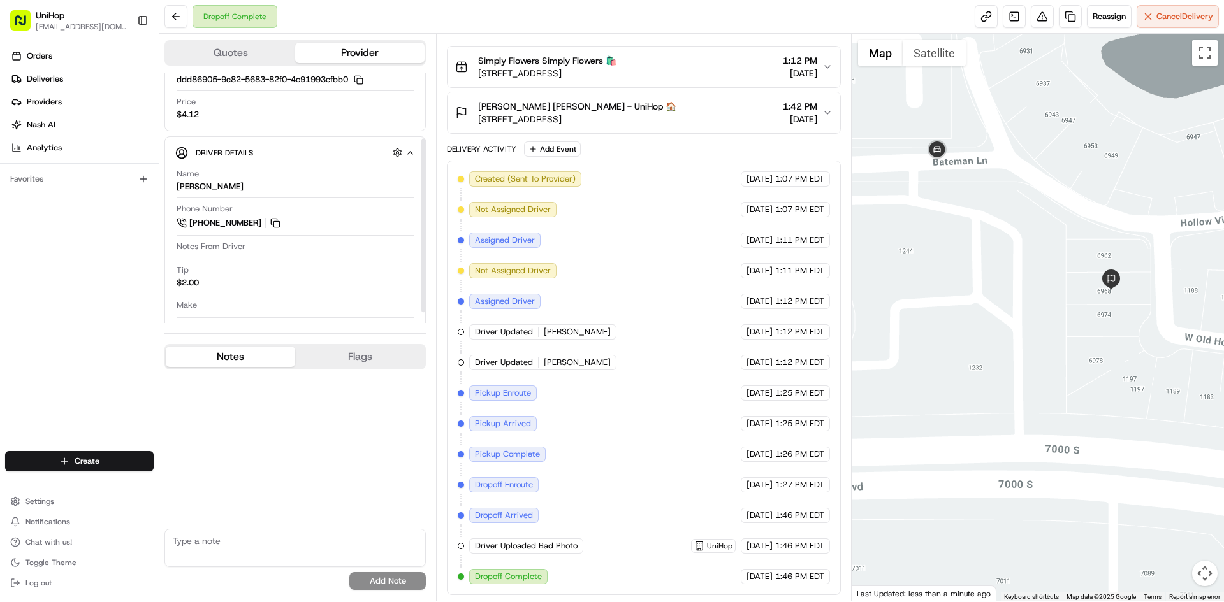
scroll to position [109, 0]
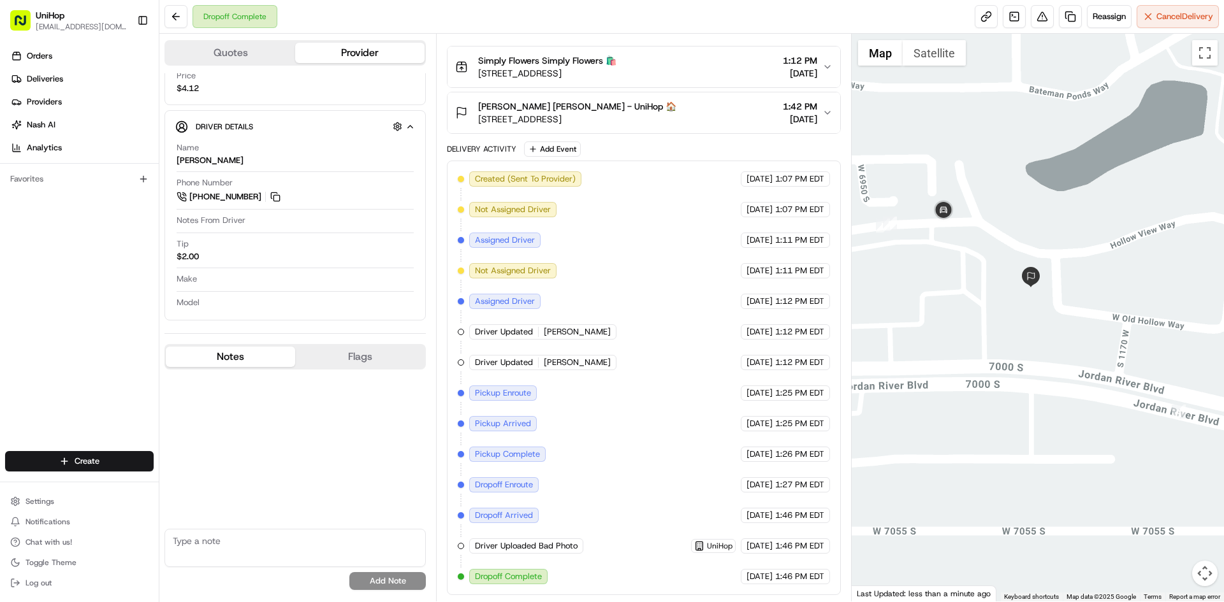
drag, startPoint x: 922, startPoint y: 197, endPoint x: 960, endPoint y: 261, distance: 74.9
click at [960, 261] on div at bounding box center [1037, 318] width 373 height 568
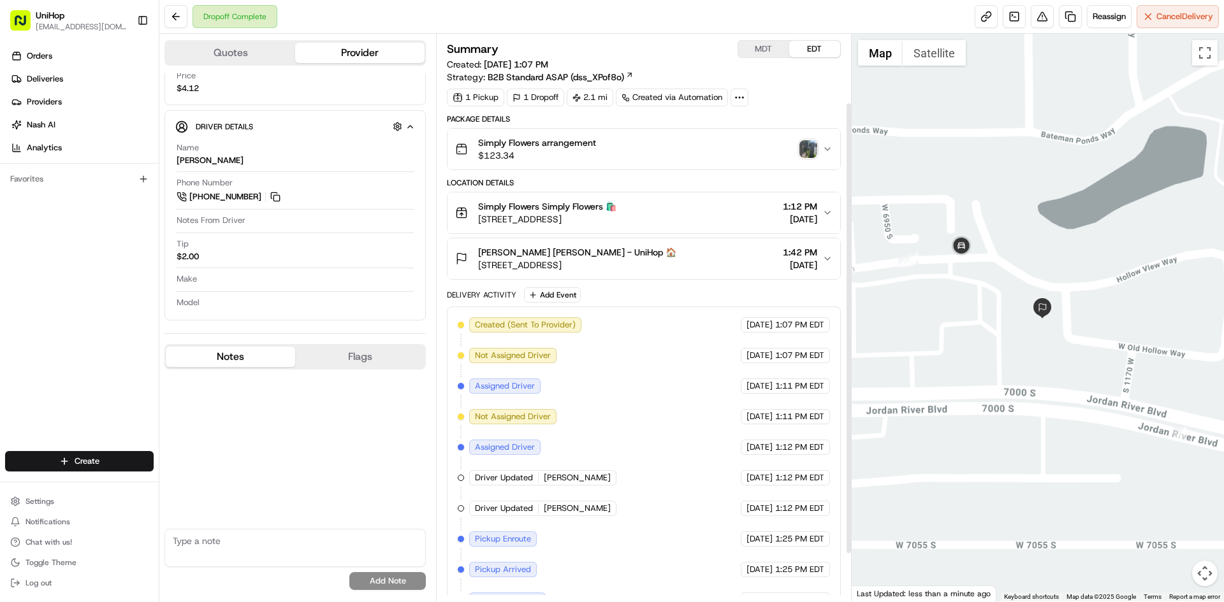
scroll to position [146, 0]
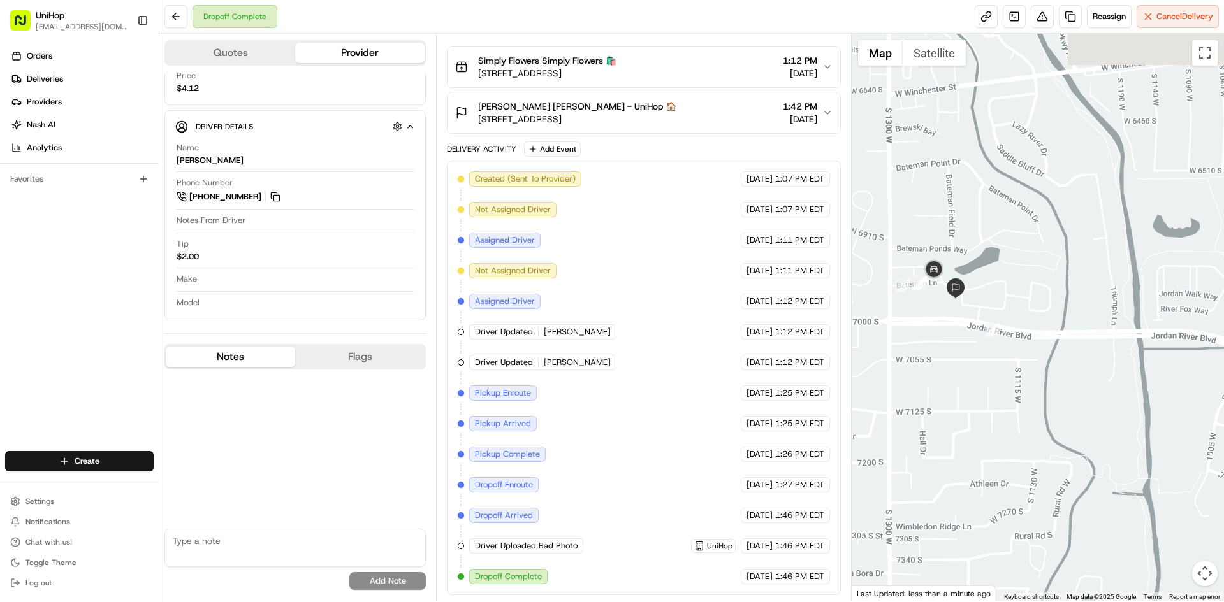
drag, startPoint x: 951, startPoint y: 249, endPoint x: 1009, endPoint y: 287, distance: 68.9
click at [1009, 287] on div at bounding box center [1037, 318] width 373 height 568
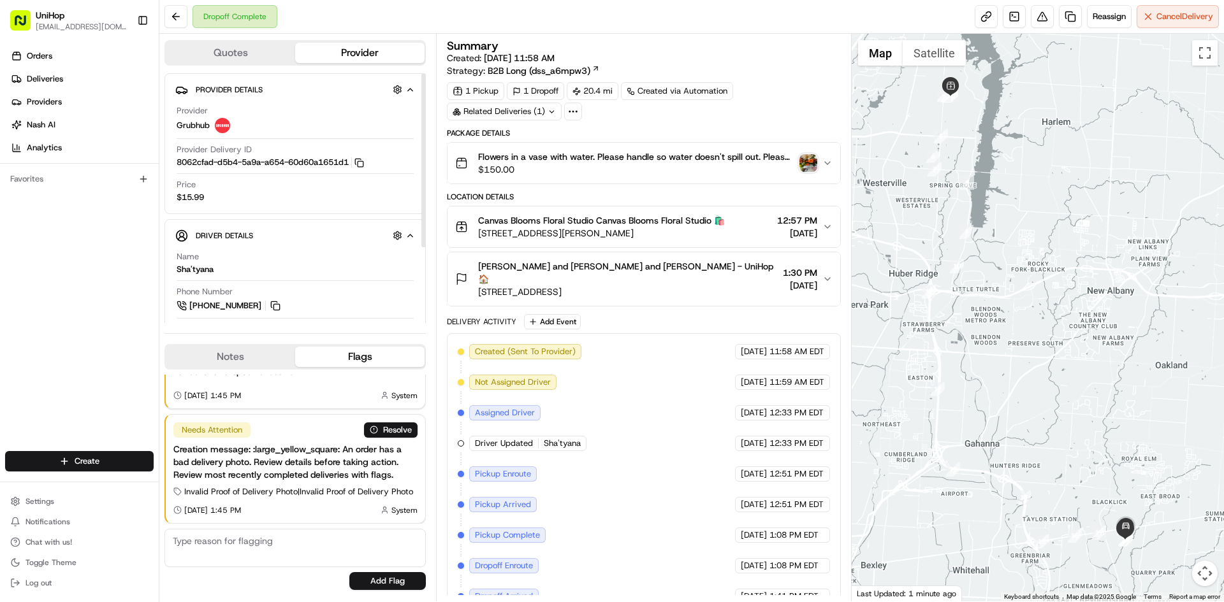
click at [219, 356] on button "Notes" at bounding box center [230, 357] width 129 height 20
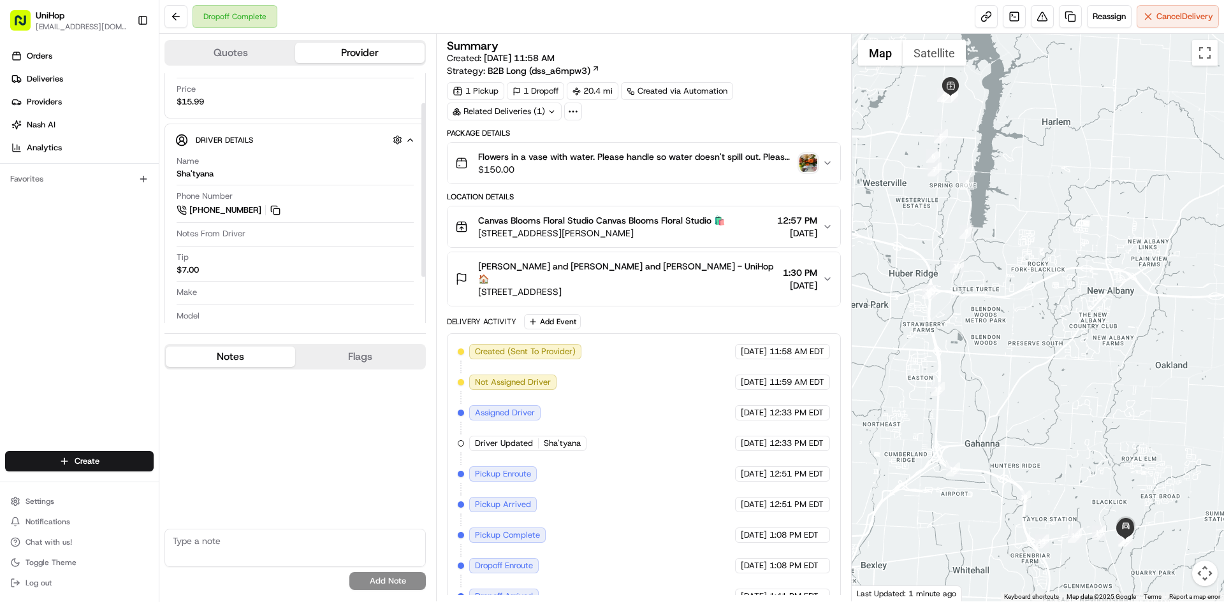
scroll to position [109, 0]
click at [812, 161] on img "button" at bounding box center [808, 163] width 18 height 18
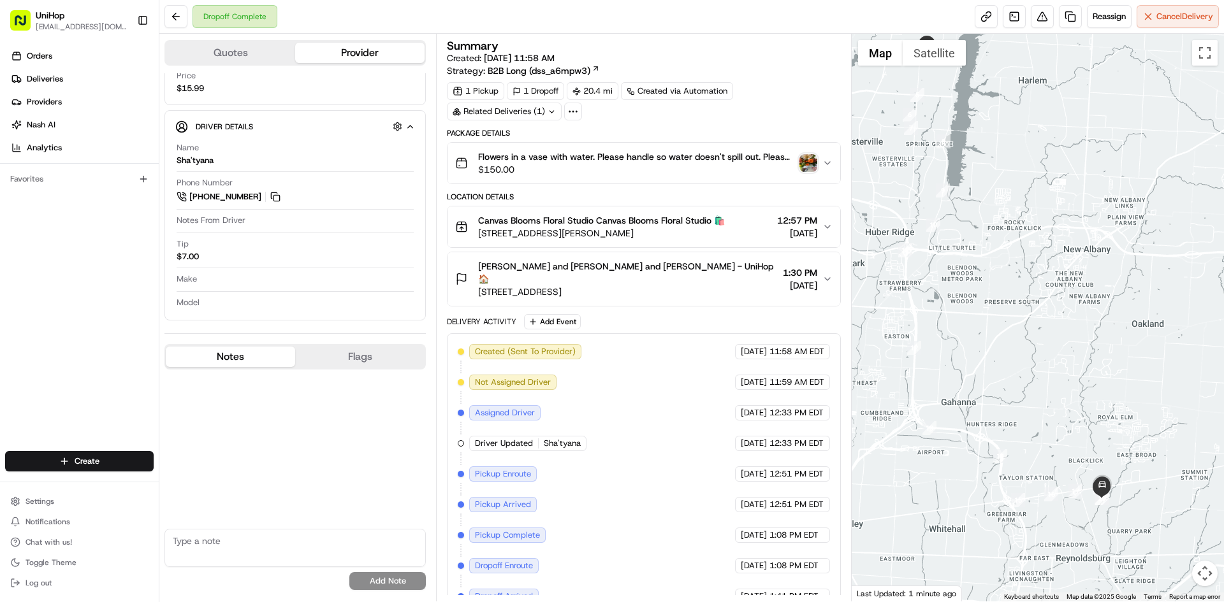
drag, startPoint x: 1170, startPoint y: 483, endPoint x: 996, endPoint y: 398, distance: 193.5
click at [1140, 434] on div at bounding box center [1037, 318] width 373 height 568
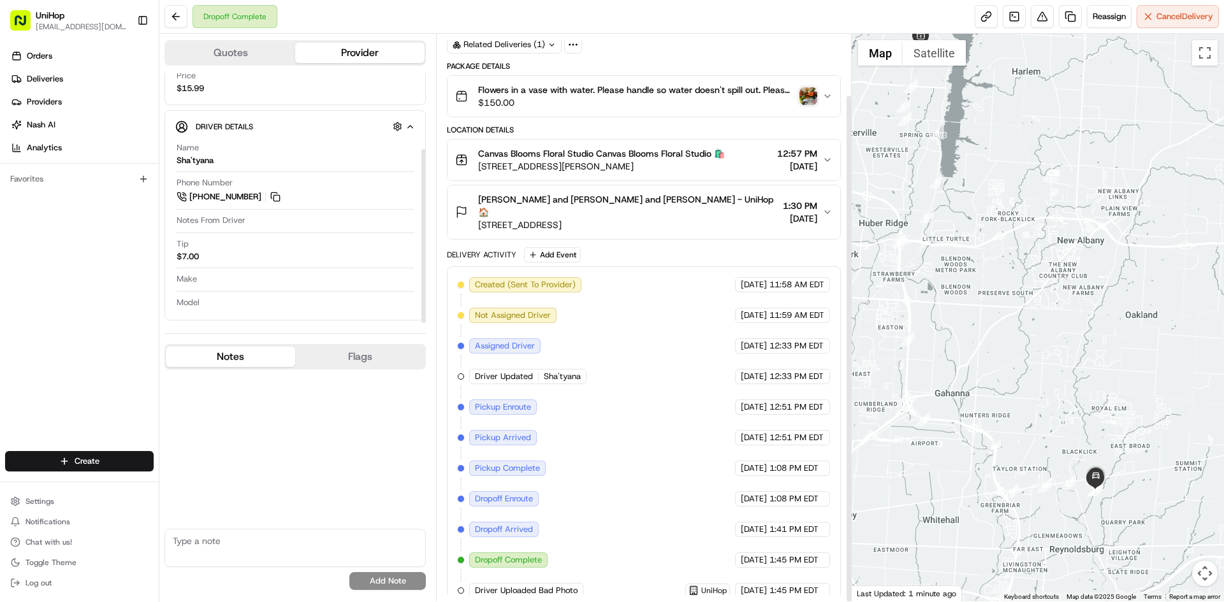
scroll to position [68, 0]
click at [7, 320] on div "Orders Deliveries Providers [PERSON_NAME] Analytics Favorites" at bounding box center [79, 250] width 159 height 418
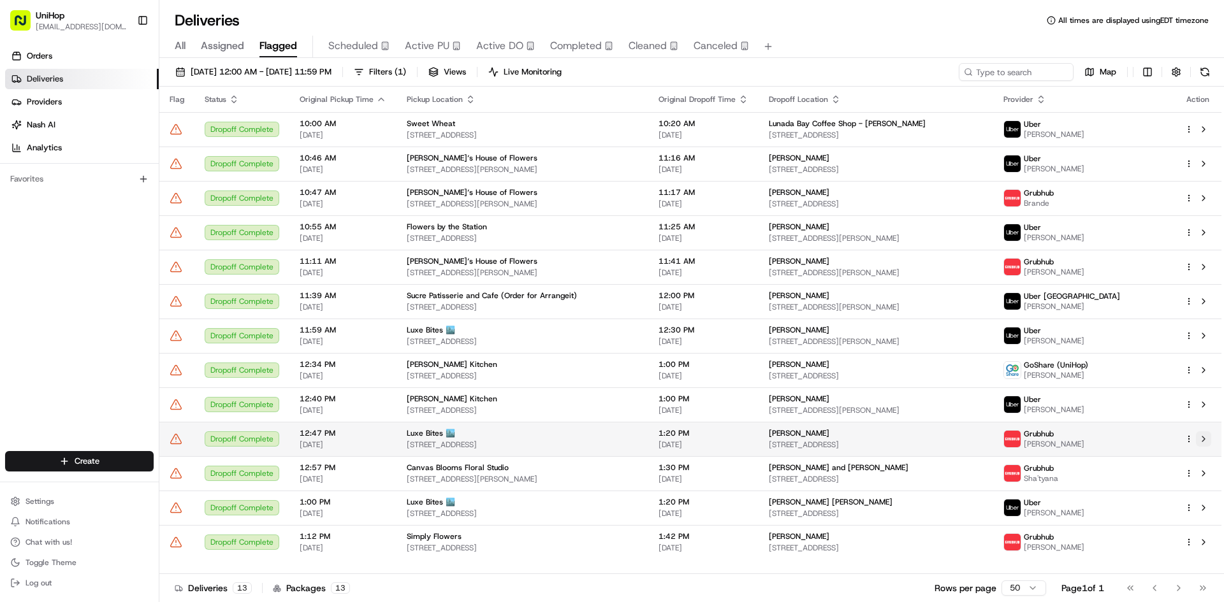
click at [1204, 443] on button at bounding box center [1203, 438] width 15 height 15
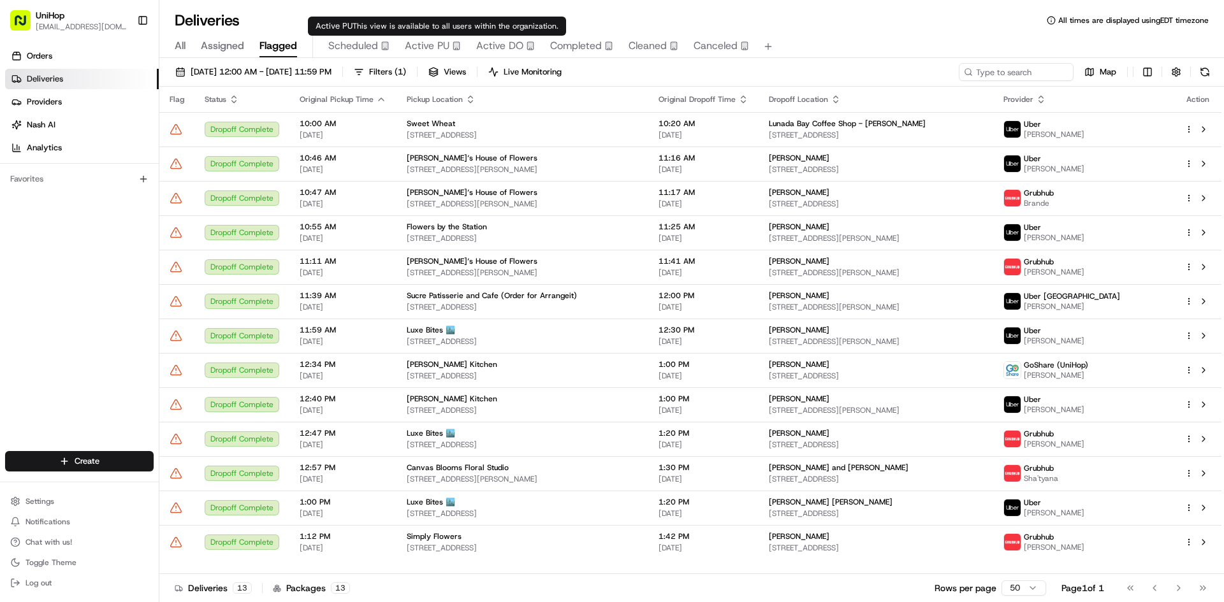
click at [426, 41] on span "Active PU" at bounding box center [427, 45] width 45 height 15
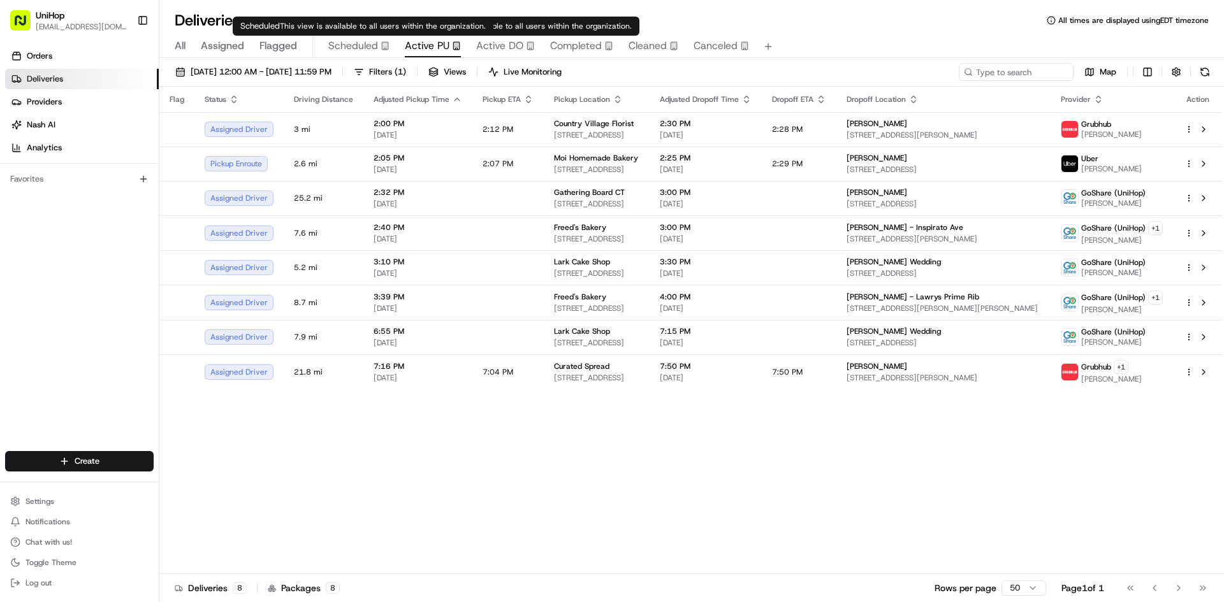
click at [359, 43] on span "Scheduled" at bounding box center [353, 45] width 50 height 15
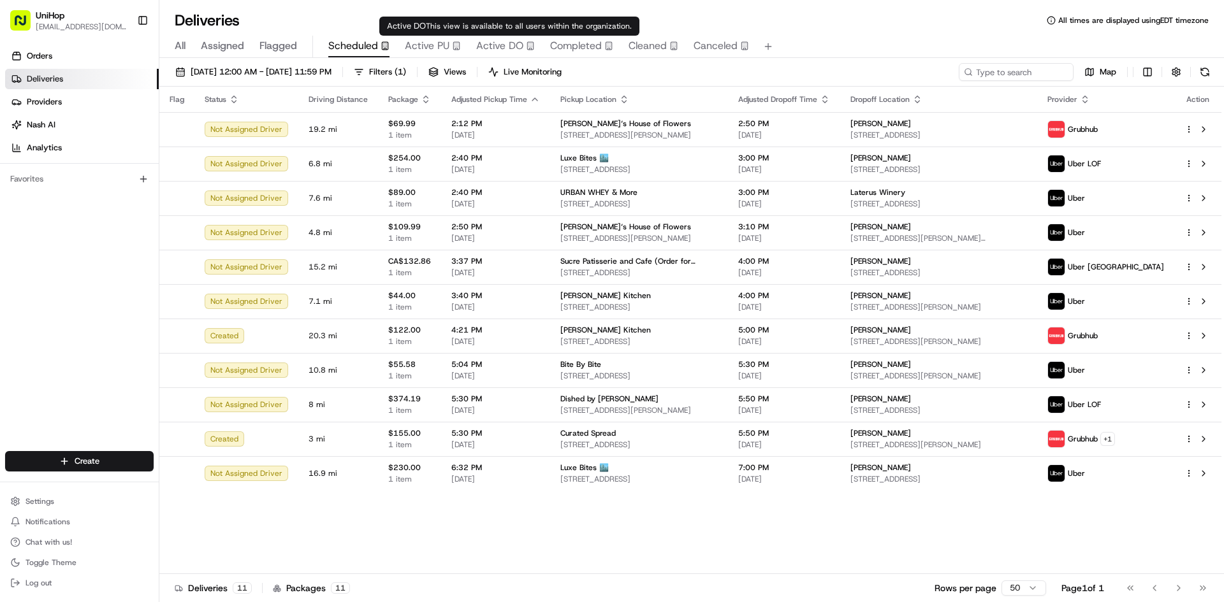
click at [505, 49] on span "Active DO" at bounding box center [499, 45] width 47 height 15
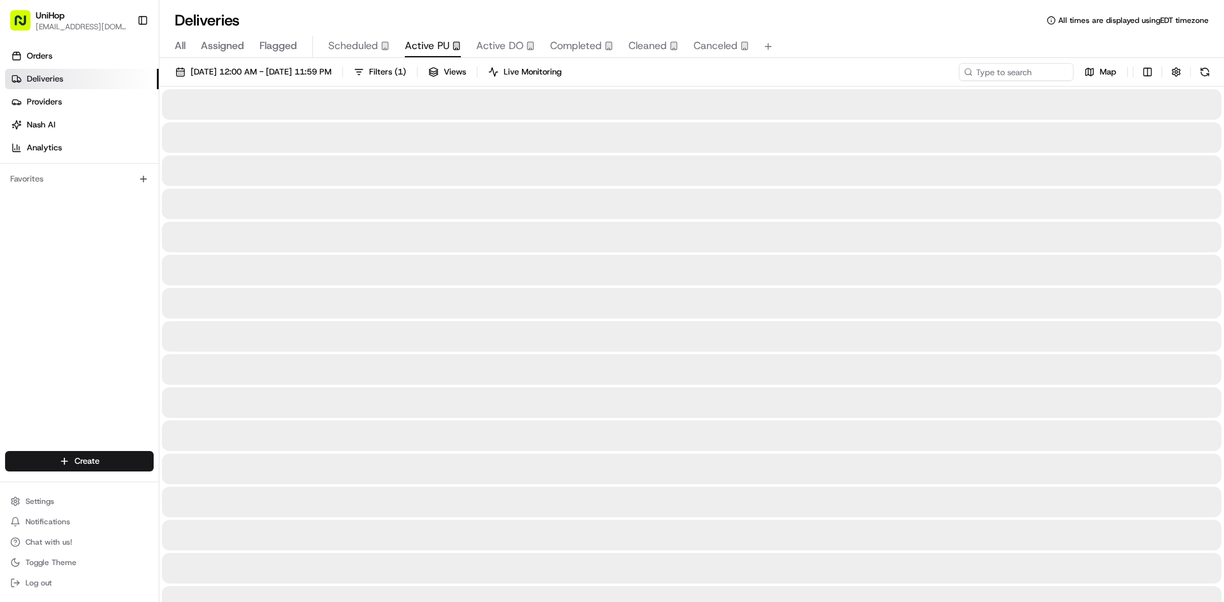
click at [423, 41] on span "Active PU" at bounding box center [427, 45] width 45 height 15
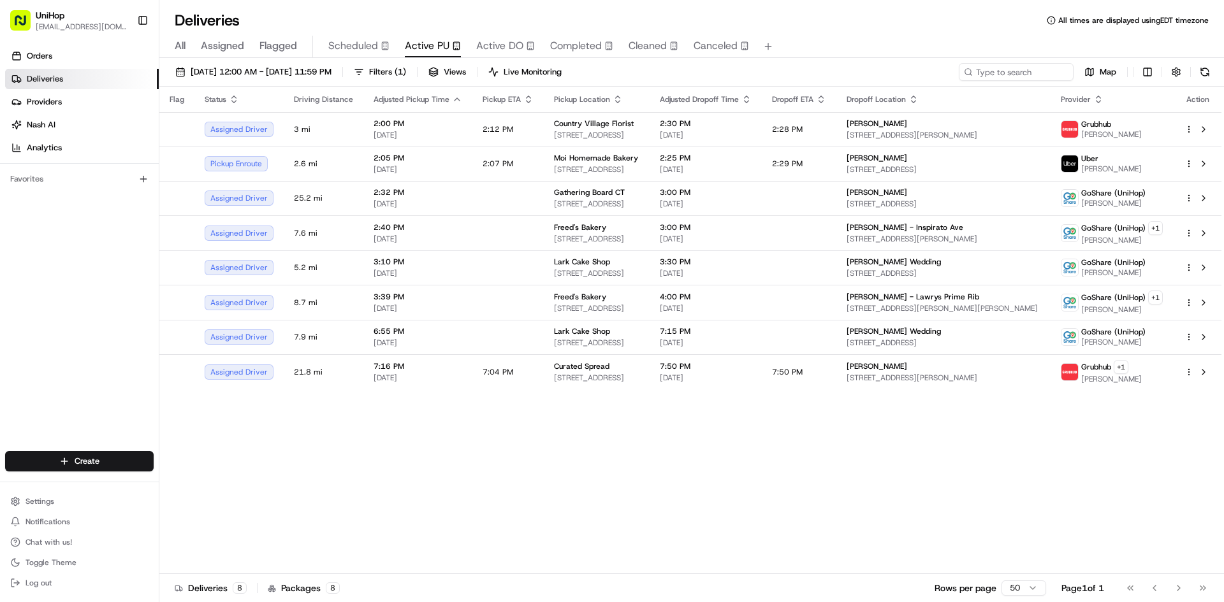
click at [358, 43] on span "Scheduled" at bounding box center [353, 45] width 50 height 15
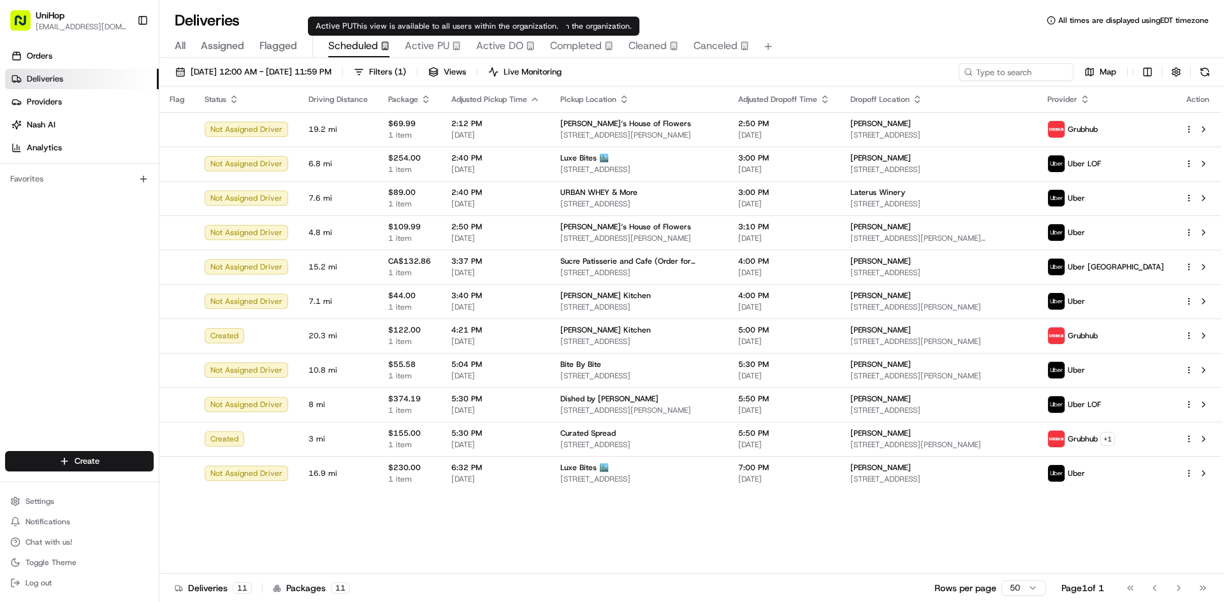
click at [430, 44] on span "Active PU" at bounding box center [427, 45] width 45 height 15
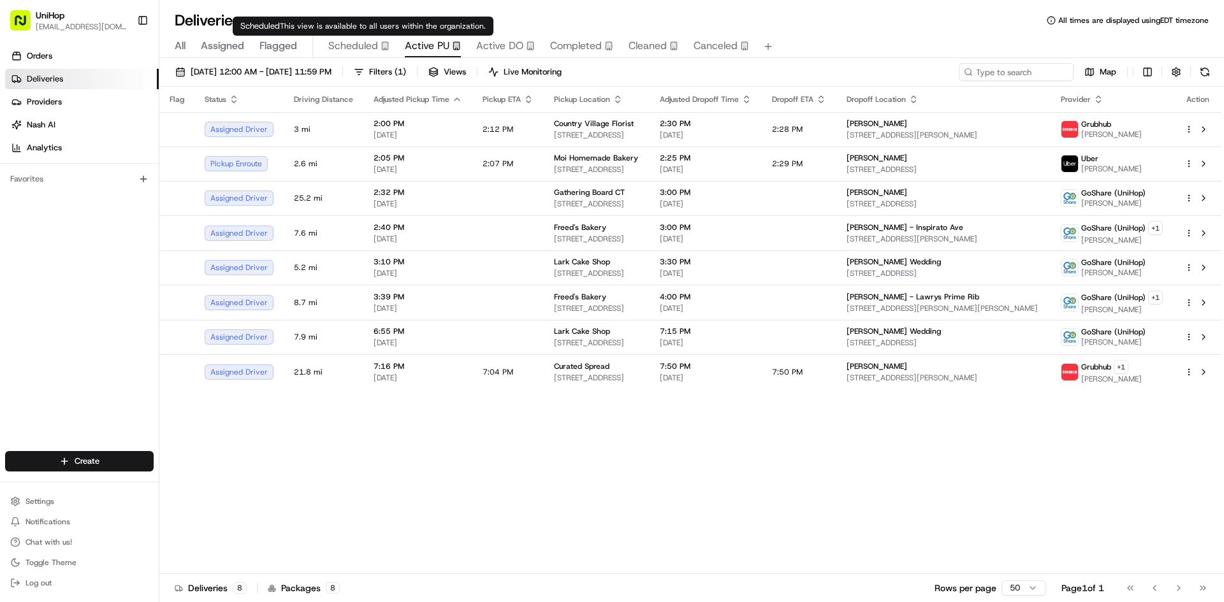
click at [276, 41] on span "Flagged" at bounding box center [278, 45] width 38 height 15
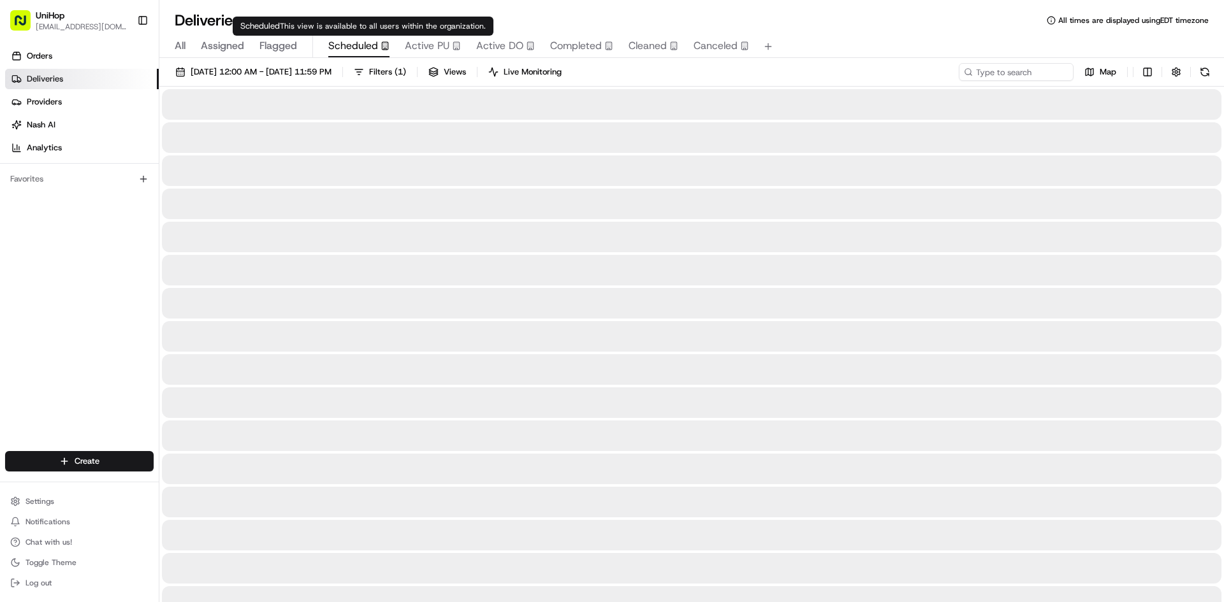
click at [354, 47] on span "Scheduled" at bounding box center [353, 45] width 50 height 15
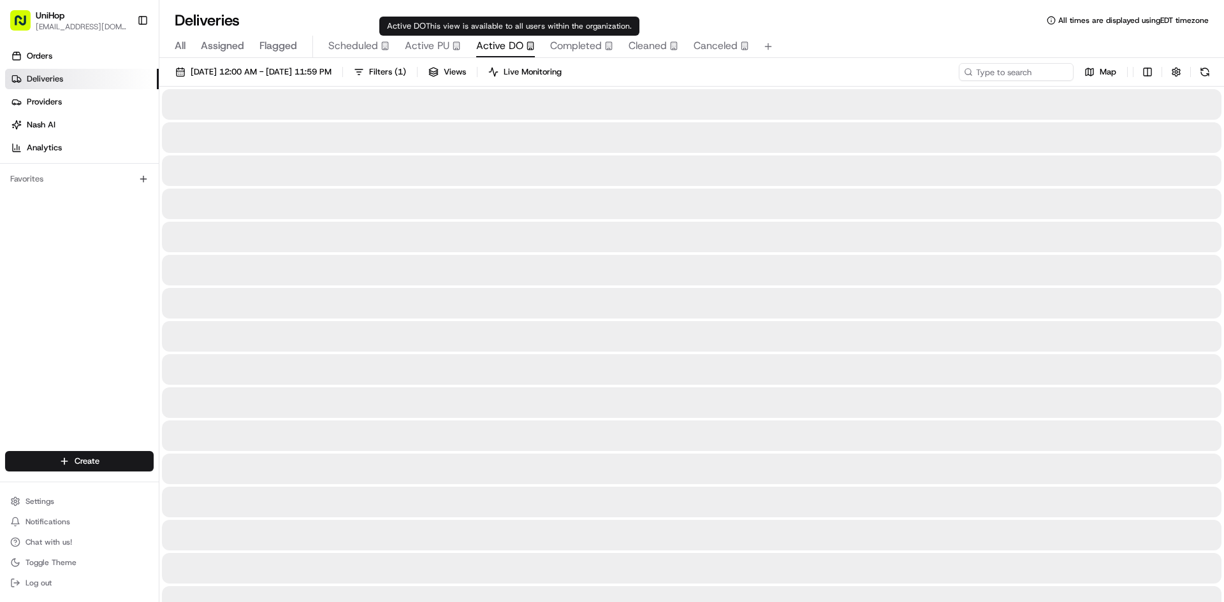
click at [496, 39] on span "Active DO" at bounding box center [499, 45] width 47 height 15
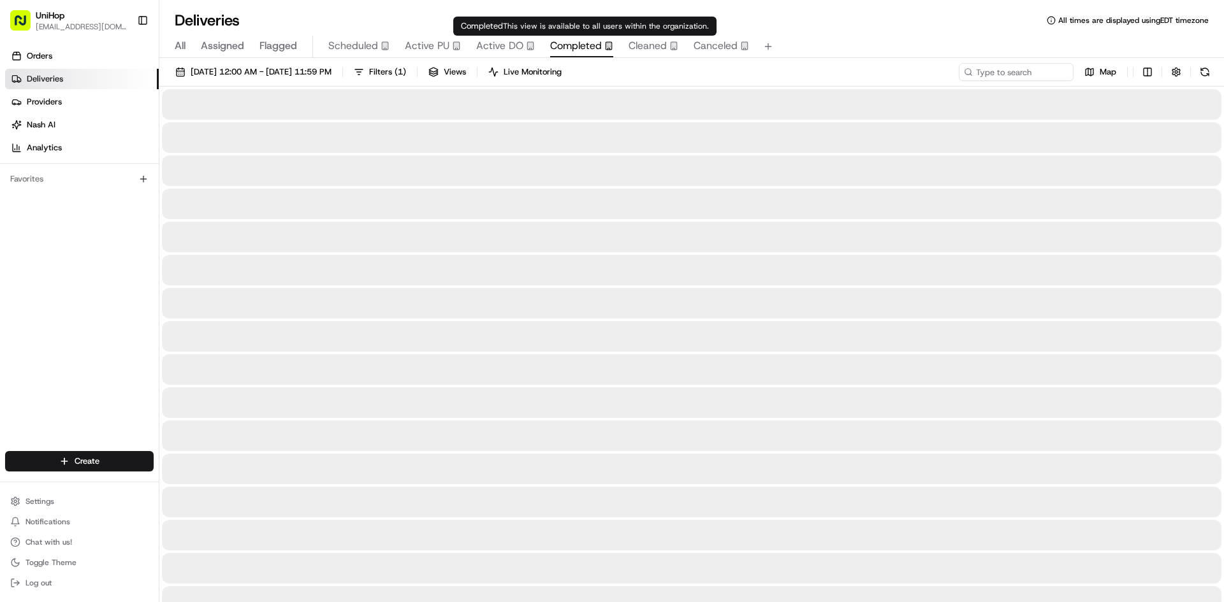
click at [581, 44] on span "Completed" at bounding box center [576, 45] width 52 height 15
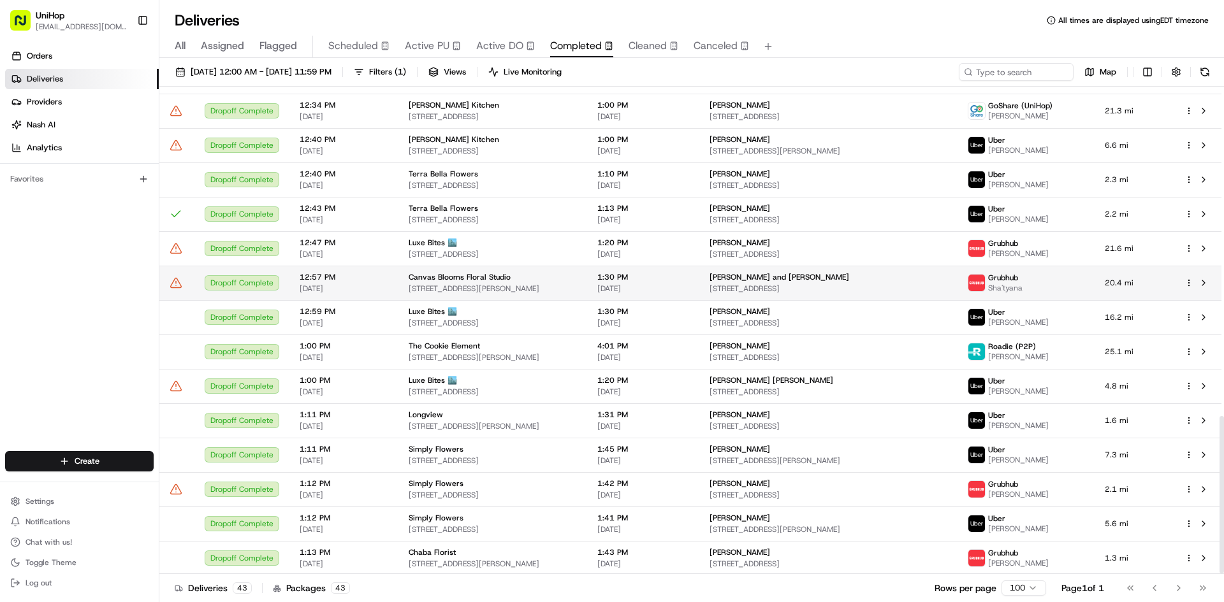
scroll to position [1021, 0]
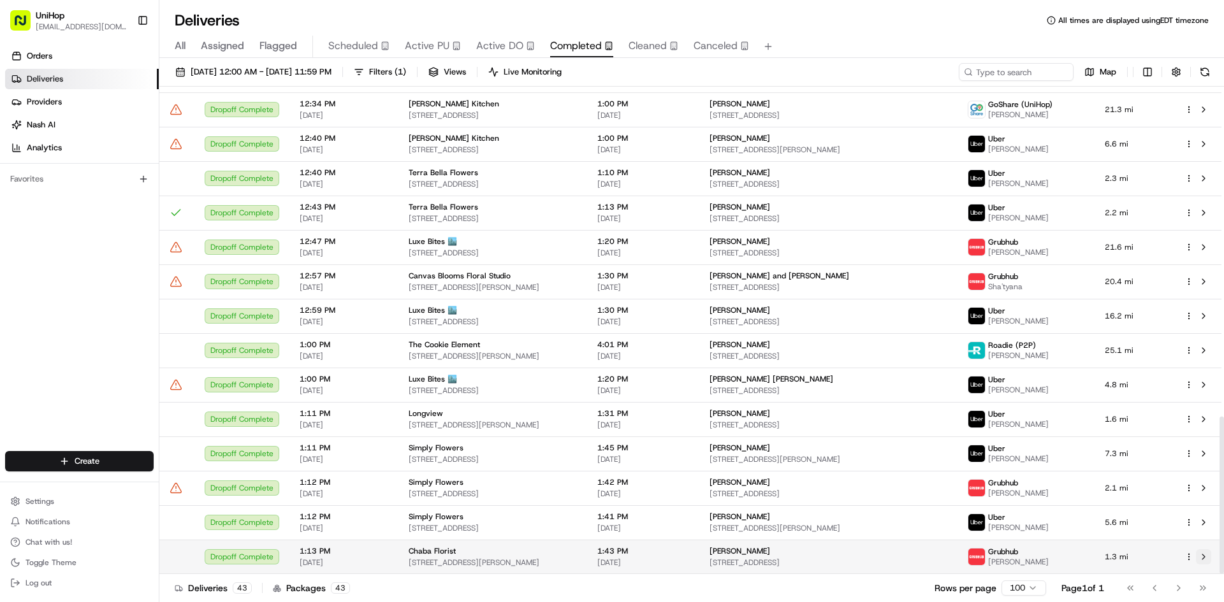
click at [1202, 558] on button at bounding box center [1203, 556] width 15 height 15
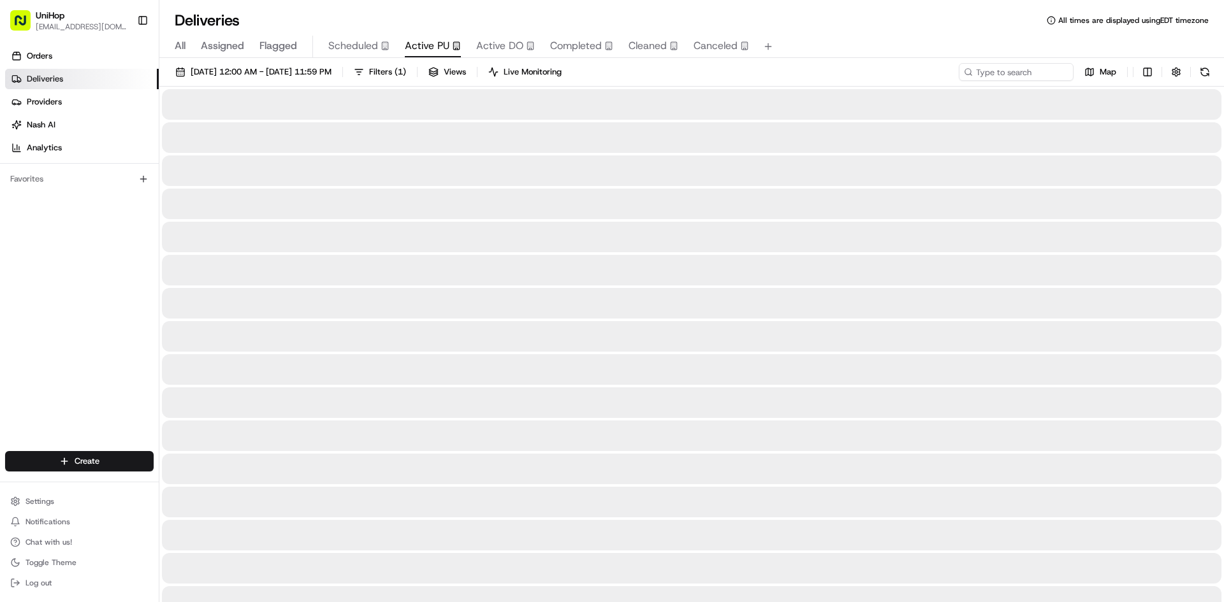
click at [441, 42] on span "Active PU" at bounding box center [427, 45] width 45 height 15
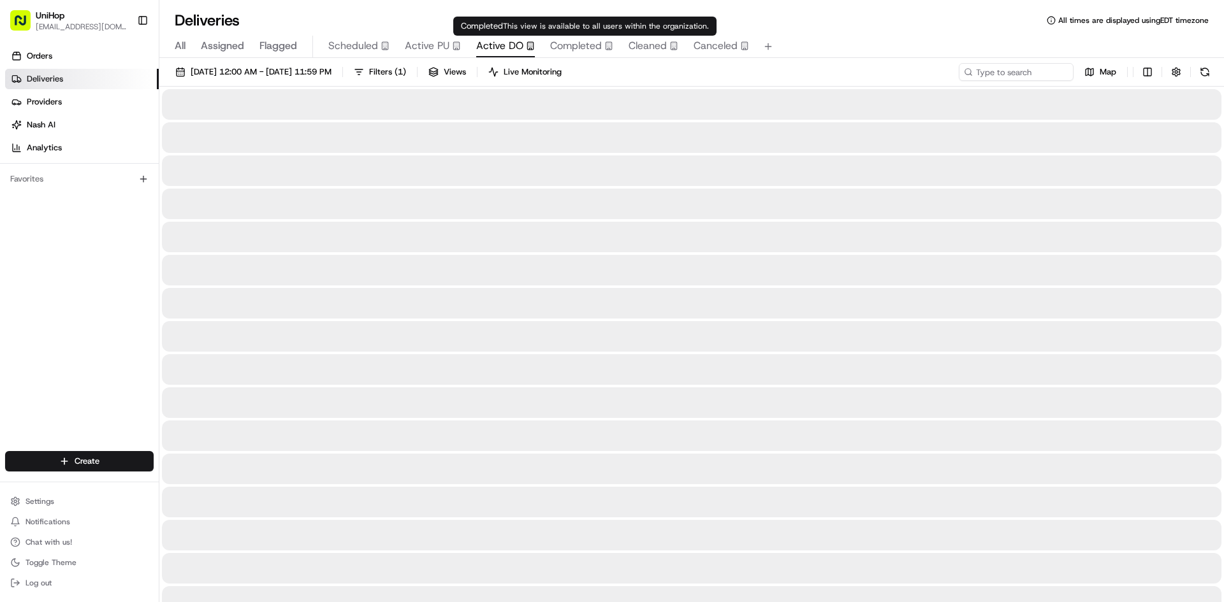
drag, startPoint x: 515, startPoint y: 43, endPoint x: 441, endPoint y: 56, distance: 75.1
click at [514, 43] on span "Active DO" at bounding box center [499, 45] width 47 height 15
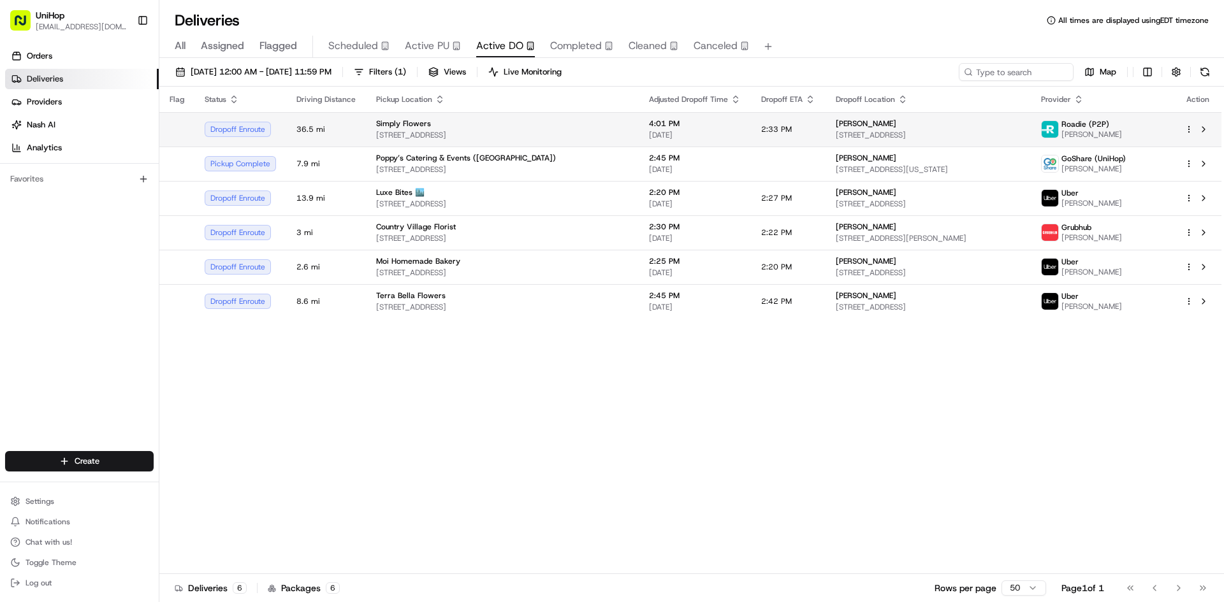
click at [541, 144] on td "Simply Flowers 1100 W 7800 S #9, West Jordan, UT 84088, USA" at bounding box center [502, 129] width 273 height 34
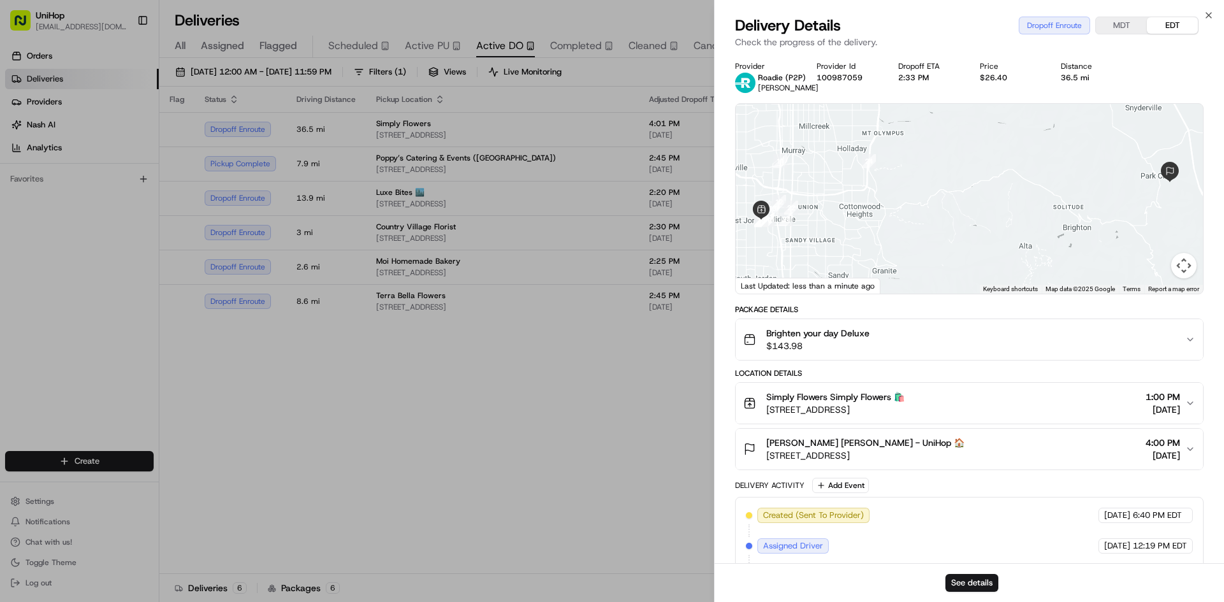
drag, startPoint x: 911, startPoint y: 198, endPoint x: 883, endPoint y: 191, distance: 28.9
click at [886, 206] on div at bounding box center [968, 199] width 467 height 190
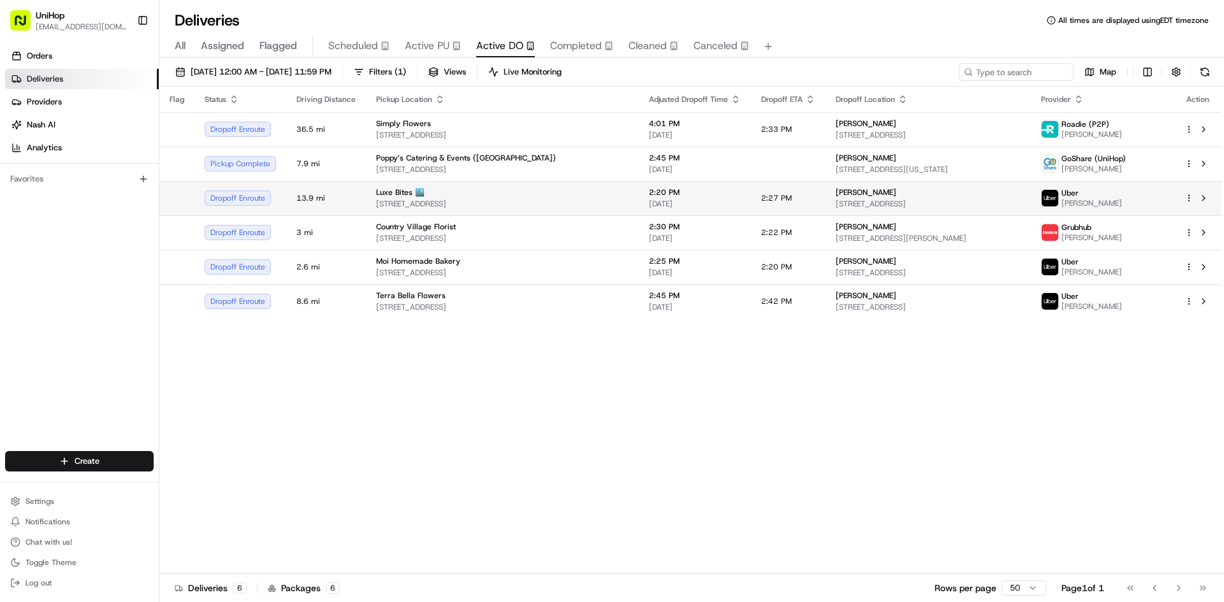
click at [468, 201] on span "3317 N Mission Rd k1, Los Angeles, CA 90031, USA" at bounding box center [502, 204] width 252 height 10
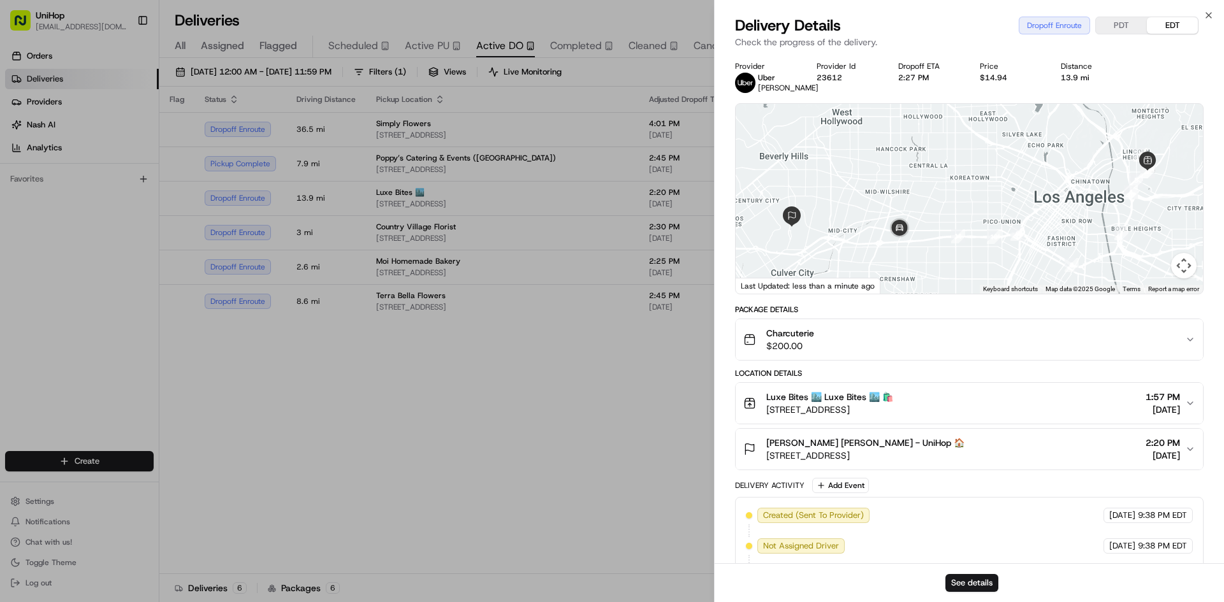
drag, startPoint x: 575, startPoint y: 350, endPoint x: 590, endPoint y: 347, distance: 15.0
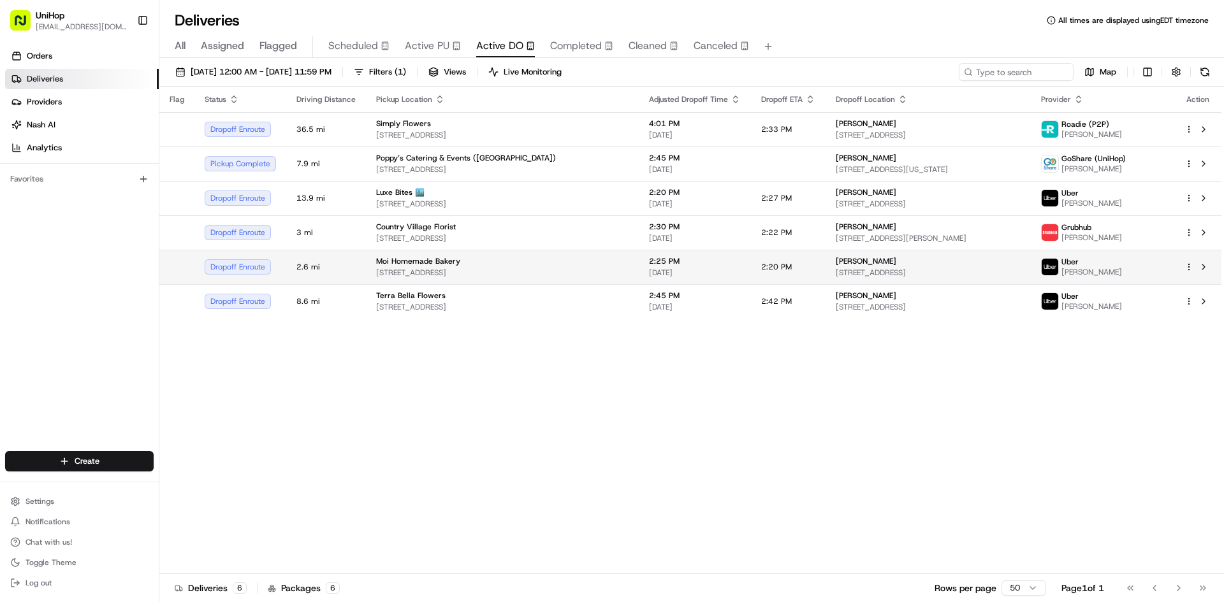
click at [508, 267] on div "Moi Homemade Bakery 7388 SW 57th Ave, South Miami, FL 33143, USA" at bounding box center [502, 267] width 252 height 22
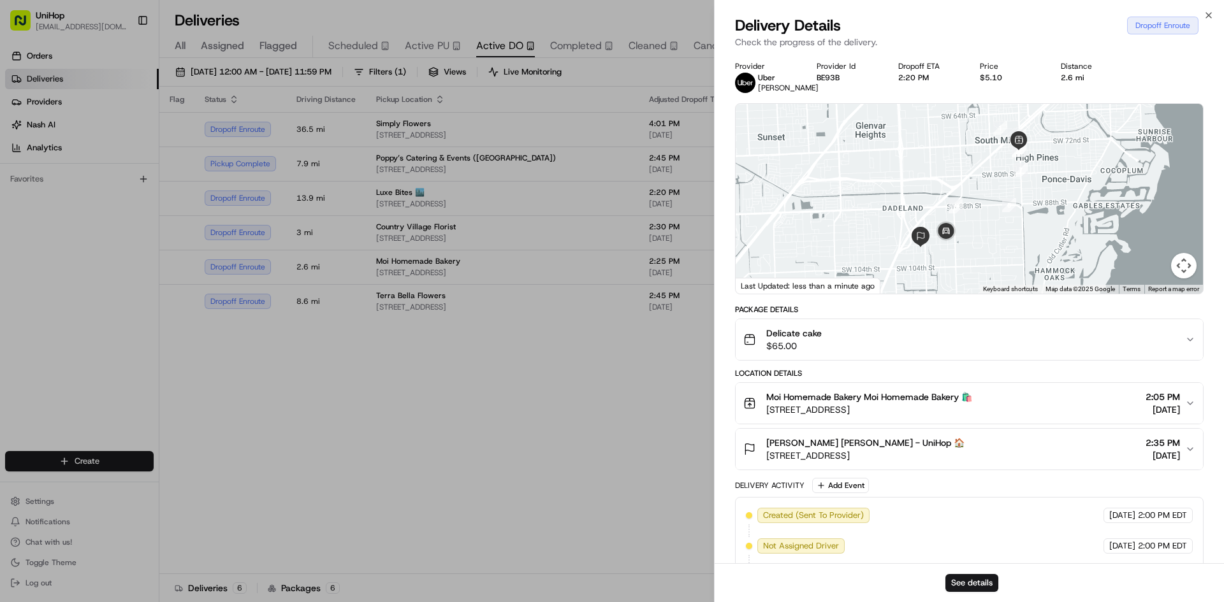
click at [904, 331] on div "Delicate cake $65.00" at bounding box center [964, 339] width 442 height 25
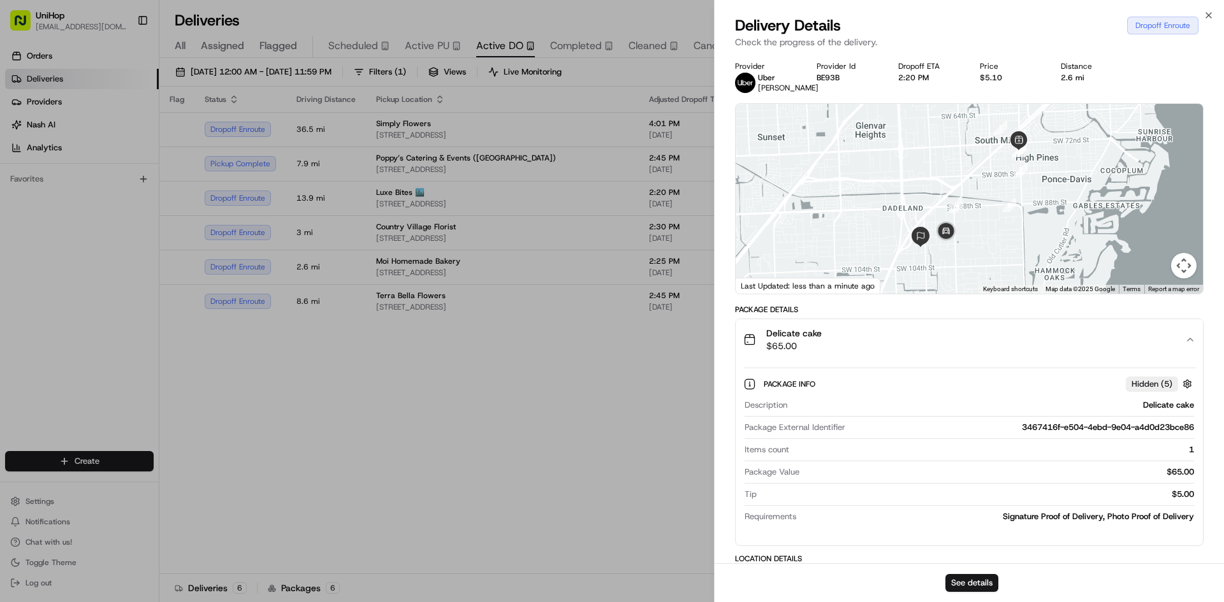
click at [904, 331] on div "Delicate cake $65.00" at bounding box center [964, 339] width 442 height 25
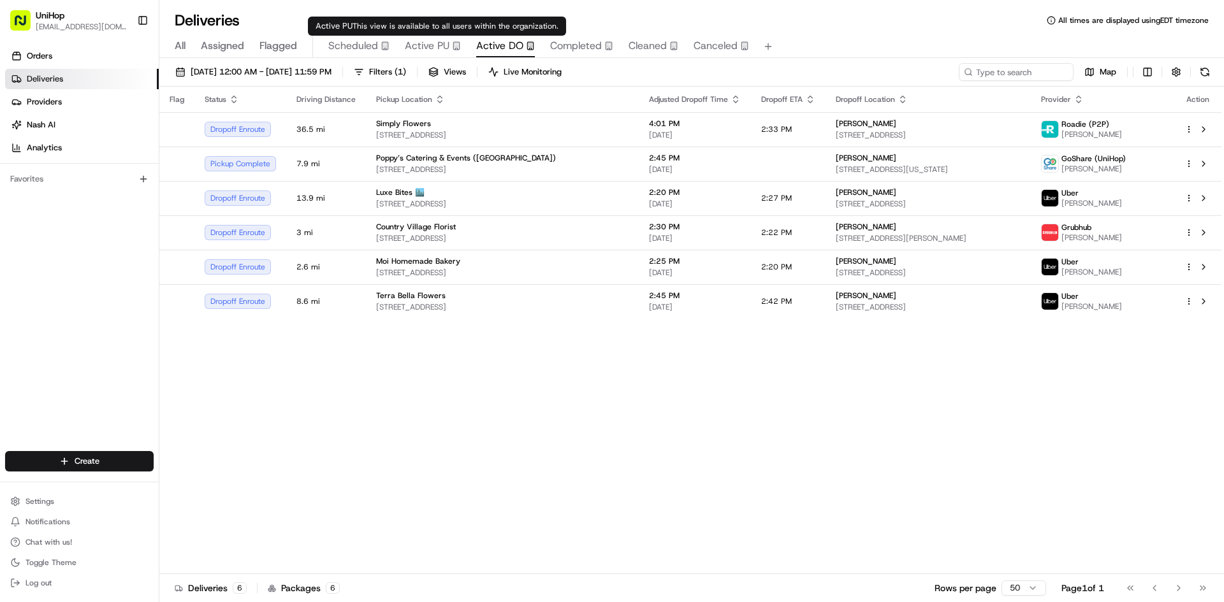
click at [420, 45] on span "Active PU" at bounding box center [427, 45] width 45 height 15
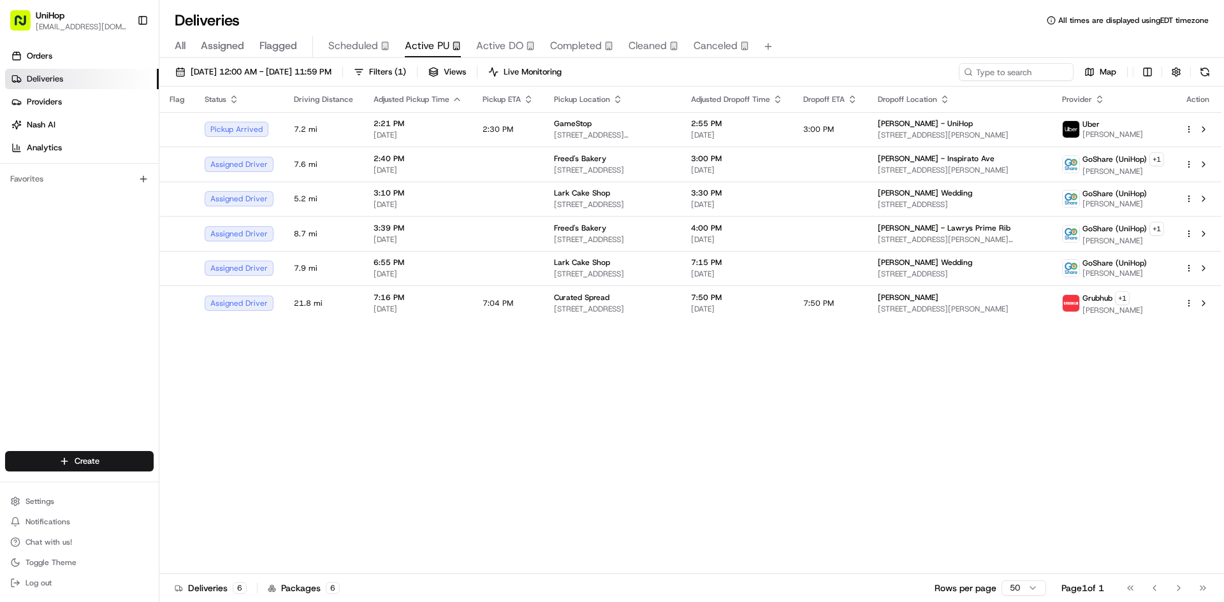
drag, startPoint x: 785, startPoint y: 472, endPoint x: 663, endPoint y: 474, distance: 121.7
click at [783, 474] on div "Flag Status Driving Distance Adjusted Pickup Time Pickup ETA Pickup Location Ad…" at bounding box center [690, 331] width 1062 height 488
click at [1064, 443] on div "Flag Status Driving Distance Adjusted Pickup Time Pickup ETA Pickup Location Ad…" at bounding box center [690, 331] width 1062 height 488
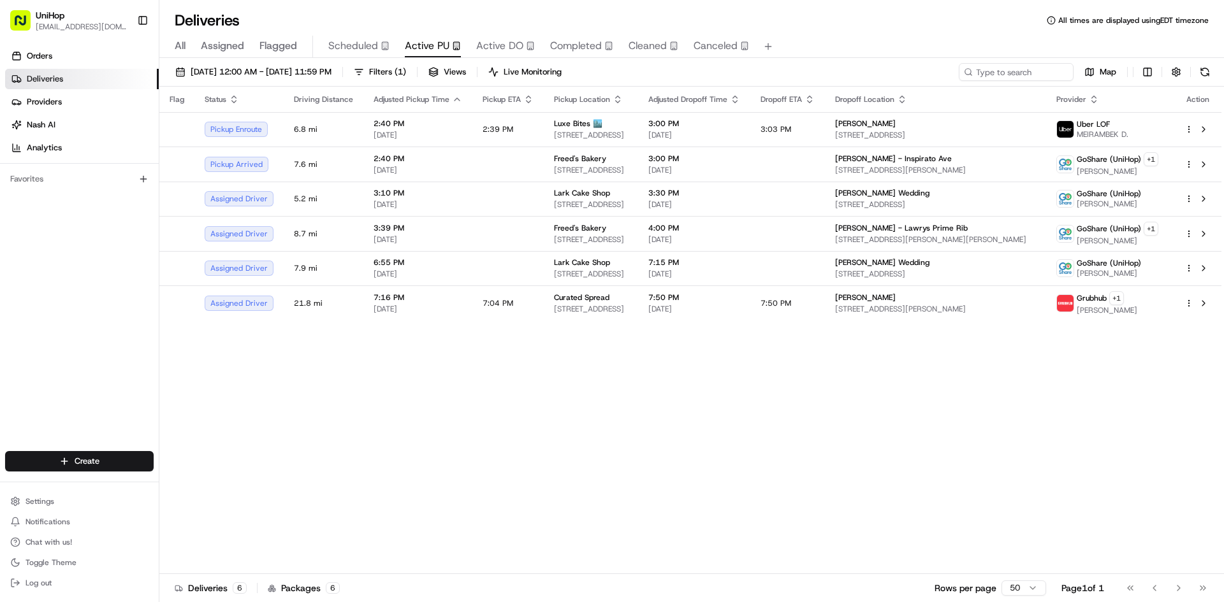
drag, startPoint x: 62, startPoint y: 251, endPoint x: 85, endPoint y: 187, distance: 68.5
click at [62, 251] on div "Orders Deliveries Providers Nash AI Analytics Favorites" at bounding box center [79, 250] width 159 height 418
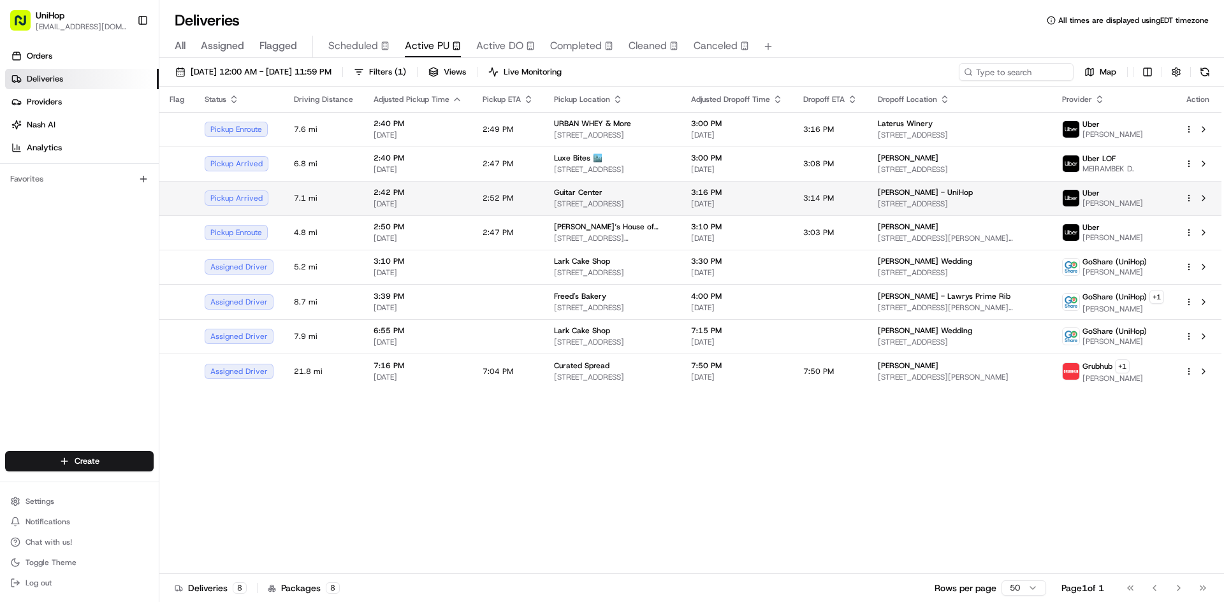
click at [602, 202] on span "2919 S 38th St a, Tacoma, WA 98409, USA" at bounding box center [612, 204] width 117 height 10
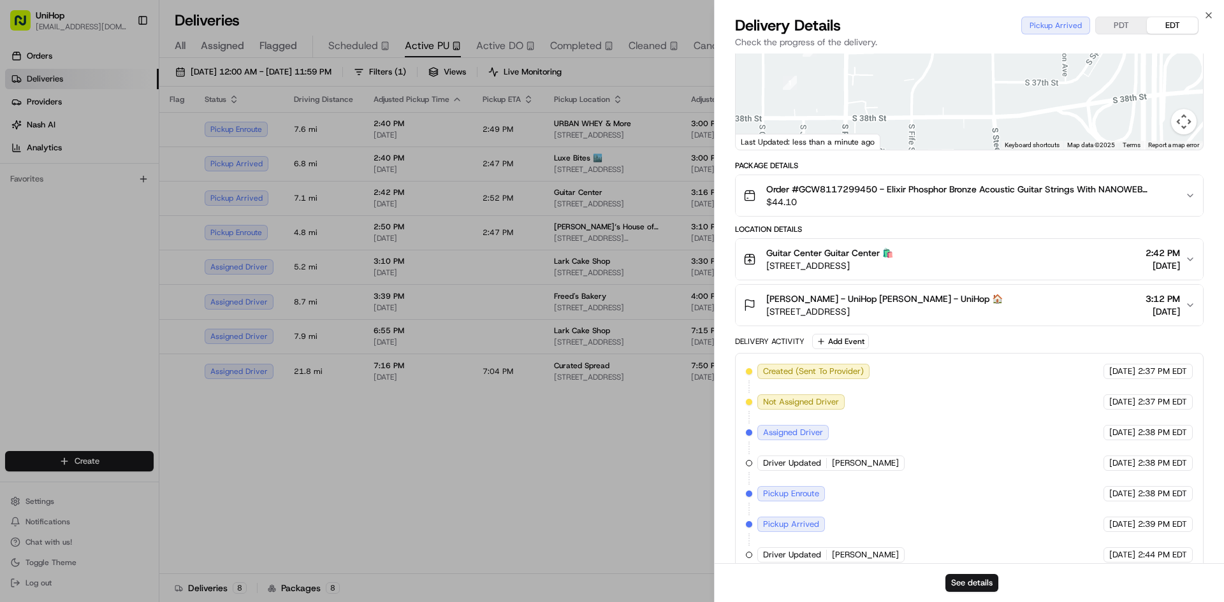
scroll to position [162, 0]
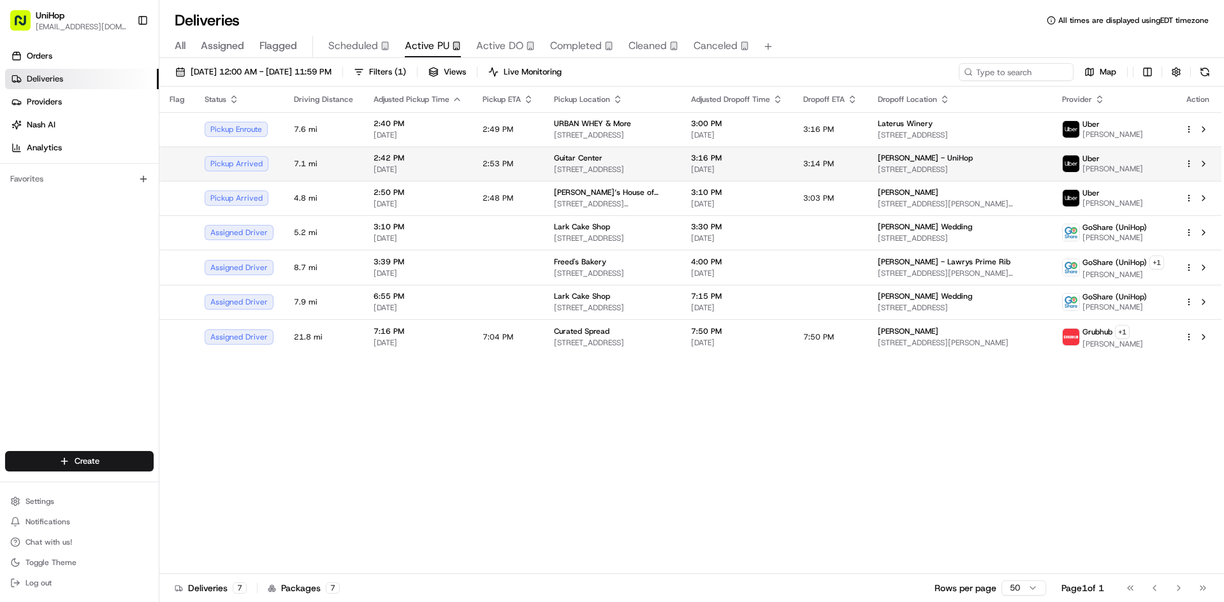
click at [631, 162] on div "Guitar Center" at bounding box center [612, 158] width 117 height 10
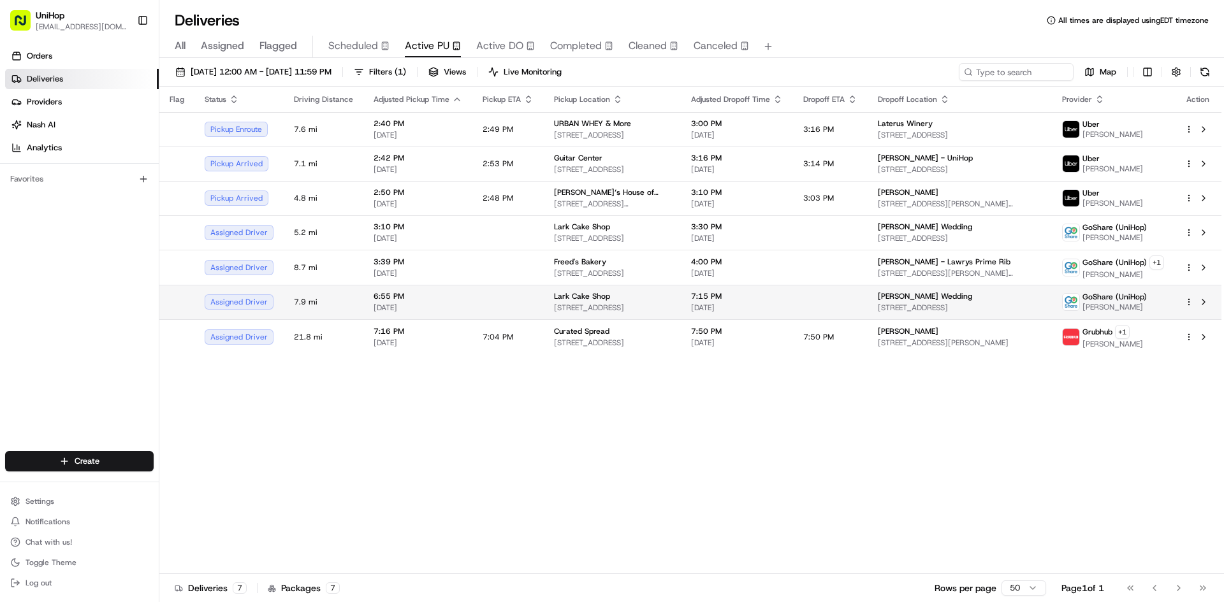
drag, startPoint x: 512, startPoint y: 497, endPoint x: 623, endPoint y: 315, distance: 213.0
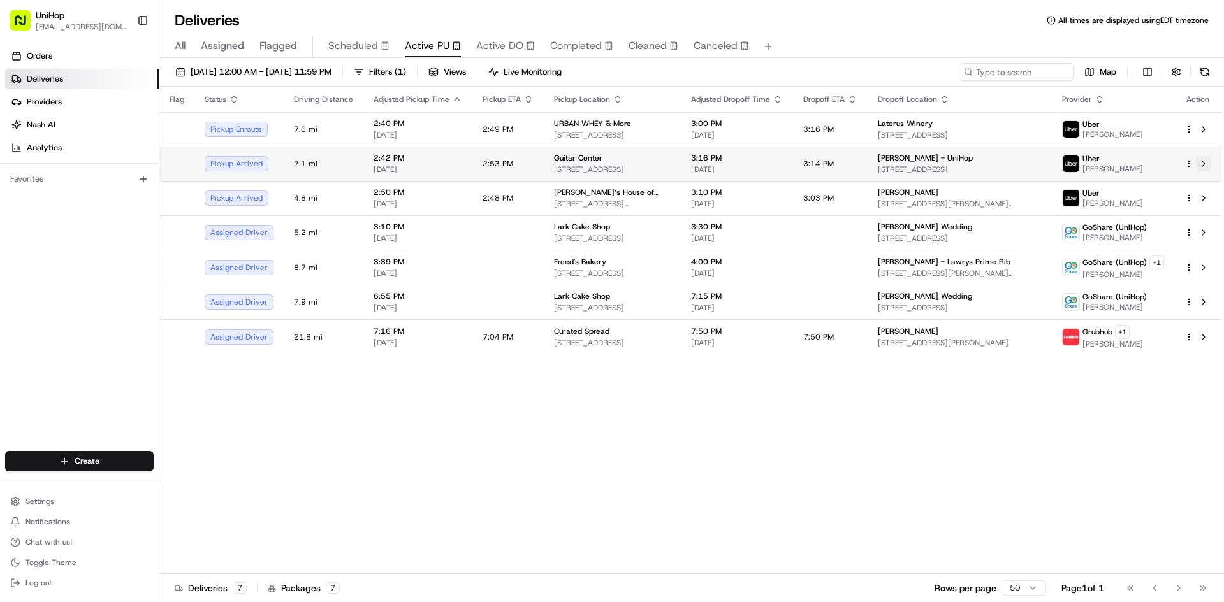
click at [1203, 166] on button at bounding box center [1203, 163] width 15 height 15
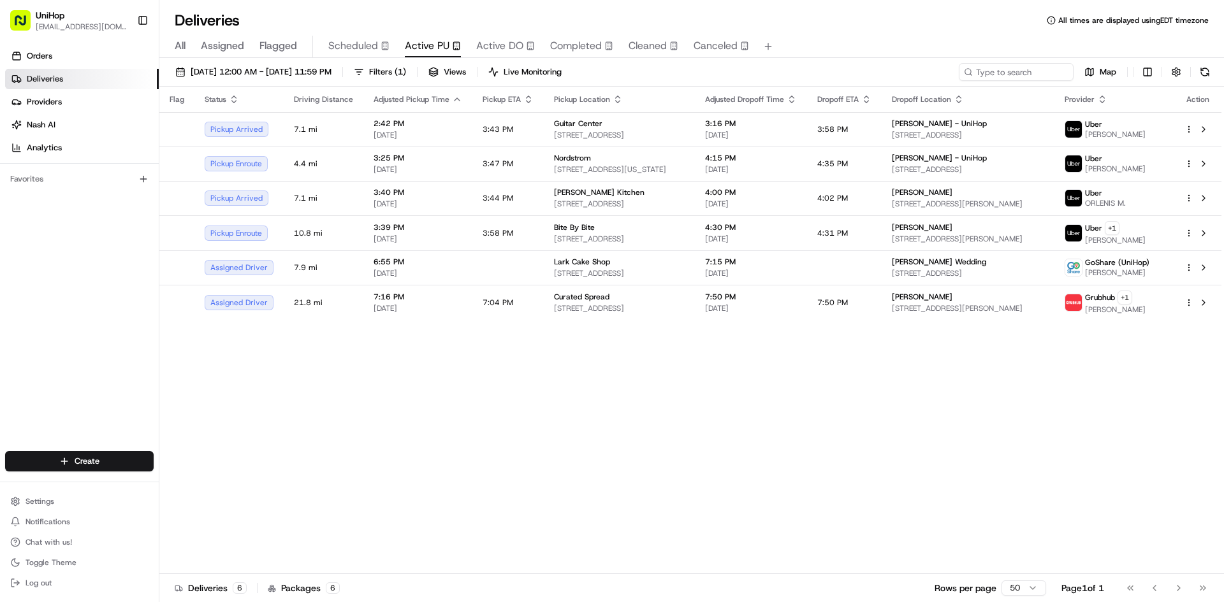
click at [17, 186] on div "Favorites" at bounding box center [79, 179] width 148 height 20
click at [607, 161] on div "Nordstrom" at bounding box center [619, 158] width 131 height 10
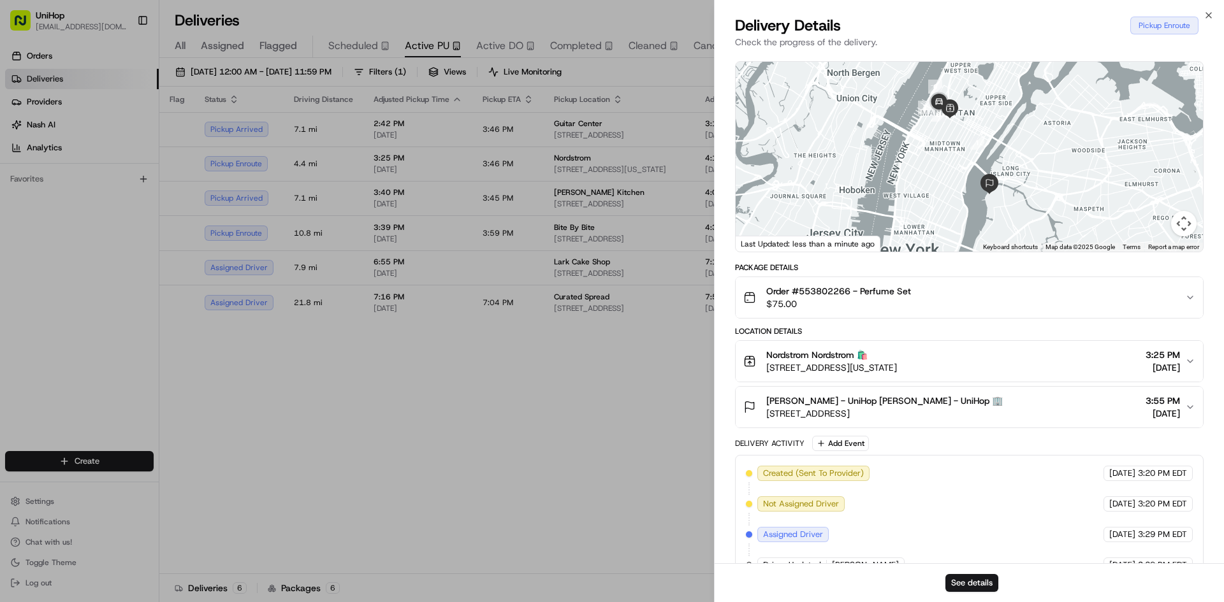
scroll to position [131, 0]
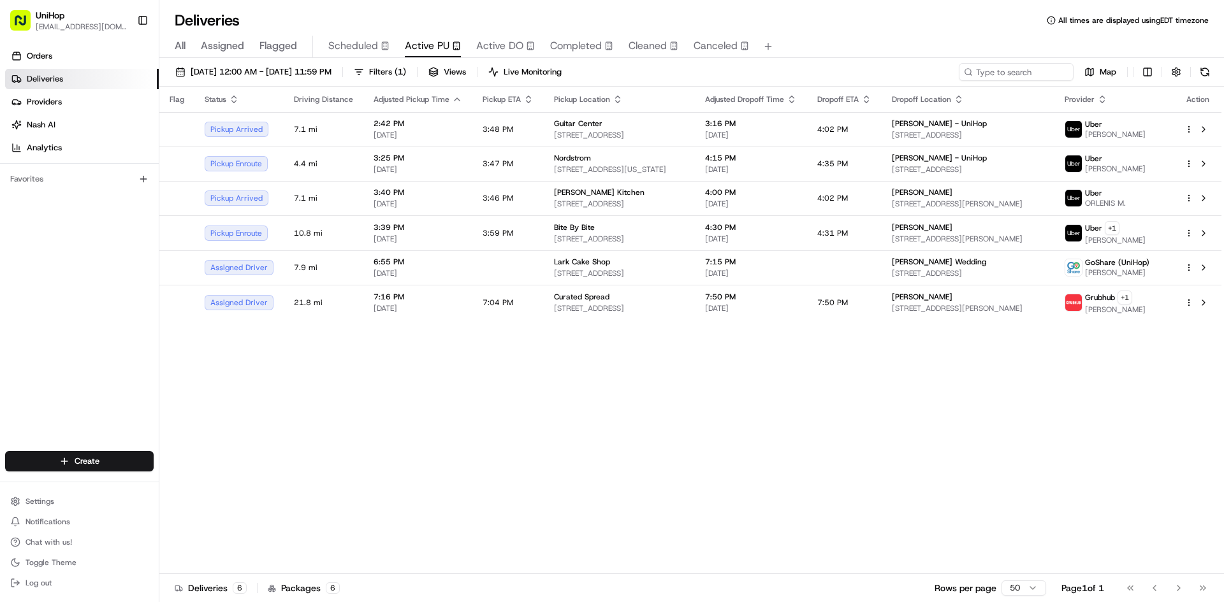
click at [732, 458] on div "Flag Status Driving Distance Adjusted Pickup Time Pickup ETA Pickup Location Ad…" at bounding box center [690, 331] width 1062 height 488
click at [1201, 166] on button at bounding box center [1203, 163] width 15 height 15
click at [390, 48] on div "All Assigned Flagged Scheduled Active PU Active DO Completed Cleaned Canceled" at bounding box center [691, 47] width 1064 height 22
click at [372, 47] on span "Scheduled" at bounding box center [353, 45] width 50 height 15
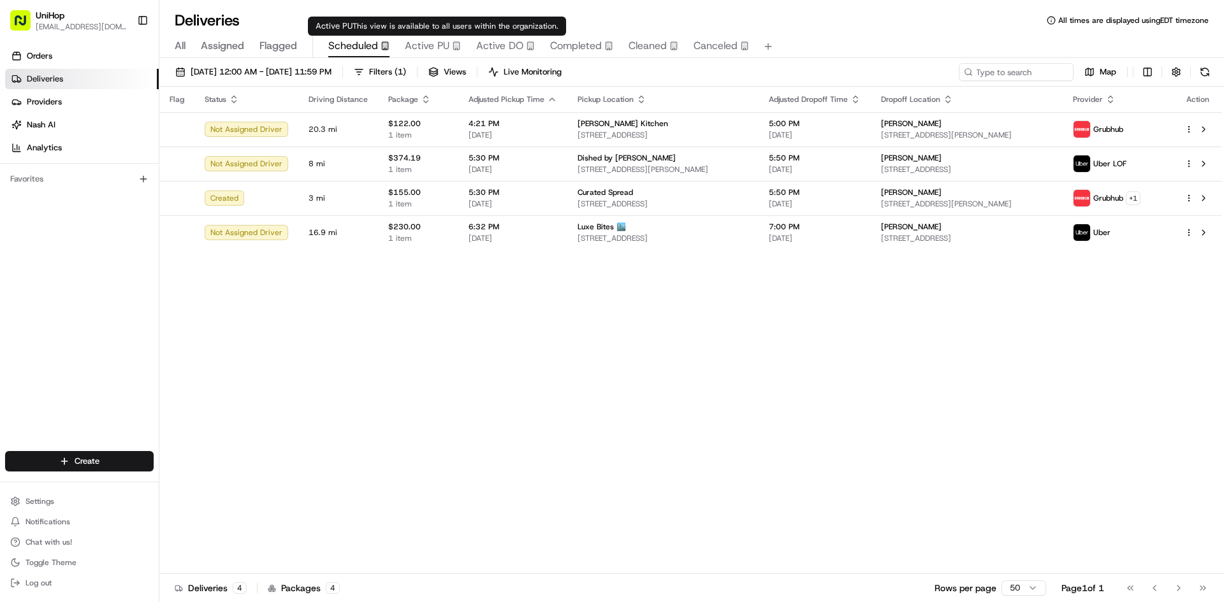
click at [424, 45] on span "Active PU" at bounding box center [427, 45] width 45 height 15
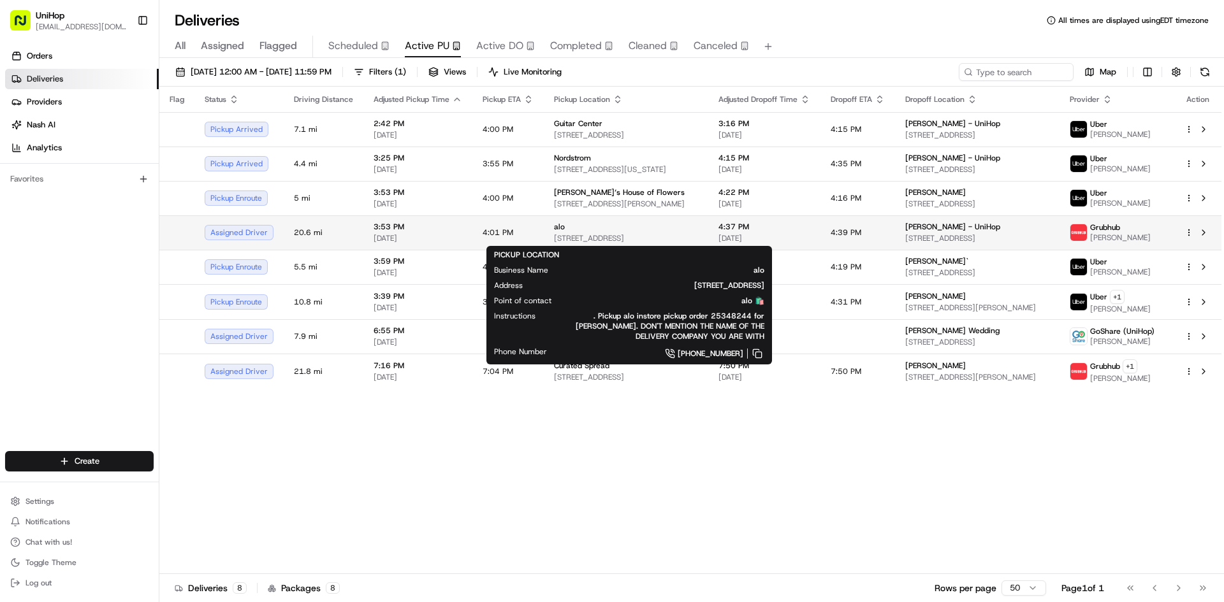
click at [609, 242] on span "2801 W Big Beaver Rd, Troy, MI 48084, USA" at bounding box center [626, 238] width 144 height 10
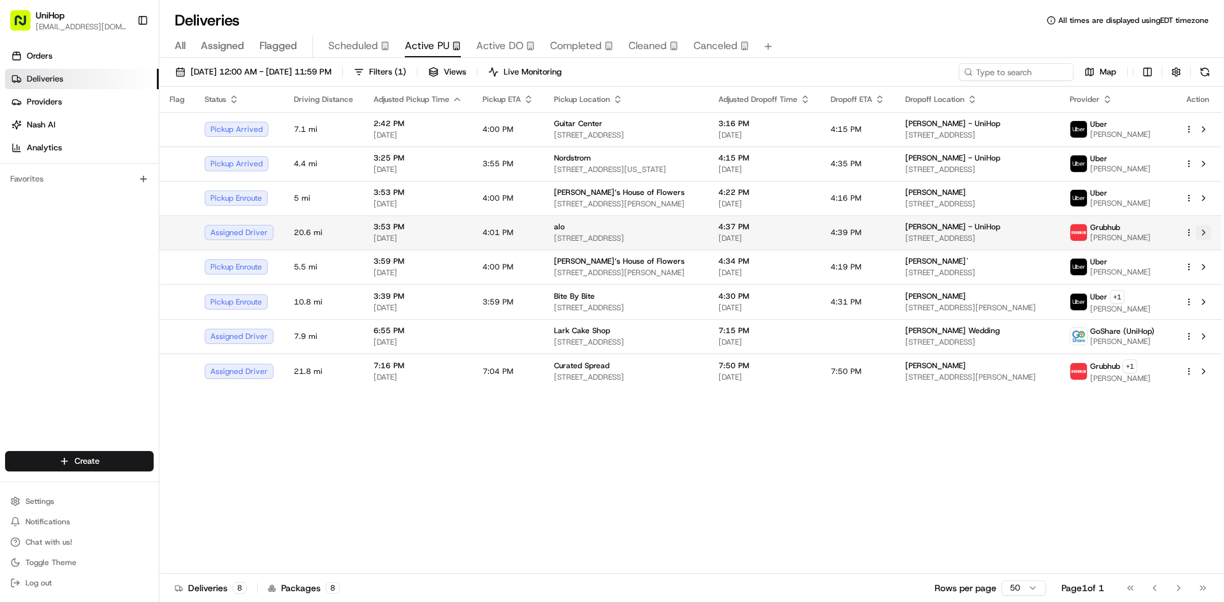
click at [1204, 233] on button at bounding box center [1203, 232] width 15 height 15
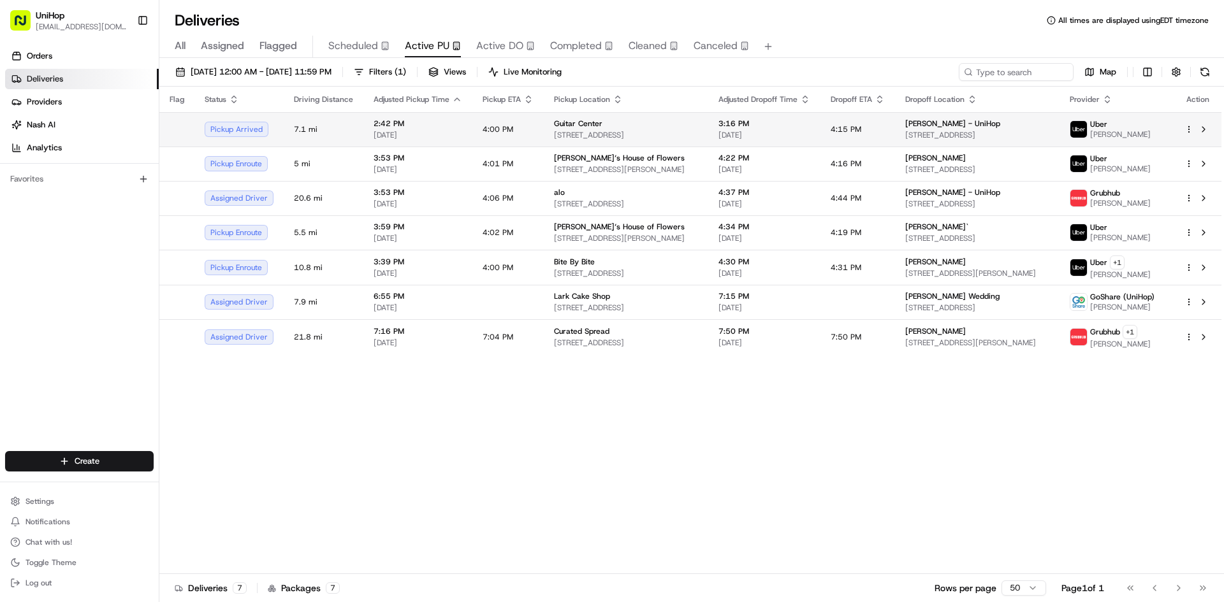
click at [589, 134] on span "2919 S 38th St a, Tacoma, WA 98409, USA" at bounding box center [626, 135] width 144 height 10
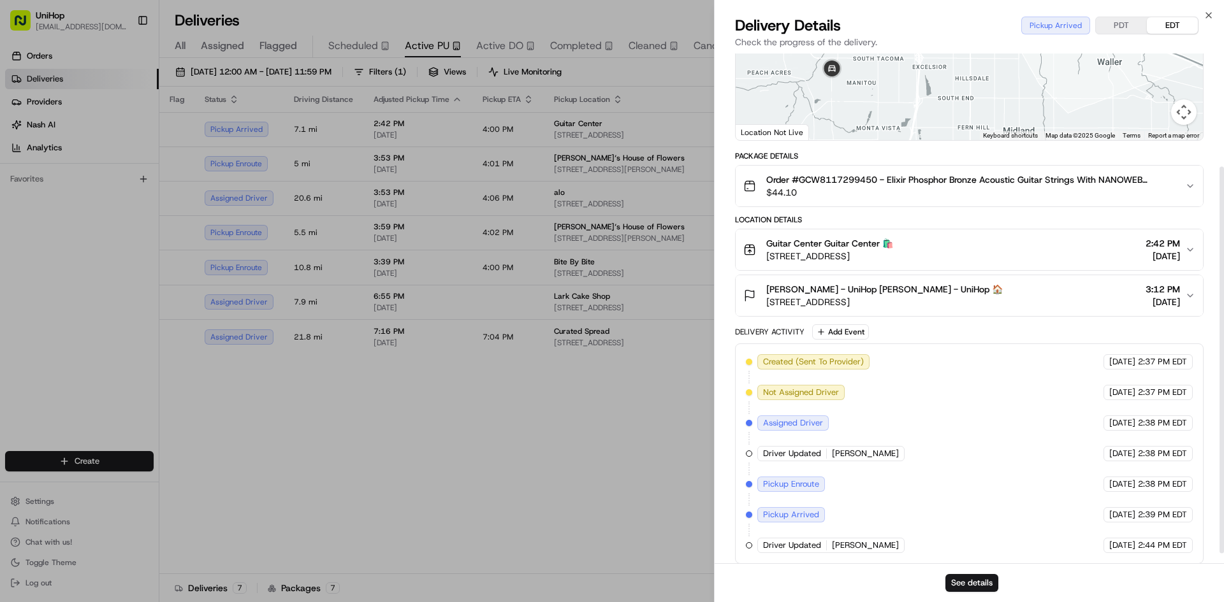
scroll to position [162, 0]
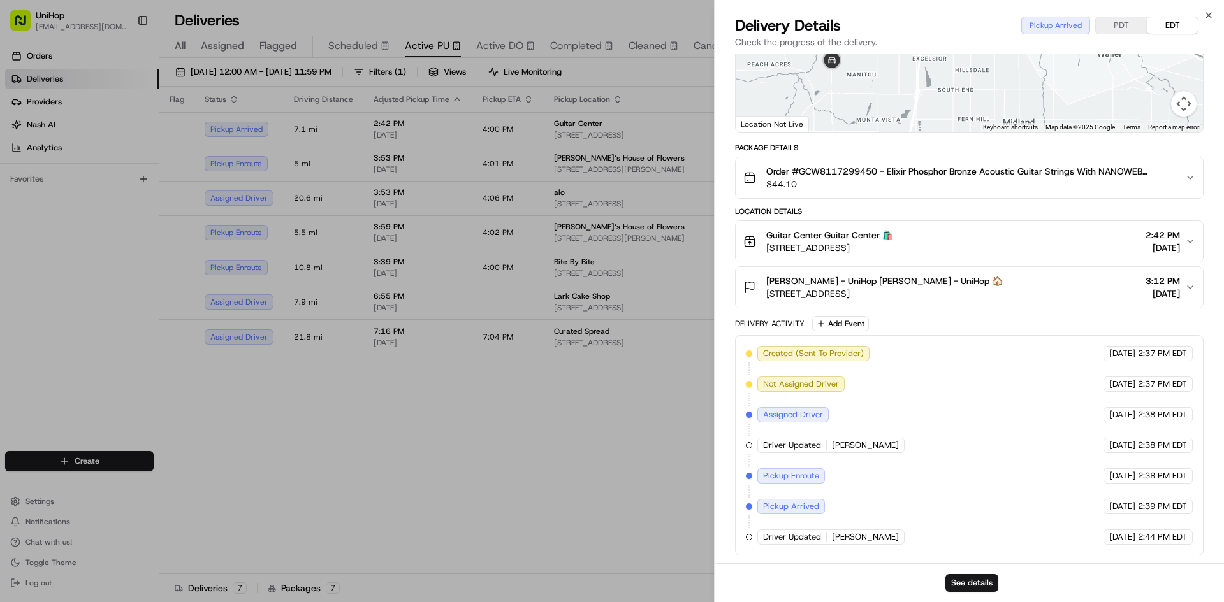
drag, startPoint x: 551, startPoint y: 454, endPoint x: 559, endPoint y: 445, distance: 12.2
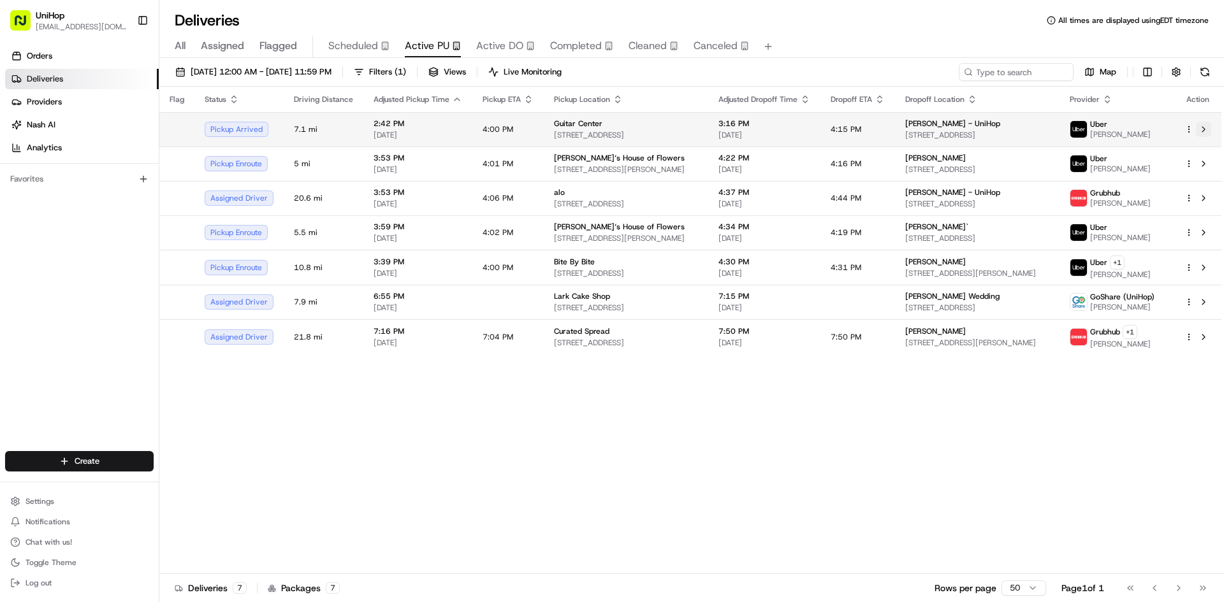
click at [1204, 128] on button at bounding box center [1203, 129] width 15 height 15
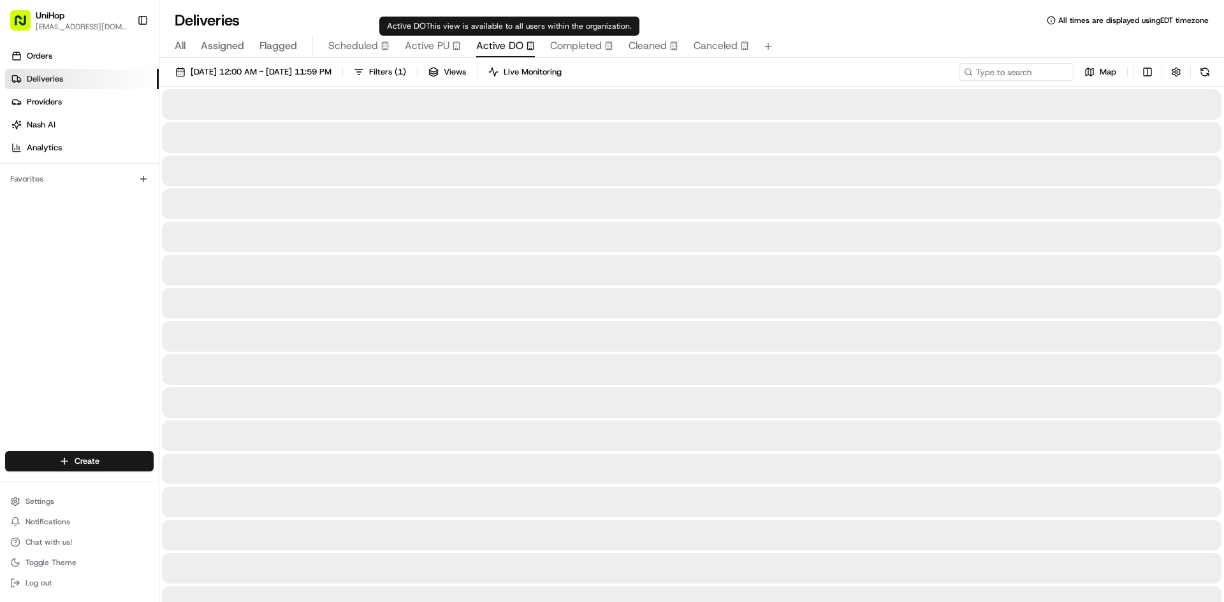
click at [493, 49] on span "Active DO" at bounding box center [499, 45] width 47 height 15
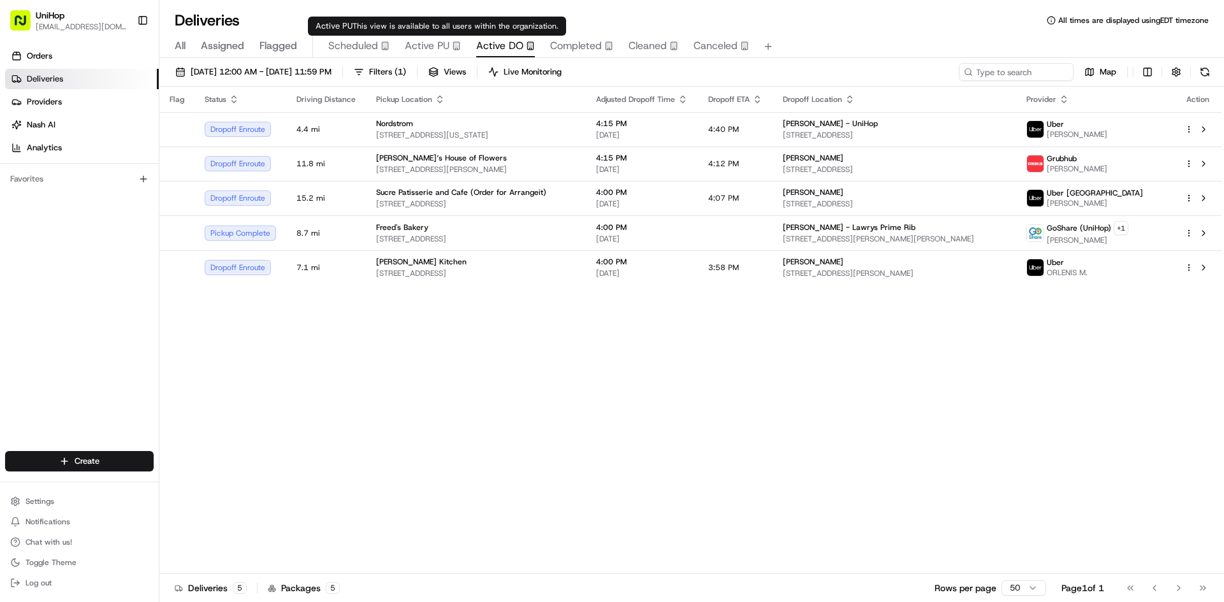
click at [452, 45] on icon "button" at bounding box center [456, 45] width 9 height 9
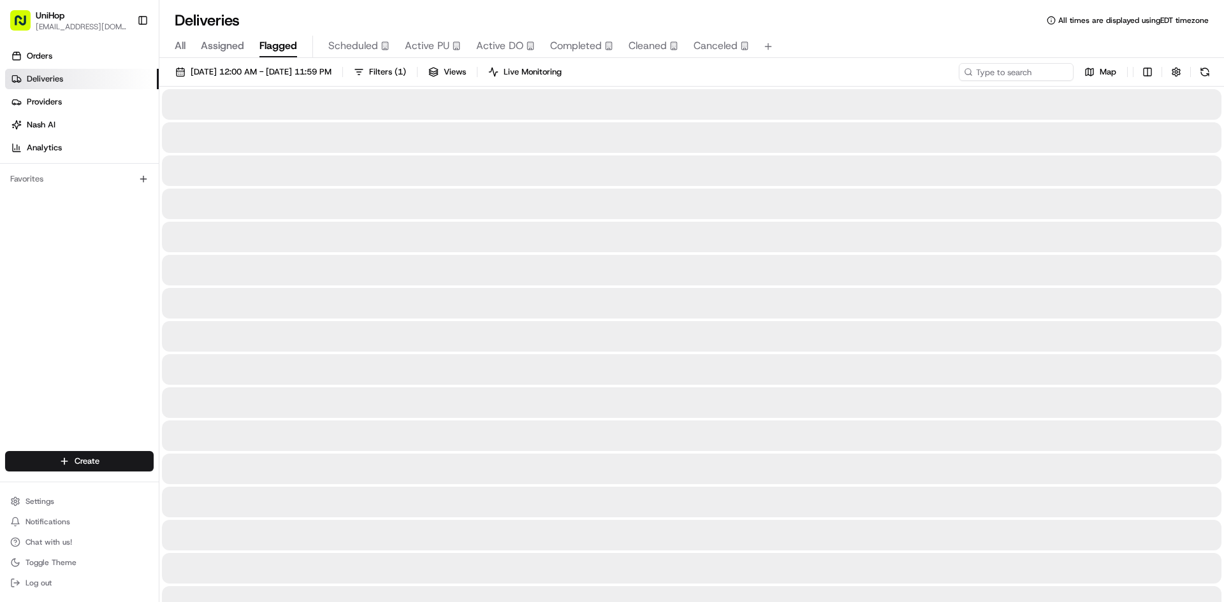
click at [284, 47] on span "Flagged" at bounding box center [278, 45] width 38 height 15
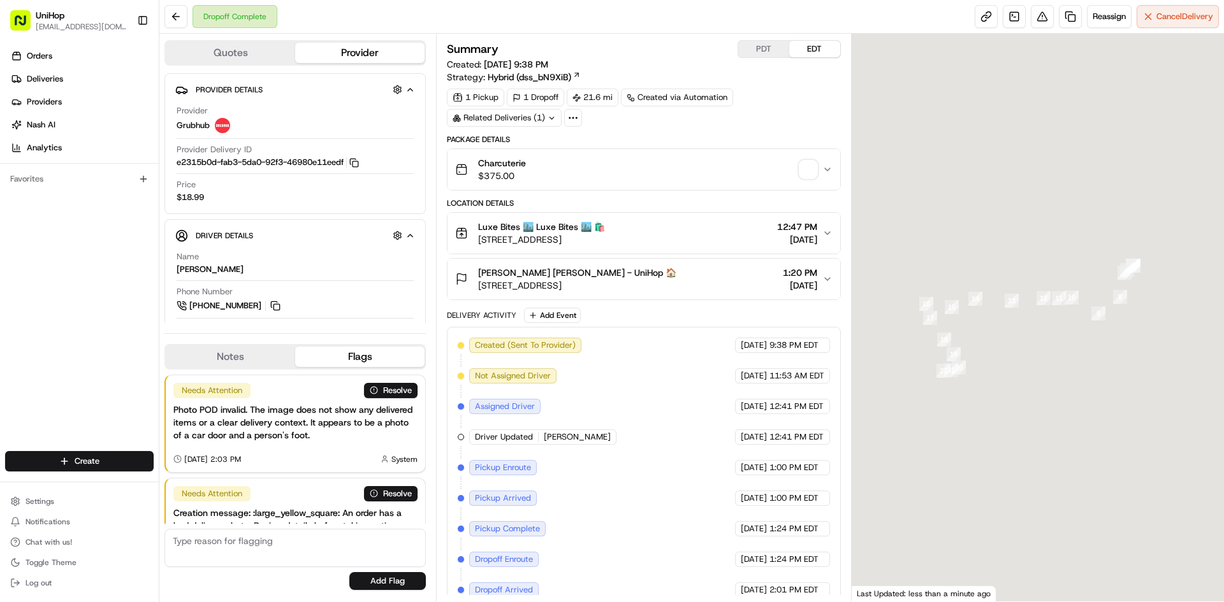
scroll to position [75, 0]
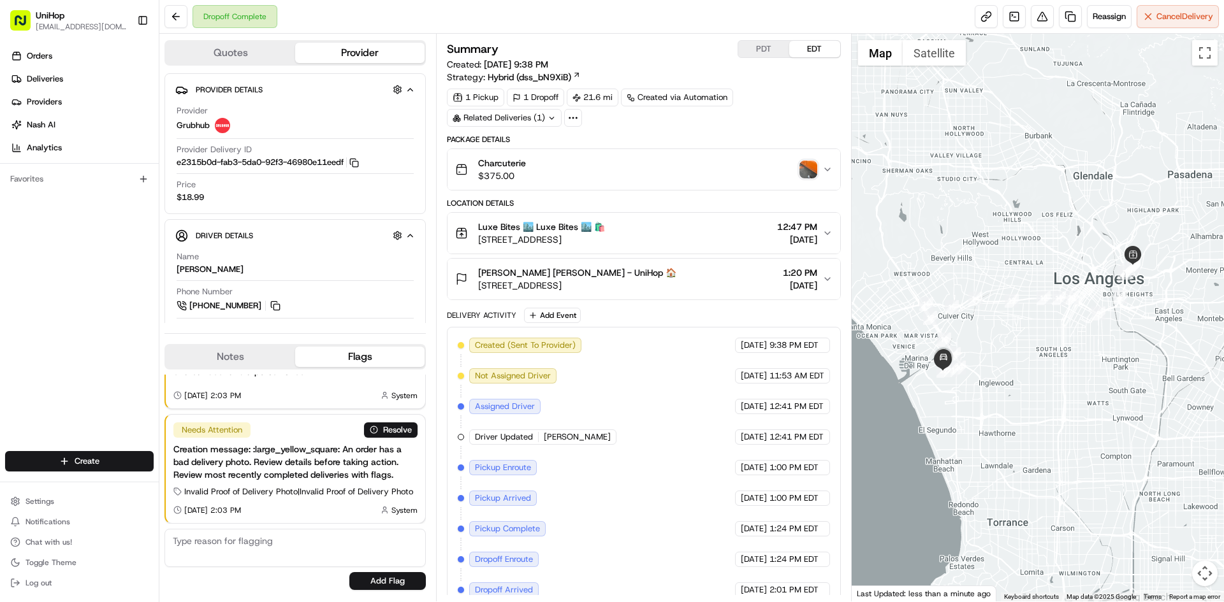
click at [804, 176] on img "button" at bounding box center [808, 170] width 18 height 18
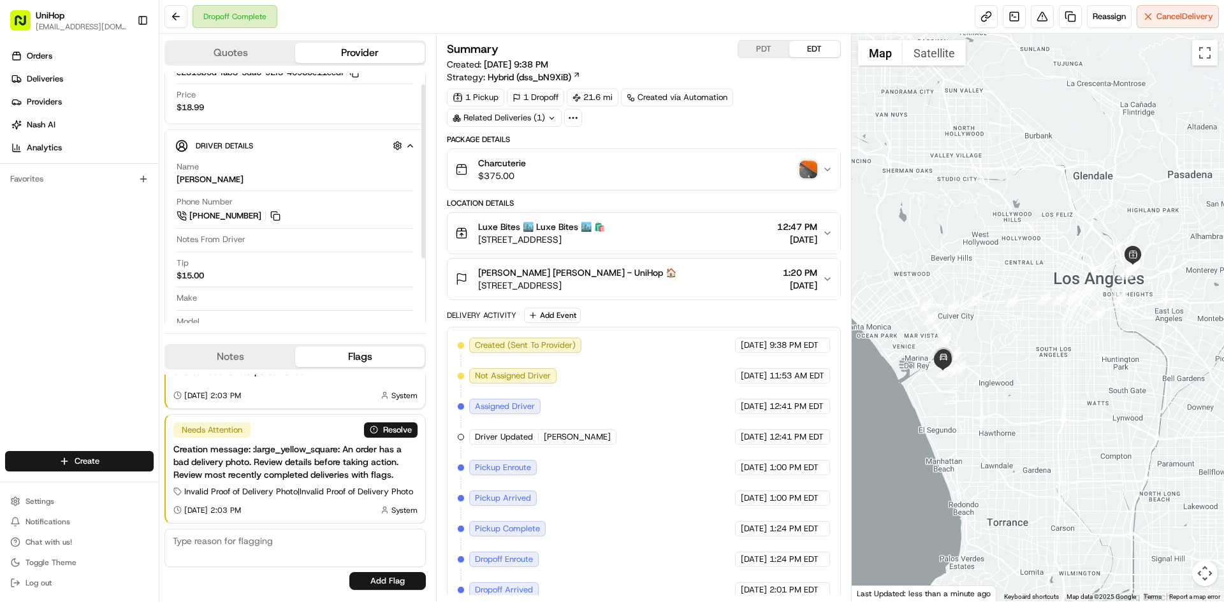
scroll to position [109, 0]
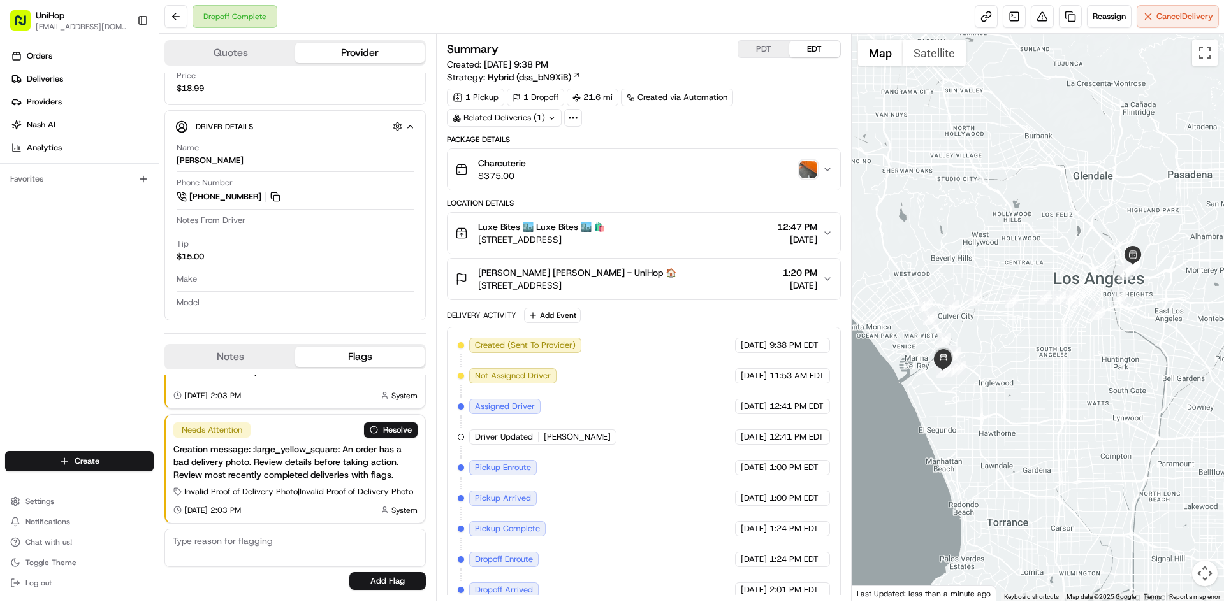
drag, startPoint x: 6, startPoint y: 356, endPoint x: 8, endPoint y: 337, distance: 18.6
click at [6, 356] on div "Orders Deliveries Providers [PERSON_NAME] Analytics Favorites" at bounding box center [79, 250] width 159 height 418
drag, startPoint x: 278, startPoint y: 199, endPoint x: 145, endPoint y: 4, distance: 235.6
click at [278, 198] on button at bounding box center [275, 197] width 14 height 14
drag, startPoint x: 479, startPoint y: 275, endPoint x: 542, endPoint y: 277, distance: 63.8
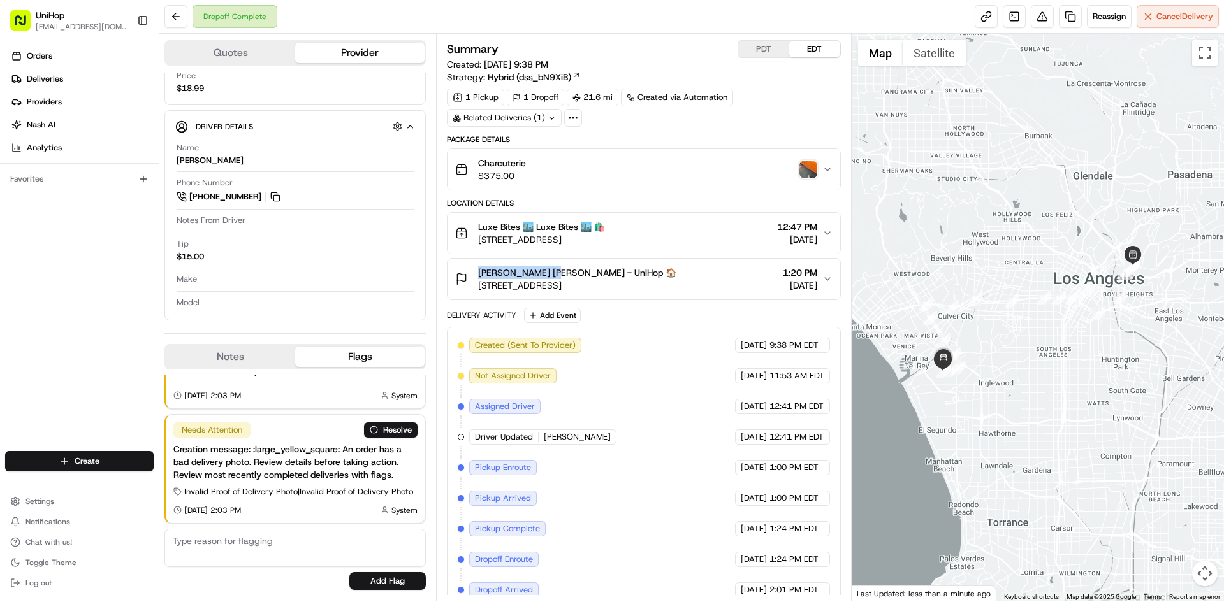
click at [542, 277] on span "[PERSON_NAME] [PERSON_NAME] - UniHop 🏠" at bounding box center [577, 272] width 198 height 13
copy span "[PERSON_NAME]"
drag, startPoint x: 482, startPoint y: 226, endPoint x: 518, endPoint y: 231, distance: 36.1
click at [518, 231] on div "Luxe Bites 🏙️ Luxe Bites 🏙️ 🛍️ [STREET_ADDRESS]" at bounding box center [530, 233] width 150 height 25
copy span "Luxe Bites"
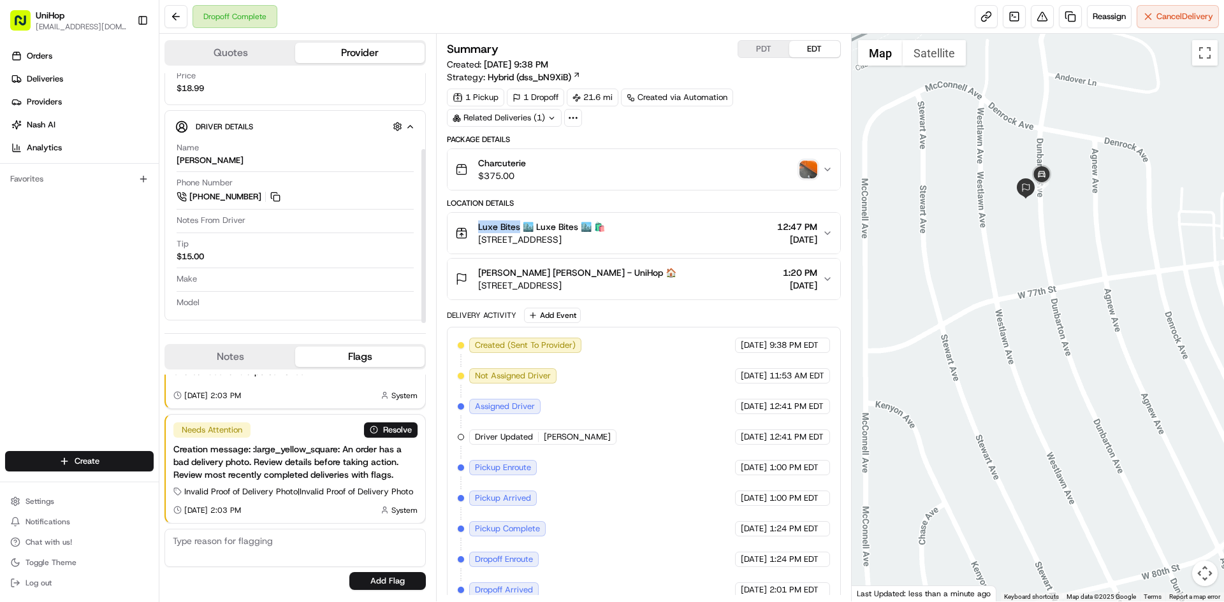
drag, startPoint x: 210, startPoint y: 366, endPoint x: 220, endPoint y: 356, distance: 14.0
click at [210, 366] on button "Notes" at bounding box center [230, 357] width 129 height 20
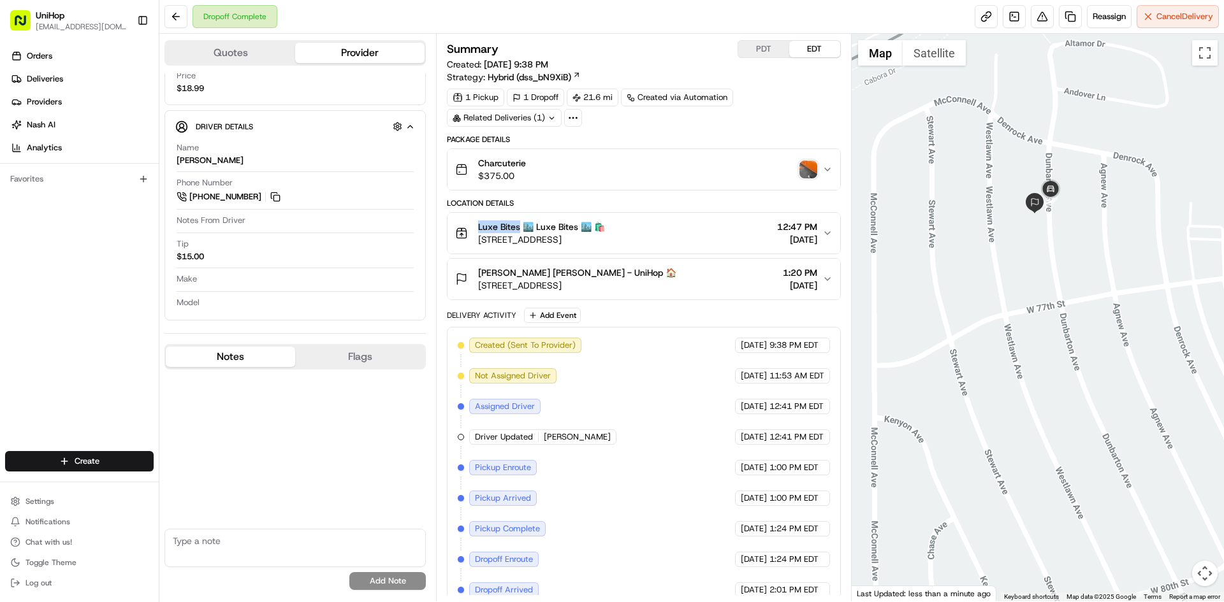
click at [1010, 235] on div at bounding box center [1037, 318] width 373 height 568
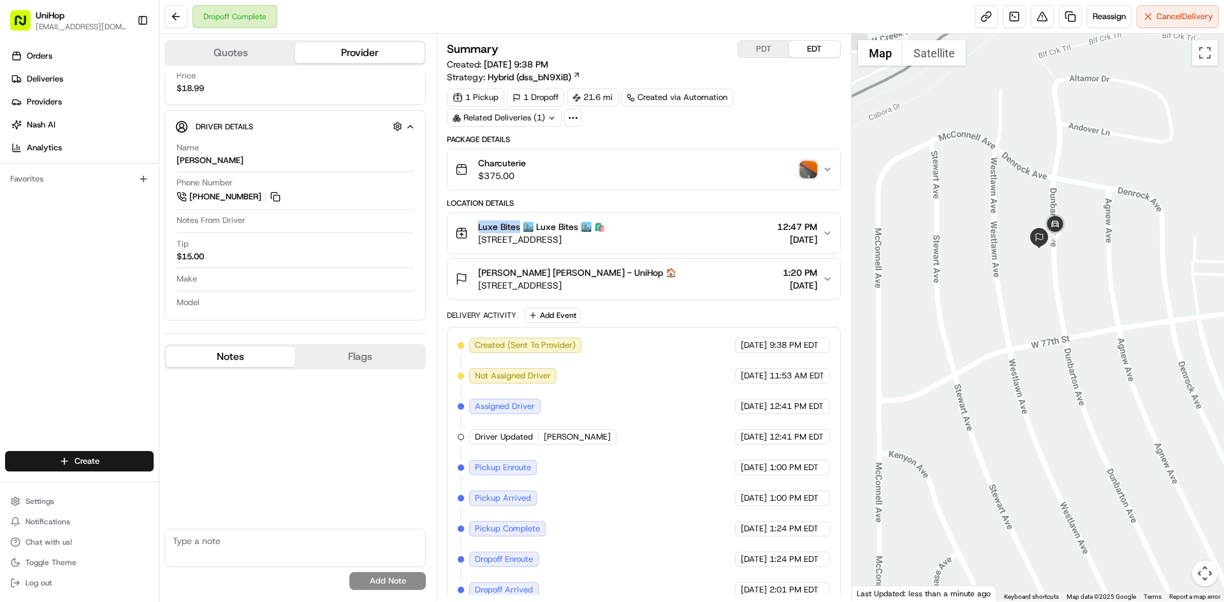
drag, startPoint x: 1002, startPoint y: 161, endPoint x: 1008, endPoint y: 192, distance: 32.4
click at [1008, 192] on div at bounding box center [1037, 318] width 373 height 568
drag, startPoint x: 1051, startPoint y: 180, endPoint x: 1050, endPoint y: 208, distance: 28.7
click at [1050, 208] on div at bounding box center [1037, 318] width 373 height 568
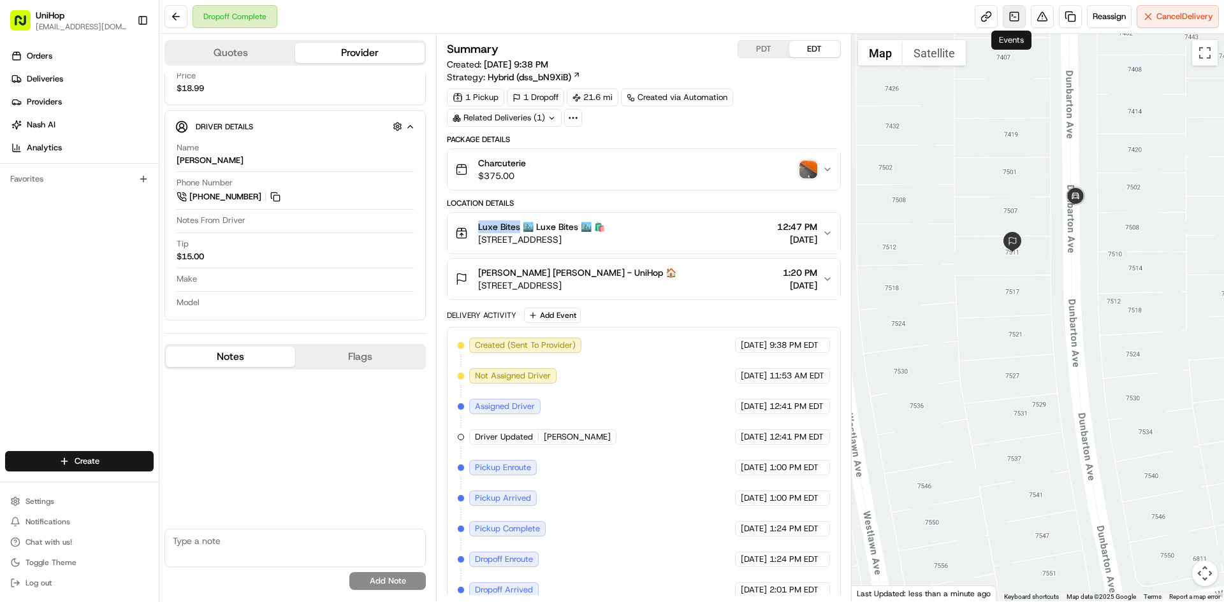
click at [1020, 17] on link at bounding box center [1013, 16] width 23 height 23
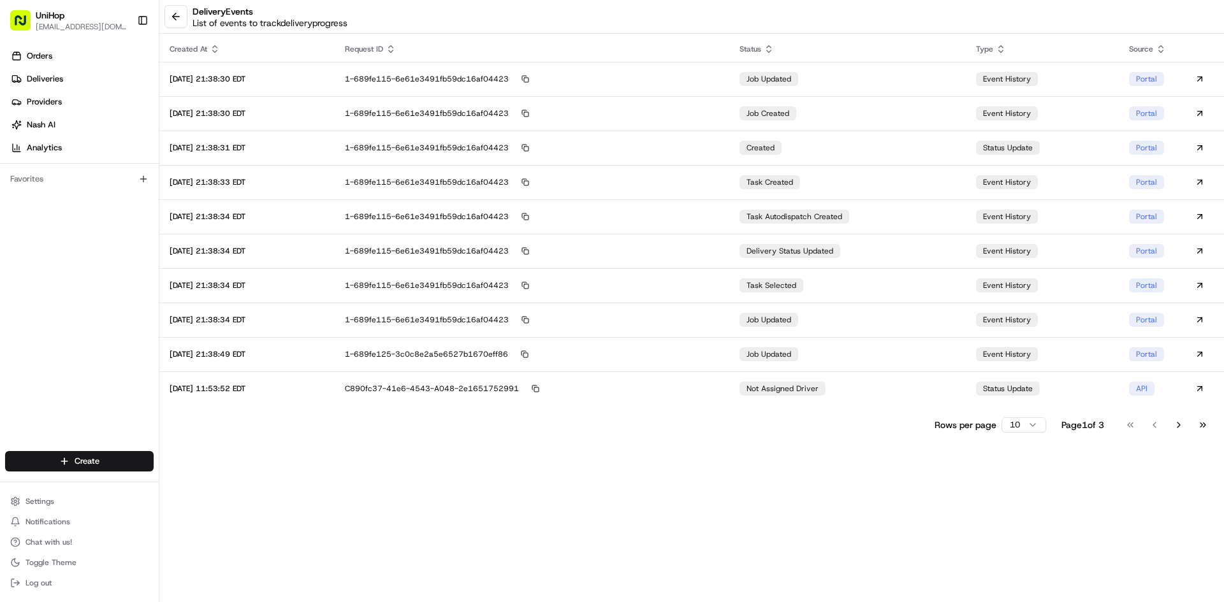
drag, startPoint x: 1204, startPoint y: 430, endPoint x: 1005, endPoint y: 389, distance: 203.1
click at [1204, 429] on button "Go to last page" at bounding box center [1203, 425] width 22 height 18
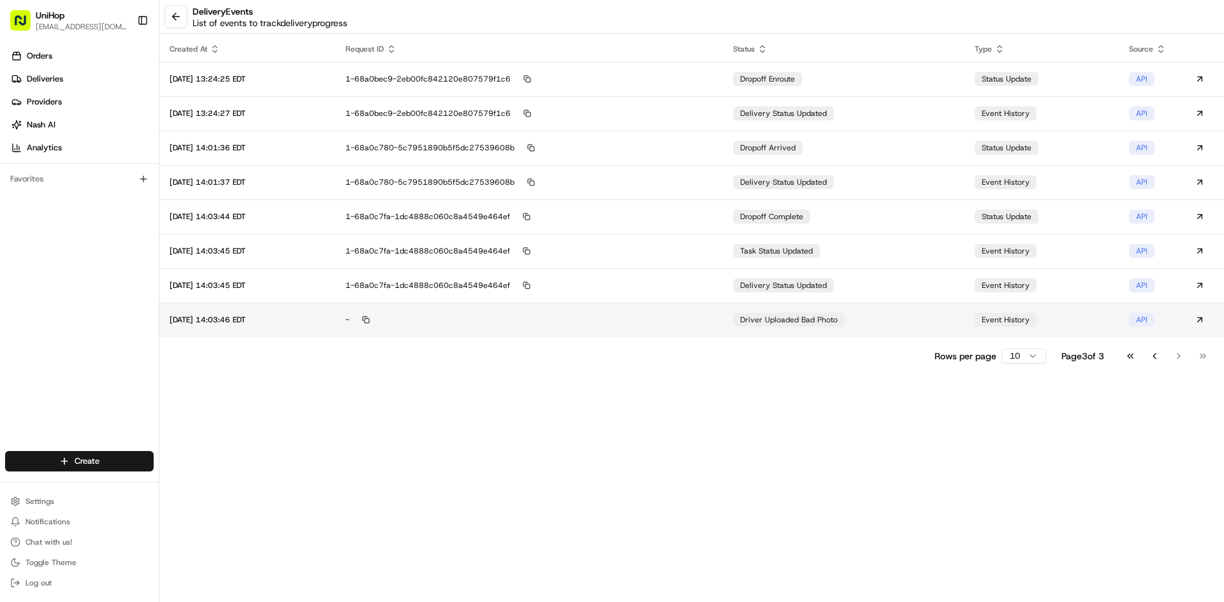
click at [833, 324] on span "Driver Uploaded Bad Photo" at bounding box center [789, 320] width 98 height 10
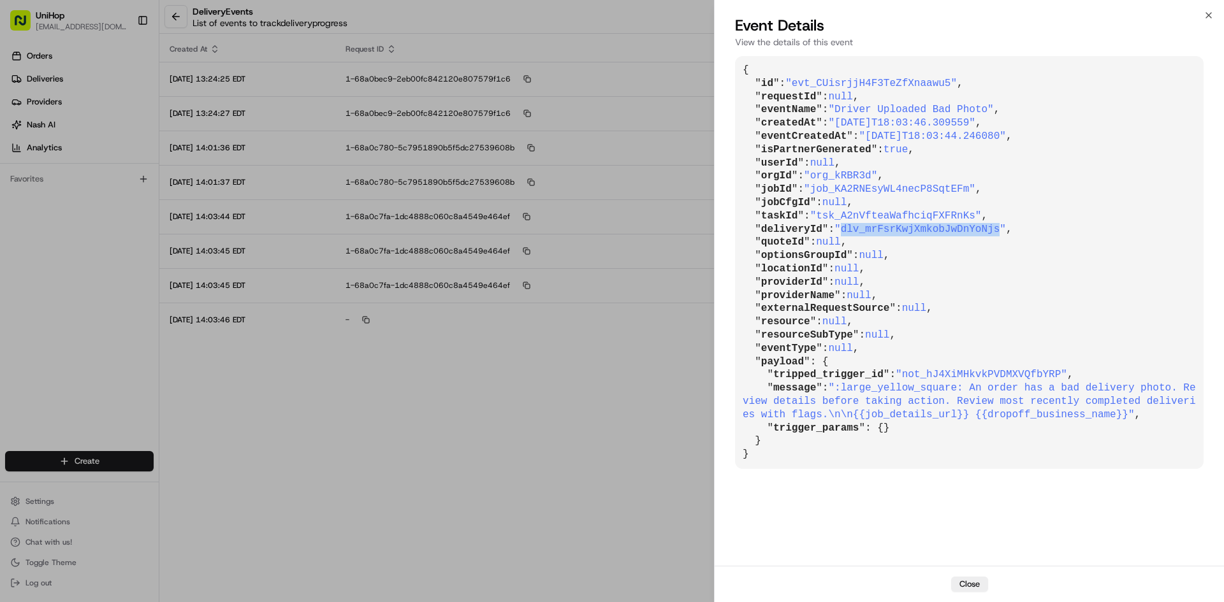
drag, startPoint x: 838, startPoint y: 230, endPoint x: 981, endPoint y: 228, distance: 143.4
click at [981, 228] on span ""dlv_mrFsrKwjXmkobJwDnYoNjs"" at bounding box center [919, 229] width 171 height 11
copy span "dlv_mrFsrKwjXmkobJwDnYoNjs"
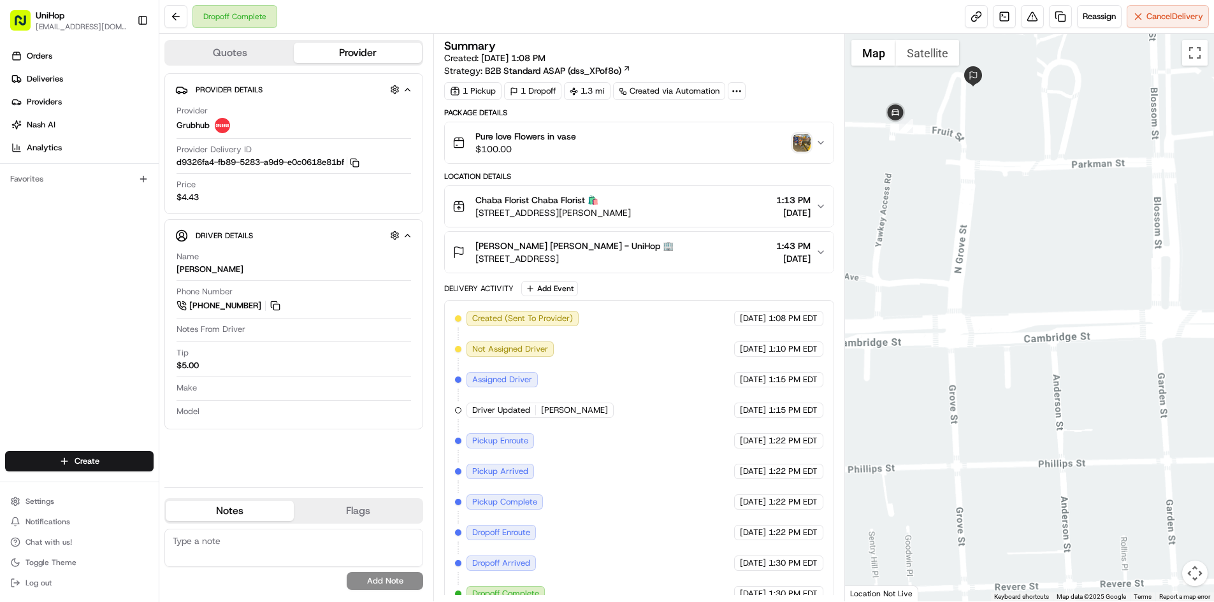
drag, startPoint x: 960, startPoint y: 103, endPoint x: 955, endPoint y: 155, distance: 52.4
click at [965, 150] on div at bounding box center [1029, 318] width 369 height 568
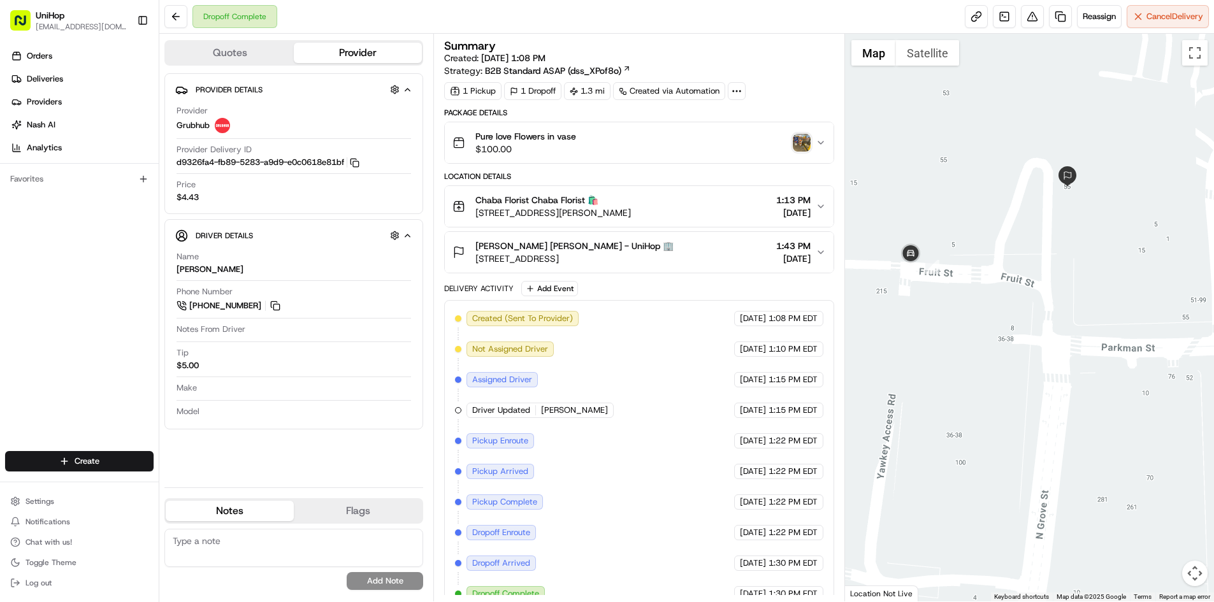
click at [793, 140] on img "button" at bounding box center [802, 143] width 18 height 18
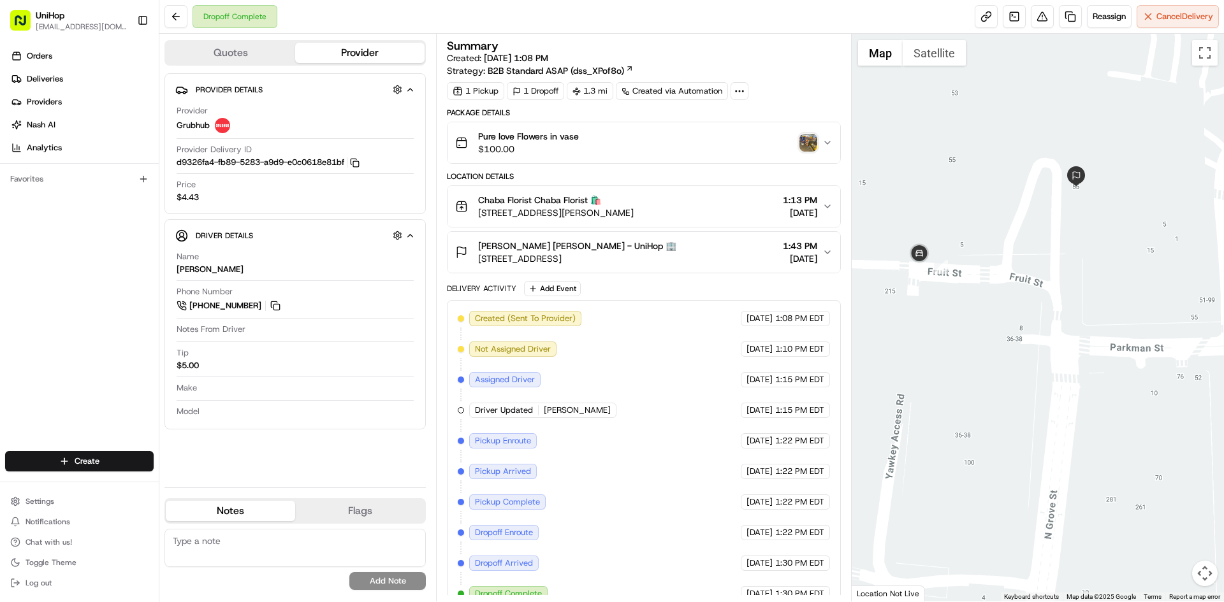
click at [813, 143] on img "button" at bounding box center [808, 143] width 18 height 18
click at [273, 308] on button at bounding box center [275, 306] width 14 height 14
drag, startPoint x: 498, startPoint y: 245, endPoint x: 533, endPoint y: 247, distance: 35.8
click at [533, 247] on div "Lindsay Burke Lindsay Burke - UniHop 🏢 55 Fruit St, Boston, MA 02114, USA" at bounding box center [565, 252] width 221 height 25
copy span "Lindsay Burke"
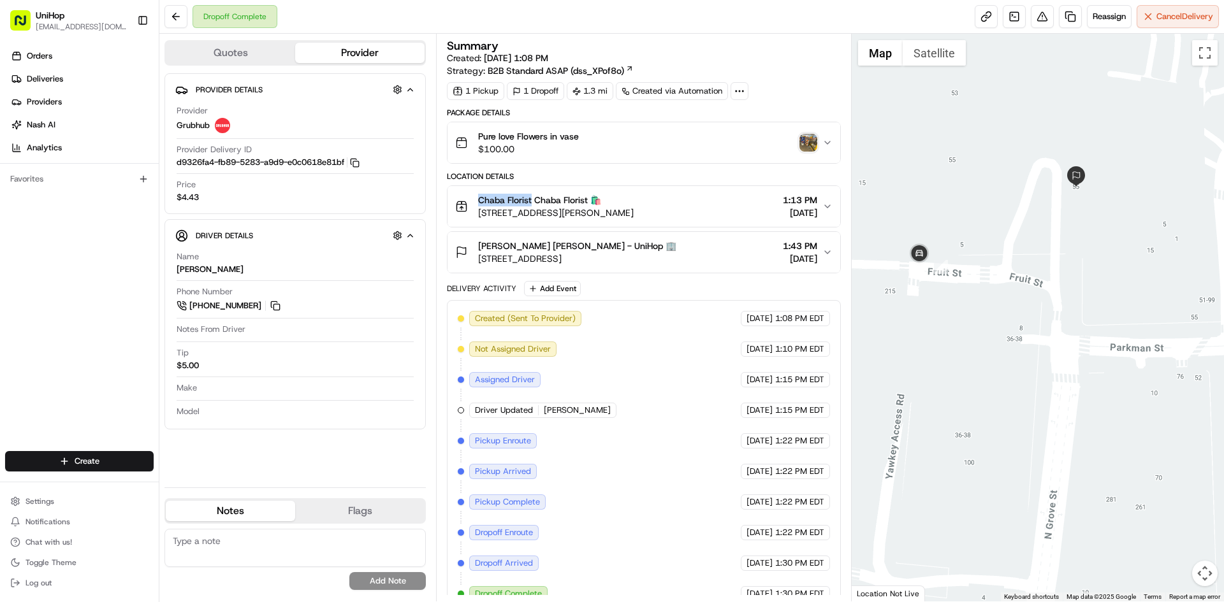
drag, startPoint x: 479, startPoint y: 201, endPoint x: 533, endPoint y: 203, distance: 53.6
click at [533, 203] on span "Chaba Florist Chaba Florist 🛍️" at bounding box center [539, 200] width 123 height 13
copy span "Chaba Florist"
click at [947, 59] on button "Satellite" at bounding box center [933, 52] width 63 height 25
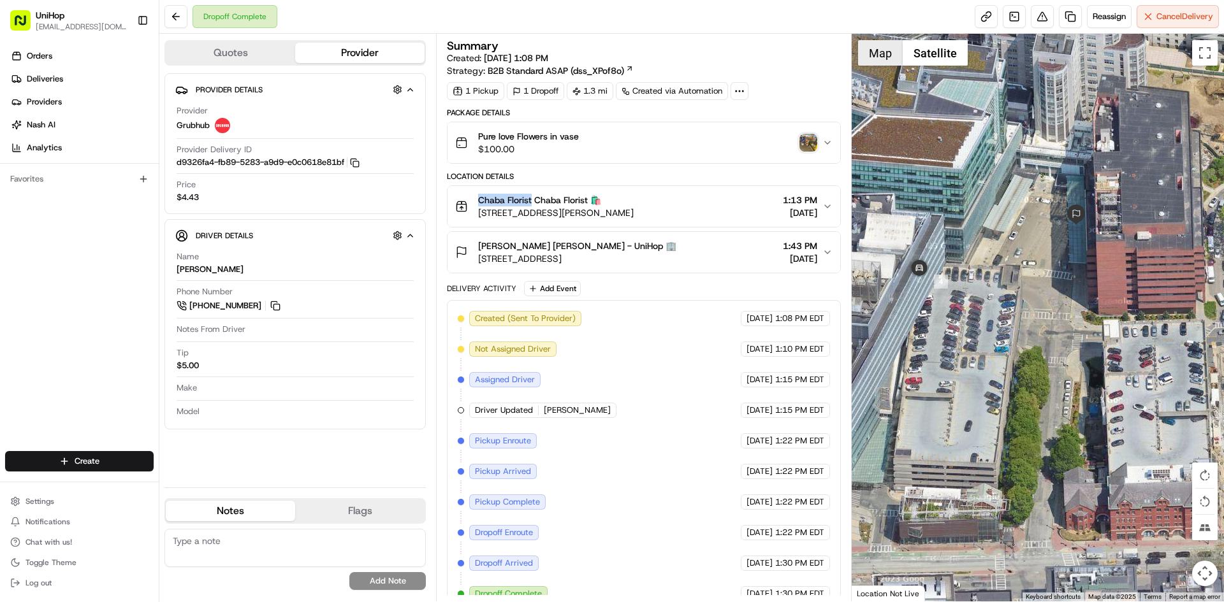
click at [878, 55] on button "Map" at bounding box center [880, 52] width 45 height 25
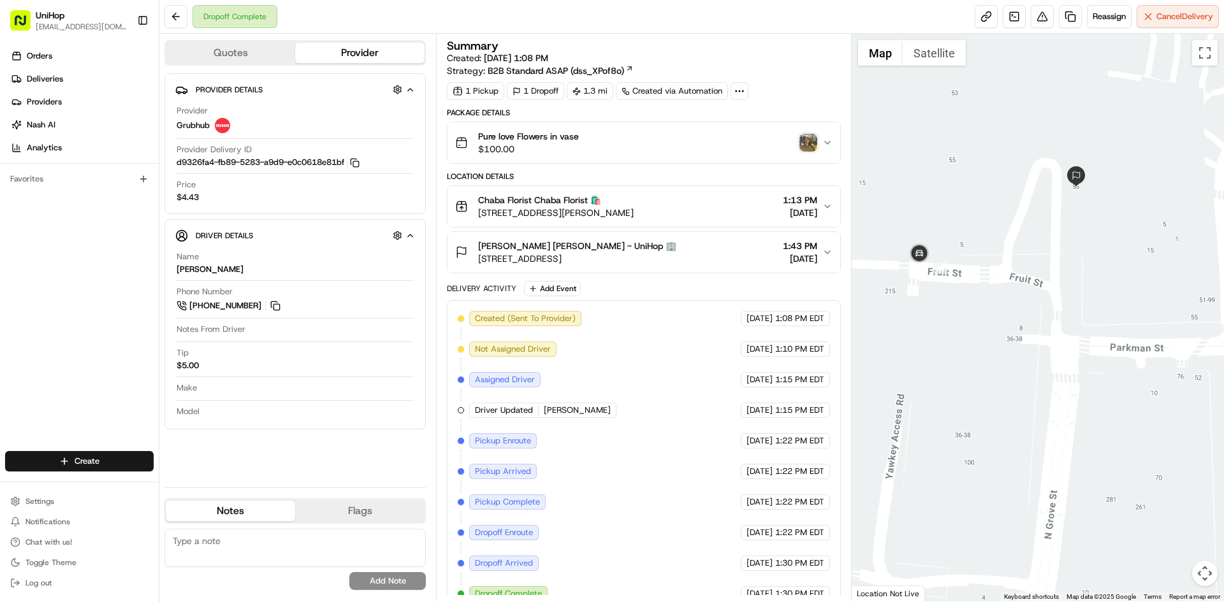
click at [0, 146] on div "Orders Deliveries Providers Nash AI Analytics" at bounding box center [79, 102] width 159 height 122
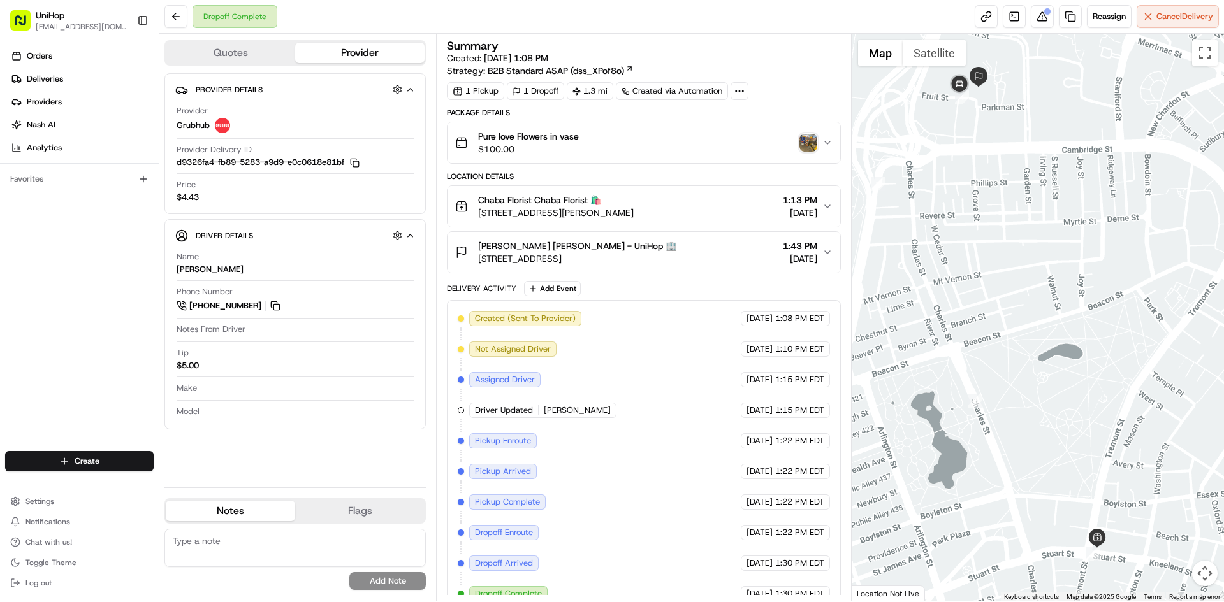
click at [827, 150] on button "Pure love Flowers in vase $100.00" at bounding box center [643, 142] width 392 height 41
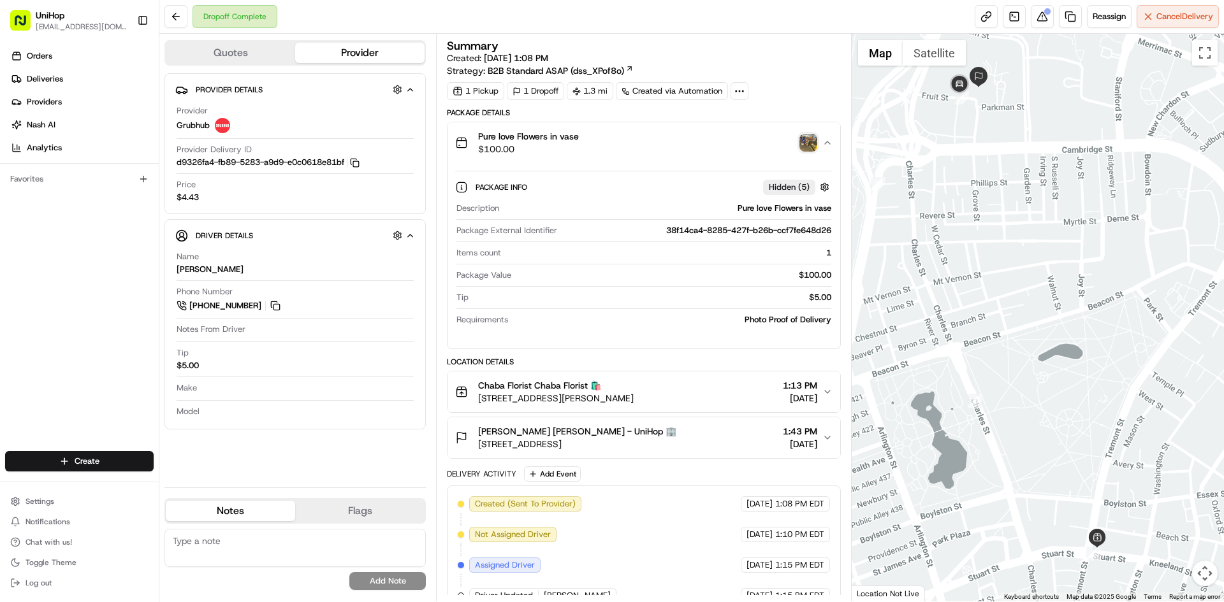
click at [814, 145] on img "button" at bounding box center [808, 143] width 18 height 18
click at [719, 156] on button "Pure love Flowers in vase $100.00" at bounding box center [643, 142] width 392 height 41
